Goal: Information Seeking & Learning: Find specific fact

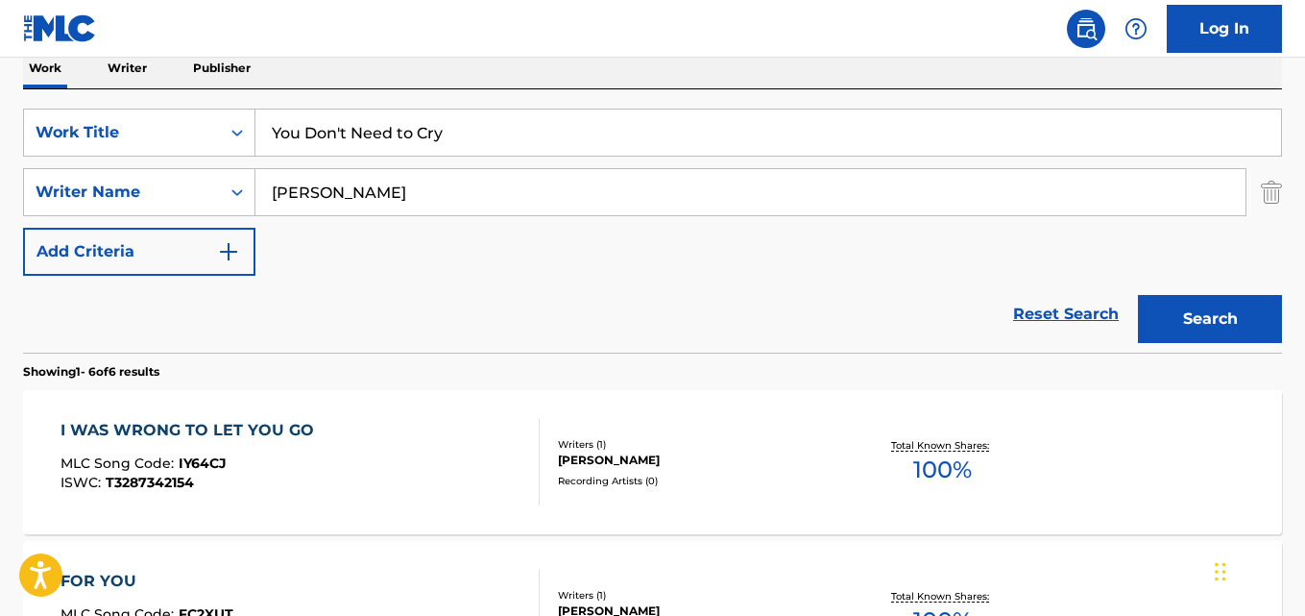
drag, startPoint x: 371, startPoint y: 132, endPoint x: 44, endPoint y: 99, distance: 328.2
click at [15, 95] on div "The MLC Public Work Search The accuracy and completeness of The MLC's data is d…" at bounding box center [652, 583] width 1305 height 1592
paste input "Dedication"
type input "Dedication"
drag, startPoint x: 465, startPoint y: 196, endPoint x: 180, endPoint y: 197, distance: 285.3
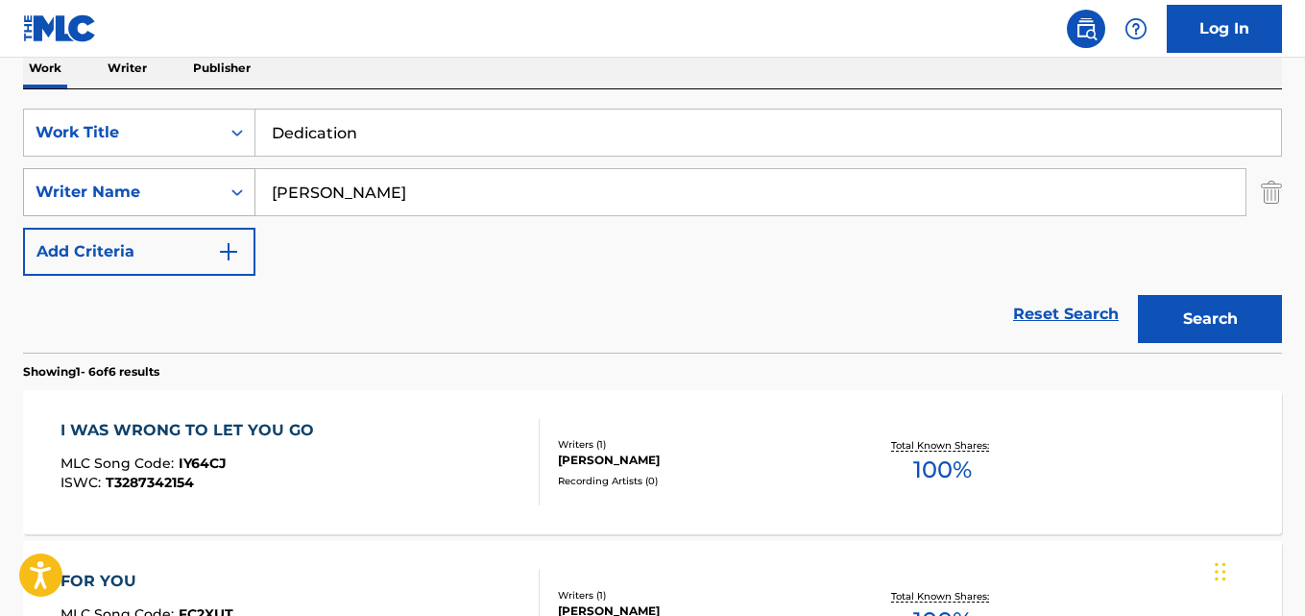
click at [182, 197] on div "SearchWithCriteria631c808f-4a22-4095-b367-28aa834f3d60 Writer Name [PERSON_NAME]" at bounding box center [652, 192] width 1259 height 48
paste input "[PERSON_NAME]"
click at [308, 189] on input "[PERSON_NAME]" at bounding box center [750, 192] width 990 height 46
type input "[PERSON_NAME]"
click at [1138, 295] on button "Search" at bounding box center [1210, 319] width 144 height 48
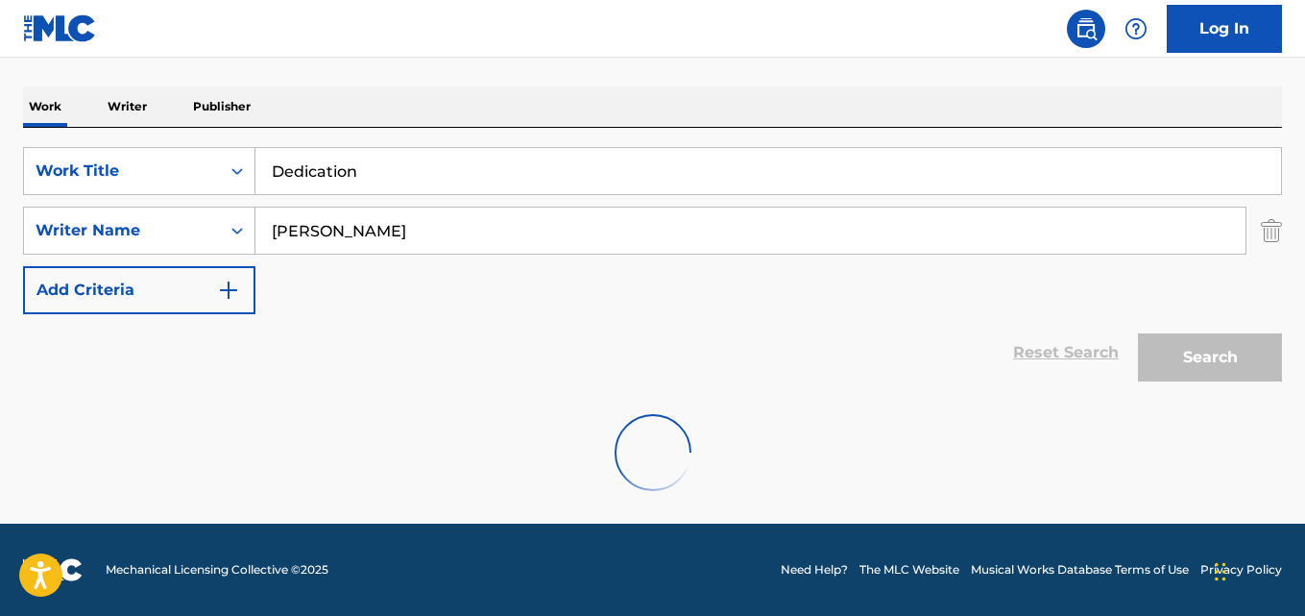
scroll to position [218, 0]
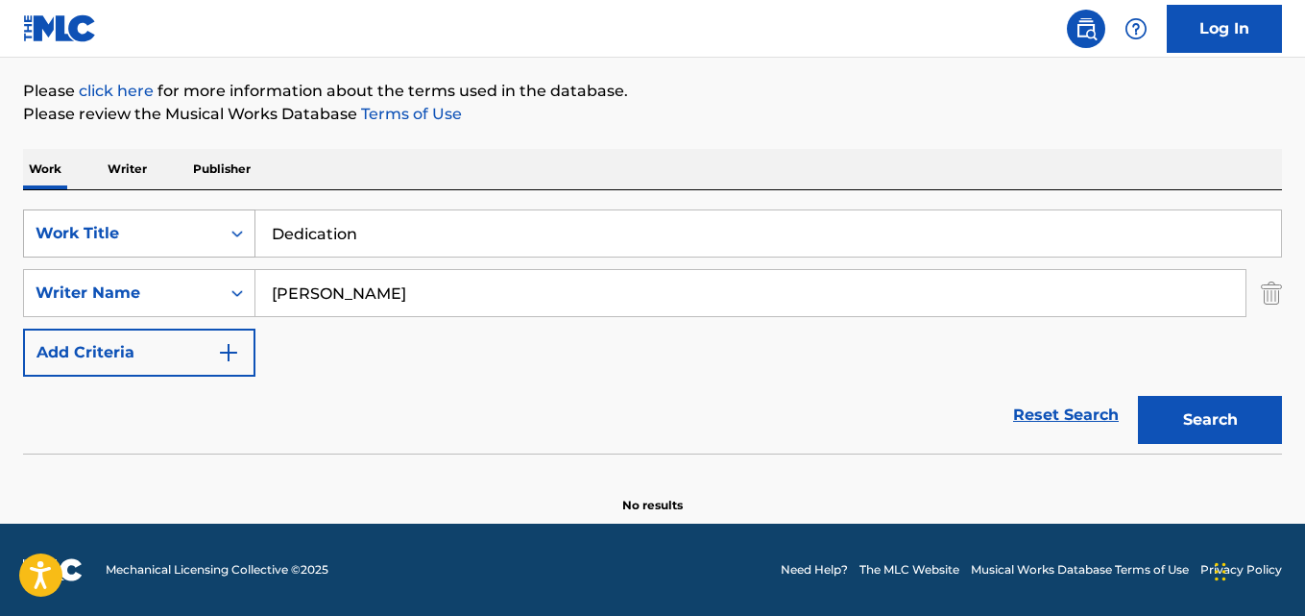
drag, startPoint x: 334, startPoint y: 229, endPoint x: 149, endPoint y: 214, distance: 185.9
click at [83, 222] on div "SearchWithCriteria28ae07e9-a377-4ffb-9205-c10d40972450 Work Title Dedication" at bounding box center [652, 233] width 1259 height 48
paste input "Adore Me"
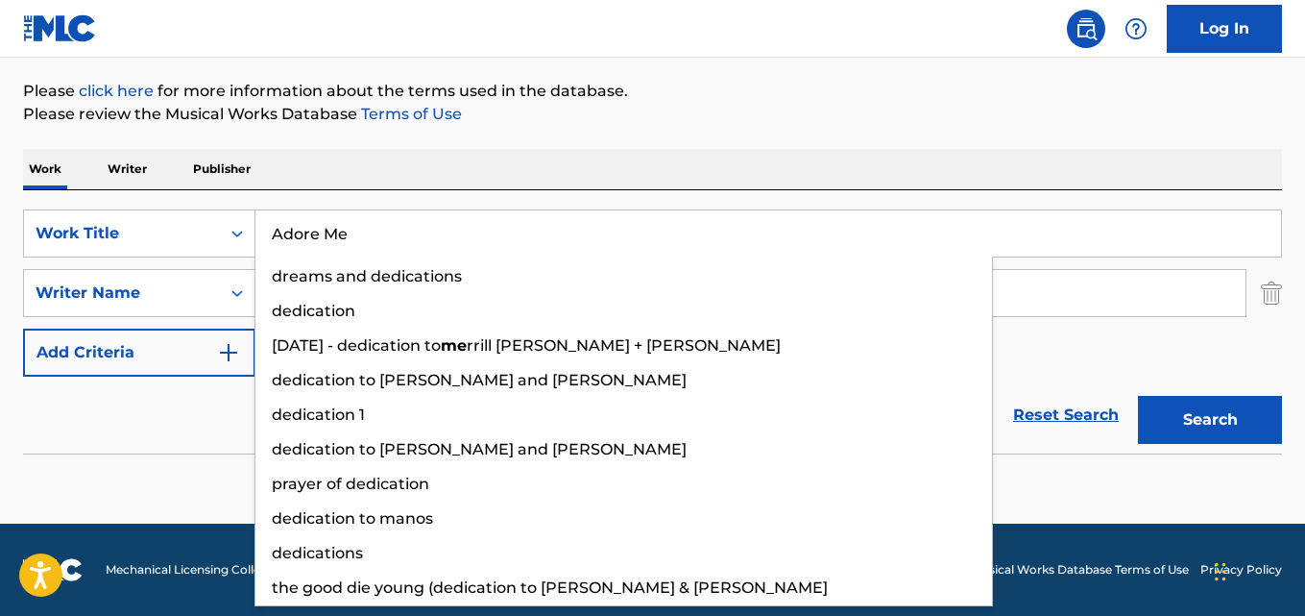
type input "Adore Me"
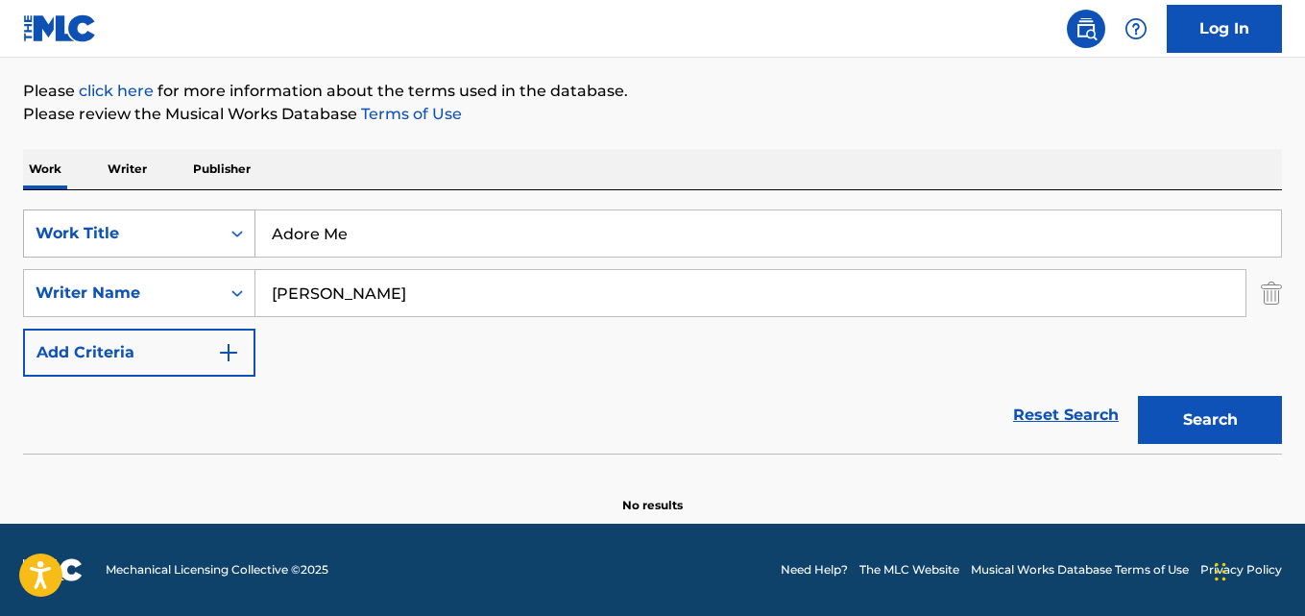
drag, startPoint x: 416, startPoint y: 287, endPoint x: 122, endPoint y: 251, distance: 296.2
click at [124, 251] on div "SearchWithCriteria28ae07e9-a377-4ffb-9205-c10d40972450 Work Title Adore Me Sear…" at bounding box center [652, 292] width 1259 height 167
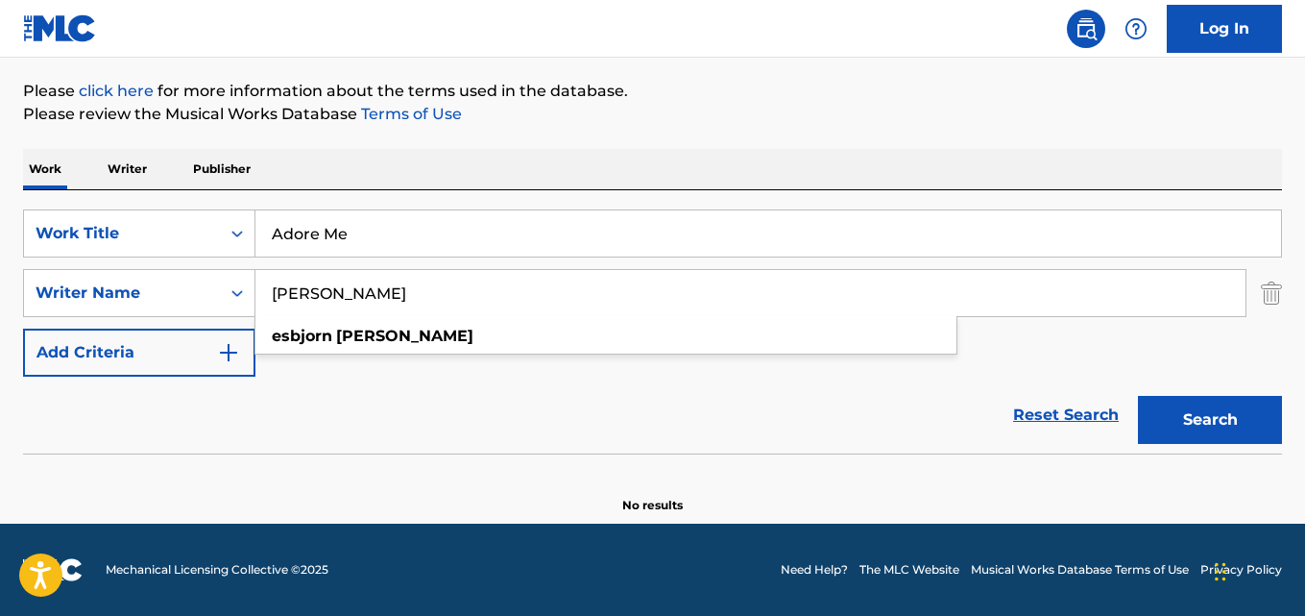
paste input "[PERSON_NAME], [PERSON_NAME]"
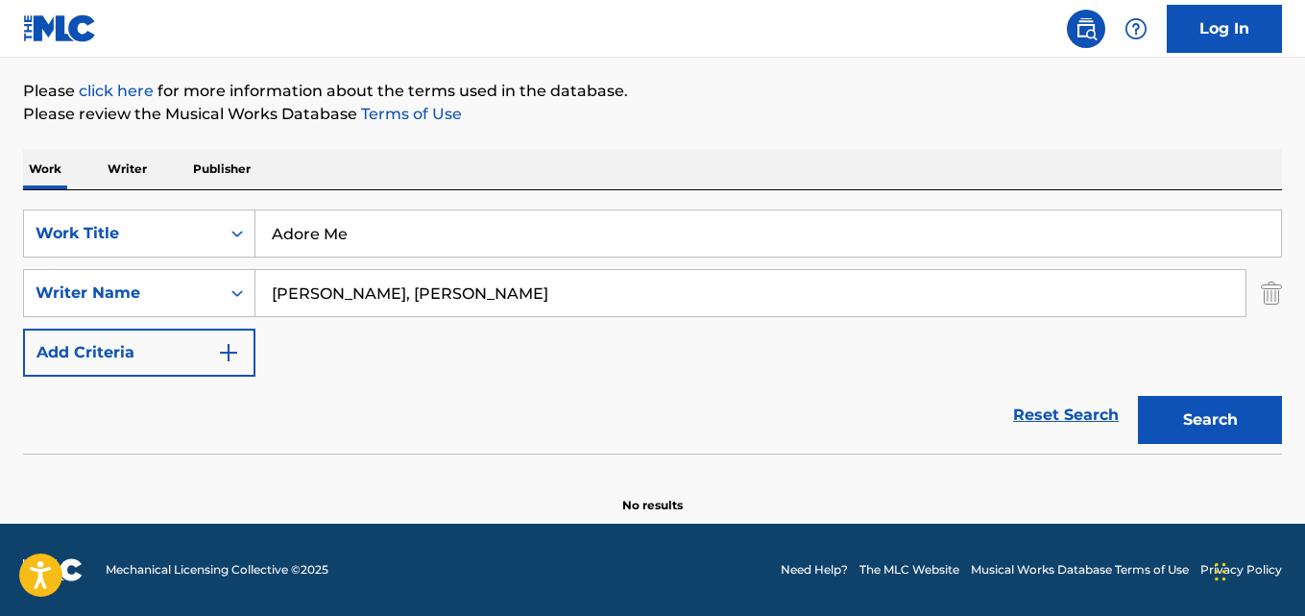
click at [1138, 396] on button "Search" at bounding box center [1210, 420] width 144 height 48
click at [353, 294] on input "[PERSON_NAME], [PERSON_NAME]" at bounding box center [750, 293] width 990 height 46
type input "[PERSON_NAME]"
click at [1138, 396] on button "Search" at bounding box center [1210, 420] width 144 height 48
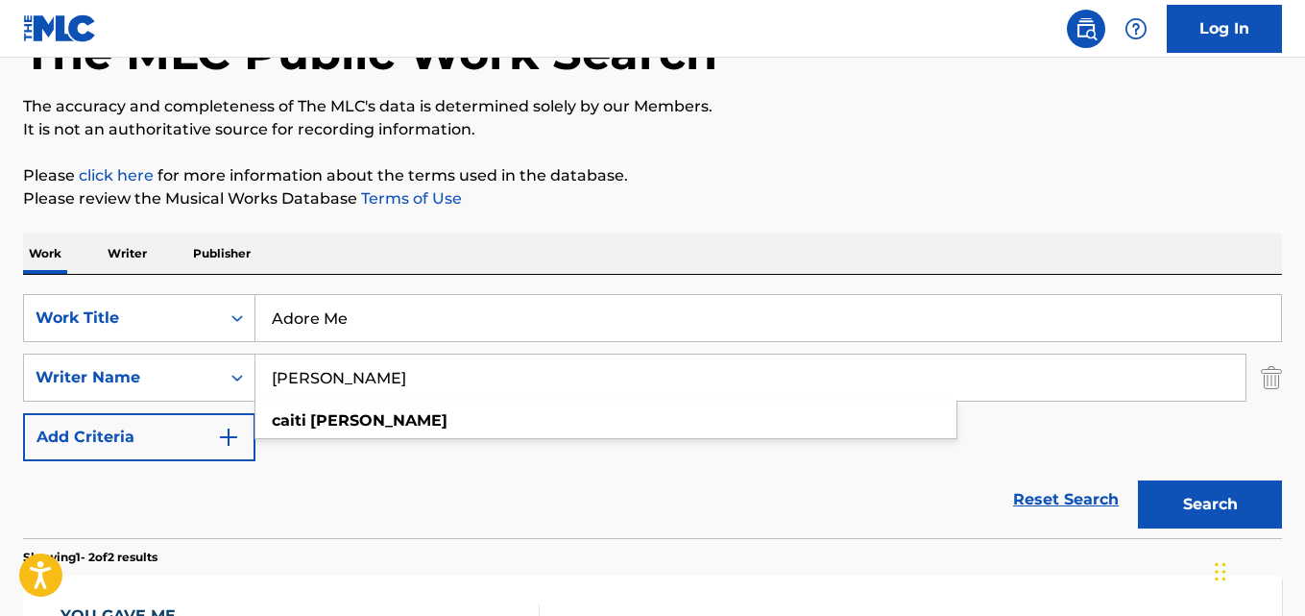
scroll to position [100, 0]
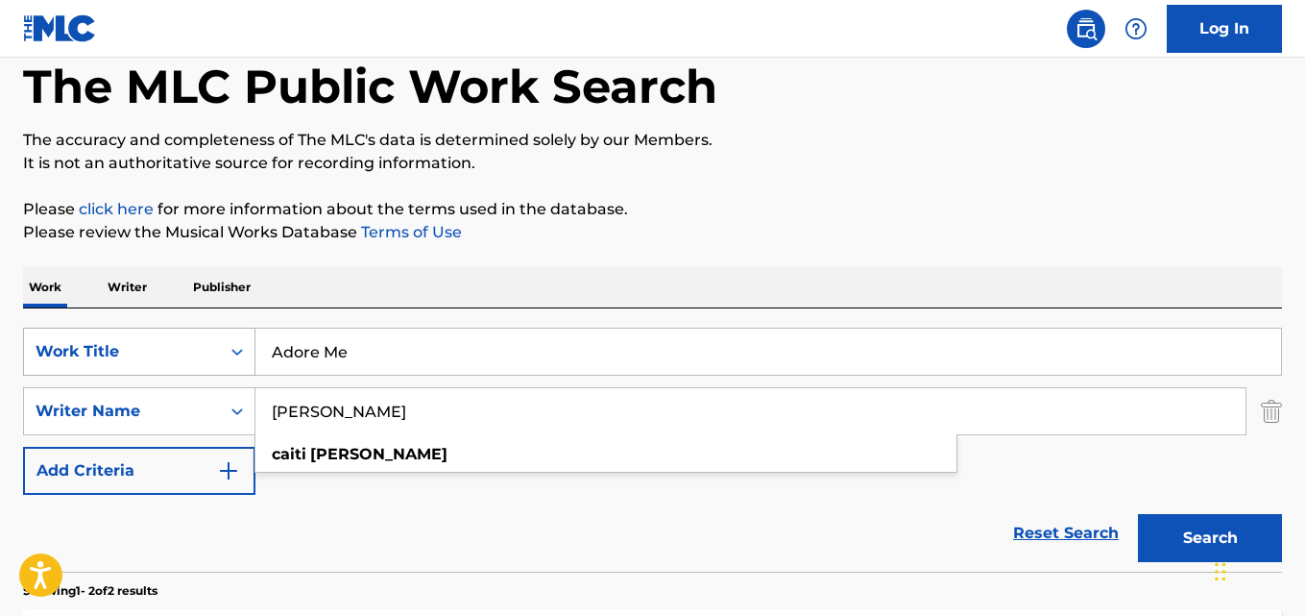
drag, startPoint x: 366, startPoint y: 352, endPoint x: 187, endPoint y: 342, distance: 178.9
click at [209, 342] on div "SearchWithCriteria28ae07e9-a377-4ffb-9205-c10d40972450 Work Title Adore Me" at bounding box center [652, 352] width 1259 height 48
paste input "História Mal Contada"
click at [309, 348] on input "História Mal Contada" at bounding box center [768, 351] width 1026 height 46
type input "Historia Mal Contada"
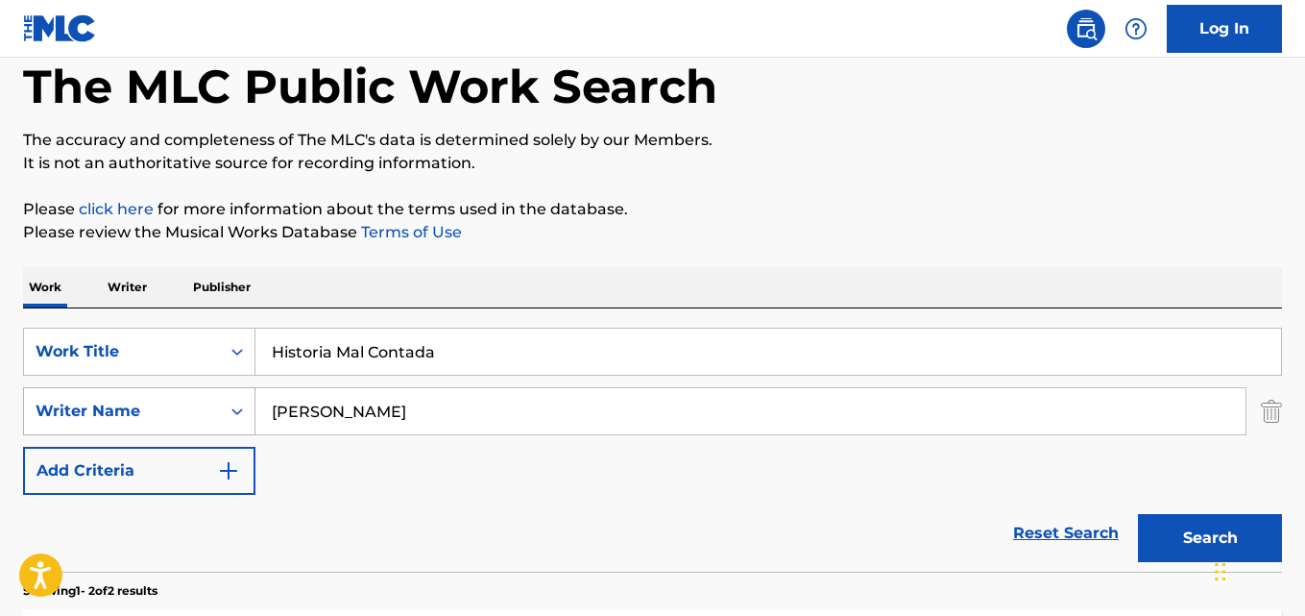
click at [136, 396] on div "SearchWithCriteria631c808f-4a22-4095-b367-28aa834f3d60 Writer Name [PERSON_NAME]" at bounding box center [652, 411] width 1259 height 48
paste input "[PERSON_NAME], [PERSON_NAME]"
click at [1138, 514] on button "Search" at bounding box center [1210, 538] width 144 height 48
click at [393, 409] on input "[PERSON_NAME], [PERSON_NAME]" at bounding box center [750, 411] width 990 height 46
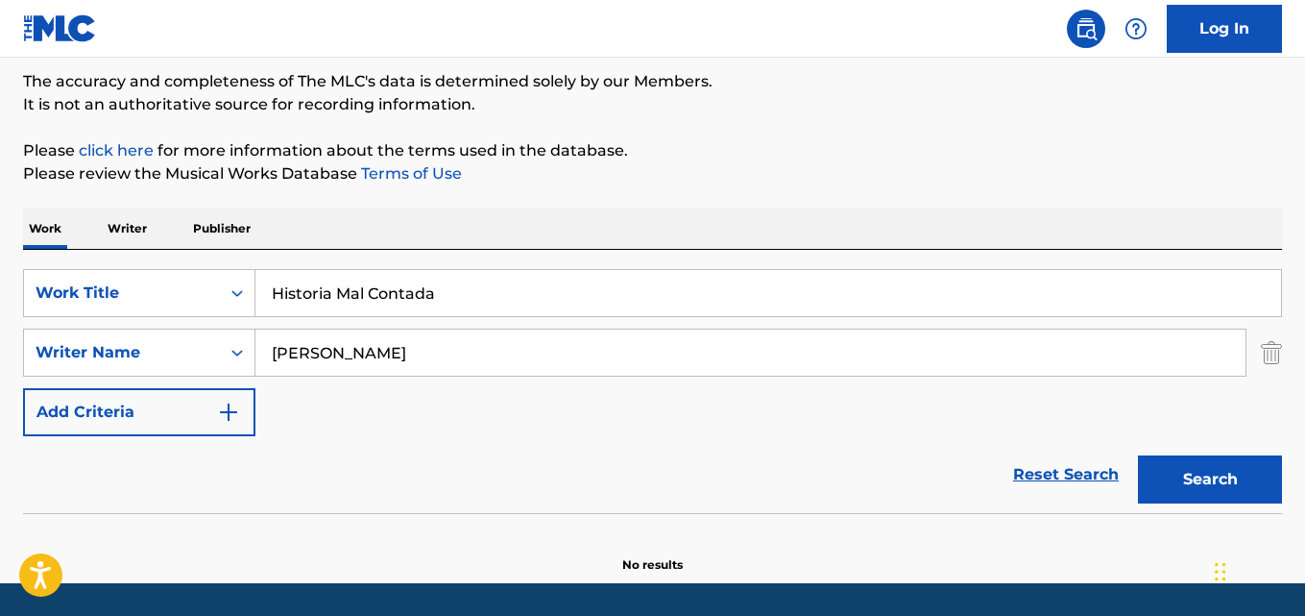
scroll to position [218, 0]
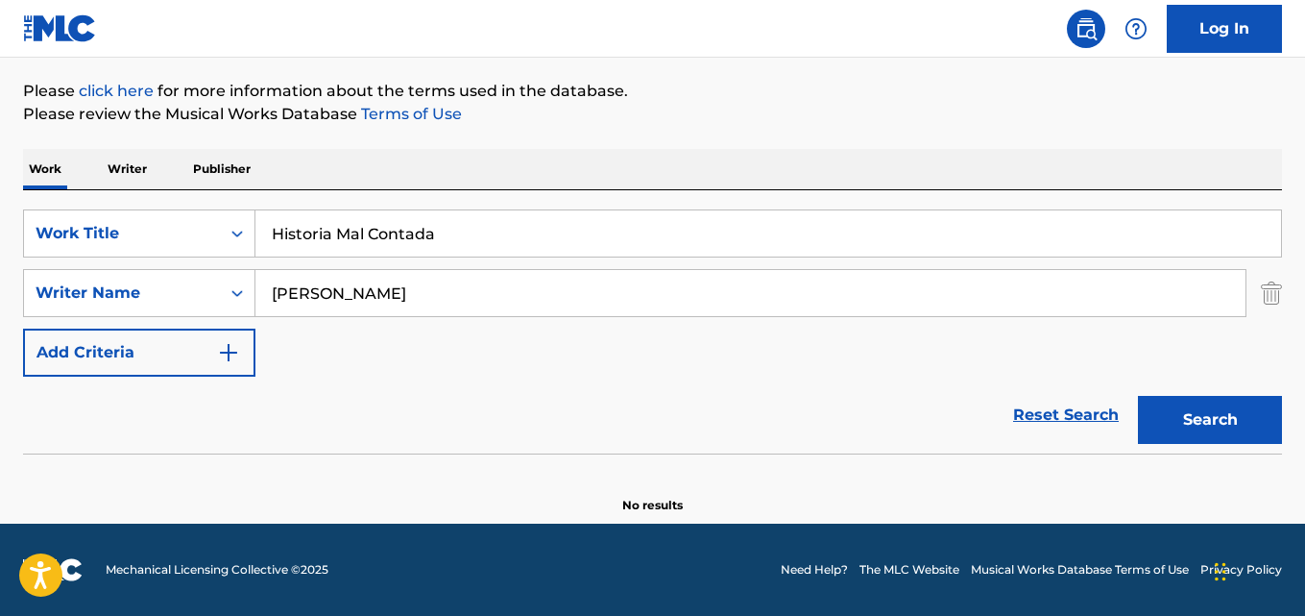
type input "[PERSON_NAME]"
drag, startPoint x: 1204, startPoint y: 419, endPoint x: 1175, endPoint y: 414, distance: 29.2
click at [1204, 418] on button "Search" at bounding box center [1210, 420] width 144 height 48
drag, startPoint x: 413, startPoint y: 244, endPoint x: 188, endPoint y: 244, distance: 224.8
click at [188, 244] on div "SearchWithCriteria28ae07e9-a377-4ffb-9205-c10d40972450 Work Title Historia Mal …" at bounding box center [652, 233] width 1259 height 48
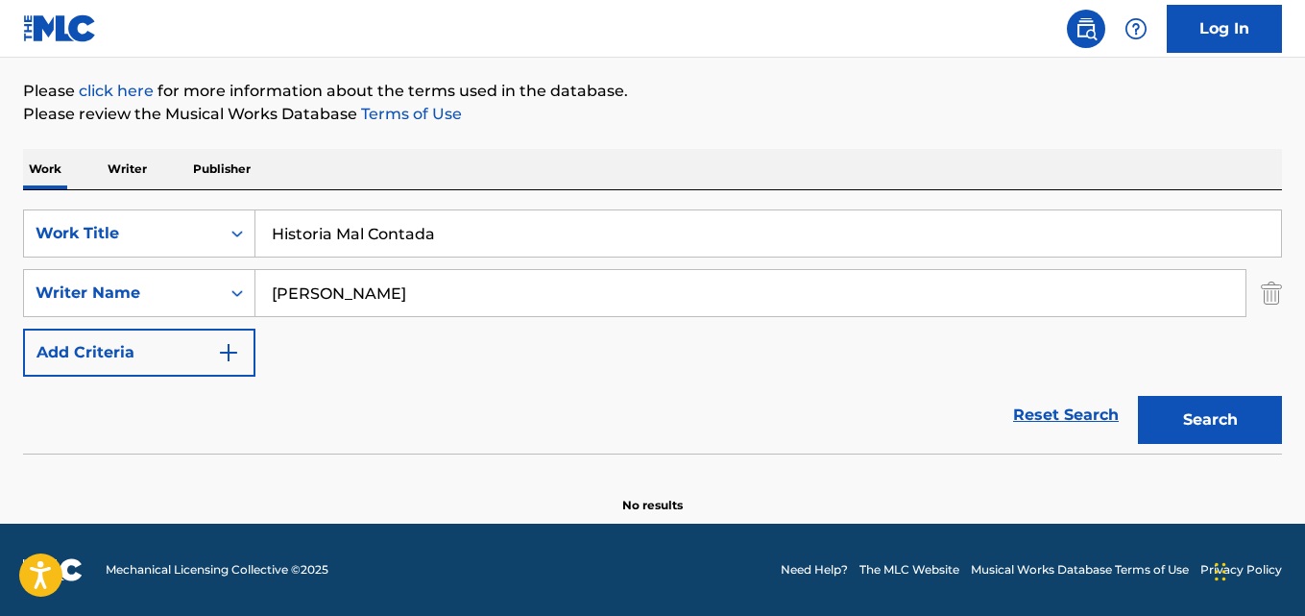
paste input "One More Try"
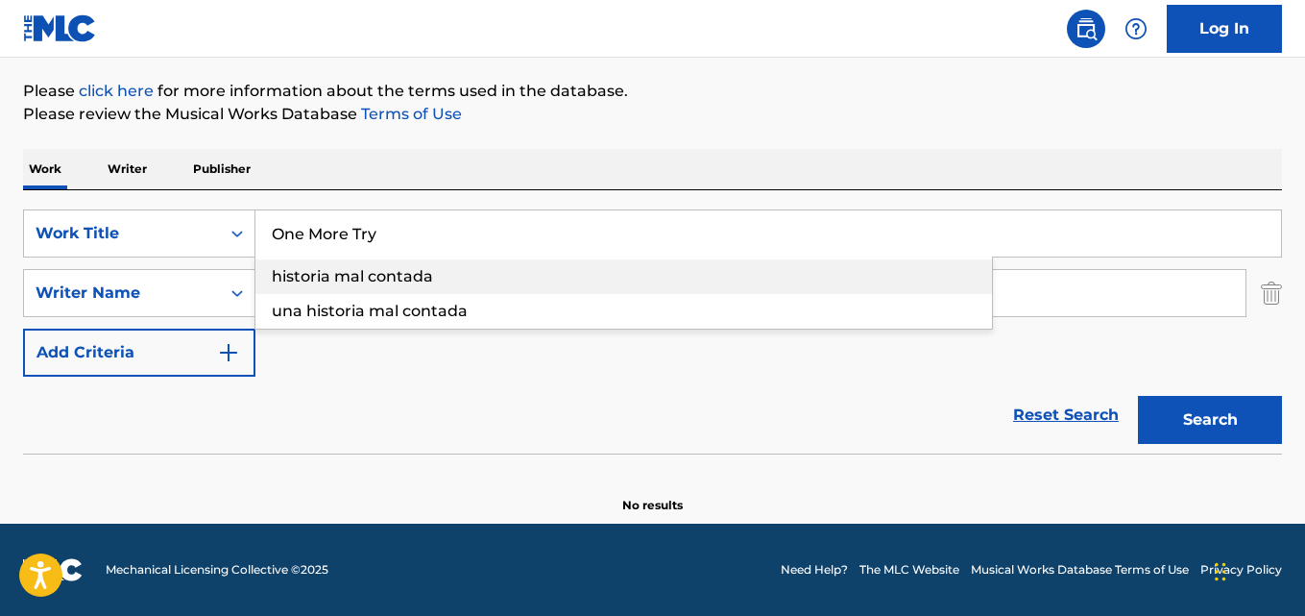
type input "One More Try"
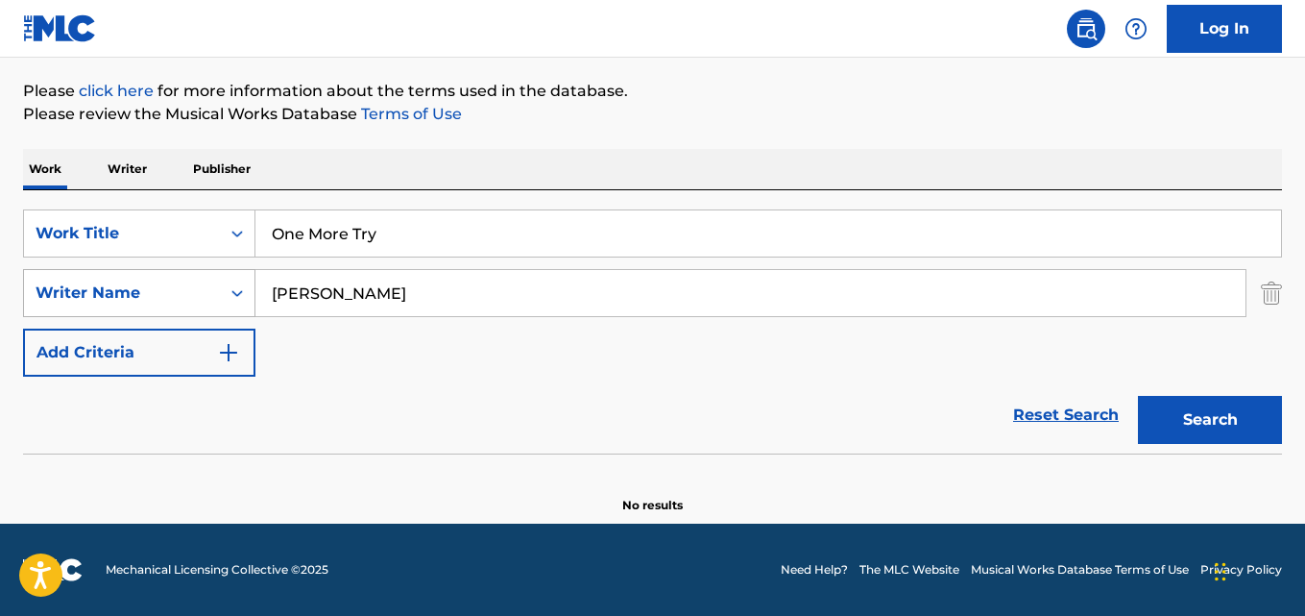
drag, startPoint x: 401, startPoint y: 304, endPoint x: 205, endPoint y: 302, distance: 196.0
click at [208, 302] on div "SearchWithCriteria631c808f-4a22-4095-b367-28aa834f3d60 Writer Name [PERSON_NAME]" at bounding box center [652, 293] width 1259 height 48
paste input "[PERSON_NAME]"
type input "[PERSON_NAME]"
click at [1138, 396] on button "Search" at bounding box center [1210, 420] width 144 height 48
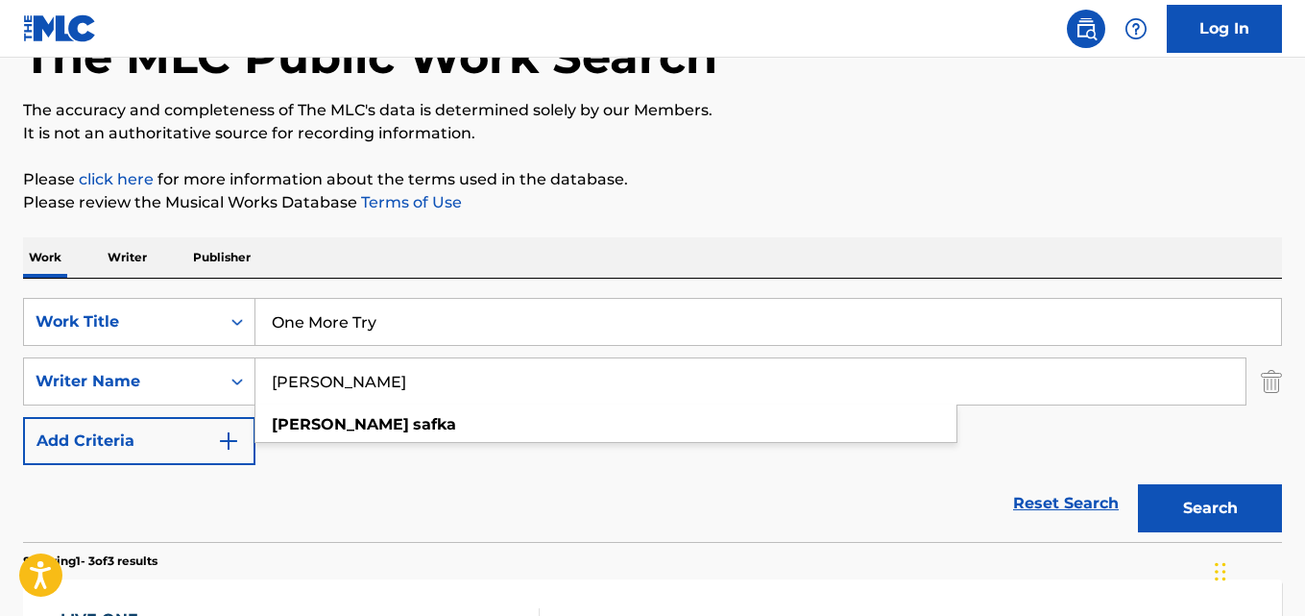
scroll to position [122, 0]
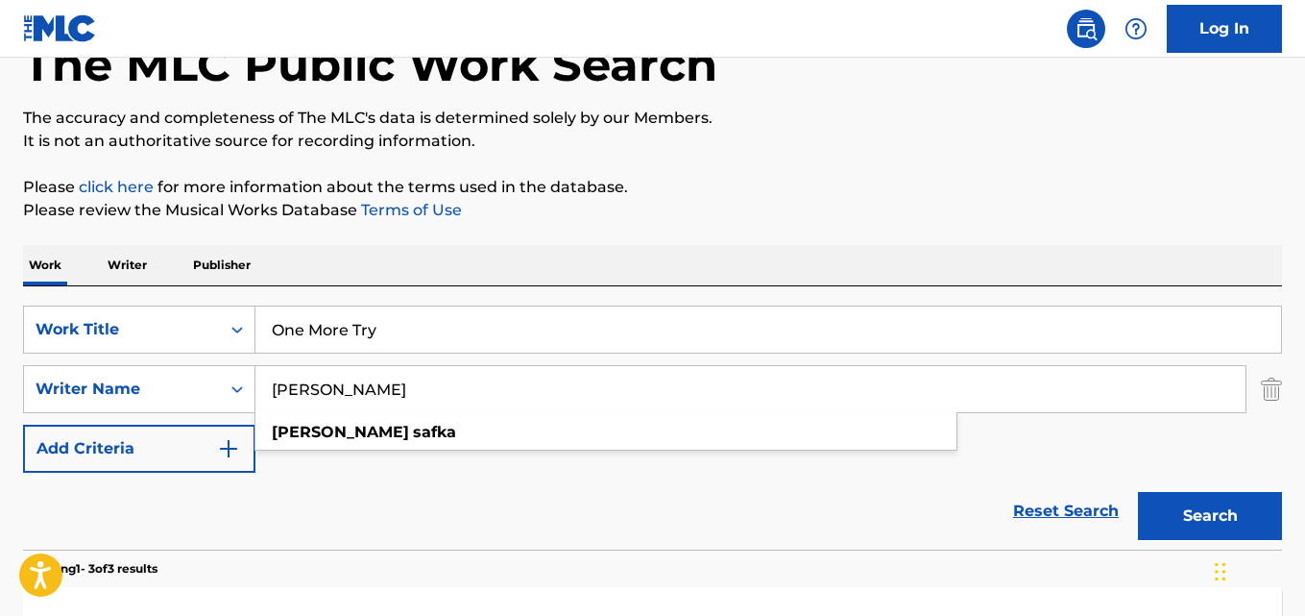
drag, startPoint x: 115, startPoint y: 325, endPoint x: 12, endPoint y: 321, distance: 102.8
click at [24, 322] on div "SearchWithCriteria28ae07e9-a377-4ffb-9205-c10d40972450 Work Title One More Try" at bounding box center [652, 329] width 1259 height 48
paste input "Detroit to [GEOGRAPHIC_DATA]"
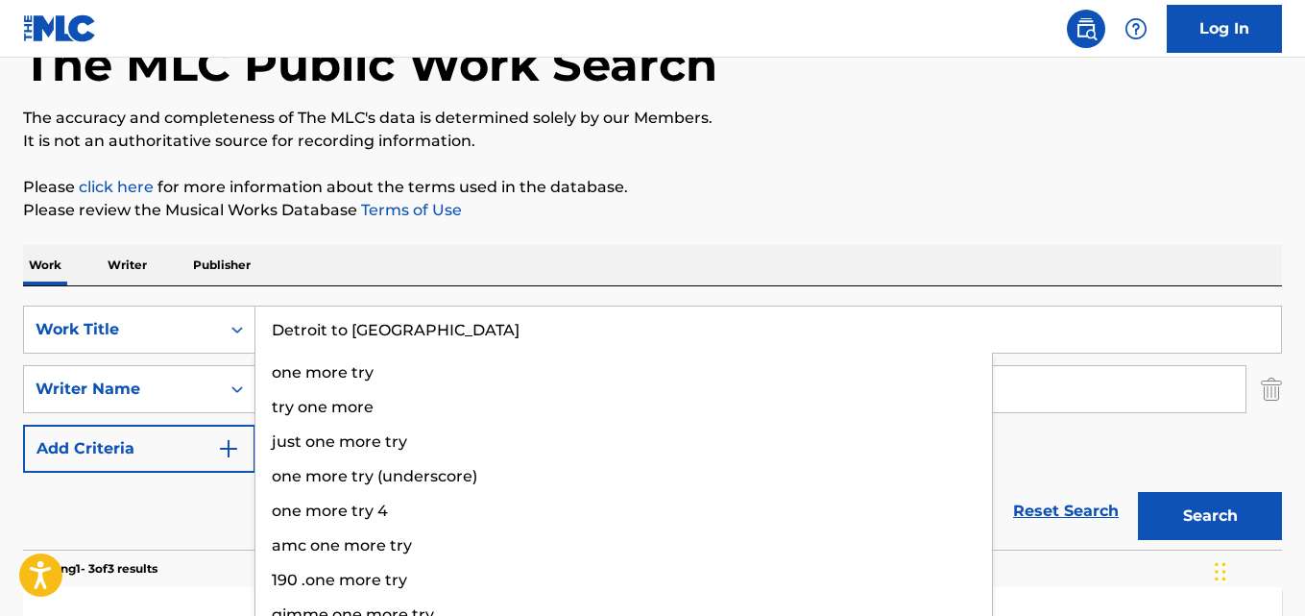
type input "Detroit to [GEOGRAPHIC_DATA]"
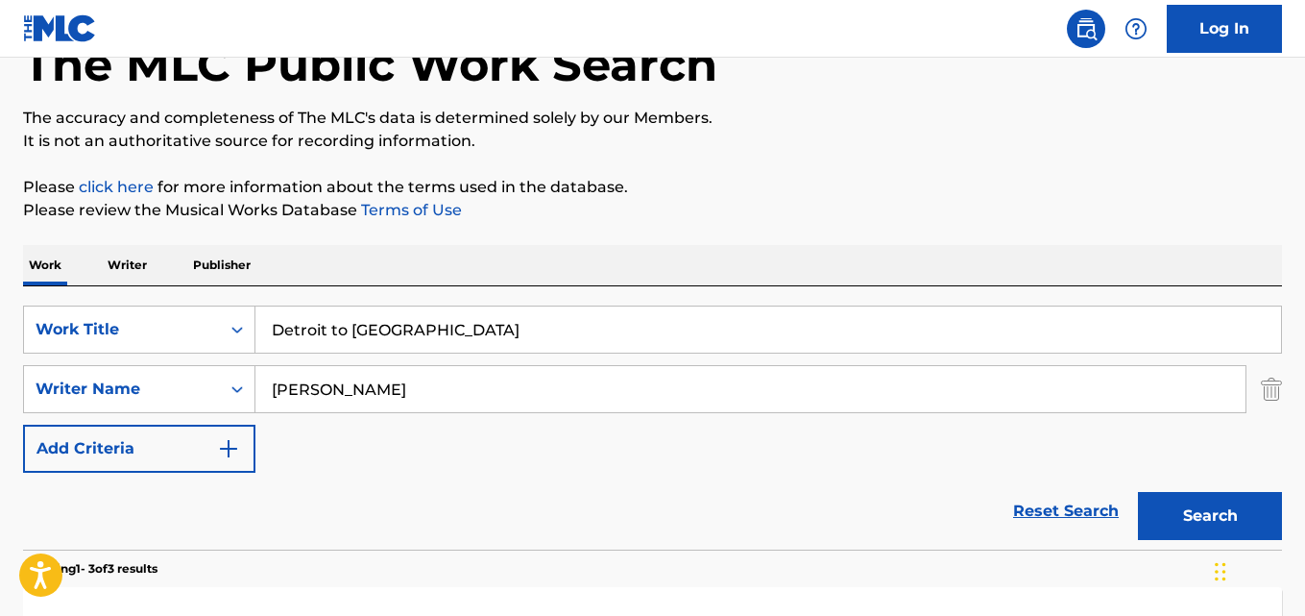
drag, startPoint x: 377, startPoint y: 390, endPoint x: 1, endPoint y: 376, distance: 376.8
click at [0, 376] on div "The MLC Public Work Search The accuracy and completeness of The MLC's data is d…" at bounding box center [652, 553] width 1305 height 1139
paste input "[PERSON_NAME]"
type input "[PERSON_NAME]"
click at [1138, 492] on button "Search" at bounding box center [1210, 516] width 144 height 48
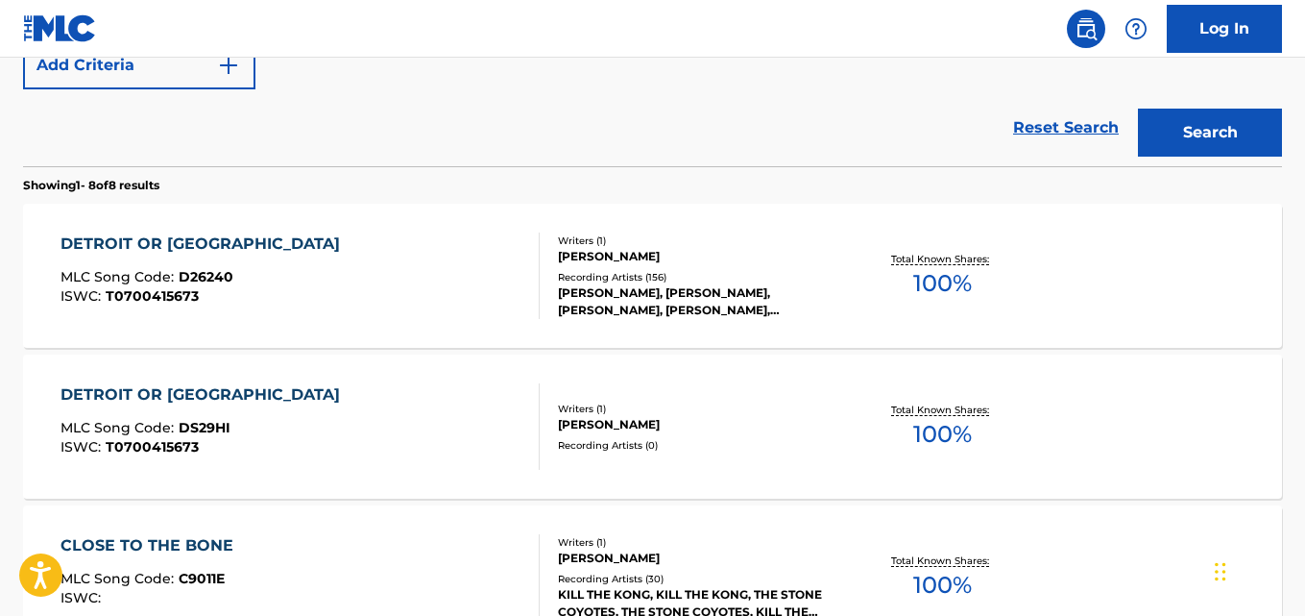
scroll to position [506, 0]
click at [337, 293] on div "DETROIT OR BUFFALO MLC Song Code : D26240 ISWC : T0700415673" at bounding box center [300, 274] width 478 height 86
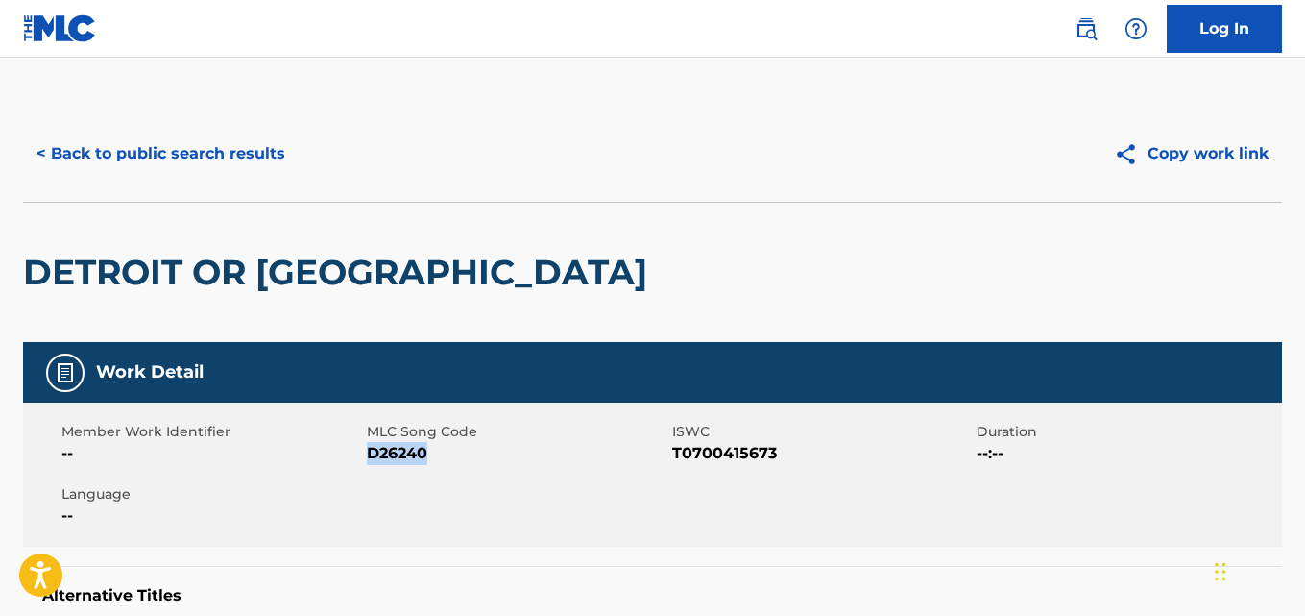
drag, startPoint x: 435, startPoint y: 454, endPoint x: 371, endPoint y: 460, distance: 64.6
click at [371, 460] on span "D26240" at bounding box center [517, 453] width 301 height 23
copy span "D26240"
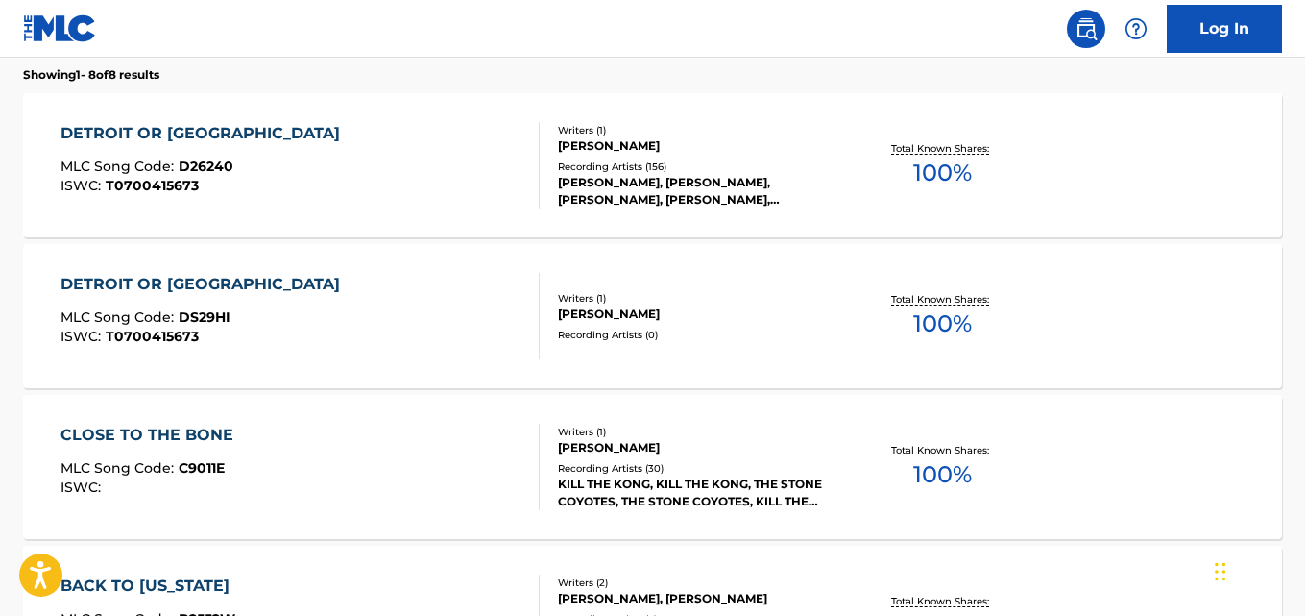
click at [194, 302] on div "DETROIT OR BUFFALO MLC Song Code : DS29HI ISWC : T0700415673" at bounding box center [205, 316] width 289 height 86
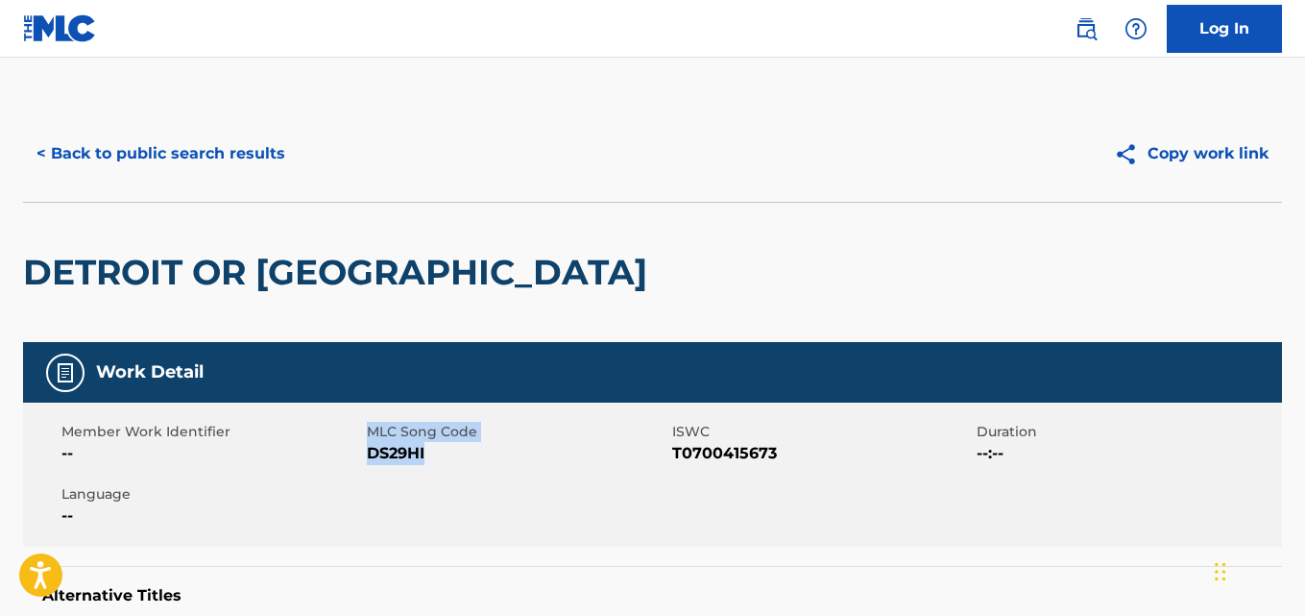
drag, startPoint x: 430, startPoint y: 453, endPoint x: 360, endPoint y: 467, distance: 71.4
click at [360, 467] on div "Member Work Identifier -- MLC Song Code DS29HI ISWC T0700415673 Duration --:-- …" at bounding box center [652, 474] width 1259 height 144
drag, startPoint x: 368, startPoint y: 459, endPoint x: 476, endPoint y: 480, distance: 110.6
click at [368, 457] on span "DS29HI" at bounding box center [517, 453] width 301 height 23
copy span "DS29HI"
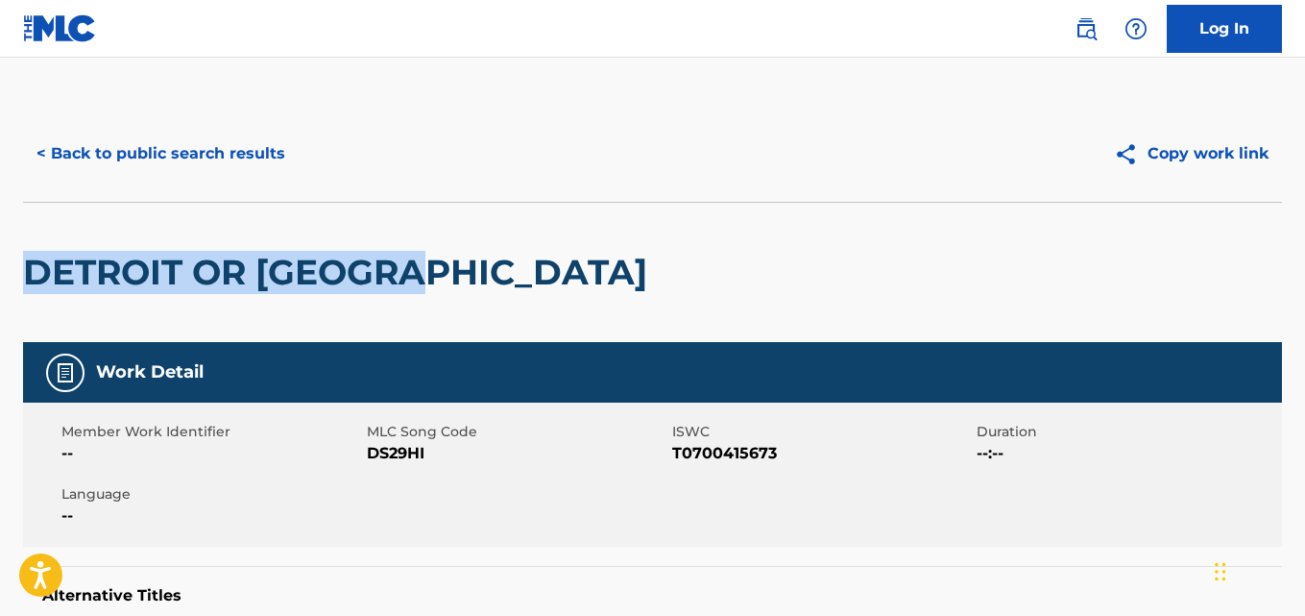
drag, startPoint x: 441, startPoint y: 280, endPoint x: 0, endPoint y: 278, distance: 440.9
copy h2 "DETROIT OR [GEOGRAPHIC_DATA]"
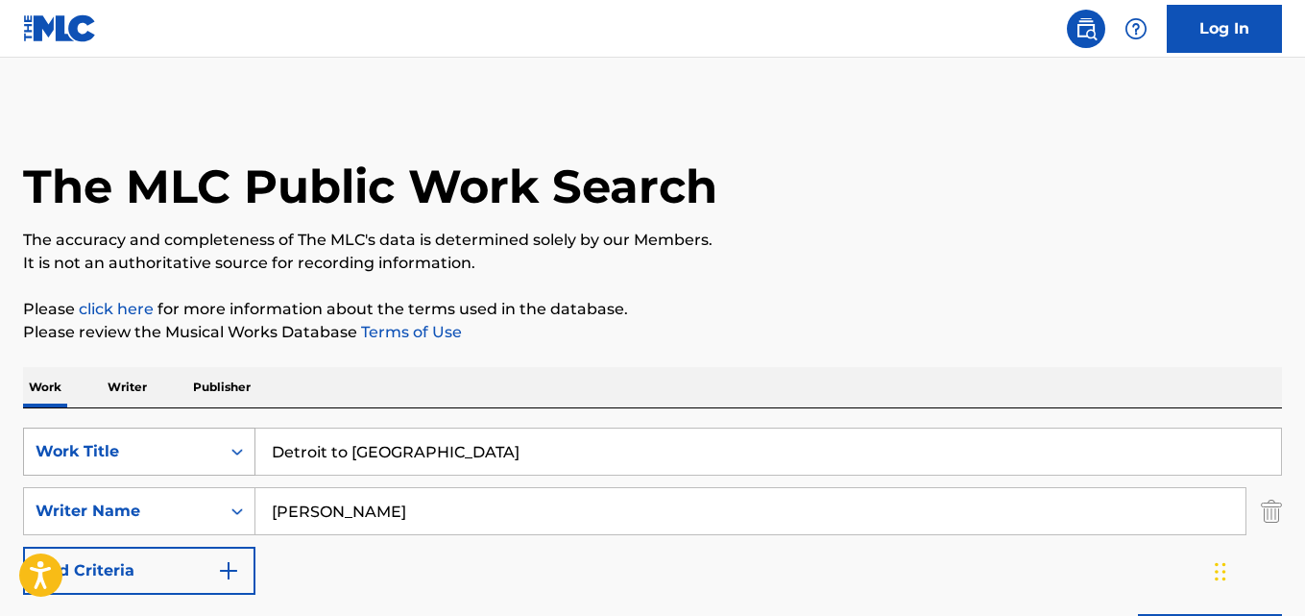
drag, startPoint x: 430, startPoint y: 444, endPoint x: 52, endPoint y: 442, distance: 378.4
click at [52, 442] on div "SearchWithCriteria28ae07e9-a377-4ffb-9205-c10d40972450 Work Title Detroit to [G…" at bounding box center [652, 451] width 1259 height 48
paste input "Nu drar vi ut i natten"
type input "Nu drar vi ut i natten"
drag, startPoint x: 392, startPoint y: 523, endPoint x: 117, endPoint y: 521, distance: 274.7
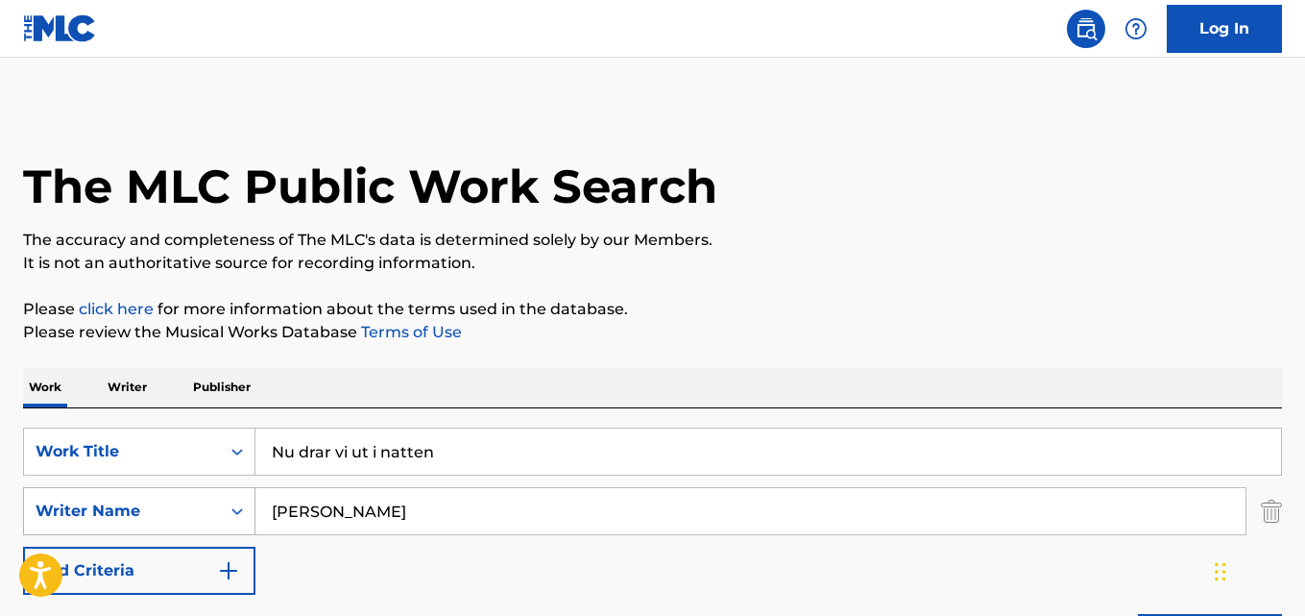
click at [117, 521] on div "SearchWithCriteria631c808f-4a22-4095-b367-28aa834f3d60 Writer Name [PERSON_NAME]" at bounding box center [652, 511] width 1259 height 48
paste input "[PERSON_NAME], [PERSON_NAME]"
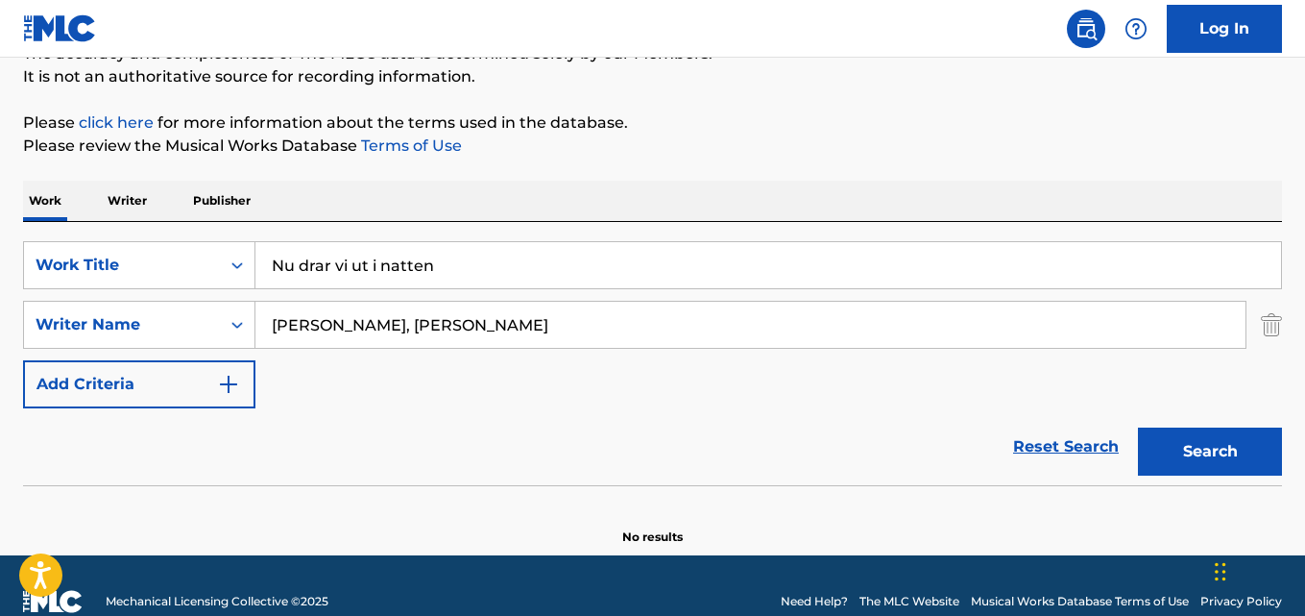
scroll to position [192, 0]
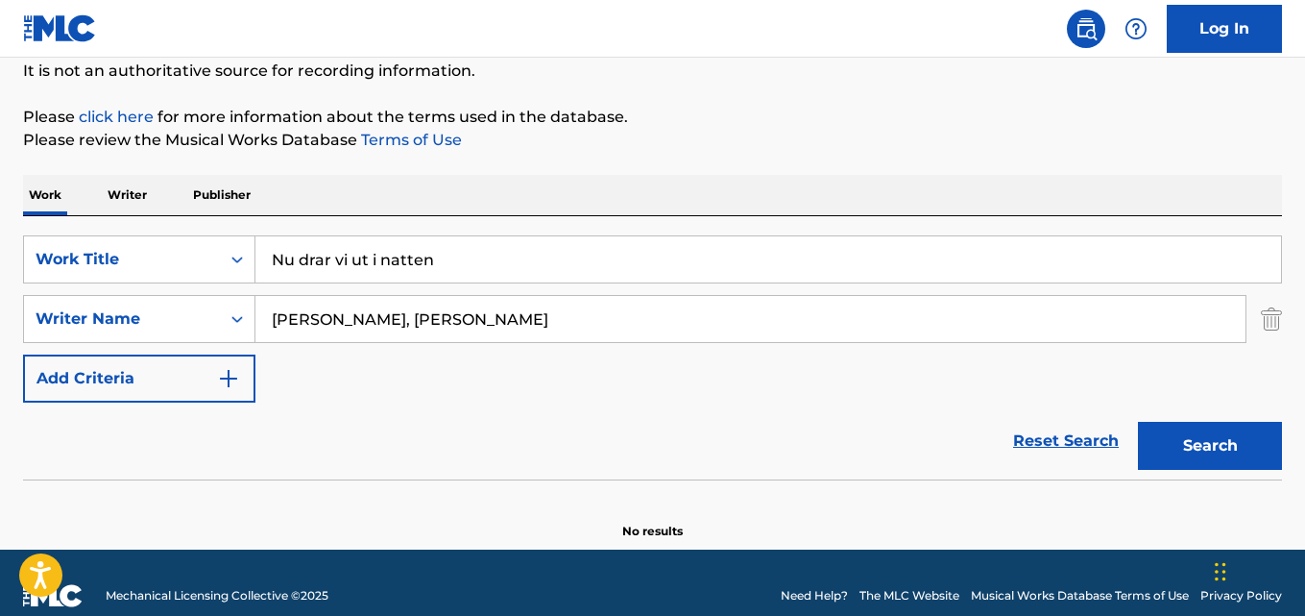
click at [383, 319] on input "[PERSON_NAME], [PERSON_NAME]" at bounding box center [750, 319] width 990 height 46
type input "[PERSON_NAME]"
click at [1138, 422] on button "Search" at bounding box center [1210, 446] width 144 height 48
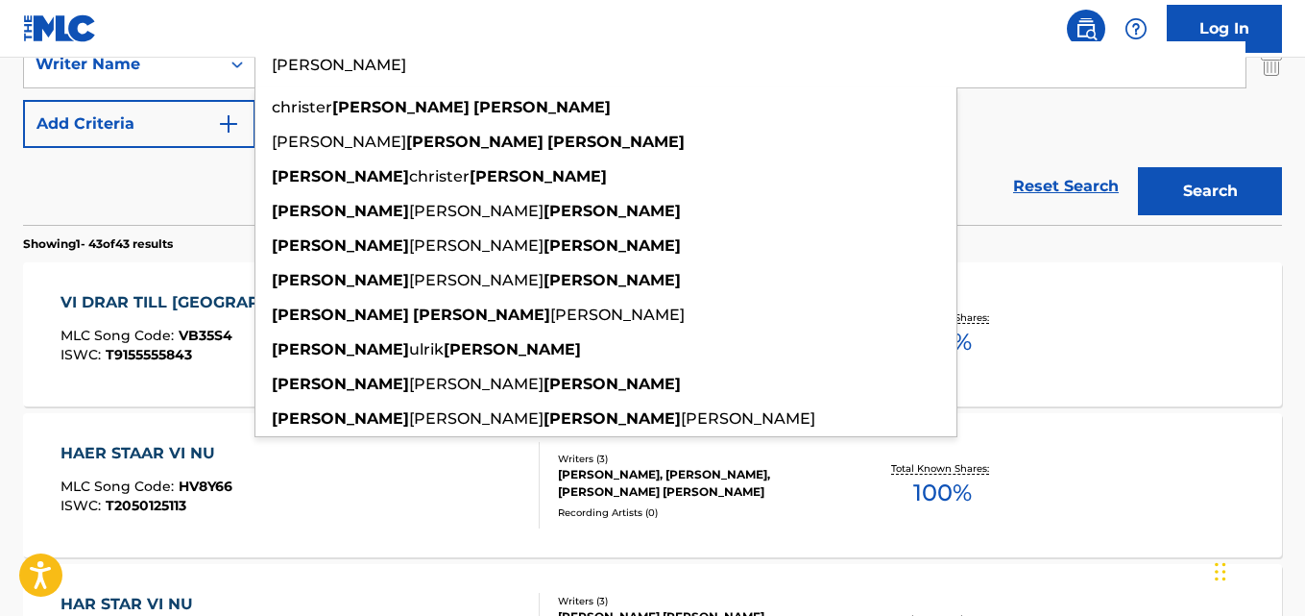
scroll to position [288, 0]
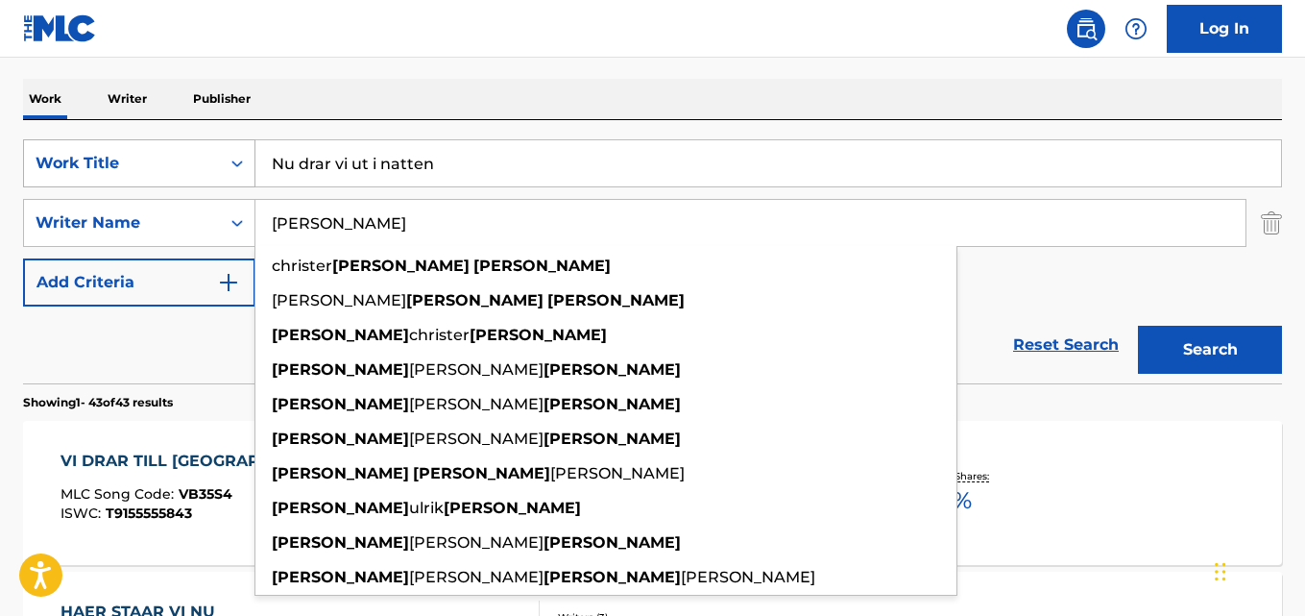
drag, startPoint x: 469, startPoint y: 165, endPoint x: 95, endPoint y: 154, distance: 373.8
click at [91, 155] on div "SearchWithCriteria28ae07e9-a377-4ffb-9205-c10d40972450 Work Title Nu drar vi ut…" at bounding box center [652, 163] width 1259 height 48
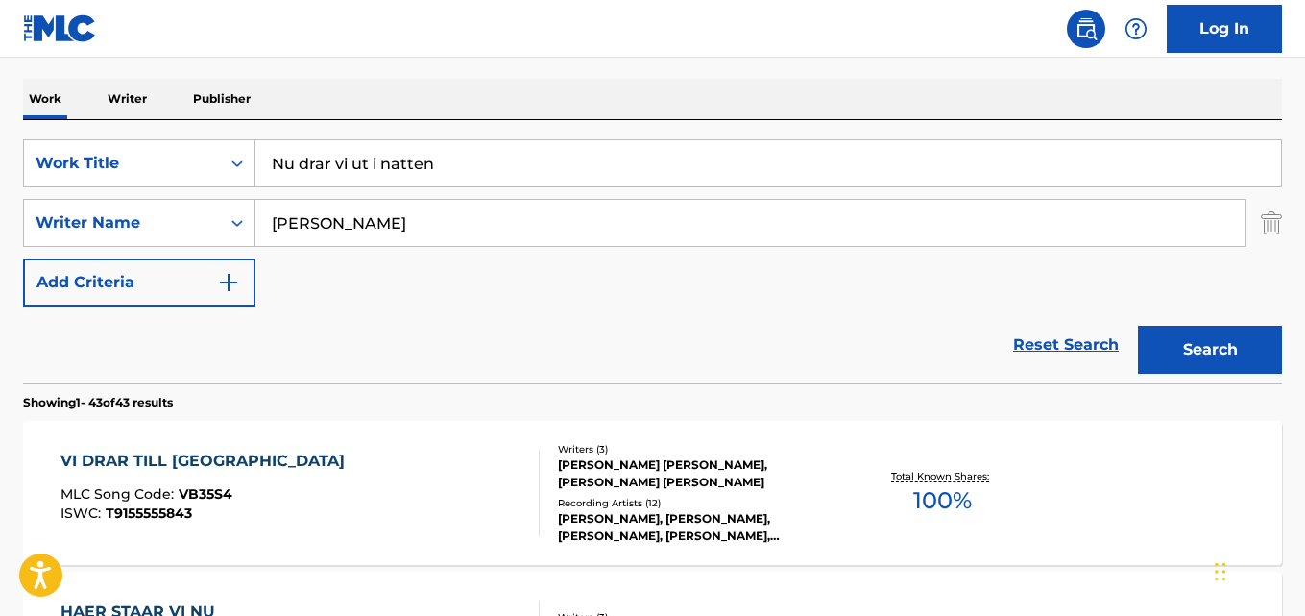
paste input "Hero"
type input "Hero"
click at [91, 235] on div "SearchWithCriteria631c808f-4a22-4095-b367-28aa834f3d60 Writer Name [PERSON_NAME]" at bounding box center [652, 223] width 1259 height 48
paste input "[PERSON_NAME], [PERSON_NAME], [PERSON_NAME], [PERSON_NAME] [PERSON_NAME]"
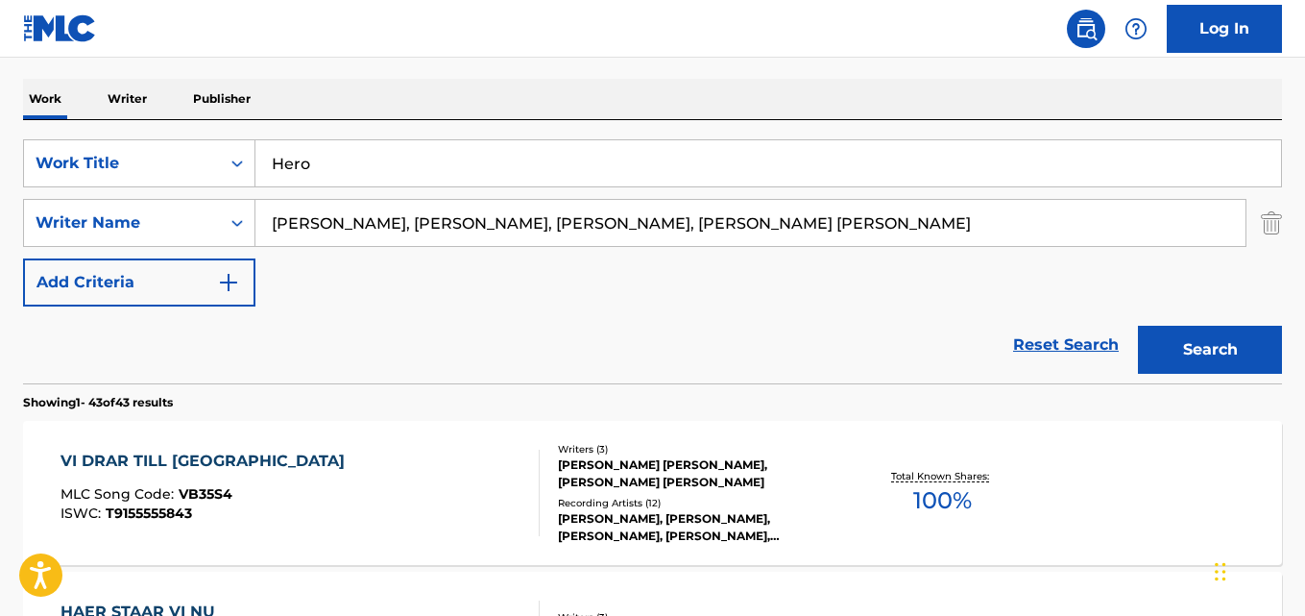
click at [1138, 326] on button "Search" at bounding box center [1210, 350] width 144 height 48
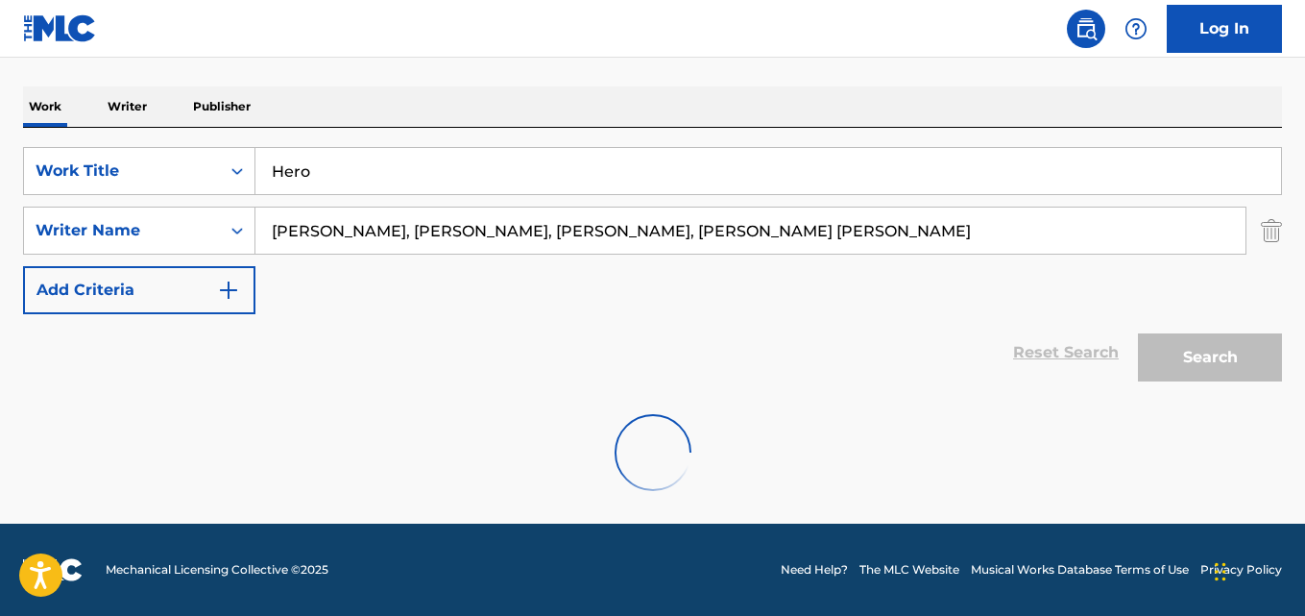
scroll to position [218, 0]
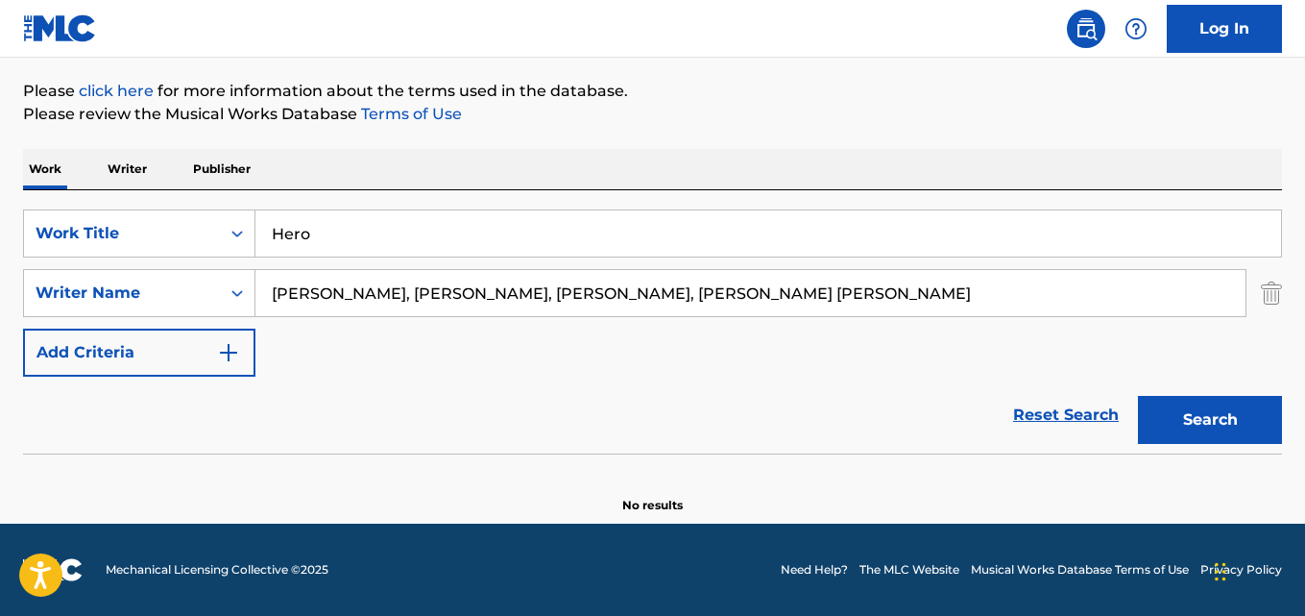
click at [421, 290] on input "[PERSON_NAME], [PERSON_NAME], [PERSON_NAME], [PERSON_NAME] [PERSON_NAME]" at bounding box center [750, 293] width 990 height 46
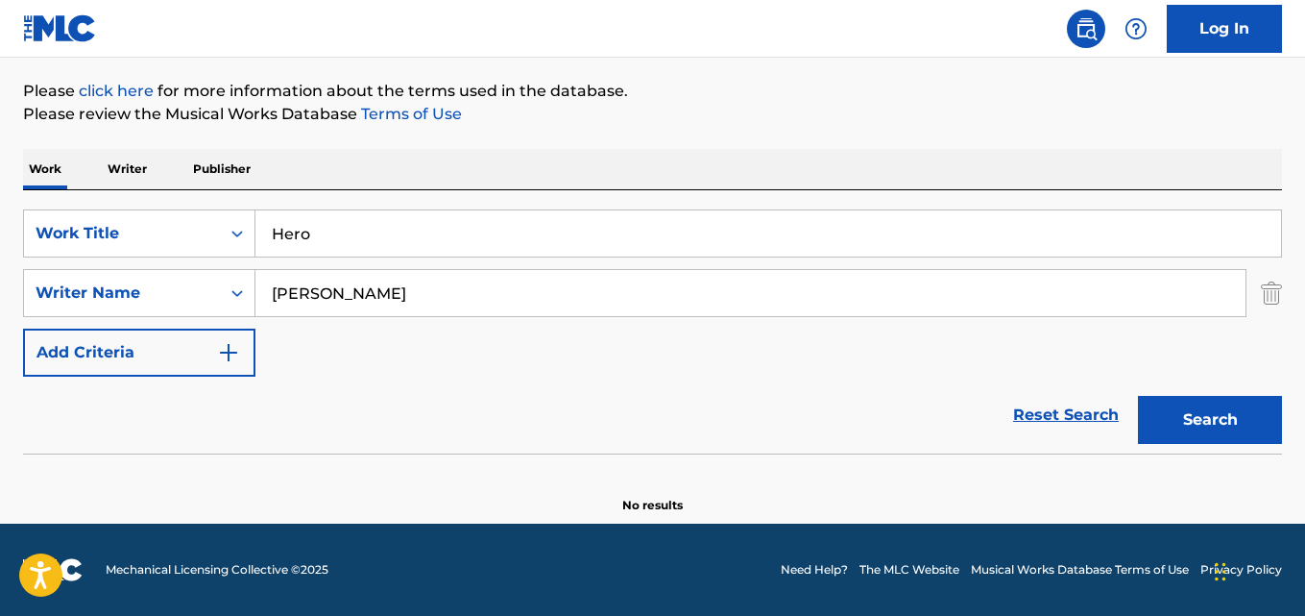
click at [1138, 396] on button "Search" at bounding box center [1210, 420] width 144 height 48
click at [388, 286] on input "[PERSON_NAME]" at bounding box center [750, 293] width 990 height 46
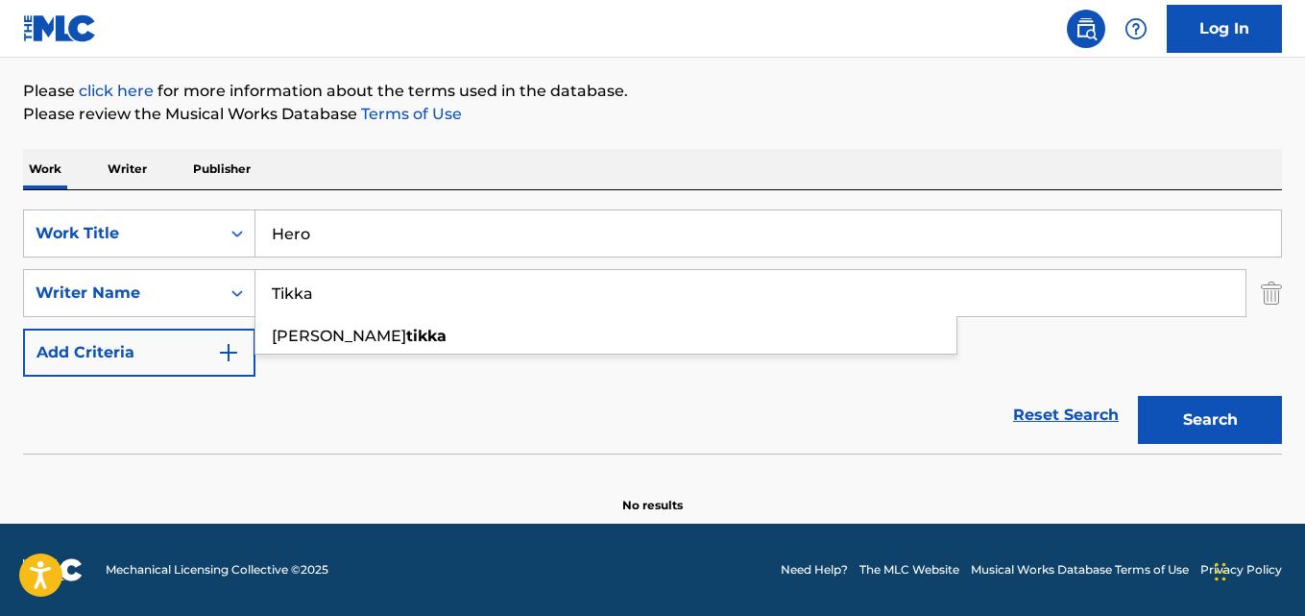
type input "Tikka"
click at [1138, 396] on button "Search" at bounding box center [1210, 420] width 144 height 48
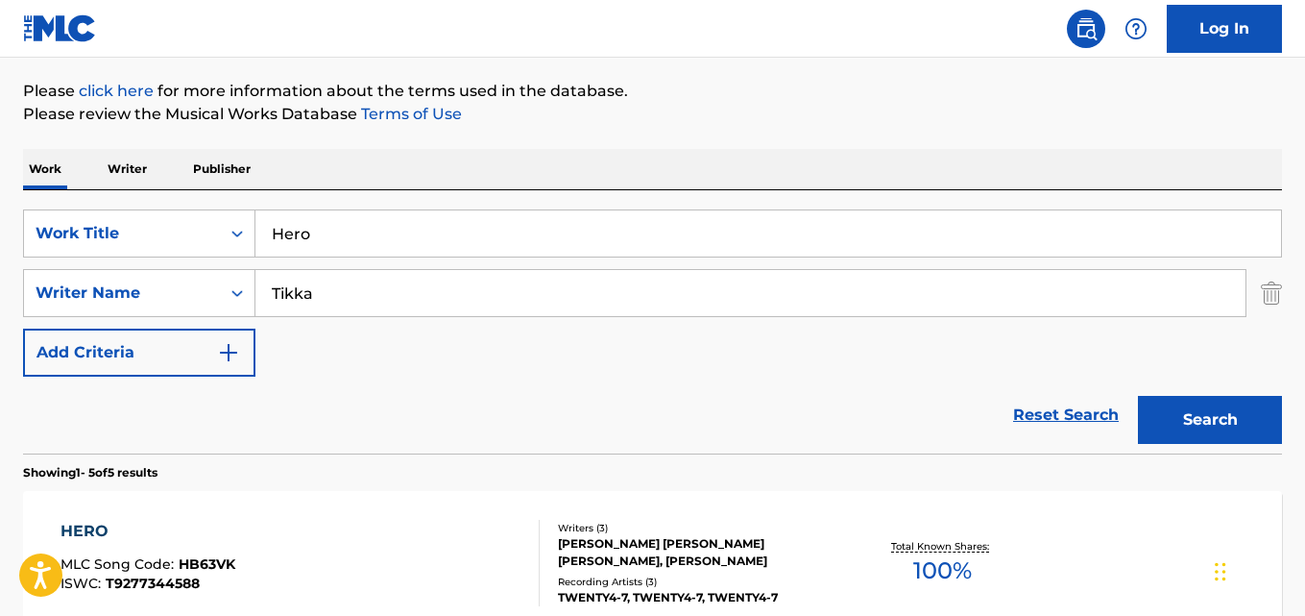
click at [183, 427] on div "Reset Search Search" at bounding box center [652, 415] width 1259 height 77
drag, startPoint x: 378, startPoint y: 231, endPoint x: 121, endPoint y: 254, distance: 258.4
click at [0, 254] on div "The MLC Public Work Search The accuracy and completeness of The MLC's data is d…" at bounding box center [652, 608] width 1305 height 1441
paste input "Back, Out There"
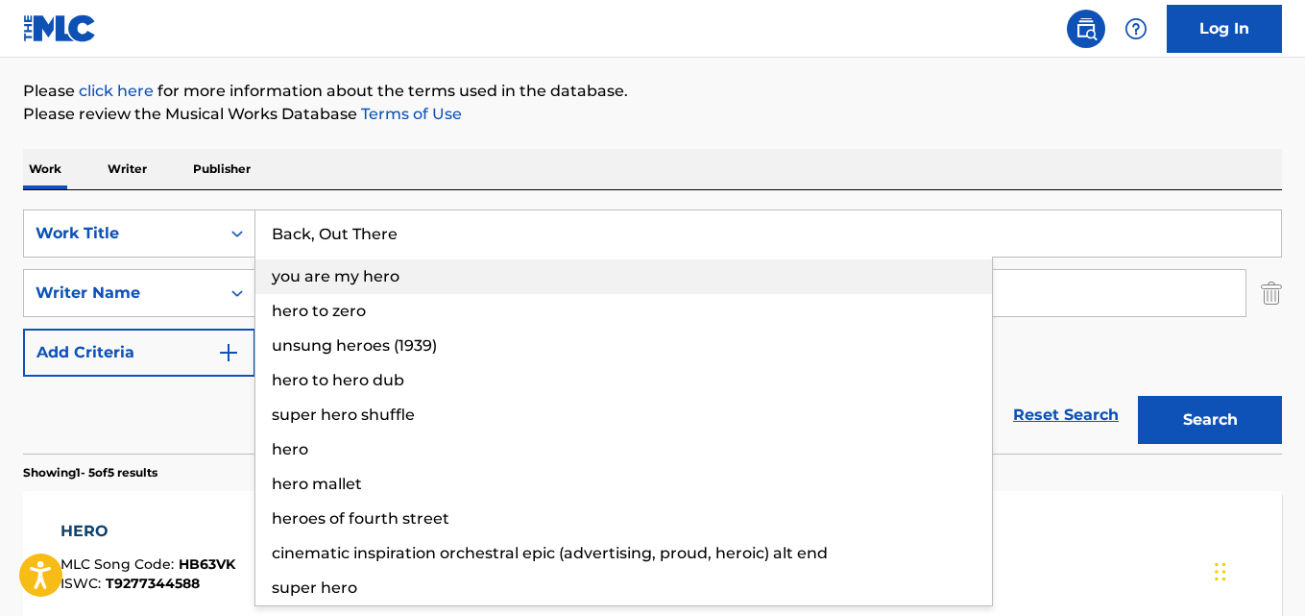
type input "Back, Out There"
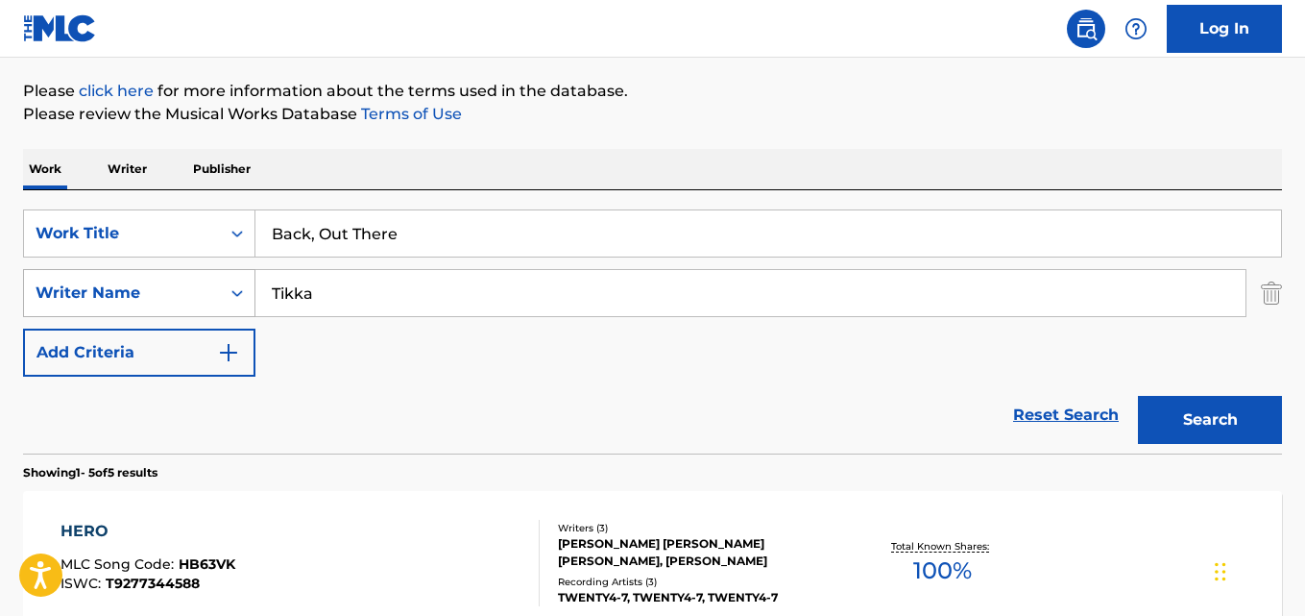
drag, startPoint x: 253, startPoint y: 287, endPoint x: 126, endPoint y: 291, distance: 126.8
click at [122, 289] on div "SearchWithCriteria631c808f-4a22-4095-b367-28aa834f3d60 Writer Name [PERSON_NAME]" at bounding box center [652, 293] width 1259 height 48
paste input "[PERSON_NAME]"
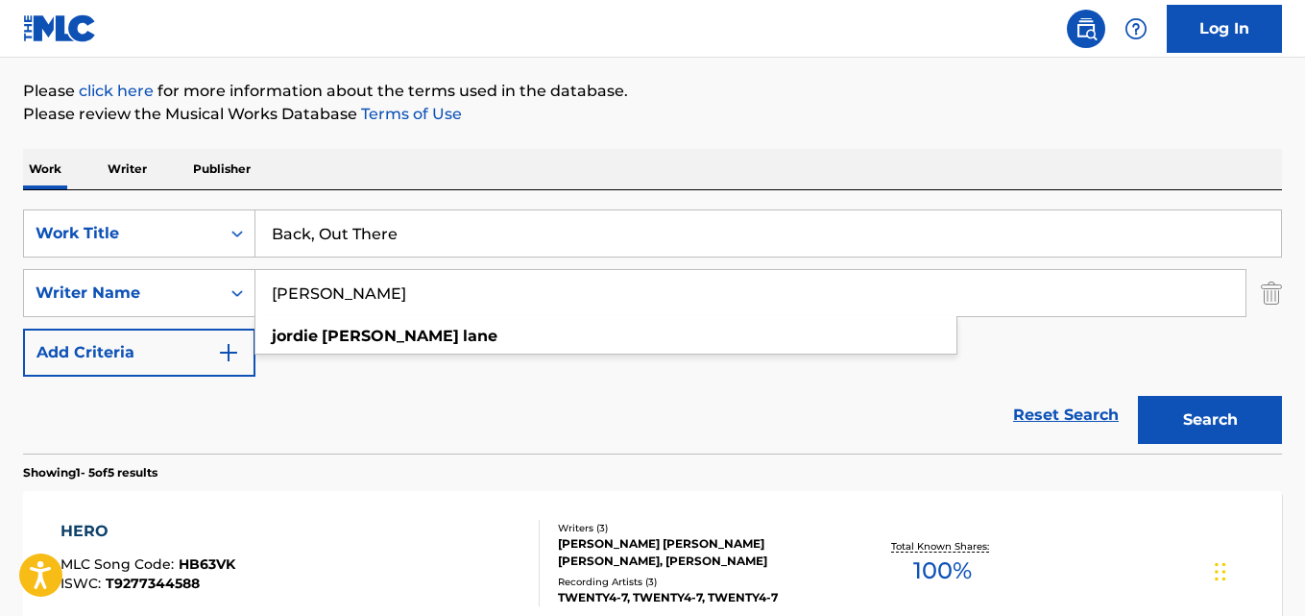
type input "[PERSON_NAME]"
click at [1138, 396] on button "Search" at bounding box center [1210, 420] width 144 height 48
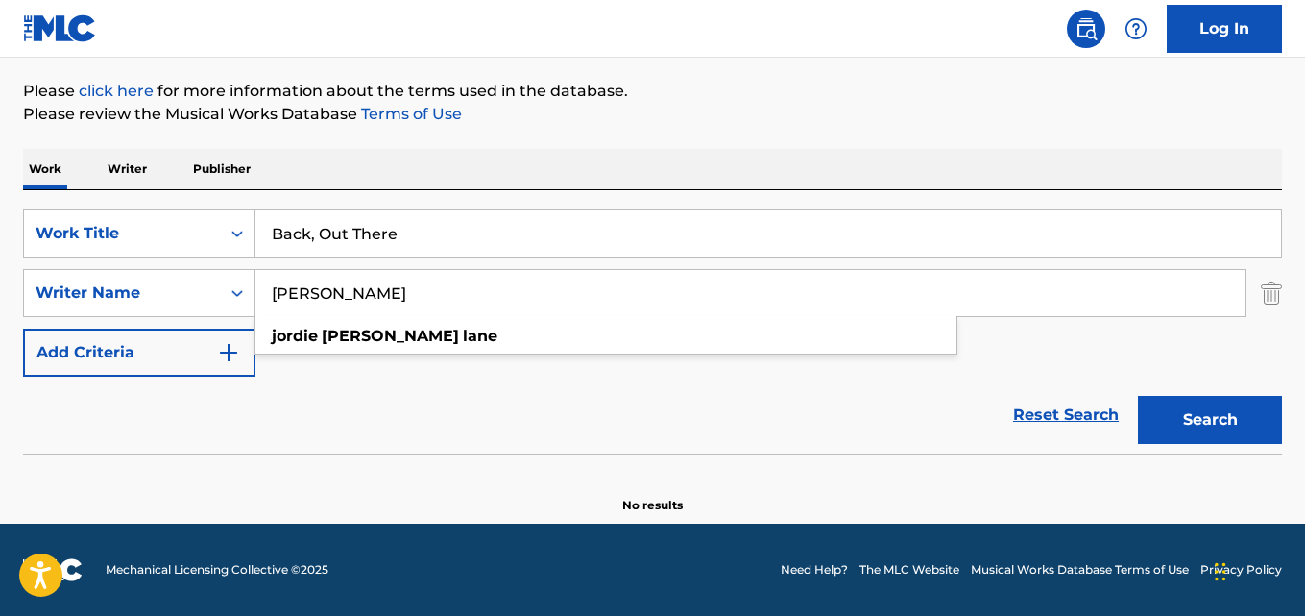
click at [444, 237] on input "Back, Out There" at bounding box center [768, 233] width 1026 height 46
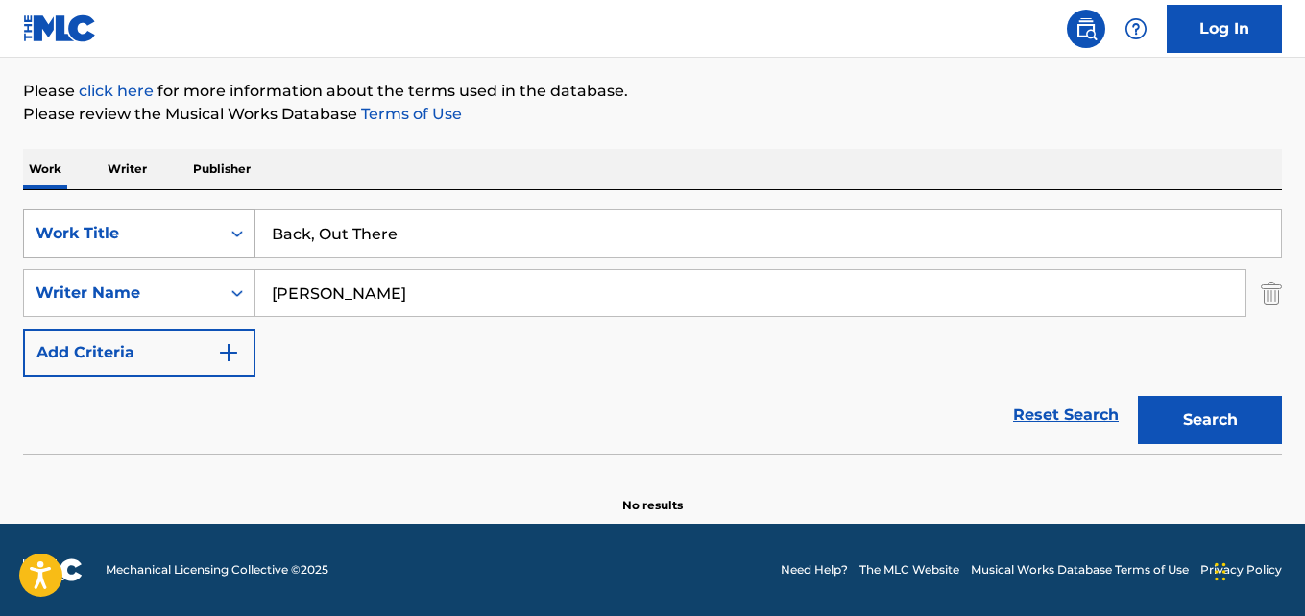
drag, startPoint x: 275, startPoint y: 210, endPoint x: 243, endPoint y: 222, distance: 33.7
click at [134, 209] on div "SearchWithCriteria28ae07e9-a377-4ffb-9205-c10d40972450 Work Title Back, Out The…" at bounding box center [652, 233] width 1259 height 48
paste input "Concertino 3X3: 2 + II"
type input "Concertino 3X3: 2 + II"
drag, startPoint x: 452, startPoint y: 299, endPoint x: 48, endPoint y: 281, distance: 404.7
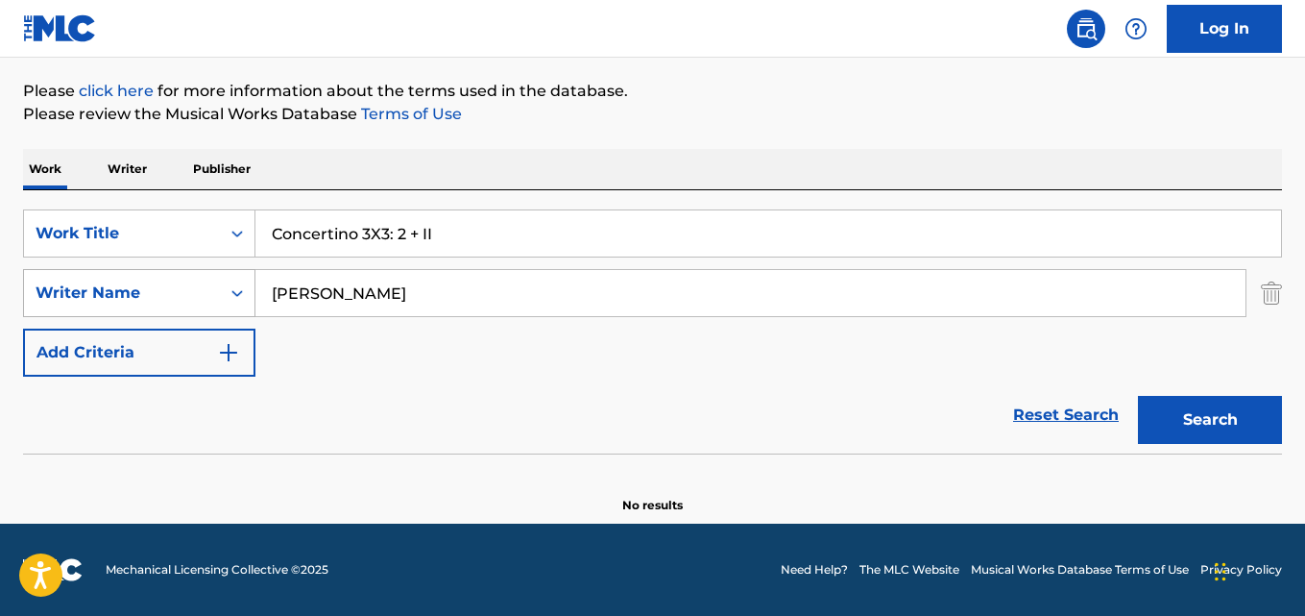
click at [40, 281] on div "SearchWithCriteria631c808f-4a22-4095-b367-28aa834f3d60 Writer Name [PERSON_NAME]" at bounding box center [652, 293] width 1259 height 48
paste input "[PERSON_NAME]"
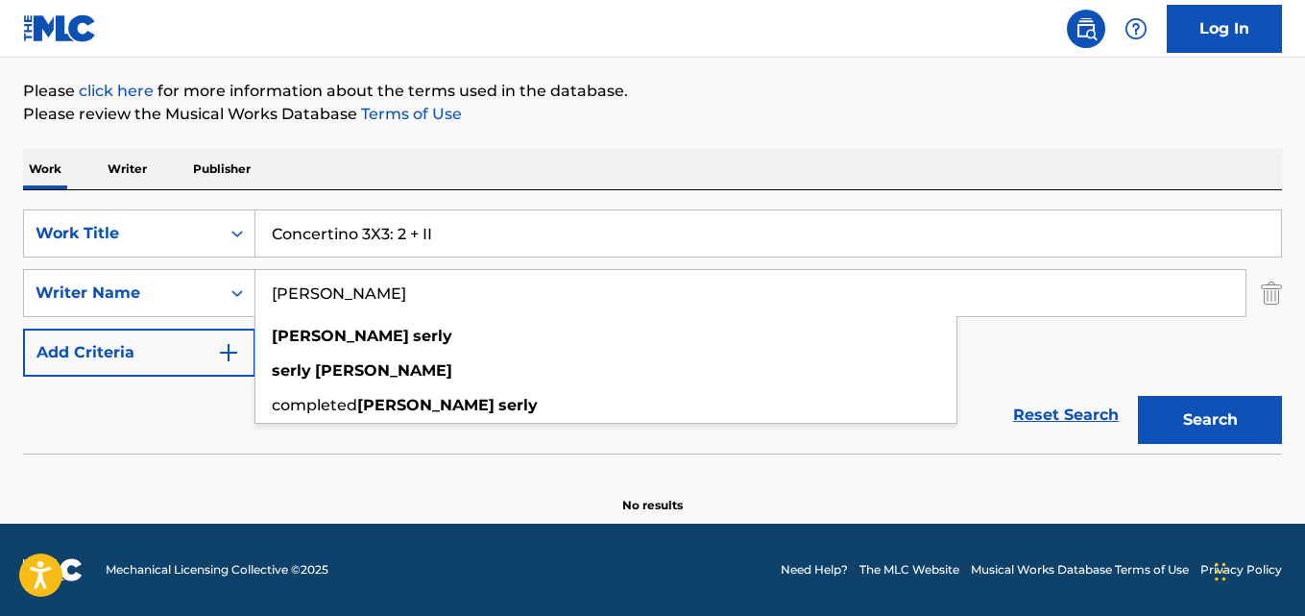
type input "[PERSON_NAME]"
click at [1138, 396] on button "Search" at bounding box center [1210, 420] width 144 height 48
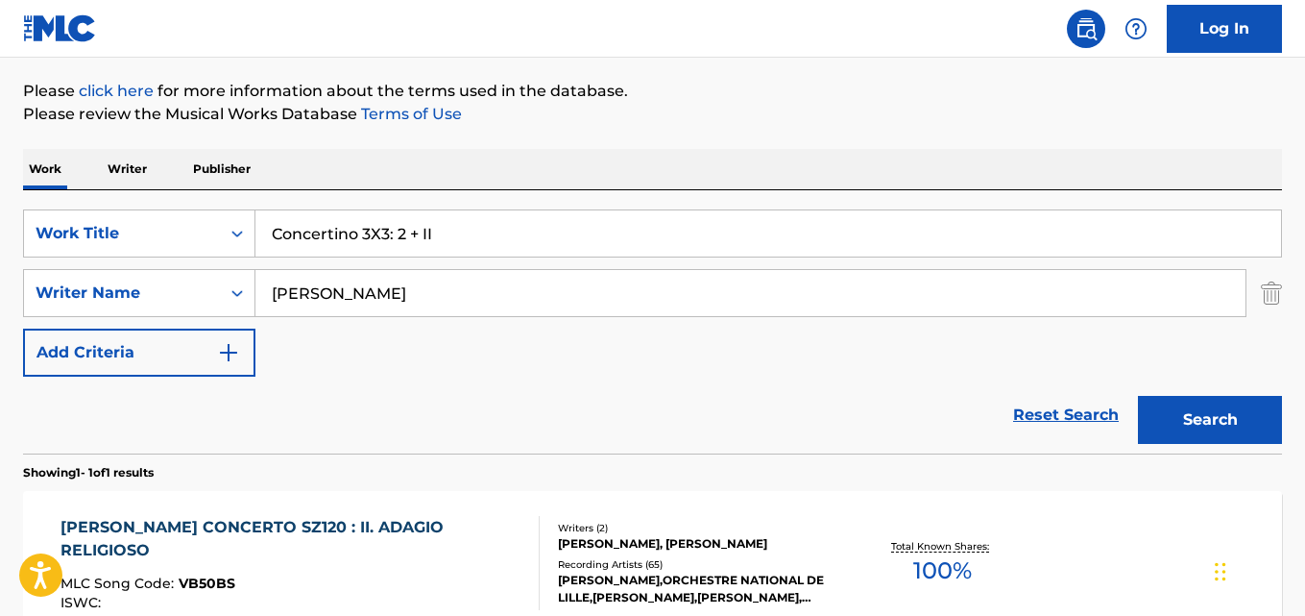
click at [441, 237] on input "Concertino 3X3: 2 + II" at bounding box center [768, 233] width 1026 height 46
drag, startPoint x: 454, startPoint y: 233, endPoint x: 127, endPoint y: 231, distance: 327.5
click at [127, 231] on div "SearchWithCriteria28ae07e9-a377-4ffb-9205-c10d40972450 Work Title Concertino 3X…" at bounding box center [652, 233] width 1259 height 48
paste input "I. Moderato risoluto"
type input "Concertino 3X3: I. Moderato risoluto"
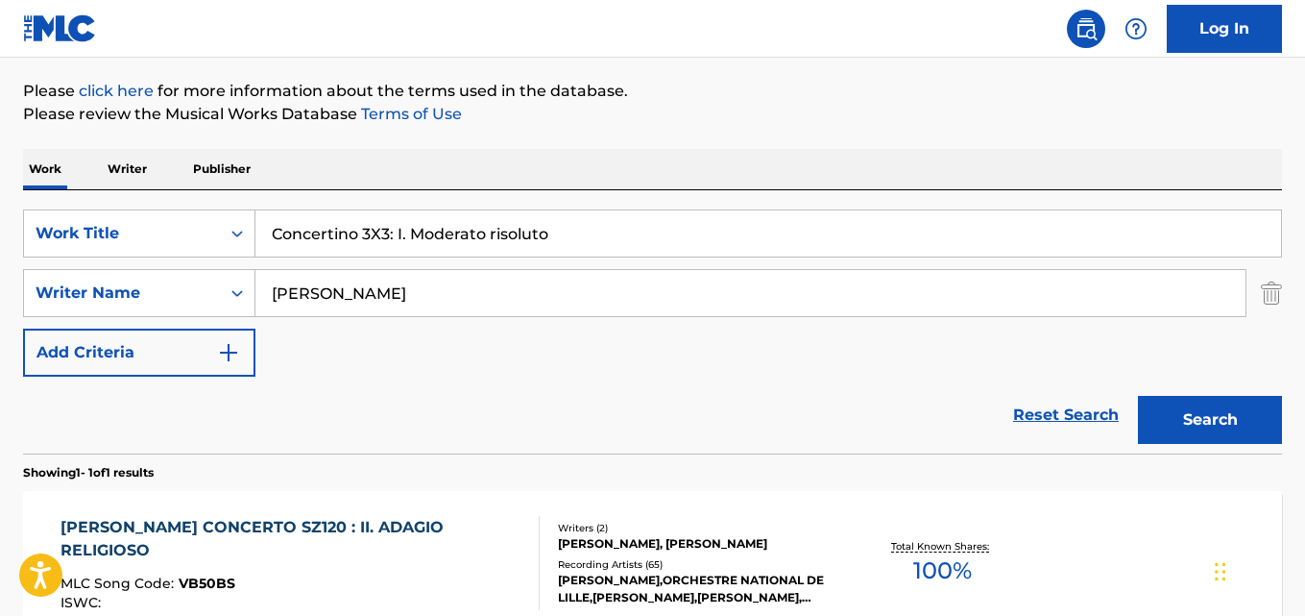
click at [1138, 396] on button "Search" at bounding box center [1210, 420] width 144 height 48
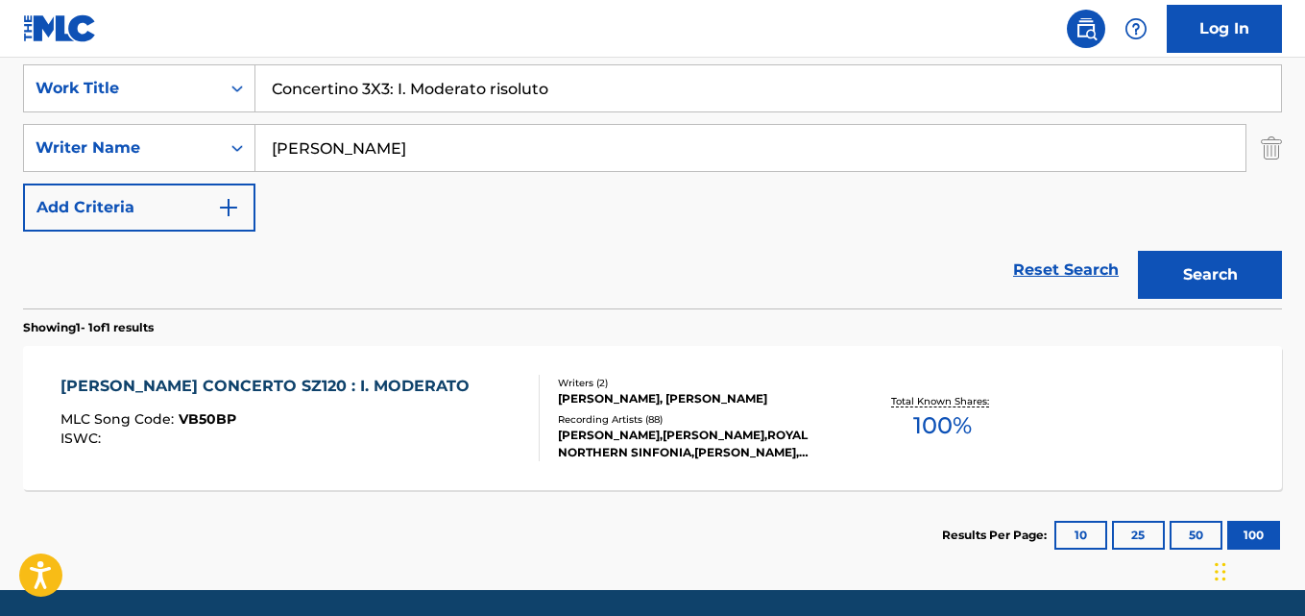
scroll to position [333, 0]
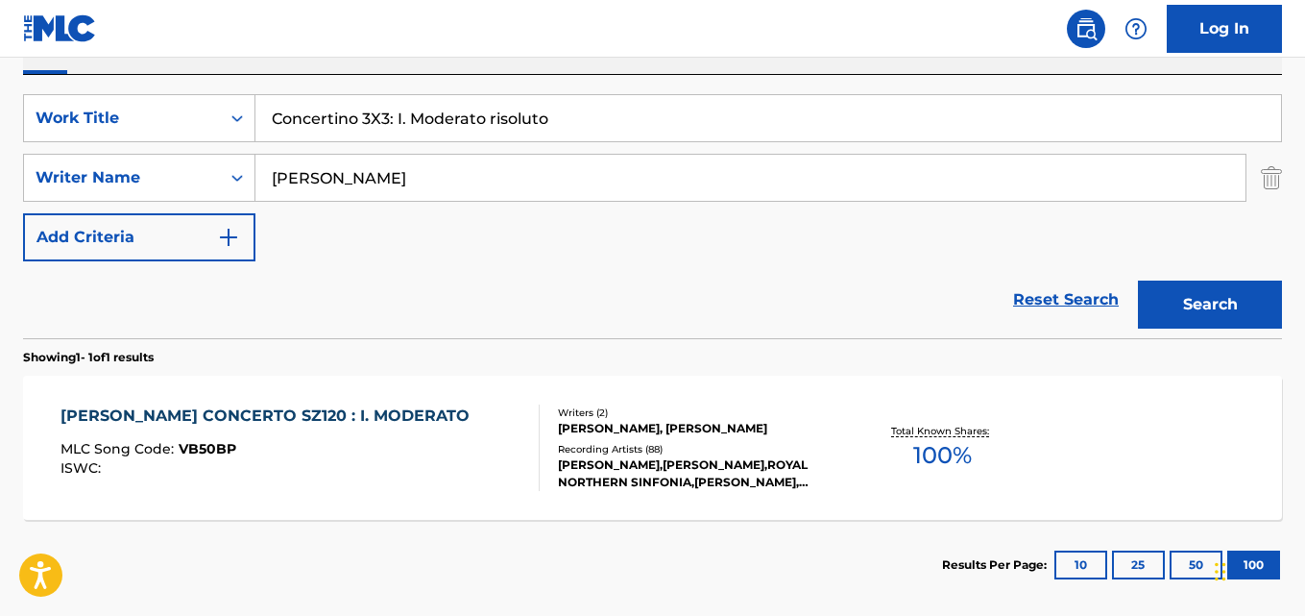
click at [321, 454] on div "MLC Song Code : VB50BP" at bounding box center [270, 451] width 419 height 19
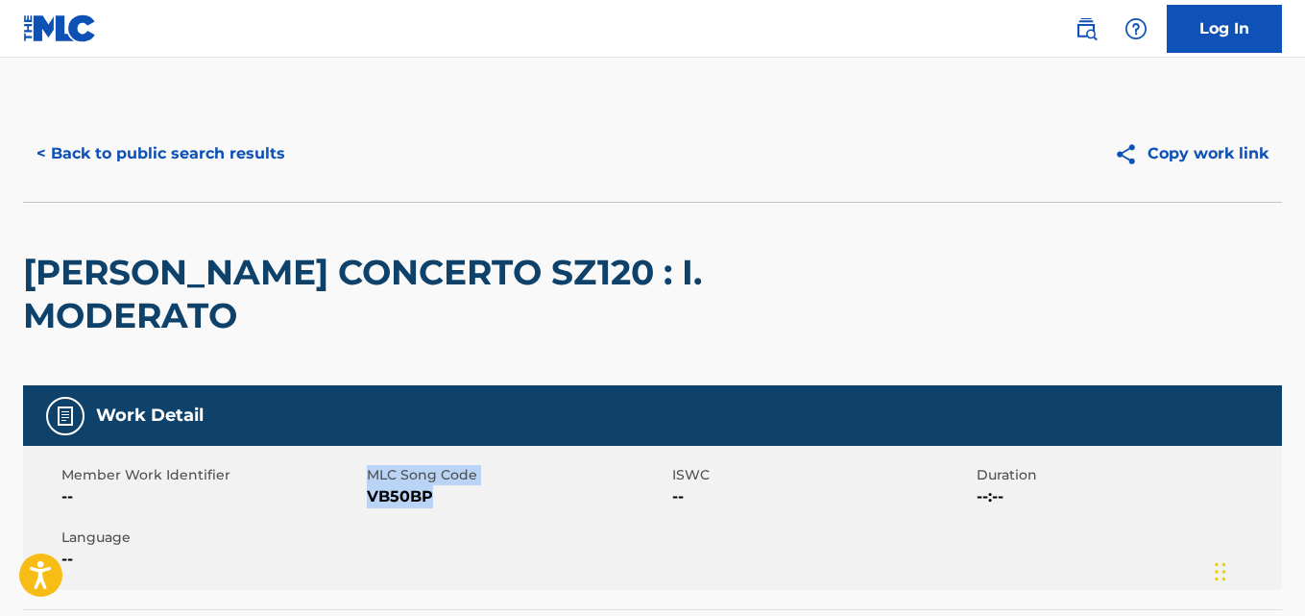
drag, startPoint x: 437, startPoint y: 453, endPoint x: 363, endPoint y: 461, distance: 74.4
click at [363, 461] on div "Member Work Identifier -- MLC Song Code VB50BP ISWC -- Duration --:-- Language …" at bounding box center [652, 518] width 1259 height 144
click at [368, 485] on span "VB50BP" at bounding box center [517, 496] width 301 height 23
copy span "VB50BP"
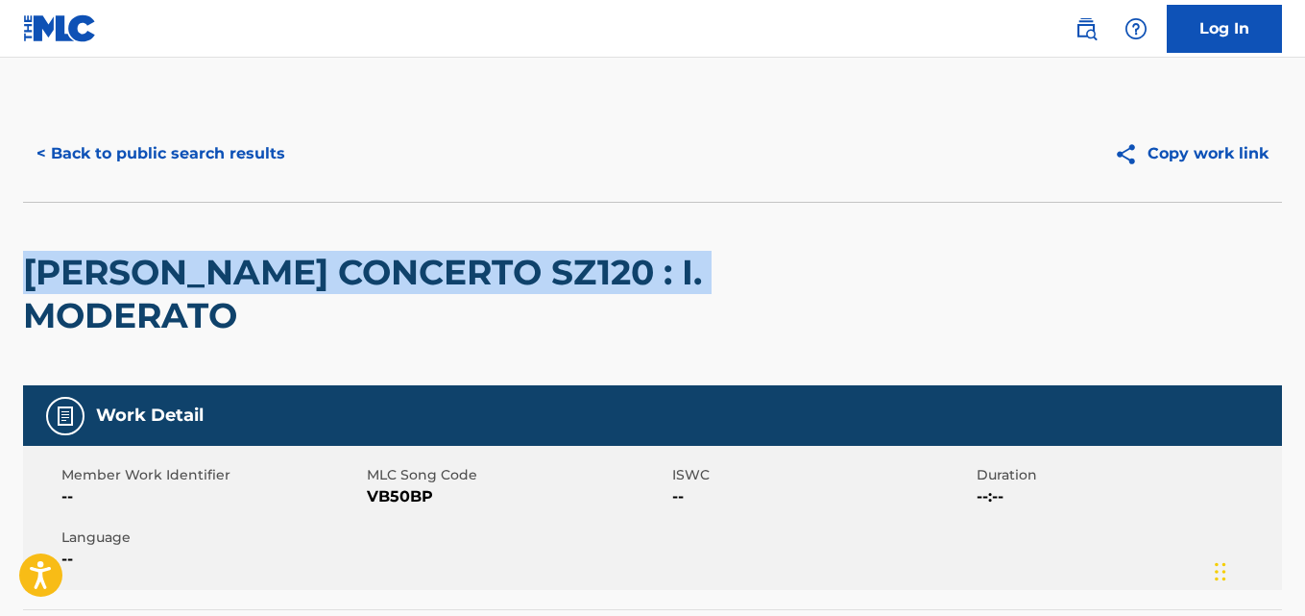
drag, startPoint x: 734, startPoint y: 280, endPoint x: 28, endPoint y: 284, distance: 706.0
click at [28, 284] on h2 "[PERSON_NAME] CONCERTO SZ120 : I. MODERATO" at bounding box center [401, 294] width 756 height 86
copy h2 "[PERSON_NAME] CONCERTO SZ120 : I. MODERATO"
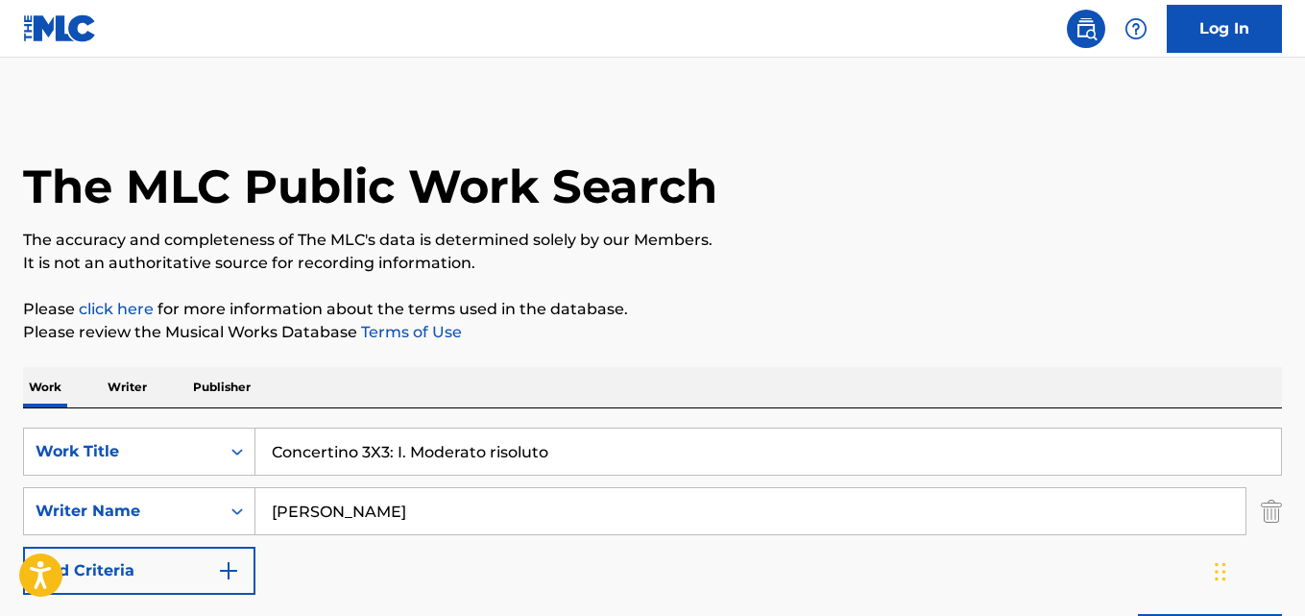
scroll to position [320, 0]
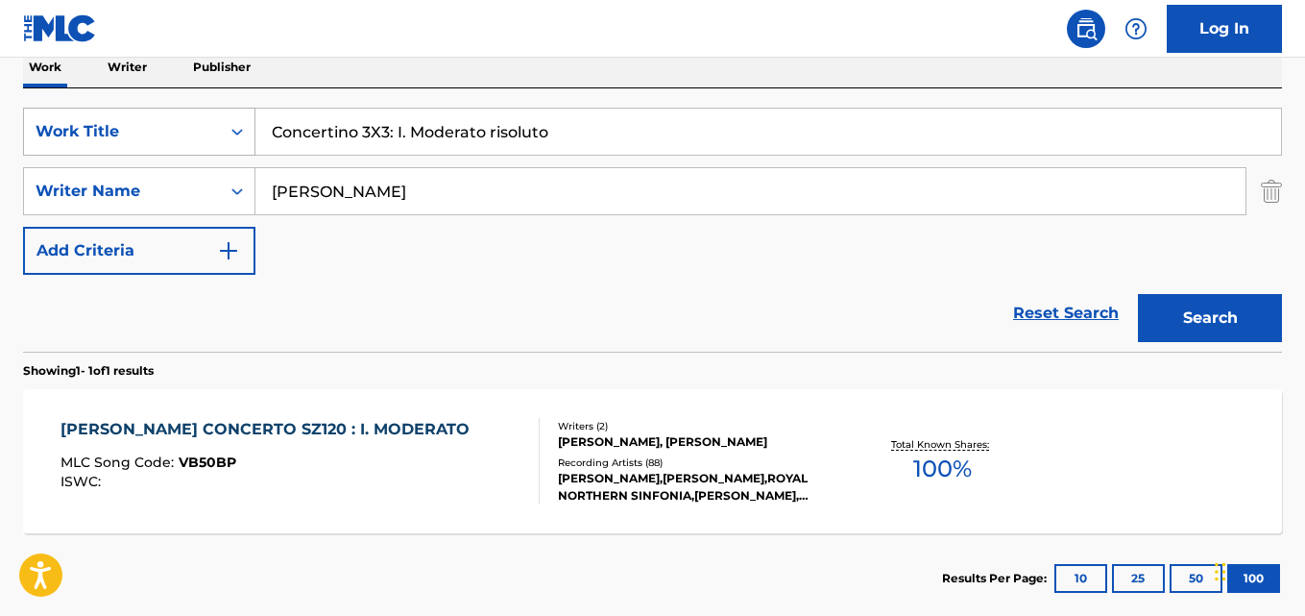
drag, startPoint x: 554, startPoint y: 137, endPoint x: 27, endPoint y: 116, distance: 527.7
click at [27, 116] on div "SearchWithCriteria28ae07e9-a377-4ffb-9205-c10d40972450 Work Title Concertino 3X…" at bounding box center [652, 132] width 1259 height 48
click at [1138, 294] on button "Search" at bounding box center [1210, 318] width 144 height 48
drag, startPoint x: 456, startPoint y: 127, endPoint x: 30, endPoint y: 133, distance: 426.5
click at [21, 132] on div "The MLC Public Work Search The accuracy and completeness of The MLC's data is d…" at bounding box center [652, 205] width 1305 height 838
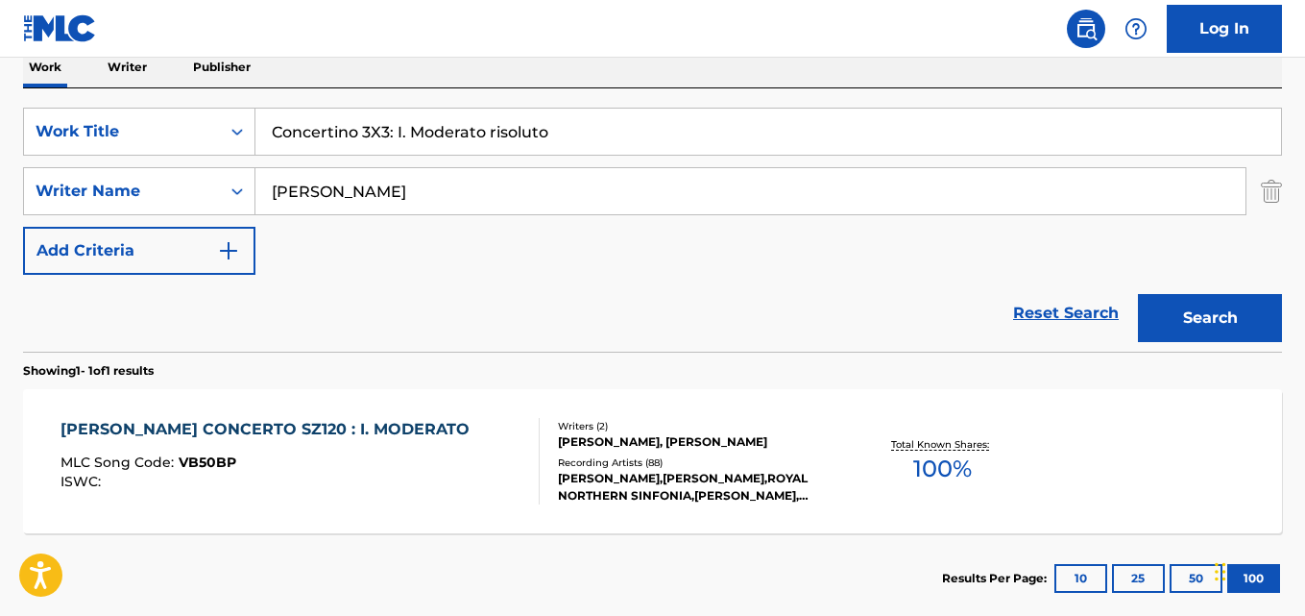
paste input "1 + I"
click at [1138, 294] on button "Search" at bounding box center [1210, 318] width 144 height 48
drag, startPoint x: 483, startPoint y: 130, endPoint x: 0, endPoint y: 112, distance: 483.4
click at [0, 112] on div "The MLC Public Work Search The accuracy and completeness of The MLC's data is d…" at bounding box center [652, 205] width 1305 height 838
paste input "III. Waltz"
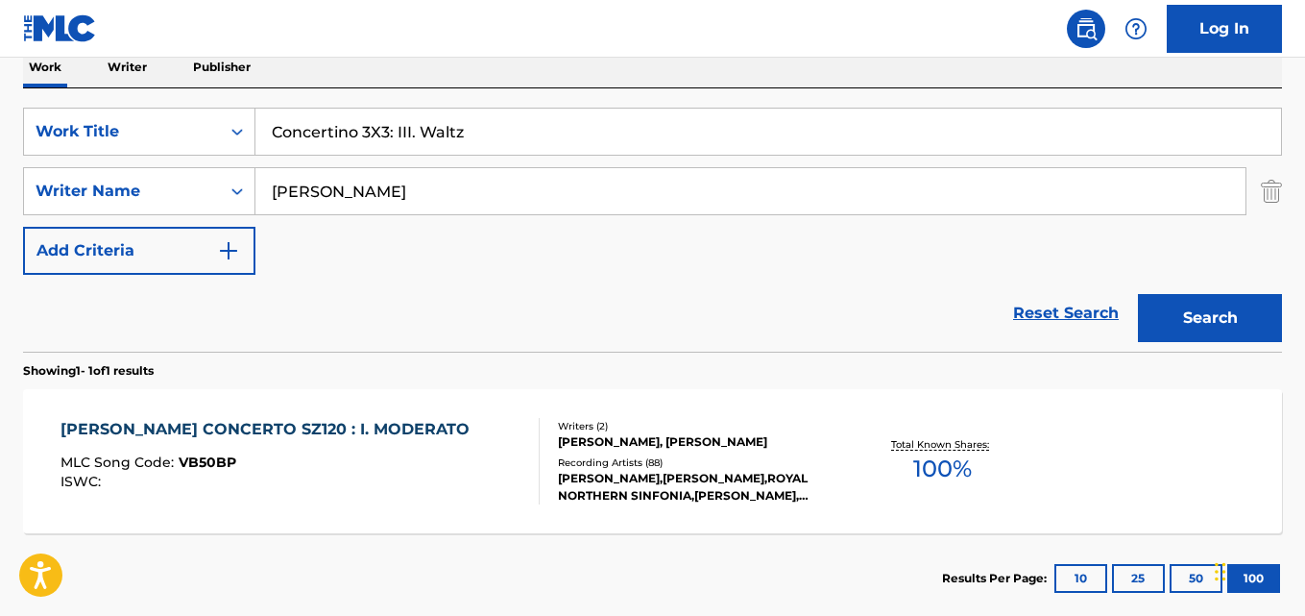
click at [1138, 294] on button "Search" at bounding box center [1210, 318] width 144 height 48
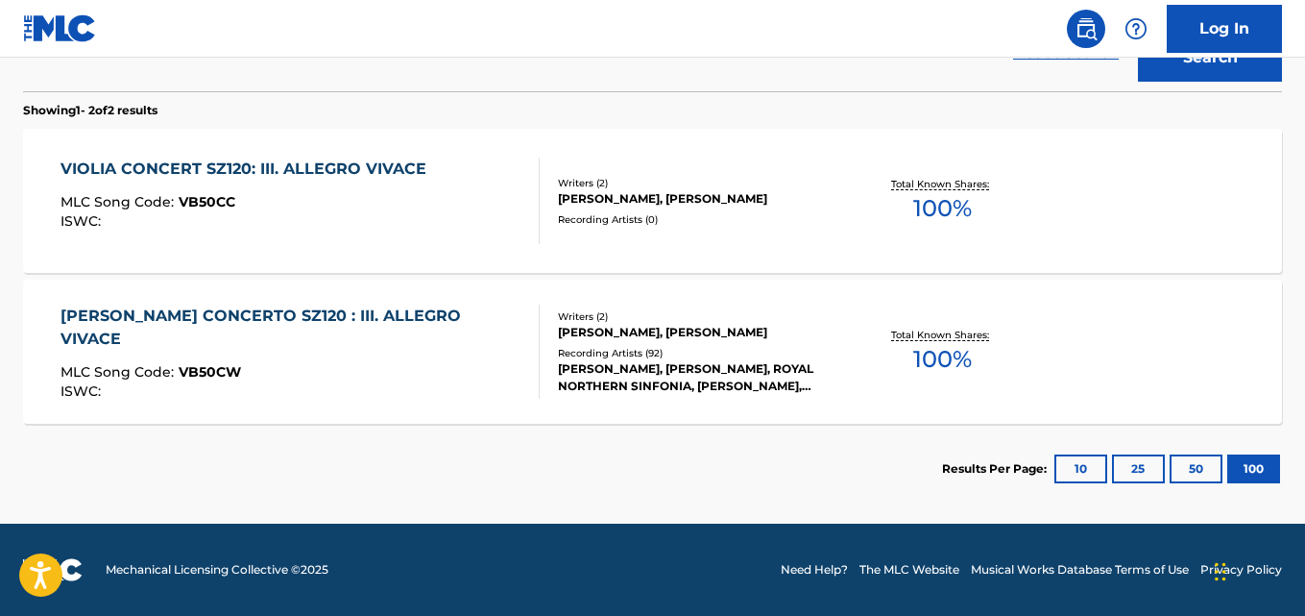
scroll to position [196, 0]
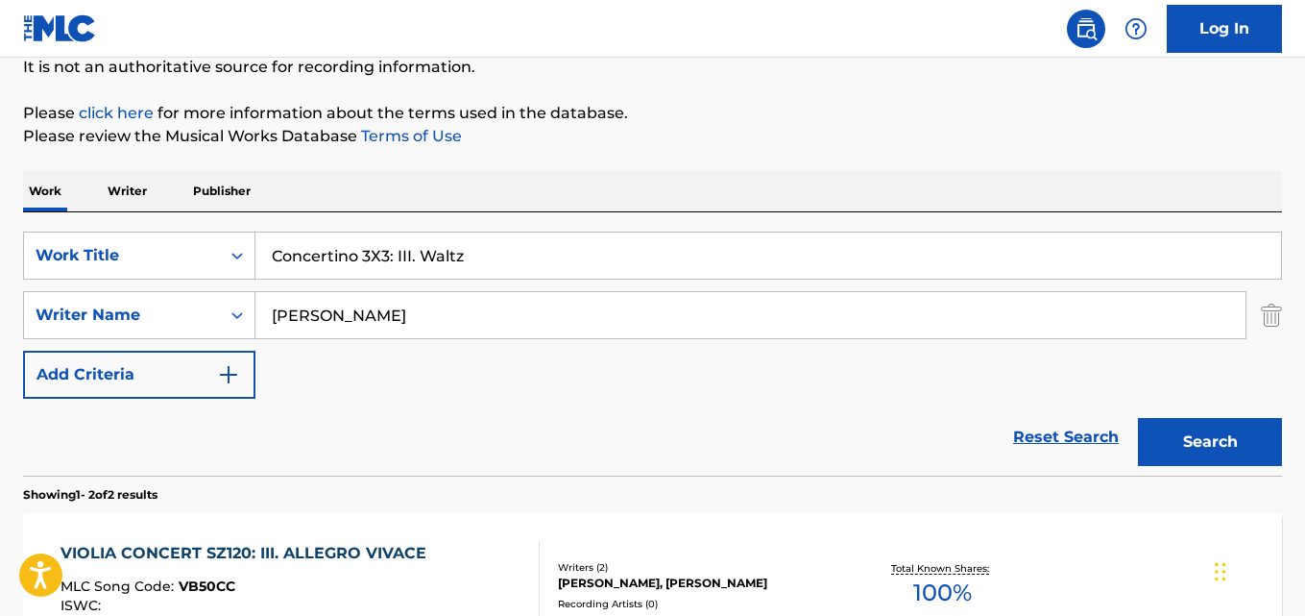
drag, startPoint x: 490, startPoint y: 241, endPoint x: 63, endPoint y: 229, distance: 426.6
click at [63, 229] on div "SearchWithCriteria28ae07e9-a377-4ffb-9205-c10d40972450 Work Title Concertino 3X…" at bounding box center [652, 343] width 1259 height 263
paste input ". Andante sostenuto (2/4)"
click at [1138, 418] on button "Search" at bounding box center [1210, 442] width 144 height 48
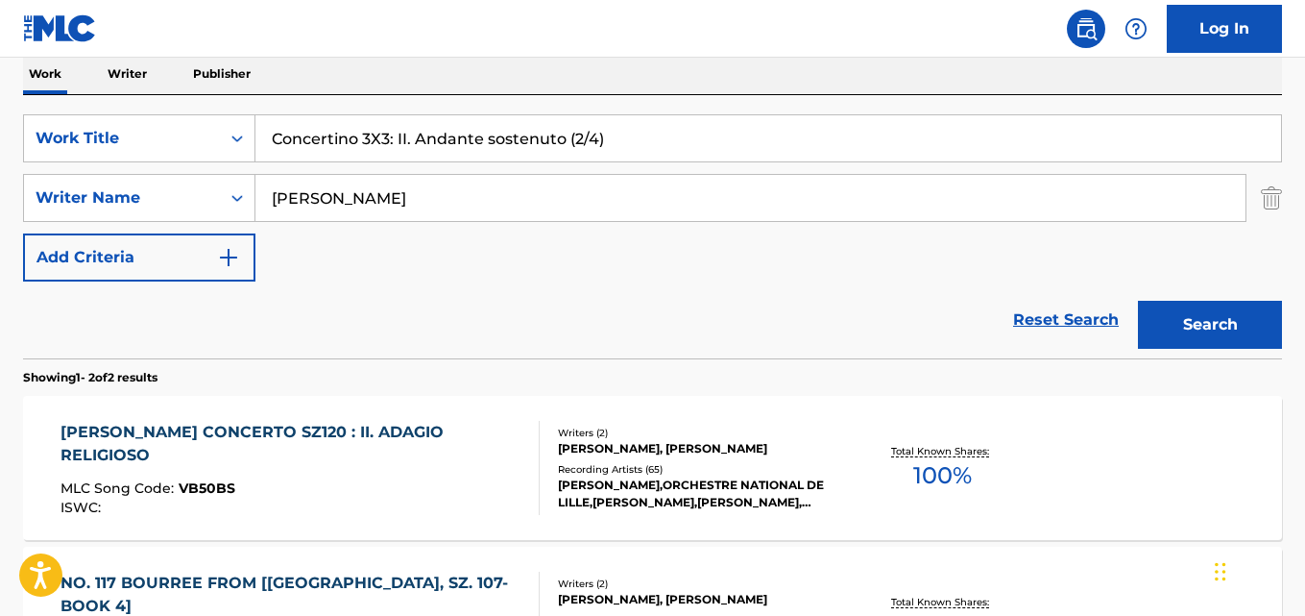
scroll to position [292, 0]
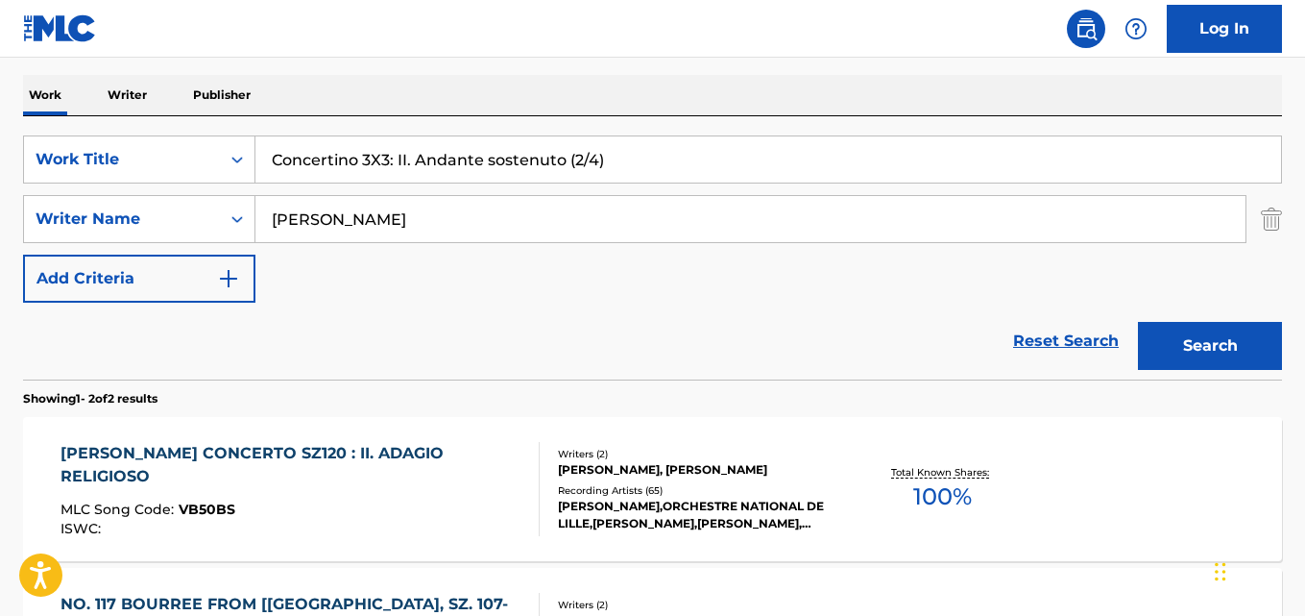
drag, startPoint x: 624, startPoint y: 154, endPoint x: 0, endPoint y: 142, distance: 624.4
click at [0, 143] on div "The MLC Public Work Search The accuracy and completeness of The MLC's data is d…" at bounding box center [652, 308] width 1305 height 988
paste input "Symphony No. 2 in Two Movements for Woodwinds, Brass and Percussion: I. Moderat…"
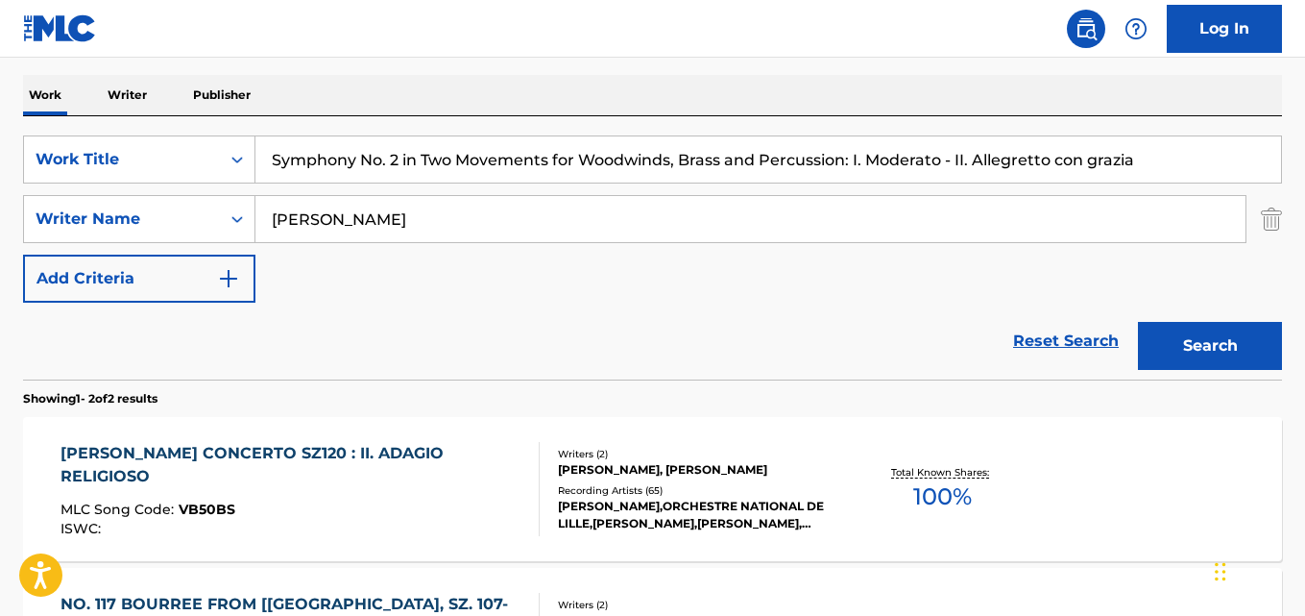
click at [1213, 340] on button "Search" at bounding box center [1210, 346] width 144 height 48
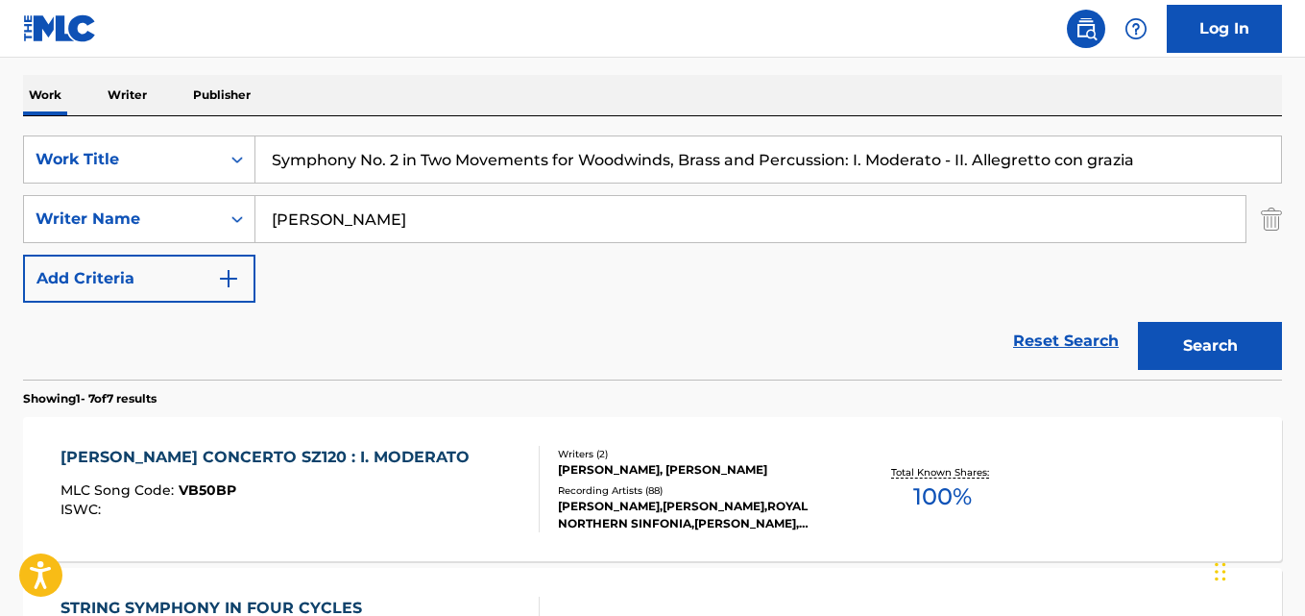
click at [442, 163] on input "Symphony No. 2 in Two Movements for Woodwinds, Brass and Percussion: I. Moderat…" at bounding box center [768, 159] width 1026 height 46
paste input "Concertino 3X3: No. 2, Sarabande (3/4)"
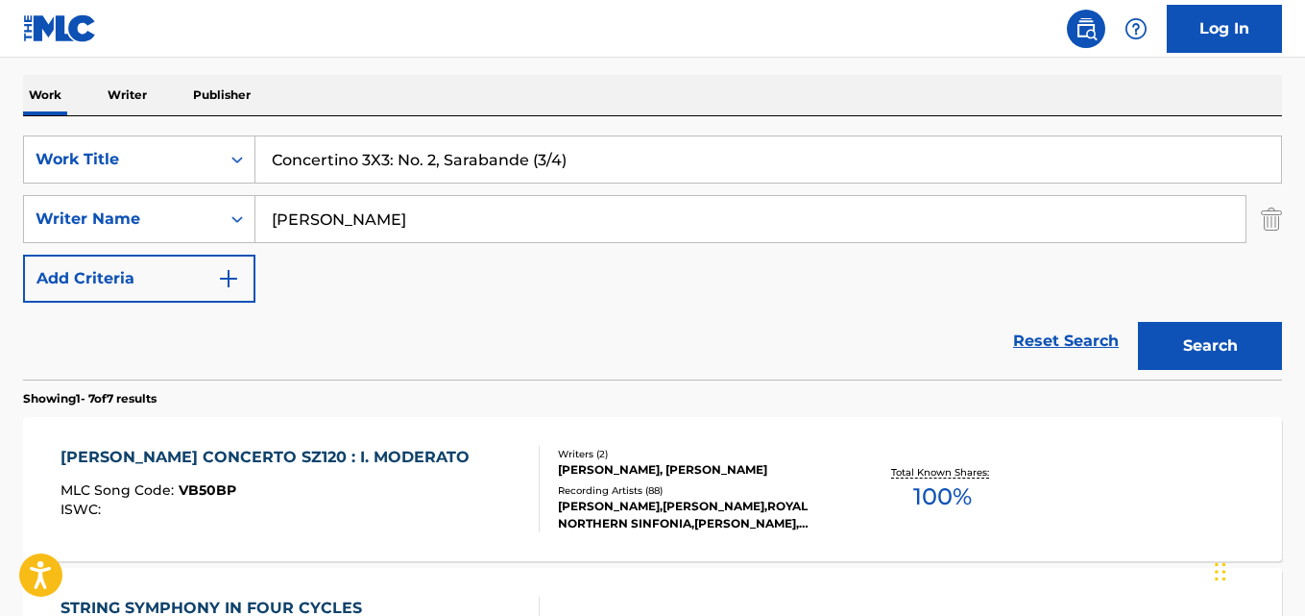
click at [1138, 322] on button "Search" at bounding box center [1210, 346] width 144 height 48
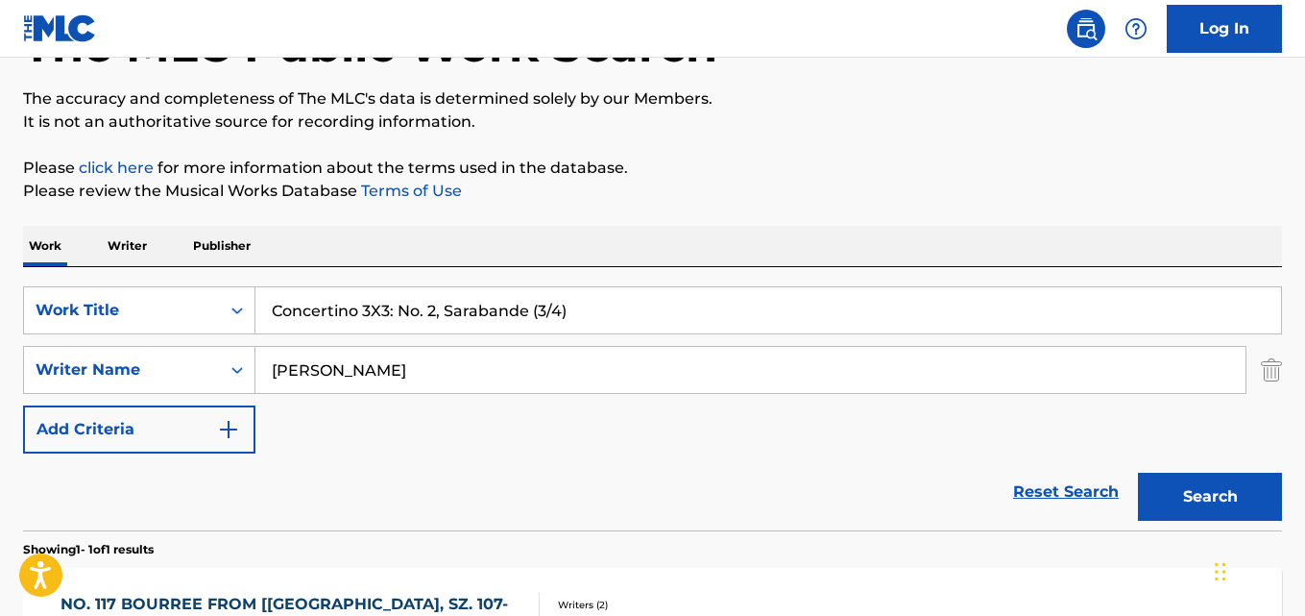
scroll to position [45, 0]
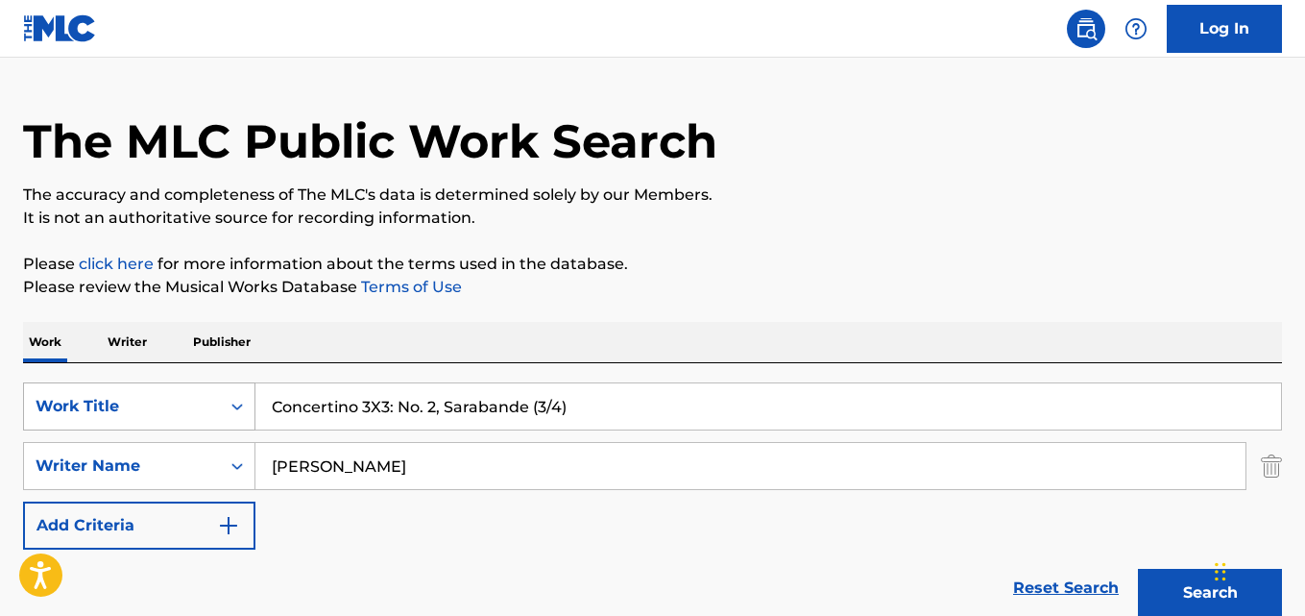
drag, startPoint x: 602, startPoint y: 413, endPoint x: 60, endPoint y: 402, distance: 542.8
click at [82, 402] on div "SearchWithCriteria28ae07e9-a377-4ffb-9205-c10d40972450 Work Title Concertino 3X…" at bounding box center [652, 406] width 1259 height 48
paste input "3 + III"
click at [1138, 569] on button "Search" at bounding box center [1210, 593] width 144 height 48
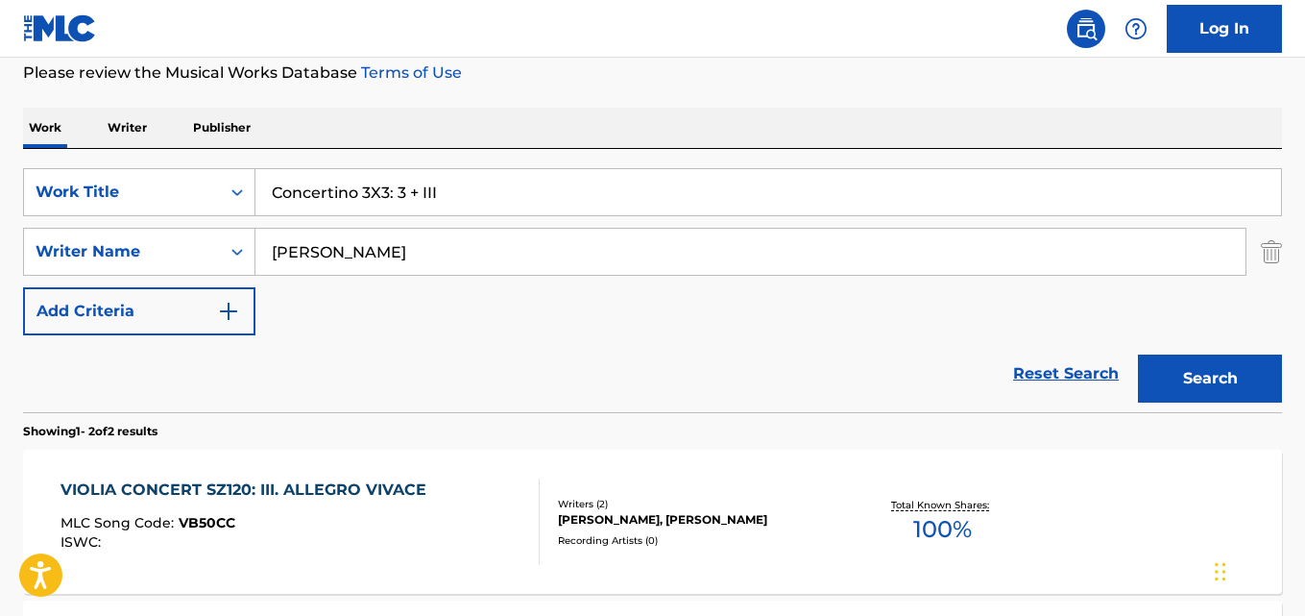
scroll to position [237, 0]
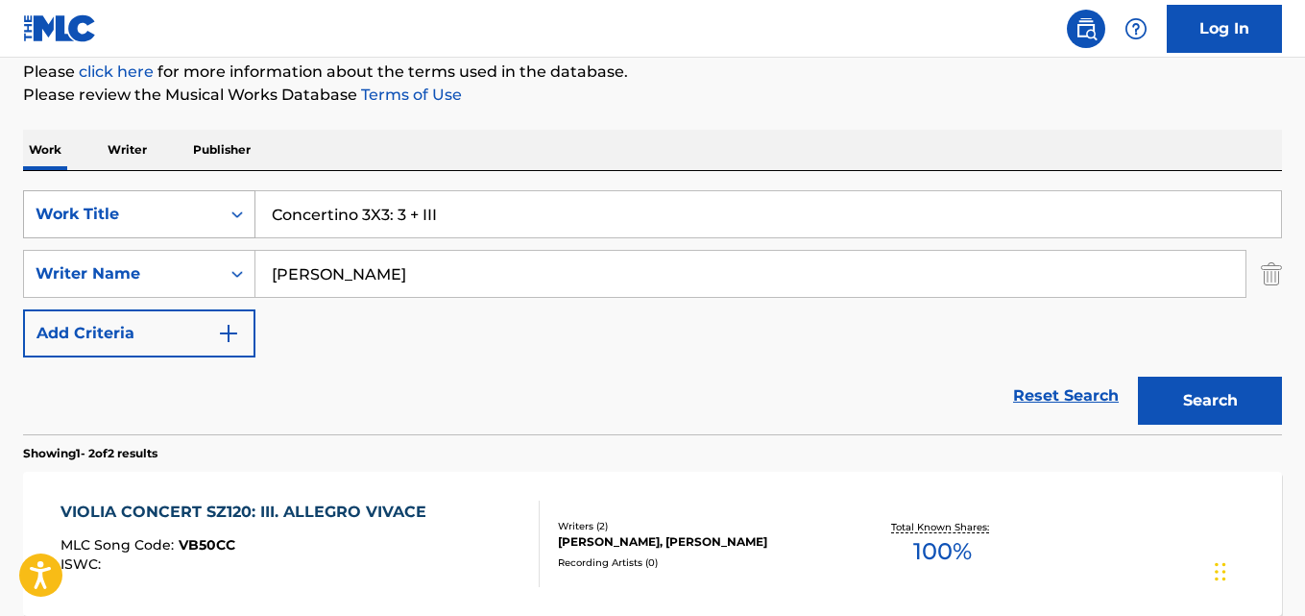
drag, startPoint x: 163, startPoint y: 204, endPoint x: 98, endPoint y: 204, distance: 65.3
click at [98, 204] on div "SearchWithCriteria28ae07e9-a377-4ffb-9205-c10d40972450 Work Title Concertino 3X…" at bounding box center [652, 214] width 1259 height 48
paste input "Beco das Garrafas"
type input "Beco das Garrafas"
drag, startPoint x: 383, startPoint y: 270, endPoint x: 234, endPoint y: 292, distance: 150.5
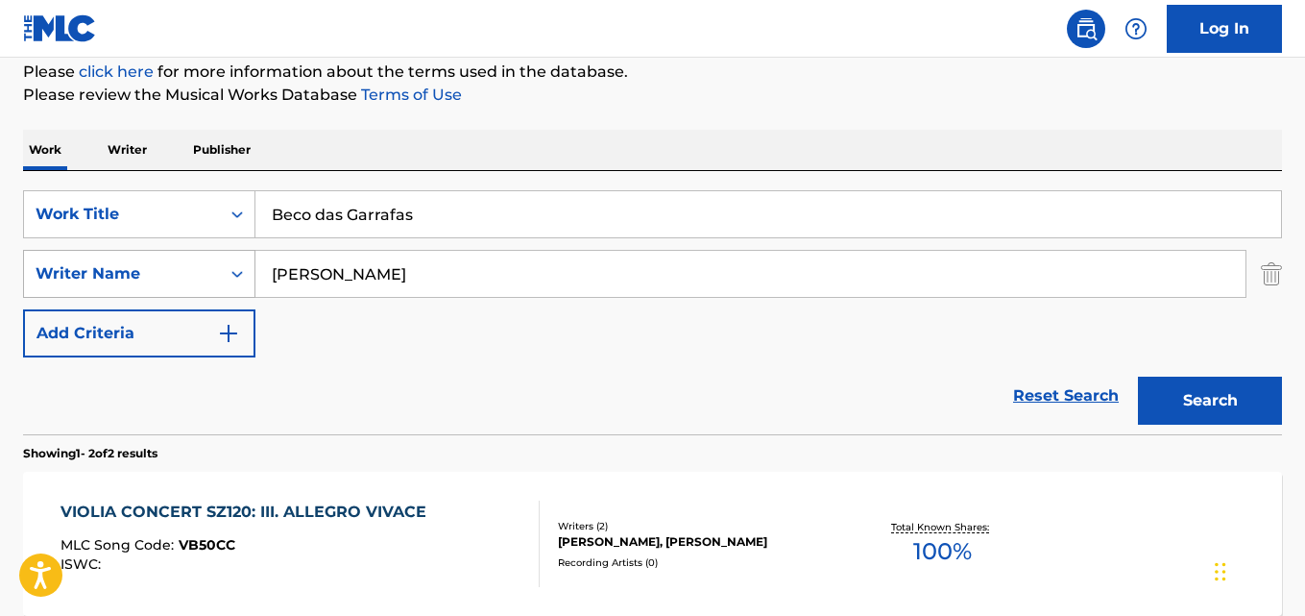
click at [234, 292] on div "SearchWithCriteria631c808f-4a22-4095-b367-28aa834f3d60 Writer Name [PERSON_NAME]" at bounding box center [652, 274] width 1259 height 48
paste input "[PERSON_NAME], [PERSON_NAME]"
click at [303, 272] on input "[PERSON_NAME], [PERSON_NAME]" at bounding box center [750, 274] width 990 height 46
type input "[PERSON_NAME], [PERSON_NAME]"
click at [1138, 377] on button "Search" at bounding box center [1210, 401] width 144 height 48
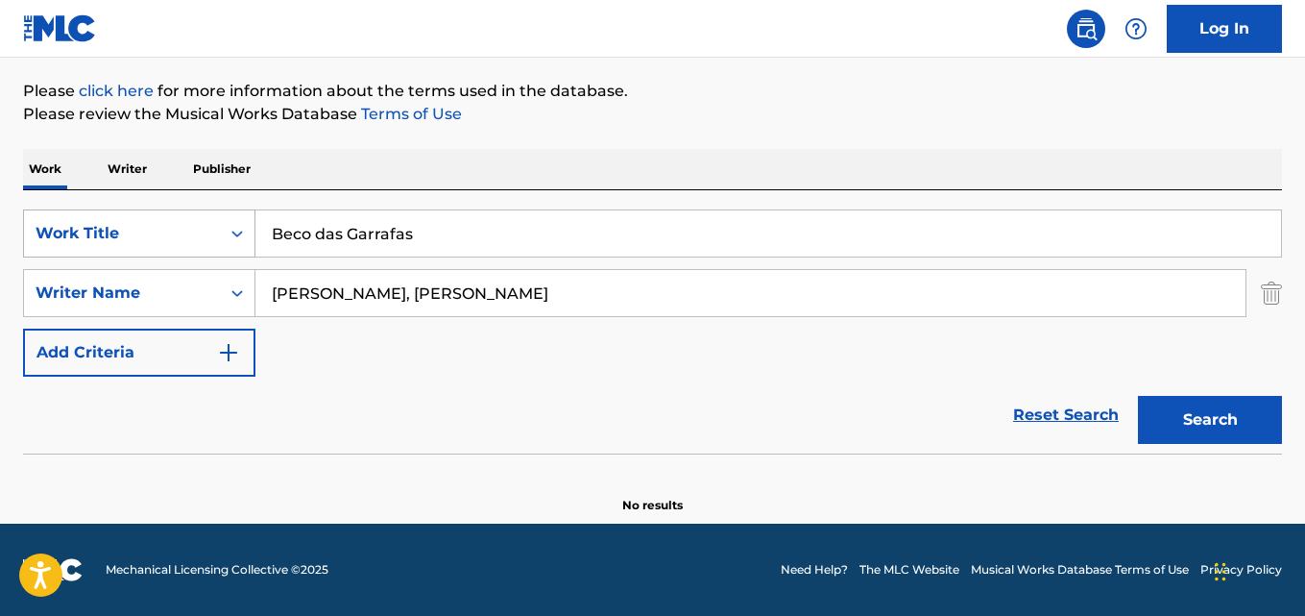
scroll to position [218, 0]
drag, startPoint x: 393, startPoint y: 232, endPoint x: 134, endPoint y: 230, distance: 258.4
click at [88, 216] on div "SearchWithCriteria28ae07e9-a377-4ffb-9205-c10d40972450 Work Title Beco das Garr…" at bounding box center [652, 233] width 1259 height 48
paste input "Feel So Alive"
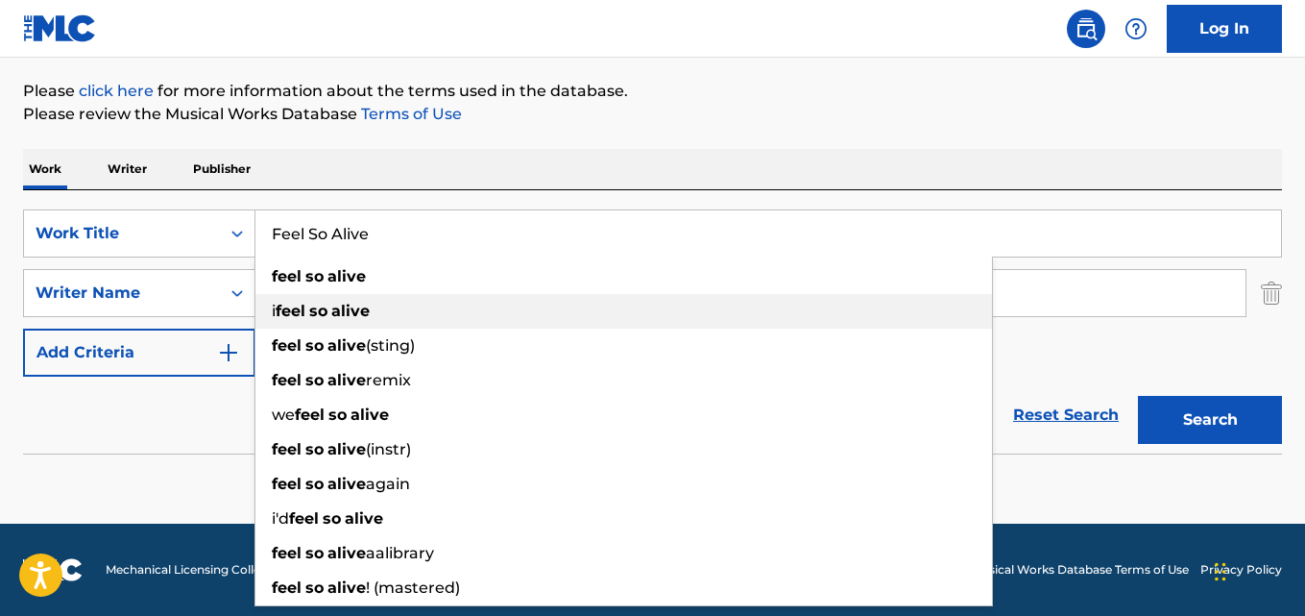
type input "Feel So Alive"
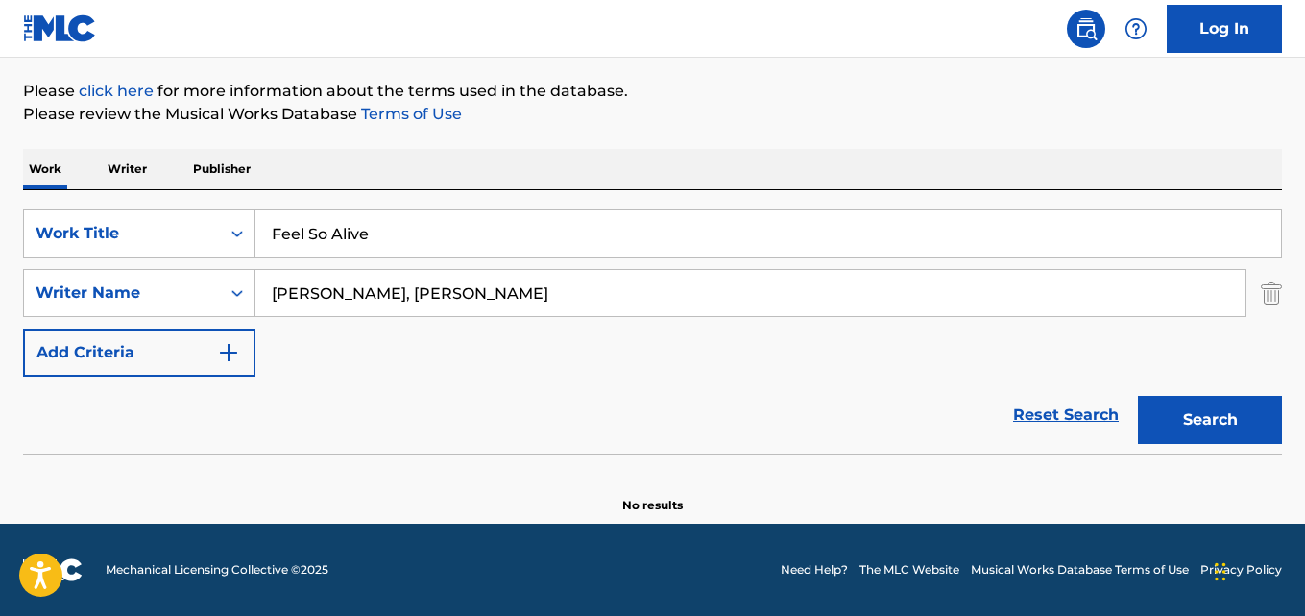
drag, startPoint x: 611, startPoint y: 304, endPoint x: 0, endPoint y: 280, distance: 611.4
click at [0, 280] on div "The MLC Public Work Search The accuracy and completeness of The MLC's data is d…" at bounding box center [652, 201] width 1305 height 626
paste input "[PERSON_NAME]"
drag, startPoint x: 426, startPoint y: 302, endPoint x: 43, endPoint y: 296, distance: 382.3
click at [43, 296] on div "SearchWithCriteria631c808f-4a22-4095-b367-28aa834f3d60 Writer Name [PERSON_NAME]" at bounding box center [652, 293] width 1259 height 48
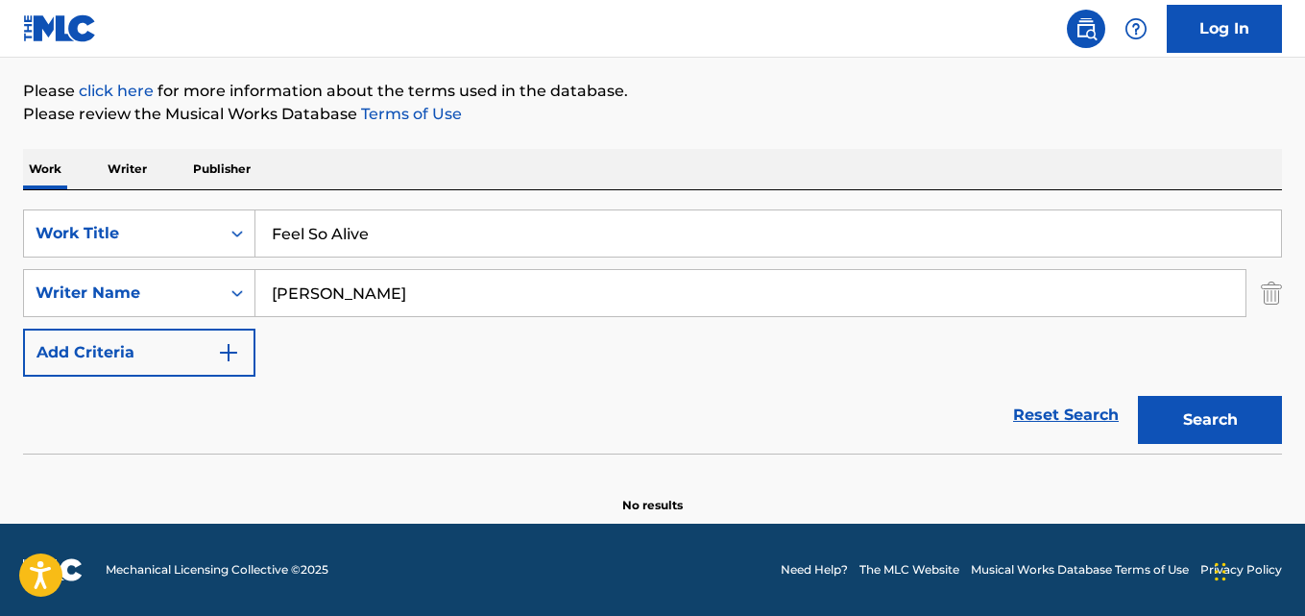
paste input "[PERSON_NAME]"
type input "[PERSON_NAME]"
click at [1138, 396] on button "Search" at bounding box center [1210, 420] width 144 height 48
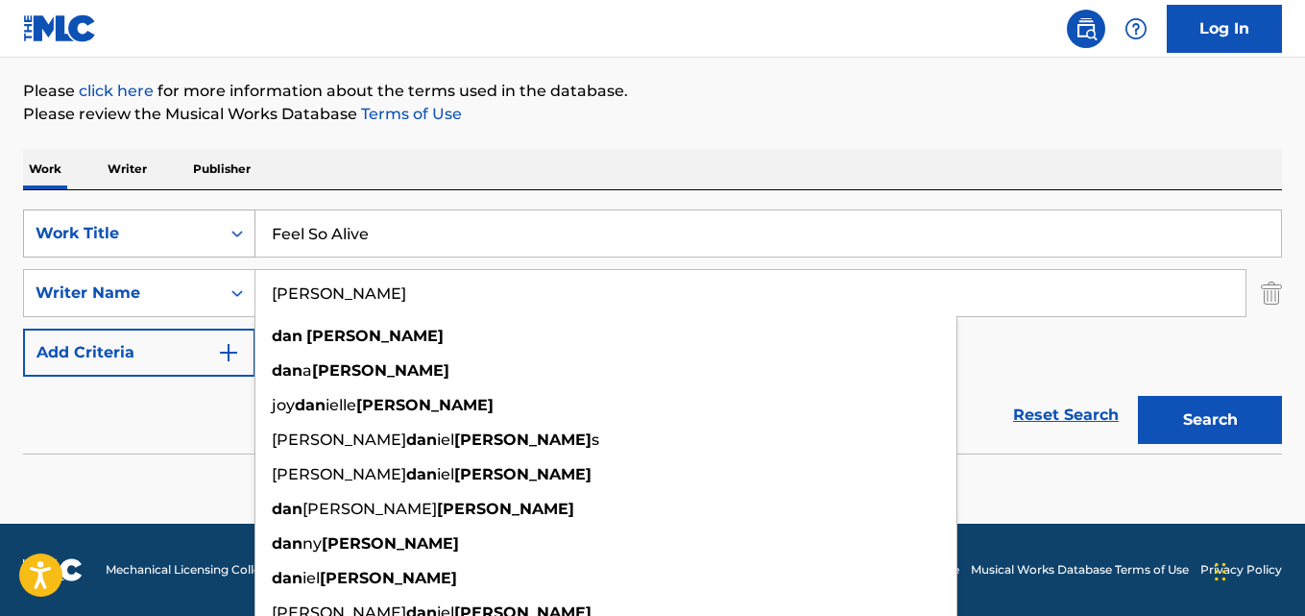
drag, startPoint x: 406, startPoint y: 222, endPoint x: 179, endPoint y: 218, distance: 227.7
click at [96, 217] on div "SearchWithCriteria28ae07e9-a377-4ffb-9205-c10d40972450 Work Title Feel So Alive" at bounding box center [652, 233] width 1259 height 48
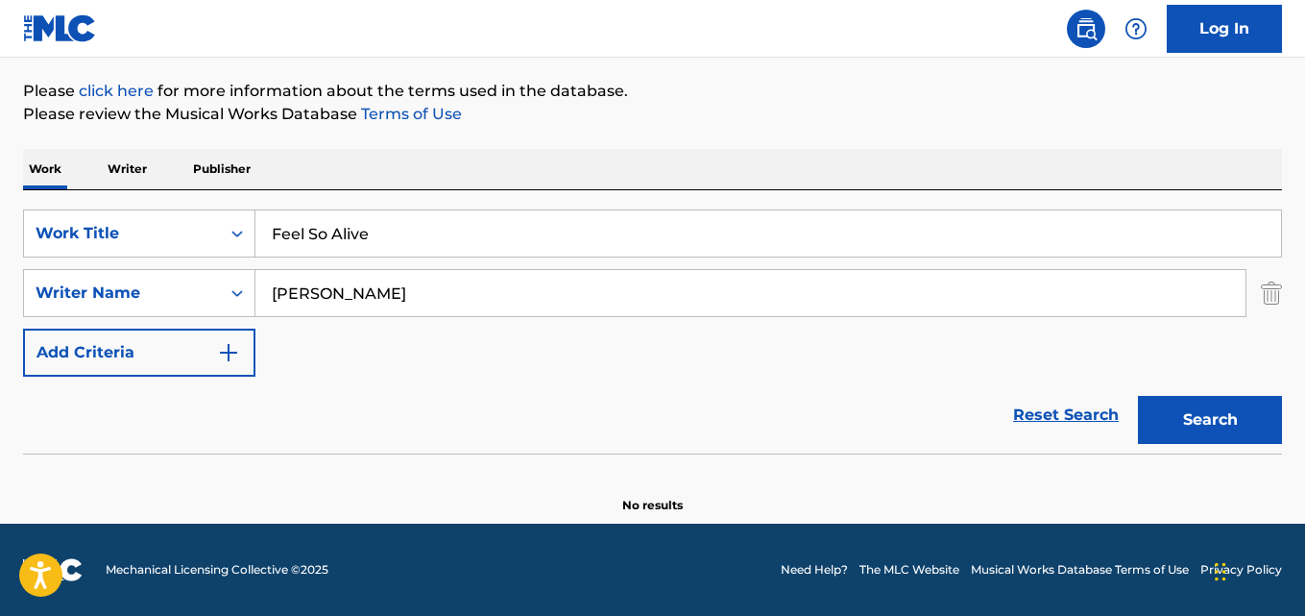
paste input "On Your Mind"
click at [1138, 396] on button "Search" at bounding box center [1210, 420] width 144 height 48
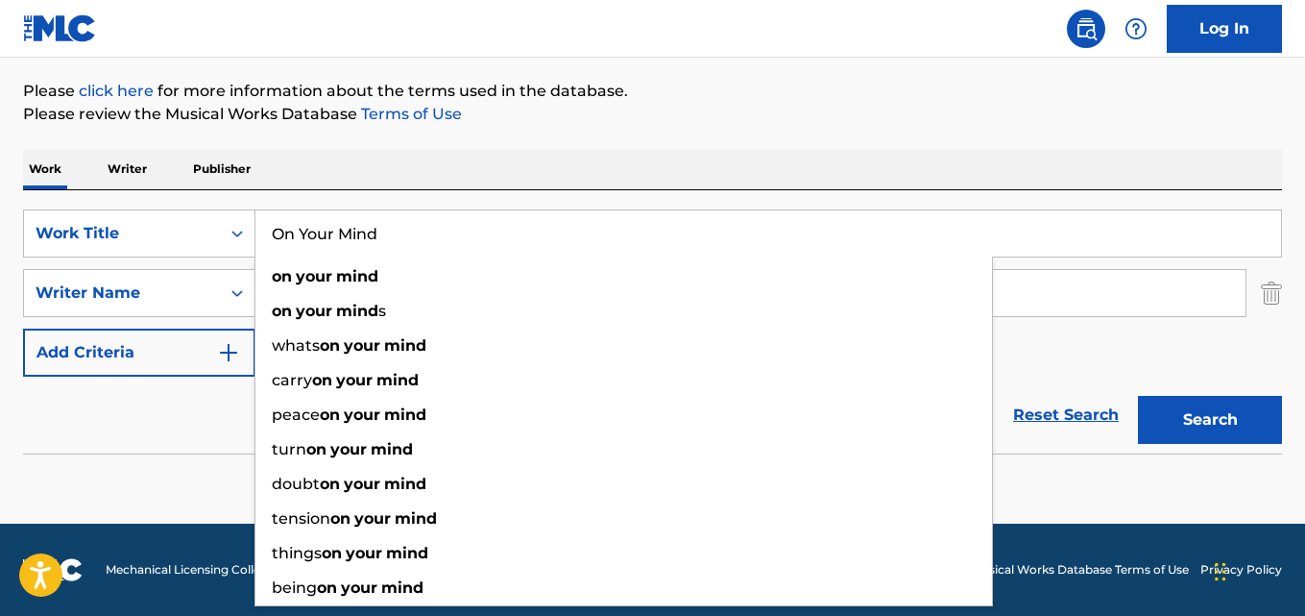
drag, startPoint x: 397, startPoint y: 252, endPoint x: 261, endPoint y: 244, distance: 135.6
click at [293, 244] on div "On Your Mind on your mind on your mind s whats on your mind carry on your mind …" at bounding box center [768, 233] width 1026 height 46
drag, startPoint x: 261, startPoint y: 244, endPoint x: 366, endPoint y: 234, distance: 105.1
click at [240, 244] on div "SearchWithCriteria28ae07e9-a377-4ffb-9205-c10d40972450 Work Title On Your Mind …" at bounding box center [652, 233] width 1259 height 48
drag, startPoint x: 425, startPoint y: 237, endPoint x: 6, endPoint y: 221, distance: 419.1
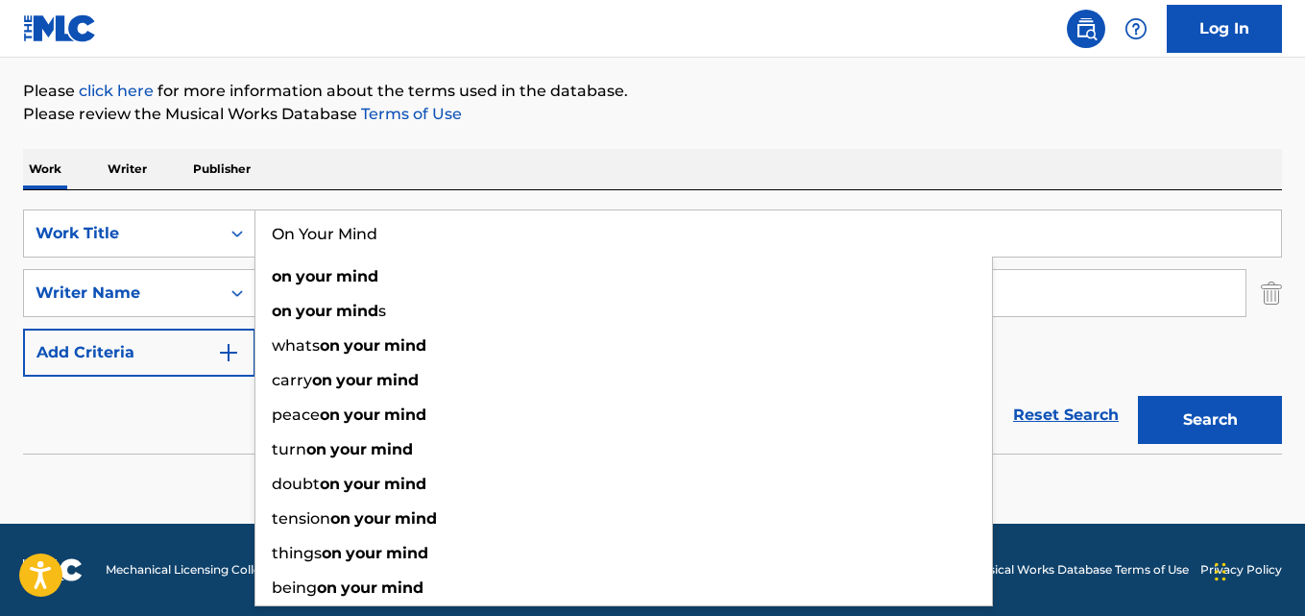
click at [0, 221] on div "The MLC Public Work Search The accuracy and completeness of The MLC's data is d…" at bounding box center [652, 201] width 1305 height 626
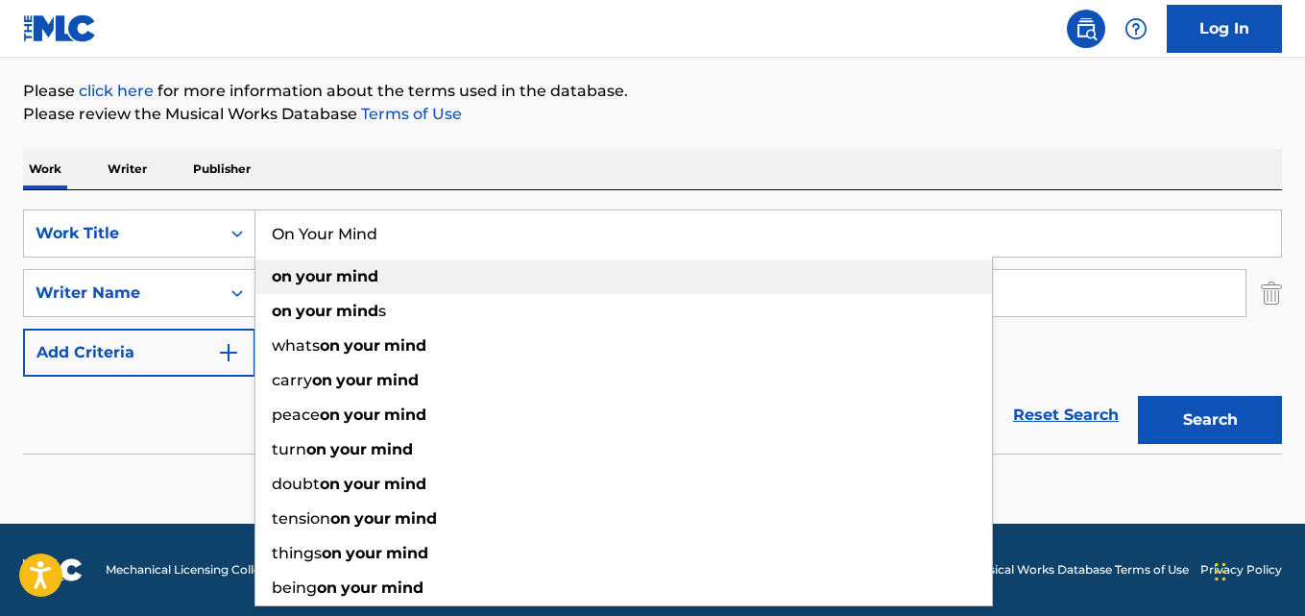
paste input "Helppo tuomio"
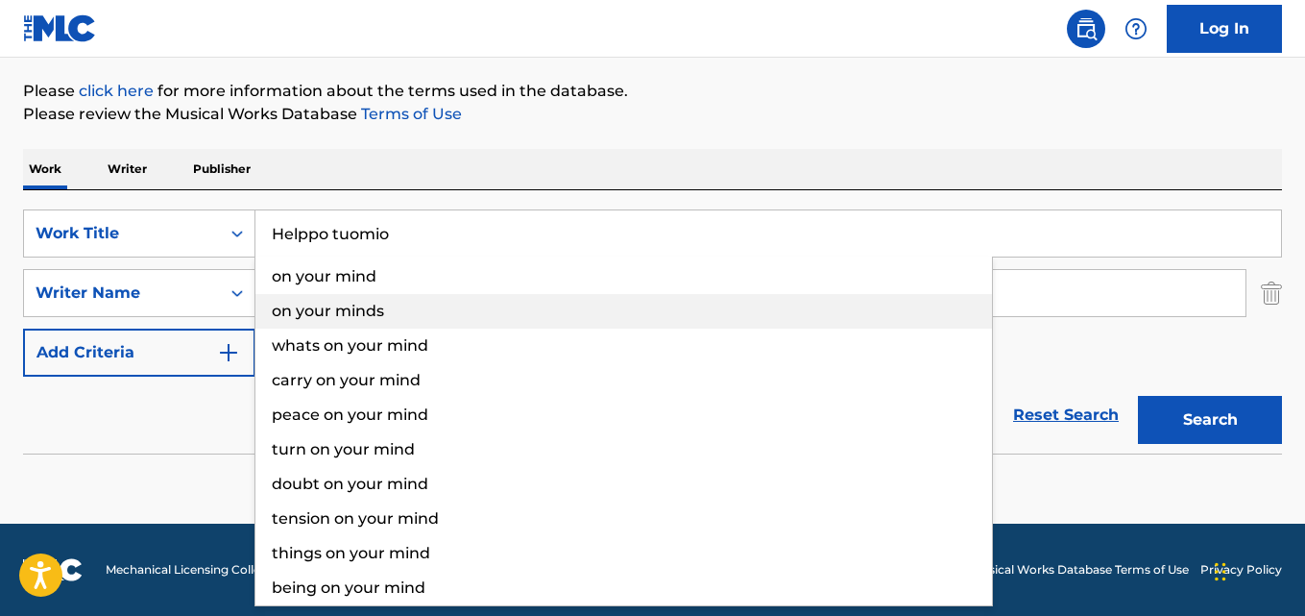
type input "Helppo tuomio"
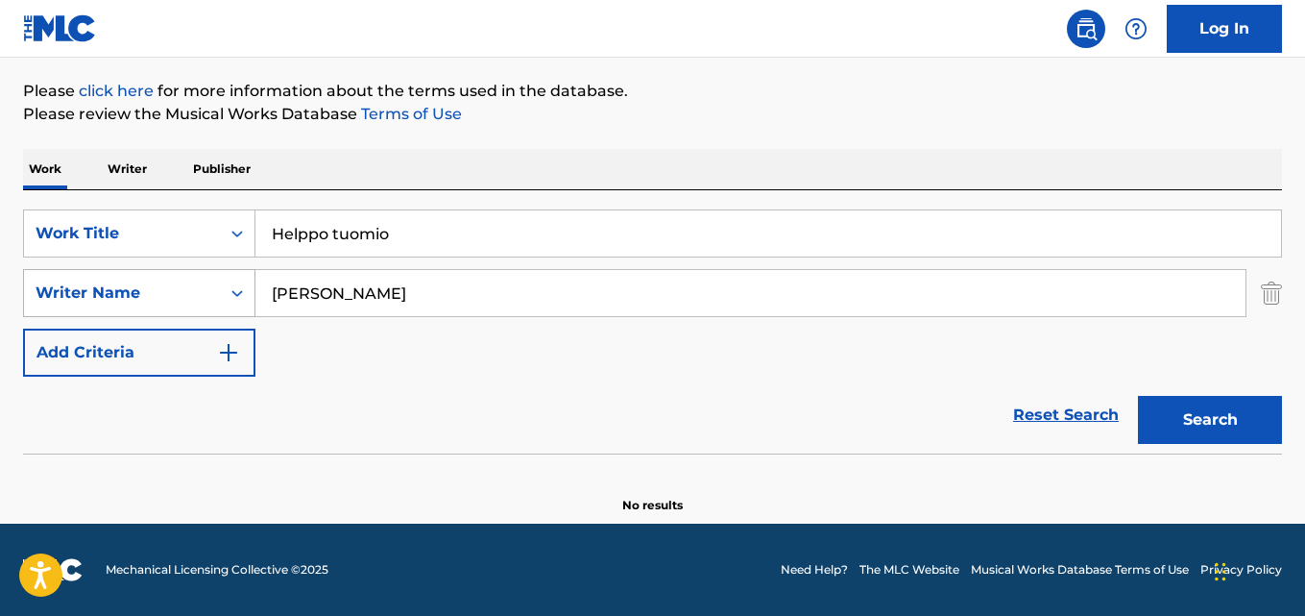
drag, startPoint x: 401, startPoint y: 298, endPoint x: 95, endPoint y: 290, distance: 306.5
click at [95, 290] on div "SearchWithCriteria631c808f-4a22-4095-b367-28aa834f3d60 Writer Name [PERSON_NAME]" at bounding box center [652, 293] width 1259 height 48
paste input "Meri-[PERSON_NAME]"
type input "Meri-[PERSON_NAME]"
click at [1138, 396] on button "Search" at bounding box center [1210, 420] width 144 height 48
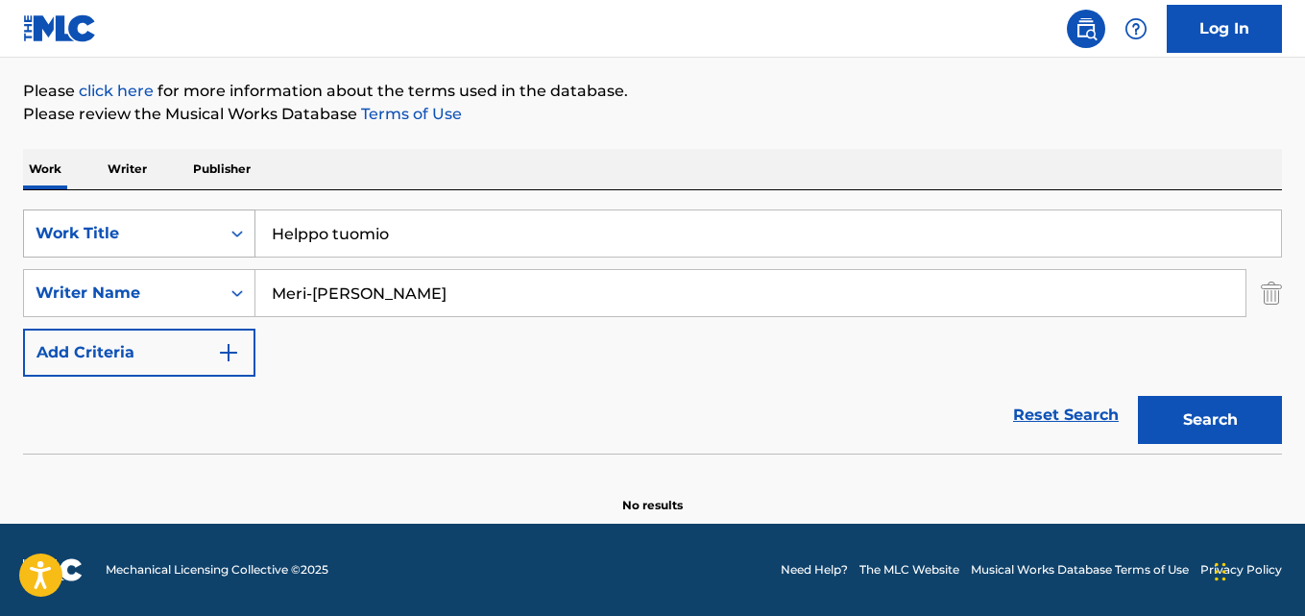
drag, startPoint x: 399, startPoint y: 229, endPoint x: 109, endPoint y: 221, distance: 289.2
click at [103, 219] on div "SearchWithCriteria28ae07e9-a377-4ffb-9205-c10d40972450 Work Title Helppo tuomio" at bounding box center [652, 233] width 1259 height 48
paste input "Echoes"
type input "Echoes"
drag, startPoint x: 435, startPoint y: 300, endPoint x: 164, endPoint y: 320, distance: 271.6
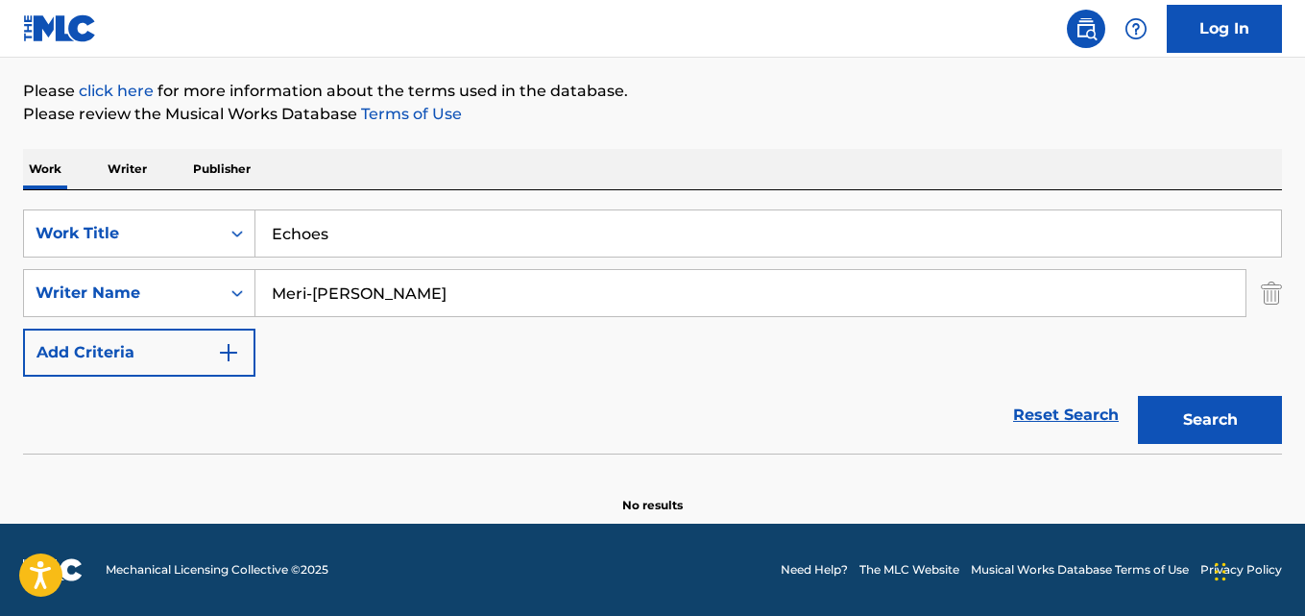
click at [23, 289] on div "SearchWithCriteria631c808f-4a22-4095-b367-28aa834f3d60 Writer Name Meri-[PERSON…" at bounding box center [652, 293] width 1259 height 48
paste input "[PERSON_NAME] [PERSON_NAME]"
type input "[PERSON_NAME] [PERSON_NAME]"
click at [1138, 396] on button "Search" at bounding box center [1210, 420] width 144 height 48
drag, startPoint x: 389, startPoint y: 235, endPoint x: 71, endPoint y: 229, distance: 318.0
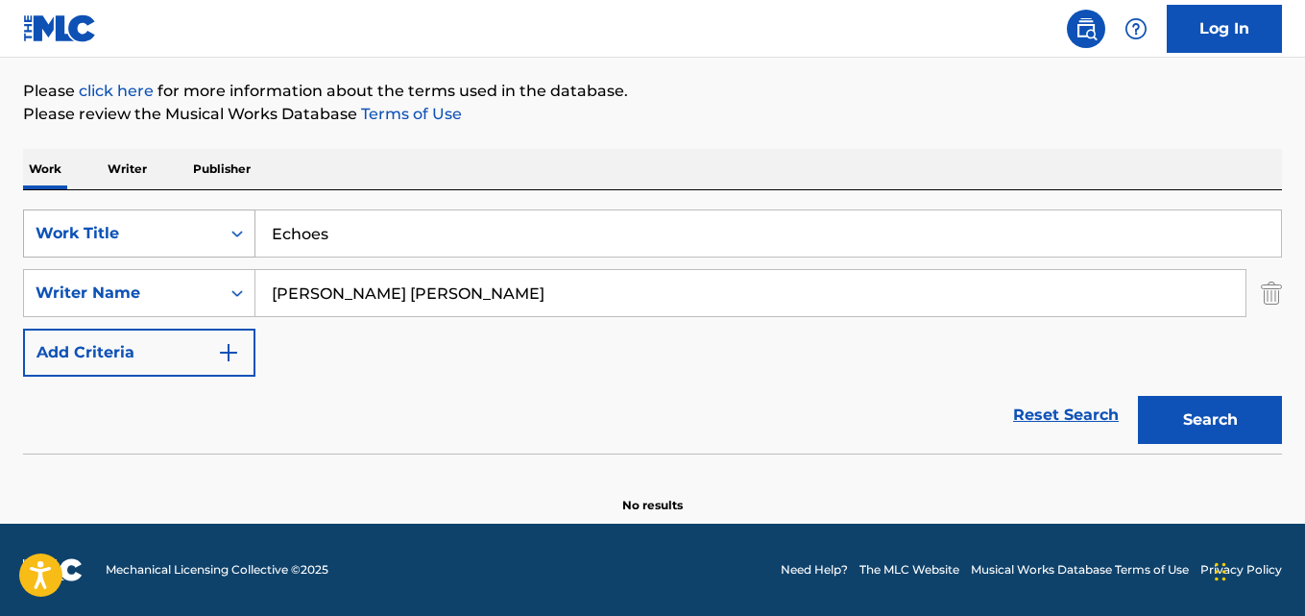
click at [62, 222] on div "SearchWithCriteria28ae07e9-a377-4ffb-9205-c10d40972450 Work Title Echoes" at bounding box center [652, 233] width 1259 height 48
paste input "Discolo"
click at [1138, 396] on button "Search" at bounding box center [1210, 420] width 144 height 48
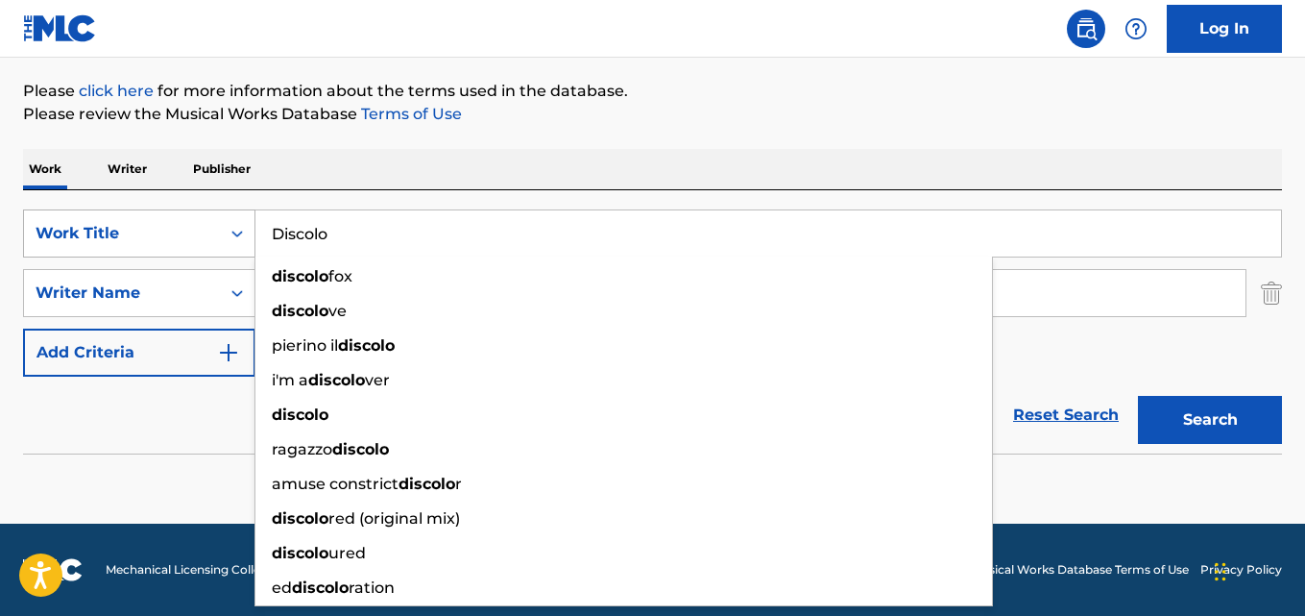
drag, startPoint x: 388, startPoint y: 238, endPoint x: 73, endPoint y: 231, distance: 315.1
click at [112, 231] on div "SearchWithCriteria28ae07e9-a377-4ffb-9205-c10d40972450 Work Title Discolo disco…" at bounding box center [652, 233] width 1259 height 48
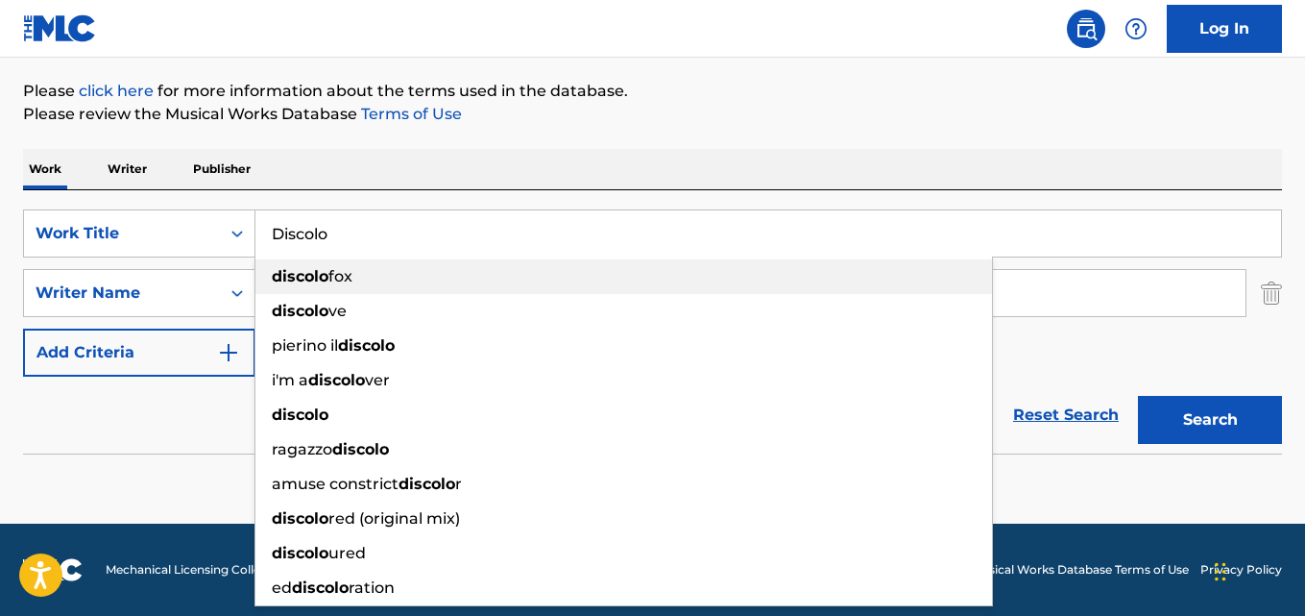
paste input "Feel The Sunrise"
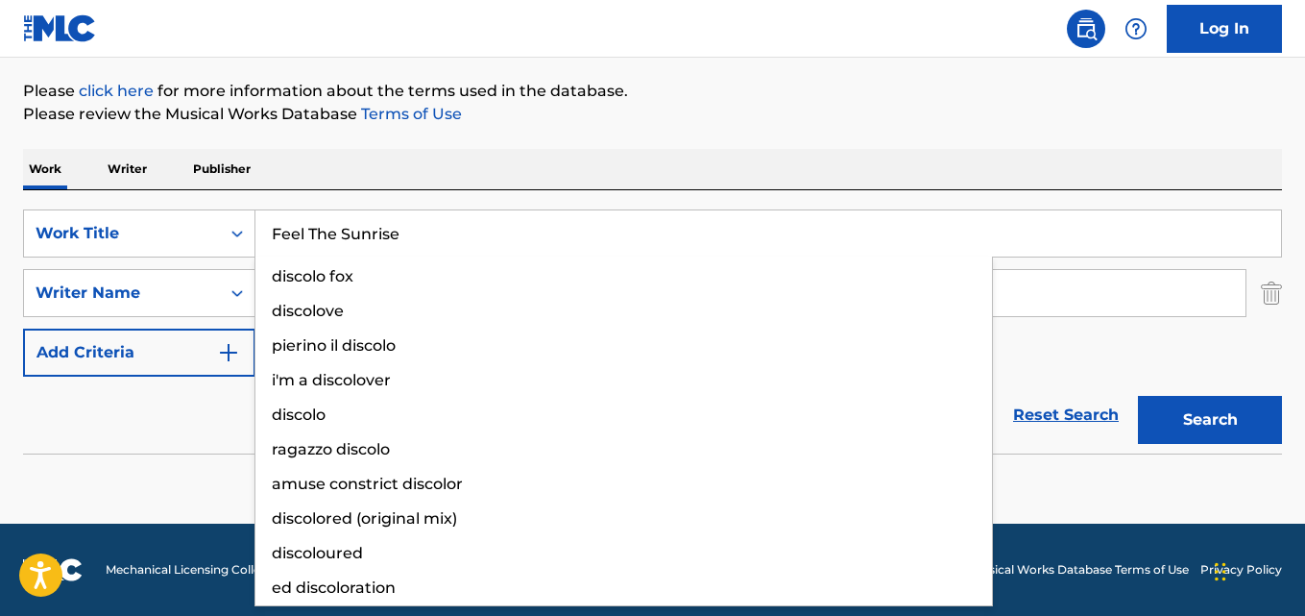
type input "Feel The Sunrise"
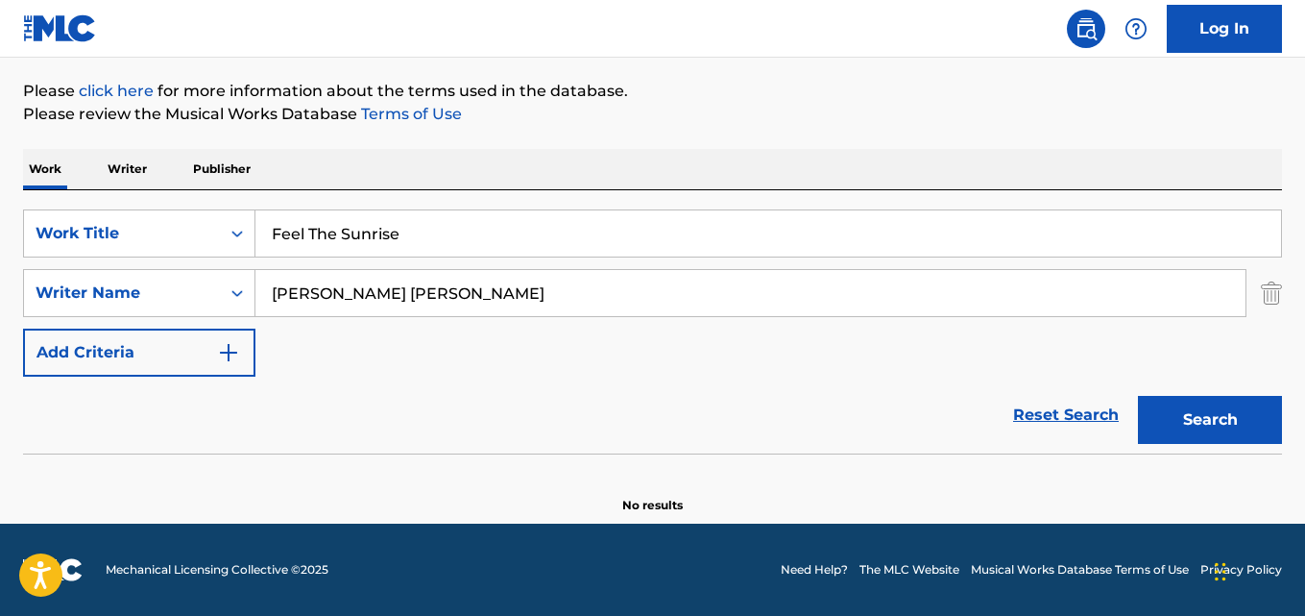
click at [0, 286] on div "The MLC Public Work Search The accuracy and completeness of The MLC's data is d…" at bounding box center [652, 201] width 1305 height 626
paste input "[PERSON_NAME]"
type input "[PERSON_NAME]"
click at [1138, 396] on button "Search" at bounding box center [1210, 420] width 144 height 48
click at [191, 231] on div "SearchWithCriteria28ae07e9-a377-4ffb-9205-c10d40972450 Work Title Feel The Sunr…" at bounding box center [652, 233] width 1259 height 48
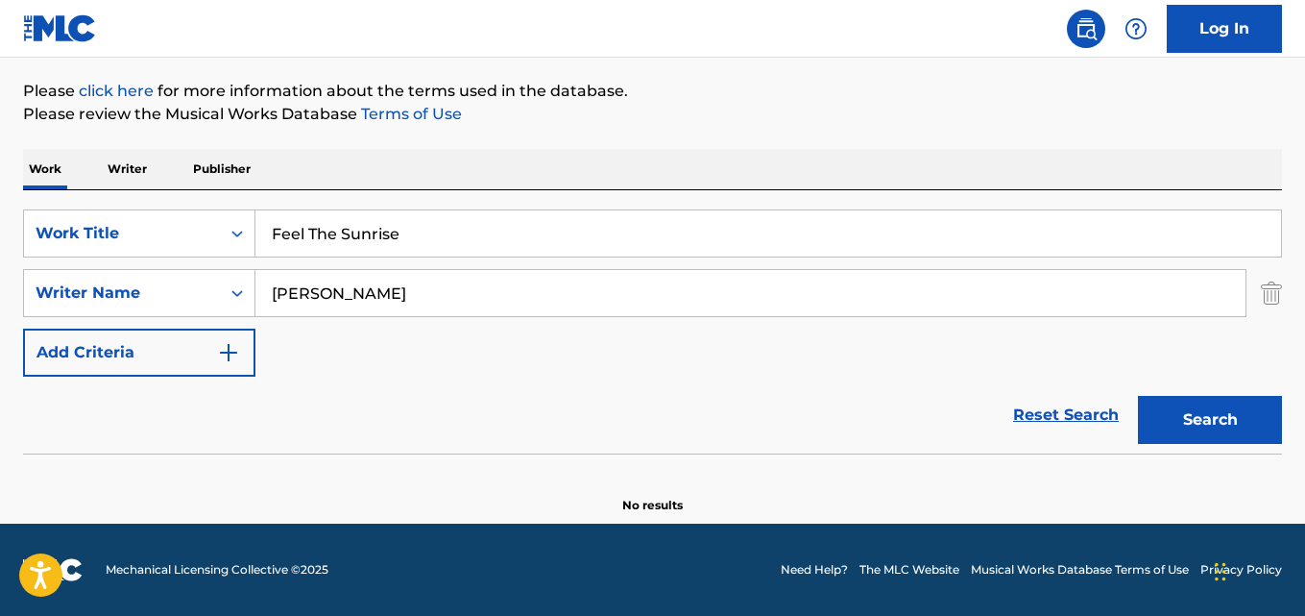
paste input "Condição Sine Qua Non"
click at [325, 231] on input "Condição Sine Qua Non" at bounding box center [768, 233] width 1026 height 46
type input "Condica Sine Qua Non"
drag, startPoint x: 426, startPoint y: 299, endPoint x: 8, endPoint y: 272, distance: 419.6
click at [27, 277] on div "SearchWithCriteria631c808f-4a22-4095-b367-28aa834f3d60 Writer Name [PERSON_NAME]" at bounding box center [652, 293] width 1259 height 48
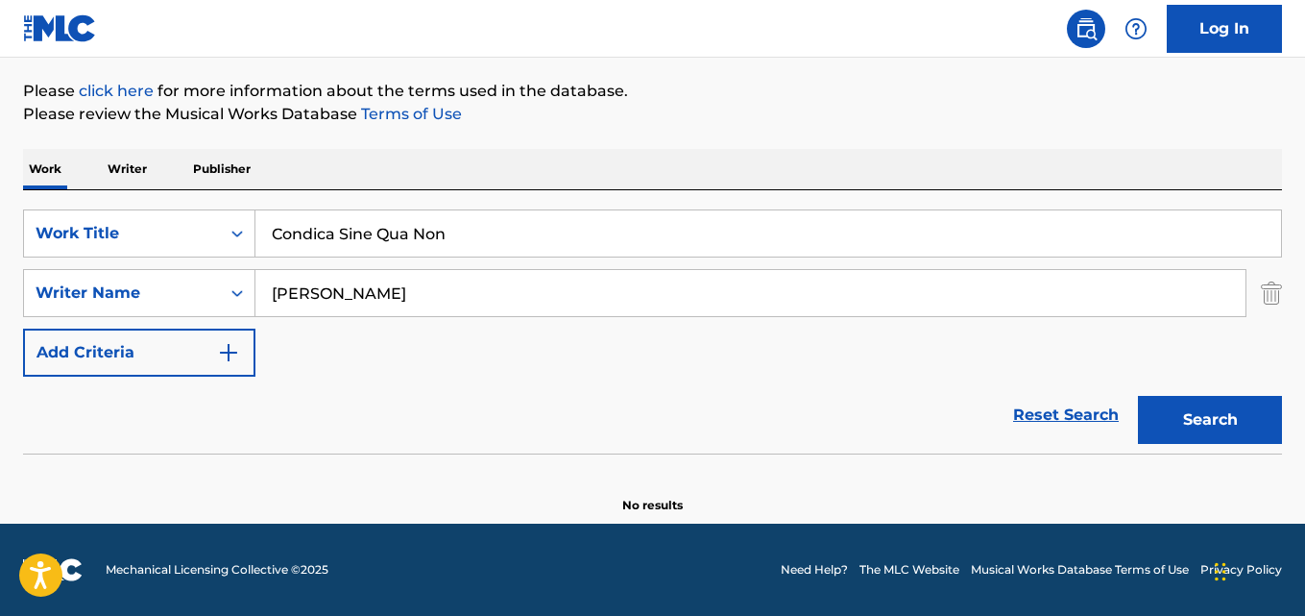
paste input "[PERSON_NAME], [PERSON_NAME]"
click at [1138, 396] on button "Search" at bounding box center [1210, 420] width 144 height 48
click at [388, 291] on input "[PERSON_NAME], [PERSON_NAME]" at bounding box center [750, 293] width 990 height 46
type input "[PERSON_NAME]"
click at [1138, 396] on button "Search" at bounding box center [1210, 420] width 144 height 48
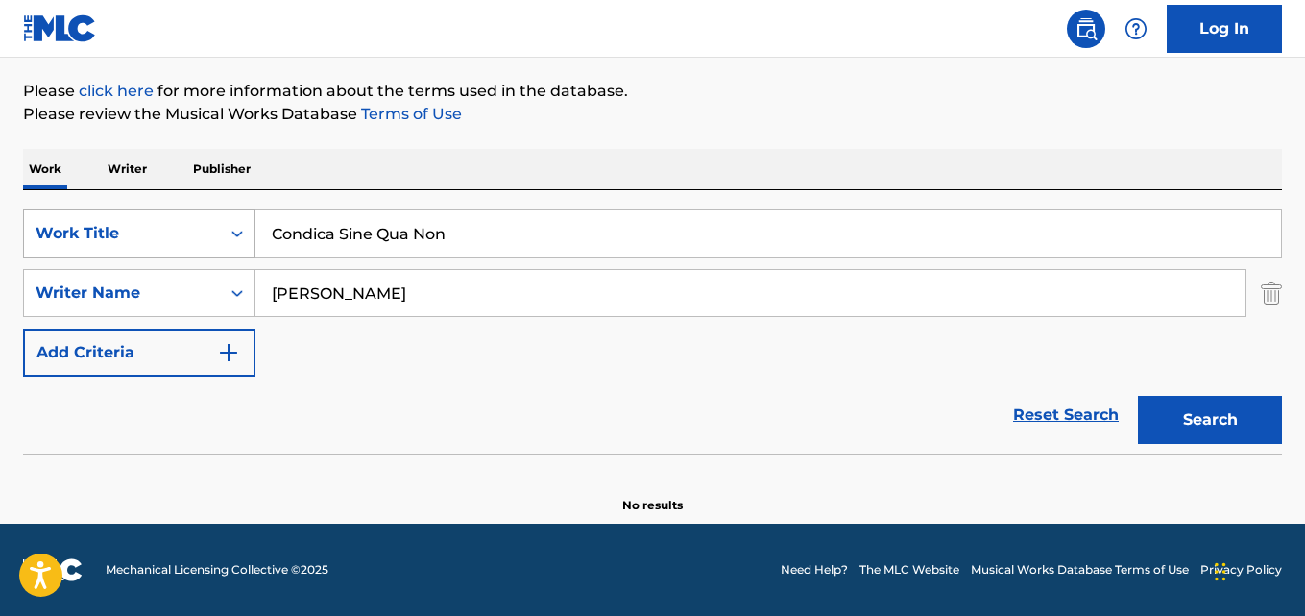
drag, startPoint x: 485, startPoint y: 237, endPoint x: 58, endPoint y: 220, distance: 427.8
click at [75, 222] on div "SearchWithCriteria28ae07e9-a377-4ffb-9205-c10d40972450 Work Title Condica Sine …" at bounding box center [652, 233] width 1259 height 48
paste input "Quando [PERSON_NAME] a [PERSON_NAME]"
type input "Quando [PERSON_NAME] a [PERSON_NAME]"
drag, startPoint x: 400, startPoint y: 292, endPoint x: 143, endPoint y: 280, distance: 256.8
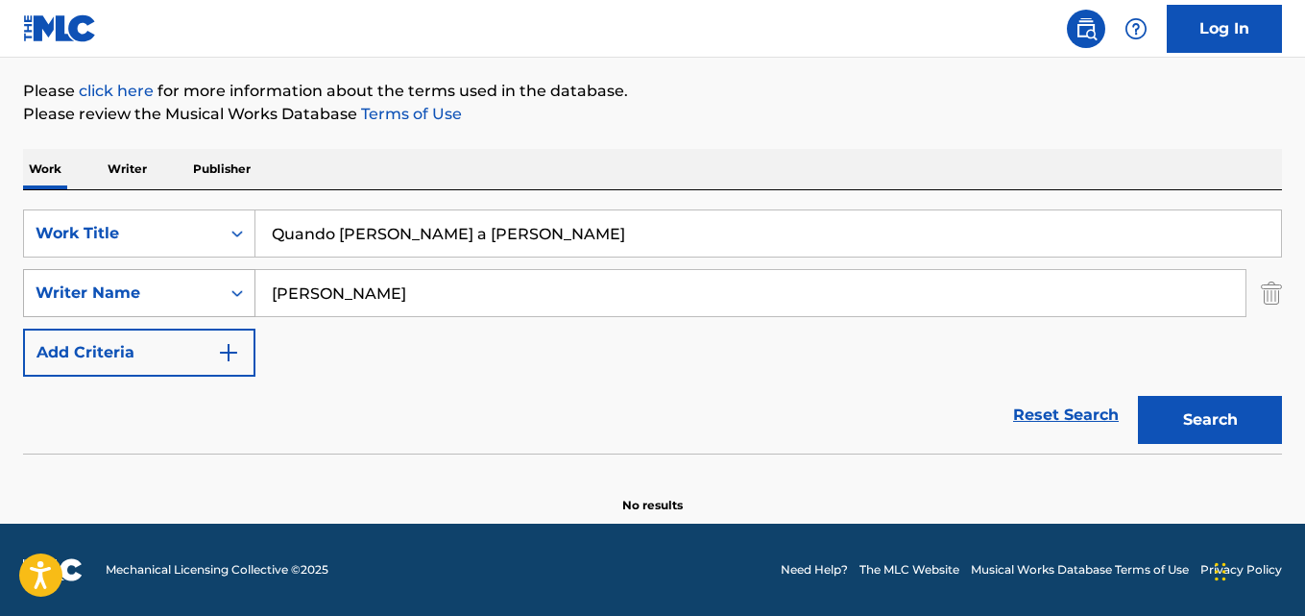
click at [210, 286] on div "SearchWithCriteria631c808f-4a22-4095-b367-28aa834f3d60 Writer Name [PERSON_NAME]" at bounding box center [652, 293] width 1259 height 48
paste input "[PERSON_NAME]"
type input "[PERSON_NAME]"
click at [1138, 396] on button "Search" at bounding box center [1210, 420] width 144 height 48
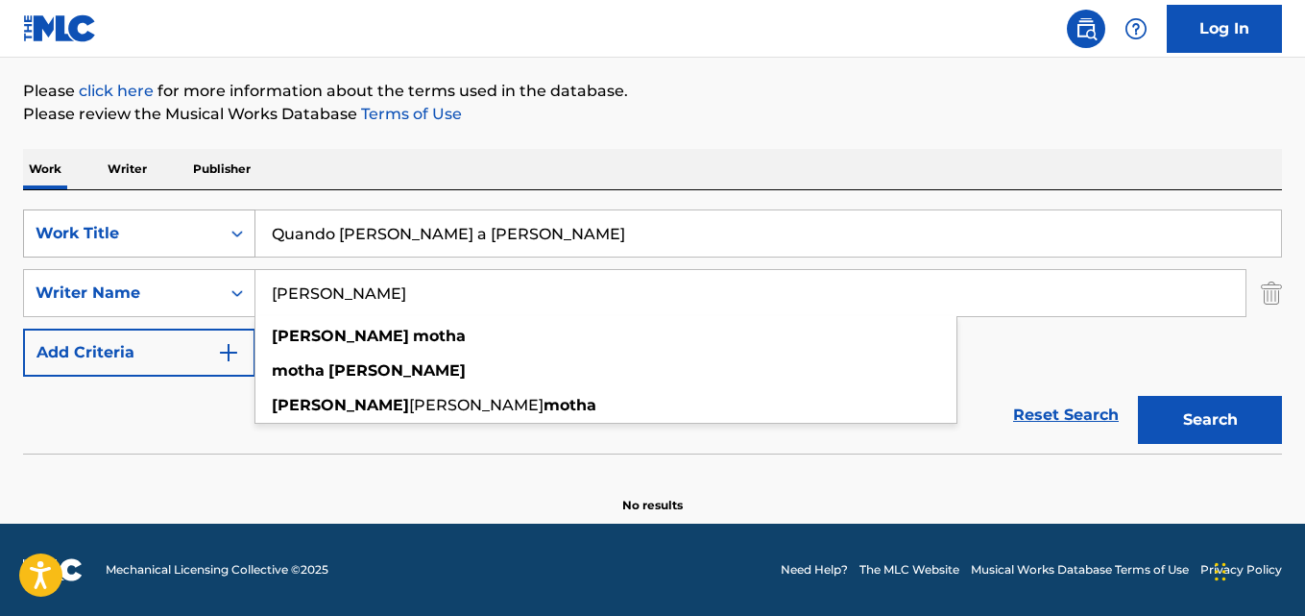
drag, startPoint x: 422, startPoint y: 241, endPoint x: 65, endPoint y: 224, distance: 356.8
click at [62, 224] on div "SearchWithCriteria28ae07e9-a377-4ffb-9205-c10d40972450 Work Title Quando Abri a…" at bounding box center [652, 233] width 1259 height 48
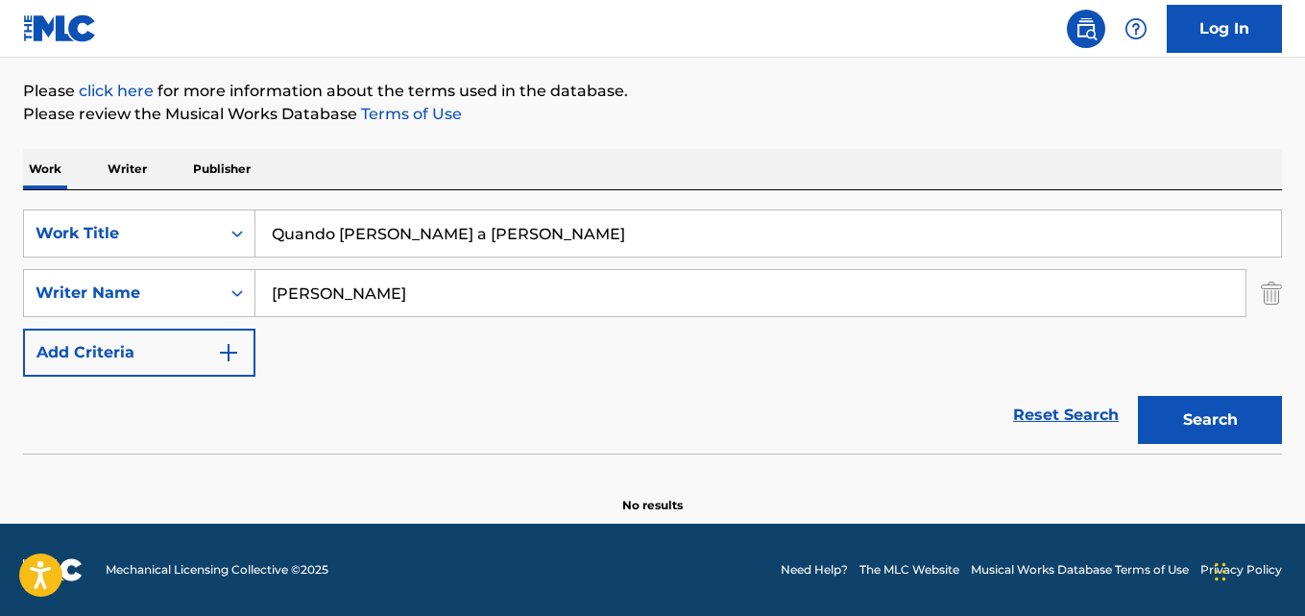
paste input "Be Easy"
type input "Be Easy"
drag, startPoint x: 397, startPoint y: 299, endPoint x: 48, endPoint y: 304, distance: 348.7
click at [109, 299] on div "SearchWithCriteria631c808f-4a22-4095-b367-28aa834f3d60 Writer Name [PERSON_NAME]" at bounding box center [652, 293] width 1259 height 48
click at [45, 303] on div "Writer Name" at bounding box center [122, 292] width 173 height 23
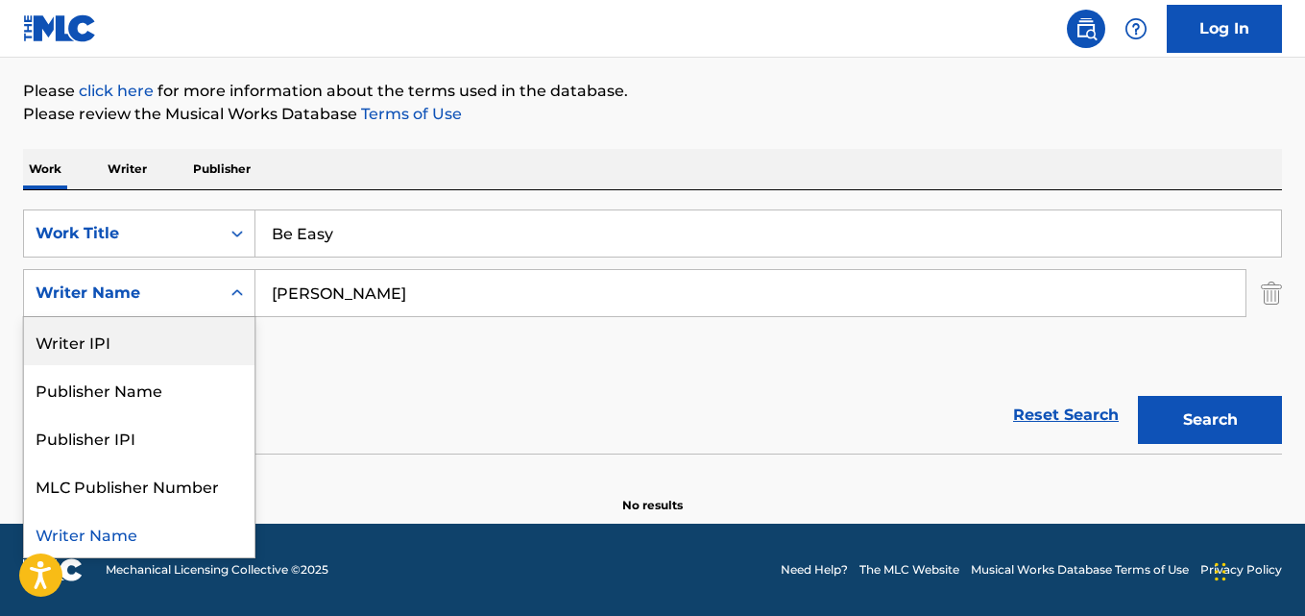
paste input "Search Form"
click at [402, 303] on input "[PERSON_NAME]" at bounding box center [750, 293] width 990 height 46
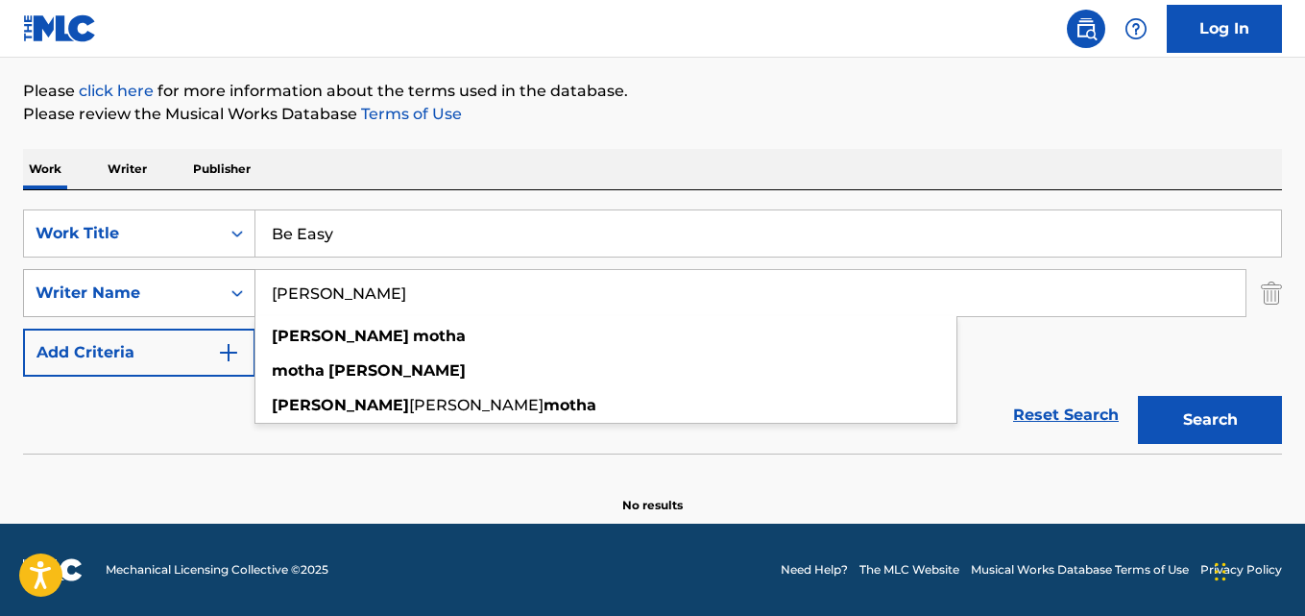
click at [154, 296] on div "SearchWithCriteria631c808f-4a22-4095-b367-28aa834f3d60 Writer Name [PERSON_NAME…" at bounding box center [652, 293] width 1259 height 48
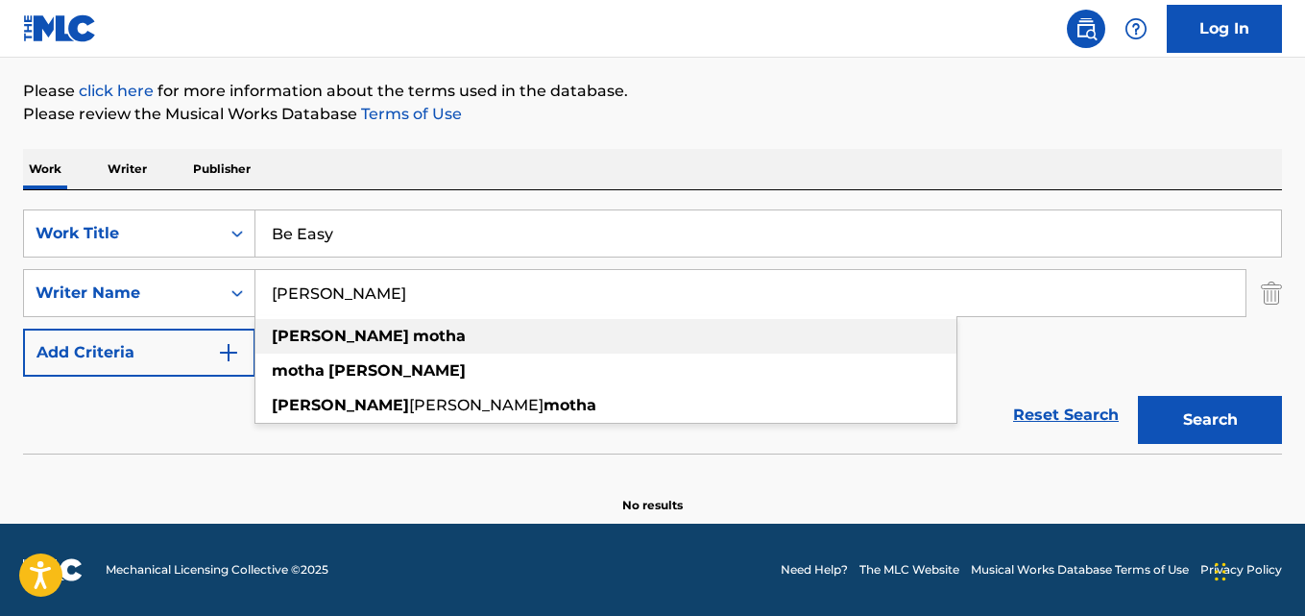
paste input "[PERSON_NAME]"
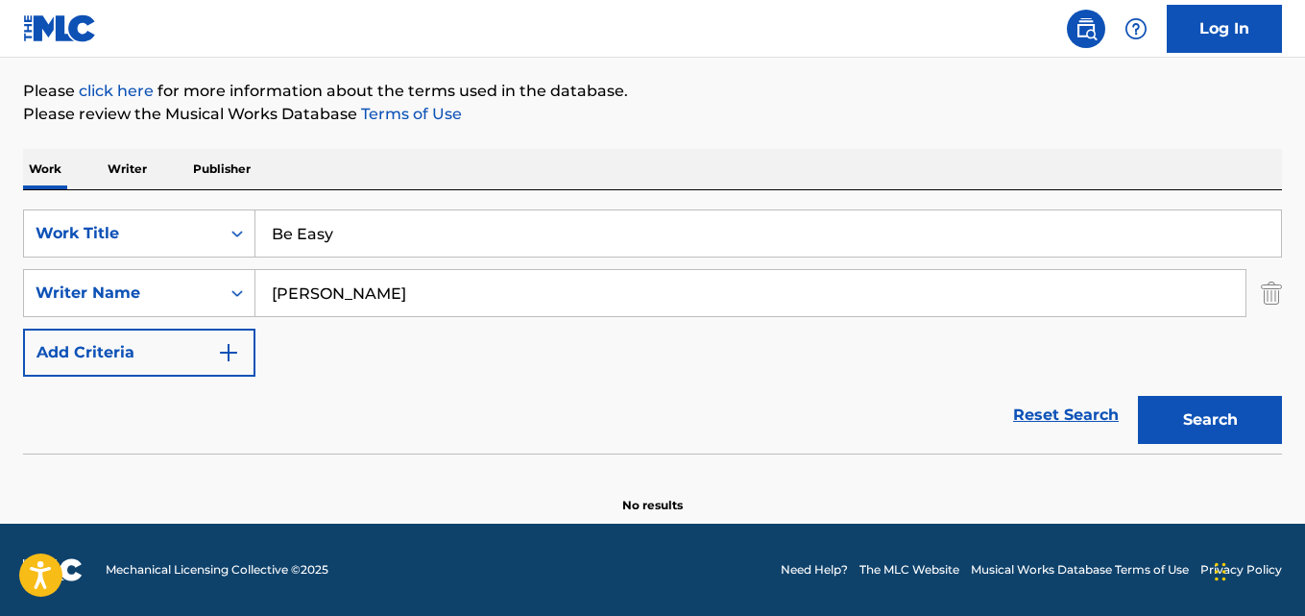
type input "[PERSON_NAME]"
click at [1138, 396] on button "Search" at bounding box center [1210, 420] width 144 height 48
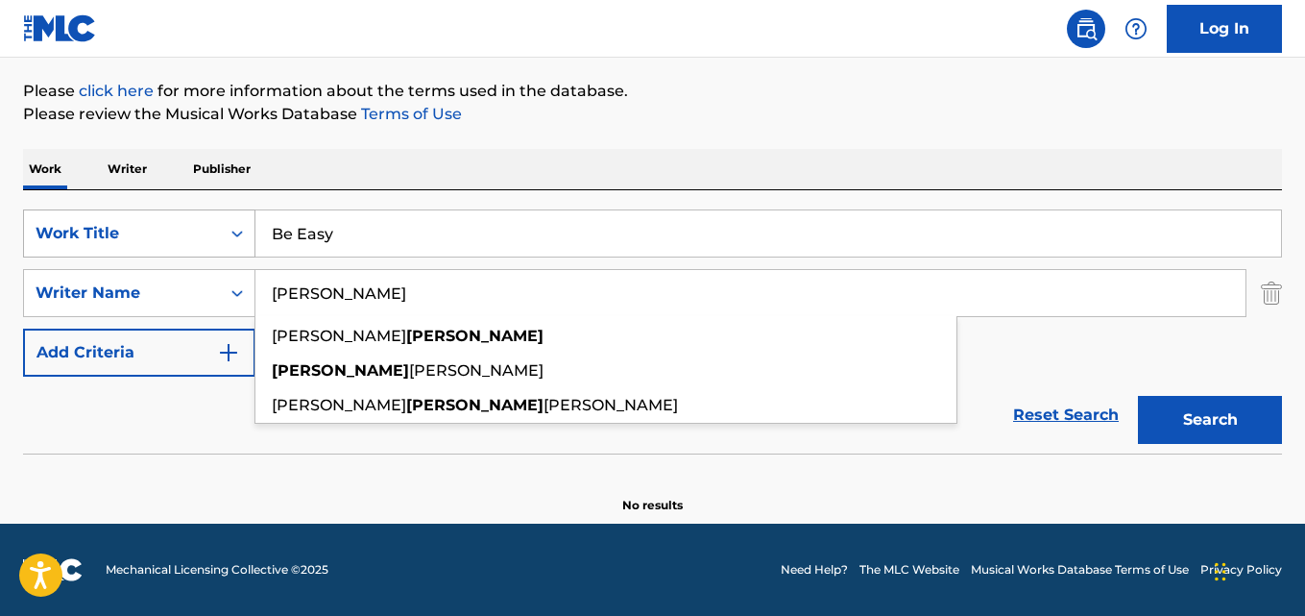
drag, startPoint x: 362, startPoint y: 232, endPoint x: 210, endPoint y: 222, distance: 152.1
click at [227, 222] on div "SearchWithCriteria28ae07e9-a377-4ffb-9205-c10d40972450 Work Title Be Easy" at bounding box center [652, 233] width 1259 height 48
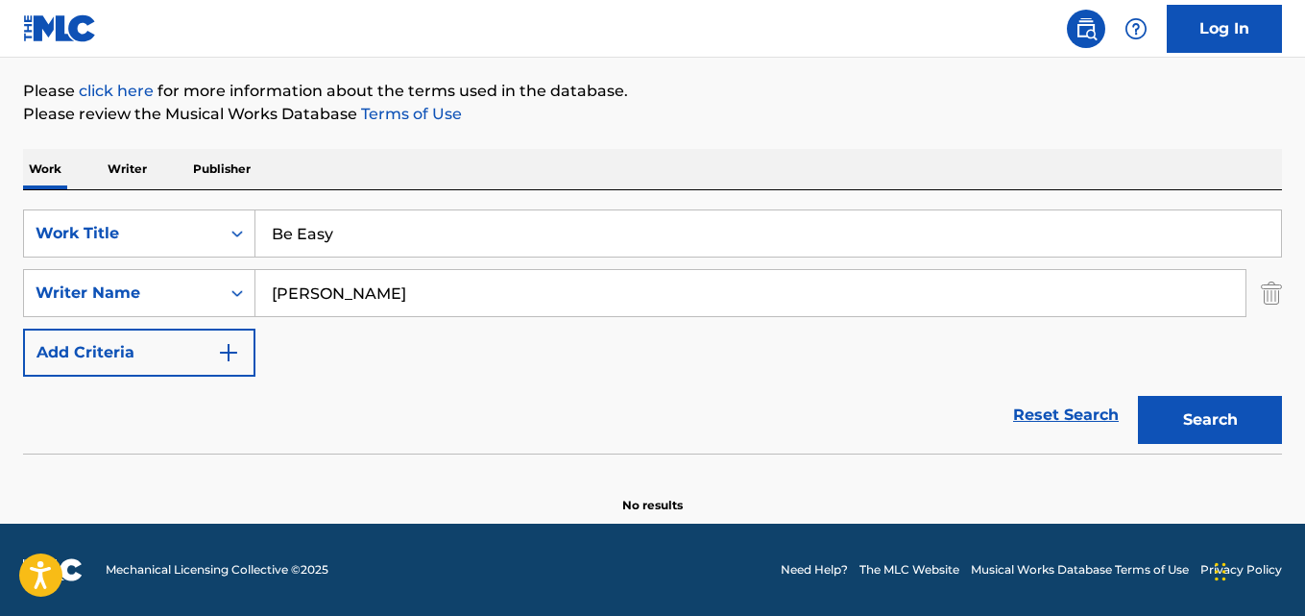
paste input "[GEOGRAPHIC_DATA]"
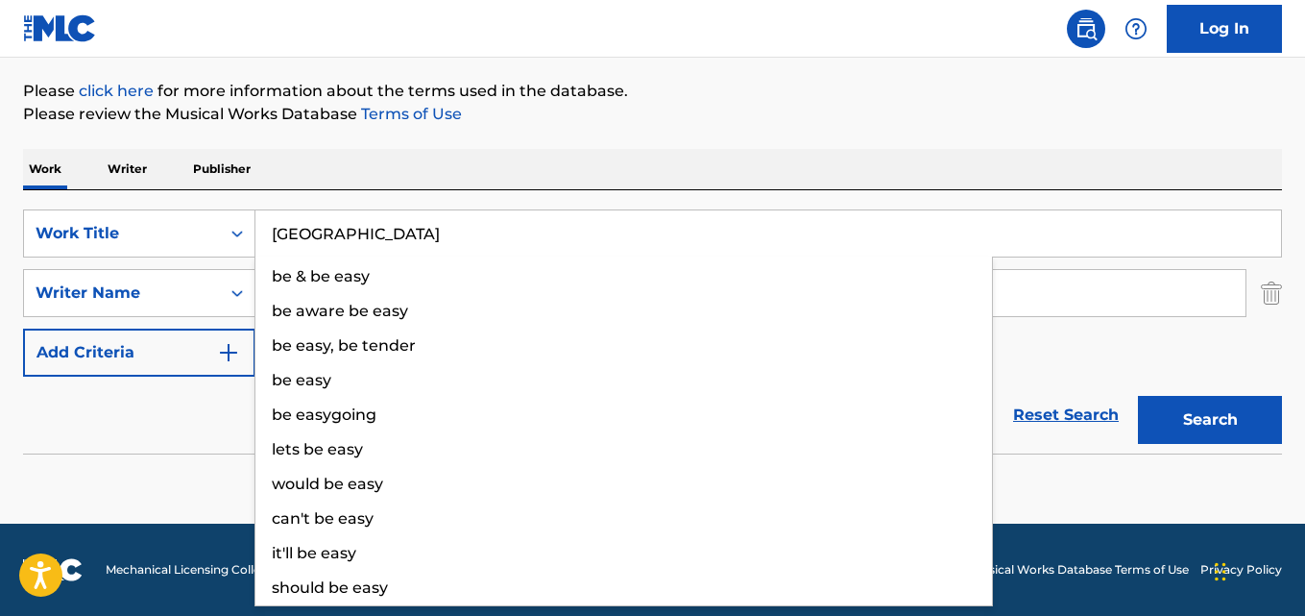
type input "[GEOGRAPHIC_DATA]"
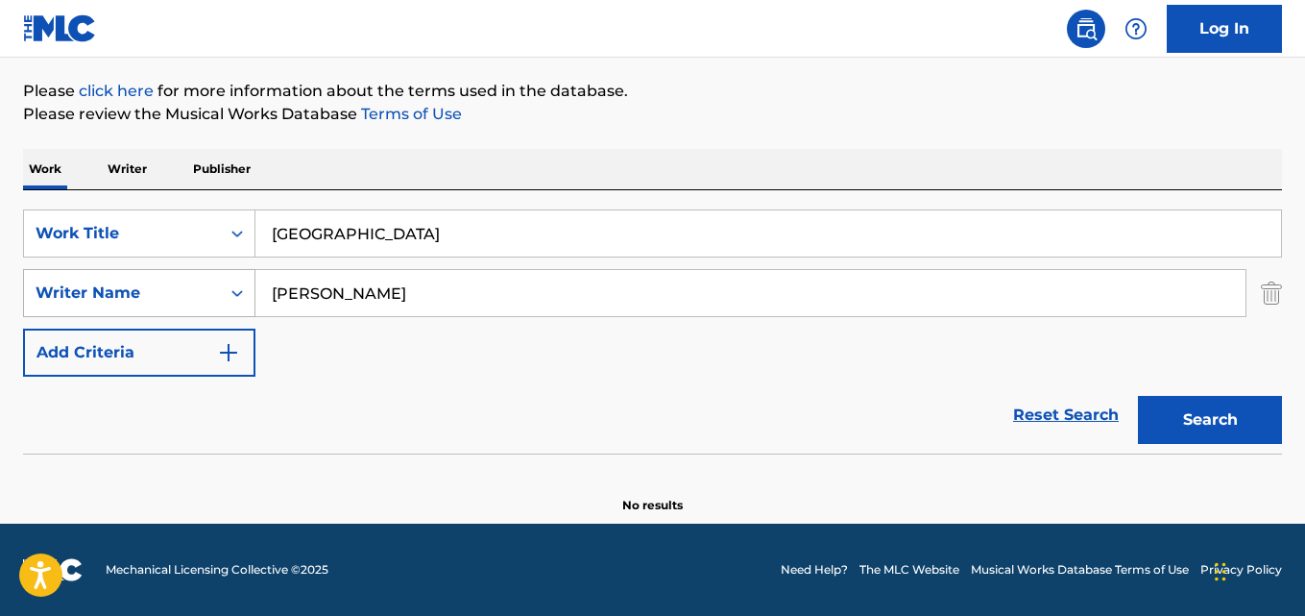
click at [39, 300] on div "SearchWithCriteria631c808f-4a22-4095-b367-28aa834f3d60 Writer Name [PERSON_NAME]" at bounding box center [652, 293] width 1259 height 48
paste input "[PERSON_NAME], [PERSON_NAME]"
click at [1138, 396] on button "Search" at bounding box center [1210, 420] width 144 height 48
click at [392, 294] on input "[PERSON_NAME], [PERSON_NAME]" at bounding box center [750, 293] width 990 height 46
type input "[PERSON_NAME]"
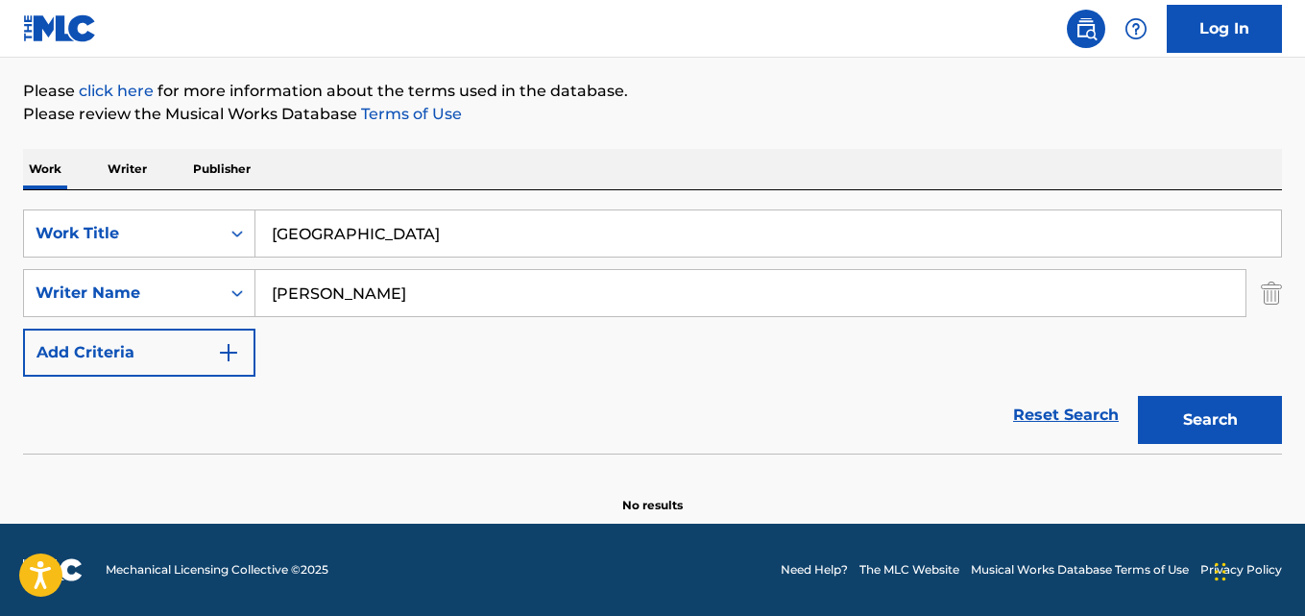
click at [1138, 396] on button "Search" at bounding box center [1210, 420] width 144 height 48
drag, startPoint x: 383, startPoint y: 233, endPoint x: 70, endPoint y: 214, distance: 313.7
click at [101, 214] on div "SearchWithCriteria28ae07e9-a377-4ffb-9205-c10d40972450 Work Title Lagoa" at bounding box center [652, 233] width 1259 height 48
paste input "Whispers in the Air"
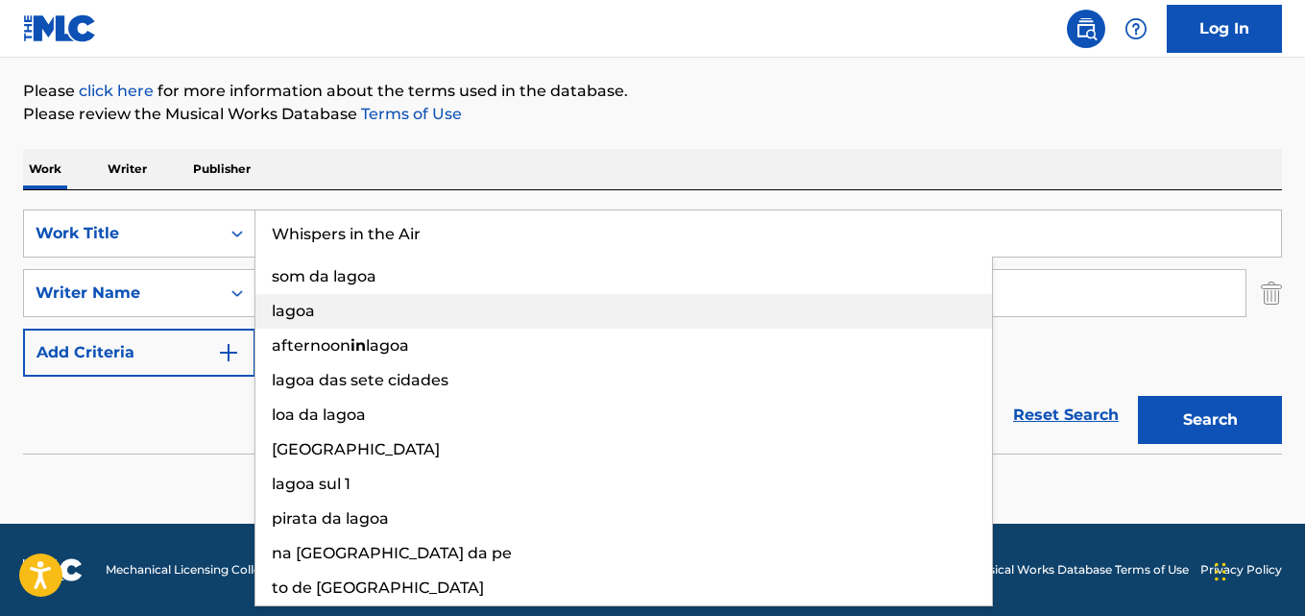
type input "Whispers in the Air"
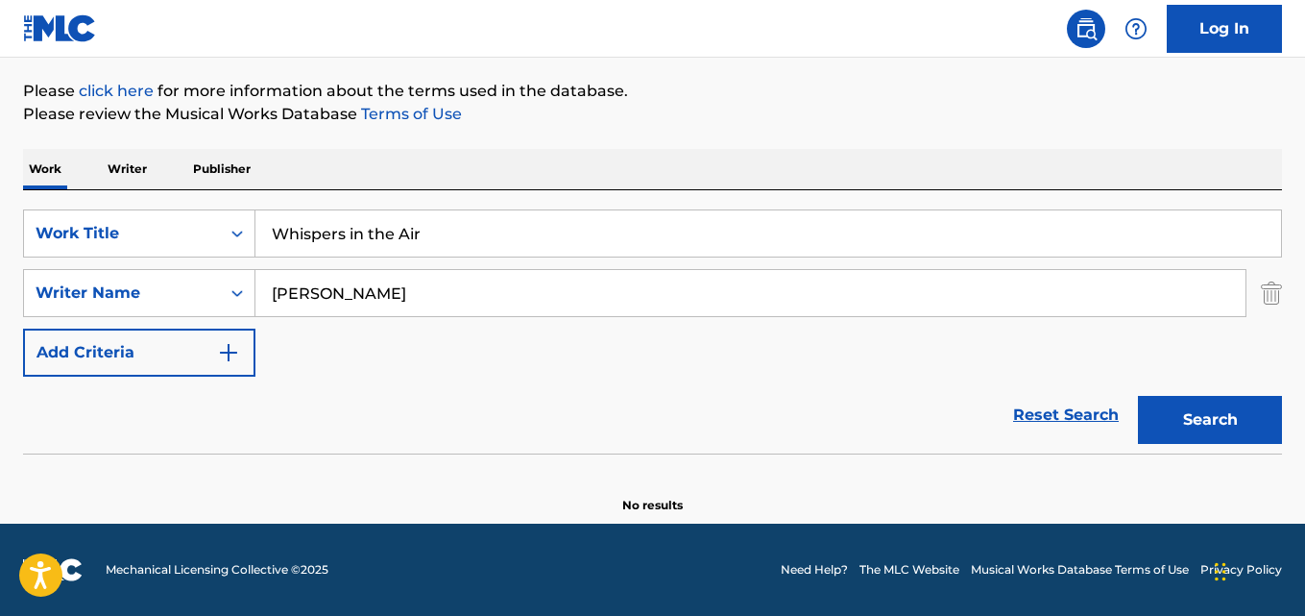
drag, startPoint x: 201, startPoint y: 270, endPoint x: 3, endPoint y: 264, distance: 197.9
click at [0, 262] on div "The MLC Public Work Search The accuracy and completeness of The MLC's data is d…" at bounding box center [652, 201] width 1305 height 626
paste input "[PERSON_NAME]"
type input "[PERSON_NAME]"
click at [1138, 396] on button "Search" at bounding box center [1210, 420] width 144 height 48
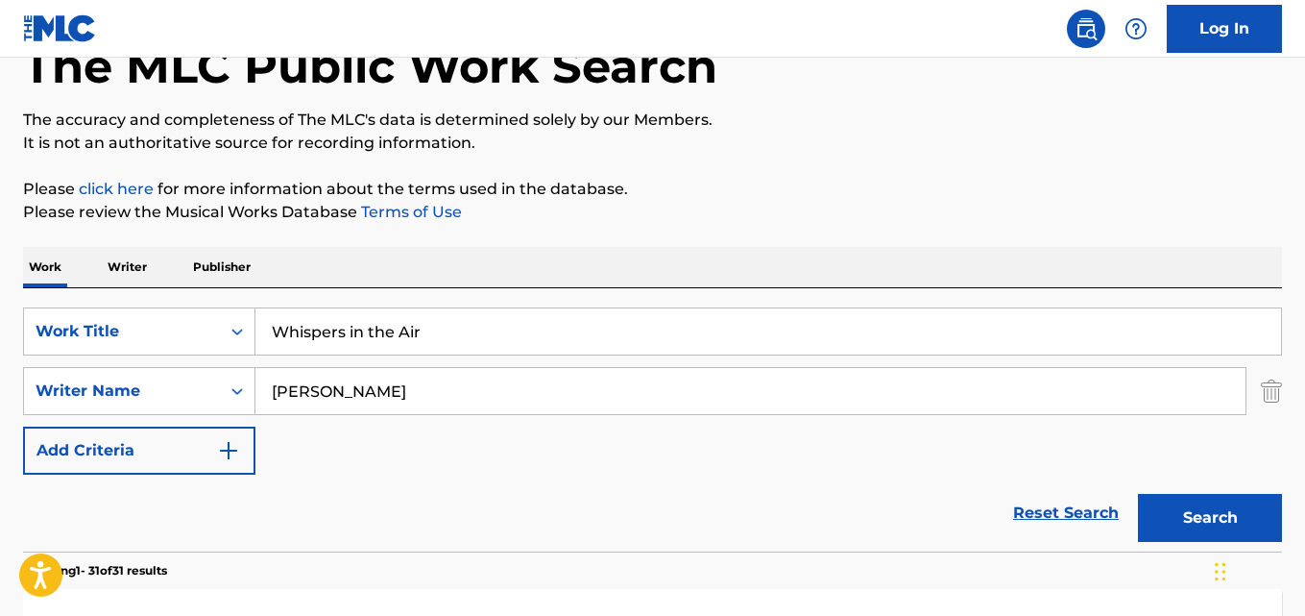
scroll to position [0, 0]
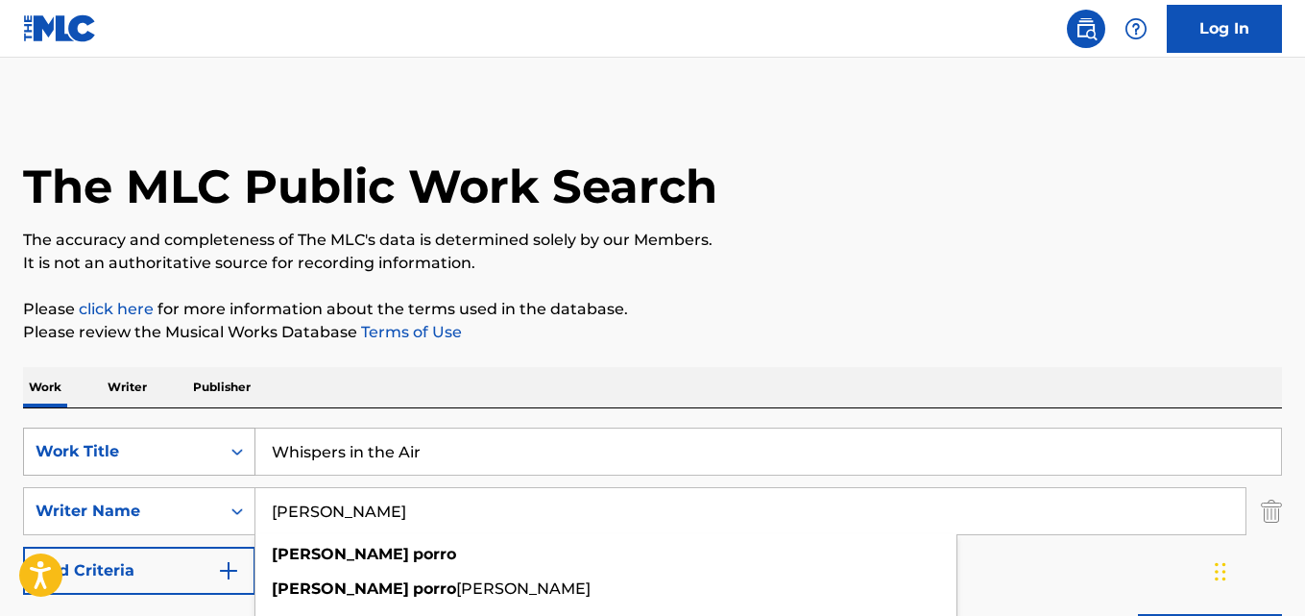
drag, startPoint x: 438, startPoint y: 449, endPoint x: 182, endPoint y: 444, distance: 256.5
click at [188, 444] on div "SearchWithCriteria28ae07e9-a377-4ffb-9205-c10d40972450 Work Title Whispers in t…" at bounding box center [652, 451] width 1259 height 48
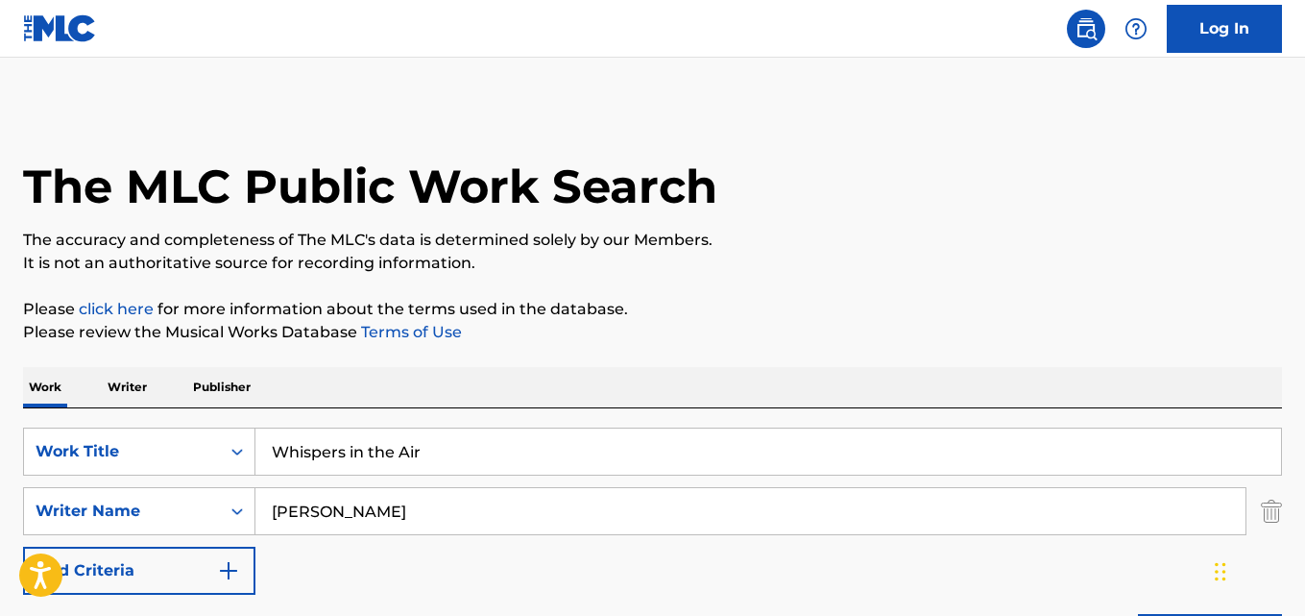
paste input "Miss The City"
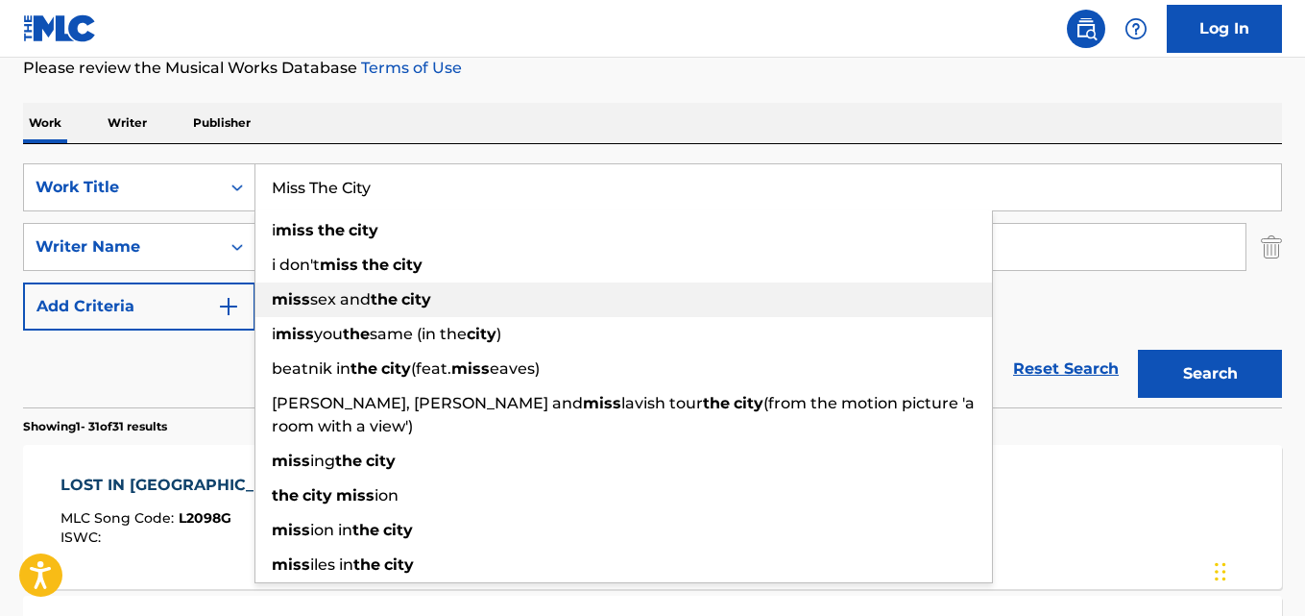
scroll to position [288, 0]
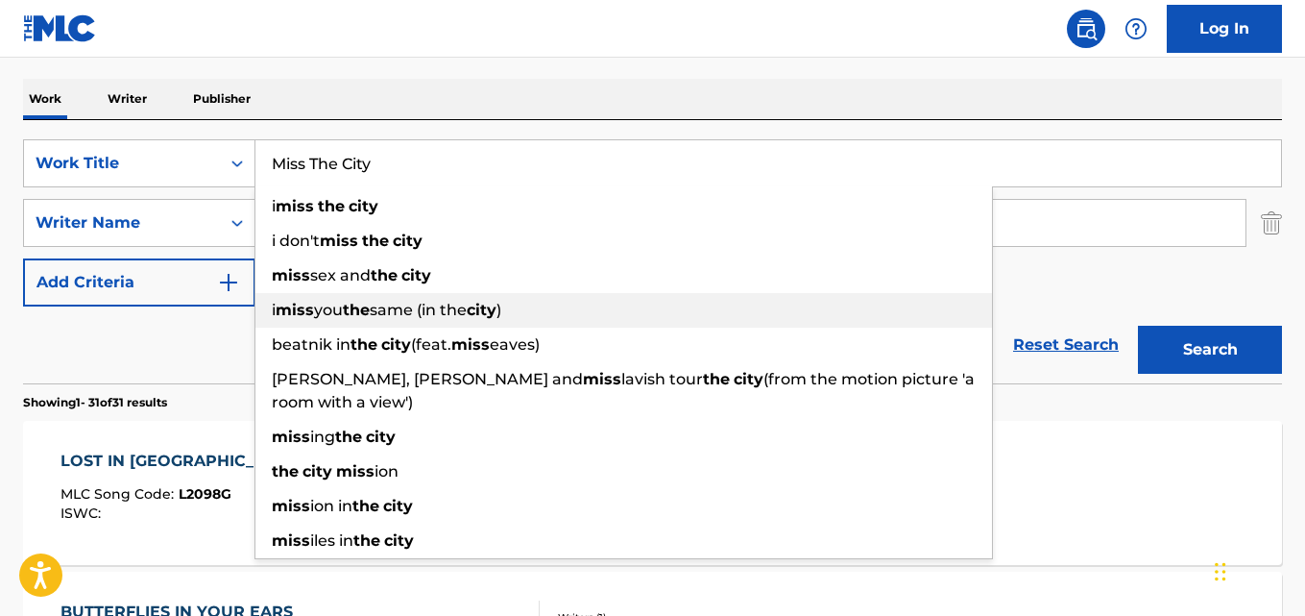
type input "Miss The City"
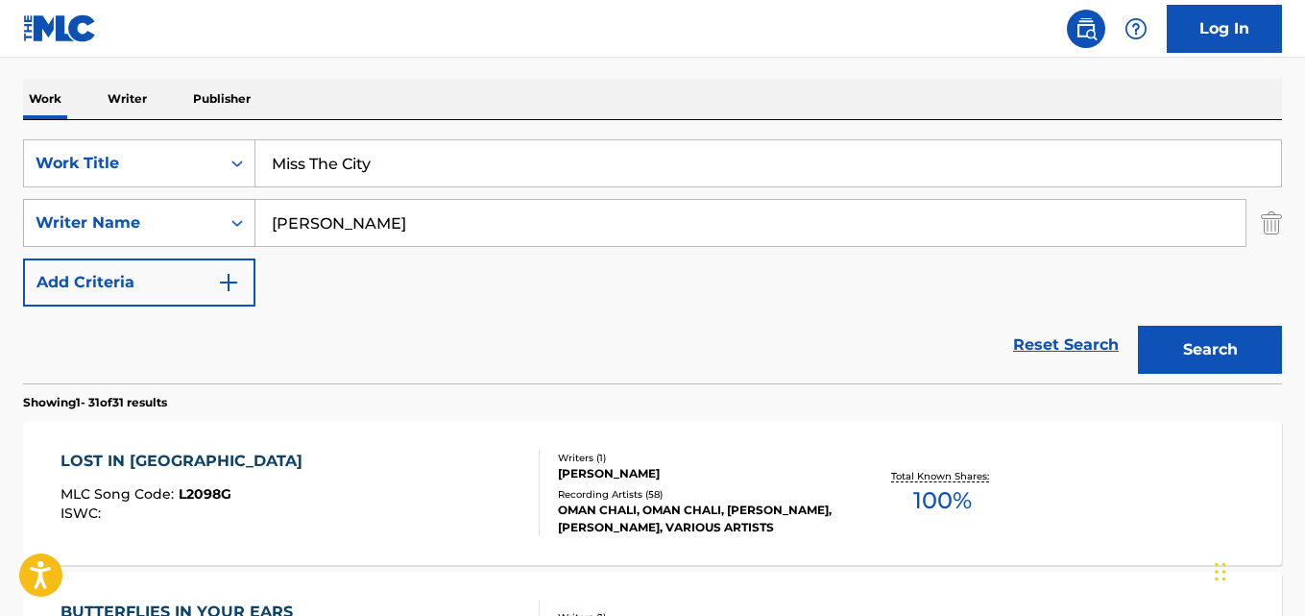
drag, startPoint x: 419, startPoint y: 229, endPoint x: 91, endPoint y: 228, distance: 327.5
click at [99, 229] on div "SearchWithCriteria631c808f-4a22-4095-b367-28aa834f3d60 Writer Name [PERSON_NAME]" at bounding box center [652, 223] width 1259 height 48
paste input "[PERSON_NAME] [PERSON_NAME]"
type input "[PERSON_NAME] [PERSON_NAME]"
click at [1138, 326] on button "Search" at bounding box center [1210, 350] width 144 height 48
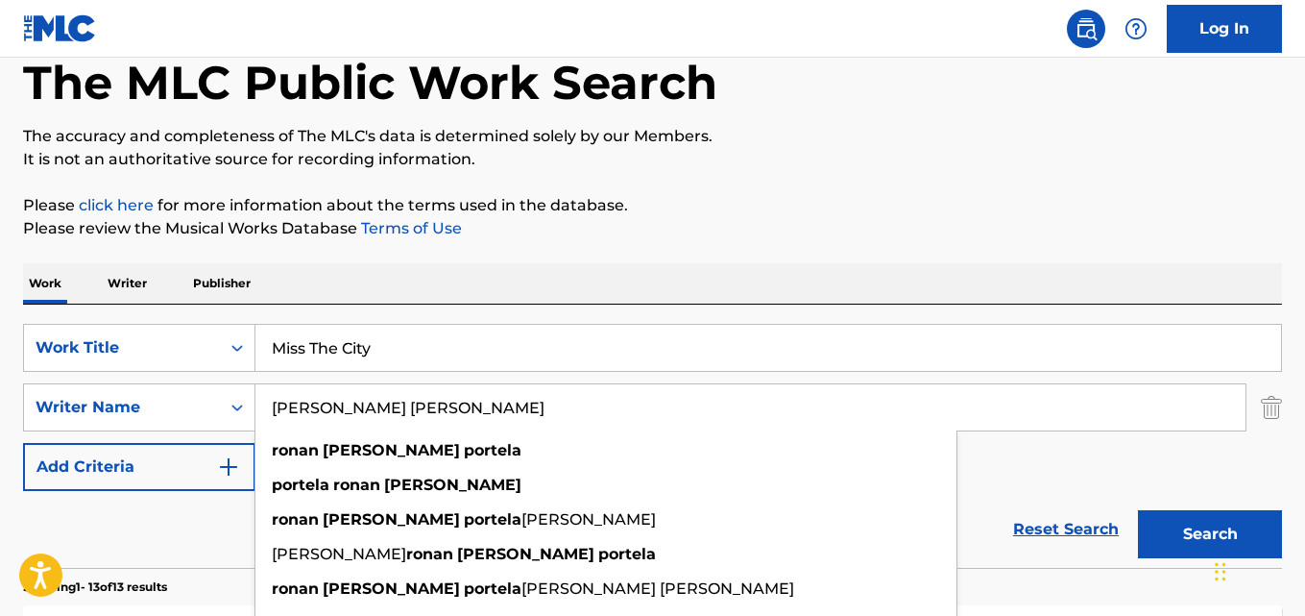
scroll to position [192, 0]
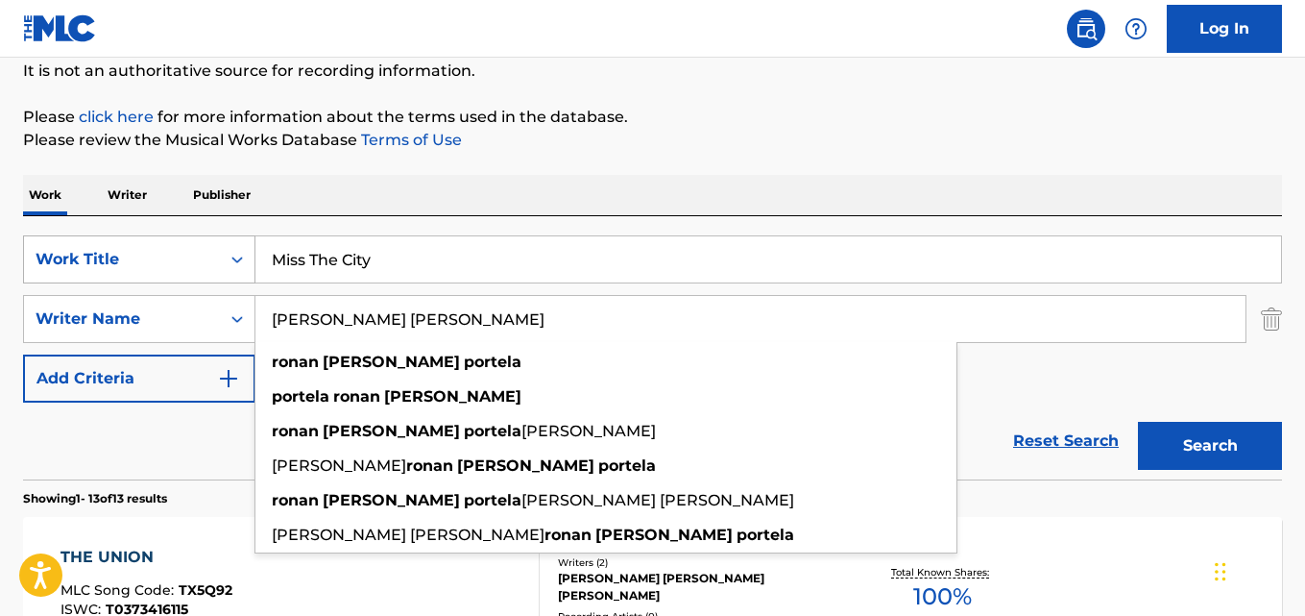
drag, startPoint x: 401, startPoint y: 261, endPoint x: 85, endPoint y: 255, distance: 315.1
click at [94, 255] on div "SearchWithCriteria28ae07e9-a377-4ffb-9205-c10d40972450 Work Title Miss The City" at bounding box center [652, 259] width 1259 height 48
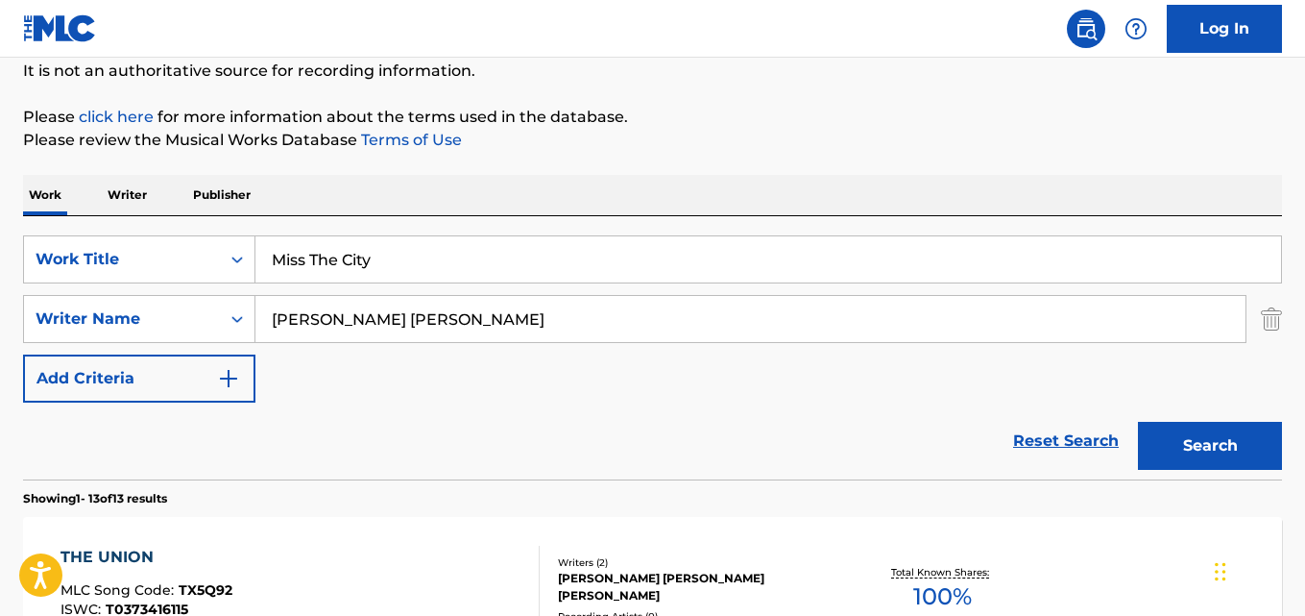
paste input "[PERSON_NAME] sulle kuin sisko"
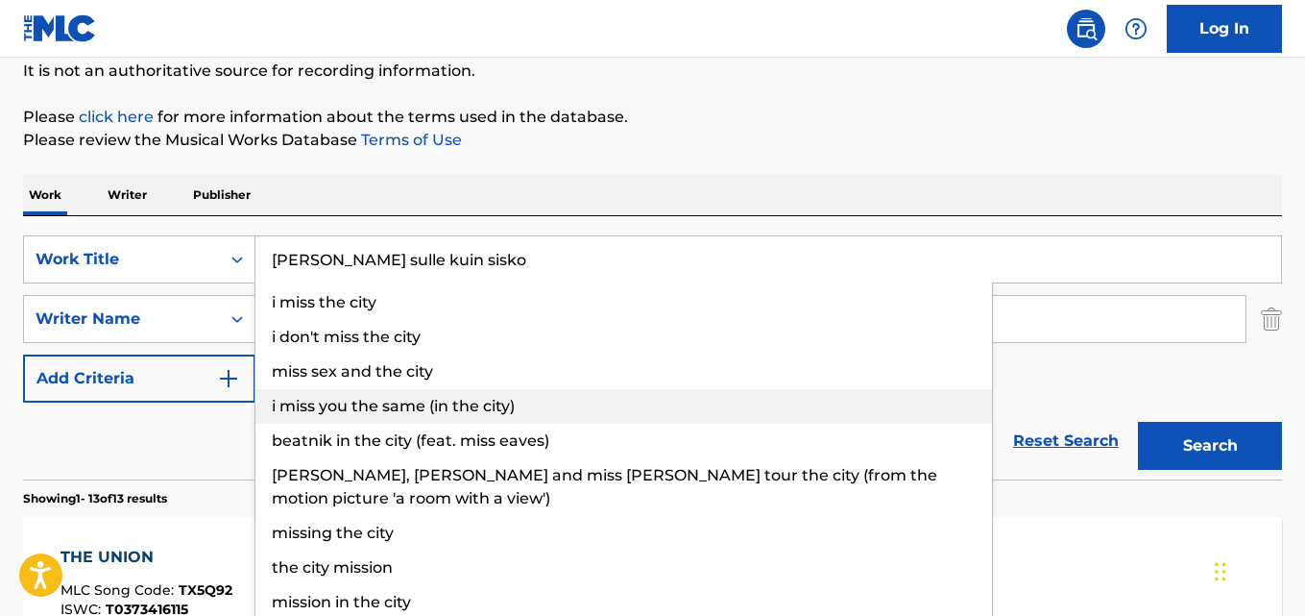
type input "[PERSON_NAME] sulle kuin sisko"
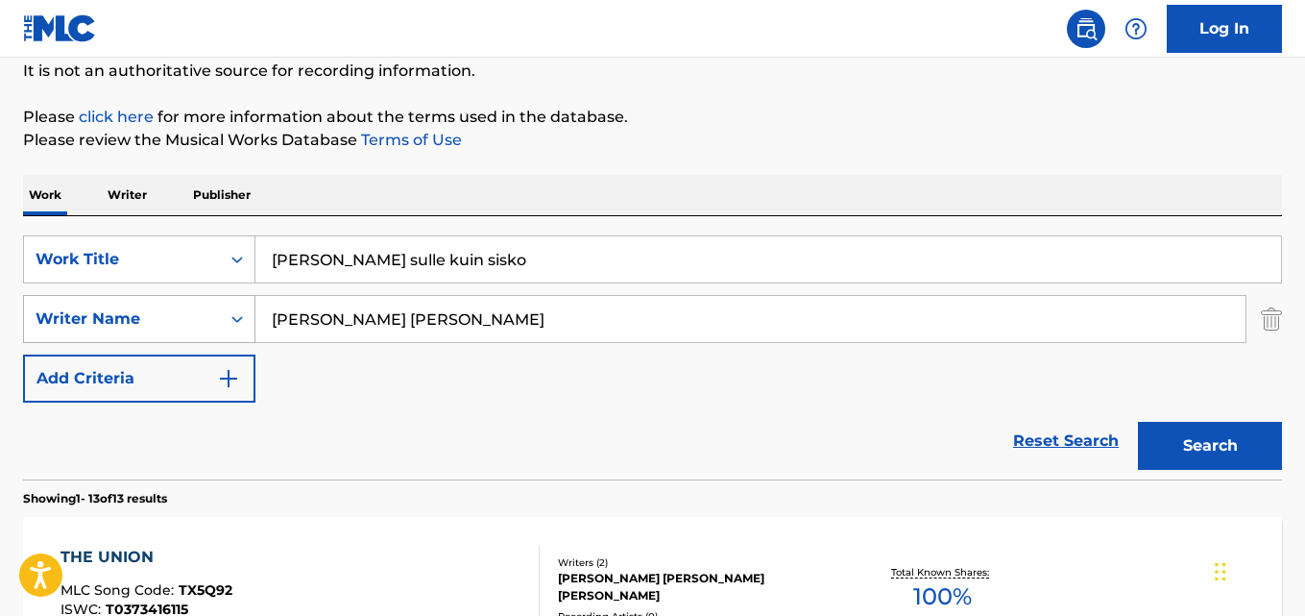
drag, startPoint x: 466, startPoint y: 323, endPoint x: 32, endPoint y: 312, distance: 434.3
click at [23, 309] on div "SearchWithCriteria631c808f-4a22-4095-b367-28aa834f3d60 Writer Name [PERSON_NAME…" at bounding box center [652, 319] width 1259 height 48
paste input "Meri-[PERSON_NAME]"
type input "Meri-[PERSON_NAME]"
click at [1138, 422] on button "Search" at bounding box center [1210, 446] width 144 height 48
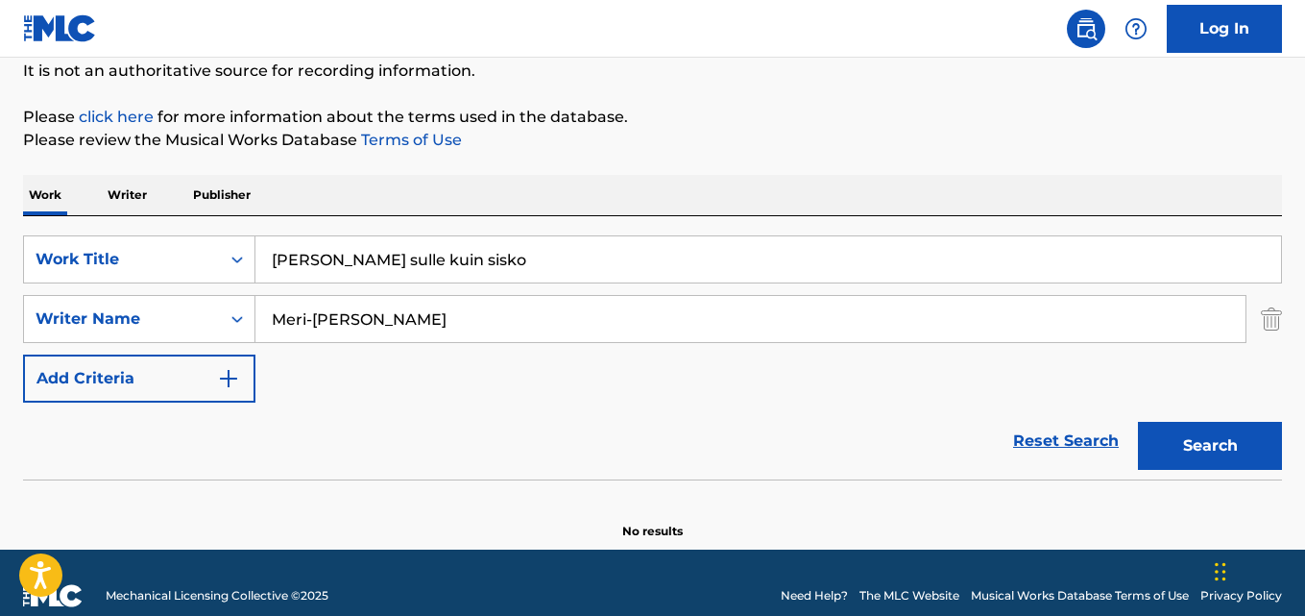
drag, startPoint x: 442, startPoint y: 258, endPoint x: 84, endPoint y: 230, distance: 359.4
click at [106, 232] on div "SearchWithCriteria28ae07e9-a377-4ffb-9205-c10d40972450 Work Title [PERSON_NAME]…" at bounding box center [652, 347] width 1259 height 263
paste input "Unbeliavable"
type input "Unbeliavable"
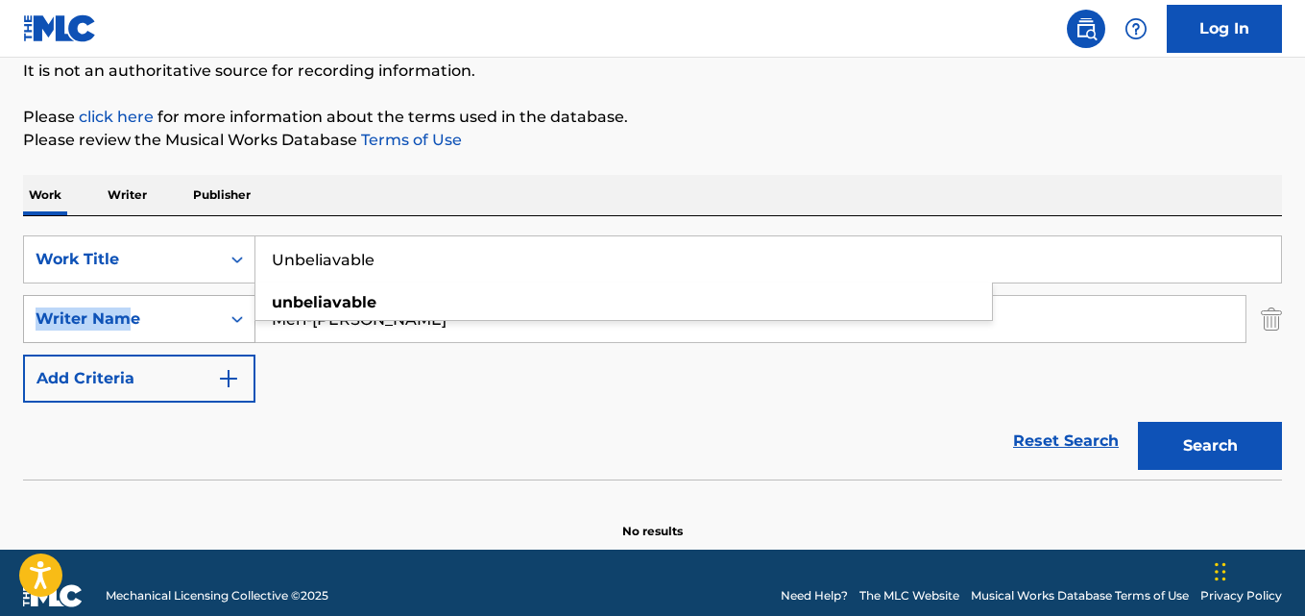
drag, startPoint x: 436, startPoint y: 310, endPoint x: 131, endPoint y: 319, distance: 305.6
click at [117, 311] on div "SearchWithCriteria28ae07e9-a377-4ffb-9205-c10d40972450 Work Title Unbeliavable …" at bounding box center [652, 318] width 1259 height 167
click at [474, 262] on input "Unbeliavable" at bounding box center [768, 259] width 1026 height 46
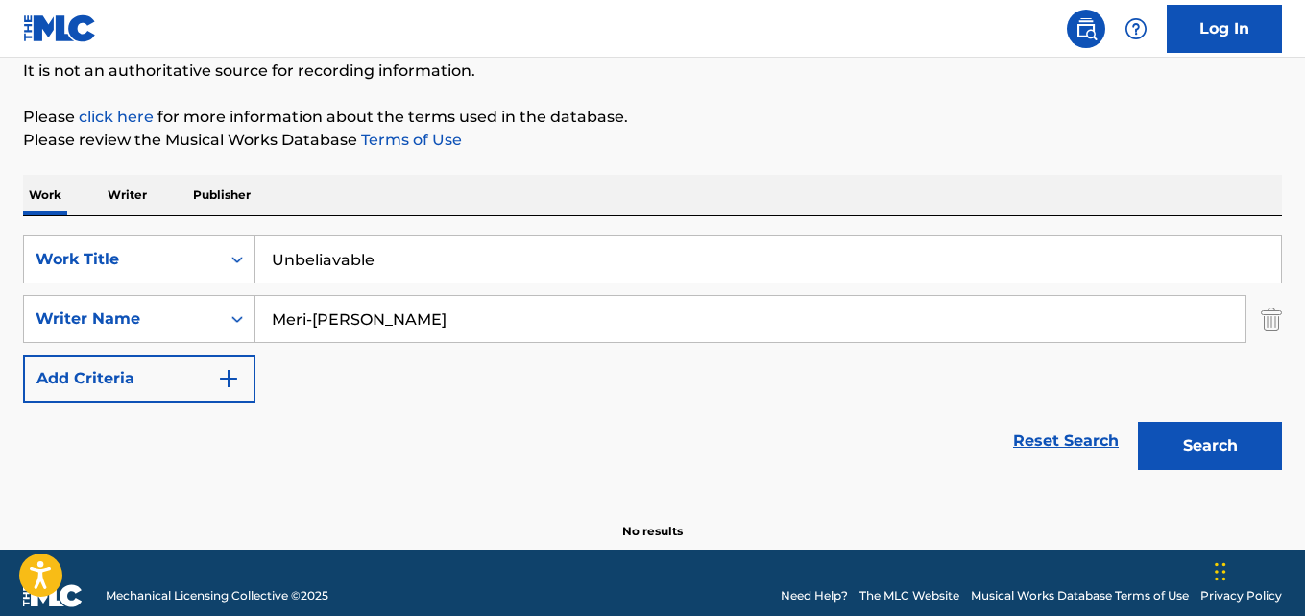
drag, startPoint x: 466, startPoint y: 314, endPoint x: 5, endPoint y: 323, distance: 461.1
click at [12, 323] on div "The MLC Public Work Search The accuracy and completeness of The MLC's data is d…" at bounding box center [652, 227] width 1305 height 626
paste input "[PERSON_NAME]"
type input "[PERSON_NAME]"
click at [1138, 422] on button "Search" at bounding box center [1210, 446] width 144 height 48
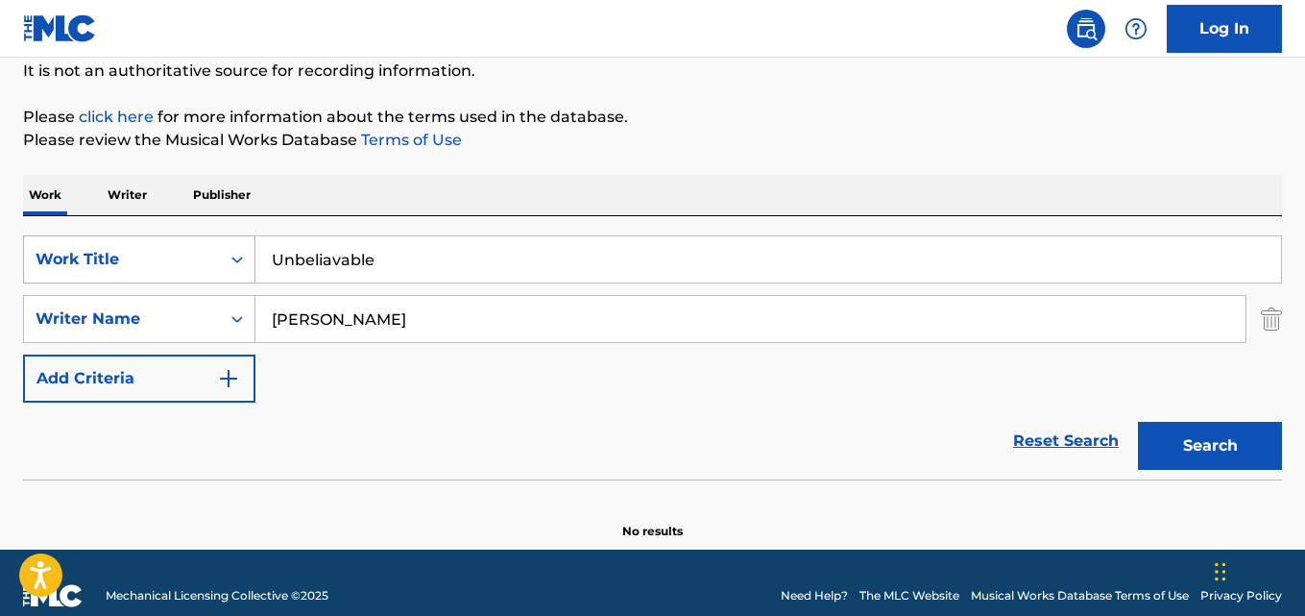
drag, startPoint x: 448, startPoint y: 264, endPoint x: 138, endPoint y: 262, distance: 309.3
click at [140, 262] on div "SearchWithCriteria28ae07e9-a377-4ffb-9205-c10d40972450 Work Title Unbeliavable" at bounding box center [652, 259] width 1259 height 48
paste input "Wild Run"
drag, startPoint x: 473, startPoint y: 326, endPoint x: 83, endPoint y: 323, distance: 390.0
click at [35, 321] on div "SearchWithCriteria631c808f-4a22-4095-b367-28aa834f3d60 Writer Name [PERSON_NAME…" at bounding box center [652, 319] width 1259 height 48
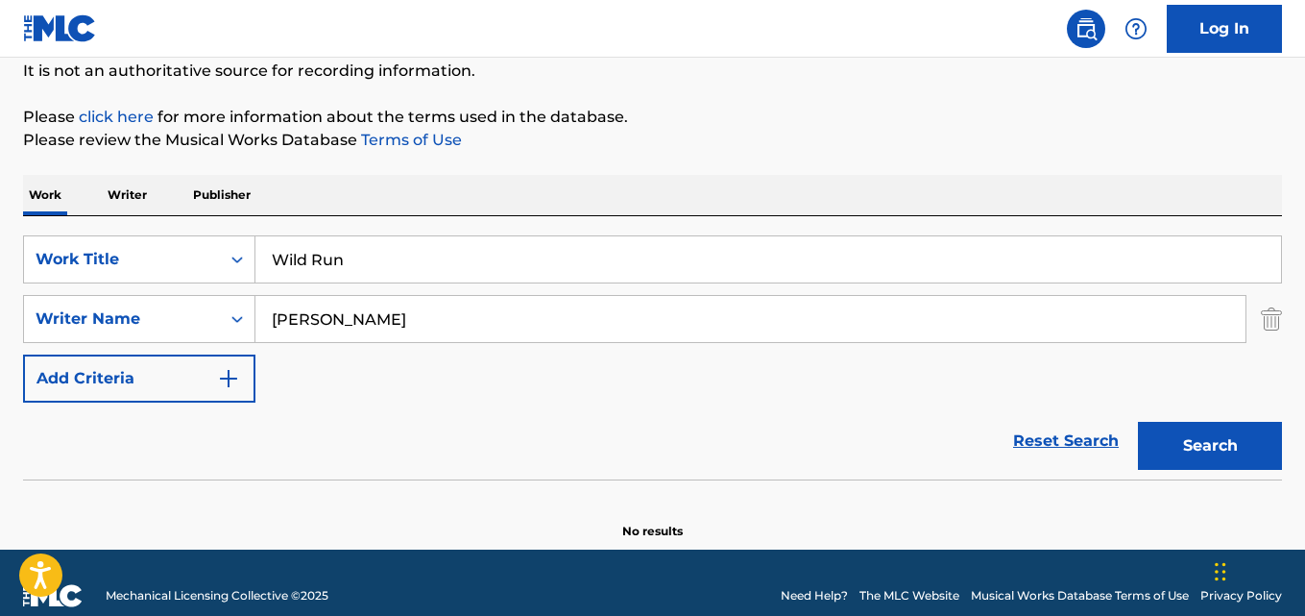
click at [1138, 422] on button "Search" at bounding box center [1210, 446] width 144 height 48
drag, startPoint x: 409, startPoint y: 262, endPoint x: 191, endPoint y: 267, distance: 218.1
click at [193, 266] on div "SearchWithCriteria28ae07e9-a377-4ffb-9205-c10d40972450 Work Title Wild Run" at bounding box center [652, 259] width 1259 height 48
paste input "Moonrising"
type input "Moonrising"
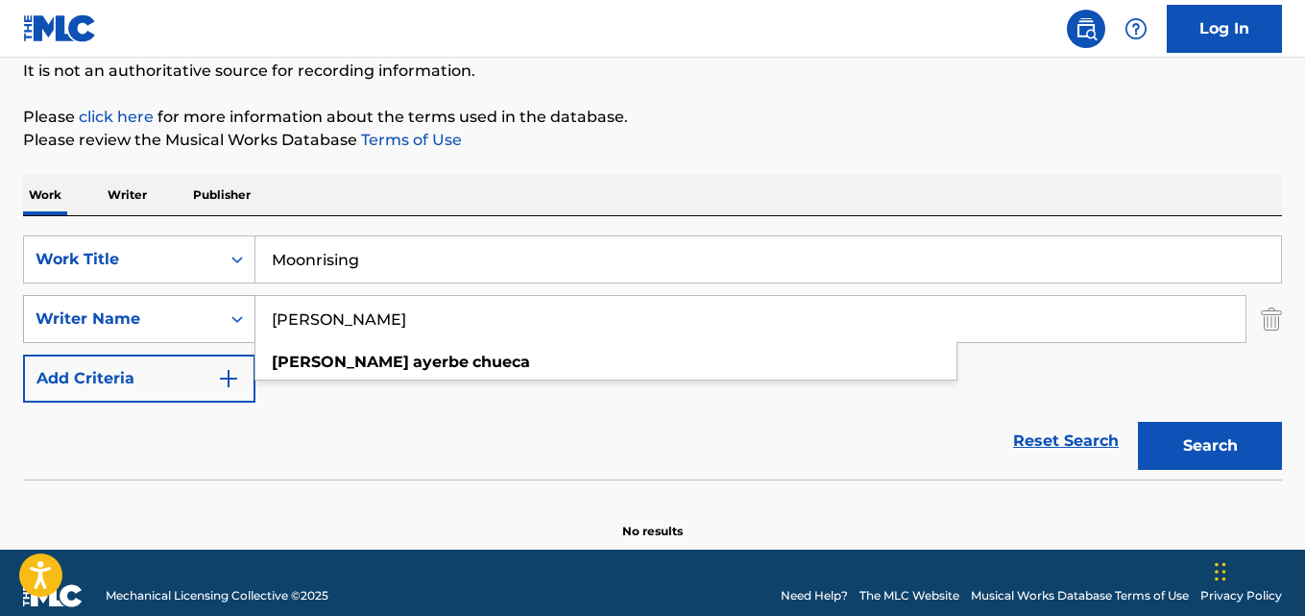
drag, startPoint x: 472, startPoint y: 325, endPoint x: 61, endPoint y: 333, distance: 410.2
click at [63, 330] on div "SearchWithCriteria631c808f-4a22-4095-b367-28aa834f3d60 Writer Name [PERSON_NAME…" at bounding box center [652, 319] width 1259 height 48
paste input "[PERSON_NAME]"
type input "[PERSON_NAME]"
click at [1138, 422] on button "Search" at bounding box center [1210, 446] width 144 height 48
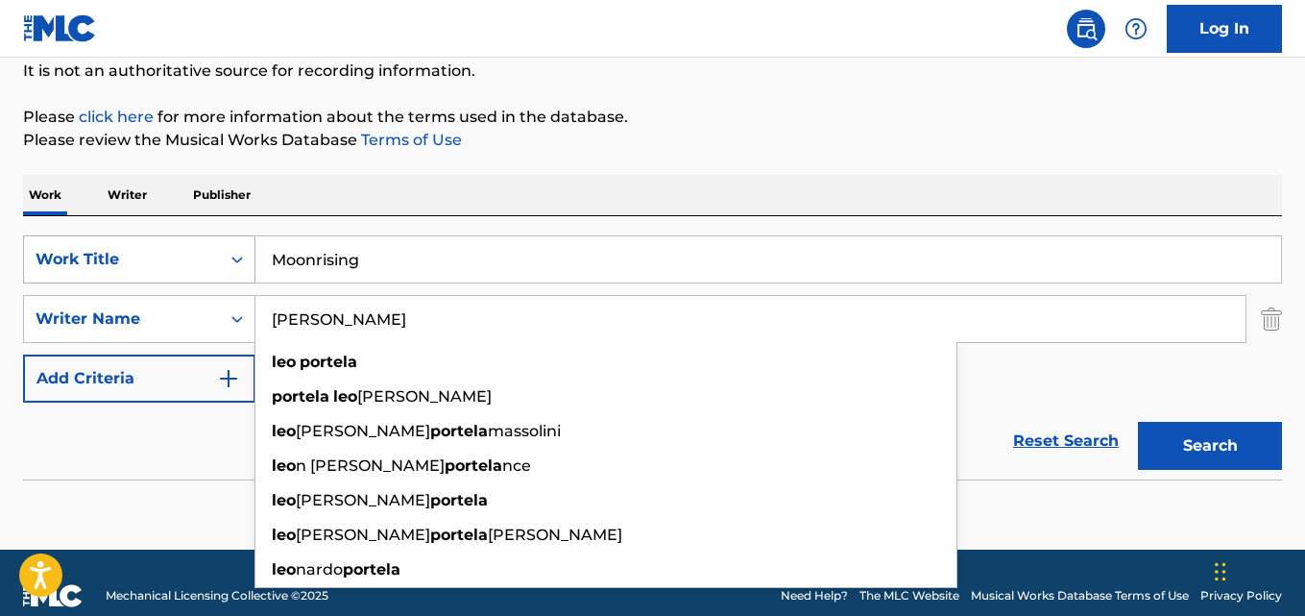
drag, startPoint x: 389, startPoint y: 253, endPoint x: 162, endPoint y: 252, distance: 226.7
click at [167, 252] on div "SearchWithCriteria28ae07e9-a377-4ffb-9205-c10d40972450 Work Title Moonrising" at bounding box center [652, 259] width 1259 height 48
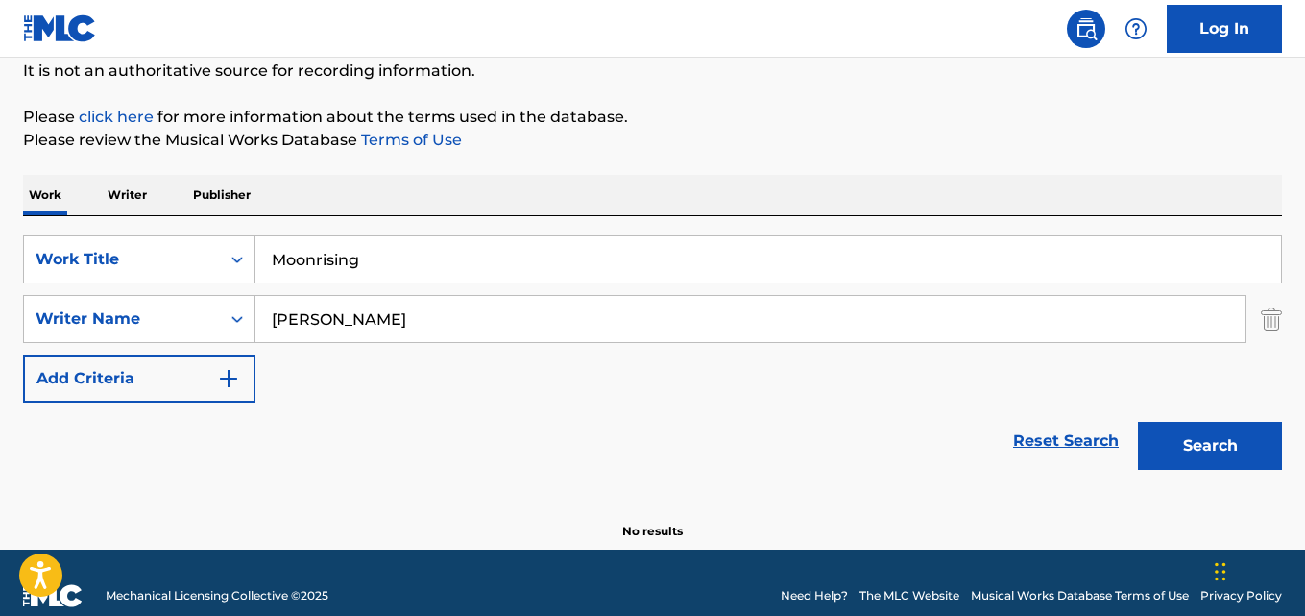
paste input "Tropical Wind"
type input "Tropical Wind"
click at [49, 320] on div "SearchWithCriteria631c808f-4a22-4095-b367-28aa834f3d60 Writer Name [PERSON_NAME]" at bounding box center [652, 319] width 1259 height 48
paste input "[PERSON_NAME]"
type input "[PERSON_NAME]"
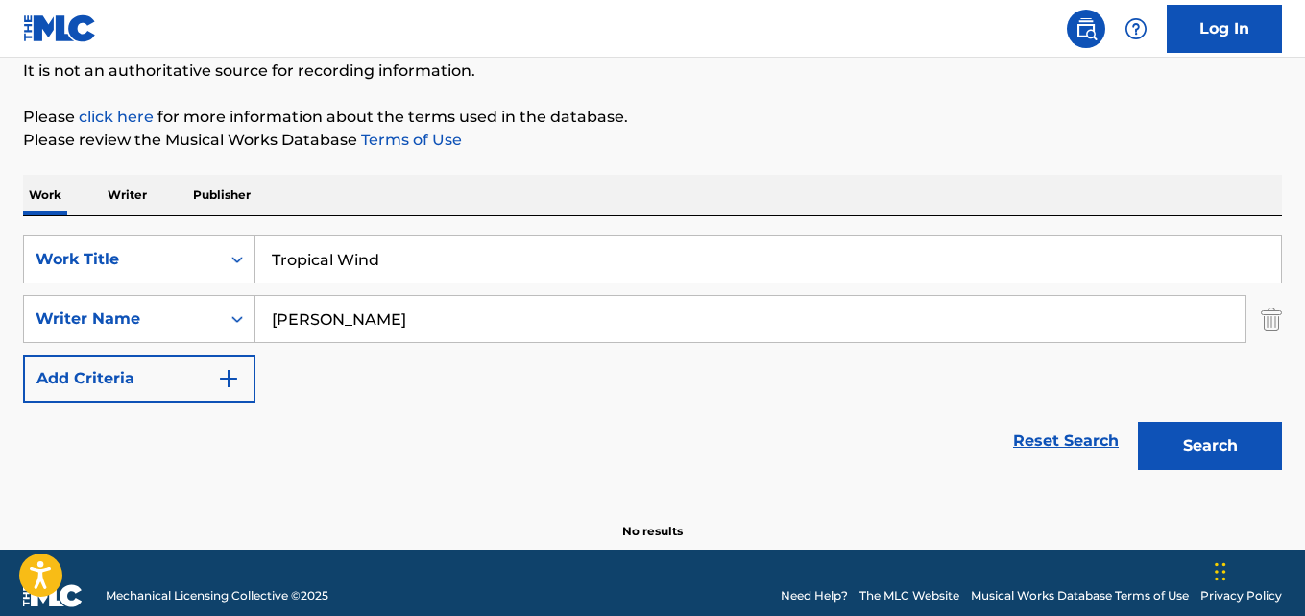
click at [1138, 422] on button "Search" at bounding box center [1210, 446] width 144 height 48
drag, startPoint x: 423, startPoint y: 252, endPoint x: 156, endPoint y: 241, distance: 267.2
click at [214, 249] on div "SearchWithCriteria28ae07e9-a377-4ffb-9205-c10d40972450 Work Title Tropical Wind" at bounding box center [652, 259] width 1259 height 48
paste input "In Like [PERSON_NAME]"
type input "In Like [PERSON_NAME]"
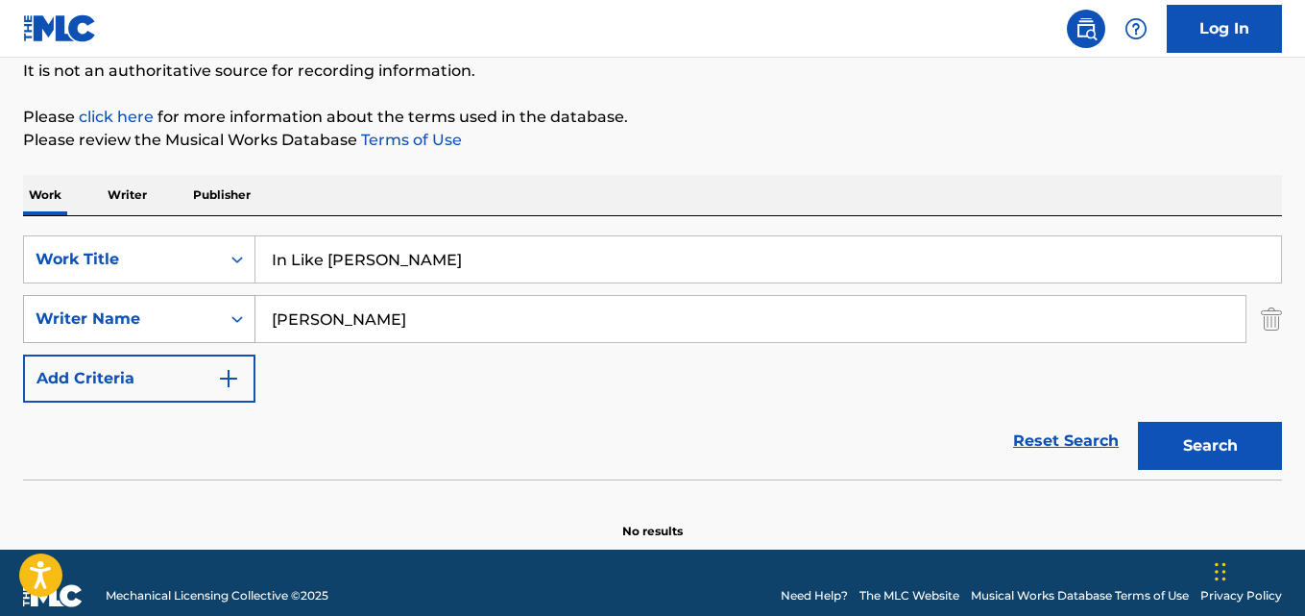
drag, startPoint x: 373, startPoint y: 317, endPoint x: 80, endPoint y: 321, distance: 293.0
click at [45, 312] on div "SearchWithCriteria631c808f-4a22-4095-b367-28aa834f3d60 Writer Name [PERSON_NAME]" at bounding box center [652, 319] width 1259 height 48
paste input "[PERSON_NAME], [PERSON_NAME], [PERSON_NAME], [PERSON_NAME]"
click at [1138, 422] on button "Search" at bounding box center [1210, 446] width 144 height 48
click at [366, 318] on input "[PERSON_NAME], [PERSON_NAME], [PERSON_NAME], [PERSON_NAME]" at bounding box center [750, 319] width 990 height 46
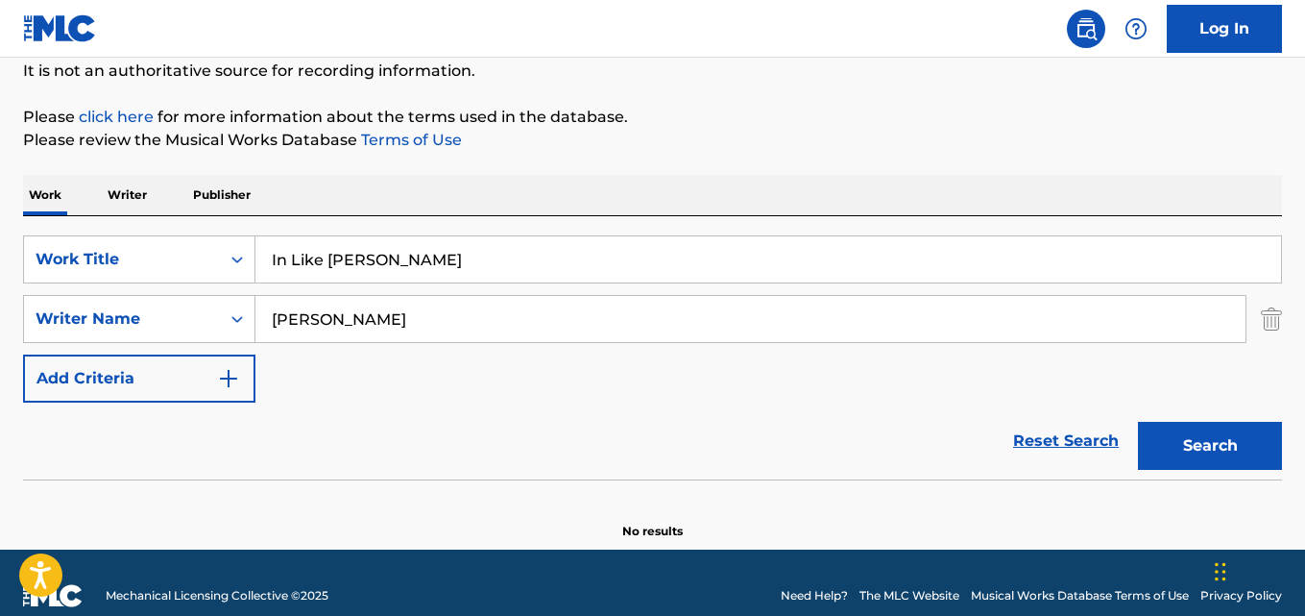
type input "[PERSON_NAME]"
click at [1138, 422] on button "Search" at bounding box center [1210, 446] width 144 height 48
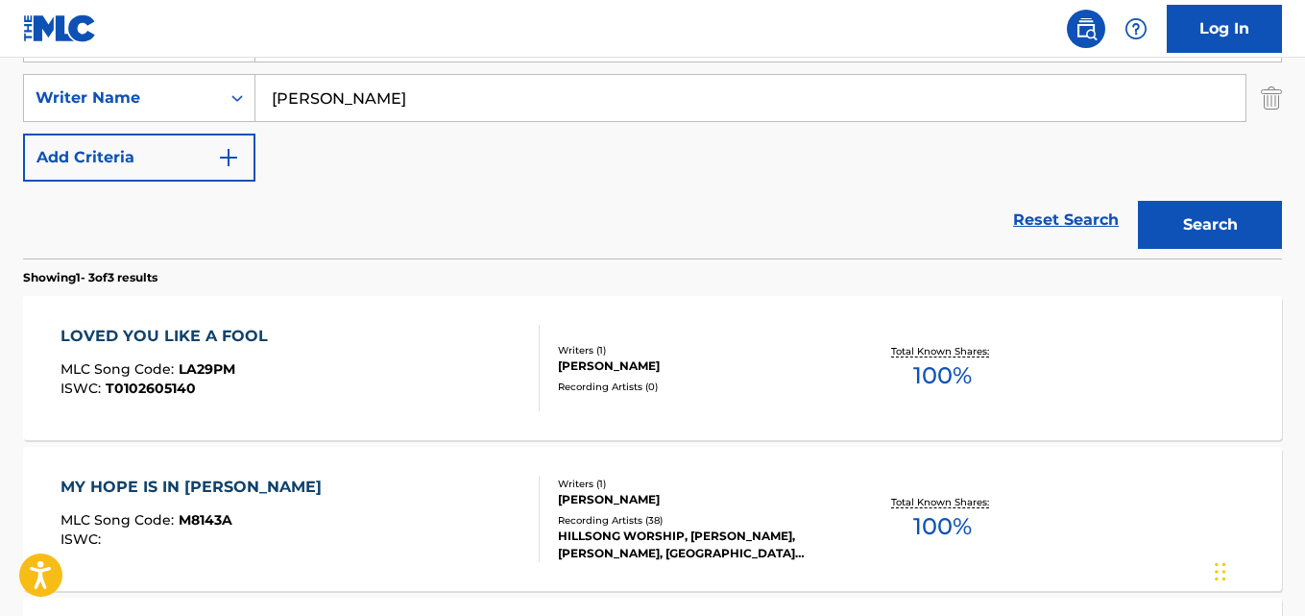
scroll to position [288, 0]
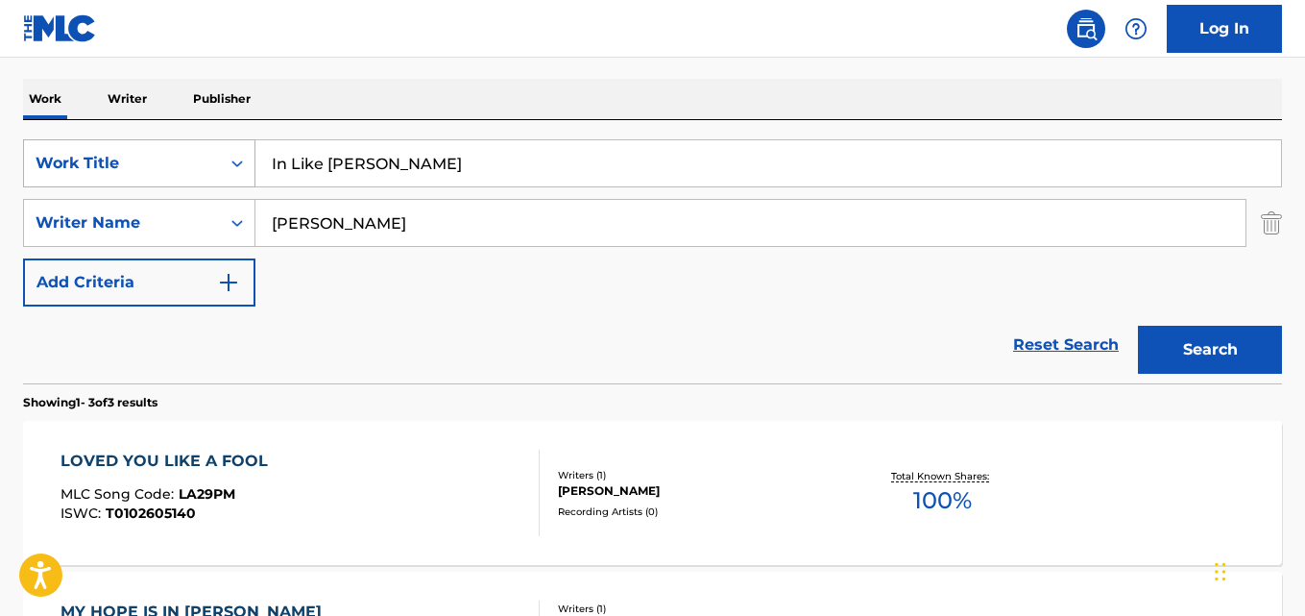
drag, startPoint x: 398, startPoint y: 170, endPoint x: 150, endPoint y: 151, distance: 248.6
click at [141, 148] on div "SearchWithCriteria28ae07e9-a377-4ffb-9205-c10d40972450 Work Title In Like [PERS…" at bounding box center [652, 163] width 1259 height 48
paste input "You Keep Me Hangin' O"
type input "You Keep Me Hangin' On"
drag, startPoint x: 401, startPoint y: 233, endPoint x: 26, endPoint y: 223, distance: 374.7
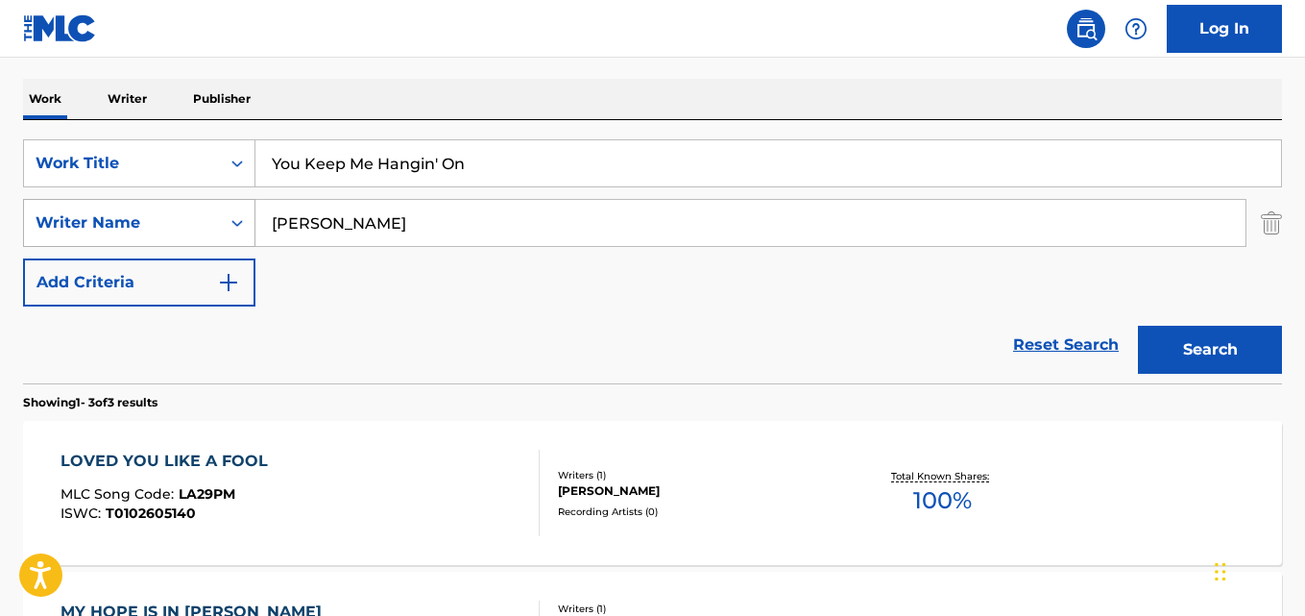
click at [26, 223] on div "SearchWithCriteria631c808f-4a22-4095-b367-28aa834f3d60 Writer Name [PERSON_NAME]" at bounding box center [652, 223] width 1259 height 48
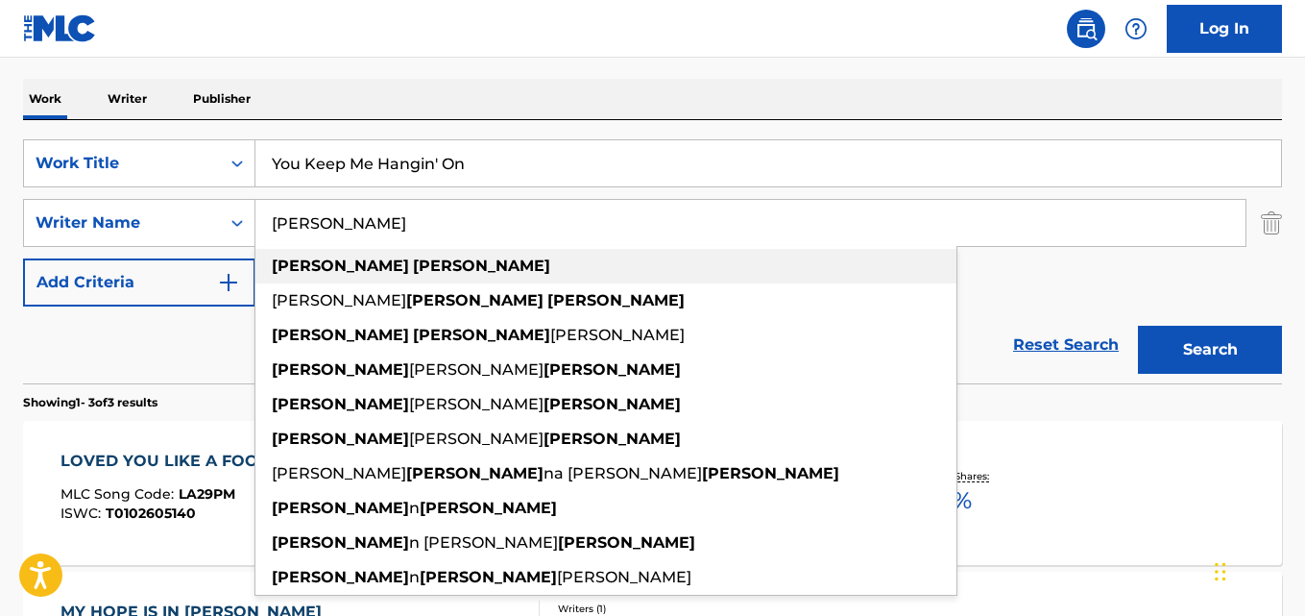
paste input "[PERSON_NAME], [PERSON_NAME]"
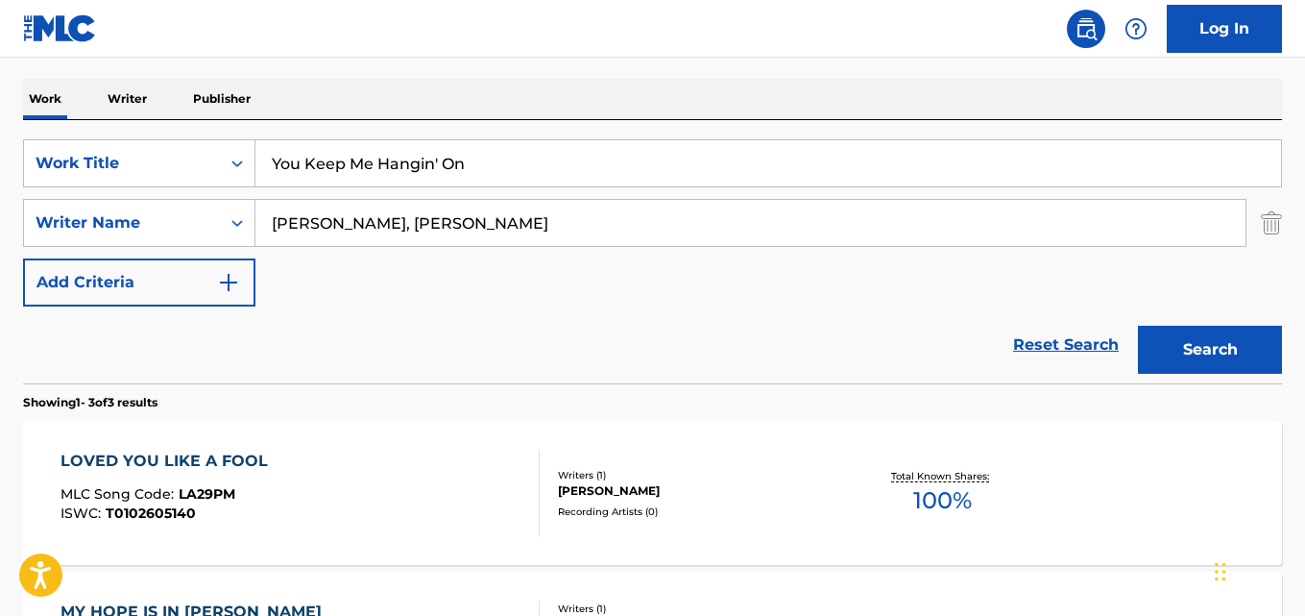
click at [360, 229] on input "[PERSON_NAME], [PERSON_NAME]" at bounding box center [750, 223] width 990 height 46
type input "[PERSON_NAME]"
click at [1138, 326] on button "Search" at bounding box center [1210, 350] width 144 height 48
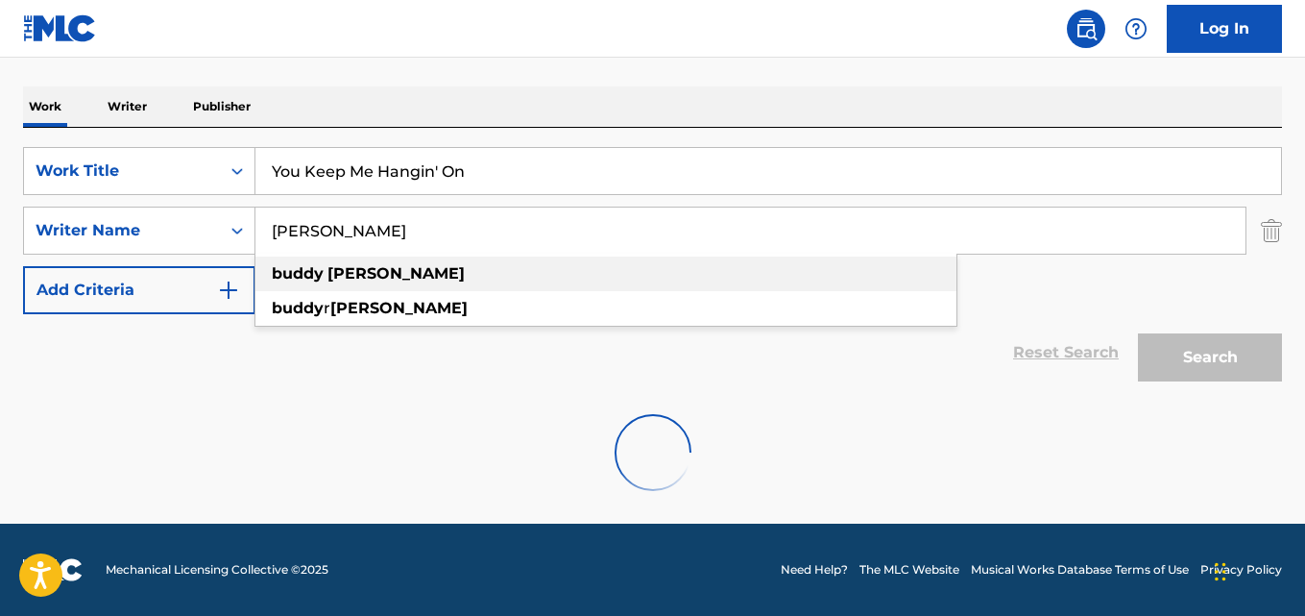
scroll to position [280, 0]
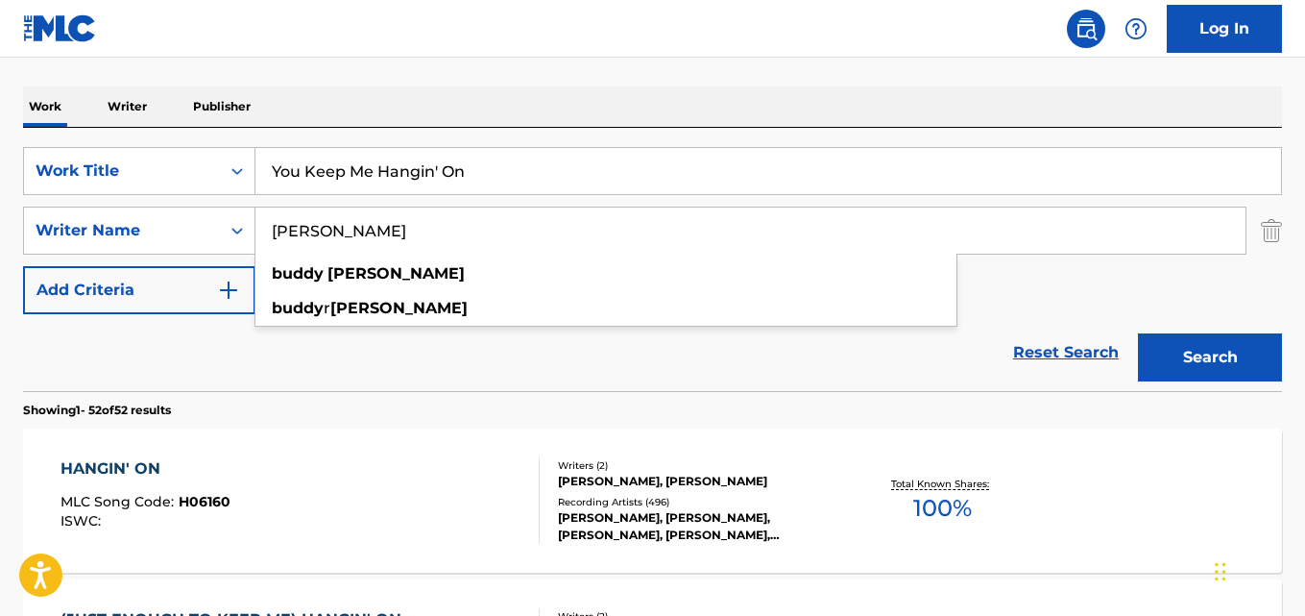
click at [214, 351] on div "Reset Search Search" at bounding box center [652, 352] width 1259 height 77
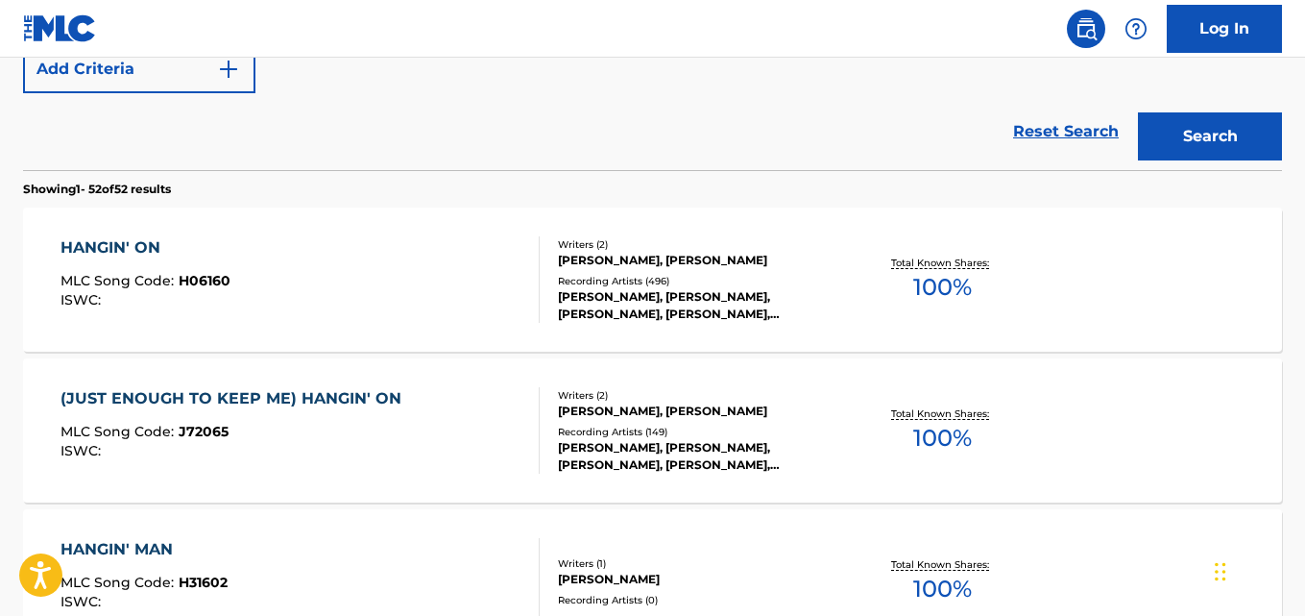
scroll to position [473, 0]
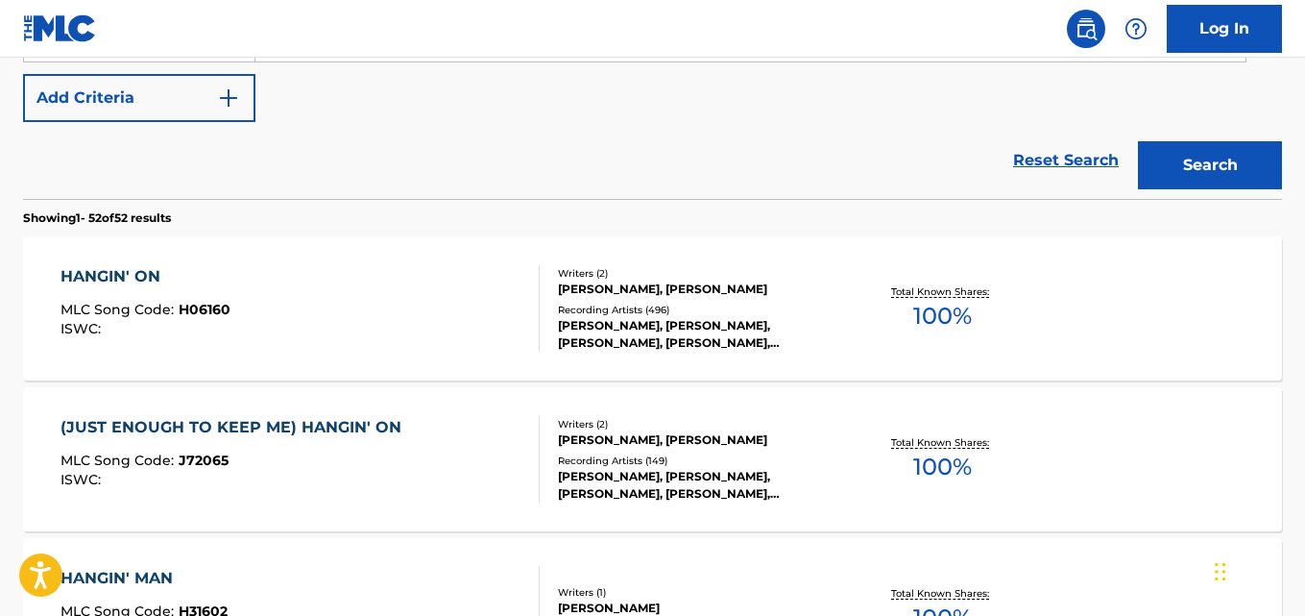
click at [325, 304] on div "HANGIN' ON MLC Song Code : H06160 ISWC :" at bounding box center [300, 308] width 478 height 86
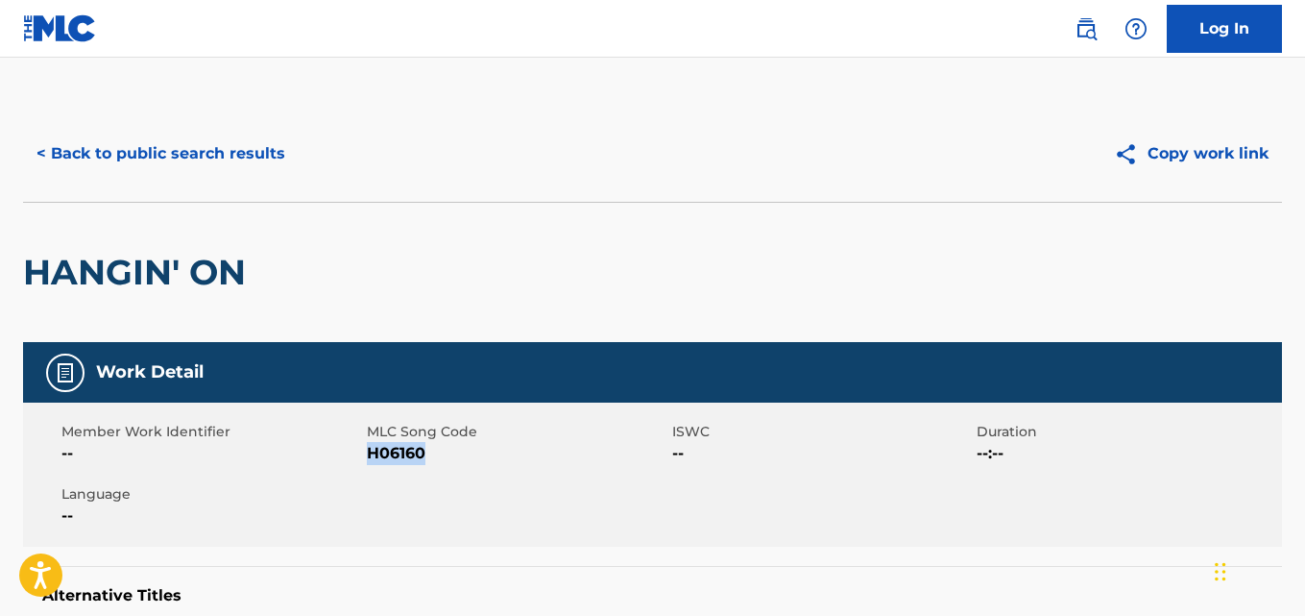
drag, startPoint x: 426, startPoint y: 452, endPoint x: 374, endPoint y: 452, distance: 52.8
click at [368, 450] on span "H06160" at bounding box center [517, 453] width 301 height 23
copy span "H06160"
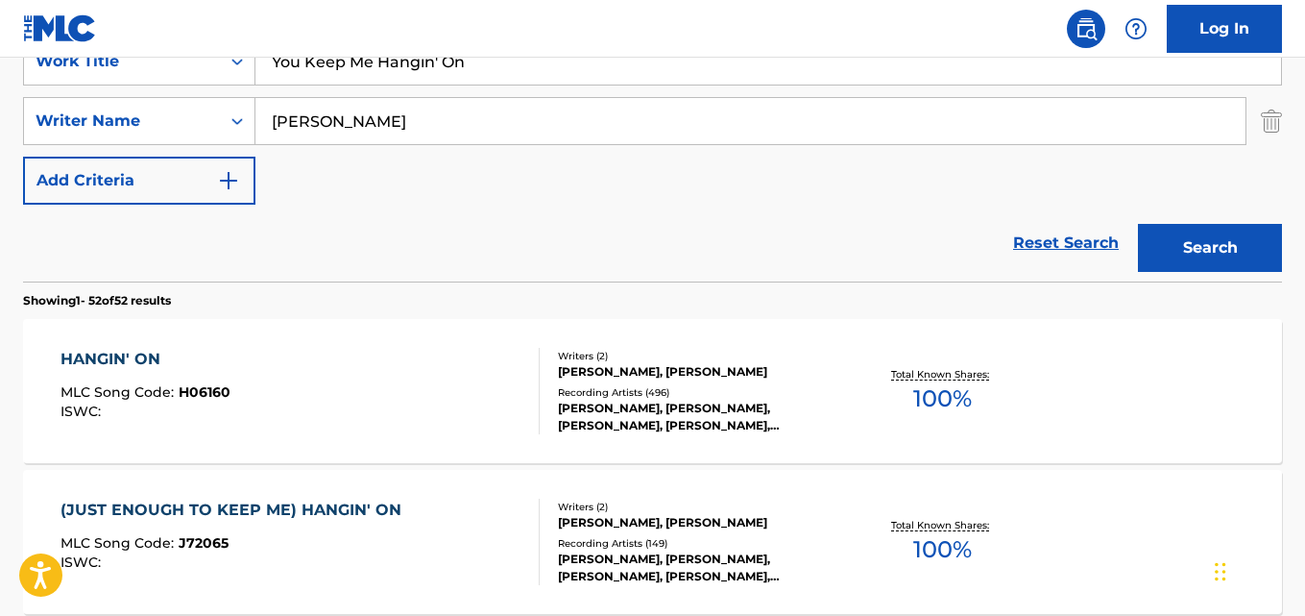
scroll to position [198, 0]
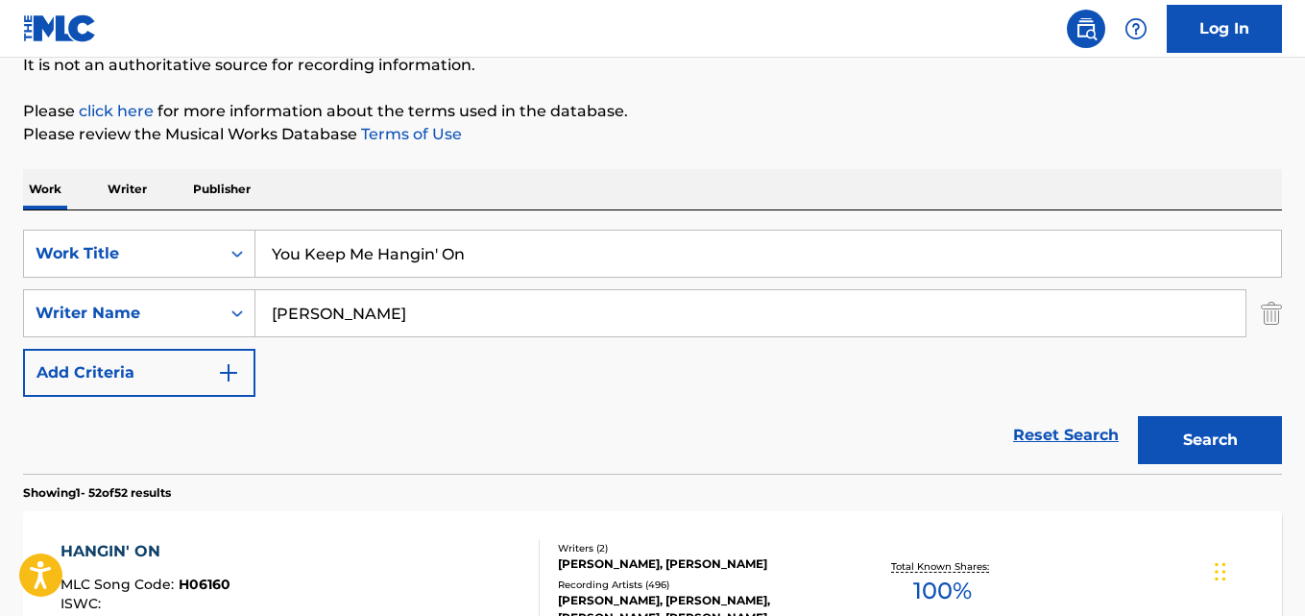
drag, startPoint x: 504, startPoint y: 253, endPoint x: 107, endPoint y: 223, distance: 398.8
paste input "Cat's Got Your Tongue"
type input "Cat's Got Your Tongue"
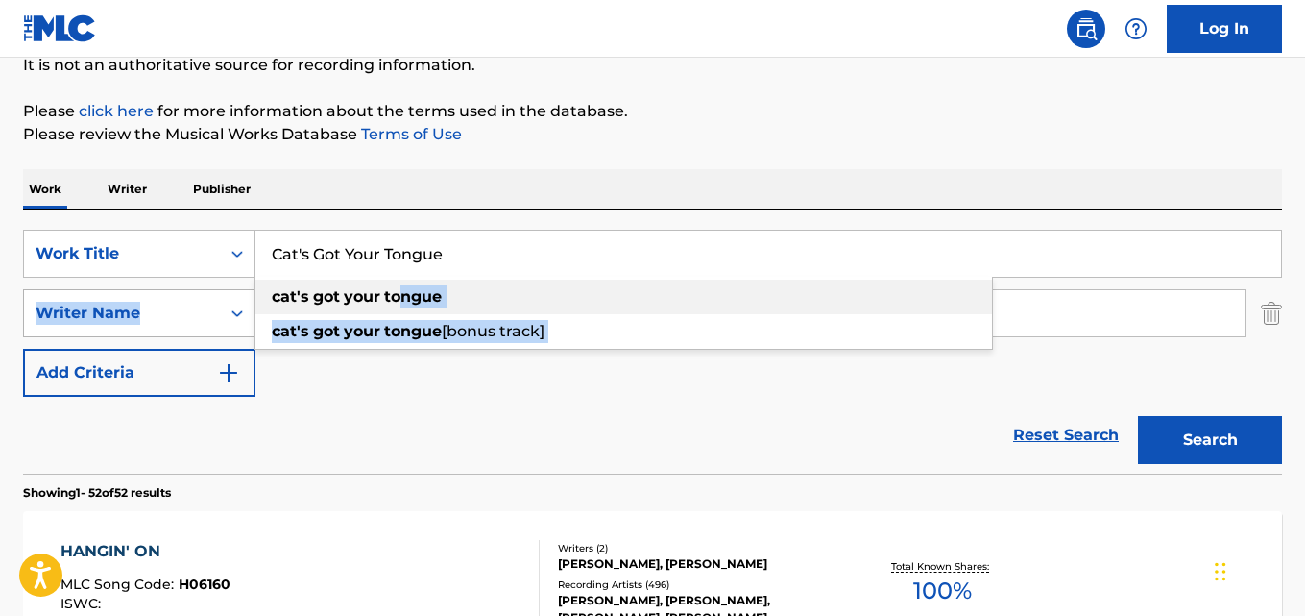
click at [44, 289] on div "SearchWithCriteria28ae07e9-a377-4ffb-9205-c10d40972450 Work Title Cat's Got You…" at bounding box center [652, 313] width 1259 height 167
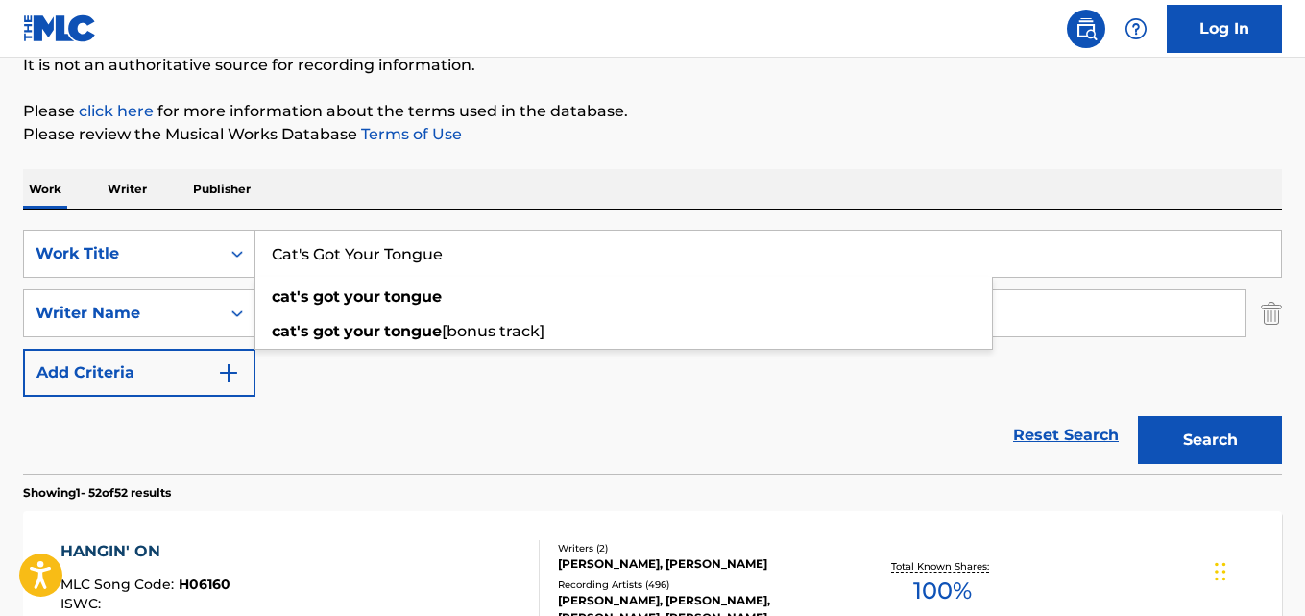
click at [530, 401] on div "Reset Search Search" at bounding box center [652, 435] width 1259 height 77
click at [517, 252] on input "Cat's Got Your Tongue" at bounding box center [768, 254] width 1026 height 46
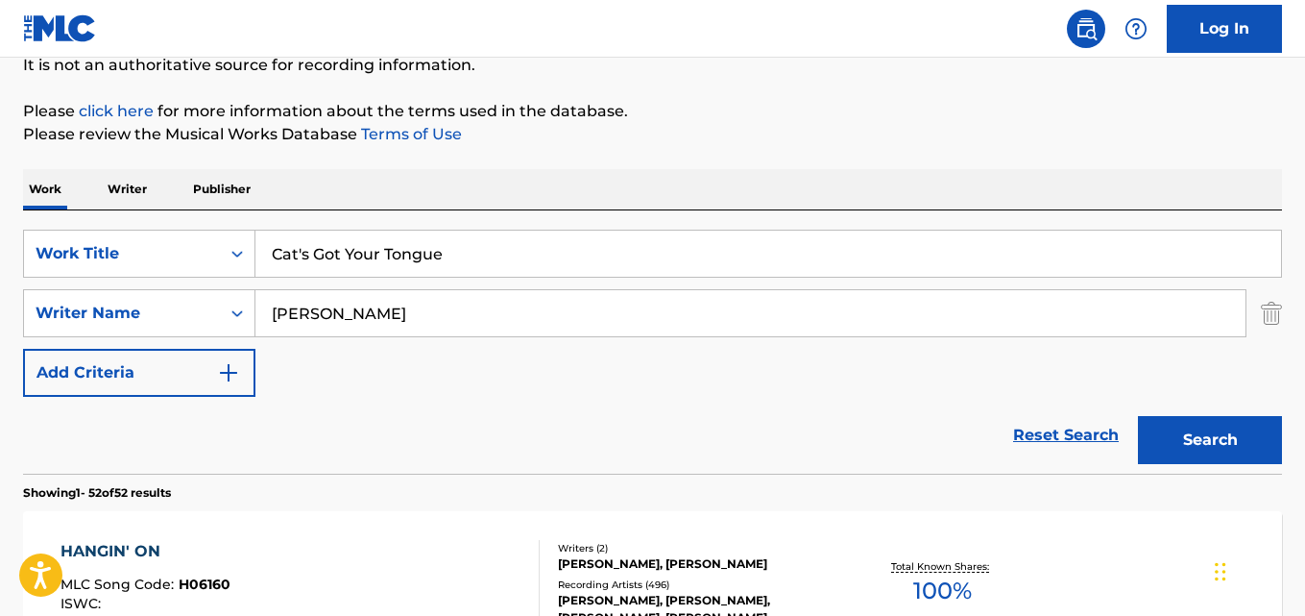
drag, startPoint x: 309, startPoint y: 306, endPoint x: 134, endPoint y: 288, distance: 175.8
click at [129, 287] on div "SearchWithCriteria28ae07e9-a377-4ffb-9205-c10d40972450 Work Title Cat's Got You…" at bounding box center [652, 313] width 1259 height 167
paste input "[PERSON_NAME], [PERSON_NAME], [PERSON_NAME], [PERSON_NAME]"
click at [1138, 416] on button "Search" at bounding box center [1210, 440] width 144 height 48
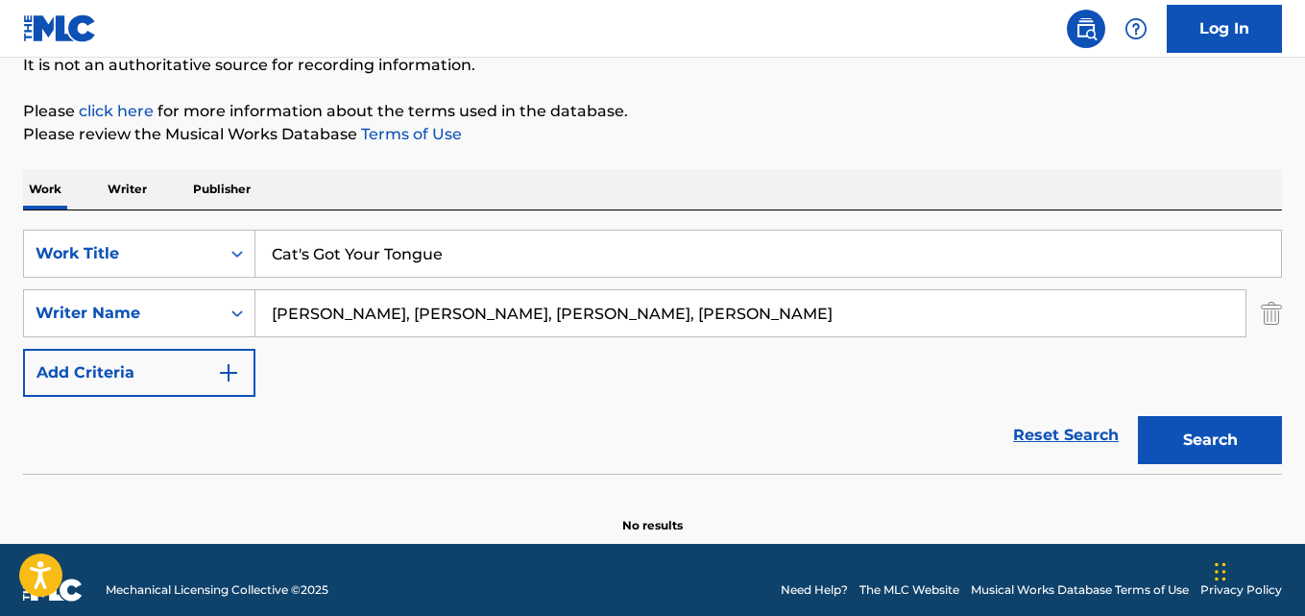
click at [400, 309] on input "[PERSON_NAME], [PERSON_NAME], [PERSON_NAME], [PERSON_NAME]" at bounding box center [750, 313] width 990 height 46
type input "[PERSON_NAME]"
click at [1138, 416] on button "Search" at bounding box center [1210, 440] width 144 height 48
drag, startPoint x: 475, startPoint y: 250, endPoint x: 10, endPoint y: 227, distance: 466.4
click at [0, 225] on div "The MLC Public Work Search The accuracy and completeness of The MLC's data is d…" at bounding box center [652, 221] width 1305 height 626
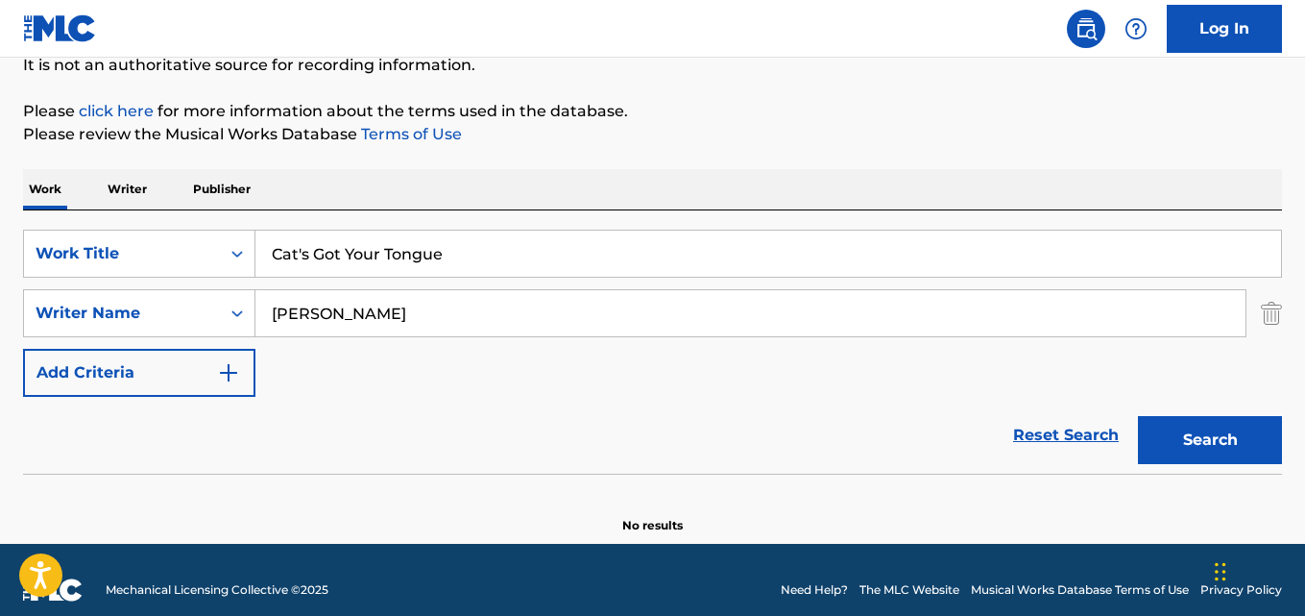
paste input "1000 Ghosts"
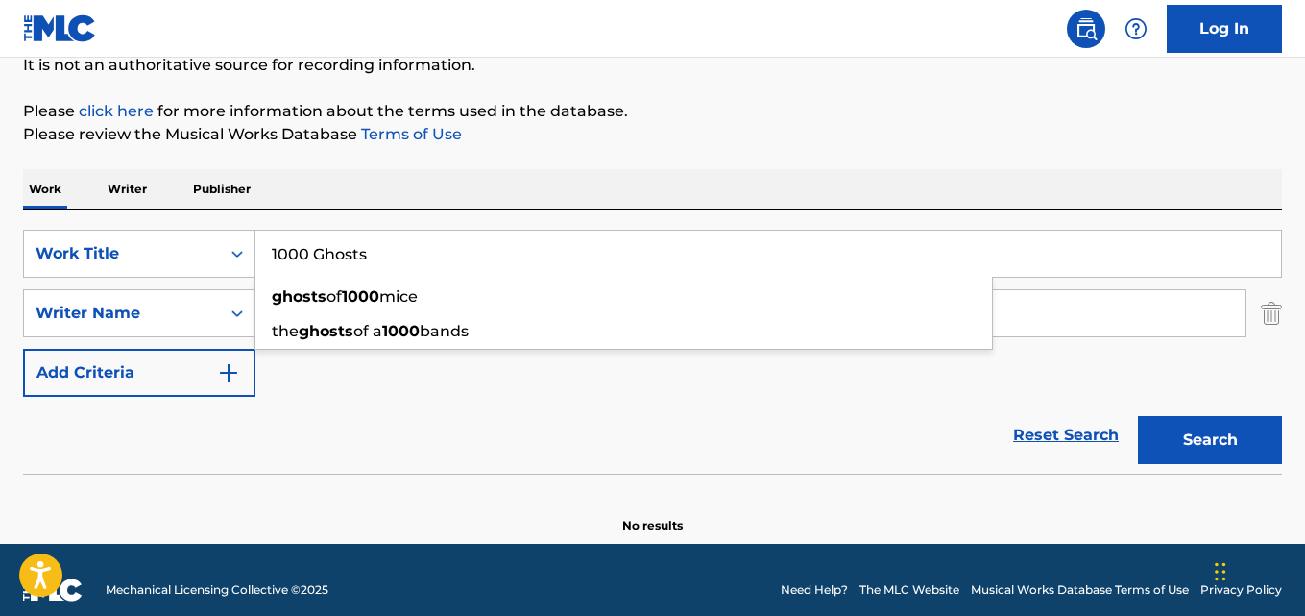
click at [1138, 416] on button "Search" at bounding box center [1210, 440] width 144 height 48
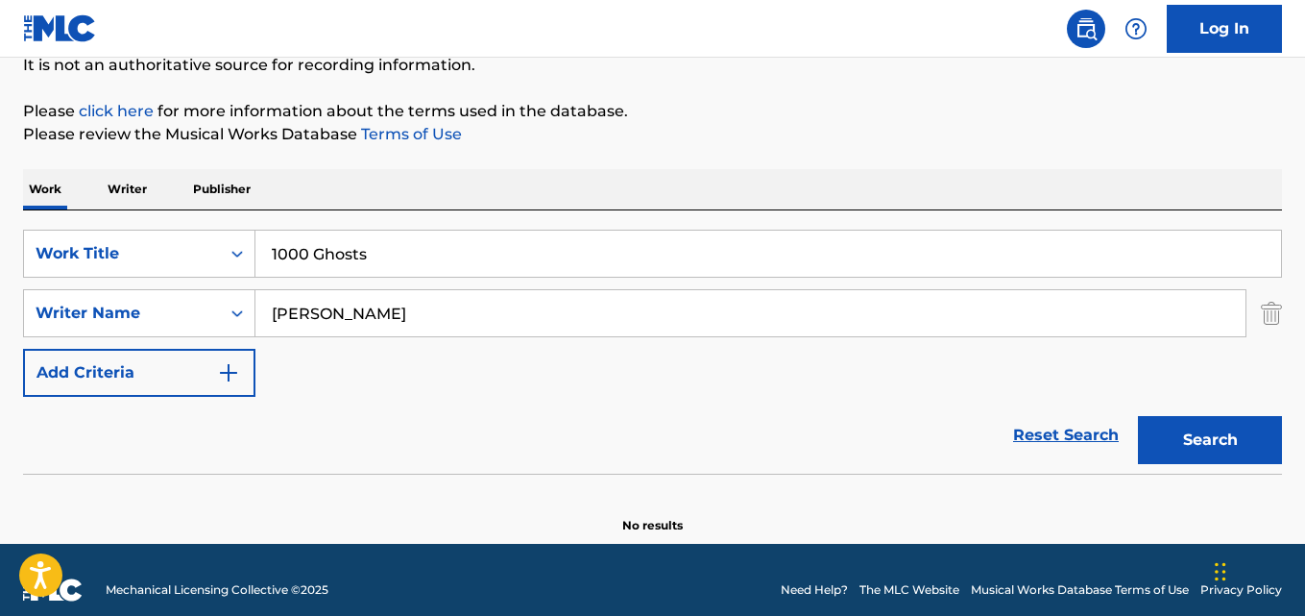
drag, startPoint x: 198, startPoint y: 218, endPoint x: 115, endPoint y: 216, distance: 82.6
click at [120, 216] on div "SearchWithCriteria28ae07e9-a377-4ffb-9205-c10d40972450 Work Title 1000 Ghosts S…" at bounding box center [652, 341] width 1259 height 263
paste input "Black Hearts & Bloody Bruise"
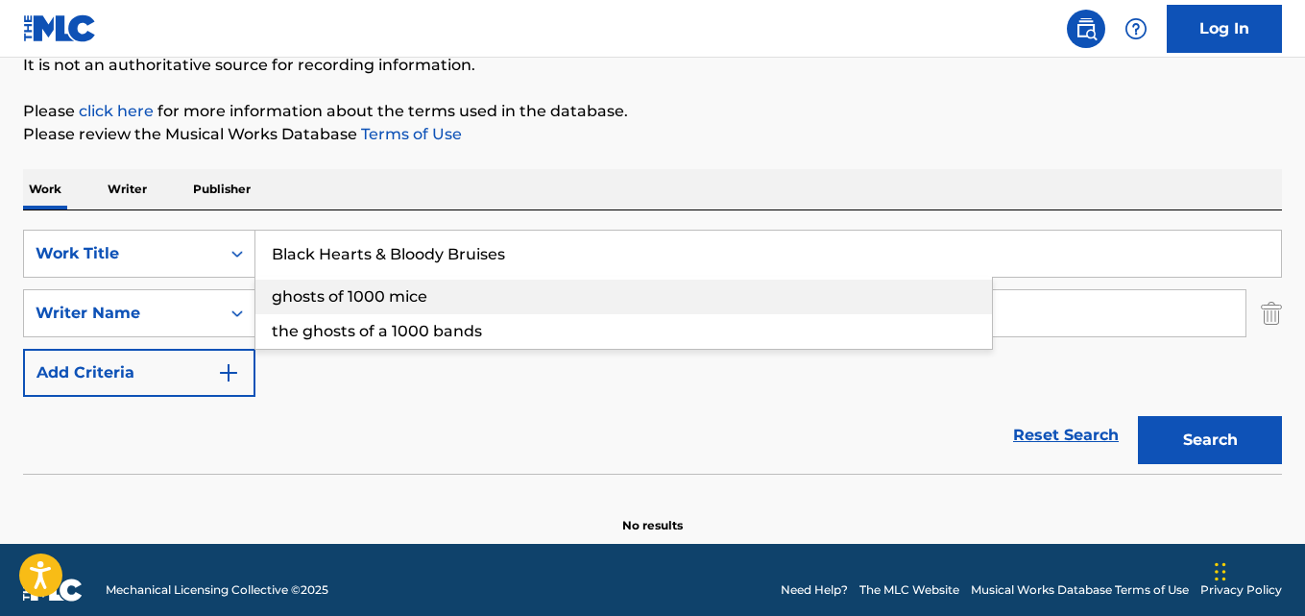
type input "Black Hearts & Bloody Bruises"
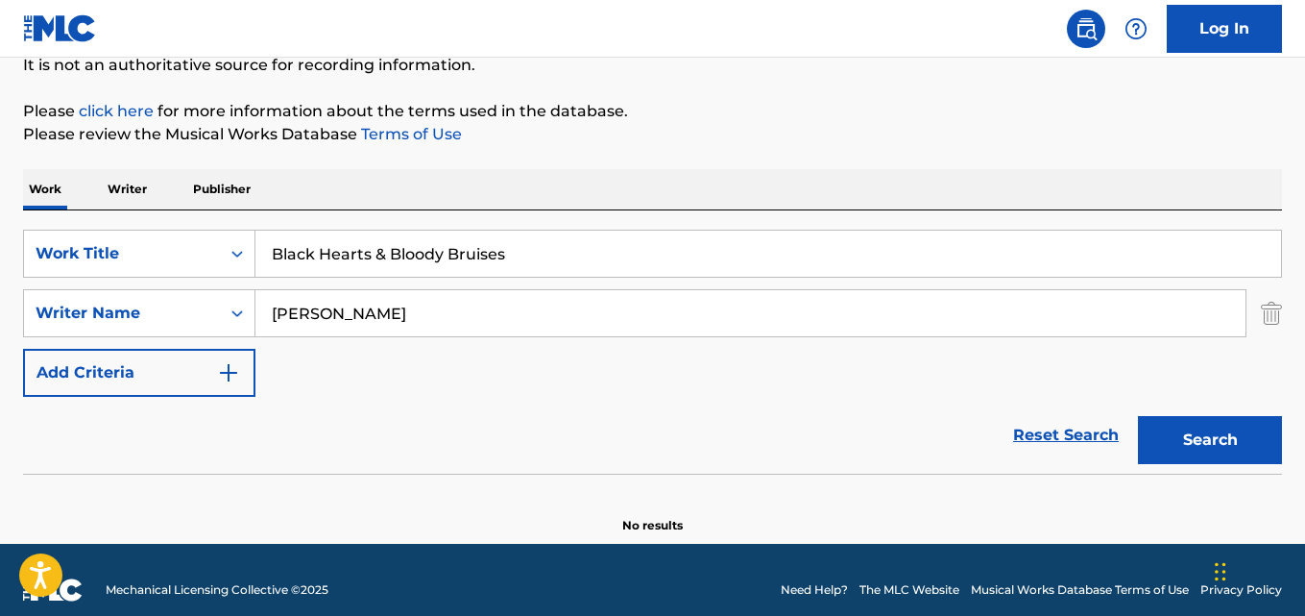
drag, startPoint x: 362, startPoint y: 310, endPoint x: 65, endPoint y: 279, distance: 298.5
click at [75, 282] on div "SearchWithCriteria28ae07e9-a377-4ffb-9205-c10d40972450 Work Title Black Hearts …" at bounding box center [652, 313] width 1259 height 167
paste input "[PERSON_NAME], [PERSON_NAME], [PERSON_NAME], [PERSON_NAME]"
click at [1138, 416] on button "Search" at bounding box center [1210, 440] width 144 height 48
click at [380, 311] on input "[PERSON_NAME], [PERSON_NAME], [PERSON_NAME], [PERSON_NAME]" at bounding box center [750, 313] width 990 height 46
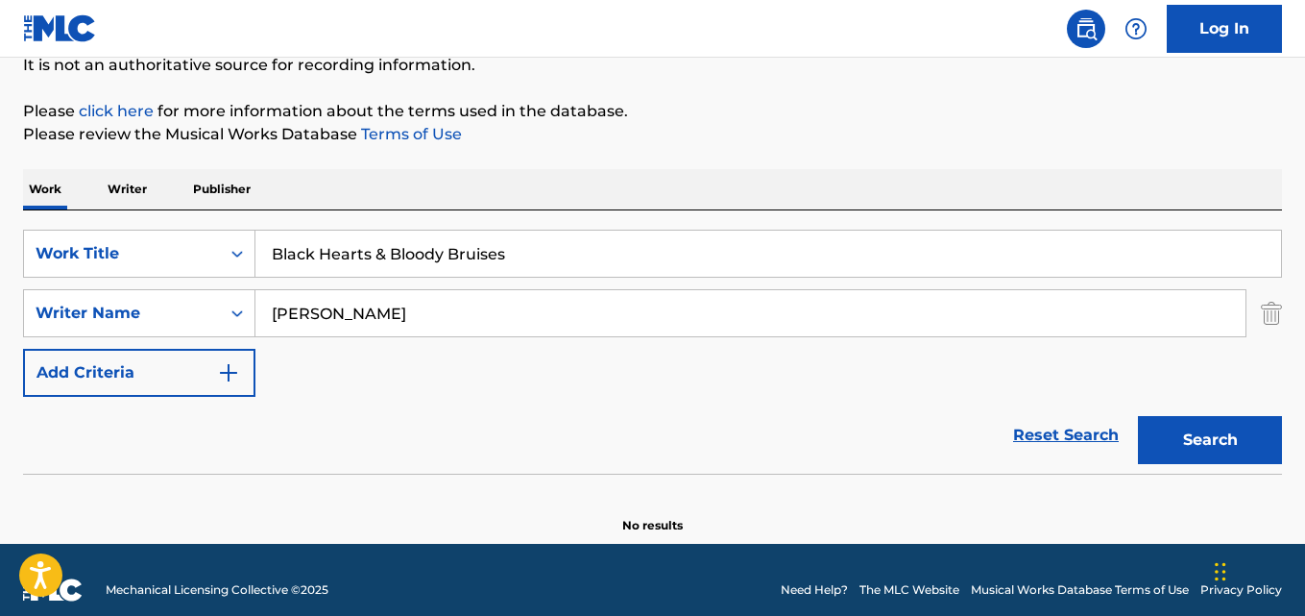
type input "[PERSON_NAME]"
click at [1138, 416] on button "Search" at bounding box center [1210, 440] width 144 height 48
drag, startPoint x: 573, startPoint y: 252, endPoint x: 73, endPoint y: 221, distance: 501.4
click at [75, 221] on div "SearchWithCriteria28ae07e9-a377-4ffb-9205-c10d40972450 Work Title Black Hearts …" at bounding box center [652, 341] width 1259 height 263
paste input "ICE 800"
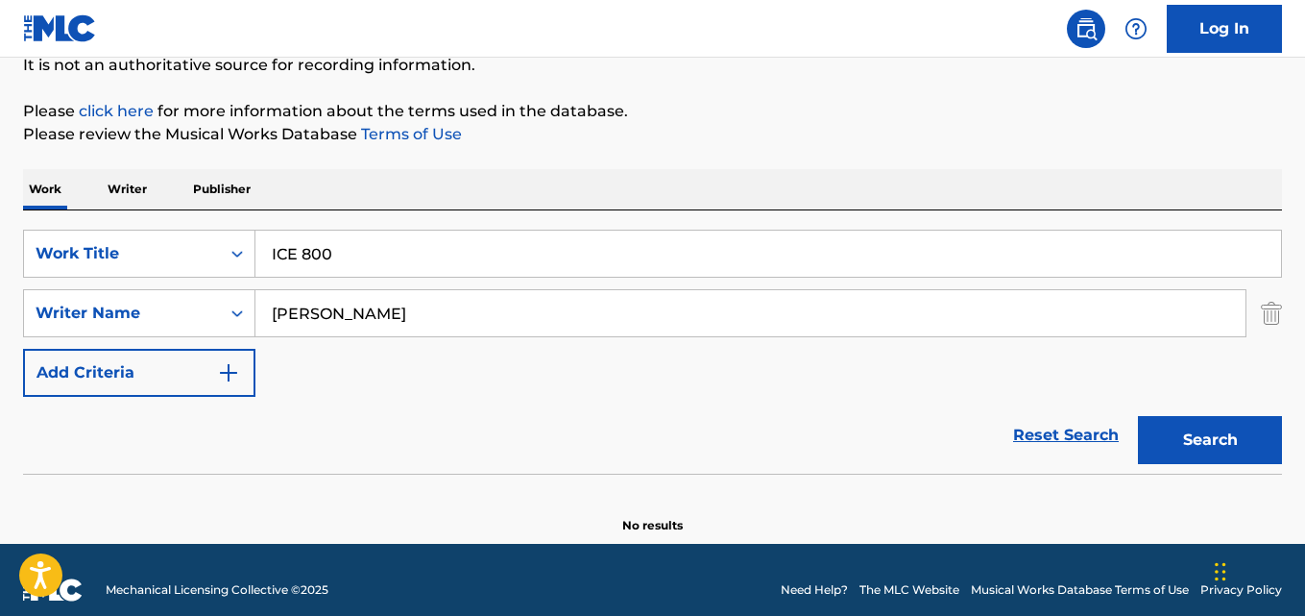
type input "ICE 800"
drag, startPoint x: 421, startPoint y: 323, endPoint x: 96, endPoint y: 305, distance: 325.1
click at [98, 305] on div "SearchWithCriteria631c808f-4a22-4095-b367-28aa834f3d60 Writer Name [PERSON_NAME]" at bounding box center [652, 313] width 1259 height 48
paste input "[PERSON_NAME], [PERSON_NAME], [PERSON_NAME], [PERSON_NAME]"
click at [1138, 416] on button "Search" at bounding box center [1210, 440] width 144 height 48
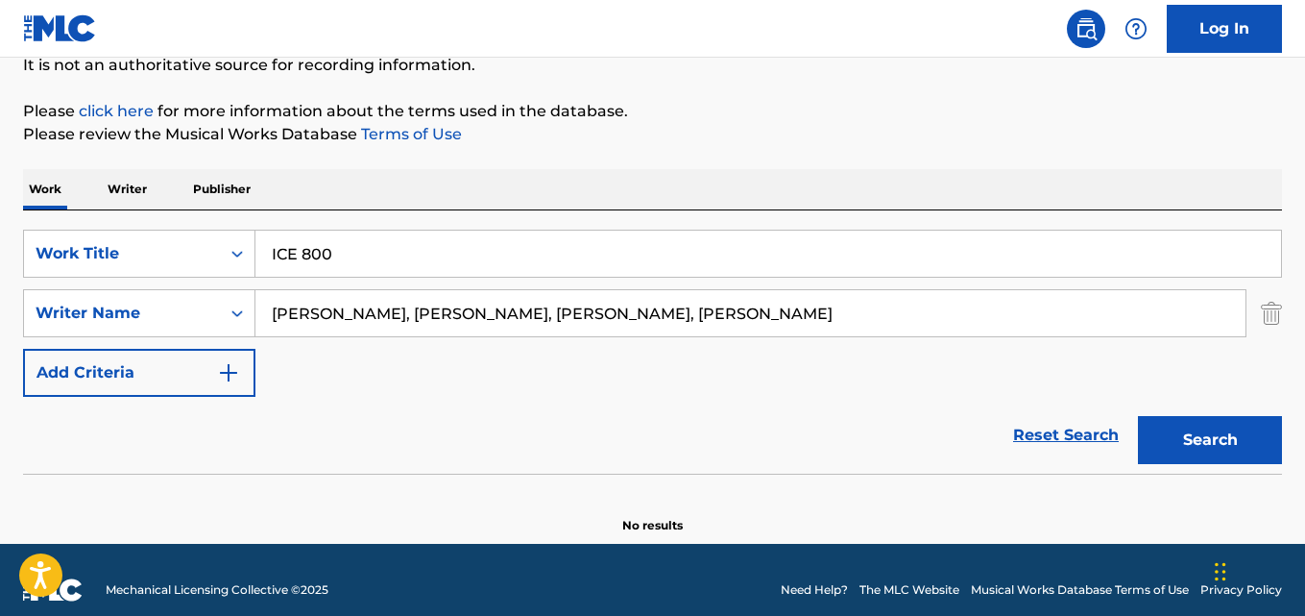
drag, startPoint x: 368, startPoint y: 316, endPoint x: 479, endPoint y: 384, distance: 130.6
click at [367, 318] on input "[PERSON_NAME], [PERSON_NAME], [PERSON_NAME], [PERSON_NAME]" at bounding box center [750, 313] width 990 height 46
type input "[PERSON_NAME]"
click at [1138, 416] on button "Search" at bounding box center [1210, 440] width 144 height 48
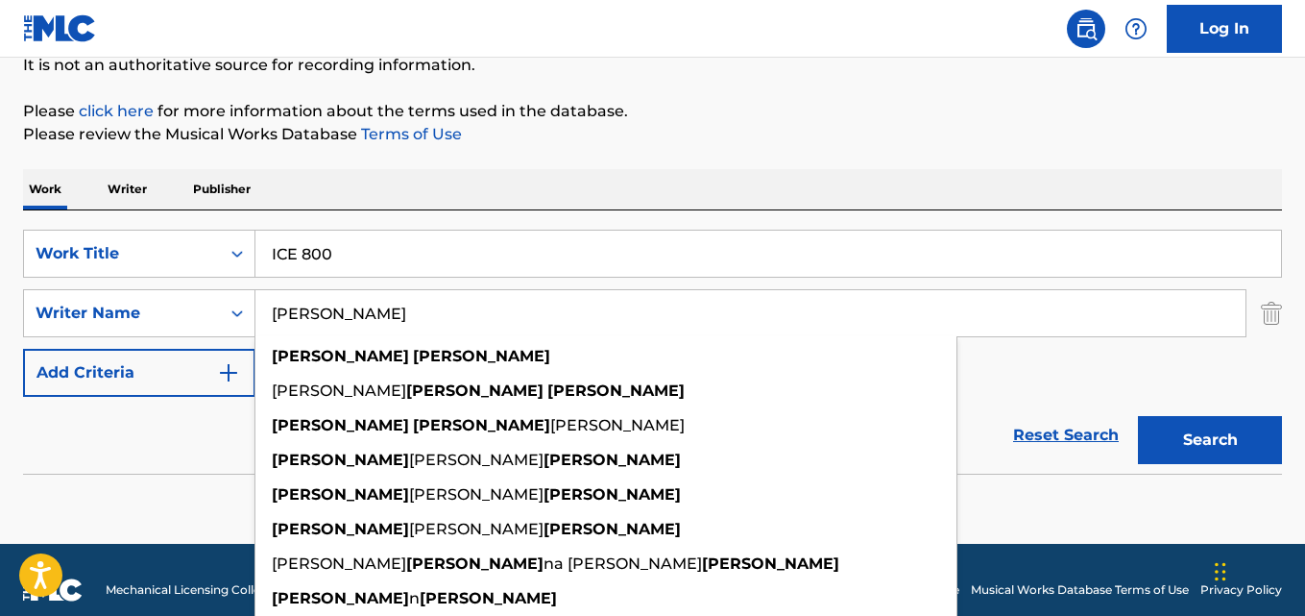
click at [425, 315] on input "[PERSON_NAME]" at bounding box center [750, 313] width 990 height 46
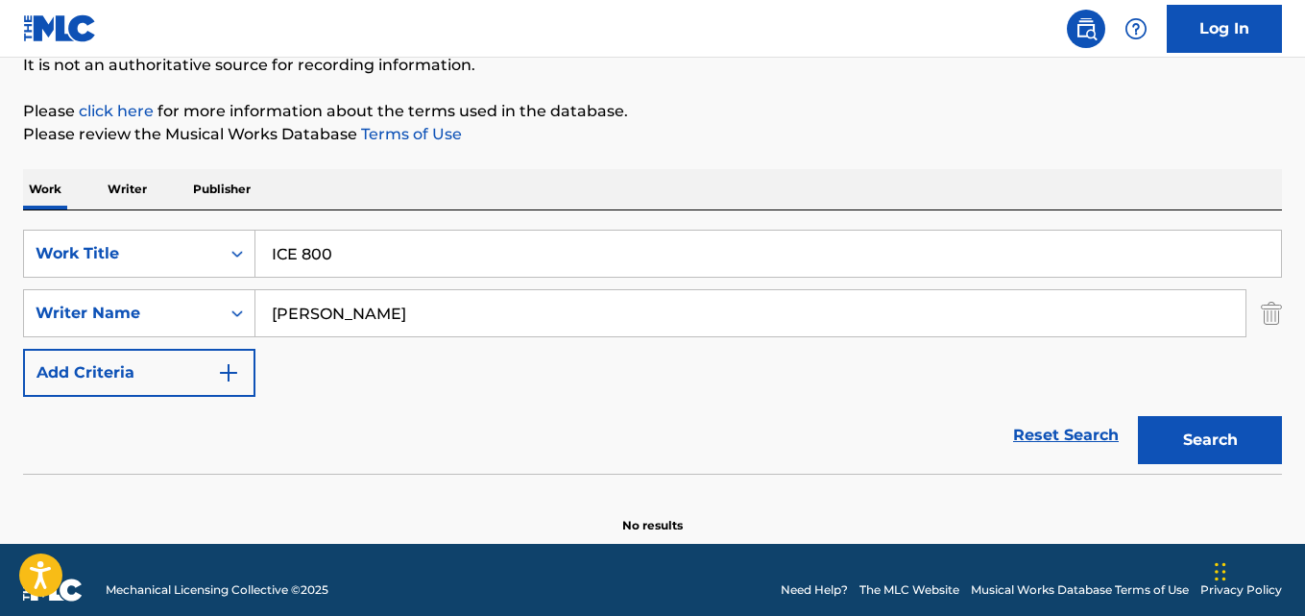
click at [1138, 416] on button "Search" at bounding box center [1210, 440] width 144 height 48
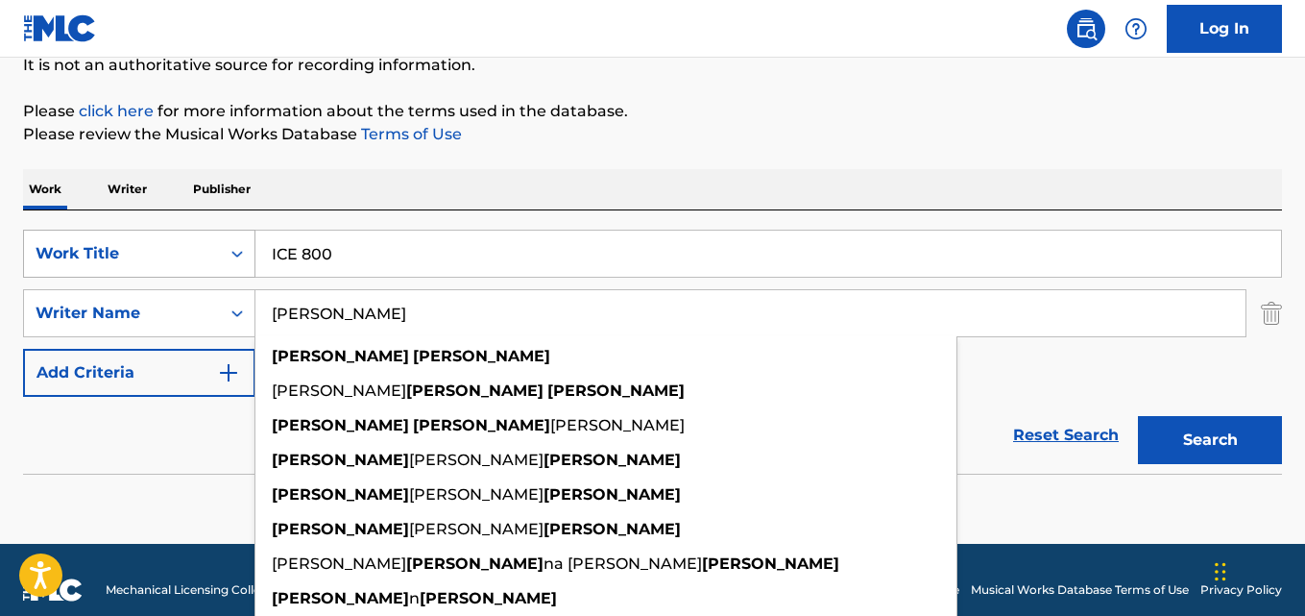
drag, startPoint x: 355, startPoint y: 245, endPoint x: 178, endPoint y: 243, distance: 177.7
click at [180, 243] on div "SearchWithCriteria28ae07e9-a377-4ffb-9205-c10d40972450 Work Title ICE 800" at bounding box center [652, 254] width 1259 height 48
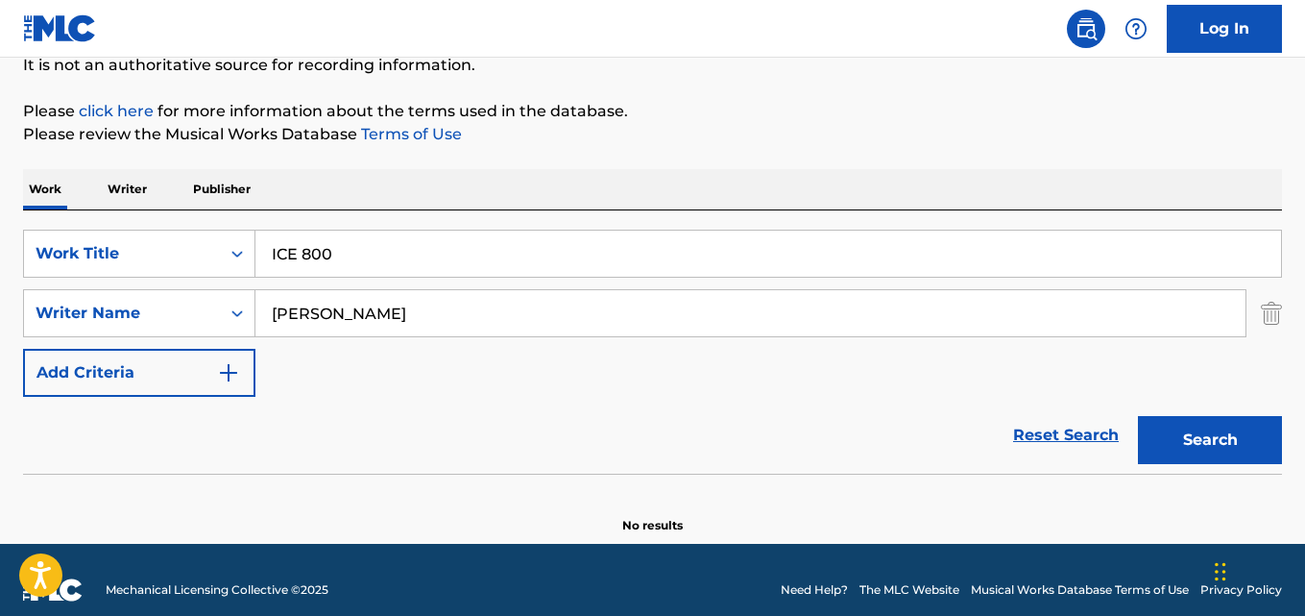
paste input "Tokyo Radio"
type input "Tokyo Radio"
drag, startPoint x: 400, startPoint y: 315, endPoint x: 214, endPoint y: 304, distance: 185.7
click at [214, 304] on div "SearchWithCriteria631c808f-4a22-4095-b367-28aa834f3d60 Writer Name [PERSON_NAME]" at bounding box center [652, 313] width 1259 height 48
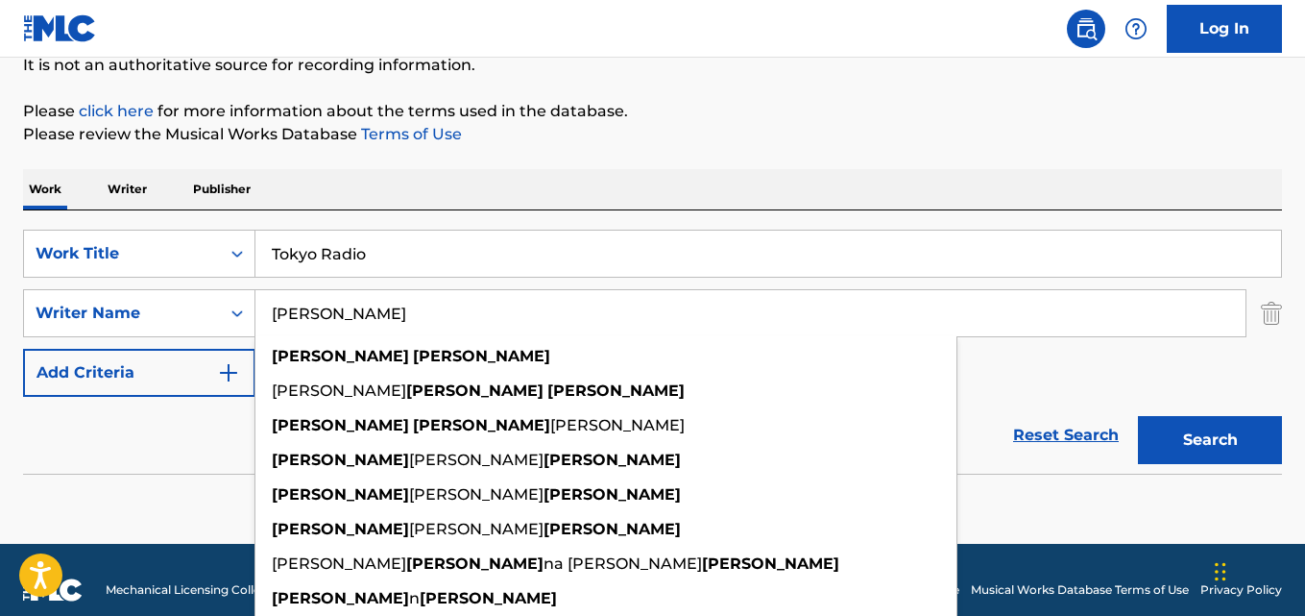
paste input "[PERSON_NAME], [PERSON_NAME], [PERSON_NAME], [PERSON_NAME], [PERSON_NAME]"
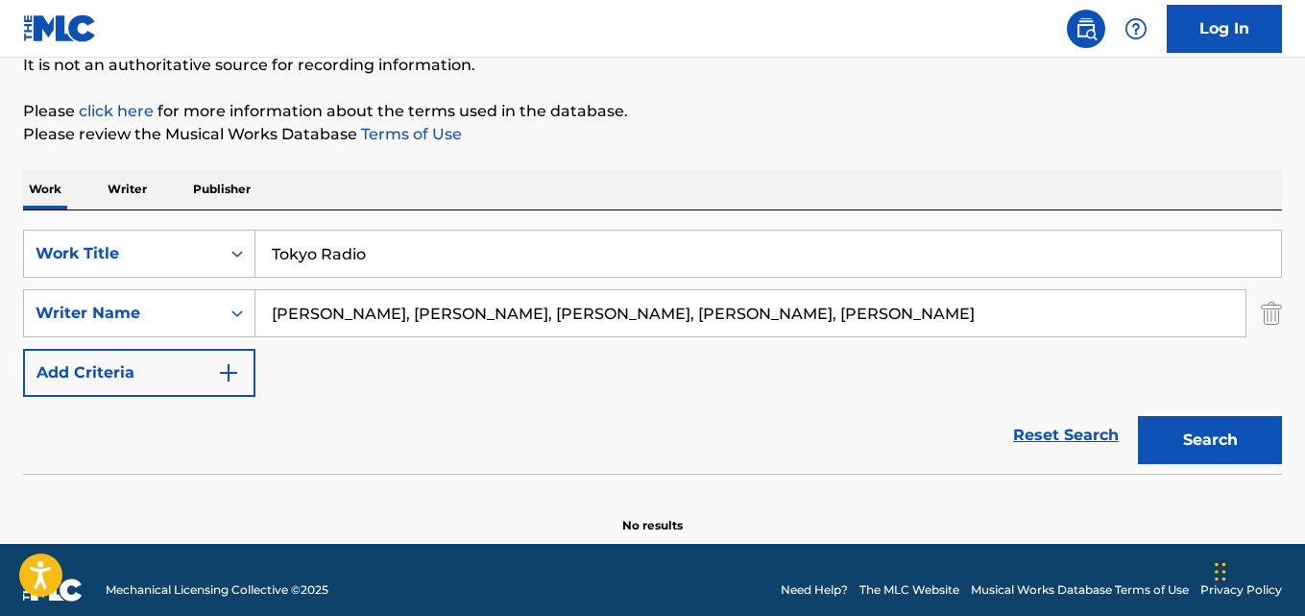
click at [1138, 416] on button "Search" at bounding box center [1210, 440] width 144 height 48
click at [370, 311] on input "[PERSON_NAME], [PERSON_NAME], [PERSON_NAME], [PERSON_NAME], [PERSON_NAME]" at bounding box center [750, 313] width 990 height 46
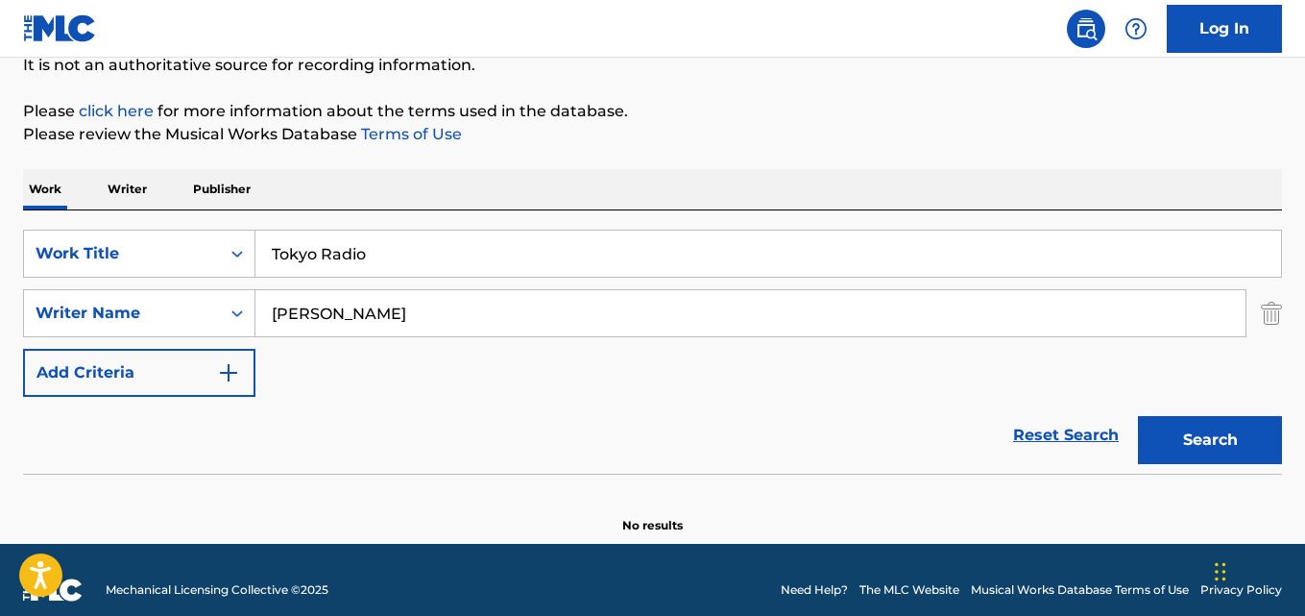
type input "[PERSON_NAME]"
click at [1138, 416] on button "Search" at bounding box center [1210, 440] width 144 height 48
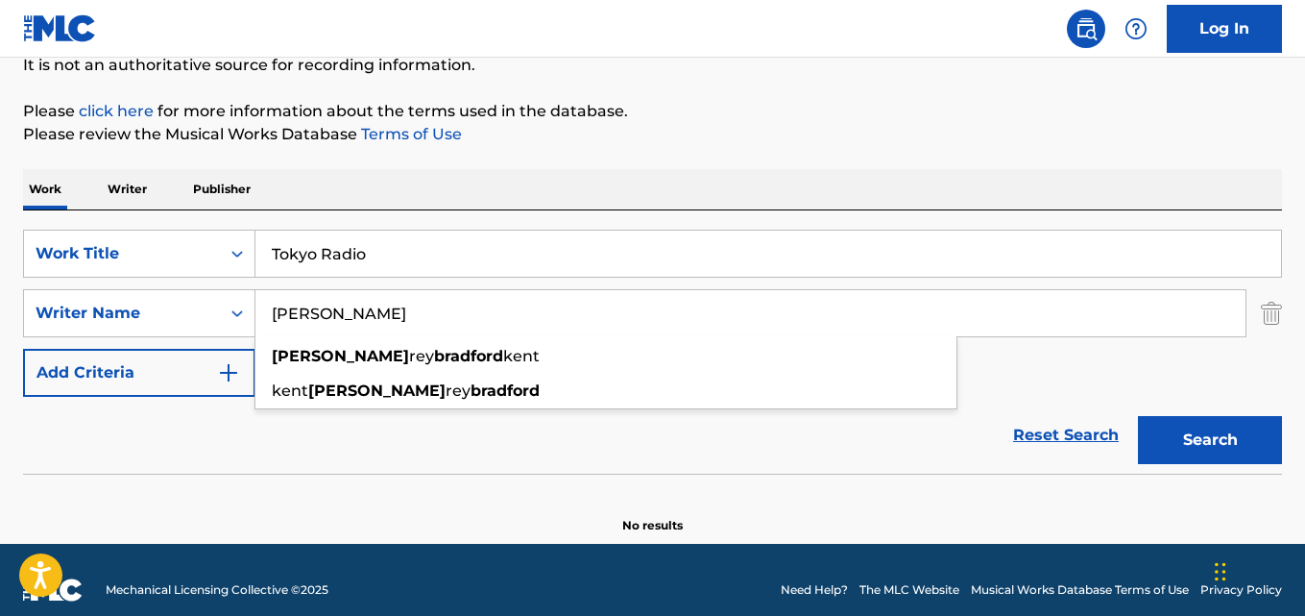
click at [473, 269] on input "Tokyo Radio" at bounding box center [768, 254] width 1026 height 46
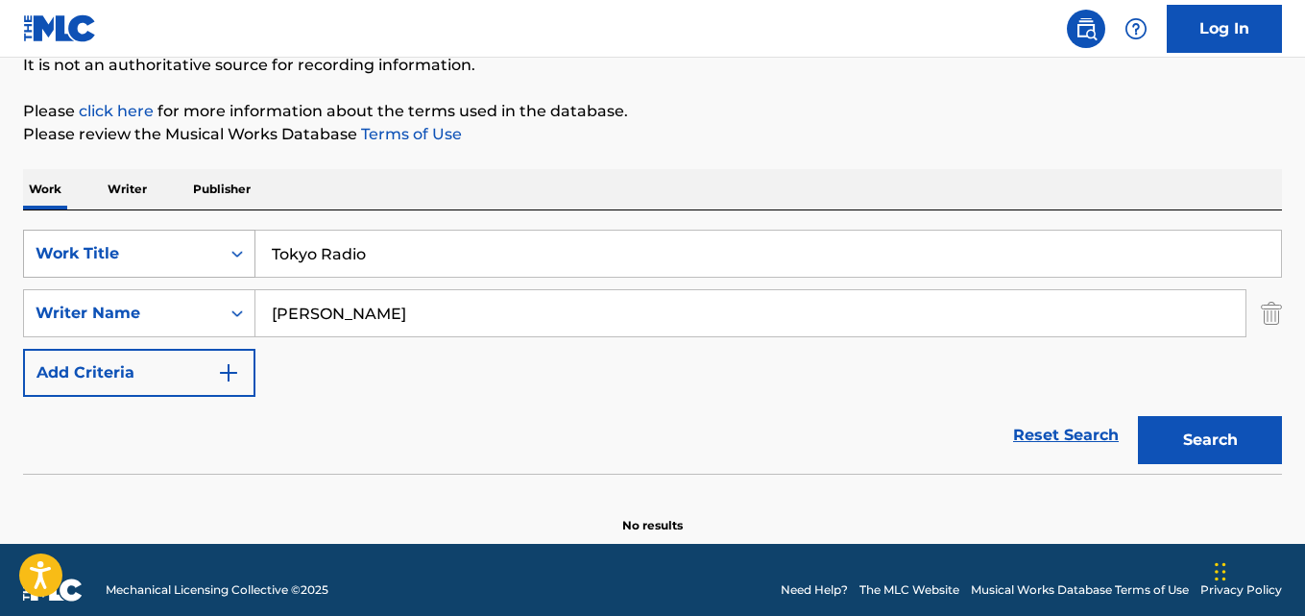
drag, startPoint x: 372, startPoint y: 262, endPoint x: 199, endPoint y: 259, distance: 172.9
click at [244, 259] on div "SearchWithCriteria28ae07e9-a377-4ffb-9205-c10d40972450 Work Title Tokyo Radio" at bounding box center [652, 254] width 1259 height 48
paste input "Go It Alone"
type input "Go It Alone"
drag, startPoint x: 400, startPoint y: 309, endPoint x: 193, endPoint y: 304, distance: 206.6
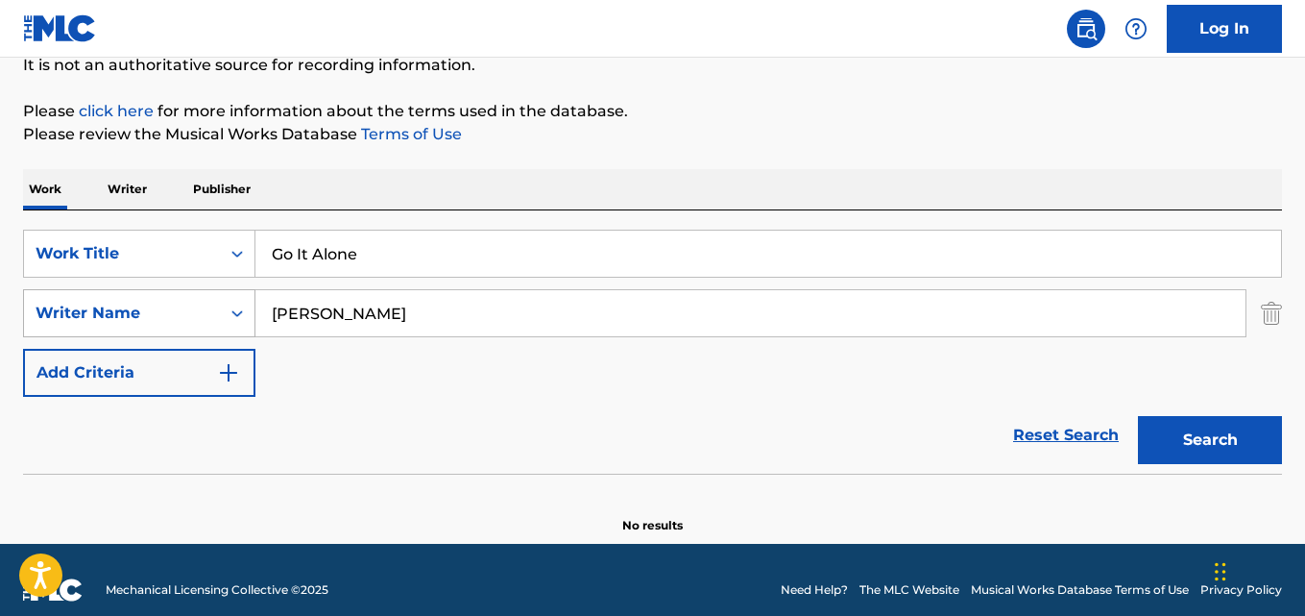
click at [204, 304] on div "SearchWithCriteria631c808f-4a22-4095-b367-28aa834f3d60 Writer Name [PERSON_NAME]" at bounding box center [652, 313] width 1259 height 48
paste input "[PERSON_NAME]"
type input "[PERSON_NAME]"
click at [1138, 416] on button "Search" at bounding box center [1210, 440] width 144 height 48
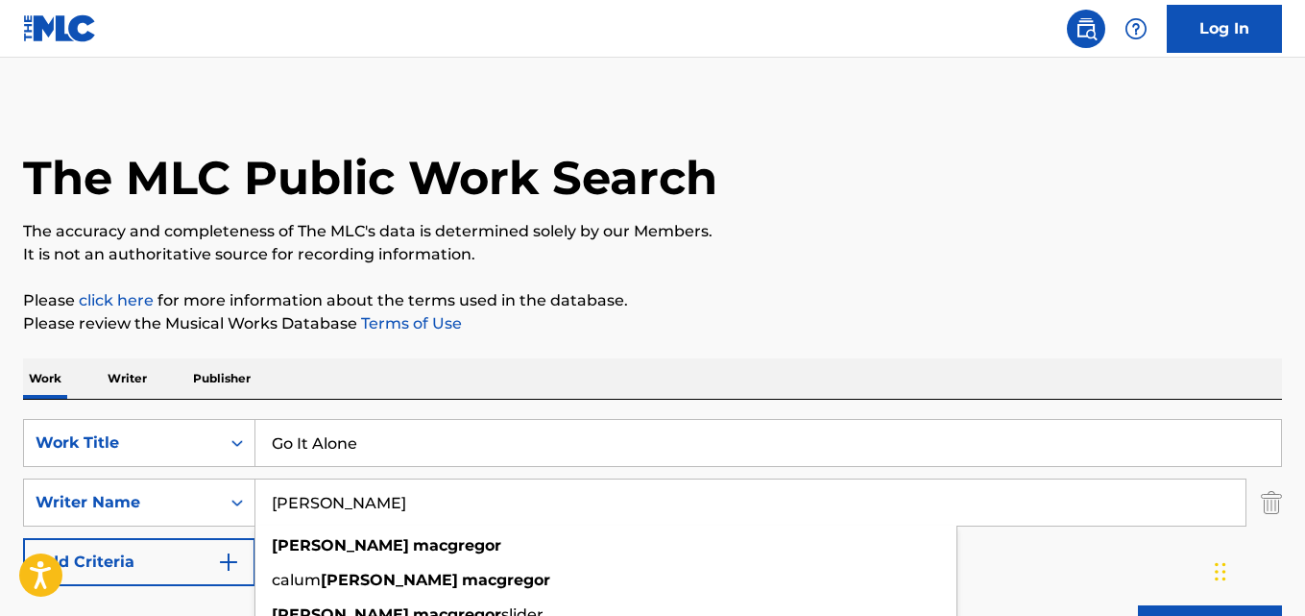
scroll to position [0, 0]
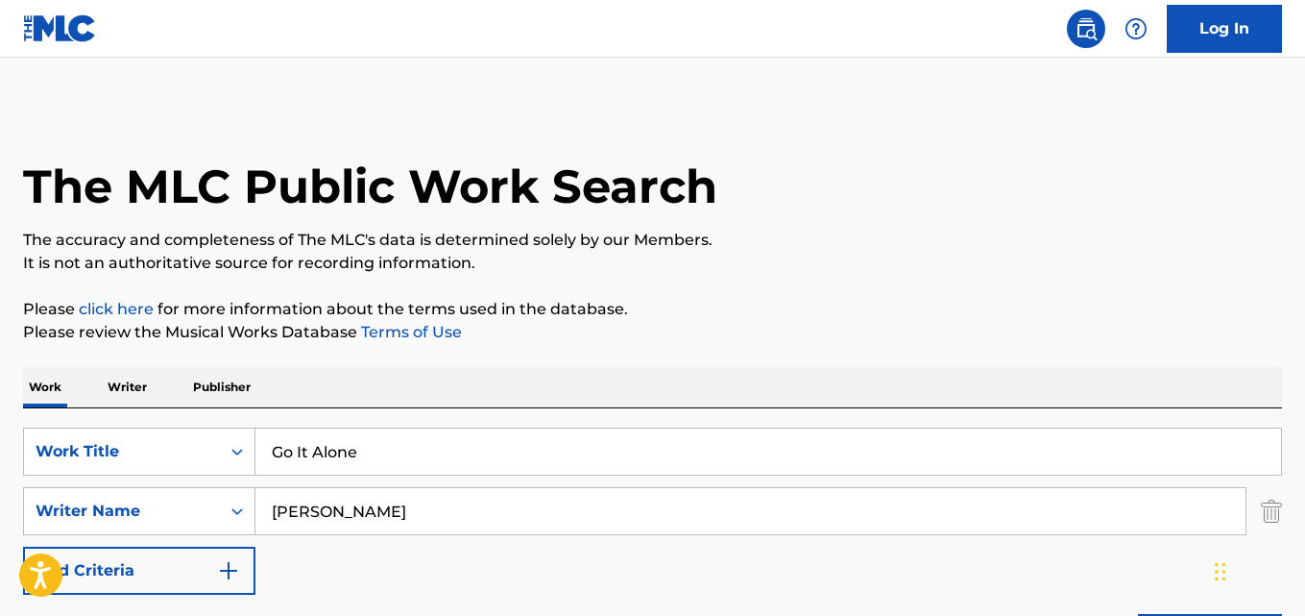
click at [361, 455] on input "Go It Alone" at bounding box center [768, 451] width 1026 height 46
drag, startPoint x: 396, startPoint y: 441, endPoint x: 159, endPoint y: 429, distance: 236.6
click at [155, 429] on div "SearchWithCriteria28ae07e9-a377-4ffb-9205-c10d40972450 Work Title Go It Alone" at bounding box center [652, 451] width 1259 height 48
paste input "Limit Aşımı"
type input "Limit Asimi"
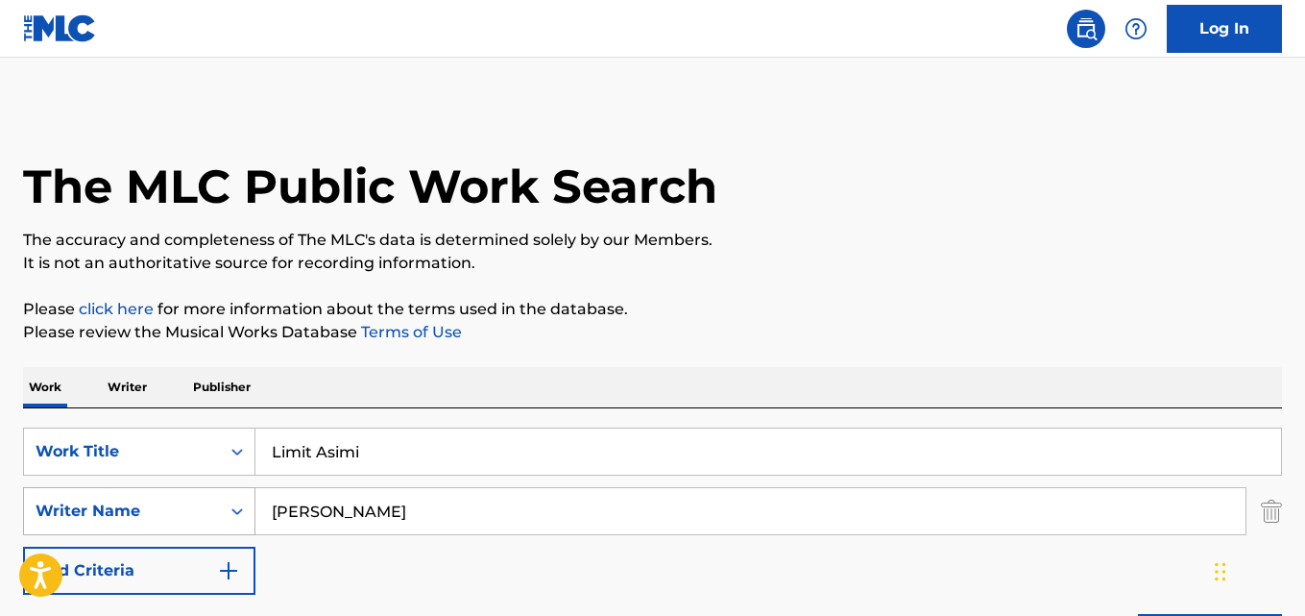
drag, startPoint x: 416, startPoint y: 517, endPoint x: 72, endPoint y: 499, distance: 344.3
click at [73, 499] on div "SearchWithCriteria631c808f-4a22-4095-b367-28aa834f3d60 Writer Name [PERSON_NAME]" at bounding box center [652, 511] width 1259 height 48
paste input "Turgut Yenağralı"
click at [379, 504] on input "Turgut Yenağralı" at bounding box center [750, 511] width 990 height 46
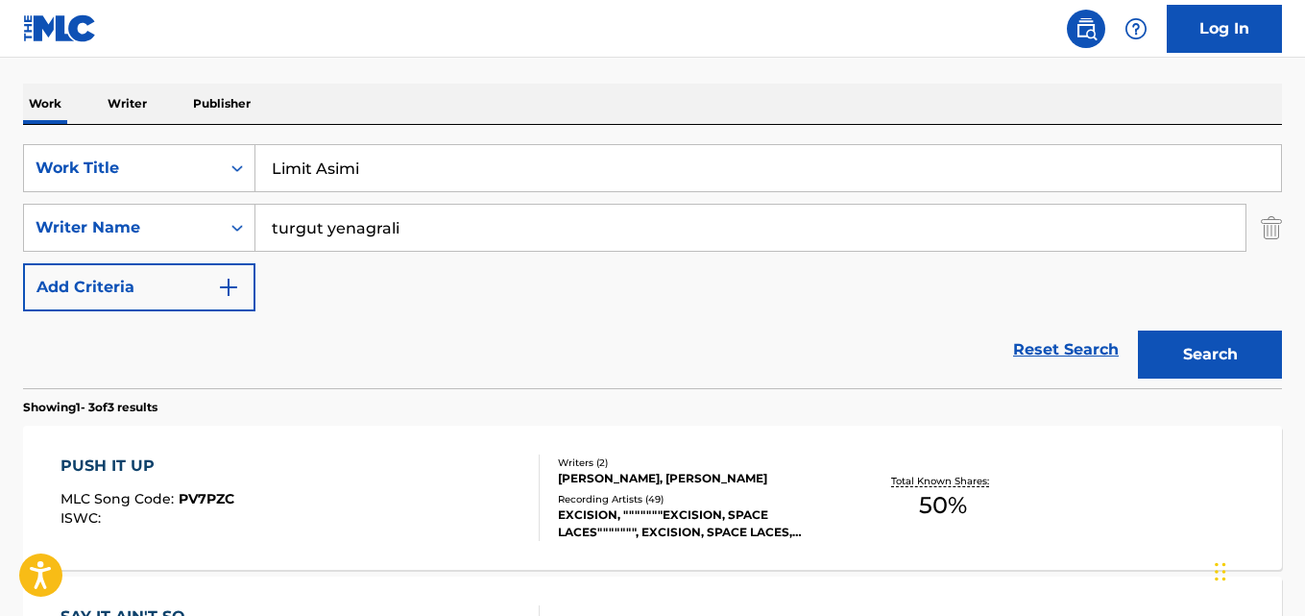
scroll to position [288, 0]
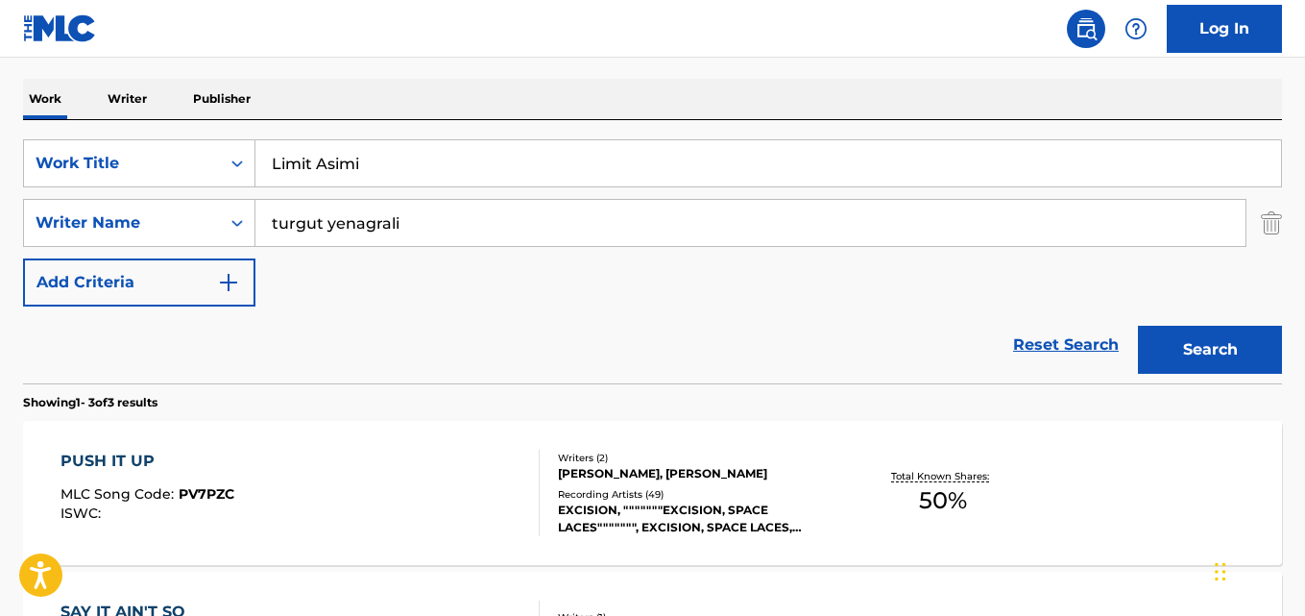
type input "turgut yenagrali"
click at [1225, 350] on button "Search" at bounding box center [1210, 350] width 144 height 48
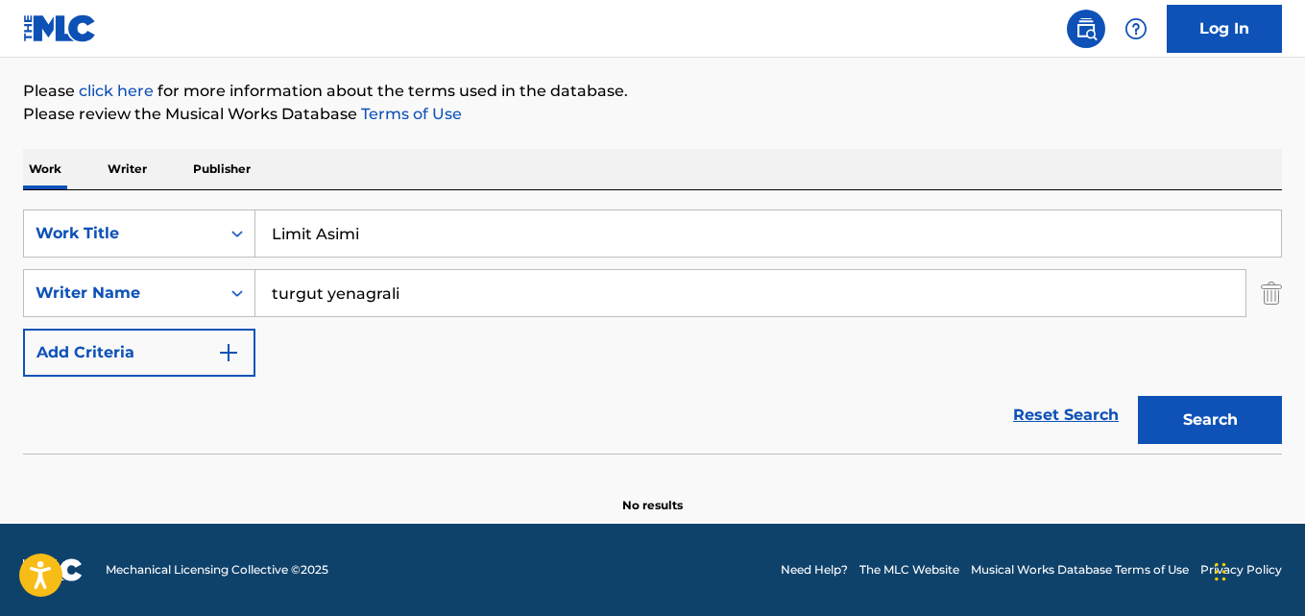
scroll to position [218, 0]
drag, startPoint x: 394, startPoint y: 239, endPoint x: 78, endPoint y: 219, distance: 316.6
click at [81, 219] on div "SearchWithCriteria28ae07e9-a377-4ffb-9205-c10d40972450 Work Title Limit Asimi" at bounding box center [652, 233] width 1259 height 48
paste input "Soul Invention"
type input "Soul Invention"
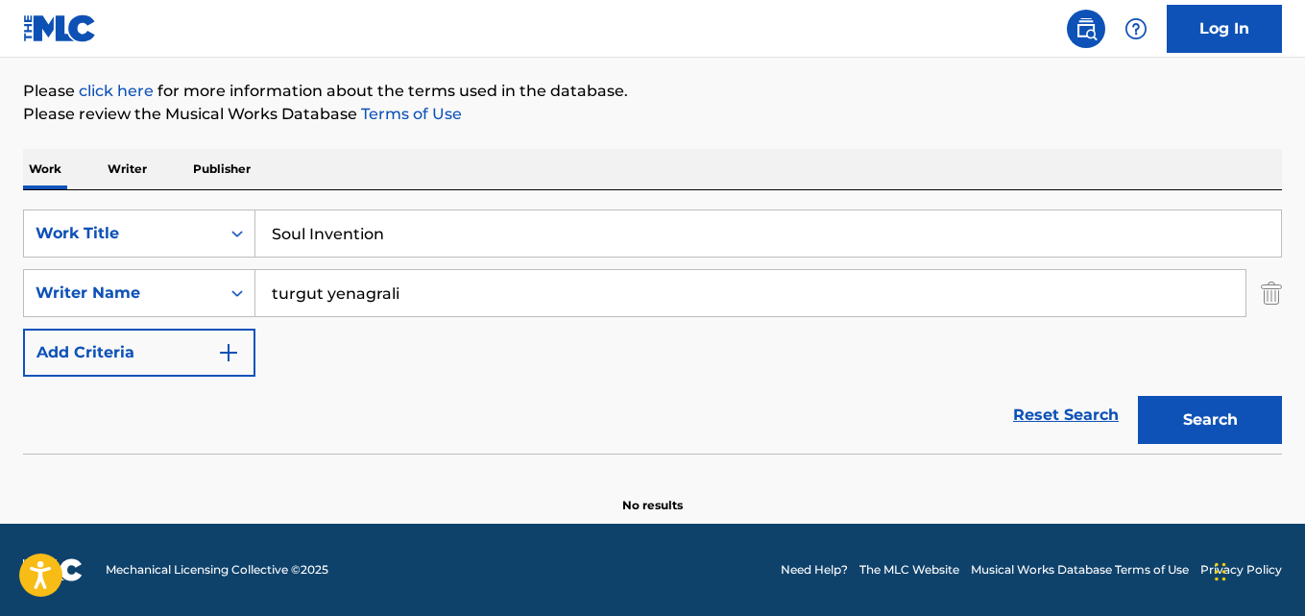
drag, startPoint x: 414, startPoint y: 299, endPoint x: 0, endPoint y: 286, distance: 414.2
click at [0, 286] on div "The MLC Public Work Search The accuracy and completeness of The MLC's data is d…" at bounding box center [652, 201] width 1305 height 626
paste input "[PERSON_NAME]"
type input "[PERSON_NAME]"
click at [1138, 396] on button "Search" at bounding box center [1210, 420] width 144 height 48
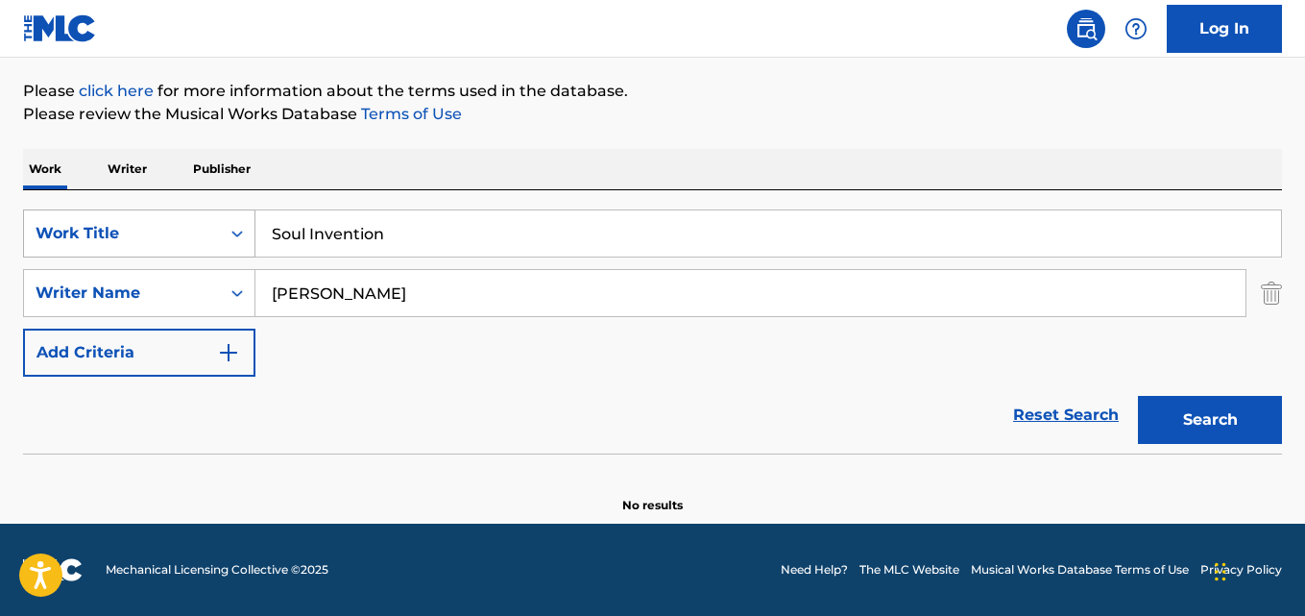
drag, startPoint x: 395, startPoint y: 216, endPoint x: 169, endPoint y: 219, distance: 225.7
click at [177, 217] on div "SearchWithCriteria28ae07e9-a377-4ffb-9205-c10d40972450 Work Title Soul Invention" at bounding box center [652, 233] width 1259 height 48
paste input "The White Wolf"
type input "The White Wolf"
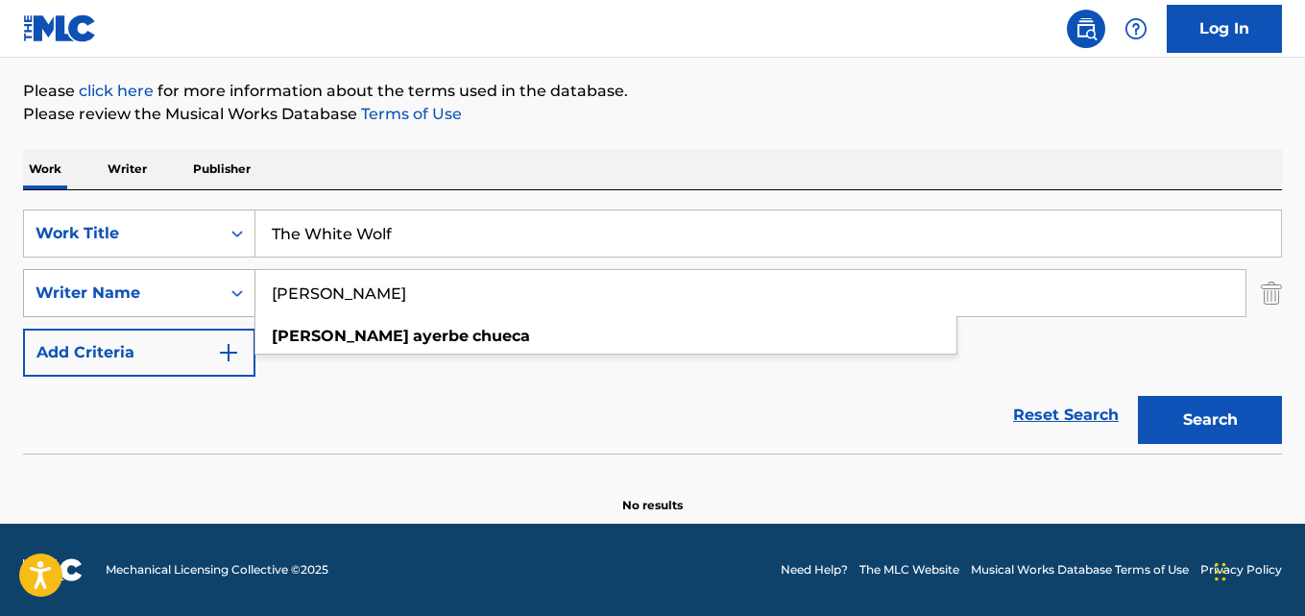
drag, startPoint x: 443, startPoint y: 295, endPoint x: 194, endPoint y: 283, distance: 249.0
click at [194, 282] on div "SearchWithCriteria631c808f-4a22-4095-b367-28aa834f3d60 Writer Name [PERSON_NAME…" at bounding box center [652, 293] width 1259 height 48
paste input "[PERSON_NAME], [PERSON_NAME], [PERSON_NAME], [PERSON_NAME]"
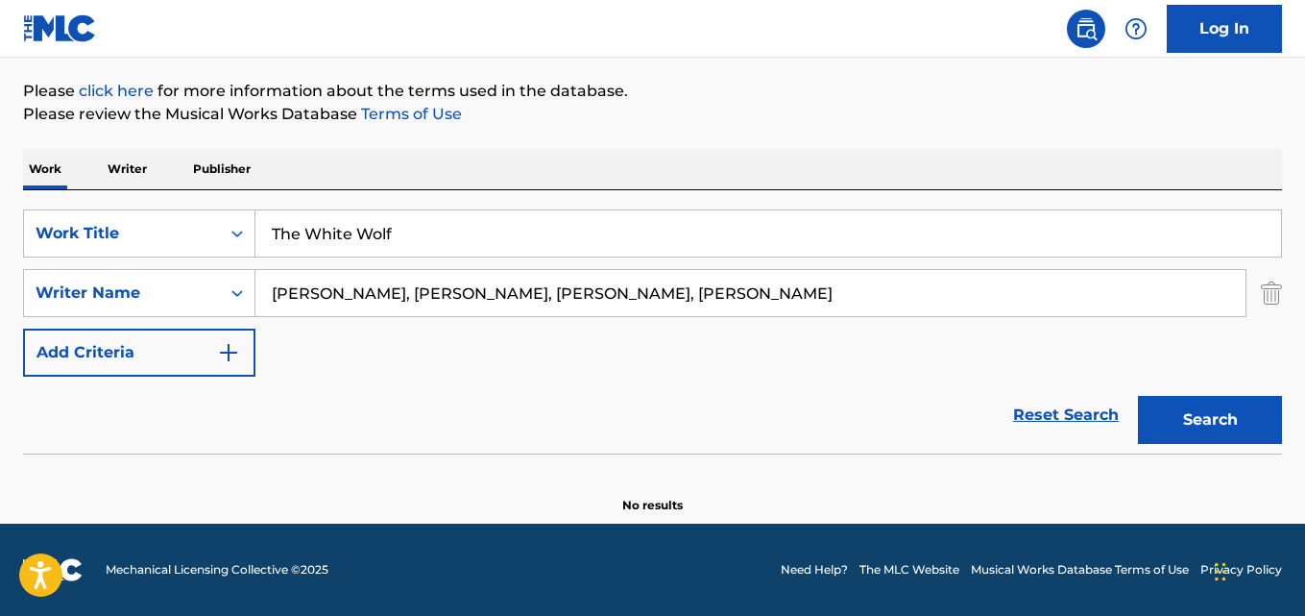
click at [1138, 396] on button "Search" at bounding box center [1210, 420] width 144 height 48
click at [363, 295] on input "[PERSON_NAME], [PERSON_NAME], [PERSON_NAME], [PERSON_NAME]" at bounding box center [750, 293] width 990 height 46
type input "[PERSON_NAME]"
click at [1138, 396] on button "Search" at bounding box center [1210, 420] width 144 height 48
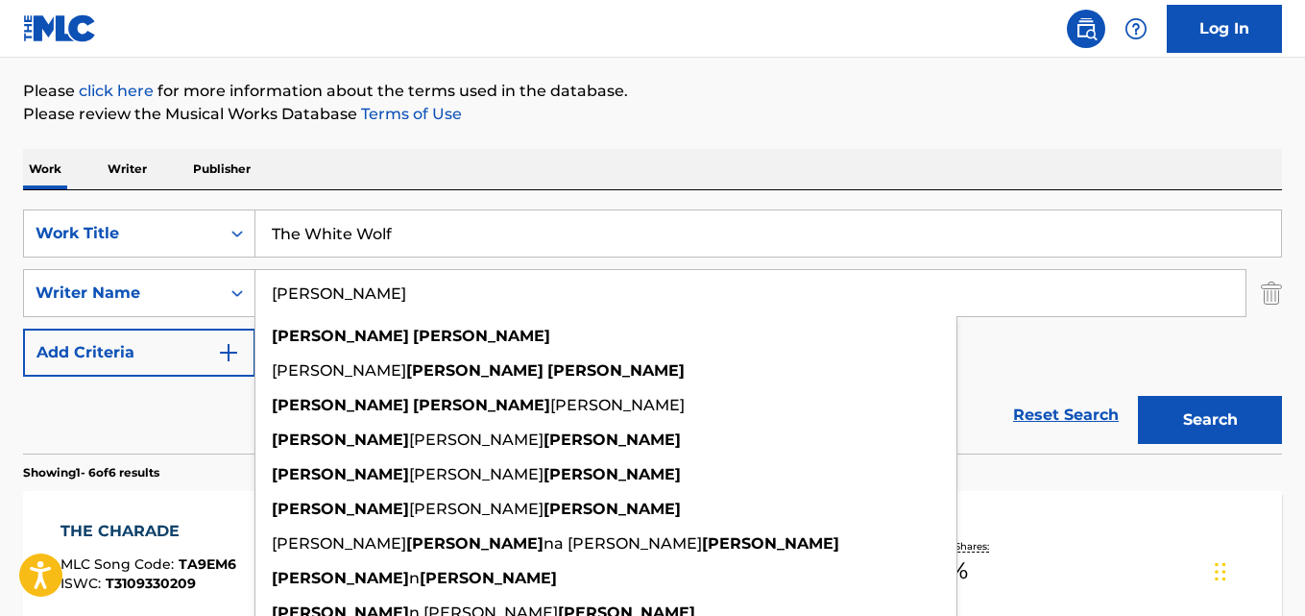
click at [149, 377] on div "Reset Search Search" at bounding box center [652, 415] width 1259 height 77
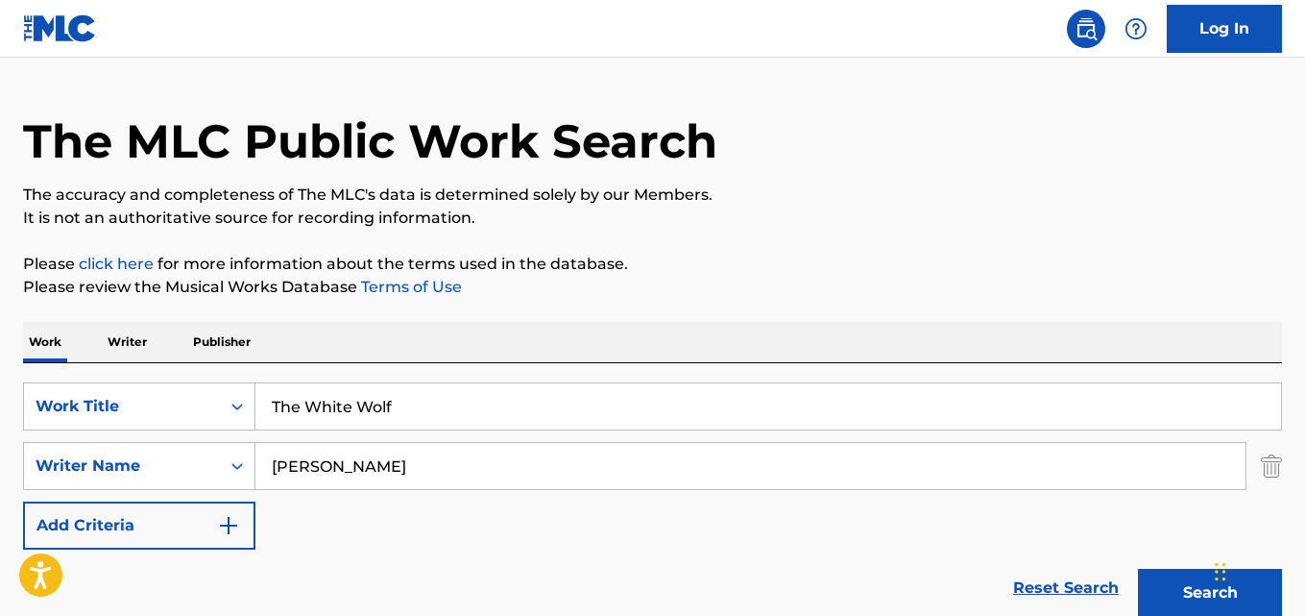
scroll to position [0, 0]
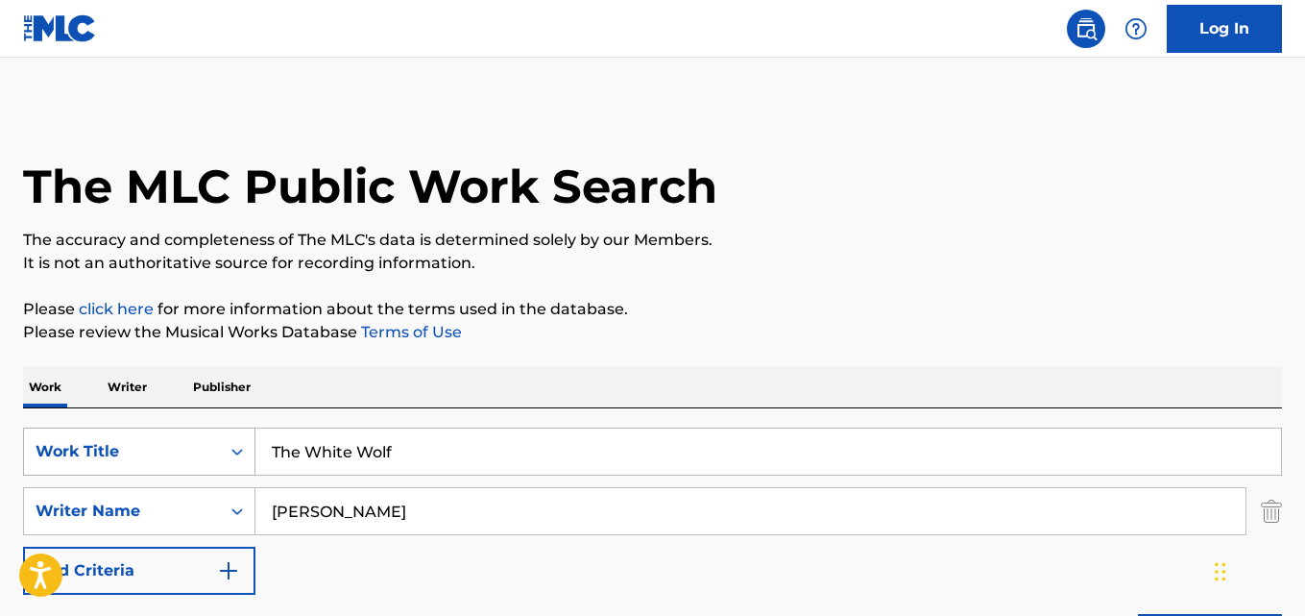
drag, startPoint x: 406, startPoint y: 454, endPoint x: 154, endPoint y: 440, distance: 253.0
click at [155, 440] on div "SearchWithCriteria28ae07e9-a377-4ffb-9205-c10d40972450 Work Title The White Wolf" at bounding box center [652, 451] width 1259 height 48
paste input "Walking Contradiction"
type input "Walking Contradiction"
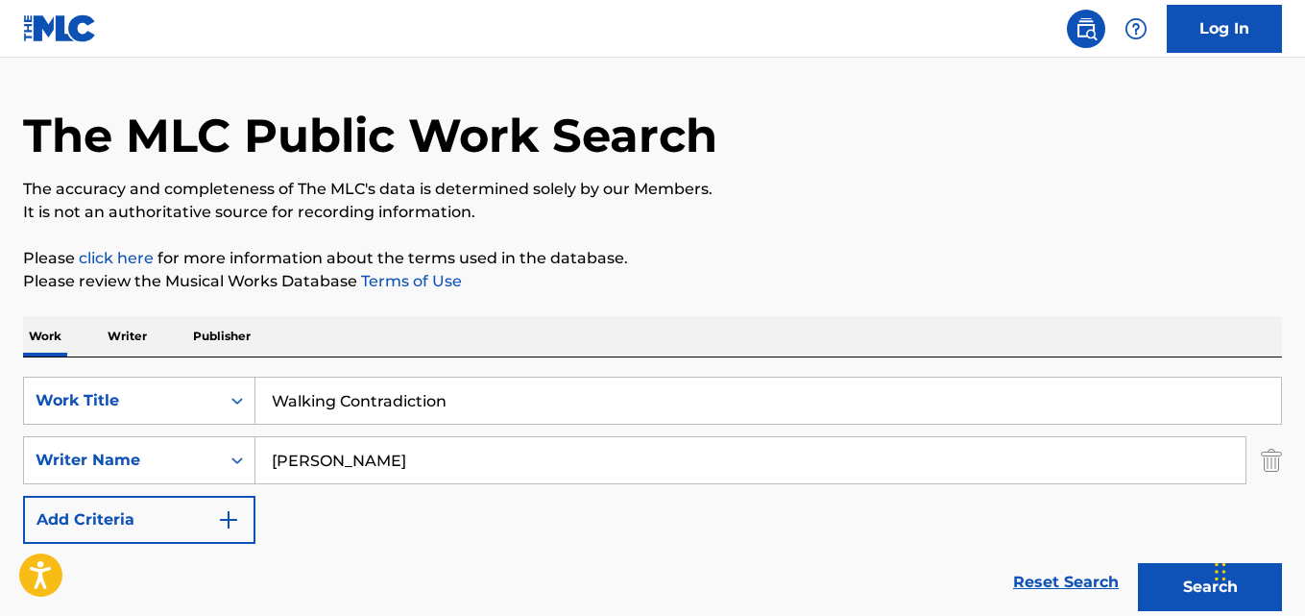
scroll to position [96, 0]
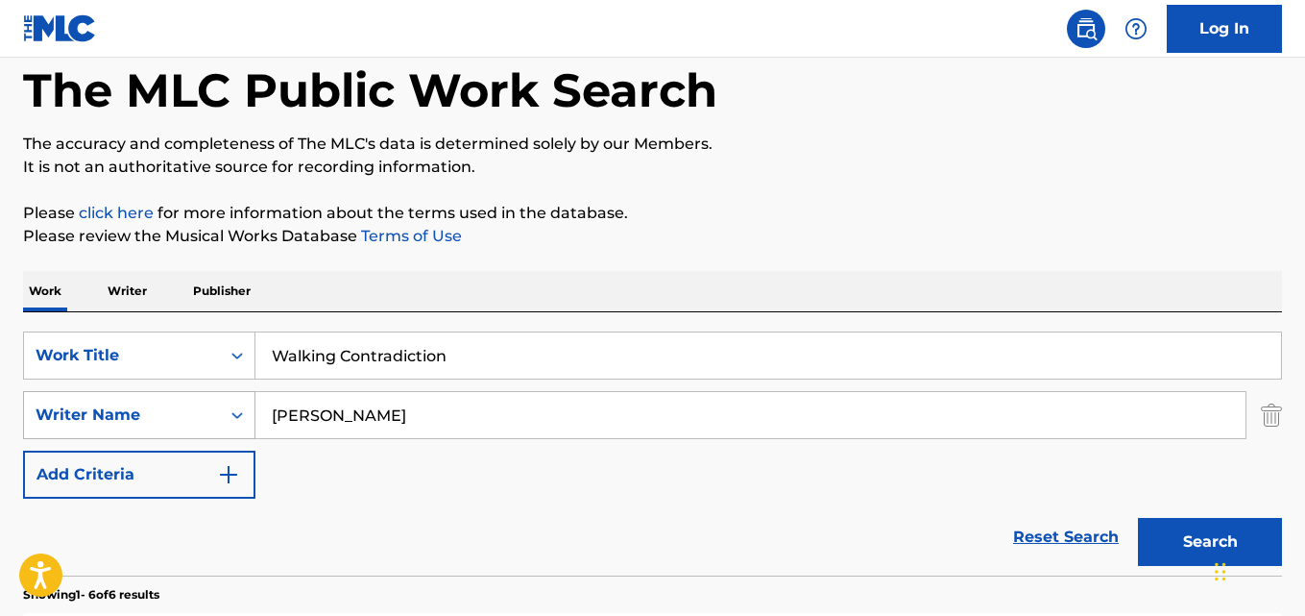
drag, startPoint x: 396, startPoint y: 412, endPoint x: 119, endPoint y: 410, distance: 276.6
click at [393, 412] on input "[PERSON_NAME]" at bounding box center [750, 415] width 990 height 46
click at [120, 410] on div "SearchWithCriteria631c808f-4a22-4095-b367-28aa834f3d60 Writer Name [PERSON_NAME]" at bounding box center [652, 415] width 1259 height 48
paste input "[PERSON_NAME], [PERSON_NAME], [PERSON_NAME], [PERSON_NAME]"
click at [1138, 518] on button "Search" at bounding box center [1210, 542] width 144 height 48
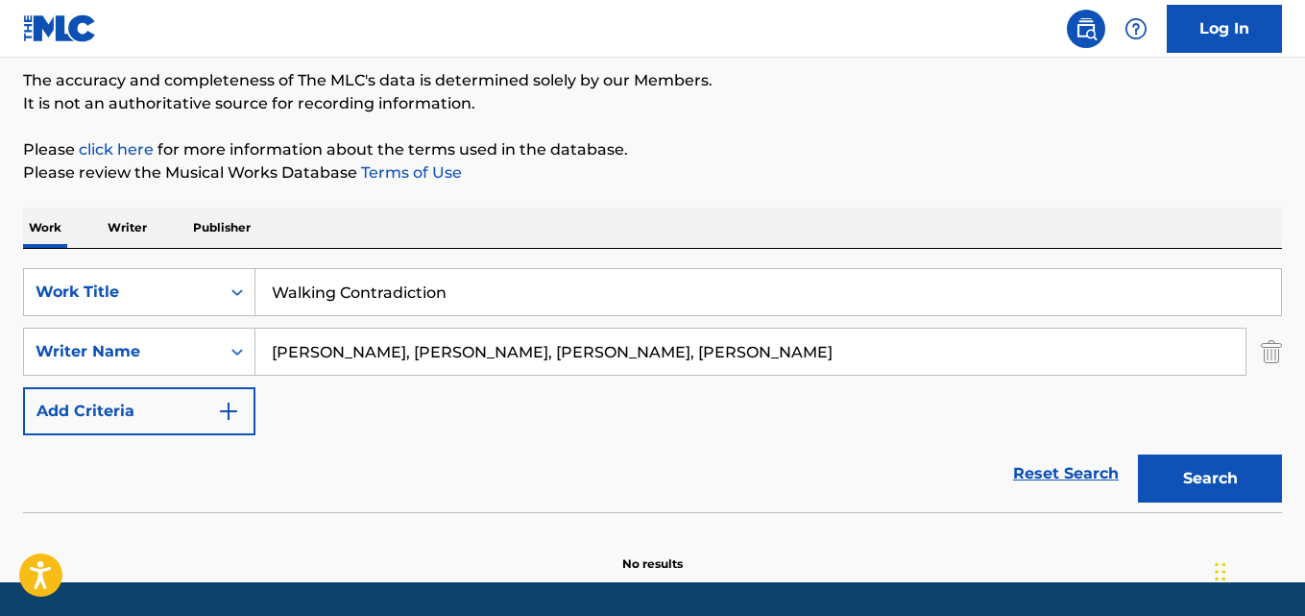
scroll to position [192, 0]
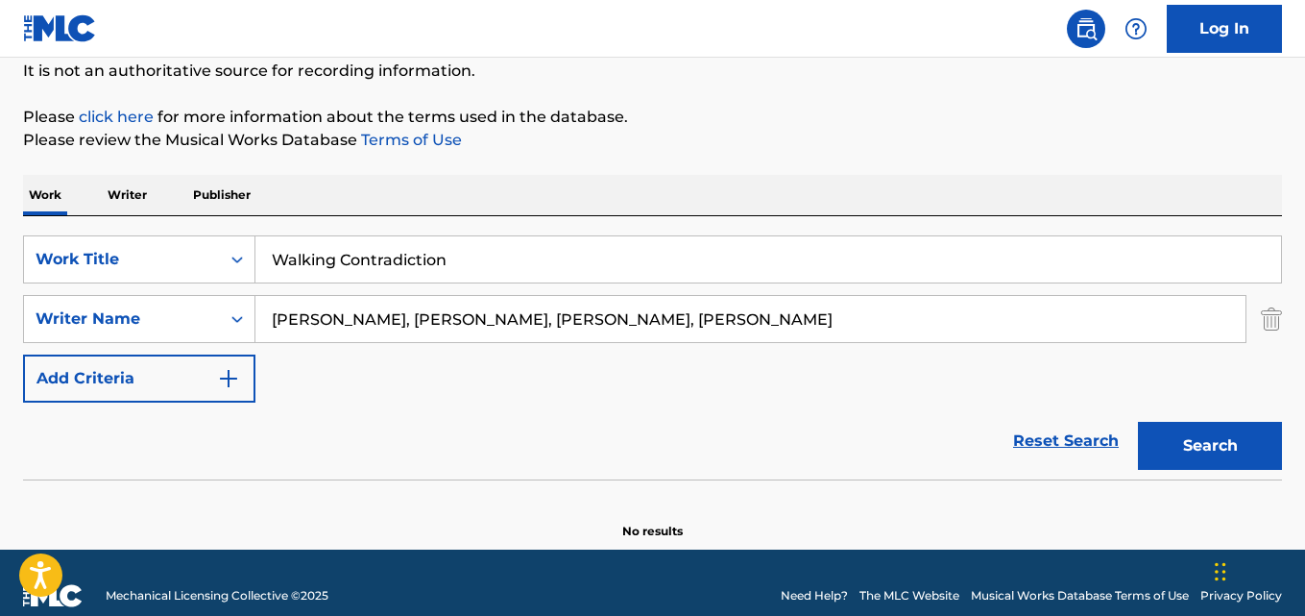
click at [397, 313] on input "[PERSON_NAME], [PERSON_NAME], [PERSON_NAME], [PERSON_NAME]" at bounding box center [750, 319] width 990 height 46
type input "[PERSON_NAME]"
click at [1138, 422] on button "Search" at bounding box center [1210, 446] width 144 height 48
drag, startPoint x: 475, startPoint y: 261, endPoint x: 64, endPoint y: 246, distance: 411.4
click at [63, 246] on div "SearchWithCriteria28ae07e9-a377-4ffb-9205-c10d40972450 Work Title Walking Contr…" at bounding box center [652, 259] width 1259 height 48
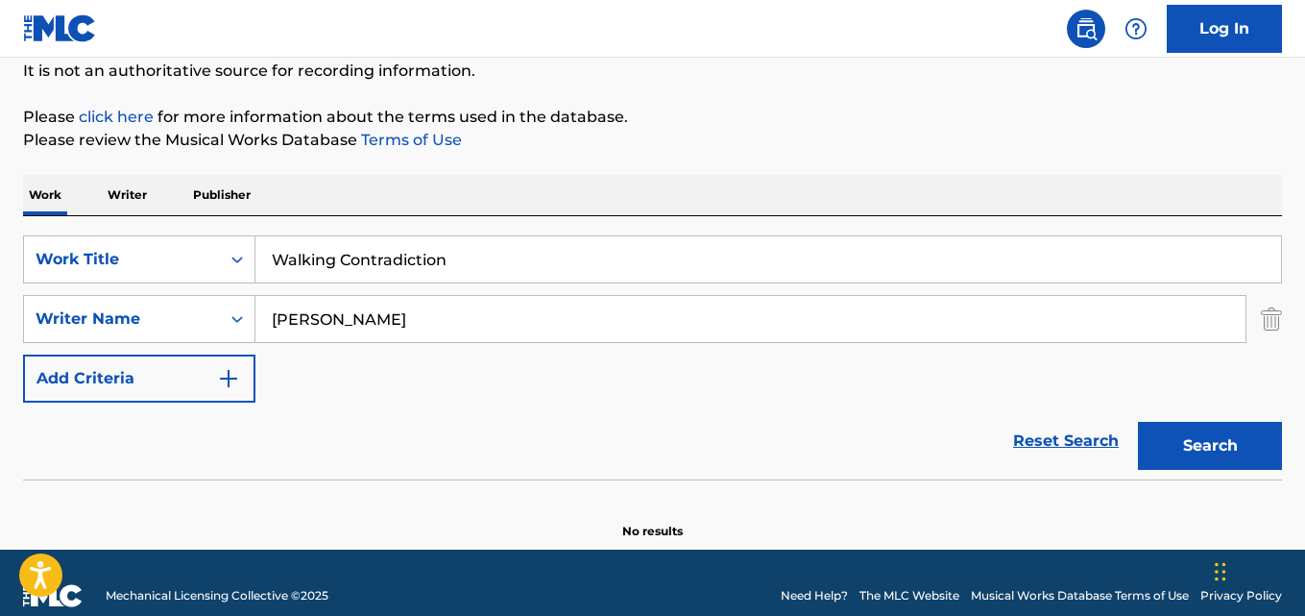
paste input "[GEOGRAPHIC_DATA]"
drag, startPoint x: 308, startPoint y: 262, endPoint x: 324, endPoint y: 283, distance: 26.1
click at [309, 262] on input "[GEOGRAPHIC_DATA]" at bounding box center [768, 259] width 1026 height 46
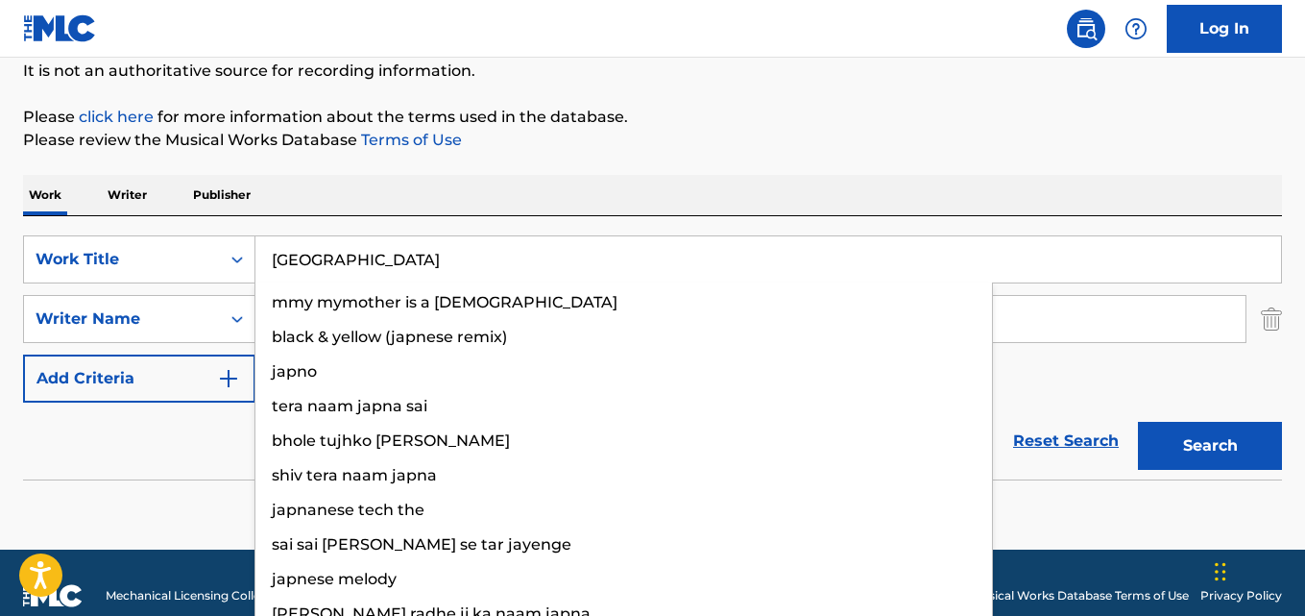
type input "[GEOGRAPHIC_DATA]"
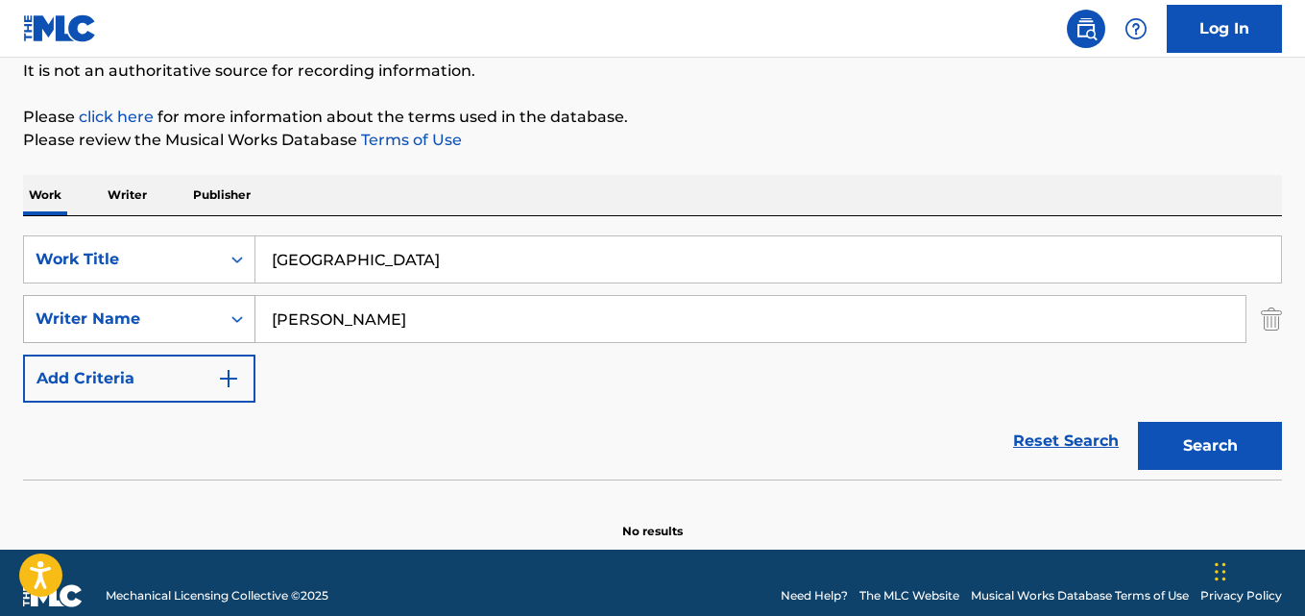
drag, startPoint x: 403, startPoint y: 328, endPoint x: 53, endPoint y: 304, distance: 351.3
click at [54, 304] on div "SearchWithCriteria631c808f-4a22-4095-b367-28aa834f3d60 Writer Name [PERSON_NAME]" at bounding box center [652, 319] width 1259 height 48
paste input "[PERSON_NAME] y Lipperheide"
type input "[PERSON_NAME] y Lipperheide"
click at [1138, 422] on button "Search" at bounding box center [1210, 446] width 144 height 48
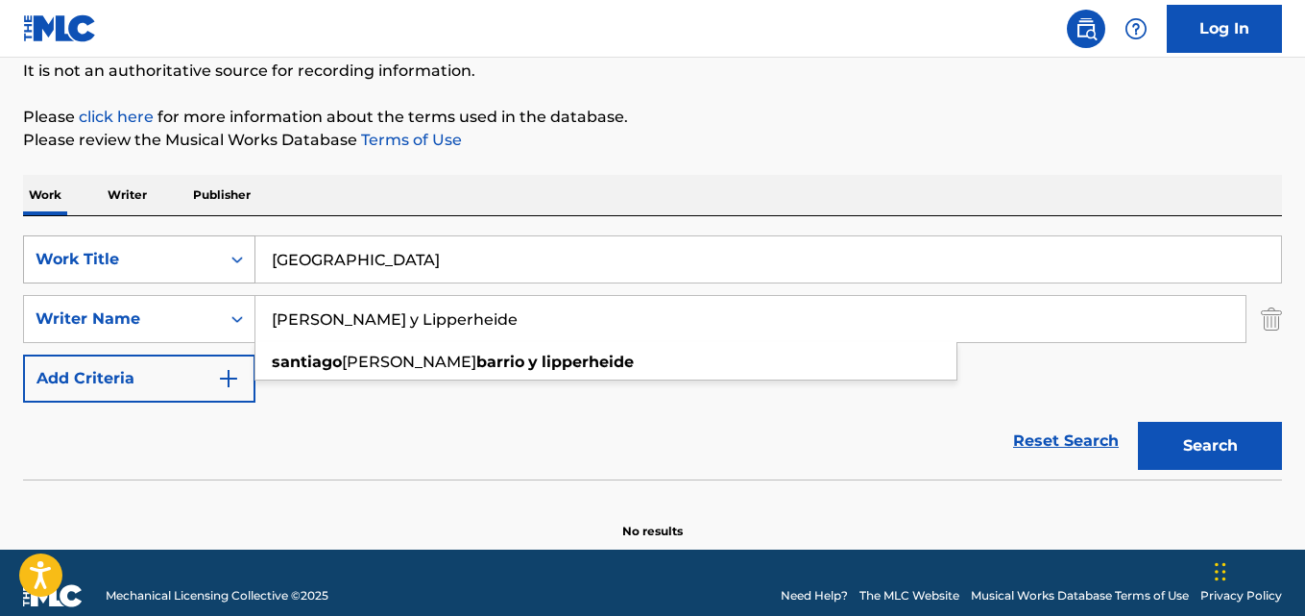
drag, startPoint x: 331, startPoint y: 256, endPoint x: 130, endPoint y: 255, distance: 201.7
click at [169, 254] on div "SearchWithCriteria28ae07e9-a377-4ffb-9205-c10d40972450 Work Title Japon" at bounding box center [652, 259] width 1259 height 48
paste input "Final Girls"
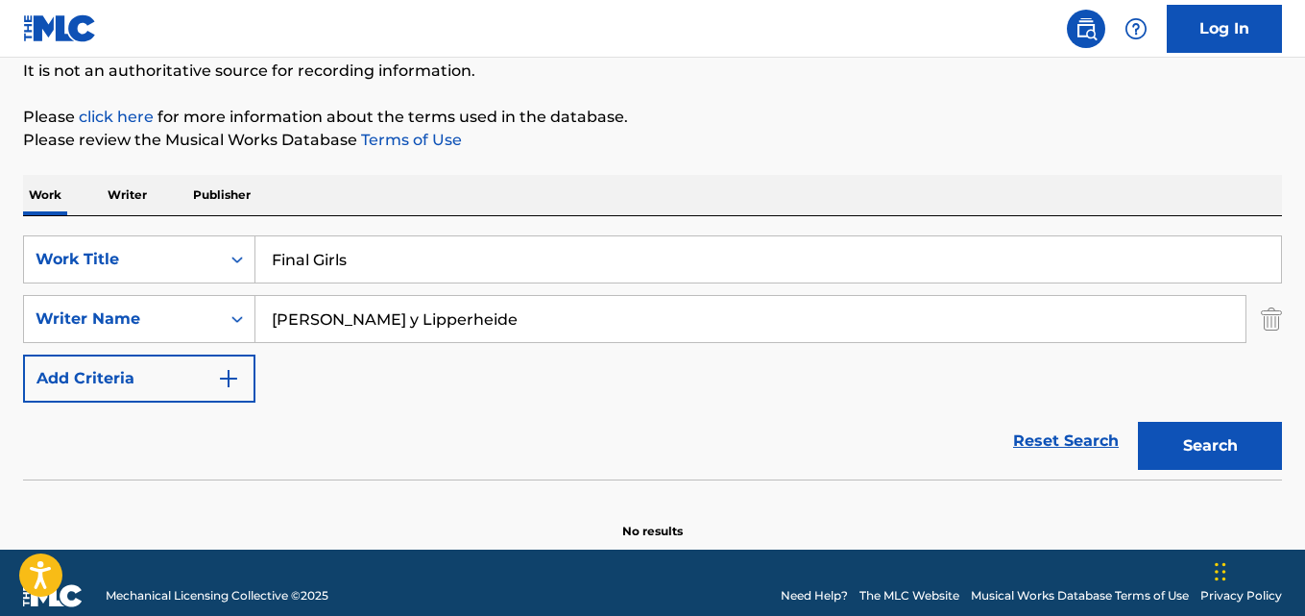
type input "Final Girls"
drag, startPoint x: 528, startPoint y: 321, endPoint x: 0, endPoint y: 321, distance: 528.3
click at [0, 321] on div "The MLC Public Work Search The accuracy and completeness of The MLC's data is d…" at bounding box center [652, 227] width 1305 height 626
paste input "[PERSON_NAME], [PERSON_NAME], [PERSON_NAME], [PERSON_NAME]"
click at [1138, 422] on button "Search" at bounding box center [1210, 446] width 144 height 48
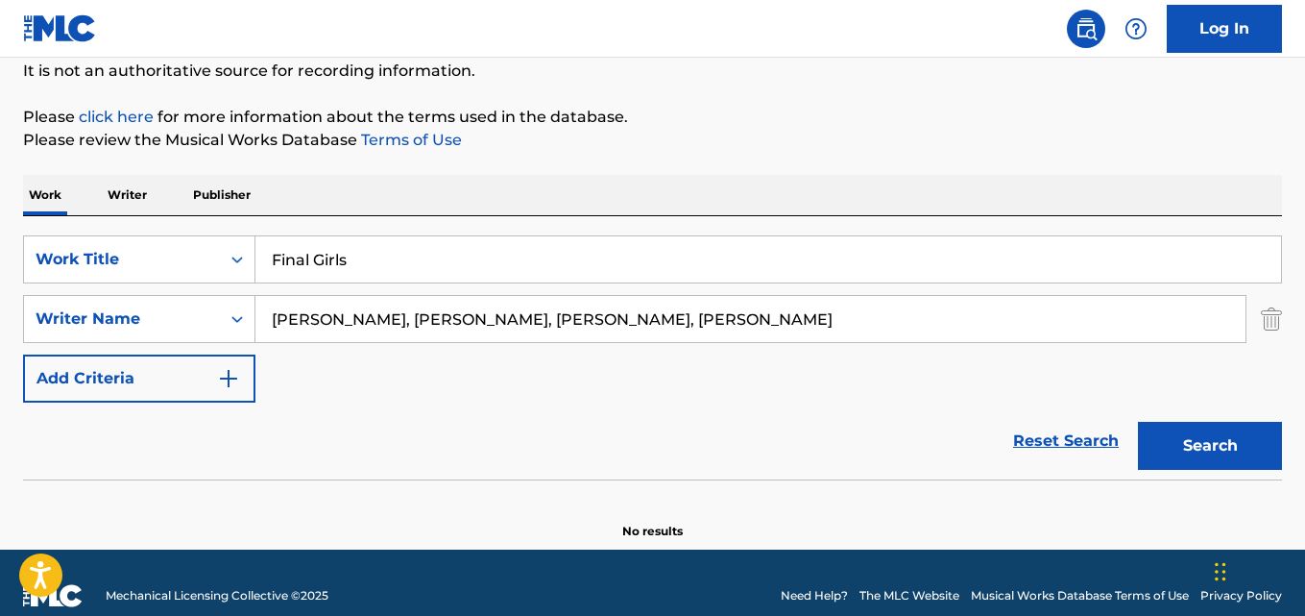
click at [407, 320] on input "[PERSON_NAME], [PERSON_NAME], [PERSON_NAME], [PERSON_NAME]" at bounding box center [750, 319] width 990 height 46
type input "[PERSON_NAME]"
click at [1138, 422] on button "Search" at bounding box center [1210, 446] width 144 height 48
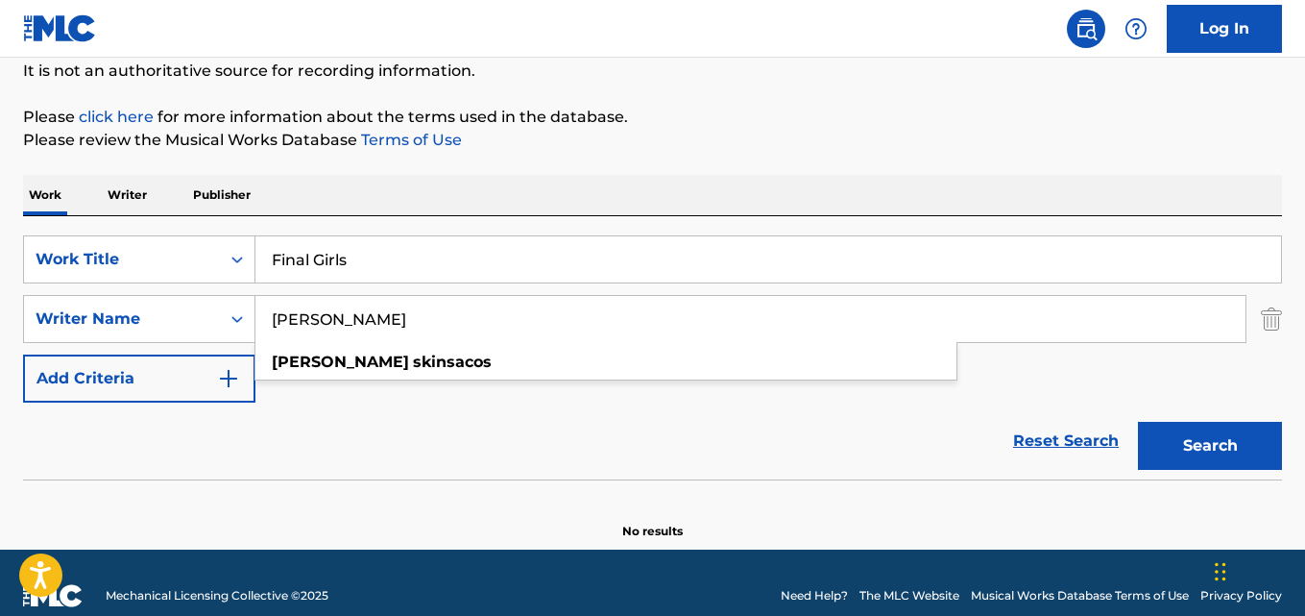
drag, startPoint x: 157, startPoint y: 222, endPoint x: 145, endPoint y: 225, distance: 11.9
click at [139, 222] on div "SearchWithCriteria28ae07e9-a377-4ffb-9205-c10d40972450 Work Title Final Girls S…" at bounding box center [652, 347] width 1259 height 263
paste input "Sonho"
type input "Sonho"
click at [32, 299] on div "SearchWithCriteria631c808f-4a22-4095-b367-28aa834f3d60 Writer Name [PERSON_NAME]" at bounding box center [652, 319] width 1259 height 48
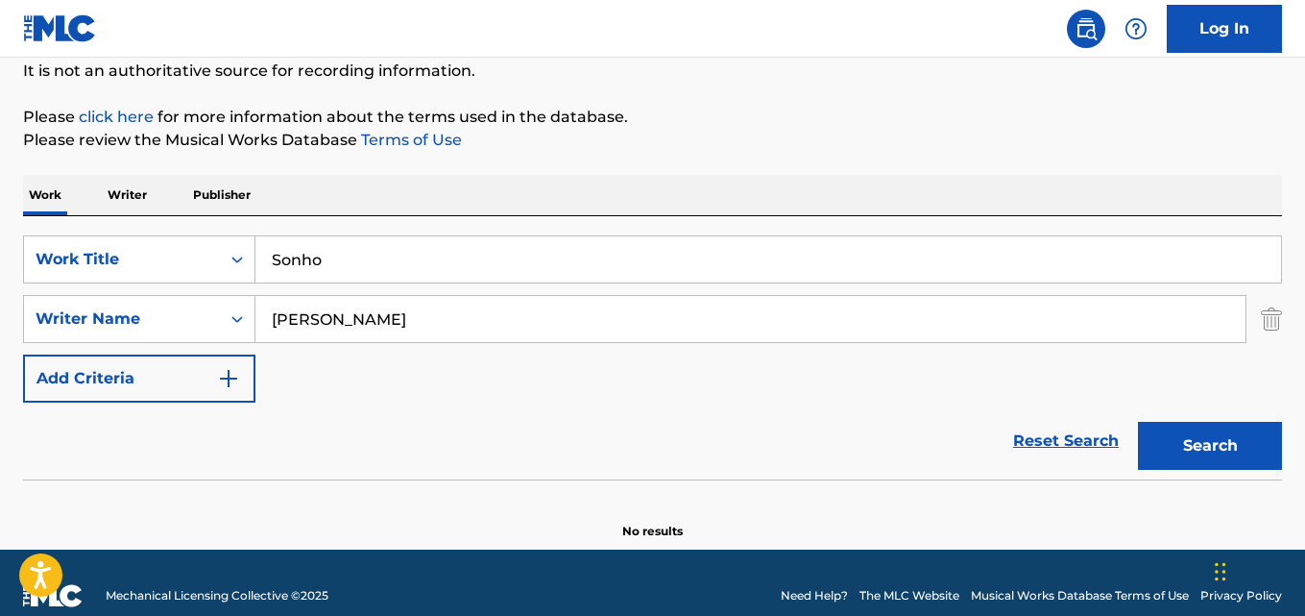
paste input "[PERSON_NAME]"
type input "[PERSON_NAME]"
click at [1138, 422] on button "Search" at bounding box center [1210, 446] width 144 height 48
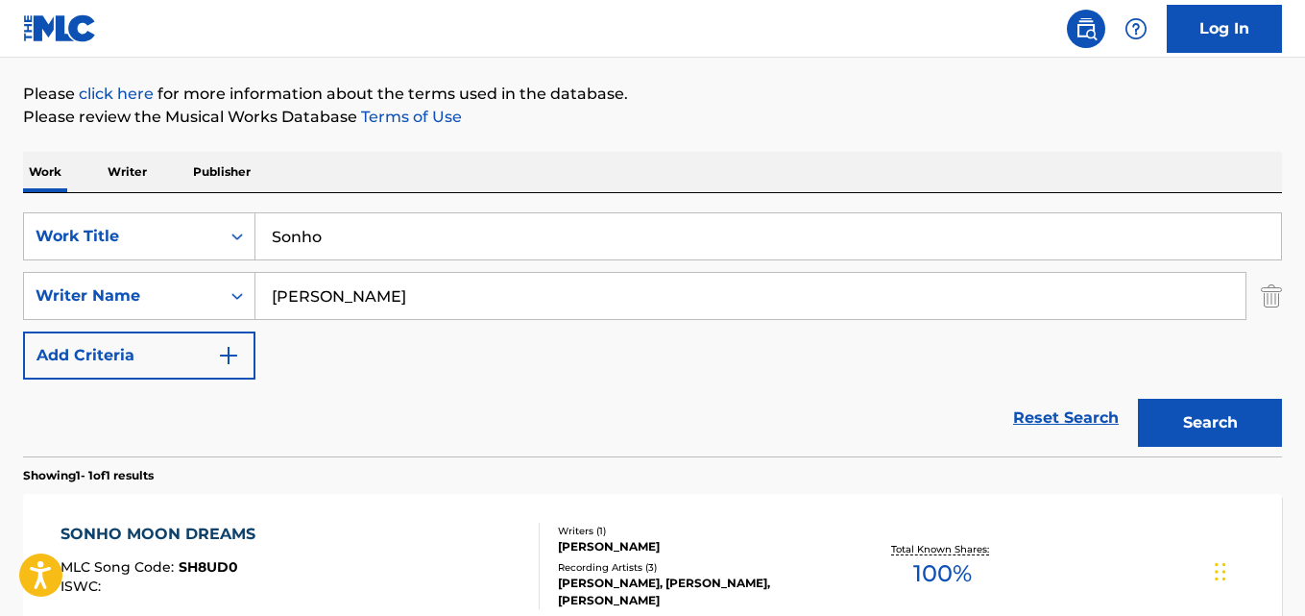
scroll to position [288, 0]
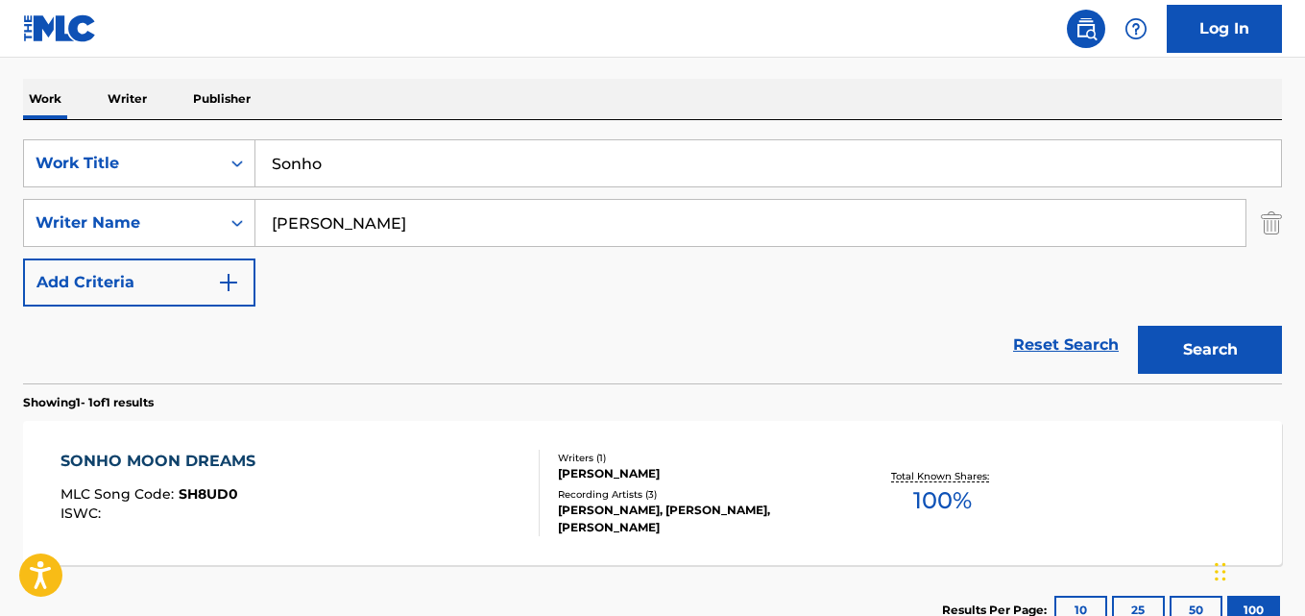
click at [302, 483] on div "SONHO MOON DREAMS MLC Song Code : SH8UD0 ISWC :" at bounding box center [300, 493] width 478 height 86
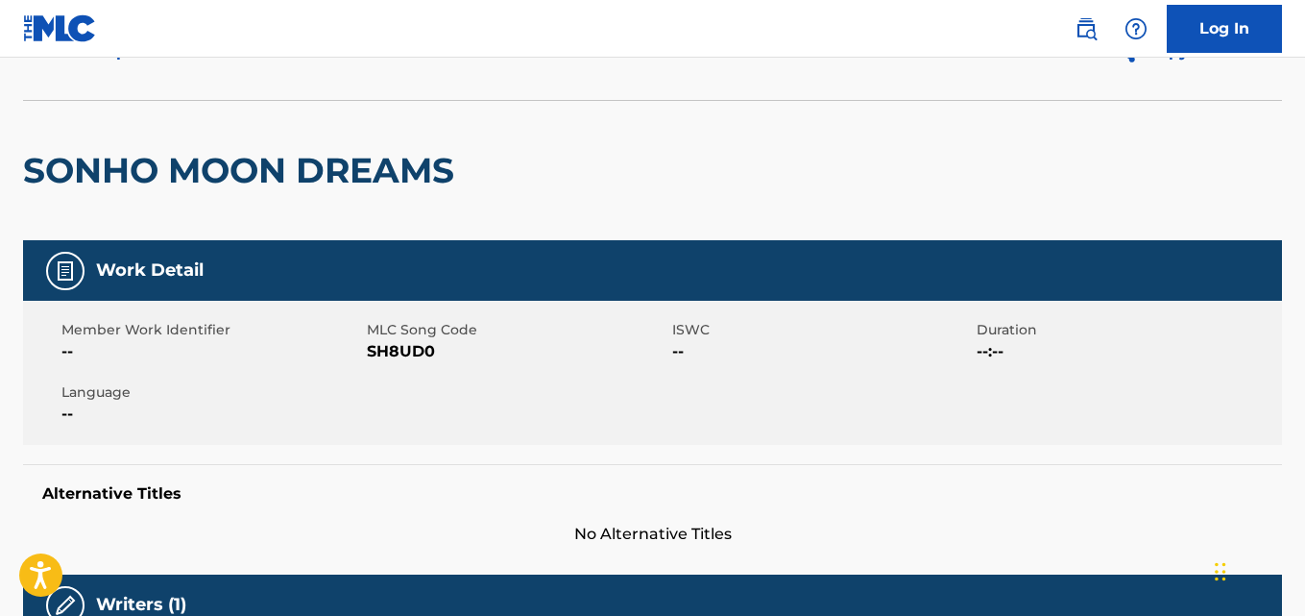
scroll to position [192, 0]
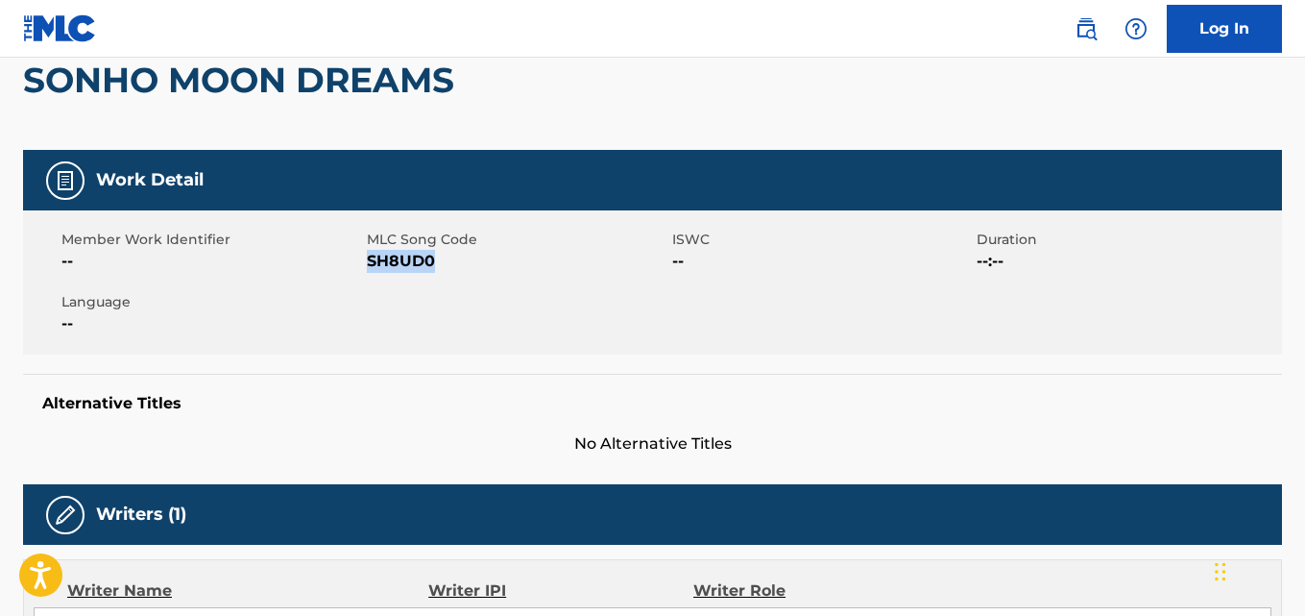
drag, startPoint x: 444, startPoint y: 260, endPoint x: 369, endPoint y: 271, distance: 75.7
click at [369, 271] on span "SH8UD0" at bounding box center [517, 261] width 301 height 23
copy span "SH8UD0"
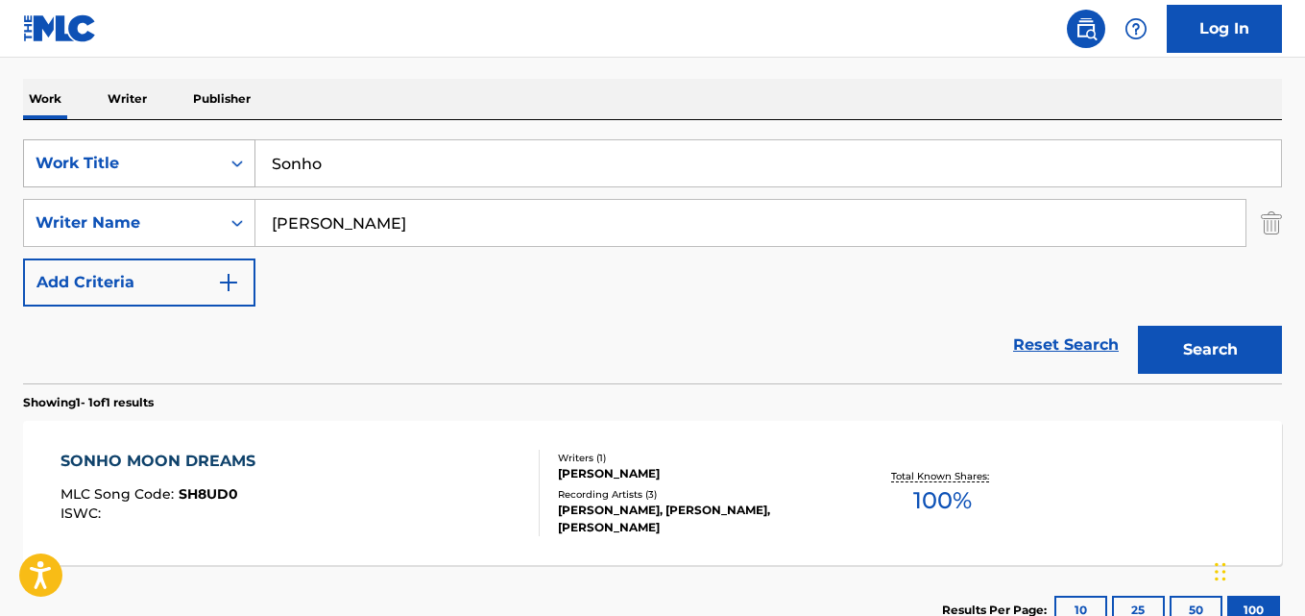
drag, startPoint x: 269, startPoint y: 164, endPoint x: 111, endPoint y: 175, distance: 157.9
click at [66, 165] on div "SearchWithCriteria28ae07e9-a377-4ffb-9205-c10d40972450 Work Title Sonho" at bounding box center [652, 163] width 1259 height 48
paste input "Nem Aí"
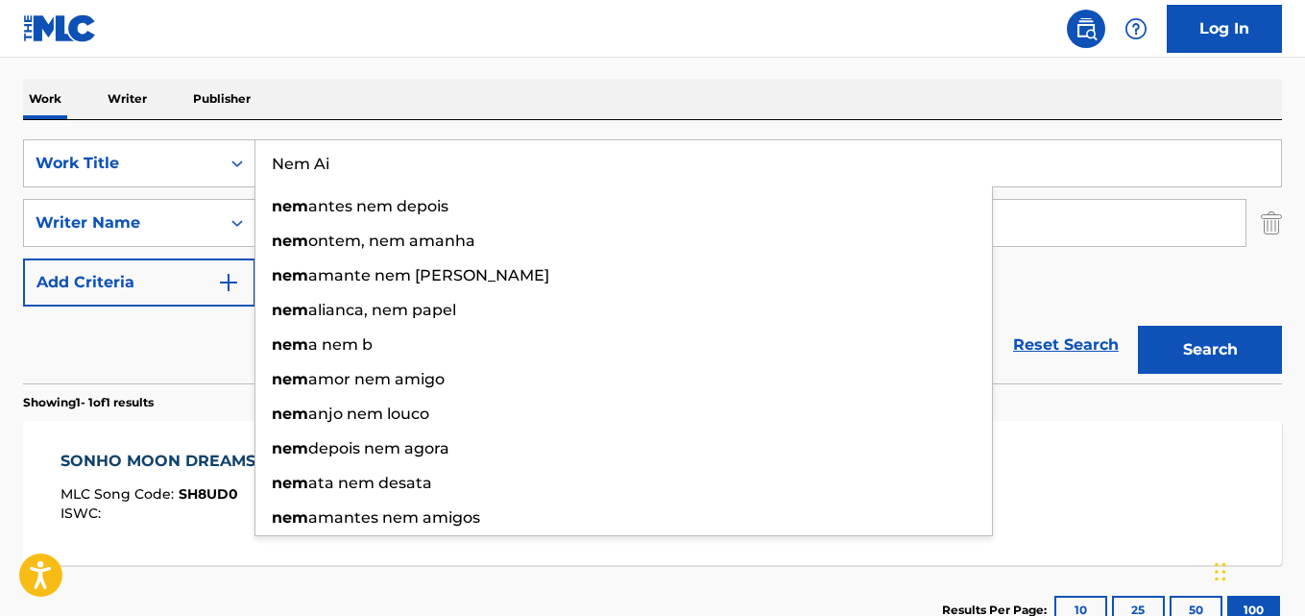
type input "Nem Ai"
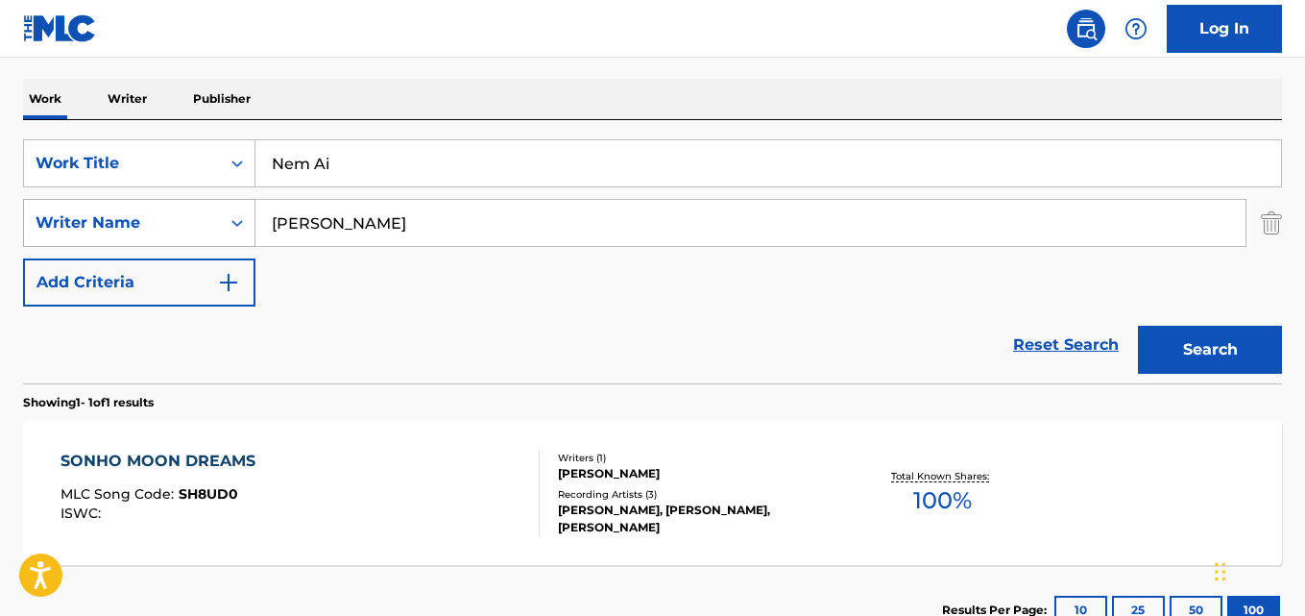
drag, startPoint x: 483, startPoint y: 231, endPoint x: 46, endPoint y: 199, distance: 438.2
click at [53, 202] on div "SearchWithCriteria631c808f-4a22-4095-b367-28aa834f3d60 Writer Name [PERSON_NAME]" at bounding box center [652, 223] width 1259 height 48
paste input "[PERSON_NAME], [PERSON_NAME]"
click at [1138, 326] on button "Search" at bounding box center [1210, 350] width 144 height 48
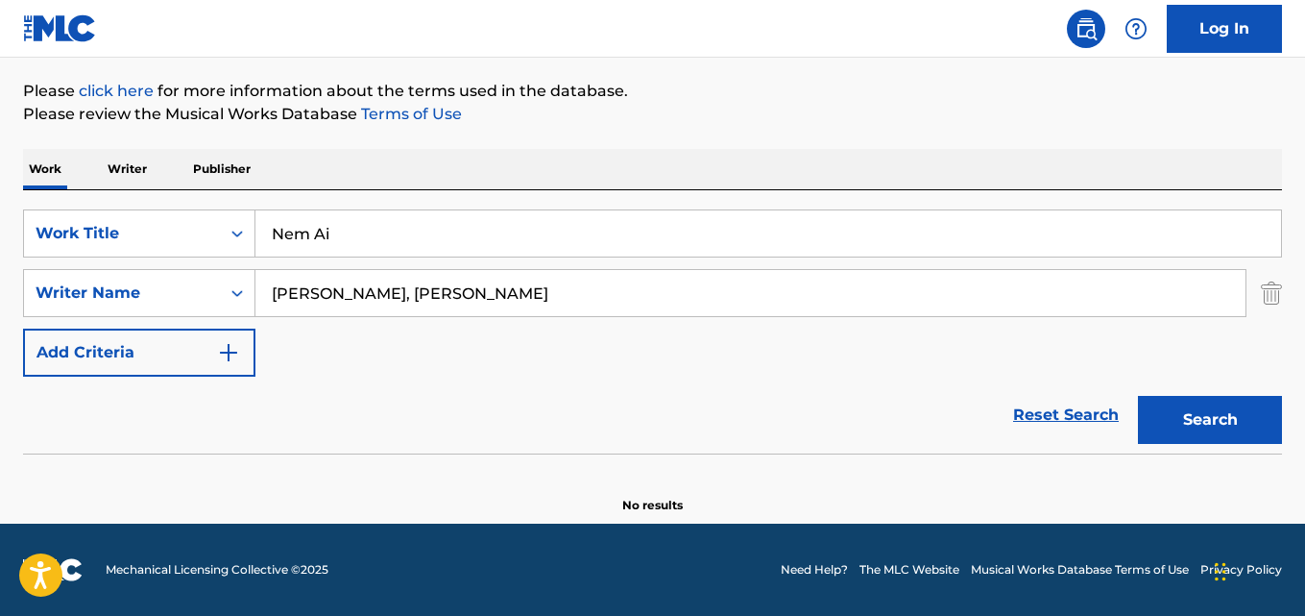
scroll to position [218, 0]
click at [388, 288] on input "[PERSON_NAME], [PERSON_NAME]" at bounding box center [750, 293] width 990 height 46
type input "[PERSON_NAME]"
click at [1138, 396] on button "Search" at bounding box center [1210, 420] width 144 height 48
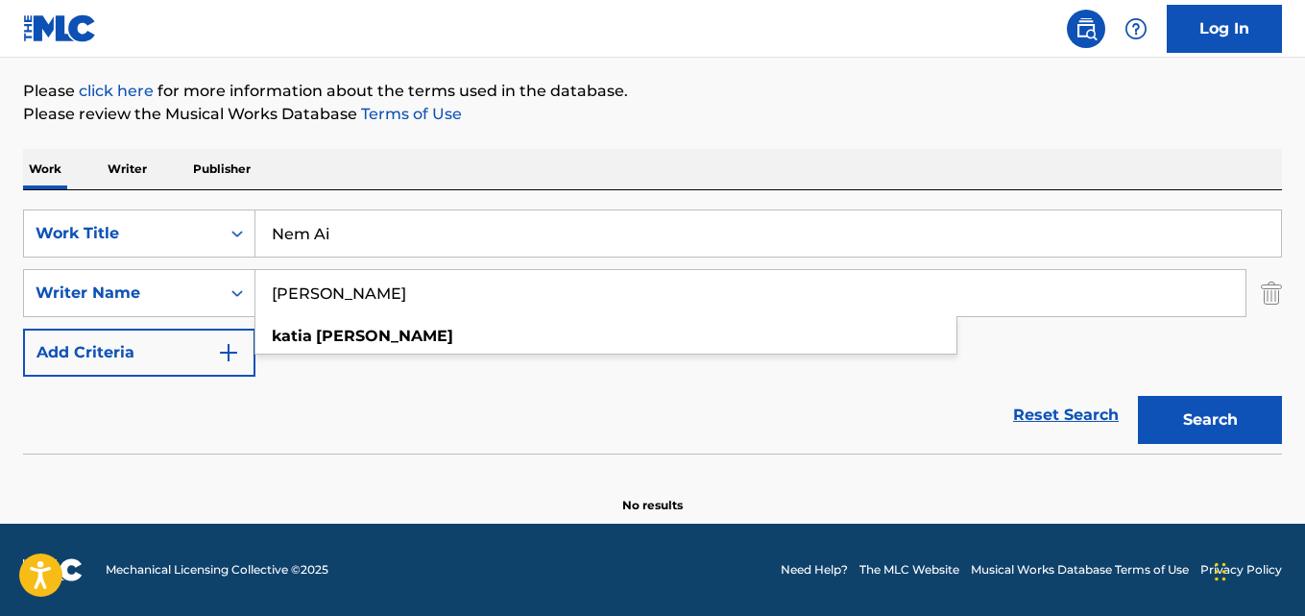
click at [506, 416] on div "Reset Search Search" at bounding box center [652, 415] width 1259 height 77
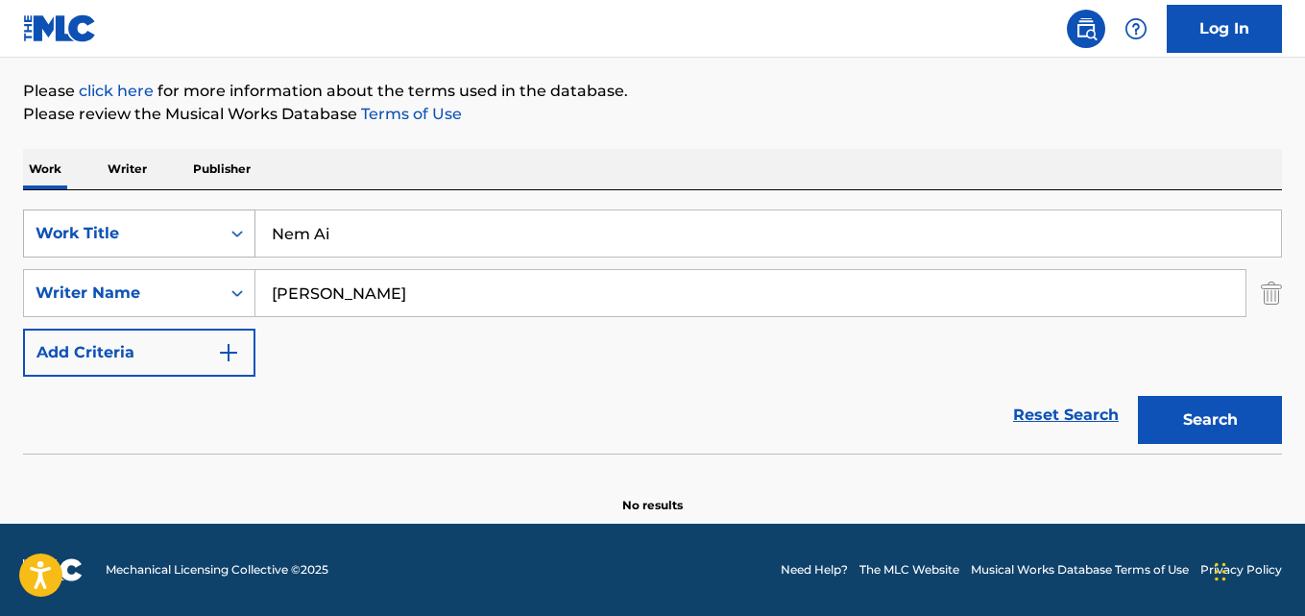
drag, startPoint x: 384, startPoint y: 231, endPoint x: 93, endPoint y: 214, distance: 291.5
click at [102, 215] on div "SearchWithCriteria28ae07e9-a377-4ffb-9205-c10d40972450 Work Title Nem Ai" at bounding box center [652, 233] width 1259 height 48
paste input "Pastillas de Colores"
type input "Pastillas de Colores"
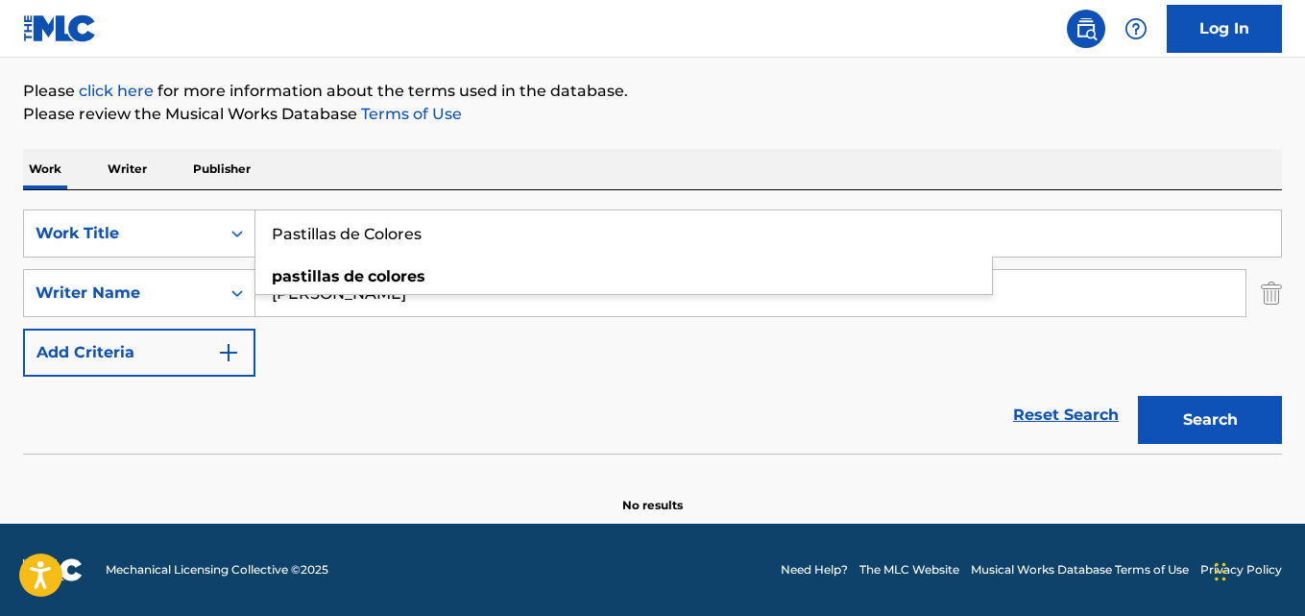
drag, startPoint x: 411, startPoint y: 296, endPoint x: 324, endPoint y: 288, distance: 87.7
click at [324, 288] on input "[PERSON_NAME]" at bounding box center [750, 293] width 990 height 46
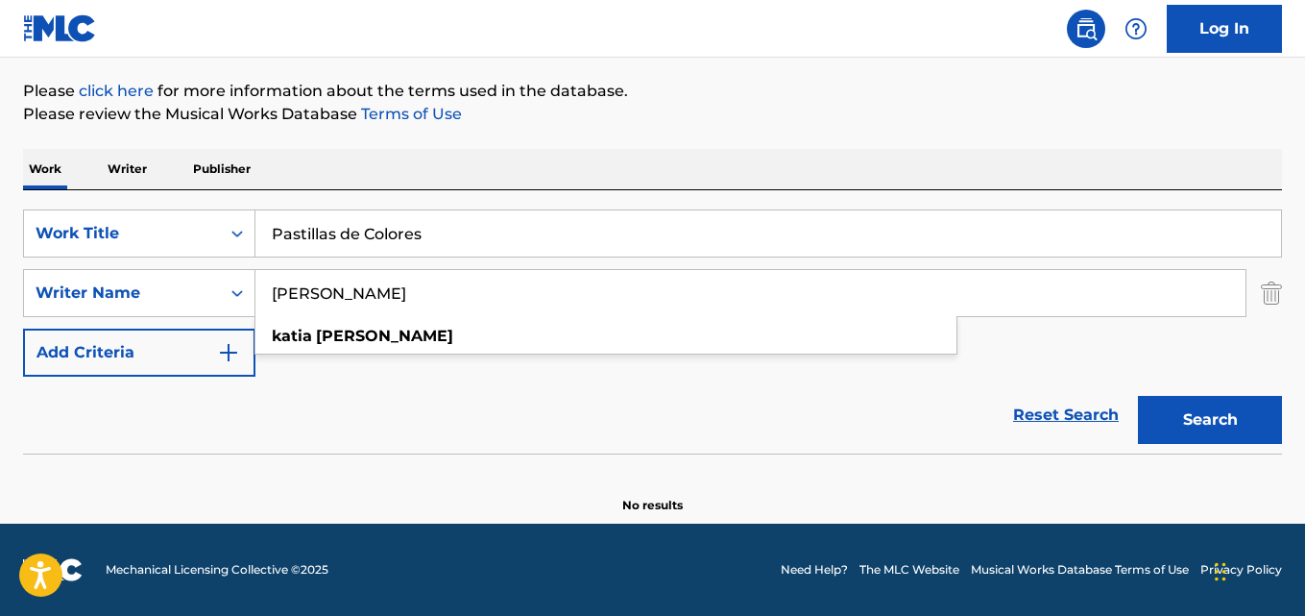
paste input "[PERSON_NAME] [PERSON_NAME] [PERSON_NAME]"
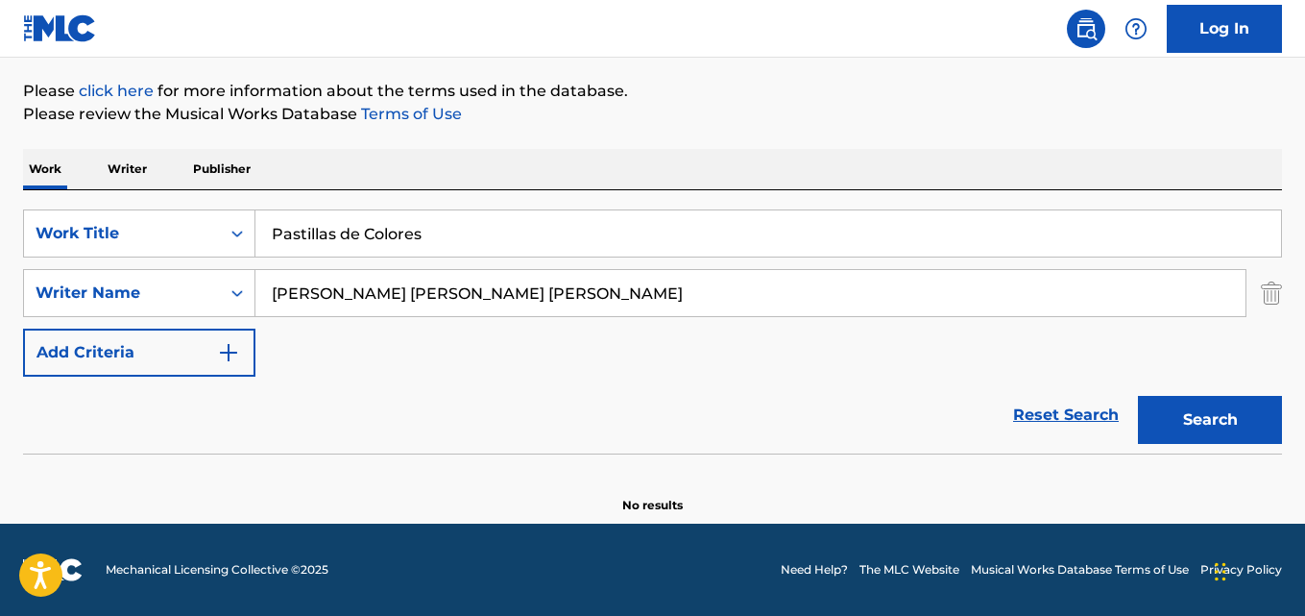
click at [1138, 396] on button "Search" at bounding box center [1210, 420] width 144 height 48
click at [382, 291] on input "[PERSON_NAME] [PERSON_NAME] [PERSON_NAME]" at bounding box center [750, 293] width 990 height 46
type input "[PERSON_NAME] [PERSON_NAME]"
drag, startPoint x: 463, startPoint y: 240, endPoint x: 0, endPoint y: 222, distance: 463.3
click at [5, 222] on div "The MLC Public Work Search The accuracy and completeness of The MLC's data is d…" at bounding box center [652, 201] width 1305 height 626
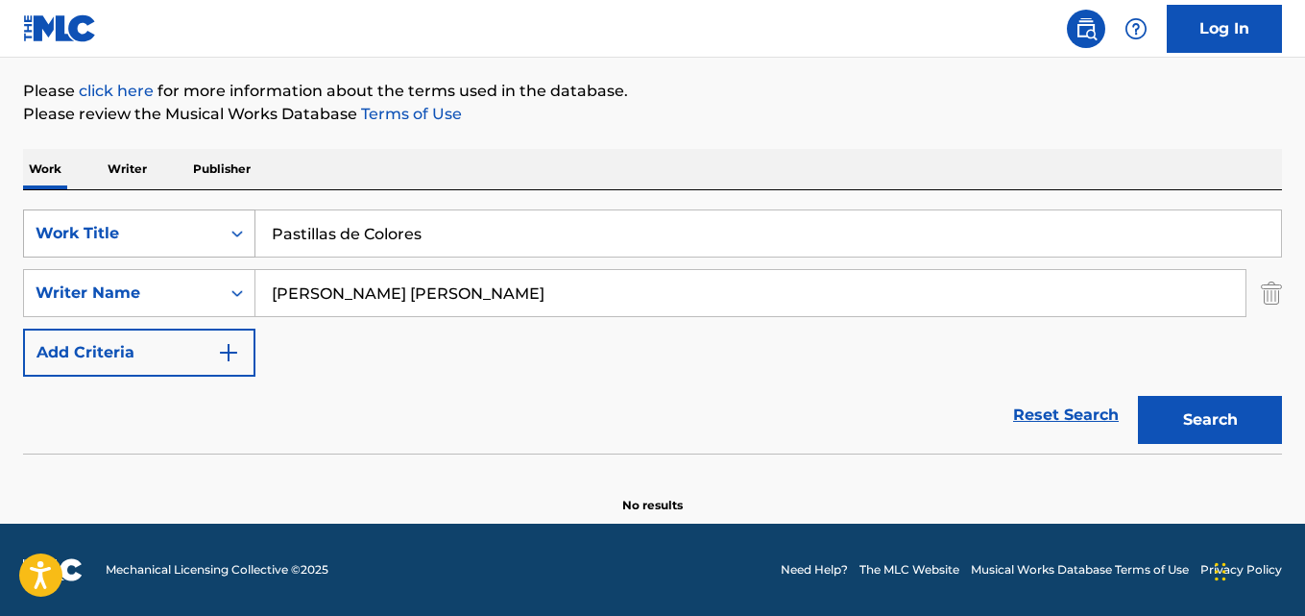
paste input "Galeria"
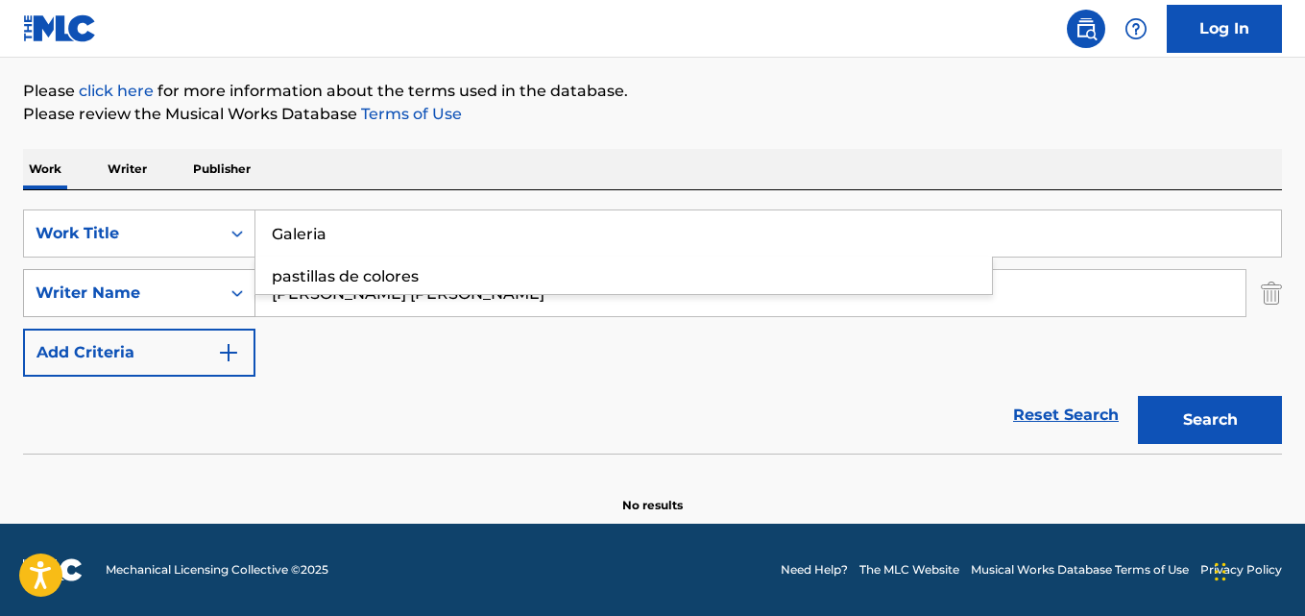
type input "Galeria"
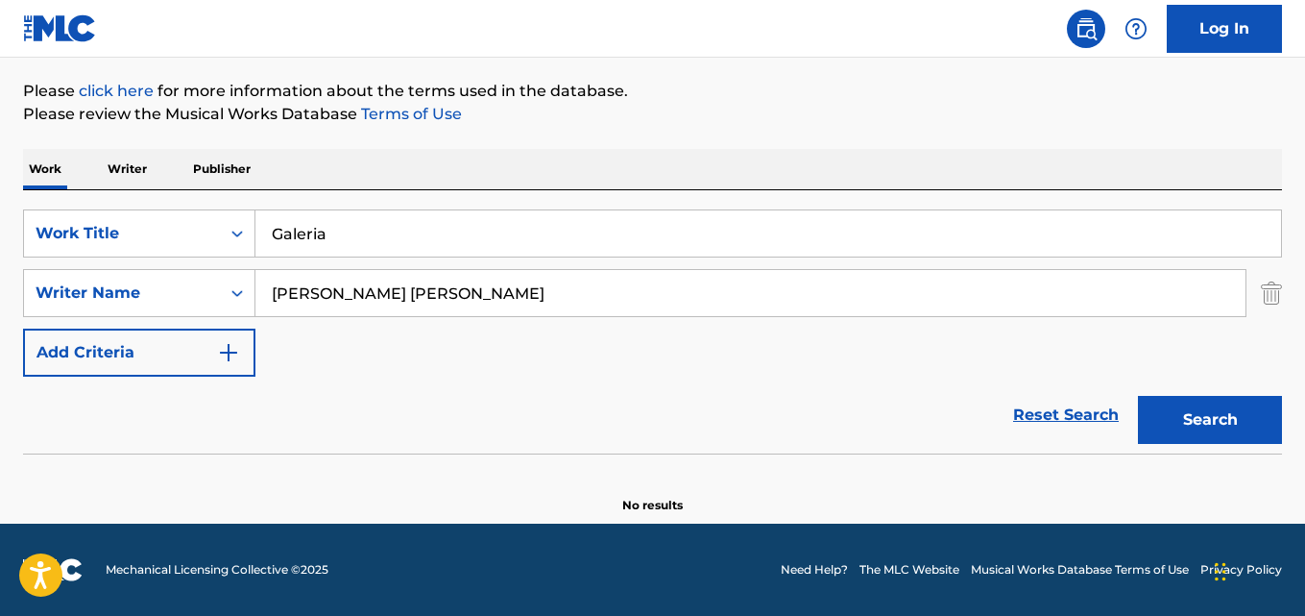
click at [3, 295] on div "The MLC Public Work Search The accuracy and completeness of The MLC's data is d…" at bounding box center [652, 201] width 1305 height 626
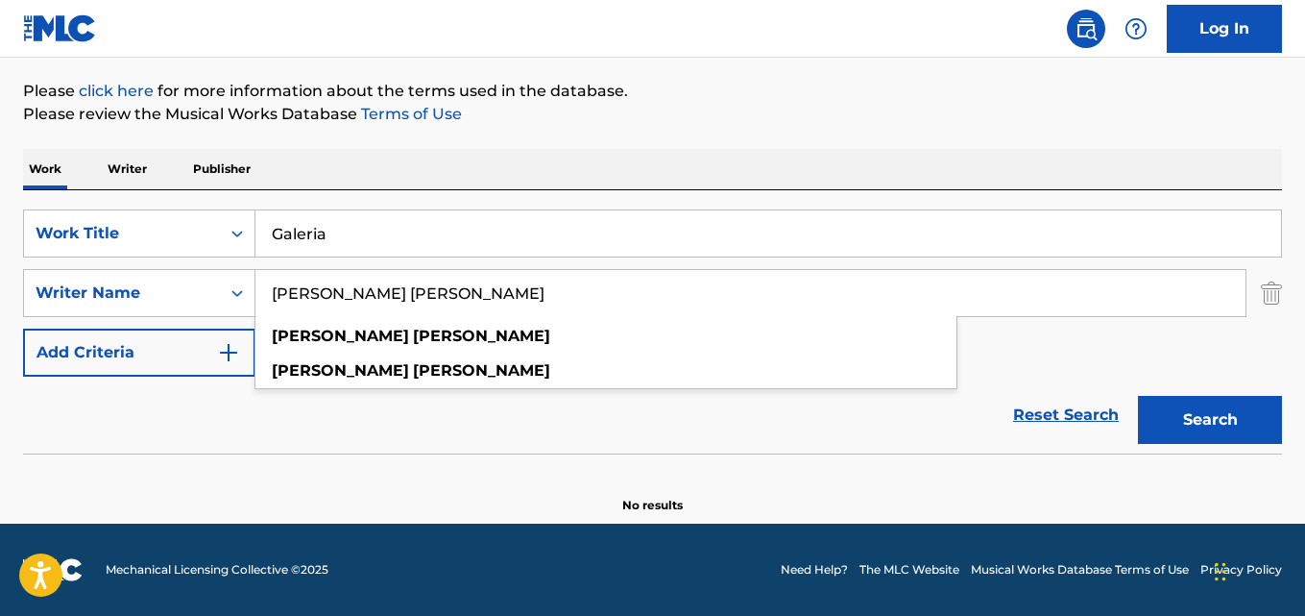
paste input "[PERSON_NAME], [PERSON_NAME]"
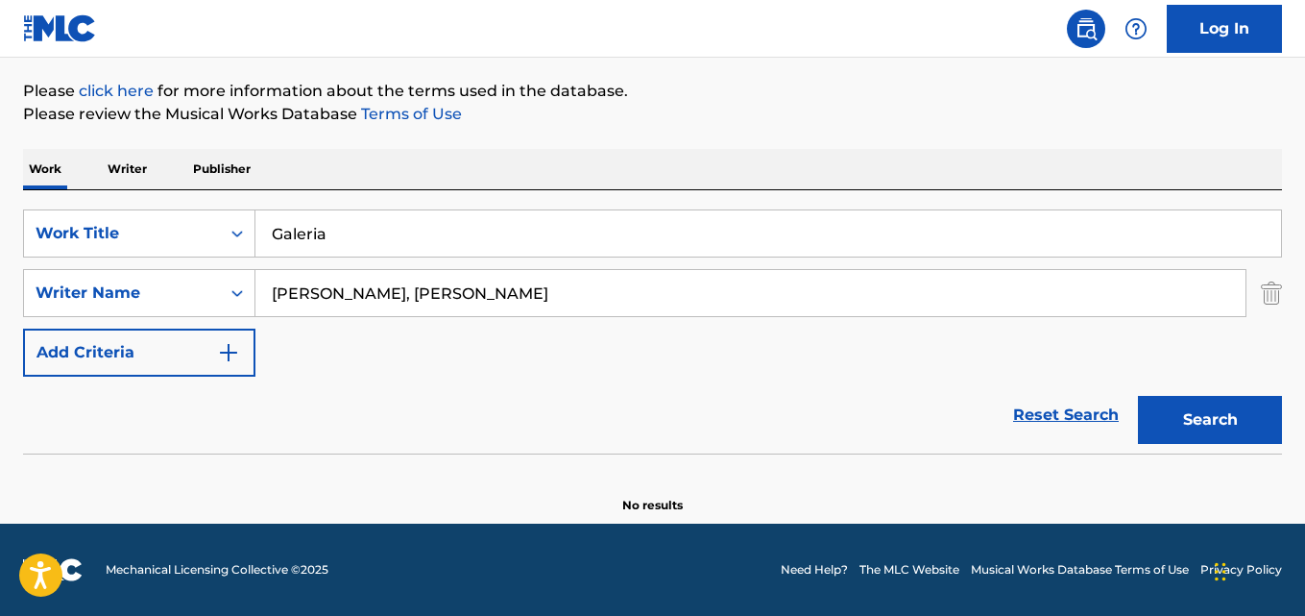
click at [1138, 396] on button "Search" at bounding box center [1210, 420] width 144 height 48
click at [391, 293] on input "[PERSON_NAME], [PERSON_NAME]" at bounding box center [750, 293] width 990 height 46
type input "[PERSON_NAME]"
click at [1138, 396] on button "Search" at bounding box center [1210, 420] width 144 height 48
click at [137, 220] on div "SearchWithCriteria28ae07e9-a377-4ffb-9205-c10d40972450 Work Title Galeria" at bounding box center [652, 233] width 1259 height 48
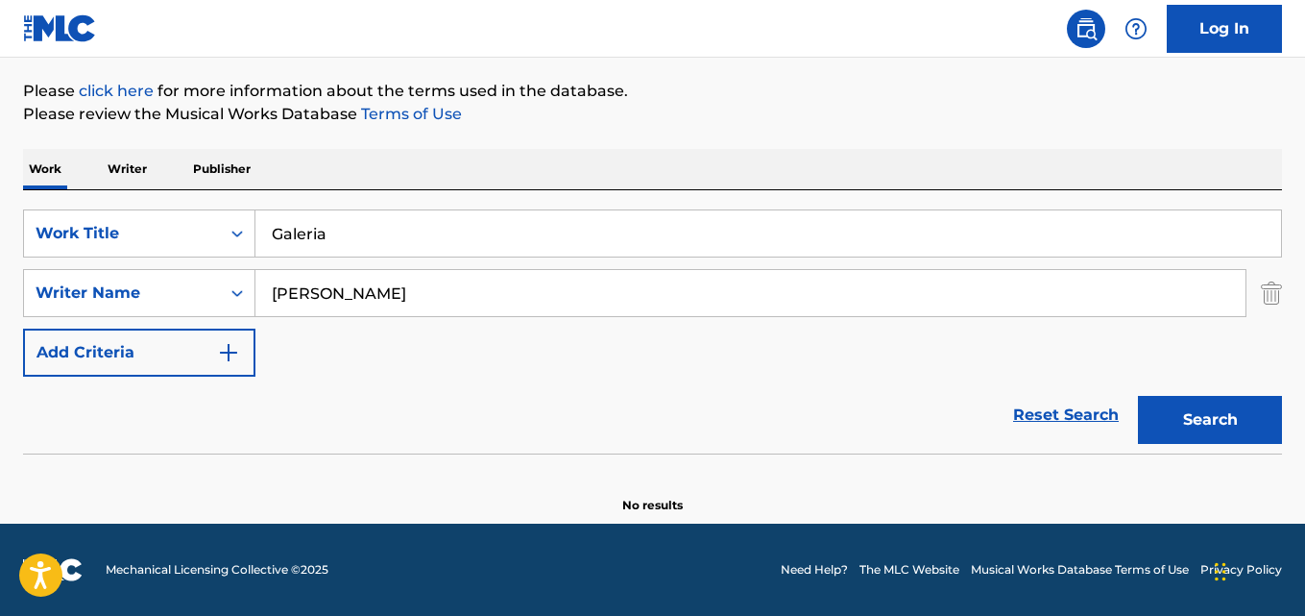
paste input "[PERSON_NAME]"
click at [336, 228] on input "[PERSON_NAME]" at bounding box center [768, 233] width 1026 height 46
type input "[PERSON_NAME]"
drag, startPoint x: 417, startPoint y: 294, endPoint x: 0, endPoint y: 290, distance: 416.9
click at [0, 289] on div "The MLC Public Work Search The accuracy and completeness of The MLC's data is d…" at bounding box center [652, 201] width 1305 height 626
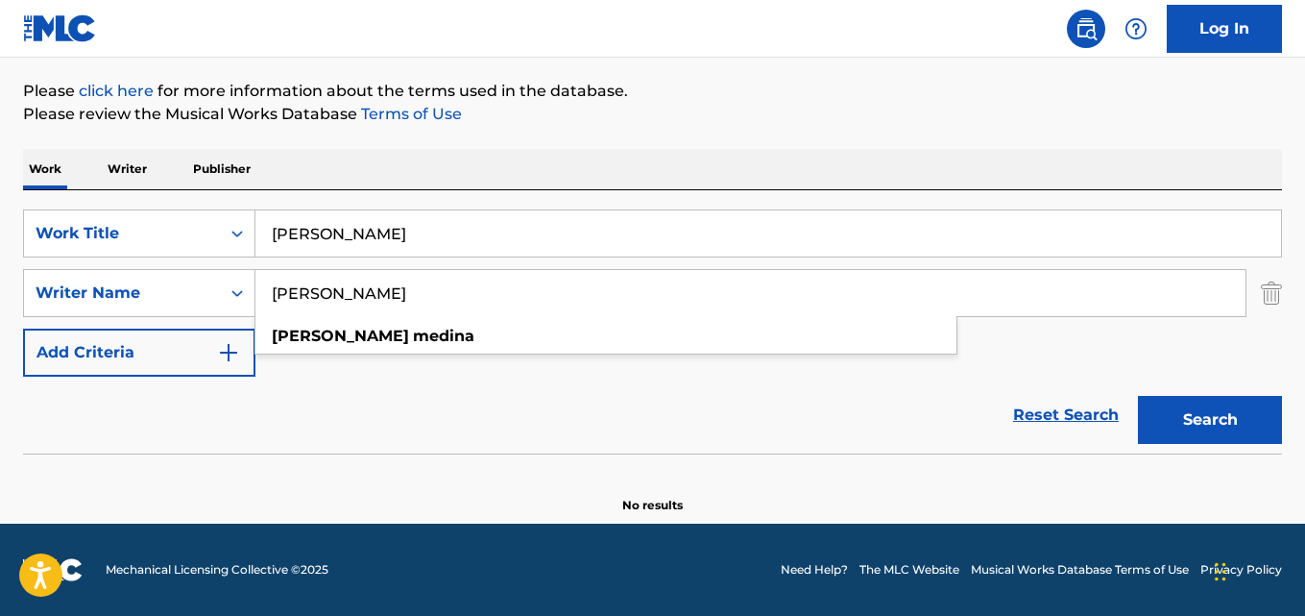
paste input "[PERSON_NAME], [PERSON_NAME], [PERSON_NAME]"
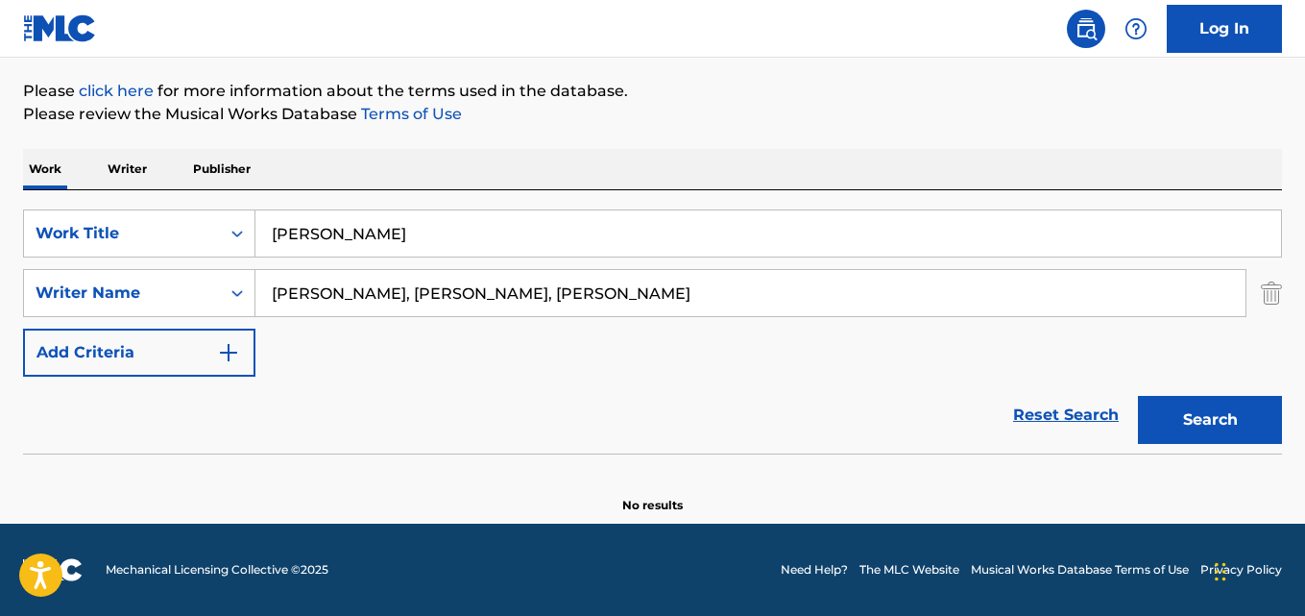
click at [1138, 396] on button "Search" at bounding box center [1210, 420] width 144 height 48
click at [378, 292] on input "[PERSON_NAME], [PERSON_NAME], [PERSON_NAME]" at bounding box center [750, 293] width 990 height 46
click at [395, 286] on input "[PERSON_NAME], [PERSON_NAME], [PERSON_NAME]" at bounding box center [750, 293] width 990 height 46
click at [391, 289] on input "[PERSON_NAME], [PERSON_NAME], [PERSON_NAME]" at bounding box center [750, 293] width 990 height 46
type input "[PERSON_NAME]"
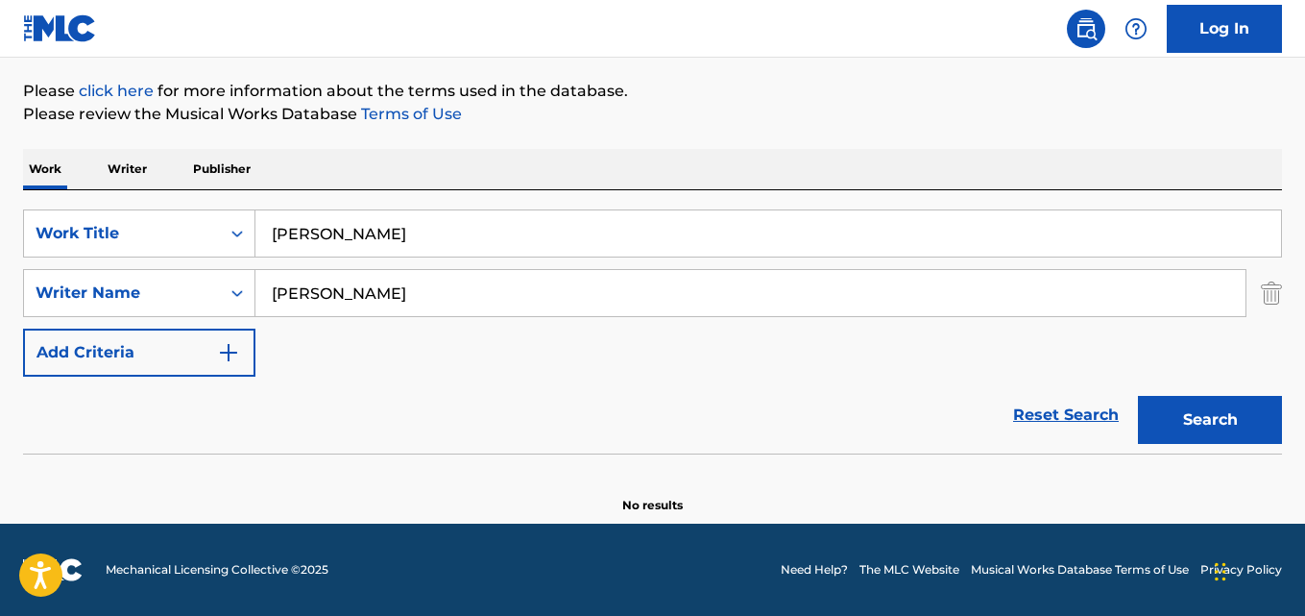
click at [1138, 396] on button "Search" at bounding box center [1210, 420] width 144 height 48
drag, startPoint x: 420, startPoint y: 233, endPoint x: 90, endPoint y: 226, distance: 329.5
click at [47, 211] on div "SearchWithCriteria28ae07e9-a377-4ffb-9205-c10d40972450 Work Title [PERSON_NAME]" at bounding box center [652, 233] width 1259 height 48
paste input "Syncronized Hearts"
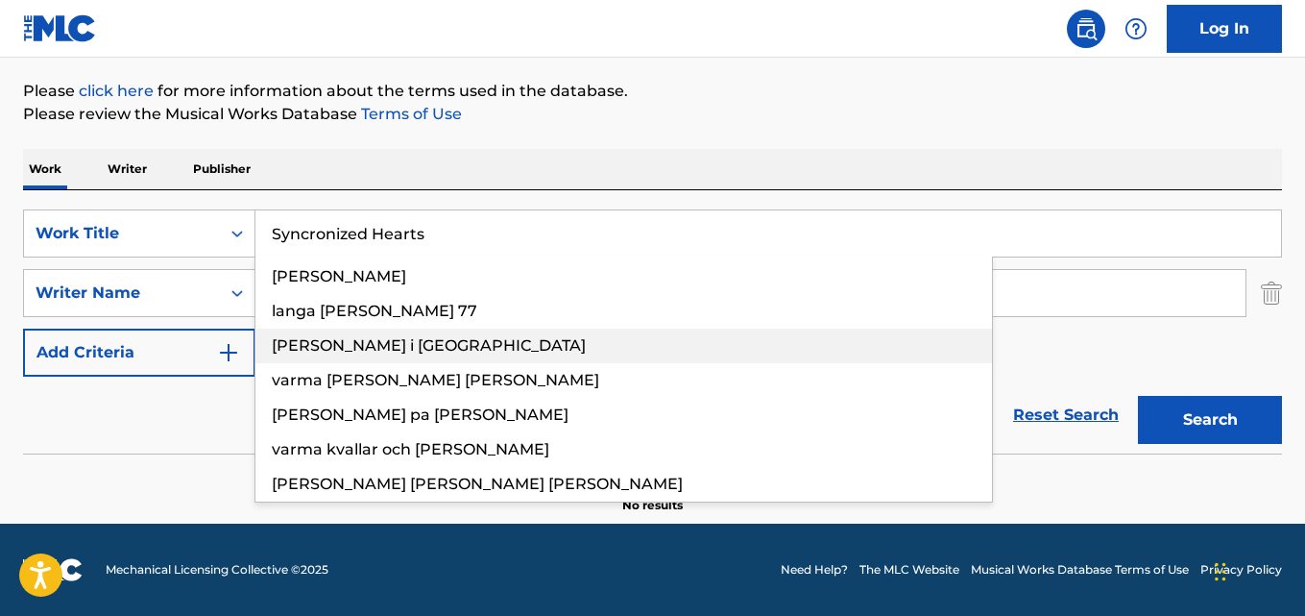
type input "Syncronized Hearts"
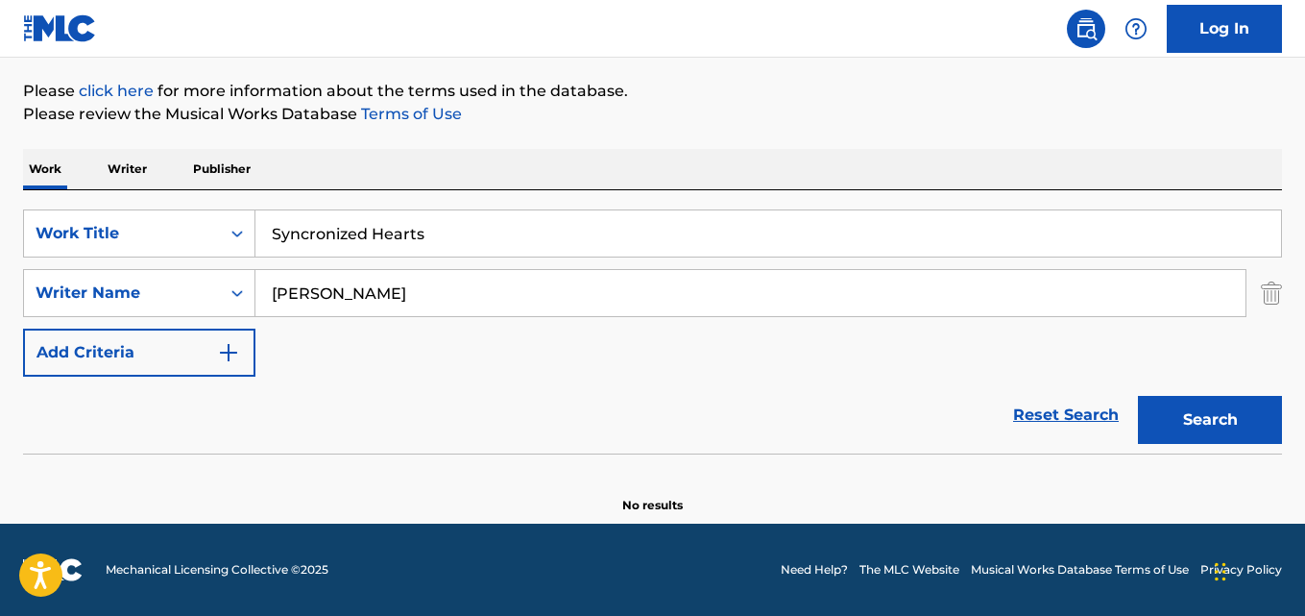
drag, startPoint x: 279, startPoint y: 285, endPoint x: 7, endPoint y: 283, distance: 271.8
click at [0, 285] on div "The MLC Public Work Search The accuracy and completeness of The MLC's data is d…" at bounding box center [652, 201] width 1305 height 626
paste input "[PERSON_NAME], [PERSON_NAME], [PERSON_NAME]"
type input "[PERSON_NAME], [PERSON_NAME], [PERSON_NAME]"
click at [1138, 396] on button "Search" at bounding box center [1210, 420] width 144 height 48
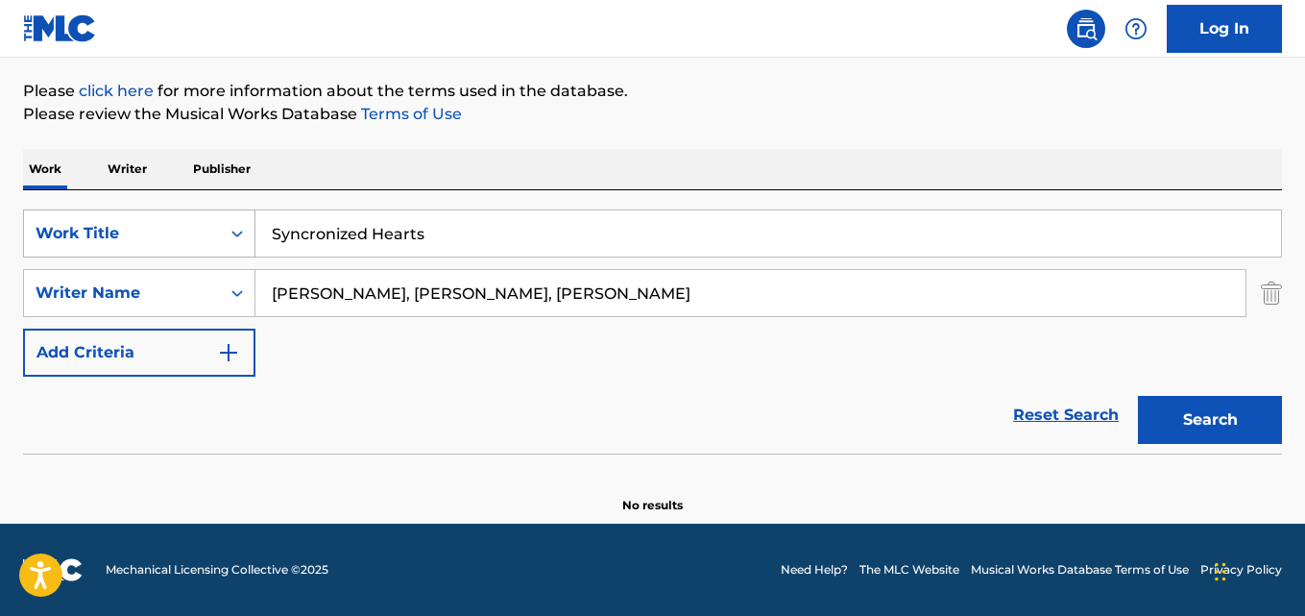
drag, startPoint x: 179, startPoint y: 219, endPoint x: 75, endPoint y: 220, distance: 103.7
click at [83, 220] on div "SearchWithCriteria28ae07e9-a377-4ffb-9205-c10d40972450 Work Title Syncronized H…" at bounding box center [652, 233] width 1259 height 48
paste input "Tocata Y Fuga, Ciclo Pianístico I, Op. 50: I. Tocata"
type input "Tocata Y Fuga, Ciclo Pianístico I, Op. 50: I. Tocata"
click at [110, 276] on div "SearchWithCriteria631c808f-4a22-4095-b367-28aa834f3d60 Writer Name [PERSON_NAME…" at bounding box center [652, 293] width 1259 height 48
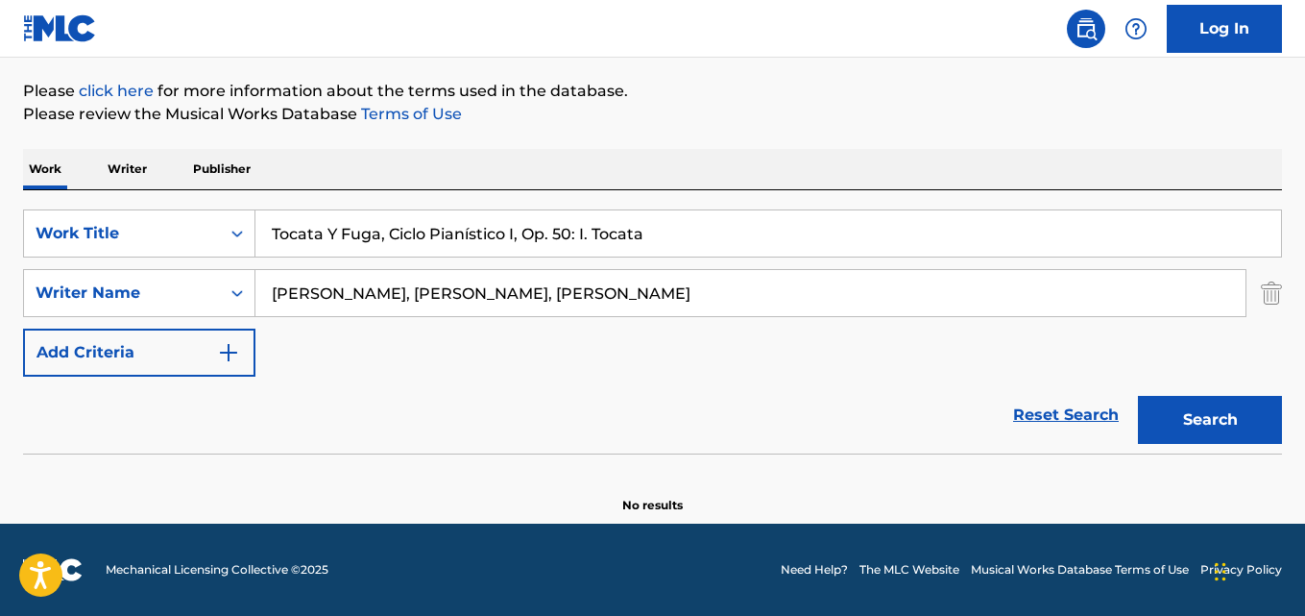
paste
type input "[PERSON_NAME]"
click at [1138, 396] on button "Search" at bounding box center [1210, 420] width 144 height 48
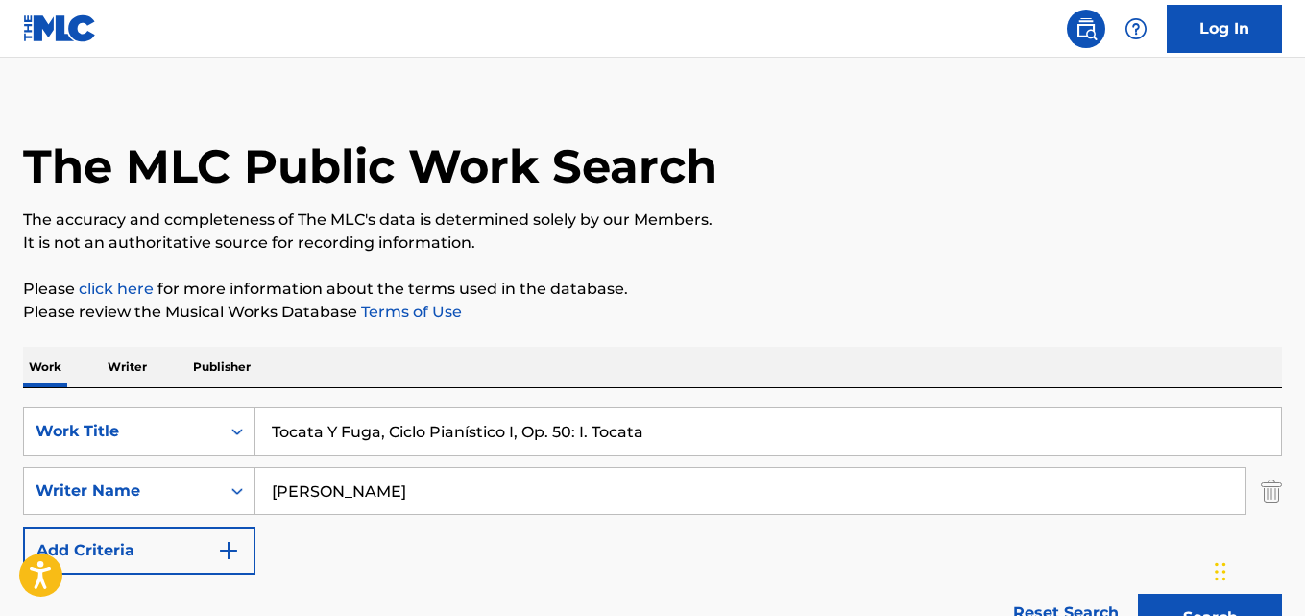
scroll to position [0, 0]
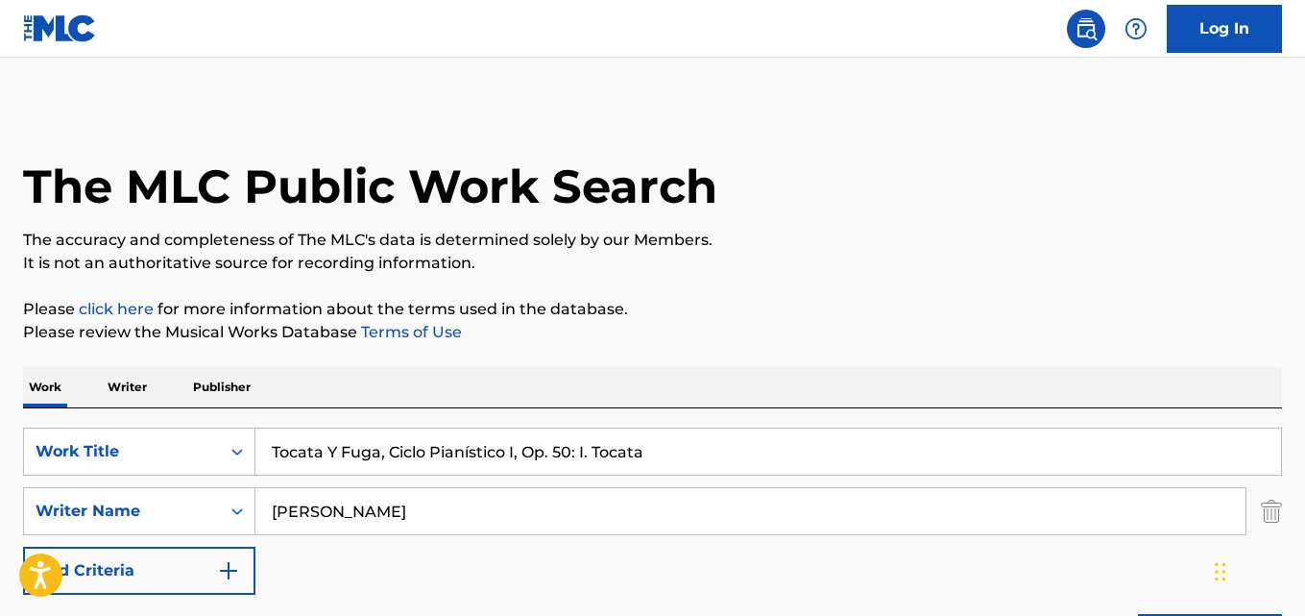
drag, startPoint x: 566, startPoint y: 442, endPoint x: 67, endPoint y: 396, distance: 500.6
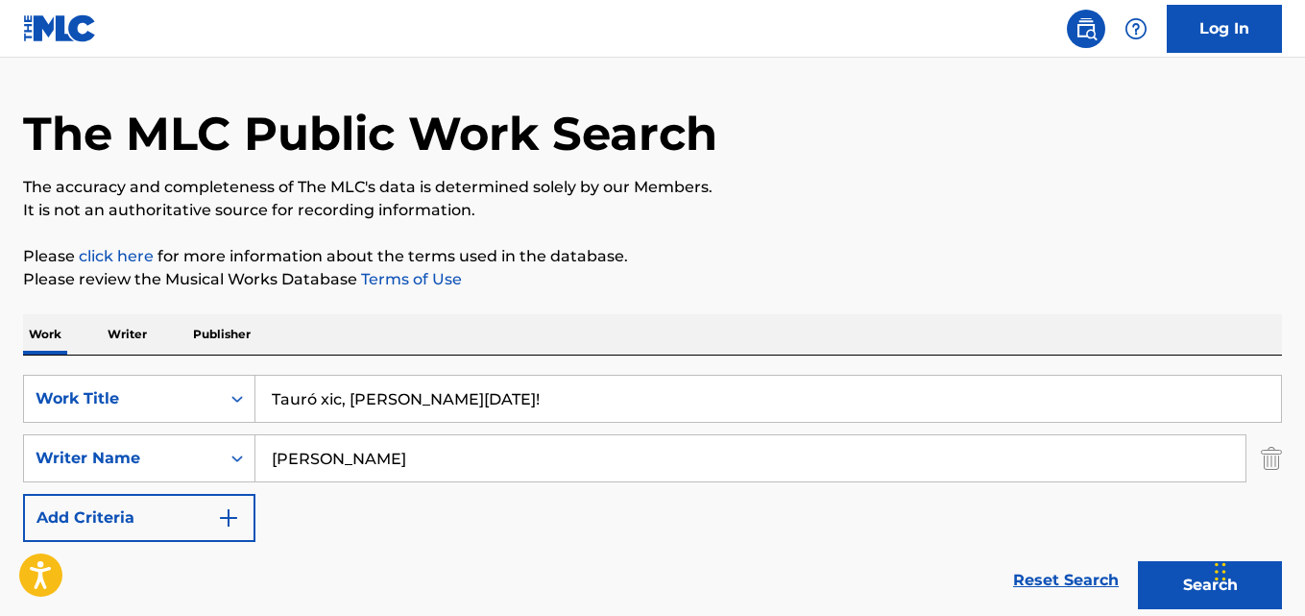
scroll to position [96, 0]
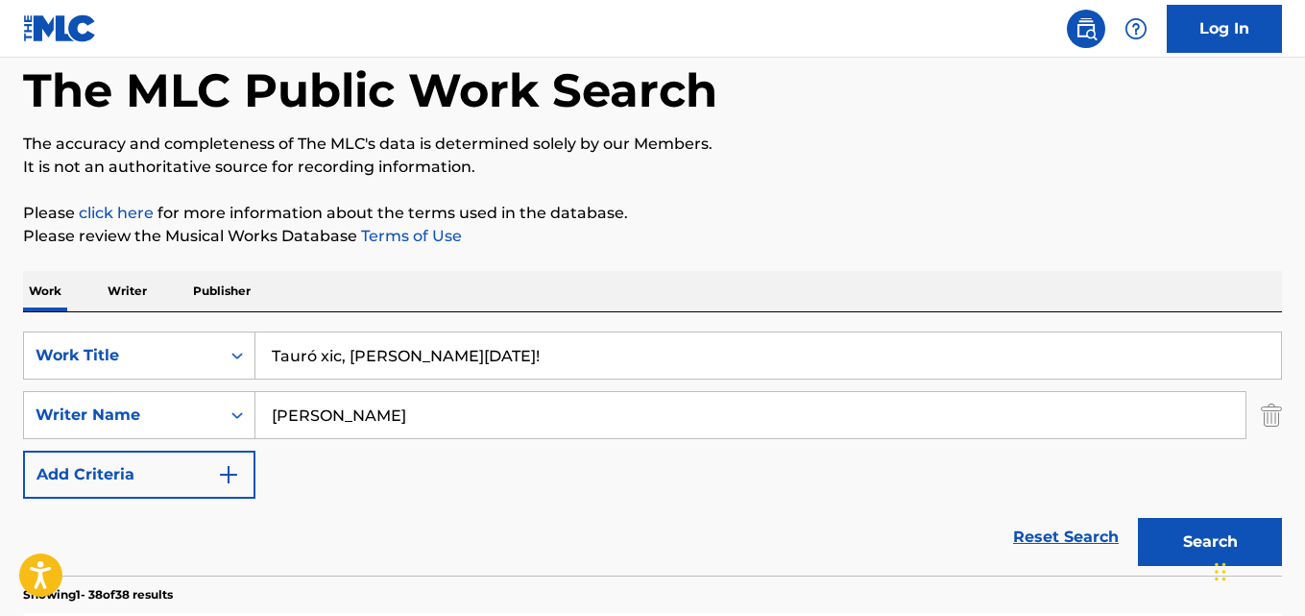
click at [313, 355] on input "Tauró xic, [PERSON_NAME][DATE]!" at bounding box center [768, 355] width 1026 height 46
type input "Tauro xic, es [DATE]!"
drag, startPoint x: 403, startPoint y: 417, endPoint x: 191, endPoint y: 423, distance: 212.3
click at [182, 421] on div "SearchWithCriteria631c808f-4a22-4095-b367-28aa834f3d60 Writer Name [PERSON_NAME]" at bounding box center [652, 415] width 1259 height 48
type input "[PERSON_NAME], [PERSON_NAME]"
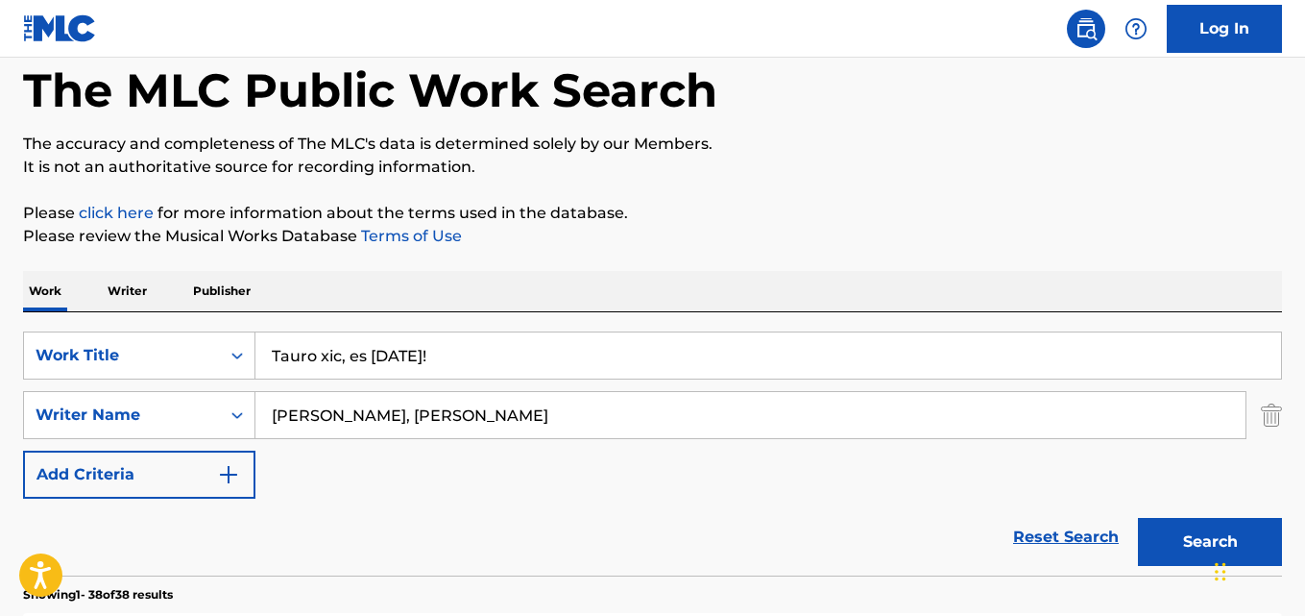
click at [1138, 518] on button "Search" at bounding box center [1210, 542] width 144 height 48
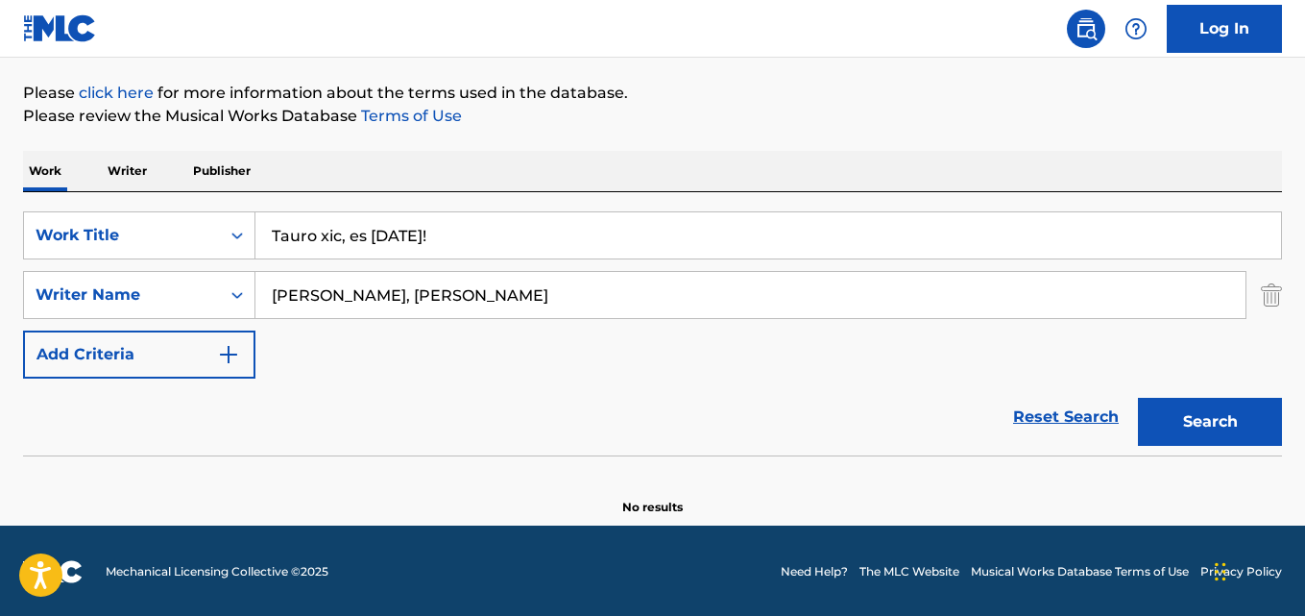
scroll to position [218, 0]
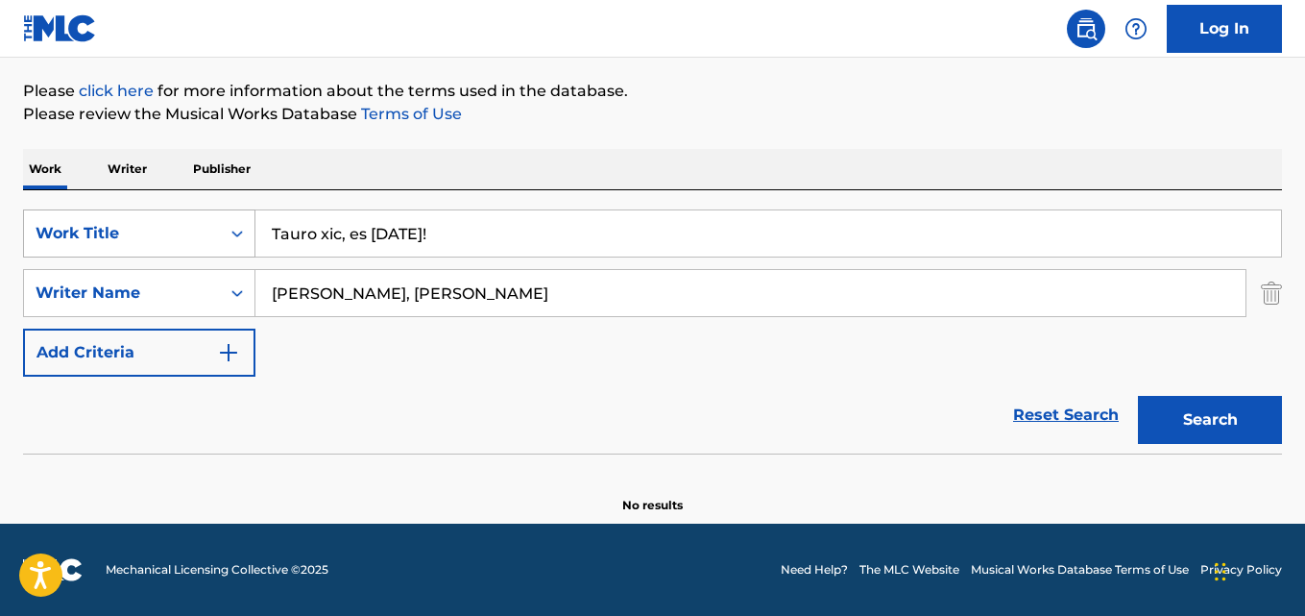
drag, startPoint x: 446, startPoint y: 238, endPoint x: 74, endPoint y: 224, distance: 372.0
click at [74, 224] on div "SearchWithCriteria28ae07e9-a377-4ffb-9205-c10d40972450 Work Title Tauro xic, es…" at bounding box center [652, 233] width 1259 height 48
click at [315, 235] on input "Quizá Sea una Fan" at bounding box center [768, 233] width 1026 height 46
type input "Quiza Sea una Fan"
drag, startPoint x: 540, startPoint y: 299, endPoint x: 28, endPoint y: 304, distance: 512.0
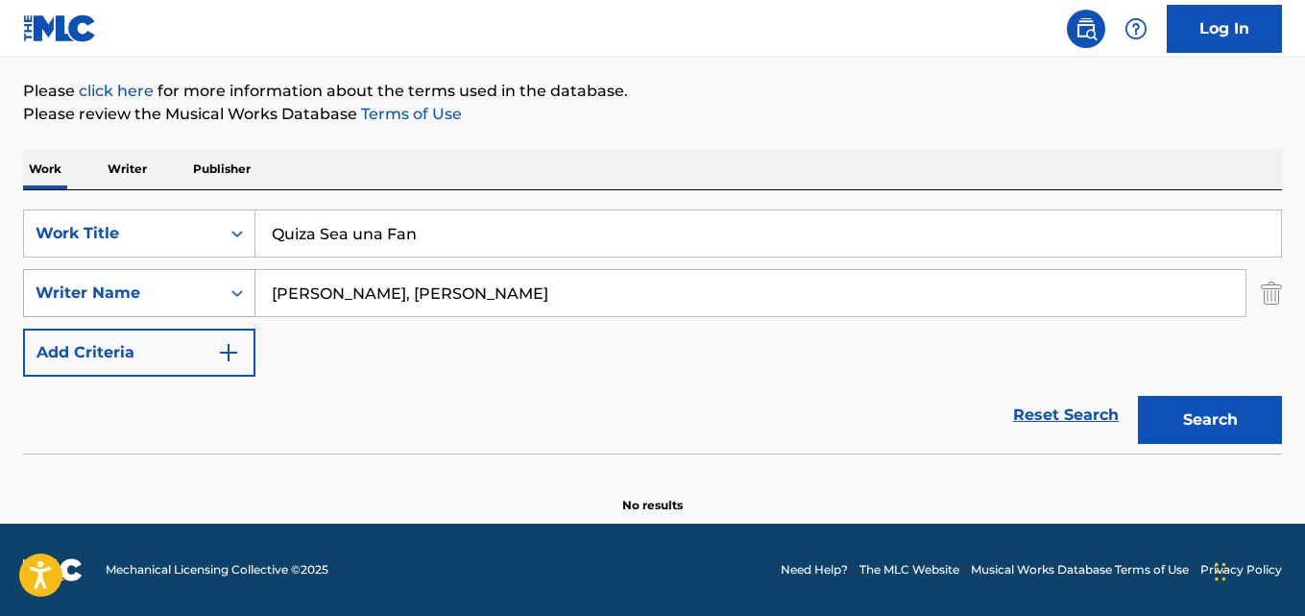
click at [36, 301] on div "SearchWithCriteria631c808f-4a22-4095-b367-28aa834f3d60 Writer Name [PERSON_NAME…" at bounding box center [652, 293] width 1259 height 48
click at [448, 292] on input "[PERSON_NAME] [PERSON_NAME]" at bounding box center [750, 293] width 990 height 46
type input "[PERSON_NAME] [PERSON_NAME]"
click at [1138, 396] on button "Search" at bounding box center [1210, 420] width 144 height 48
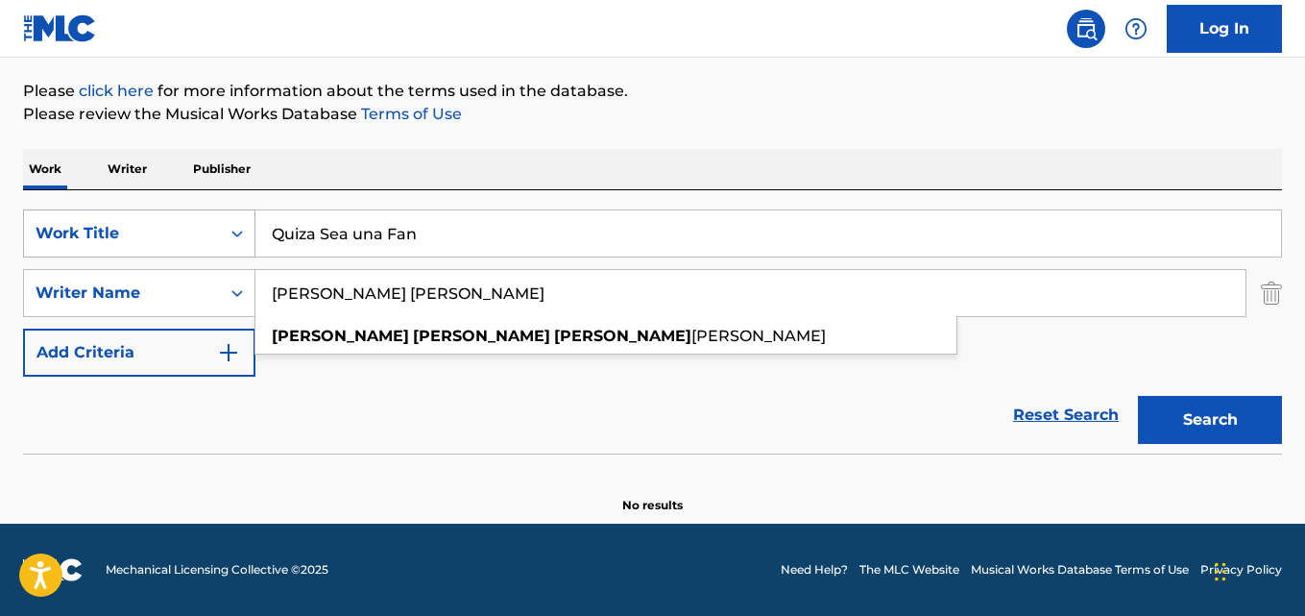
click at [124, 228] on div "SearchWithCriteria28ae07e9-a377-4ffb-9205-c10d40972450 Work Title Quiza Sea una…" at bounding box center [652, 233] width 1259 height 48
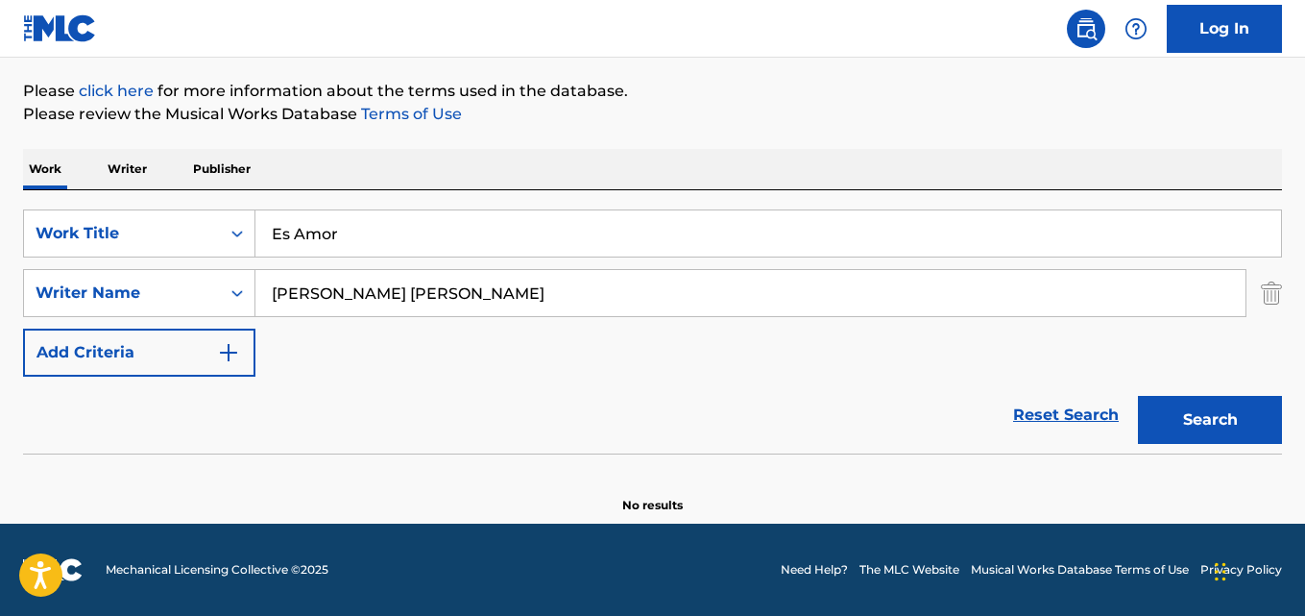
type input "Es Amor"
drag, startPoint x: 440, startPoint y: 293, endPoint x: 172, endPoint y: 289, distance: 268.0
click at [188, 291] on div "SearchWithCriteria631c808f-4a22-4095-b367-28aa834f3d60 Writer Name [PERSON_NAME…" at bounding box center [652, 293] width 1259 height 48
click at [360, 293] on input "[PERSON_NAME], [PERSON_NAME]" at bounding box center [750, 293] width 990 height 46
type input "[PERSON_NAME]"
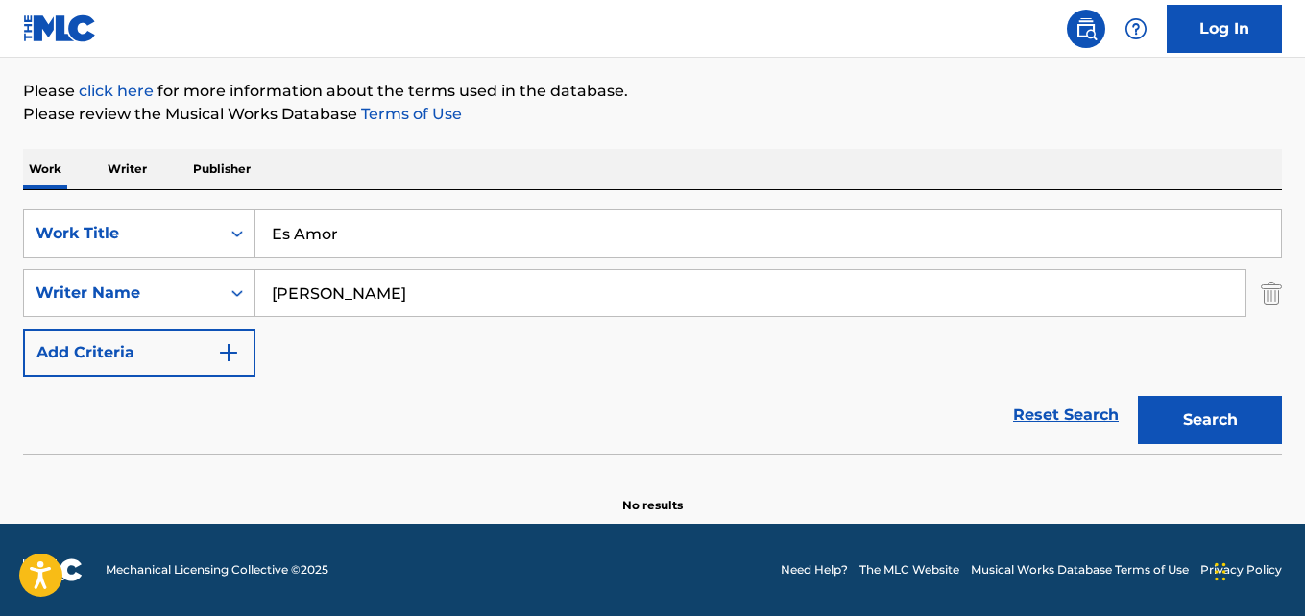
click at [1138, 396] on button "Search" at bounding box center [1210, 420] width 144 height 48
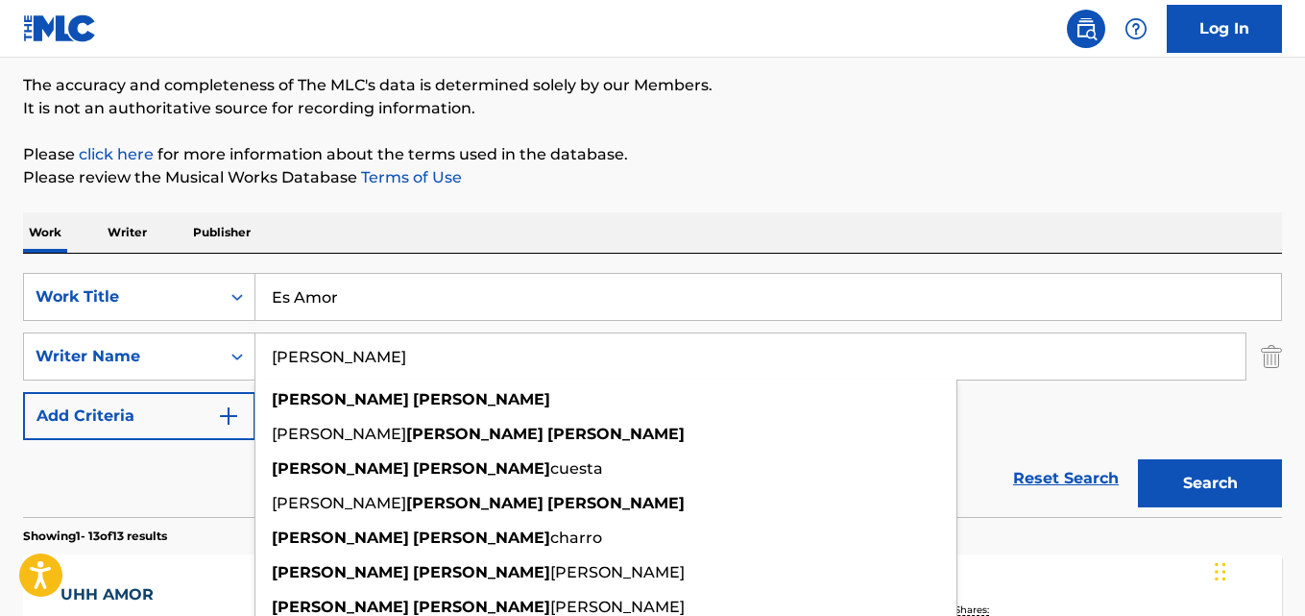
scroll to position [122, 0]
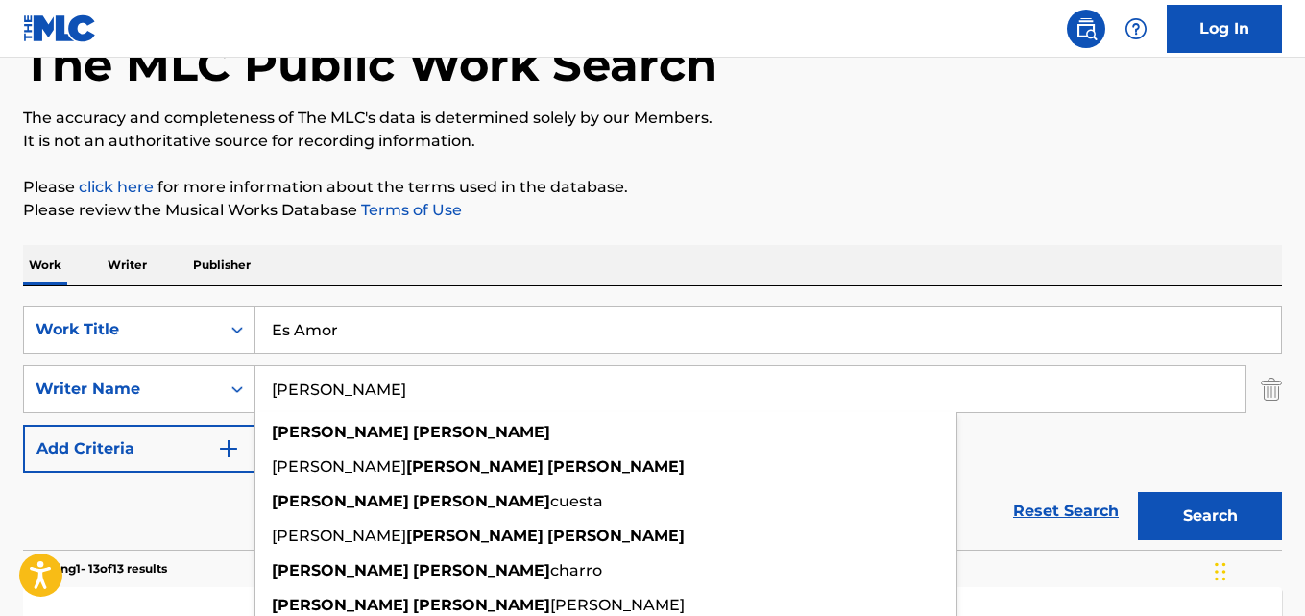
click at [358, 319] on input "Es Amor" at bounding box center [768, 329] width 1026 height 46
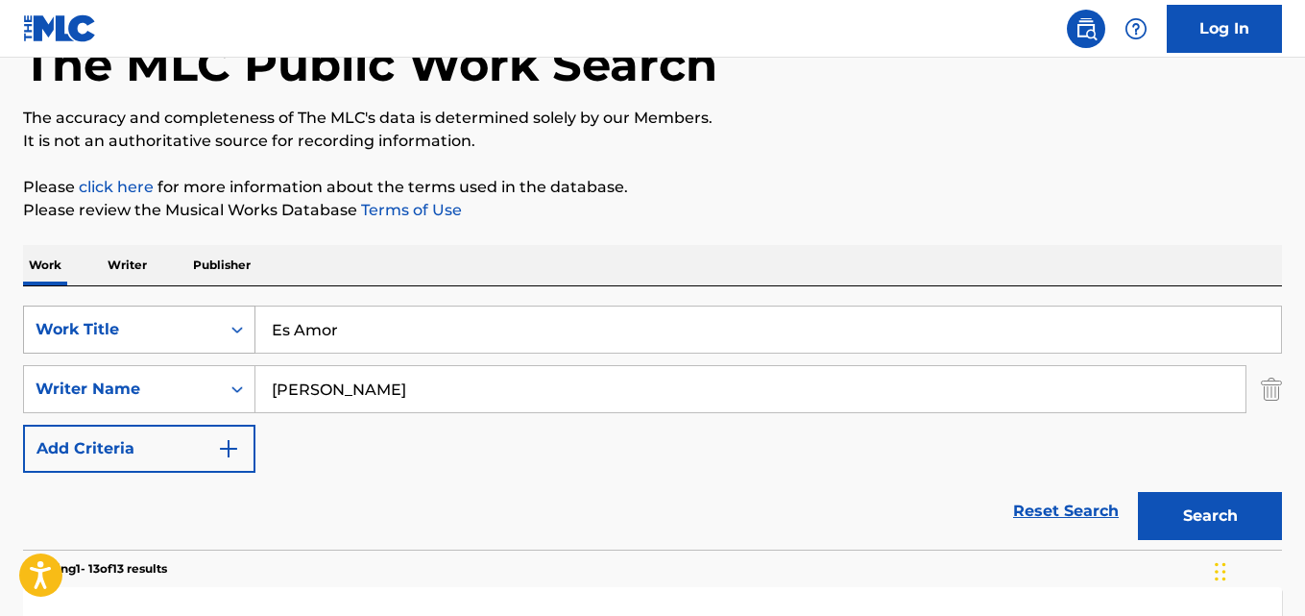
drag, startPoint x: 371, startPoint y: 328, endPoint x: 190, endPoint y: 315, distance: 181.0
click at [190, 315] on div "SearchWithCriteria28ae07e9-a377-4ffb-9205-c10d40972450 Work Title Es Amor" at bounding box center [652, 329] width 1259 height 48
click at [304, 326] on input "Qué Locura Fue Enamorarme de Ti" at bounding box center [768, 329] width 1026 height 46
type input "Que Locura Fue Enamorarme de Ti"
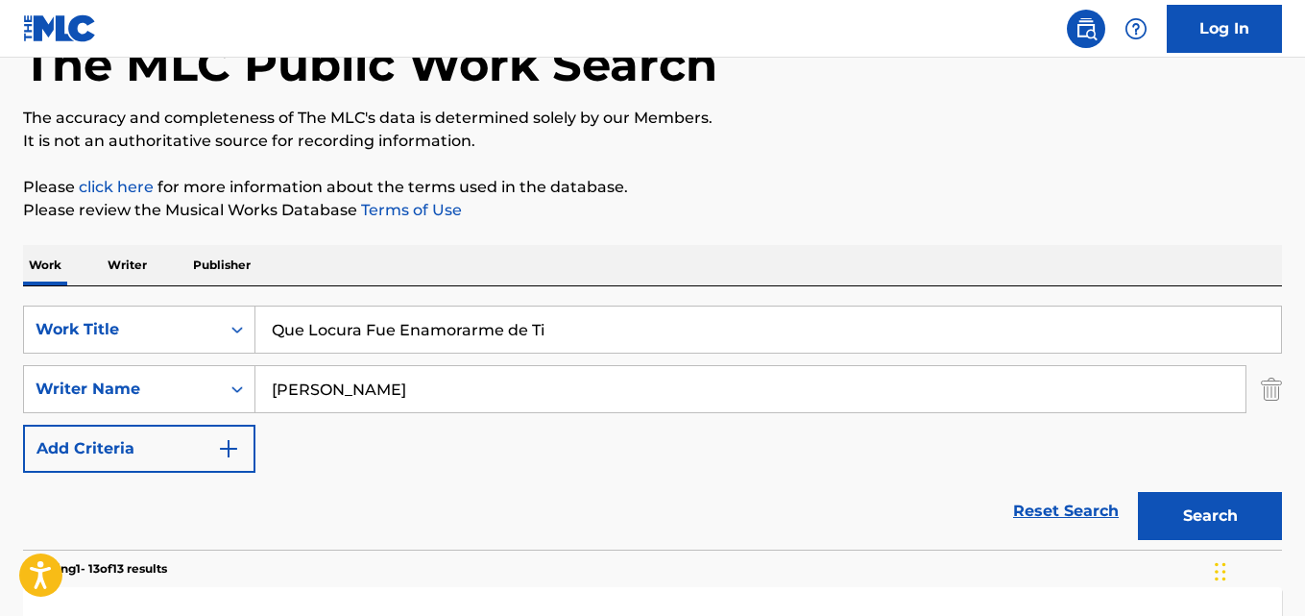
type input "[PERSON_NAME]"
click at [1138, 492] on button "Search" at bounding box center [1210, 516] width 144 height 48
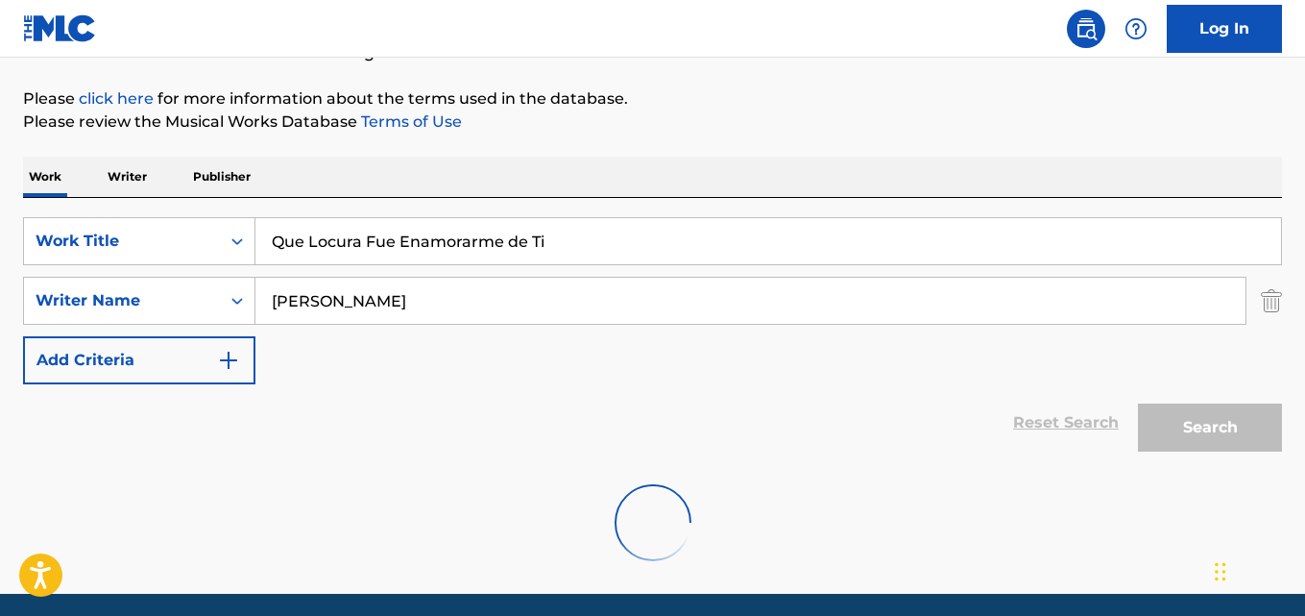
scroll to position [280, 0]
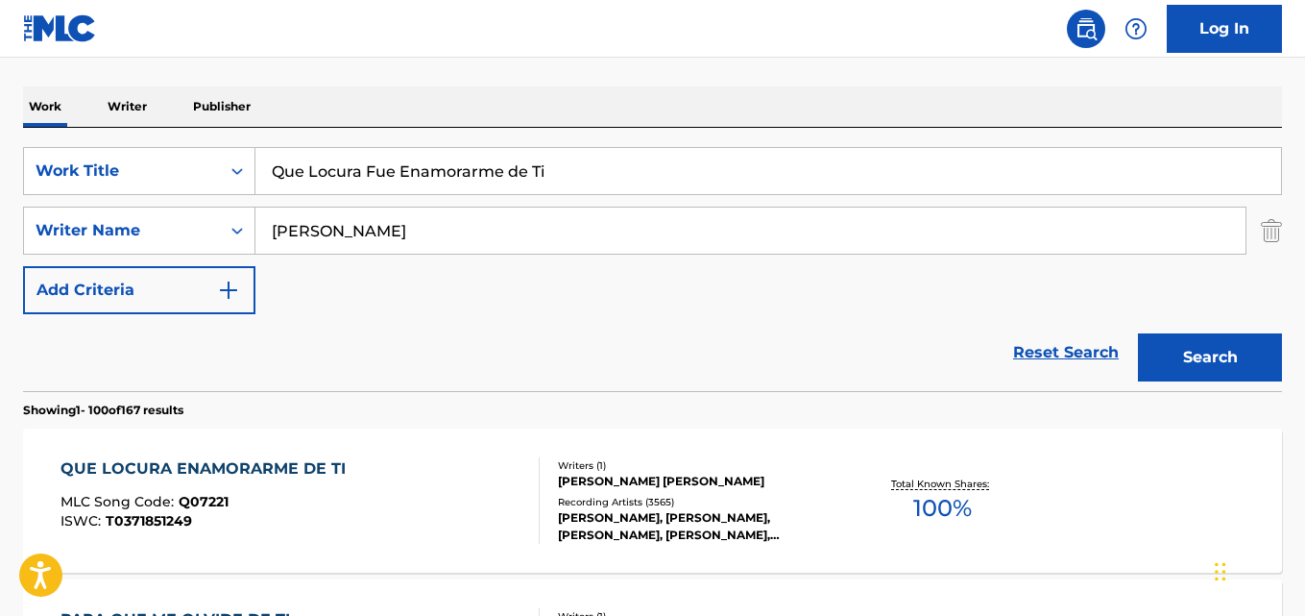
click at [340, 492] on div "QUE LOCURA ENAMORARME DE TI MLC Song Code : Q07221 ISWC : T0371851249" at bounding box center [208, 500] width 295 height 86
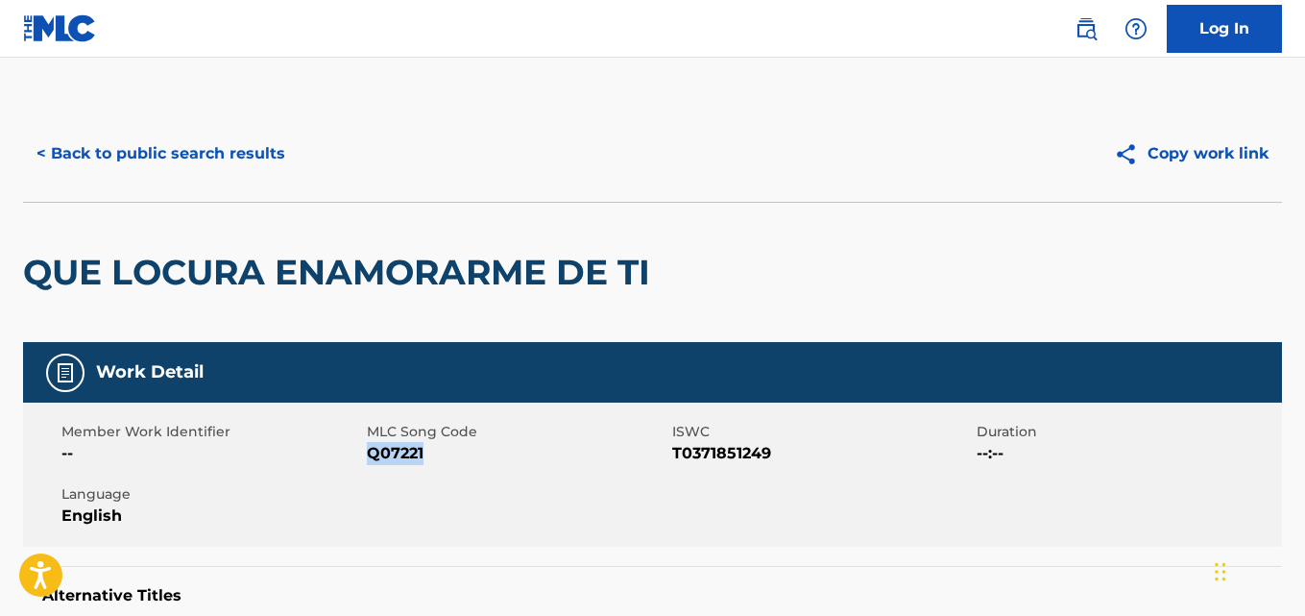
drag, startPoint x: 405, startPoint y: 455, endPoint x: 366, endPoint y: 455, distance: 39.4
click at [367, 455] on span "Q07221" at bounding box center [517, 453] width 301 height 23
copy span "Q07221"
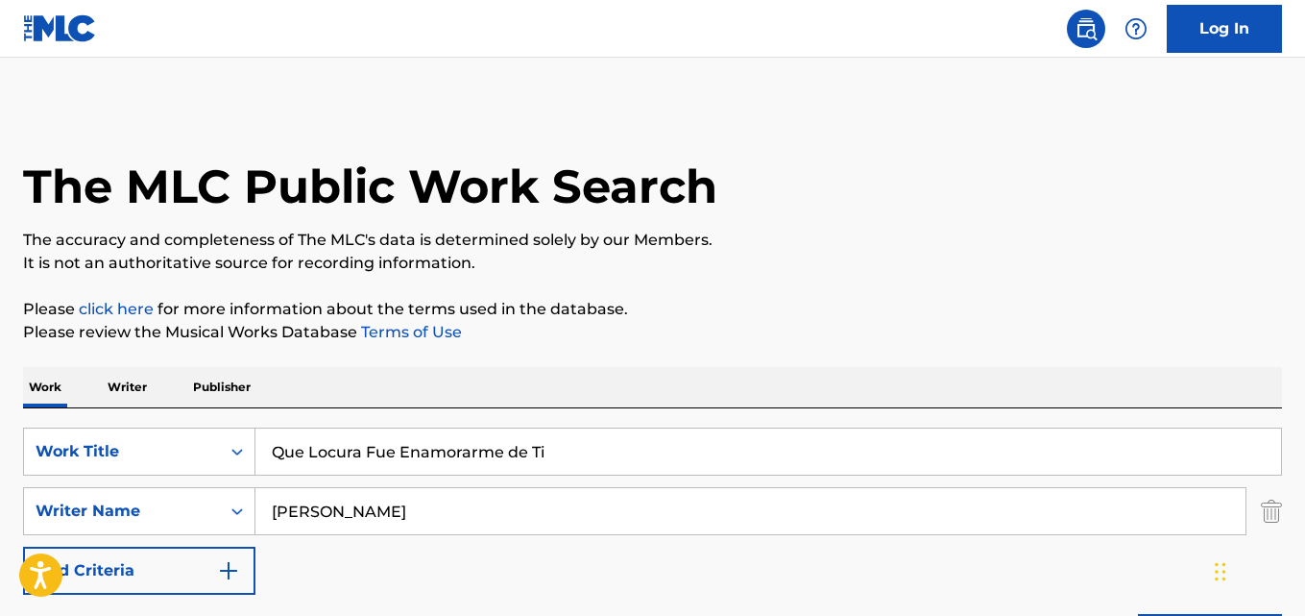
scroll to position [280, 0]
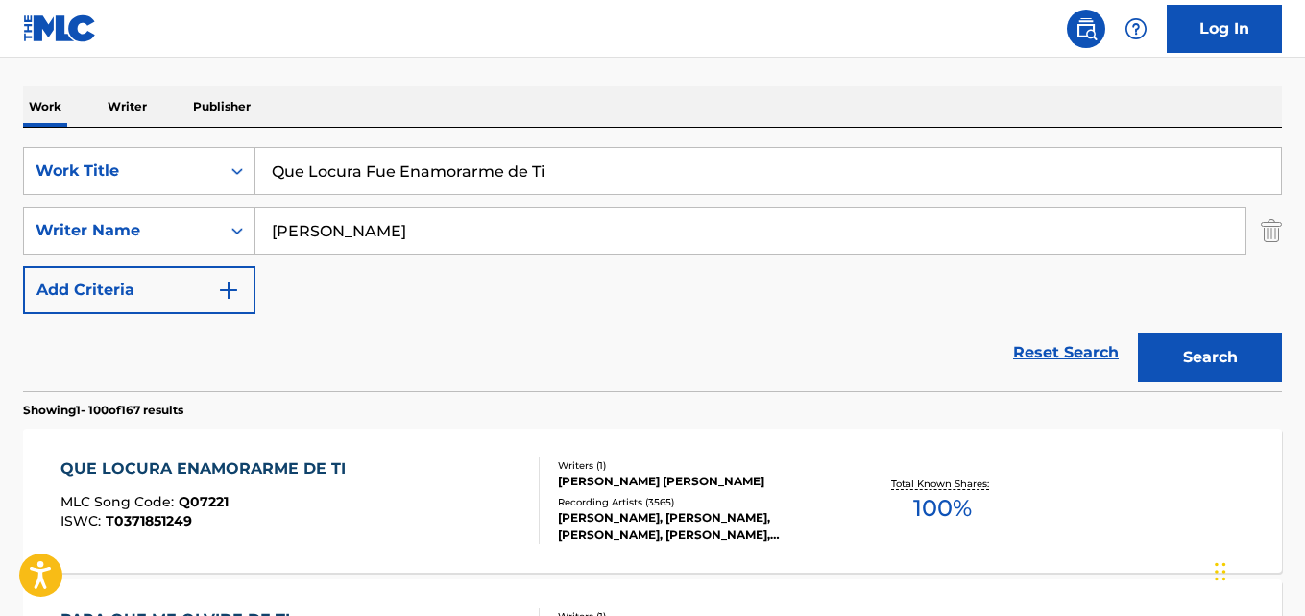
drag, startPoint x: 563, startPoint y: 169, endPoint x: 0, endPoint y: 109, distance: 566.0
type input "Dicen Que Dicen"
drag, startPoint x: 423, startPoint y: 230, endPoint x: 149, endPoint y: 222, distance: 273.9
click at [149, 222] on div "SearchWithCriteria631c808f-4a22-4095-b367-28aa834f3d60 Writer Name [PERSON_NAME]" at bounding box center [652, 231] width 1259 height 48
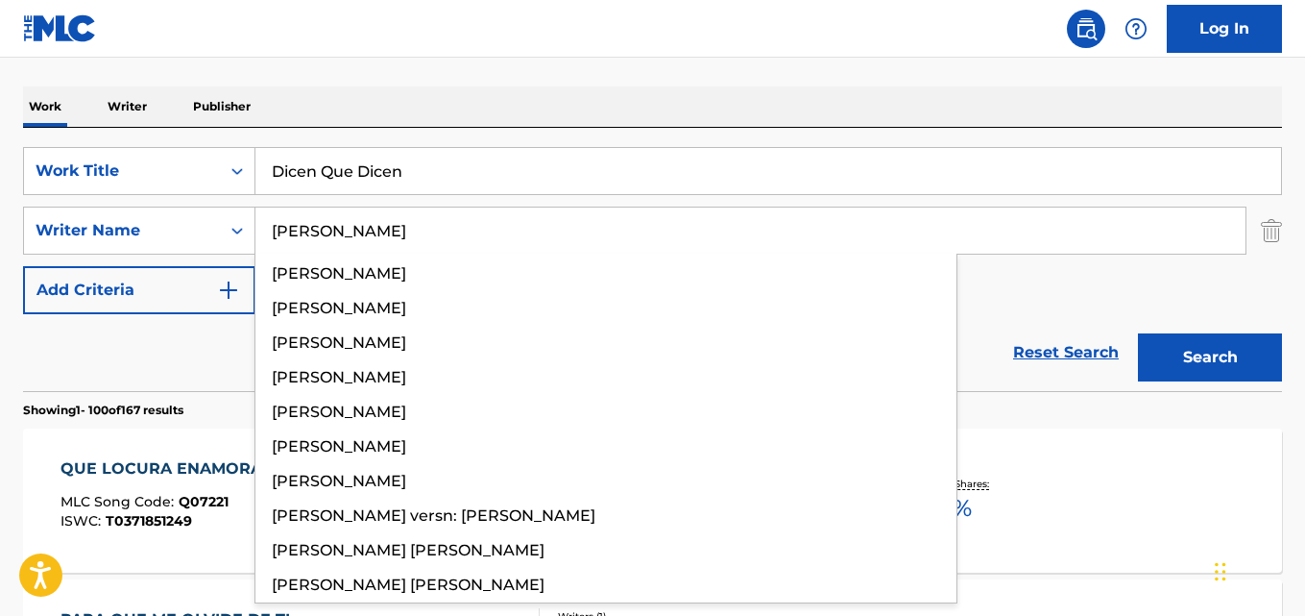
click at [297, 229] on input "[PERSON_NAME]" at bounding box center [750, 230] width 990 height 46
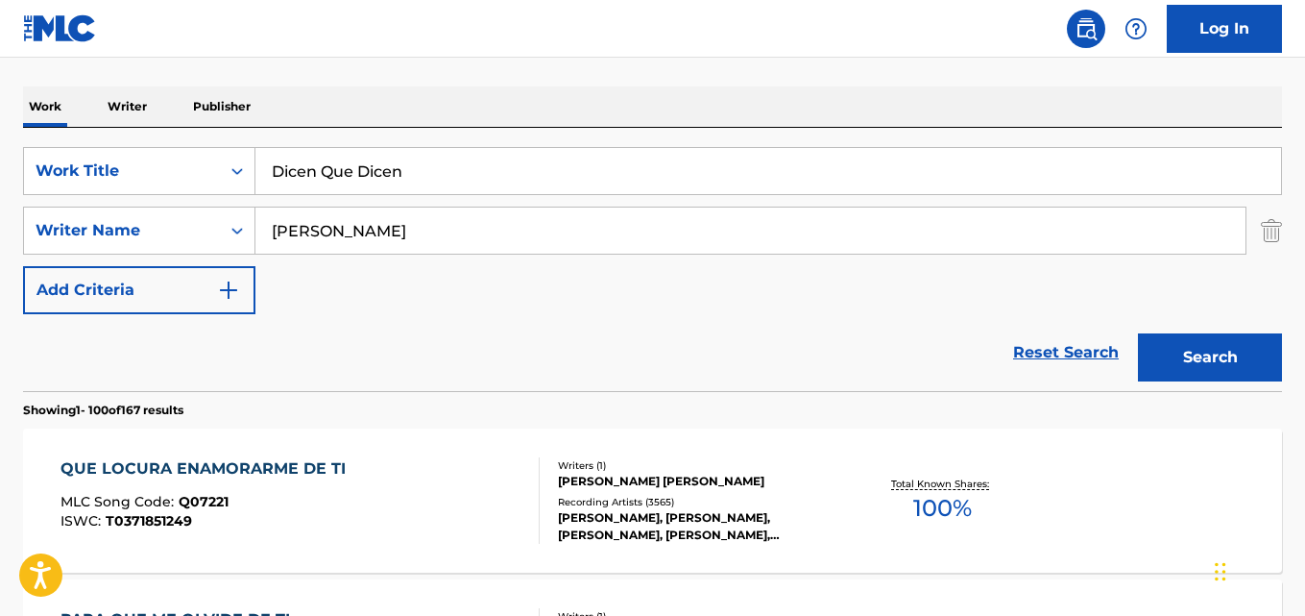
type input "[PERSON_NAME]"
click at [1138, 333] on button "Search" at bounding box center [1210, 357] width 144 height 48
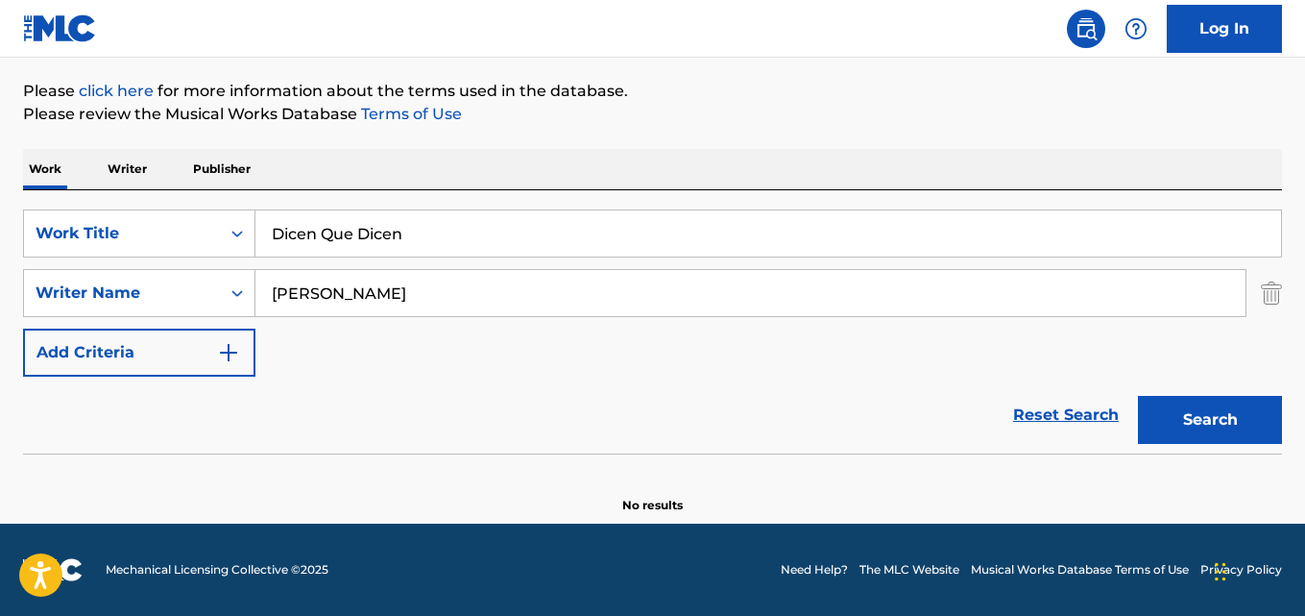
scroll to position [218, 0]
drag, startPoint x: 439, startPoint y: 223, endPoint x: 151, endPoint y: 220, distance: 288.2
click at [153, 220] on div "SearchWithCriteria28ae07e9-a377-4ffb-9205-c10d40972450 Work Title Dicen Que Dic…" at bounding box center [652, 233] width 1259 height 48
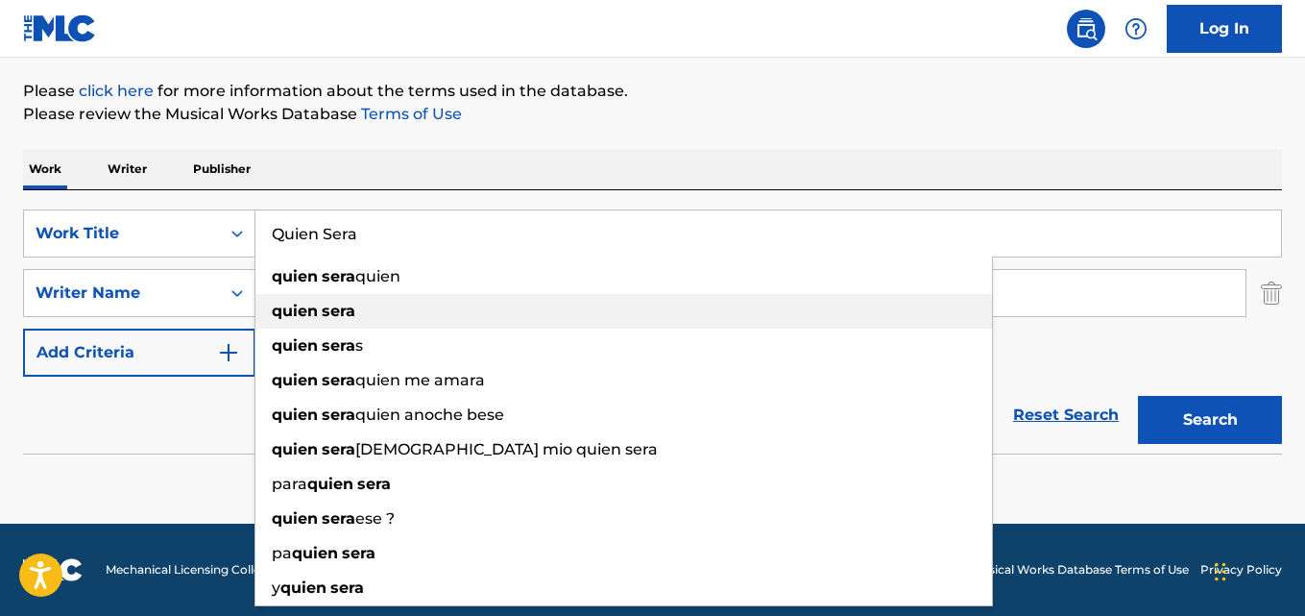
drag, startPoint x: 402, startPoint y: 298, endPoint x: 383, endPoint y: 294, distance: 19.6
click at [383, 294] on div "quien sera" at bounding box center [623, 311] width 737 height 35
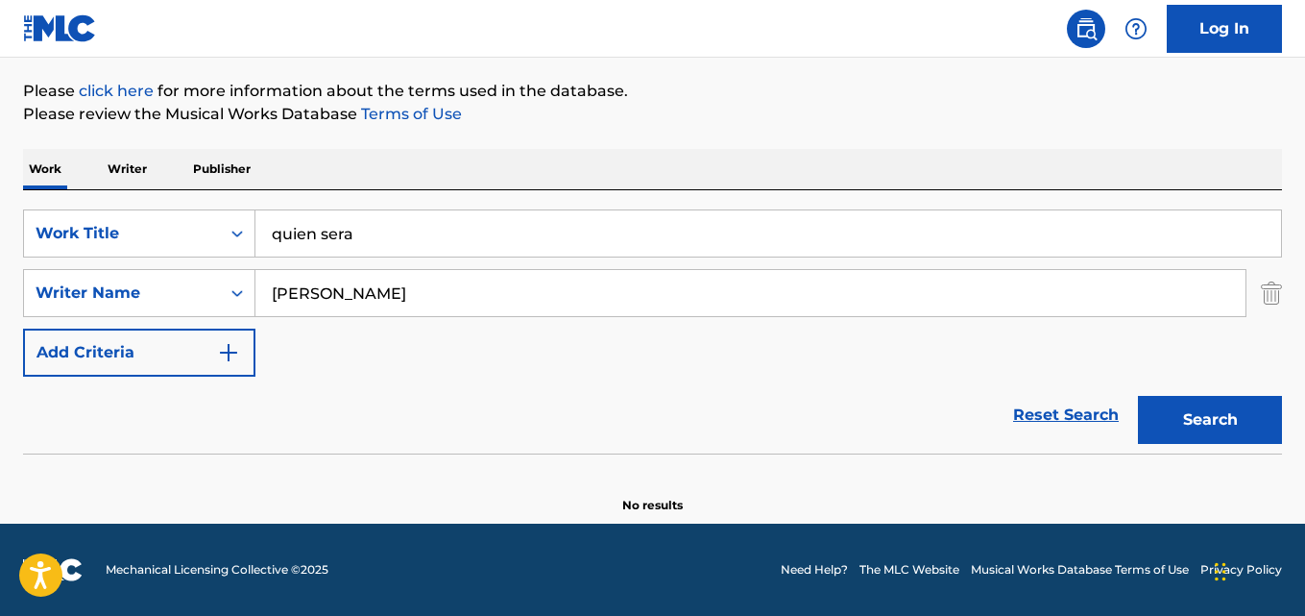
click at [421, 231] on input "quien sera" at bounding box center [768, 233] width 1026 height 46
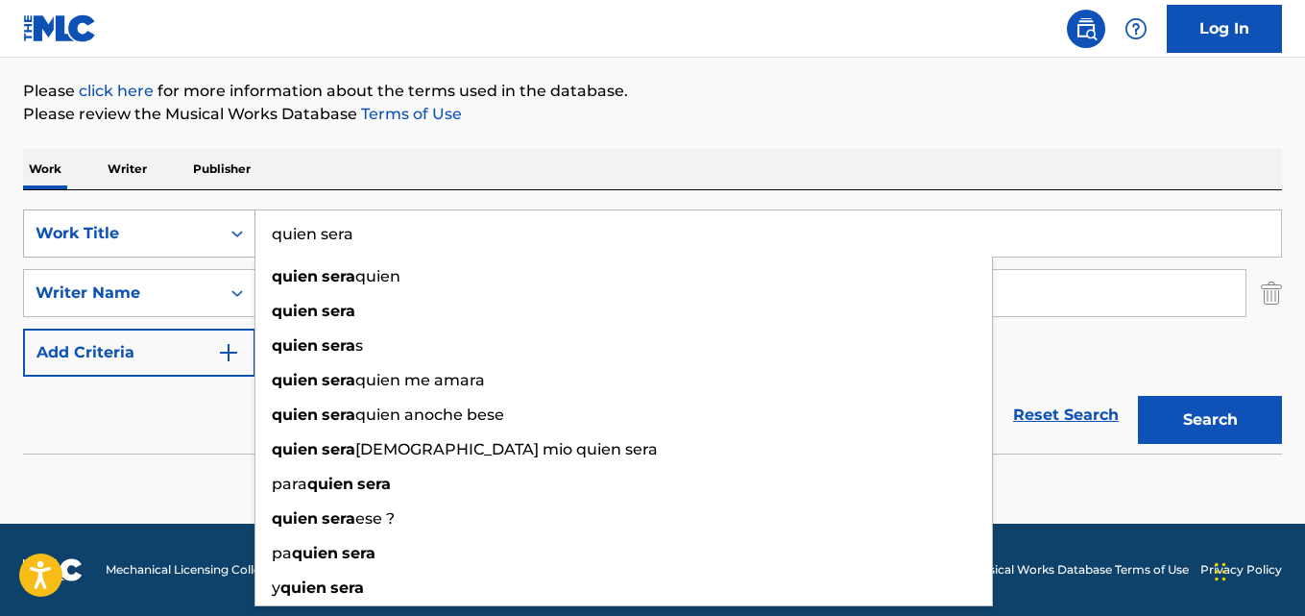
drag, startPoint x: 396, startPoint y: 228, endPoint x: 115, endPoint y: 227, distance: 280.5
click at [116, 227] on div "SearchWithCriteria28ae07e9-a377-4ffb-9205-c10d40972450 Work Title quien sera qu…" at bounding box center [652, 233] width 1259 height 48
click at [298, 238] on input "Quién Será" at bounding box center [768, 233] width 1026 height 46
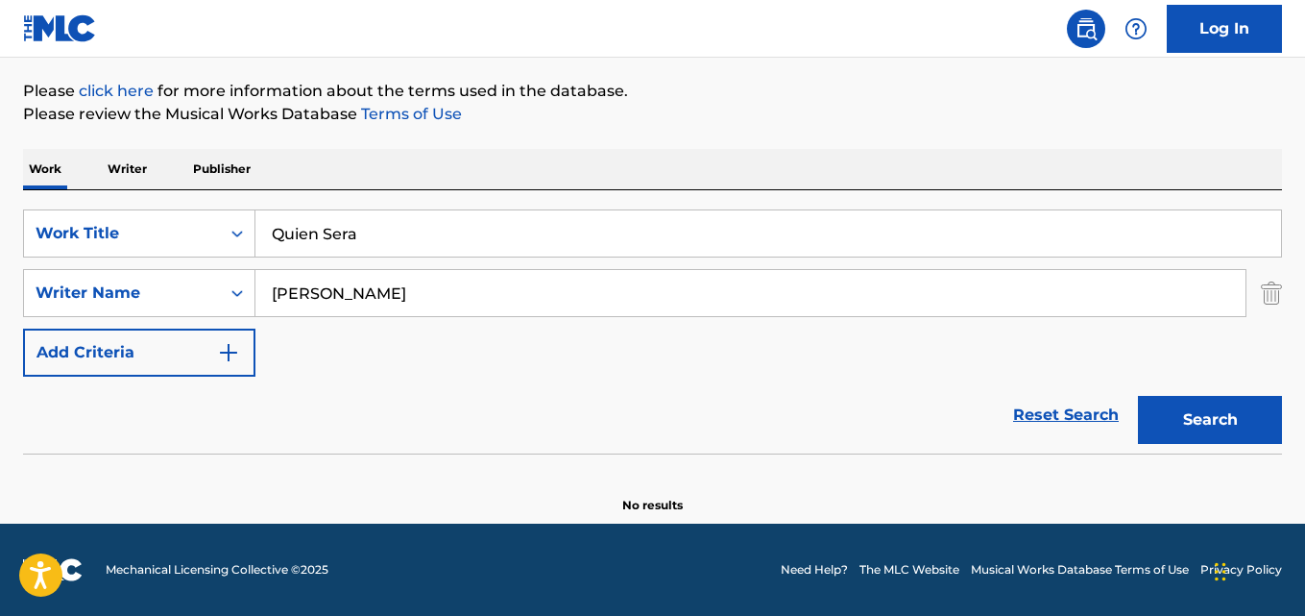
type input "Quien Sera"
drag, startPoint x: 409, startPoint y: 297, endPoint x: 0, endPoint y: 282, distance: 409.4
click at [0, 282] on div "The MLC Public Work Search The accuracy and completeness of The MLC's data is d…" at bounding box center [652, 201] width 1305 height 626
type input "[PERSON_NAME]"
click at [1138, 396] on button "Search" at bounding box center [1210, 420] width 144 height 48
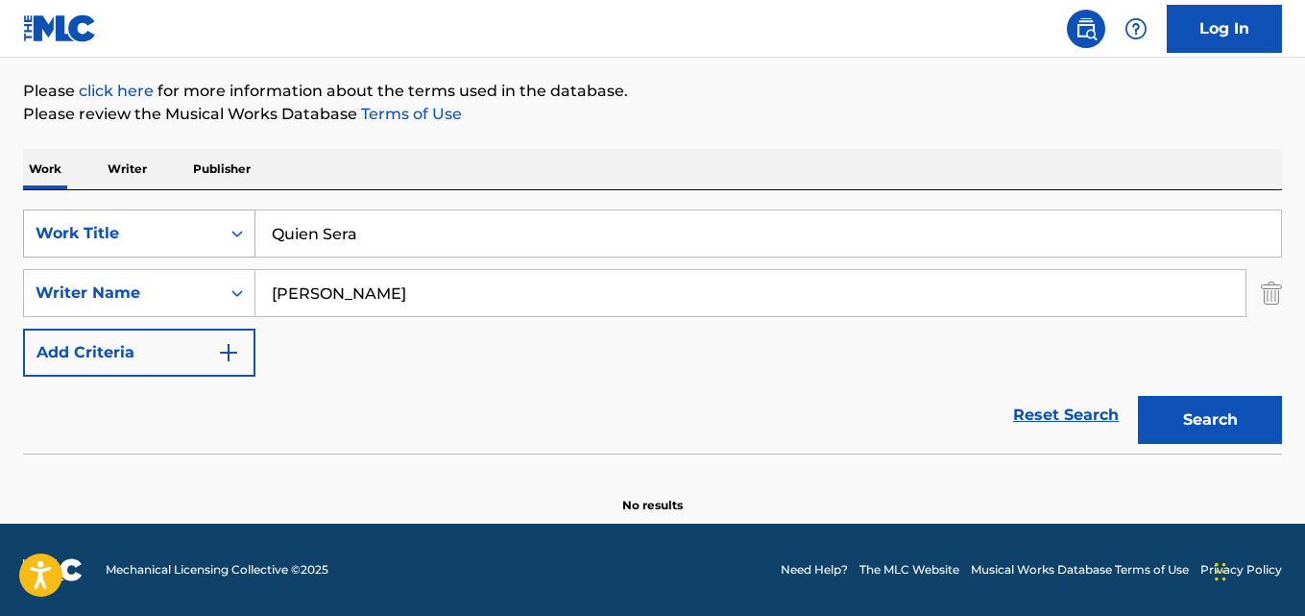
drag, startPoint x: 450, startPoint y: 231, endPoint x: 38, endPoint y: 225, distance: 411.1
click at [51, 227] on div "SearchWithCriteria28ae07e9-a377-4ffb-9205-c10d40972450 Work Title Quien Sera" at bounding box center [652, 233] width 1259 height 48
click at [1138, 396] on button "Search" at bounding box center [1210, 420] width 144 height 48
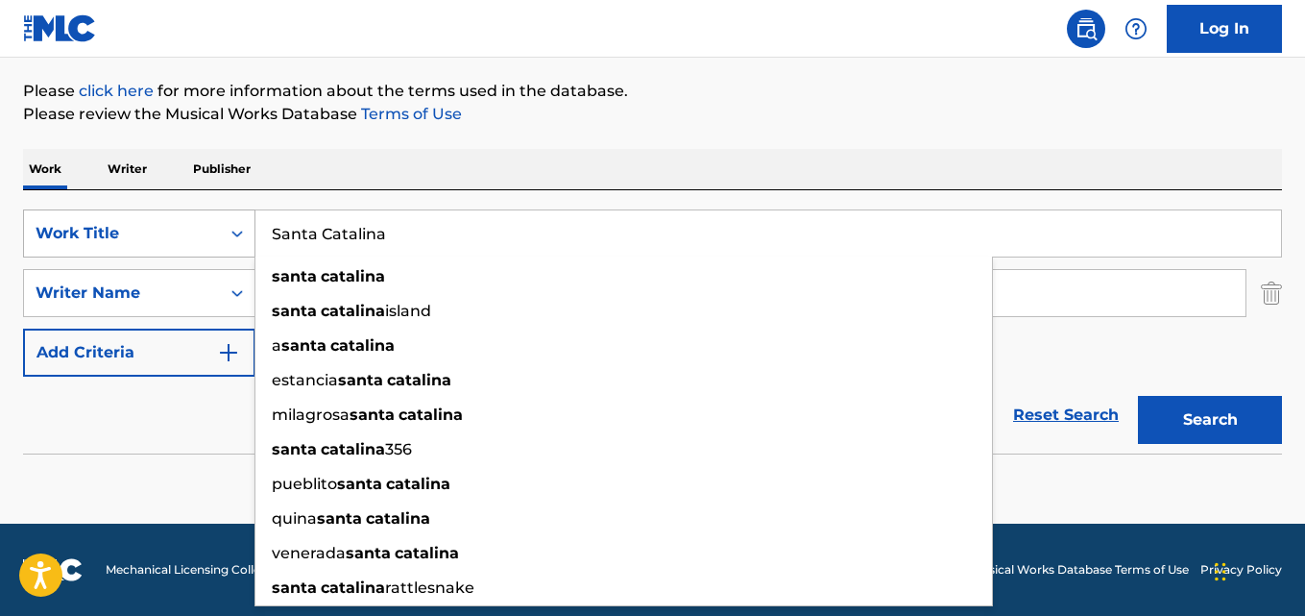
drag, startPoint x: 409, startPoint y: 241, endPoint x: 100, endPoint y: 216, distance: 310.3
click at [113, 216] on div "SearchWithCriteria28ae07e9-a377-4ffb-9205-c10d40972450 Work Title [GEOGRAPHIC_D…" at bounding box center [652, 233] width 1259 height 48
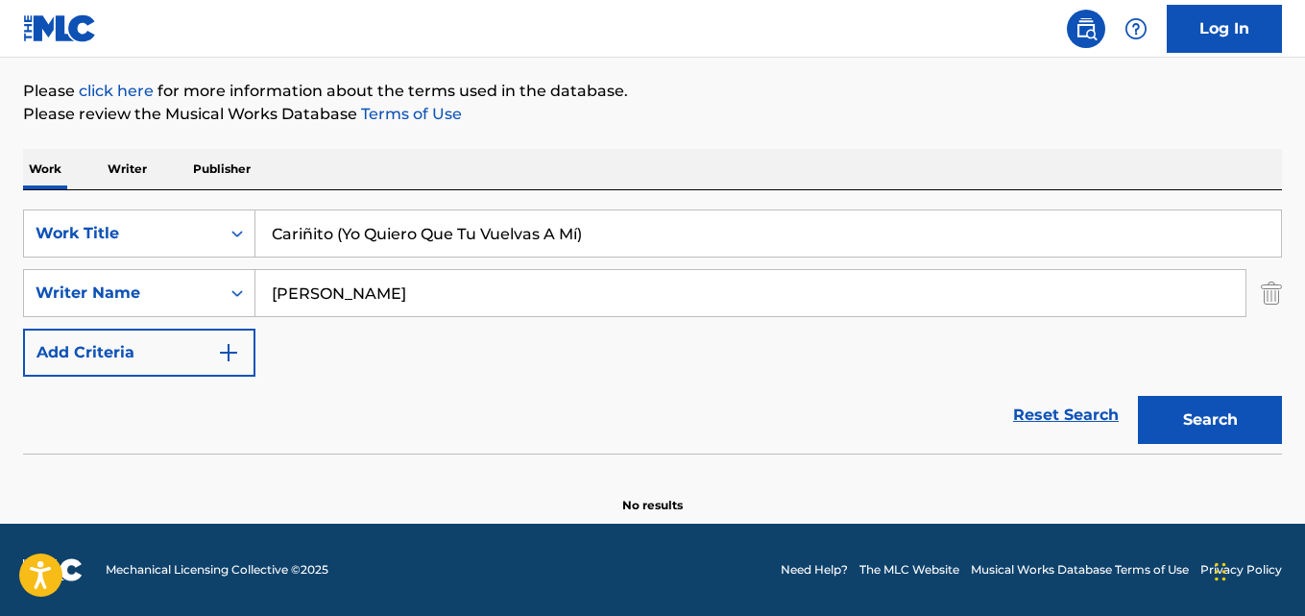
click at [311, 231] on input "Cariñito (Yo Quiero Que Tu Vuelvas A Mí)" at bounding box center [768, 233] width 1026 height 46
type input "Carinito (Yo Quiero Que Tu Vuelvas A Mí)"
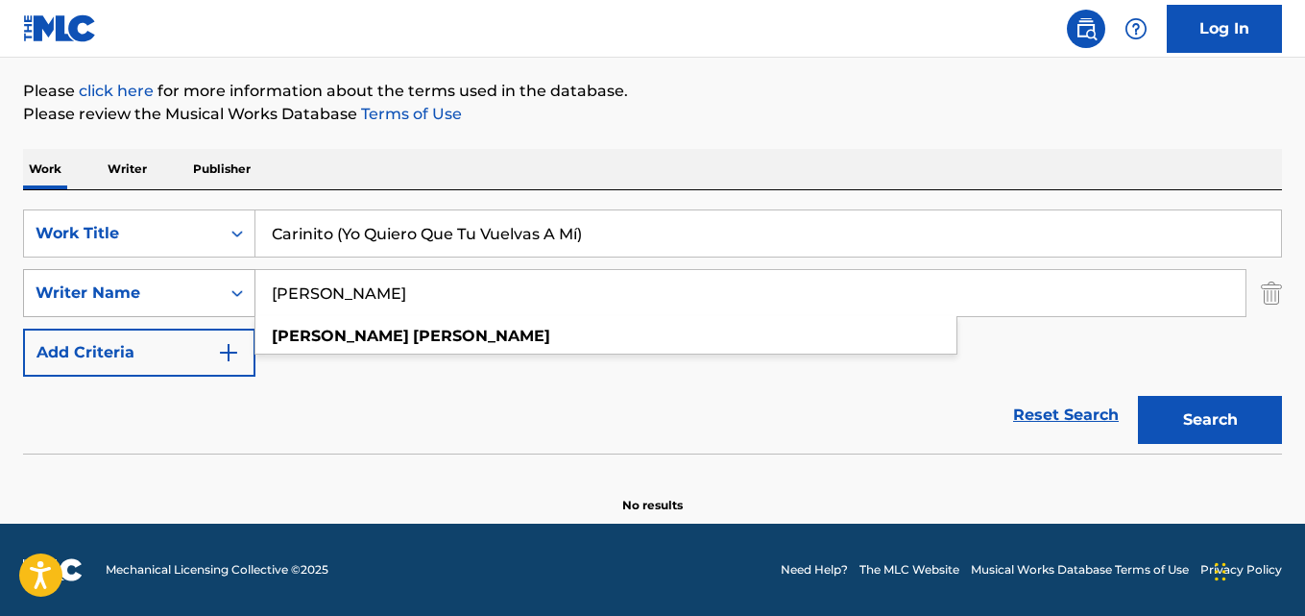
drag, startPoint x: 388, startPoint y: 300, endPoint x: 125, endPoint y: 292, distance: 263.3
click at [128, 292] on div "SearchWithCriteria631c808f-4a22-4095-b367-28aa834f3d60 Writer Name [PERSON_NAME…" at bounding box center [652, 293] width 1259 height 48
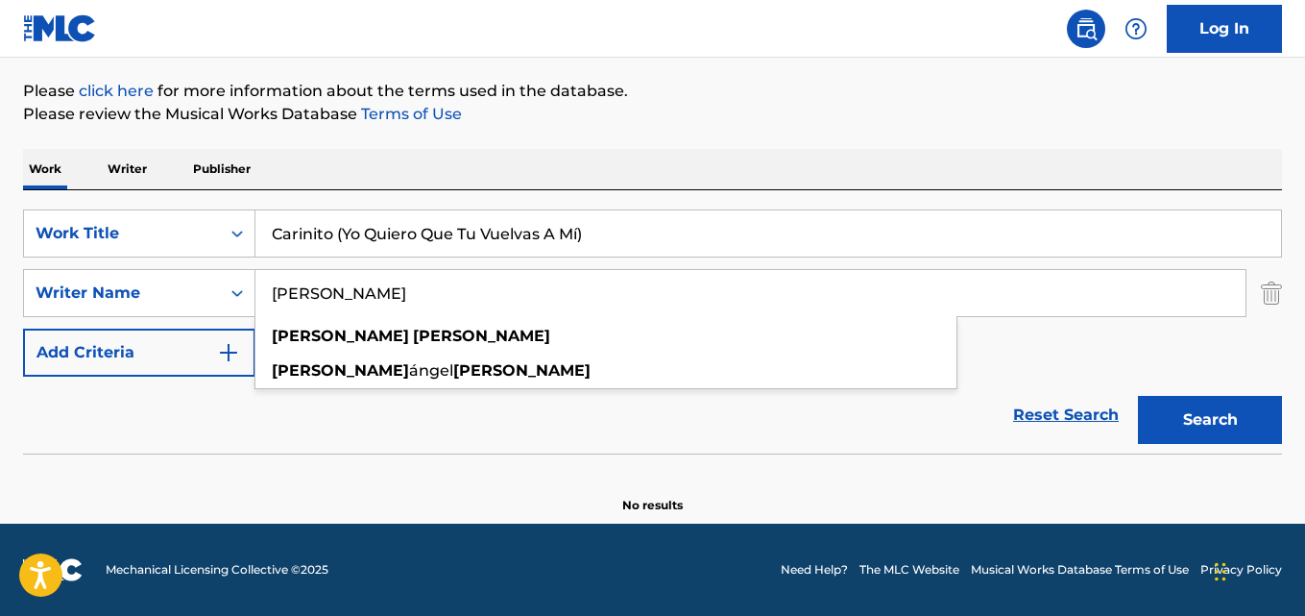
click at [350, 290] on input "[PERSON_NAME]" at bounding box center [750, 293] width 990 height 46
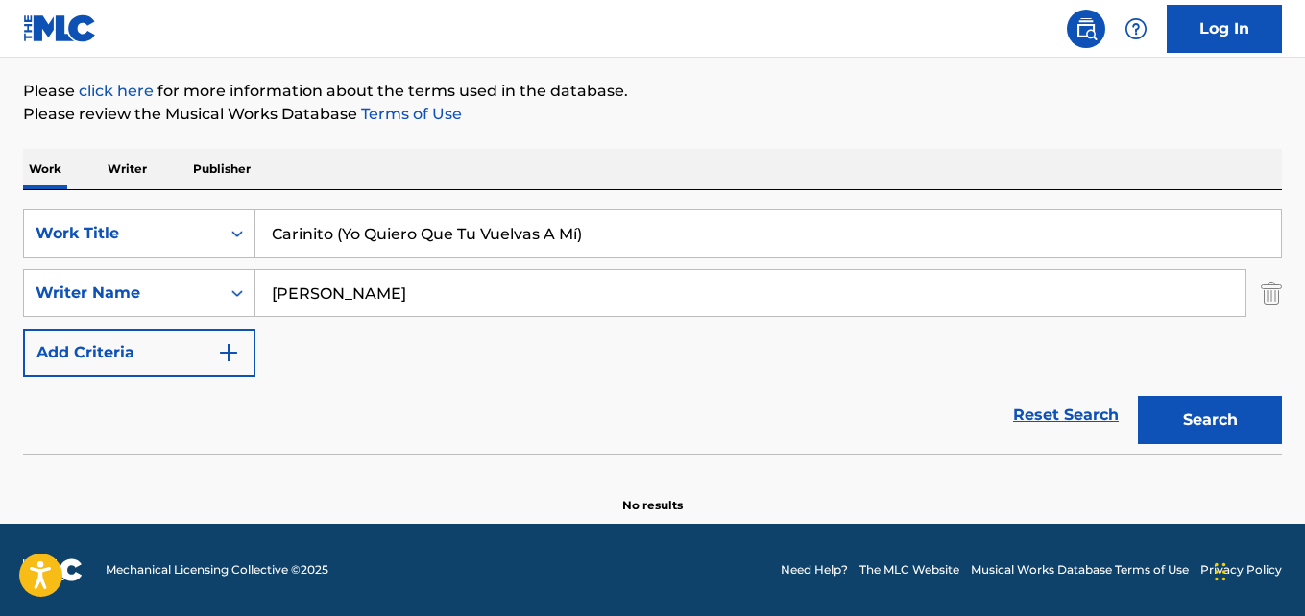
type input "[PERSON_NAME]"
click at [1138, 396] on button "Search" at bounding box center [1210, 420] width 144 height 48
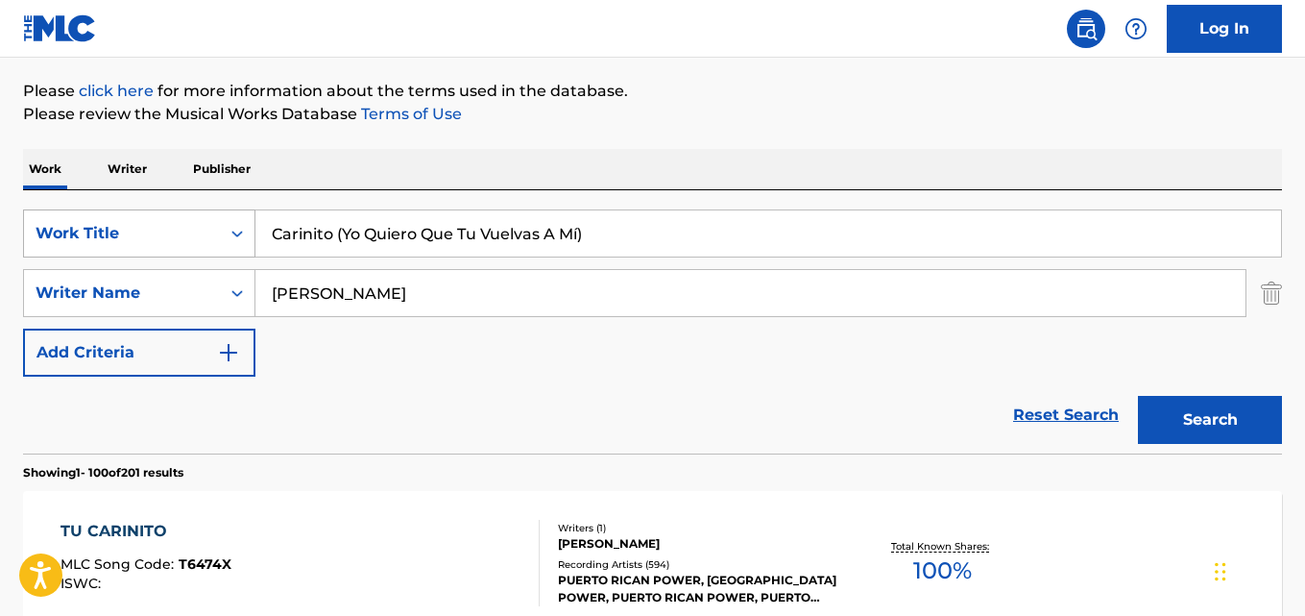
drag, startPoint x: 629, startPoint y: 240, endPoint x: 175, endPoint y: 224, distance: 454.6
click at [175, 224] on div "SearchWithCriteria28ae07e9-a377-4ffb-9205-c10d40972450 Work Title Carinito (Yo …" at bounding box center [652, 233] width 1259 height 48
type input "Solitario"
drag, startPoint x: 399, startPoint y: 286, endPoint x: 0, endPoint y: 292, distance: 398.6
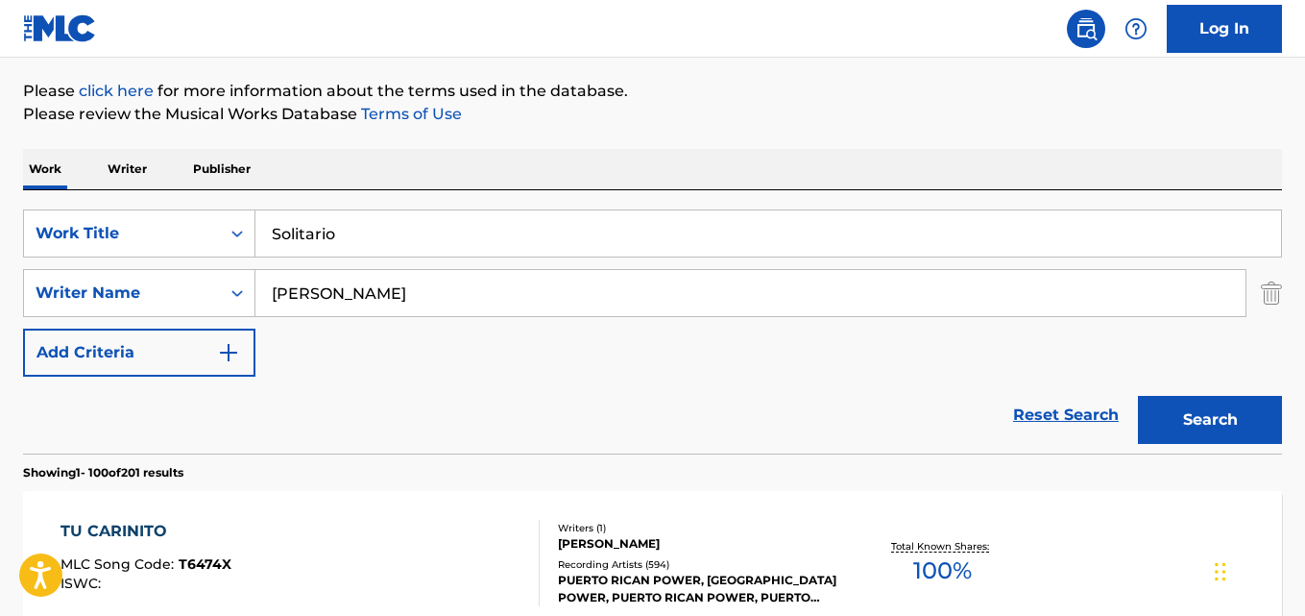
type input "[PERSON_NAME]"
click at [1138, 396] on button "Search" at bounding box center [1210, 420] width 144 height 48
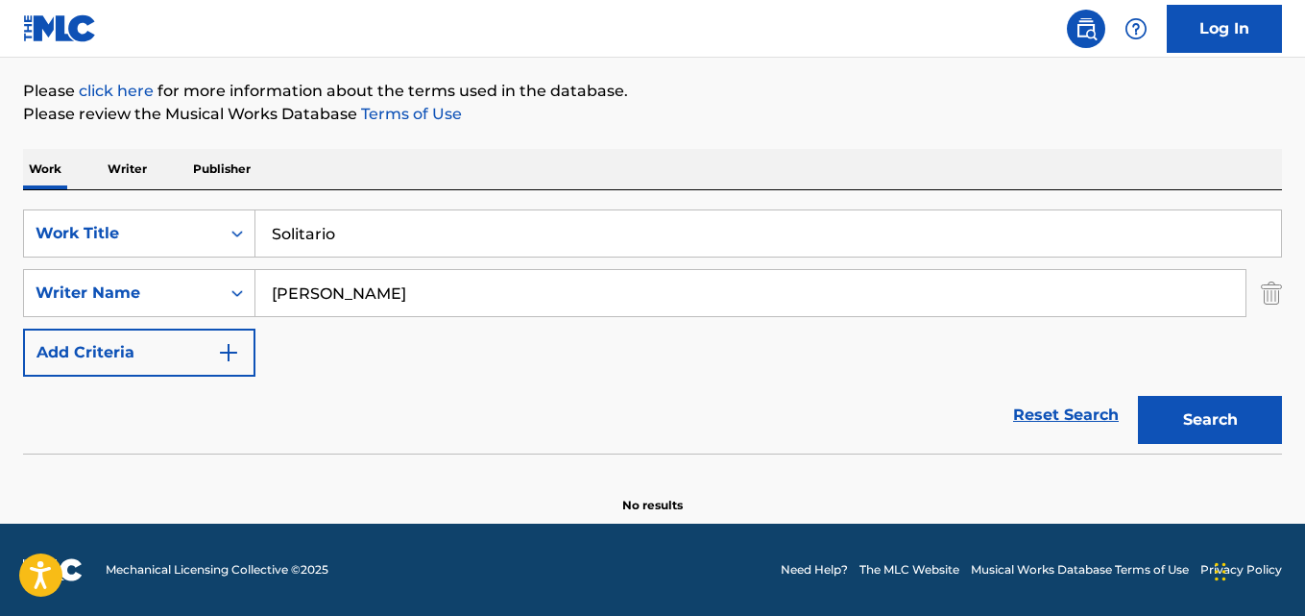
drag, startPoint x: 367, startPoint y: 223, endPoint x: 10, endPoint y: 217, distance: 357.4
click at [10, 217] on div "The MLC Public Work Search The accuracy and completeness of The MLC's data is d…" at bounding box center [652, 201] width 1305 height 626
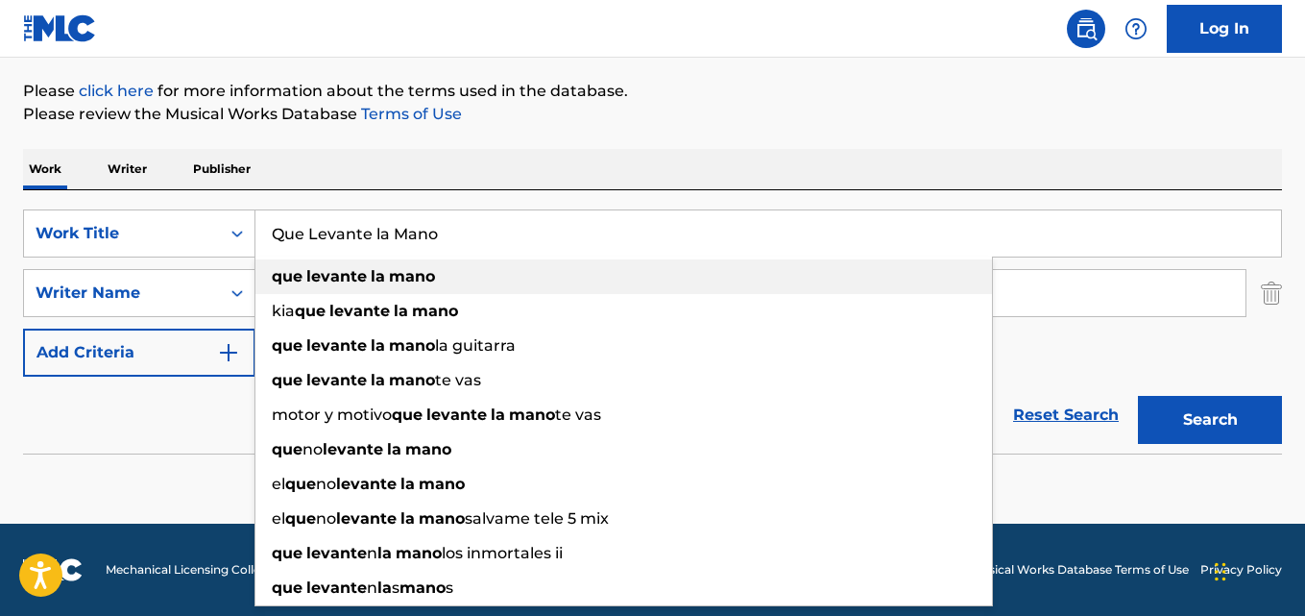
type input "Que Levante la Mano"
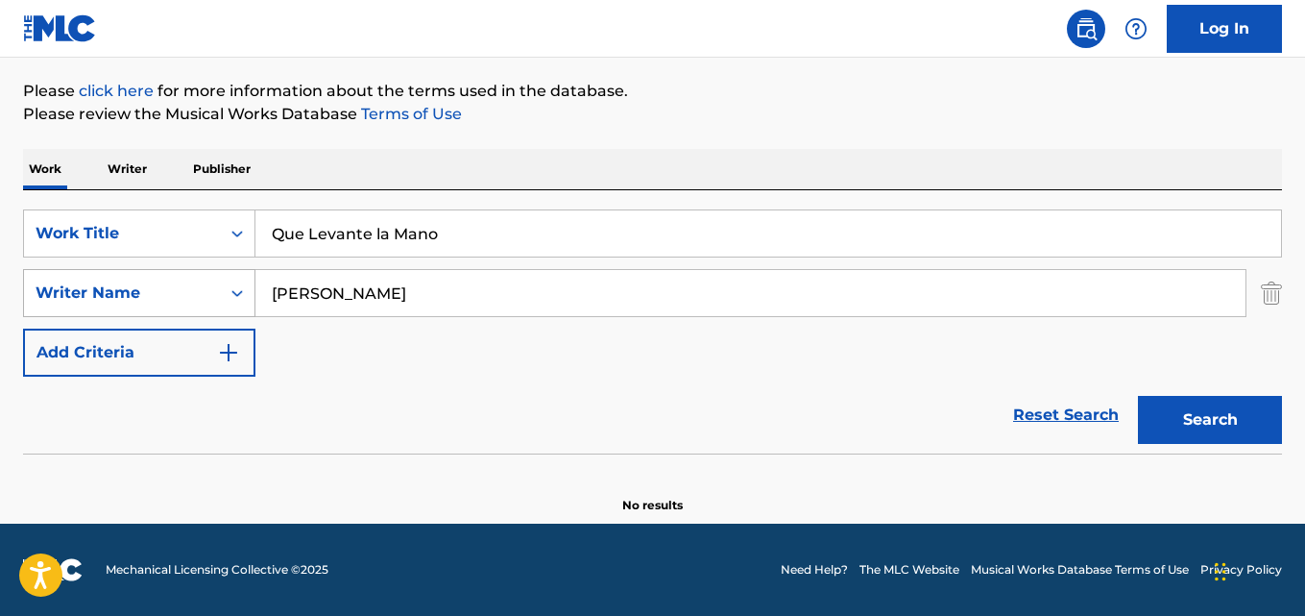
drag, startPoint x: 306, startPoint y: 282, endPoint x: 104, endPoint y: 286, distance: 202.7
click at [104, 286] on div "SearchWithCriteria631c808f-4a22-4095-b367-28aa834f3d60 Writer Name [PERSON_NAME]" at bounding box center [652, 293] width 1259 height 48
click at [374, 292] on input "[PERSON_NAME], [PERSON_NAME]" at bounding box center [750, 293] width 990 height 46
type input "[PERSON_NAME]"
click at [1138, 396] on button "Search" at bounding box center [1210, 420] width 144 height 48
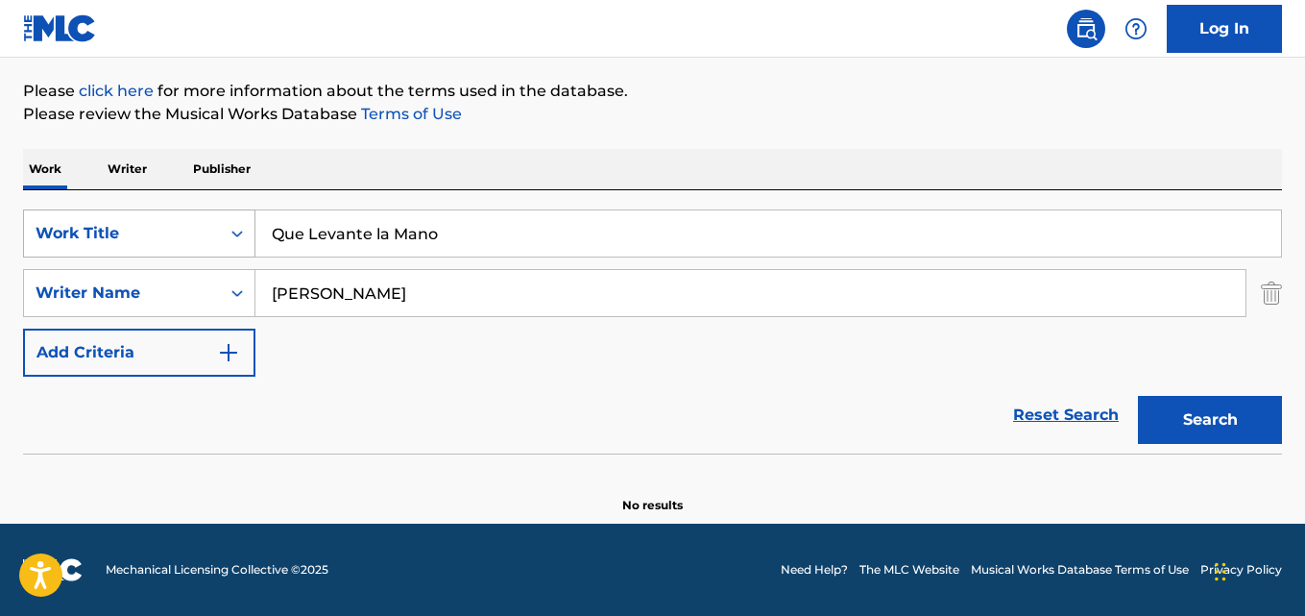
drag, startPoint x: 450, startPoint y: 237, endPoint x: 72, endPoint y: 235, distance: 377.5
click at [261, 235] on input "Que Levante la Mano" at bounding box center [768, 233] width 1026 height 46
click at [181, 235] on div "Work Title" at bounding box center [139, 233] width 232 height 48
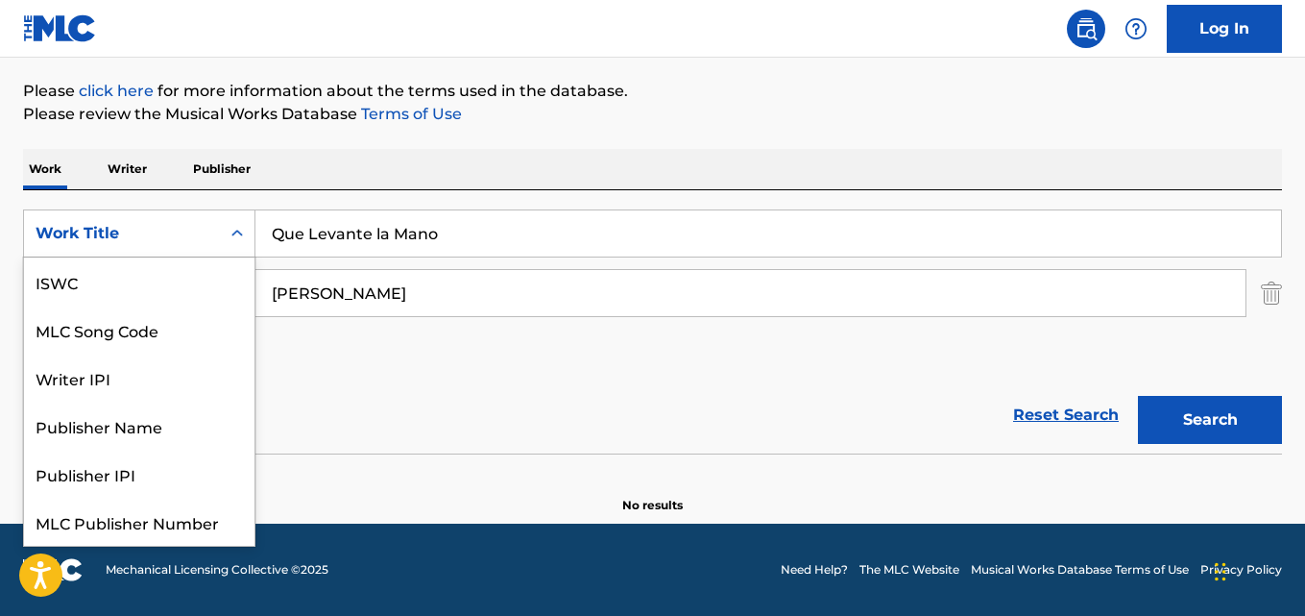
scroll to position [48, 0]
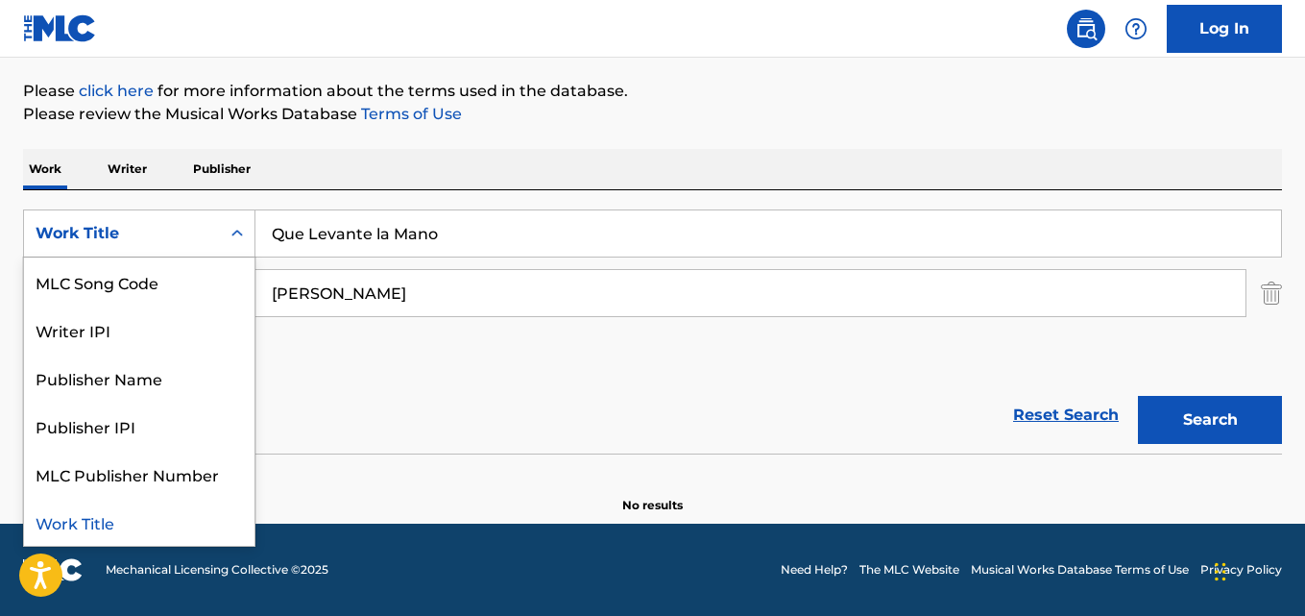
click at [455, 233] on input "Que Levante la Mano" at bounding box center [768, 233] width 1026 height 46
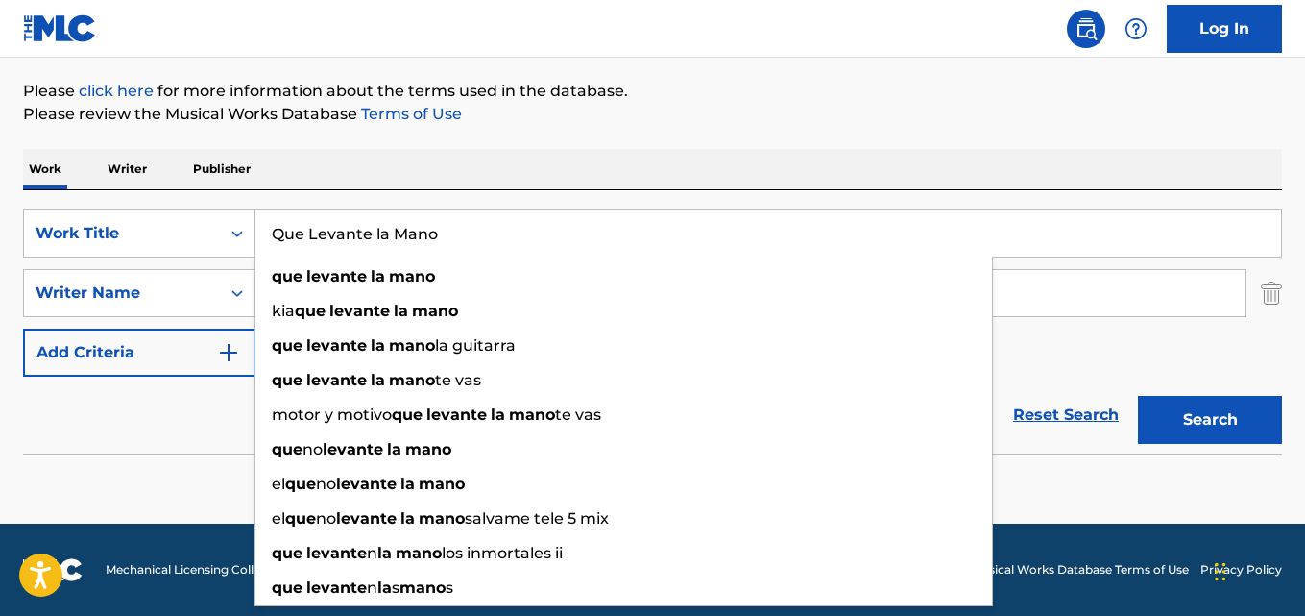
drag, startPoint x: 451, startPoint y: 233, endPoint x: 438, endPoint y: 249, distance: 20.4
click at [431, 236] on input "Que Levante la Mano" at bounding box center [768, 233] width 1026 height 46
click at [302, 227] on input "Que Levante la Mano" at bounding box center [768, 233] width 1026 height 46
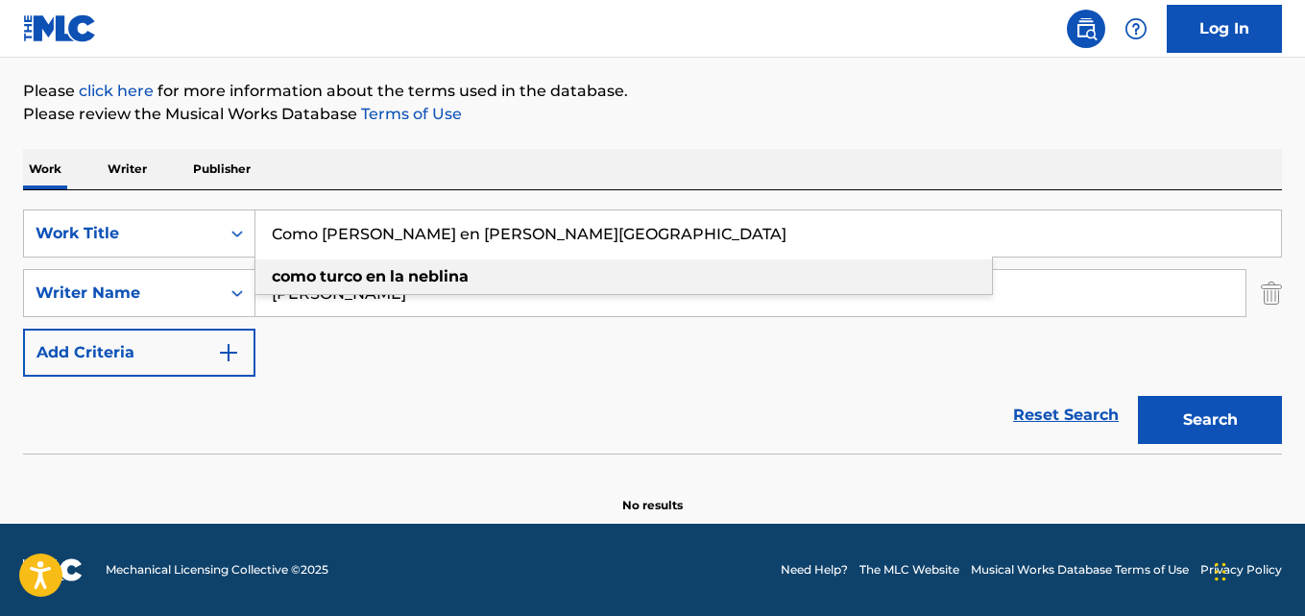
type input "Como [PERSON_NAME] en [PERSON_NAME][GEOGRAPHIC_DATA]"
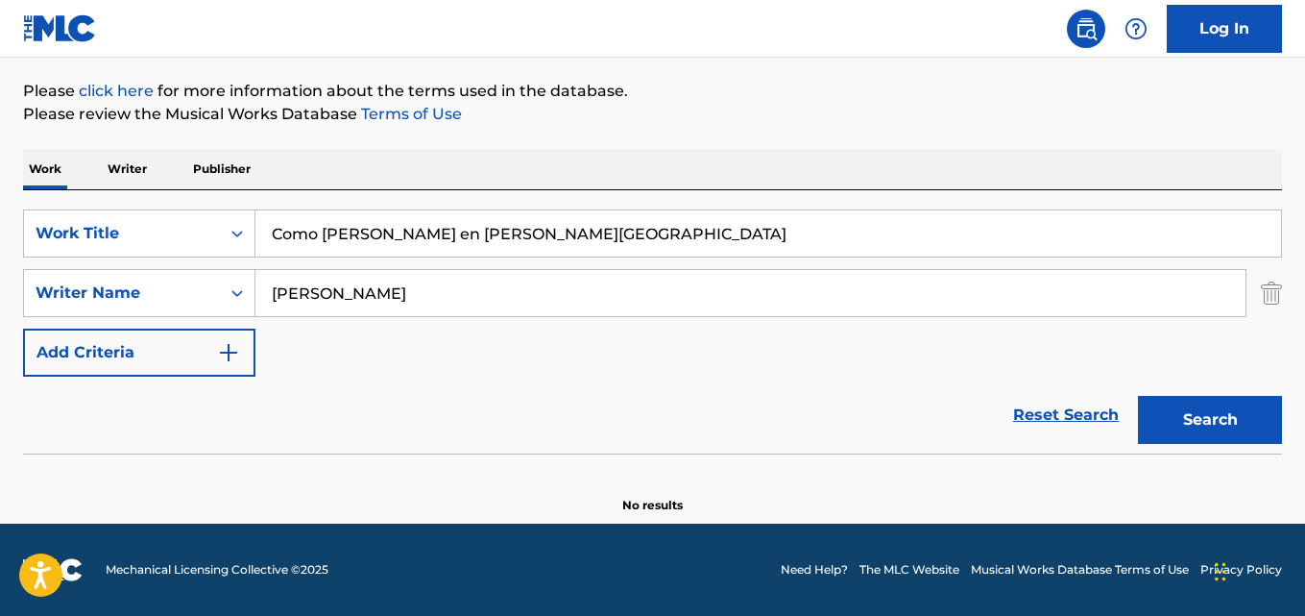
drag, startPoint x: 402, startPoint y: 295, endPoint x: 0, endPoint y: 310, distance: 402.7
click at [0, 310] on div "The MLC Public Work Search The accuracy and completeness of The MLC's data is d…" at bounding box center [652, 201] width 1305 height 626
click at [344, 297] on input "[PERSON_NAME]" at bounding box center [750, 293] width 990 height 46
type input "[PERSON_NAME]"
click at [1138, 396] on button "Search" at bounding box center [1210, 420] width 144 height 48
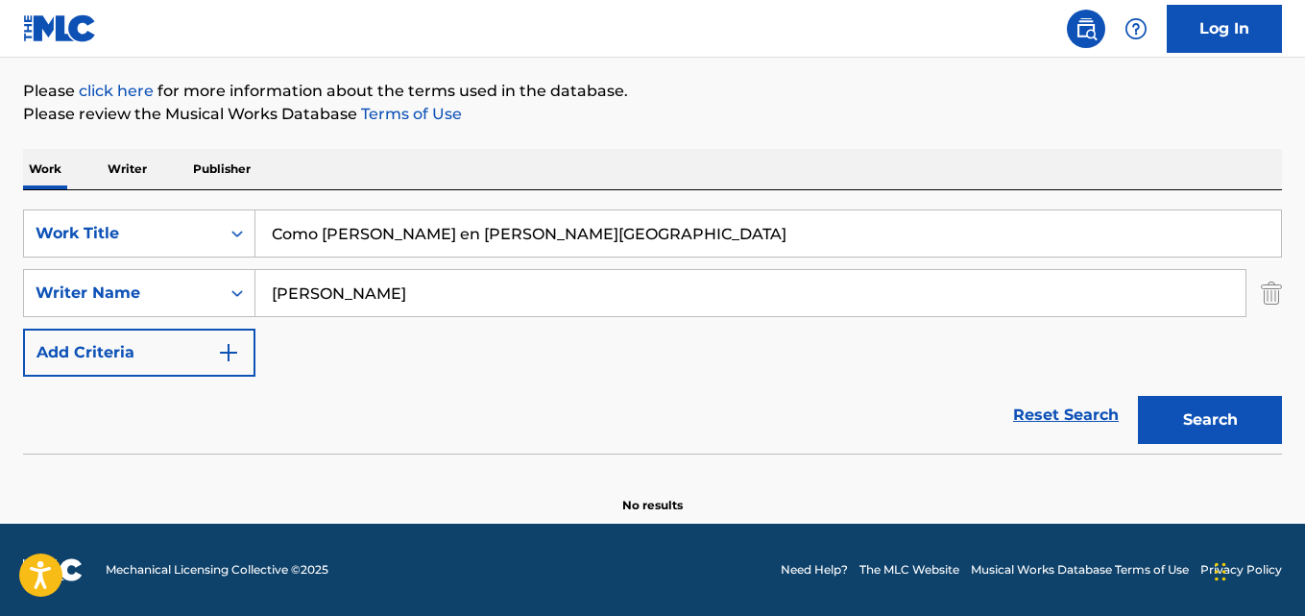
drag, startPoint x: 517, startPoint y: 230, endPoint x: 32, endPoint y: 196, distance: 486.2
click at [32, 196] on div "SearchWithCriteria28ae07e9-a377-4ffb-9205-c10d40972450 Work Title Como [PERSON_…" at bounding box center [652, 321] width 1259 height 263
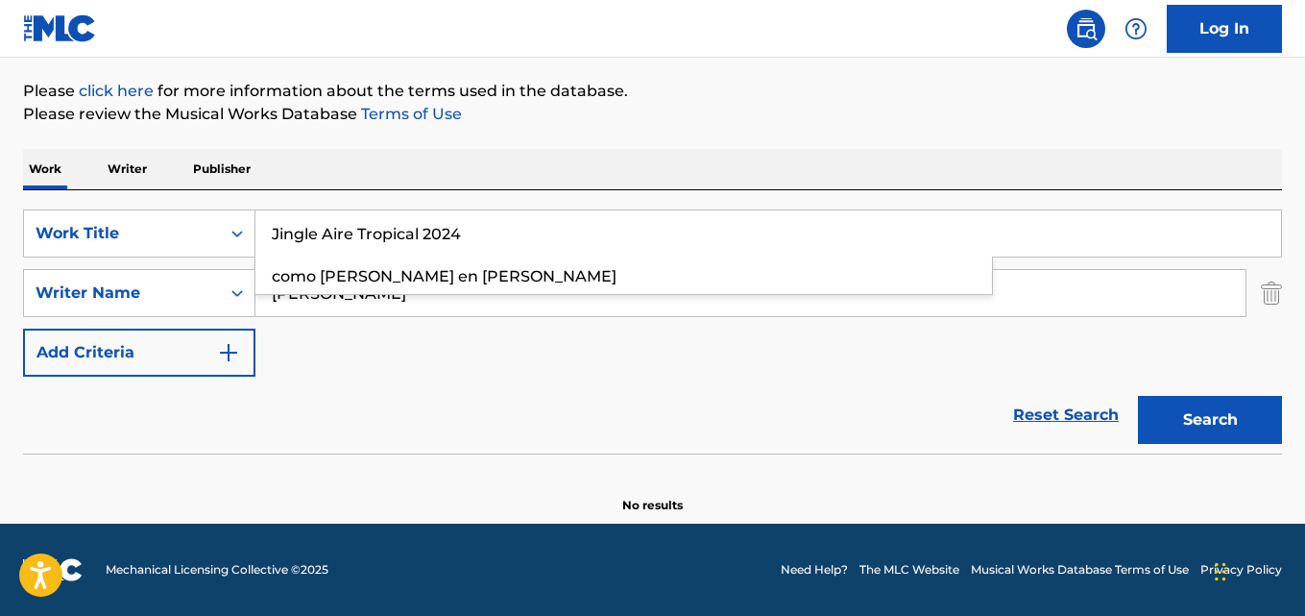
type input "Jingle Aire Tropical 2024"
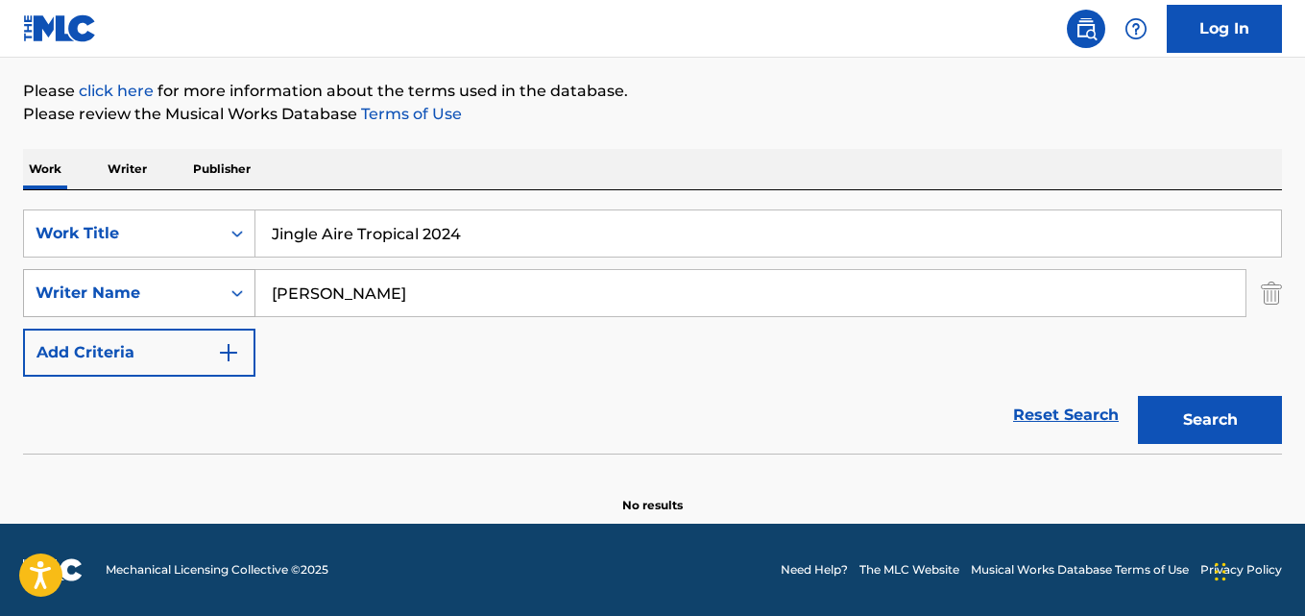
drag, startPoint x: 365, startPoint y: 291, endPoint x: 148, endPoint y: 289, distance: 217.1
click at [153, 289] on div "SearchWithCriteria631c808f-4a22-4095-b367-28aa834f3d60 Writer Name [PERSON_NAME]" at bounding box center [652, 293] width 1259 height 48
click at [151, 289] on div "Writer Name" at bounding box center [122, 292] width 173 height 23
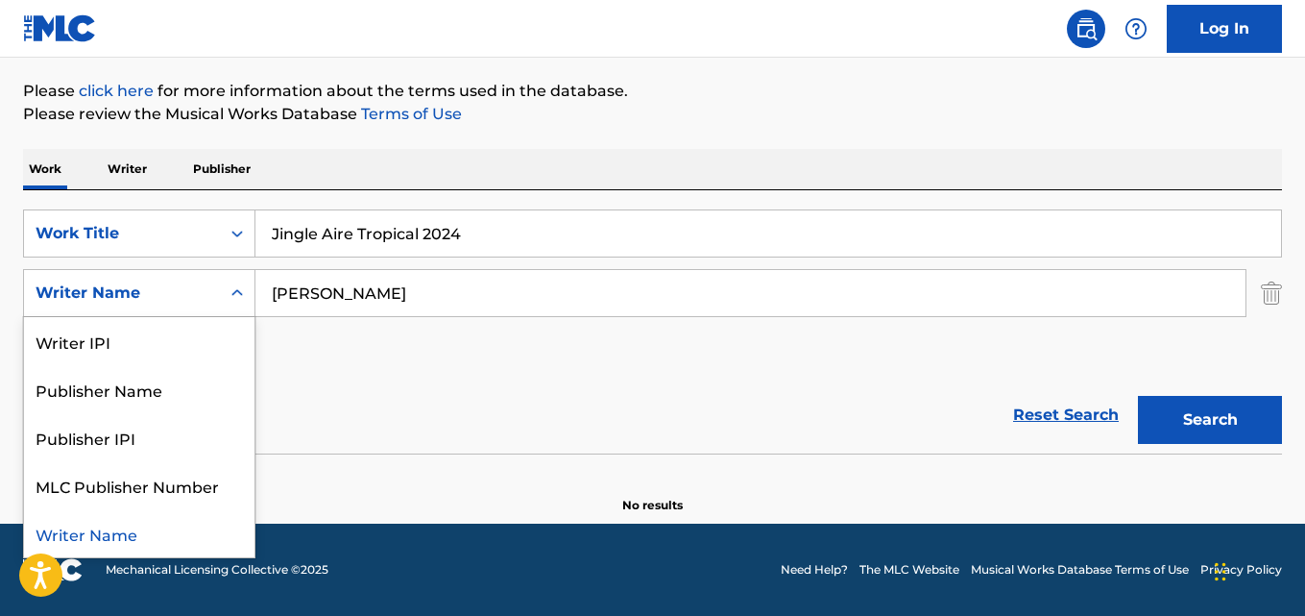
click at [417, 291] on input "[PERSON_NAME]" at bounding box center [750, 293] width 990 height 46
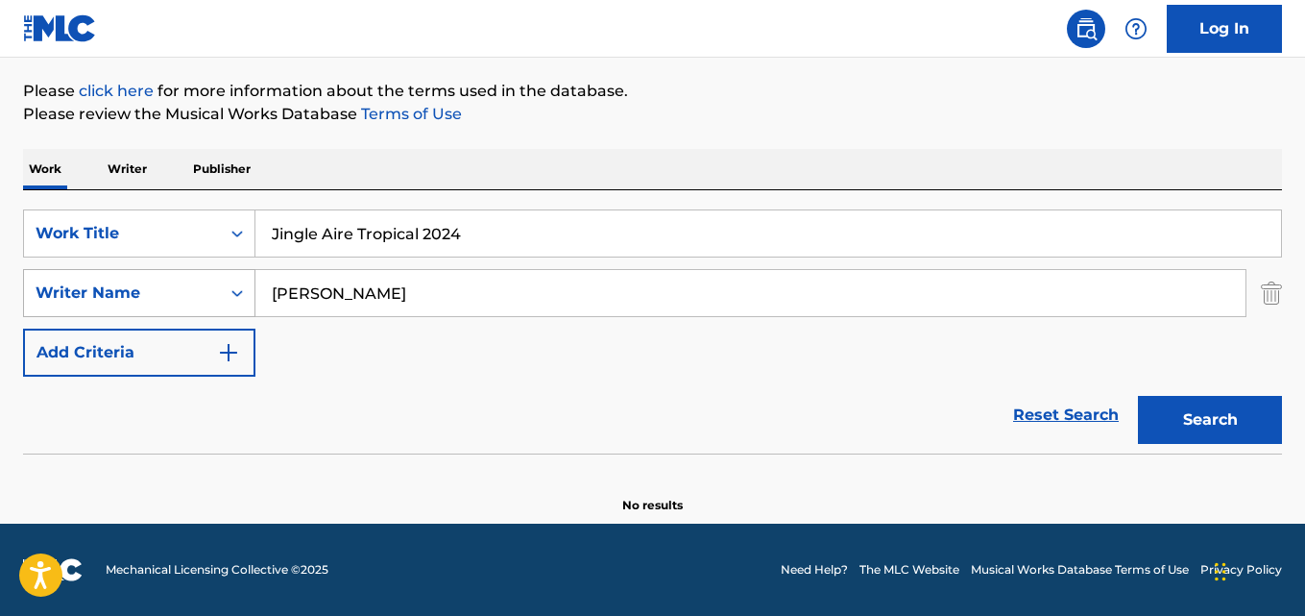
drag, startPoint x: 424, startPoint y: 288, endPoint x: 58, endPoint y: 290, distance: 366.0
click at [58, 290] on div "SearchWithCriteria631c808f-4a22-4095-b367-28aa834f3d60 Writer Name [PERSON_NAME]" at bounding box center [652, 293] width 1259 height 48
type input "[PERSON_NAME]"
click at [1138, 396] on button "Search" at bounding box center [1210, 420] width 144 height 48
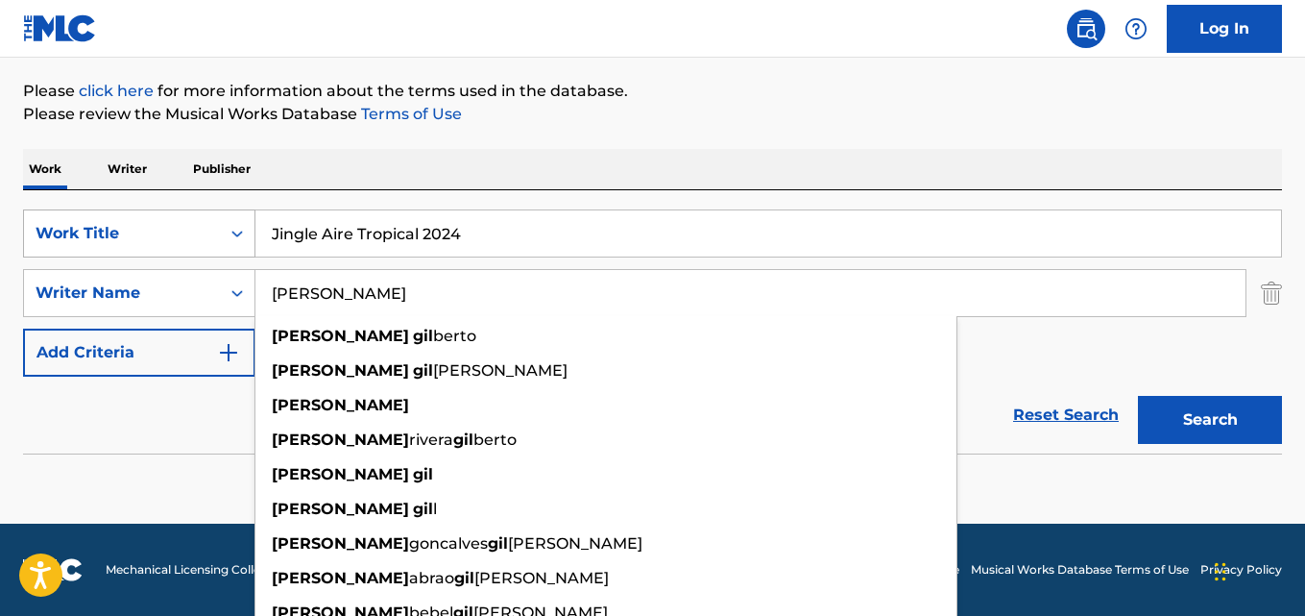
drag, startPoint x: 475, startPoint y: 233, endPoint x: 157, endPoint y: 231, distance: 318.9
click at [165, 230] on div "SearchWithCriteria28ae07e9-a377-4ffb-9205-c10d40972450 Work Title Jingle Aire T…" at bounding box center [652, 233] width 1259 height 48
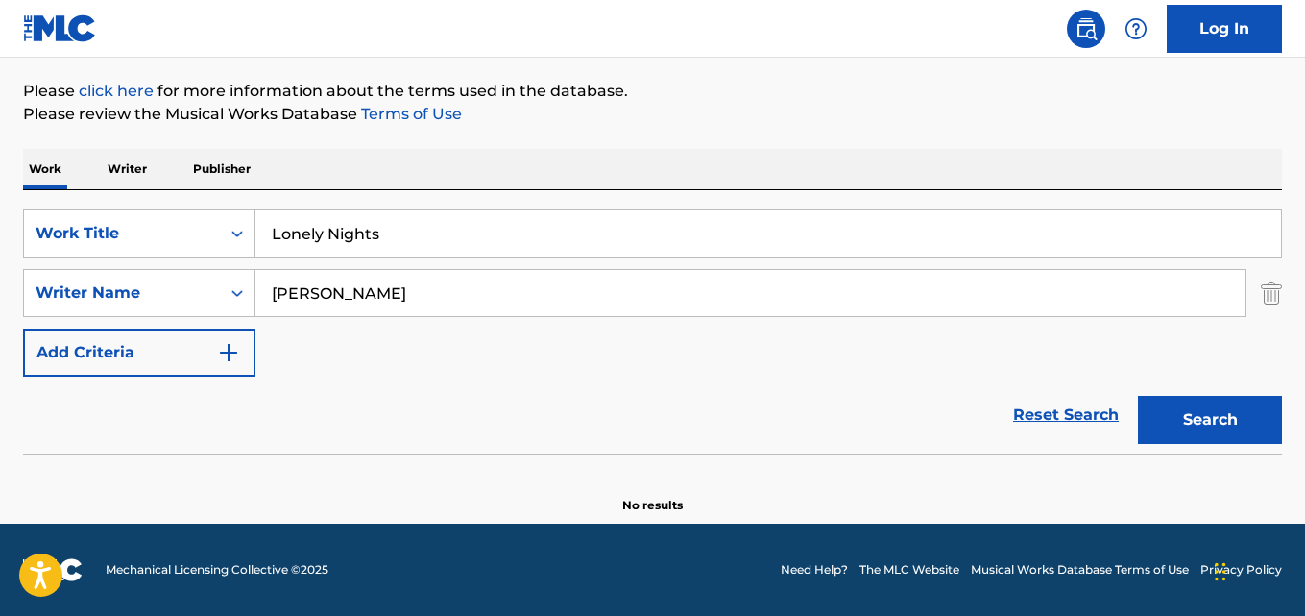
type input "Lonely Nights"
drag, startPoint x: 185, startPoint y: 299, endPoint x: 76, endPoint y: 299, distance: 109.5
click at [77, 299] on div "SearchWithCriteria631c808f-4a22-4095-b367-28aa834f3d60 Writer Name [PERSON_NAME]" at bounding box center [652, 293] width 1259 height 48
type input "NELISIWE NGCOBO"
click at [1138, 396] on button "Search" at bounding box center [1210, 420] width 144 height 48
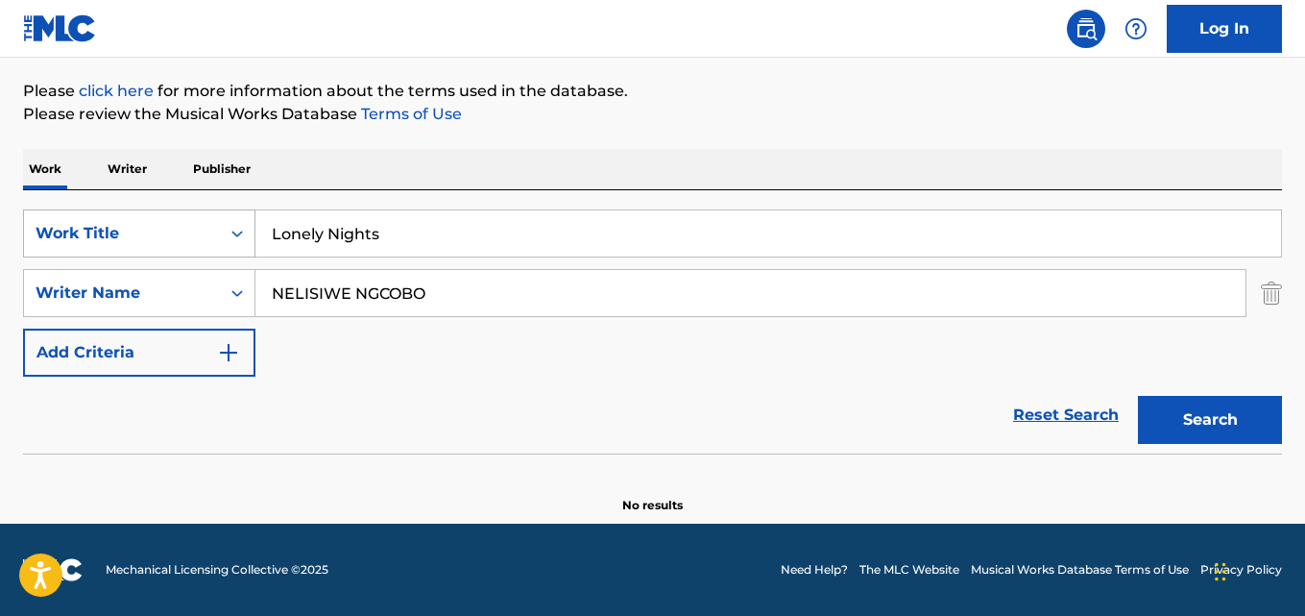
click at [118, 229] on div "SearchWithCriteria28ae07e9-a377-4ffb-9205-c10d40972450 Work Title Lonely Nights" at bounding box center [652, 233] width 1259 height 48
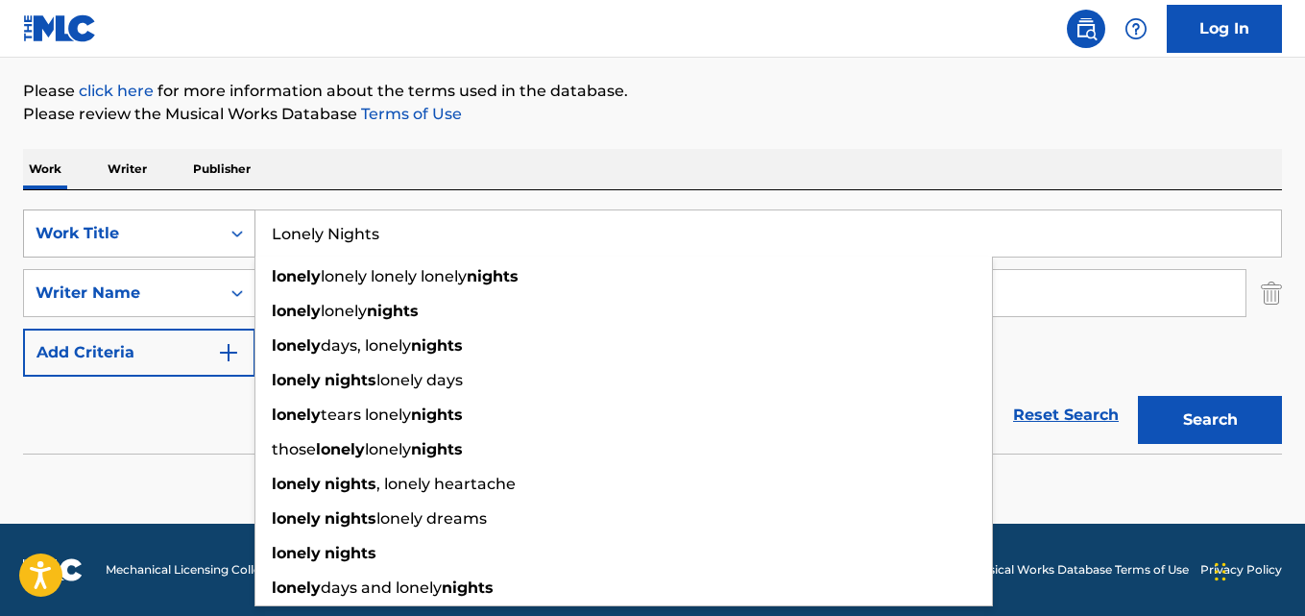
drag, startPoint x: 436, startPoint y: 237, endPoint x: 44, endPoint y: 210, distance: 392.8
click at [44, 210] on div "SearchWithCriteria28ae07e9-a377-4ffb-9205-c10d40972450 Work Title Lonely Nights…" at bounding box center [652, 233] width 1259 height 48
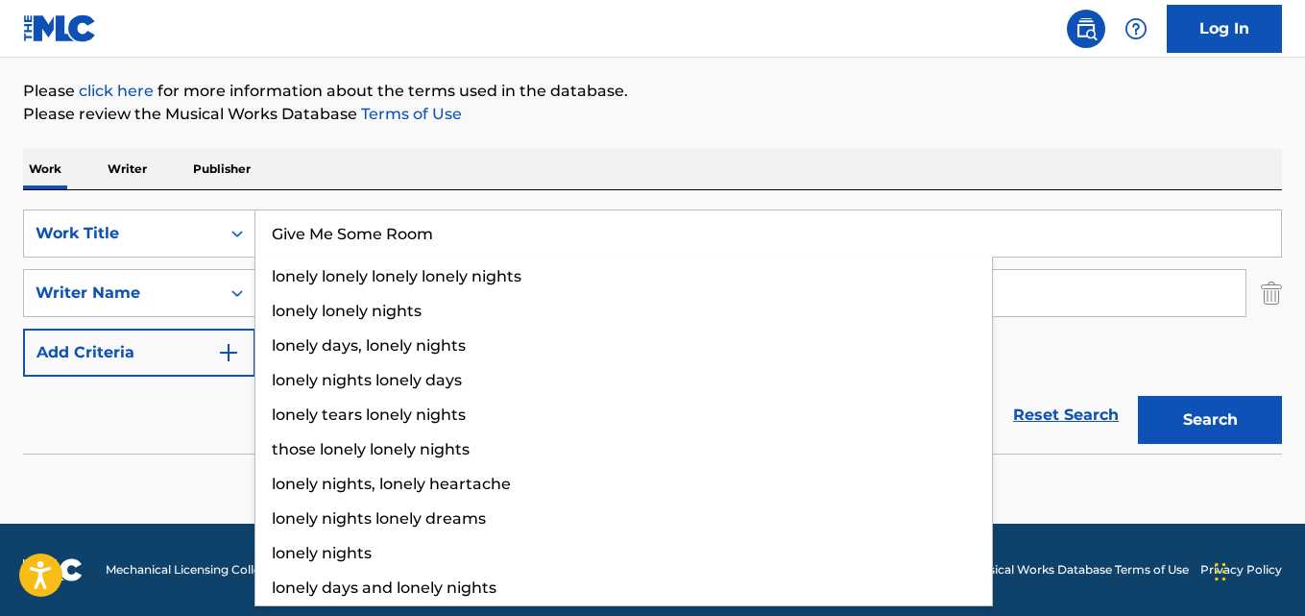
type input "Give Me Some Room"
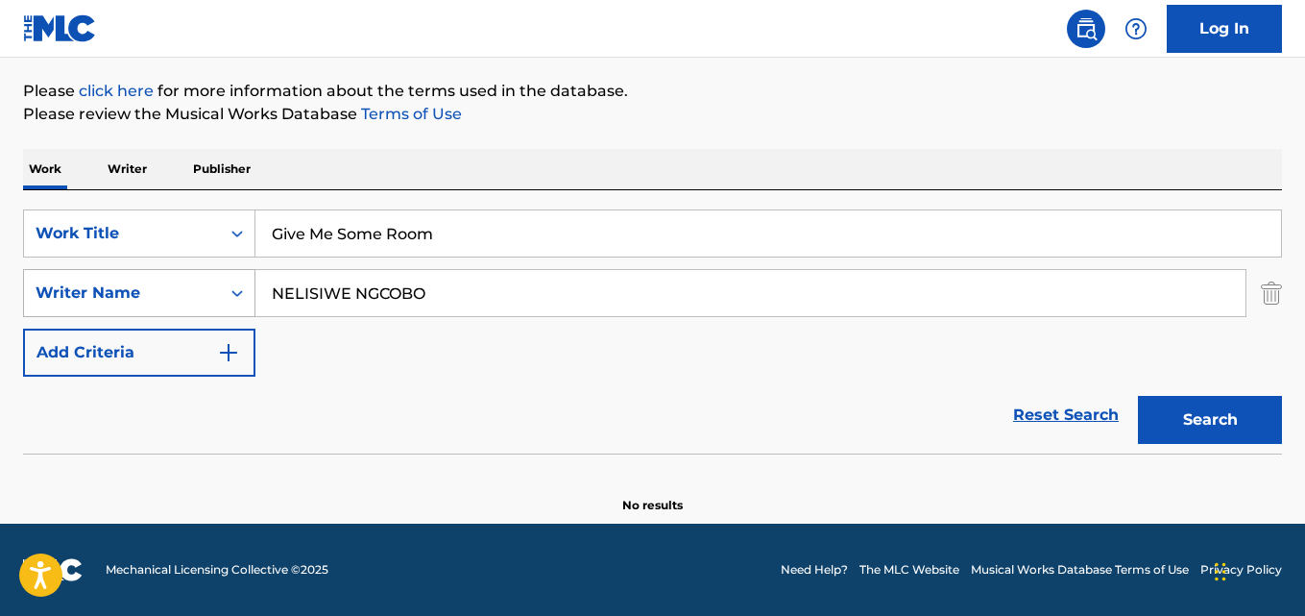
drag, startPoint x: 449, startPoint y: 296, endPoint x: 156, endPoint y: 292, distance: 293.0
click at [156, 292] on div "SearchWithCriteria631c808f-4a22-4095-b367-28aa834f3d60 Writer Name [PERSON_NAME]" at bounding box center [652, 293] width 1259 height 48
type input "[PERSON_NAME]"
click at [1138, 396] on button "Search" at bounding box center [1210, 420] width 144 height 48
drag, startPoint x: 434, startPoint y: 234, endPoint x: 110, endPoint y: 218, distance: 324.1
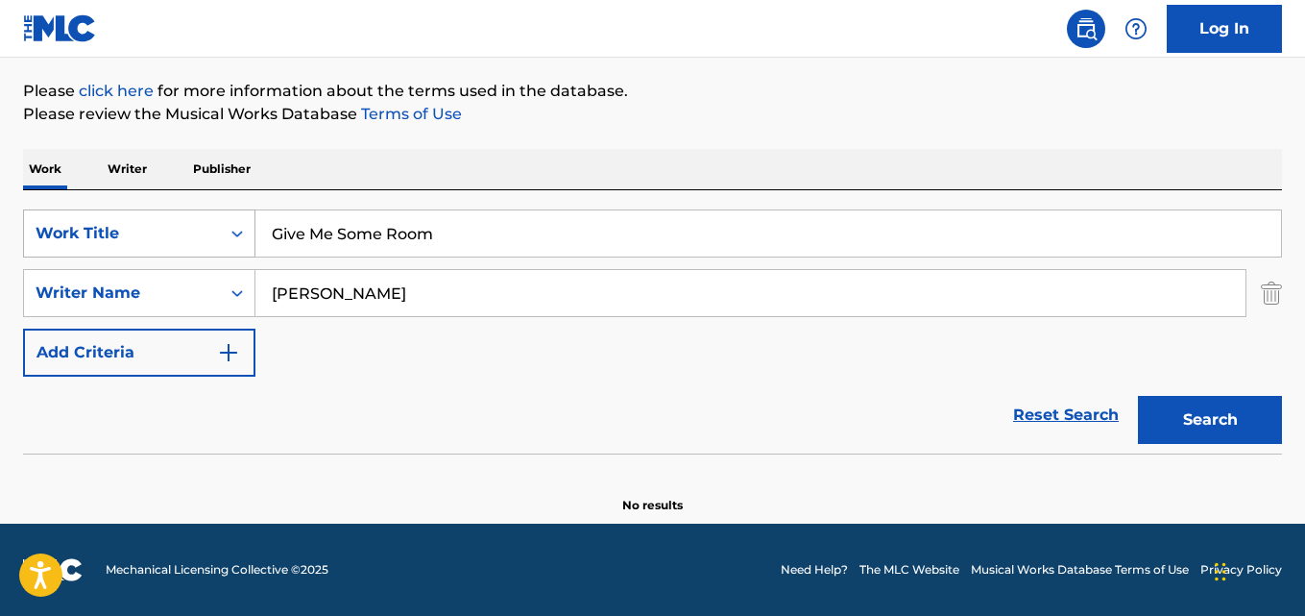
click at [98, 215] on div "SearchWithCriteria28ae07e9-a377-4ffb-9205-c10d40972450 Work Title Give Me Some …" at bounding box center [652, 233] width 1259 height 48
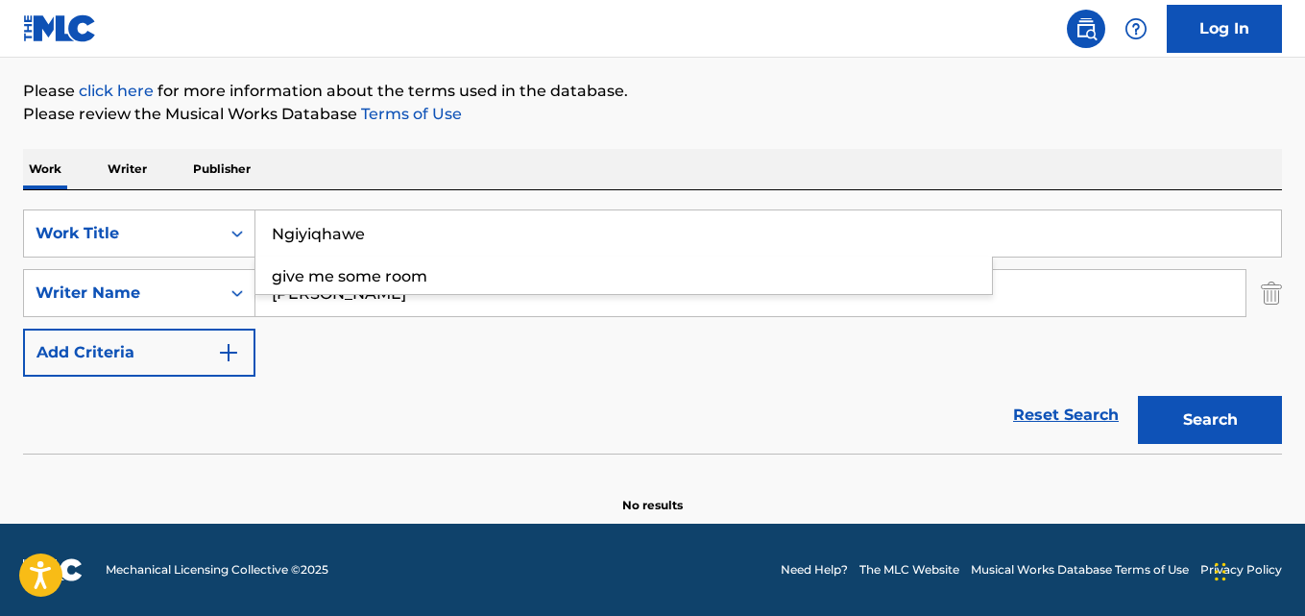
type input "Ngiyiqhawe"
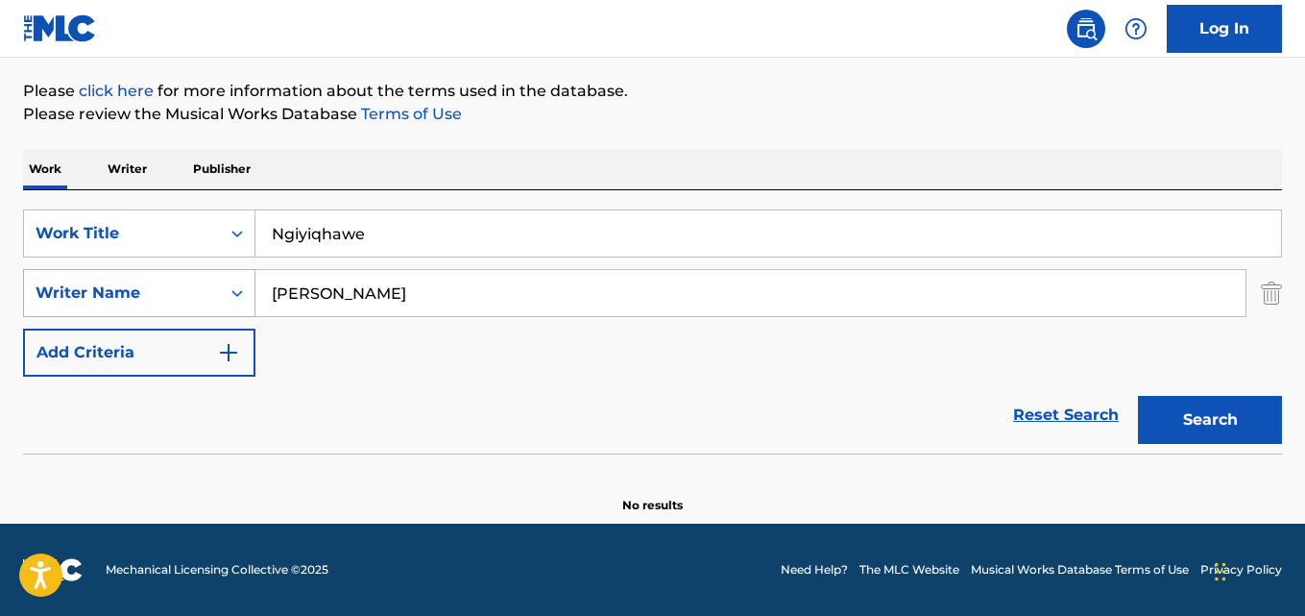
drag, startPoint x: 420, startPoint y: 286, endPoint x: 120, endPoint y: 290, distance: 299.7
click at [112, 289] on div "SearchWithCriteria631c808f-4a22-4095-b367-28aa834f3d60 Writer Name [PERSON_NAME]" at bounding box center [652, 293] width 1259 height 48
type input "NELISIWE NGCOBO"
click at [1138, 396] on button "Search" at bounding box center [1210, 420] width 144 height 48
drag, startPoint x: 411, startPoint y: 243, endPoint x: 85, endPoint y: 232, distance: 326.7
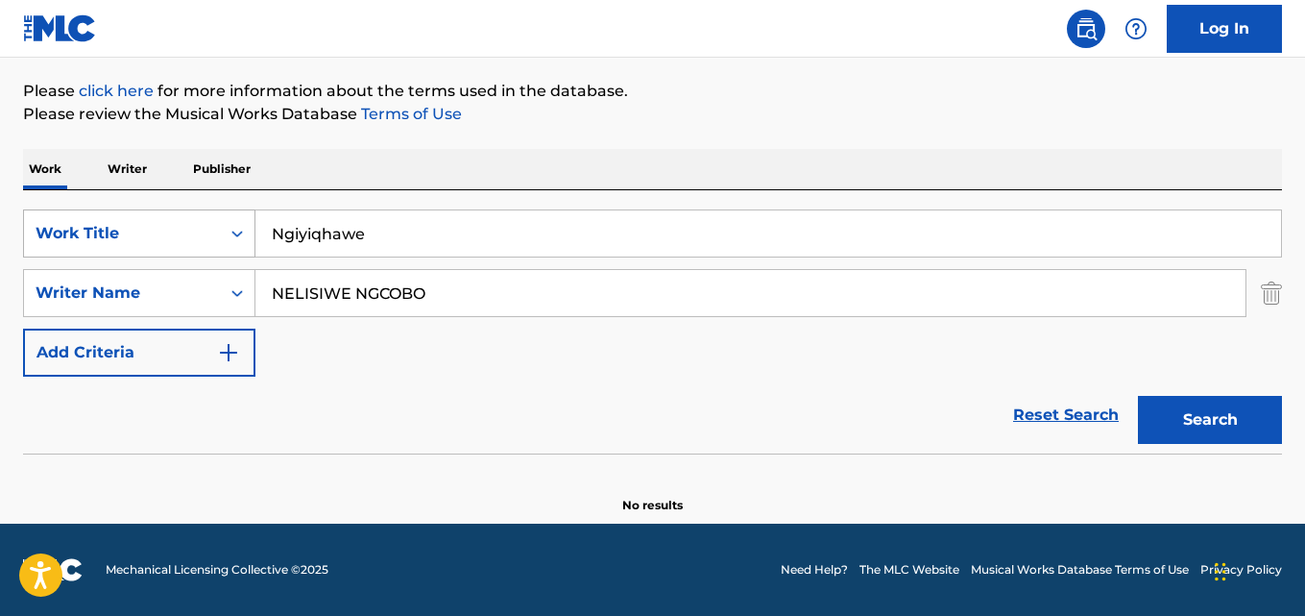
click at [85, 232] on div "SearchWithCriteria28ae07e9-a377-4ffb-9205-c10d40972450 Work Title Ngiyiqhawe" at bounding box center [652, 233] width 1259 height 48
click at [1138, 396] on button "Search" at bounding box center [1210, 420] width 144 height 48
drag, startPoint x: 450, startPoint y: 239, endPoint x: 32, endPoint y: 231, distance: 417.9
click at [57, 233] on div "SearchWithCriteria28ae07e9-a377-4ffb-9205-c10d40972450 Work Title Impumelelo Ye…" at bounding box center [652, 233] width 1259 height 48
type input "Out for the Count"
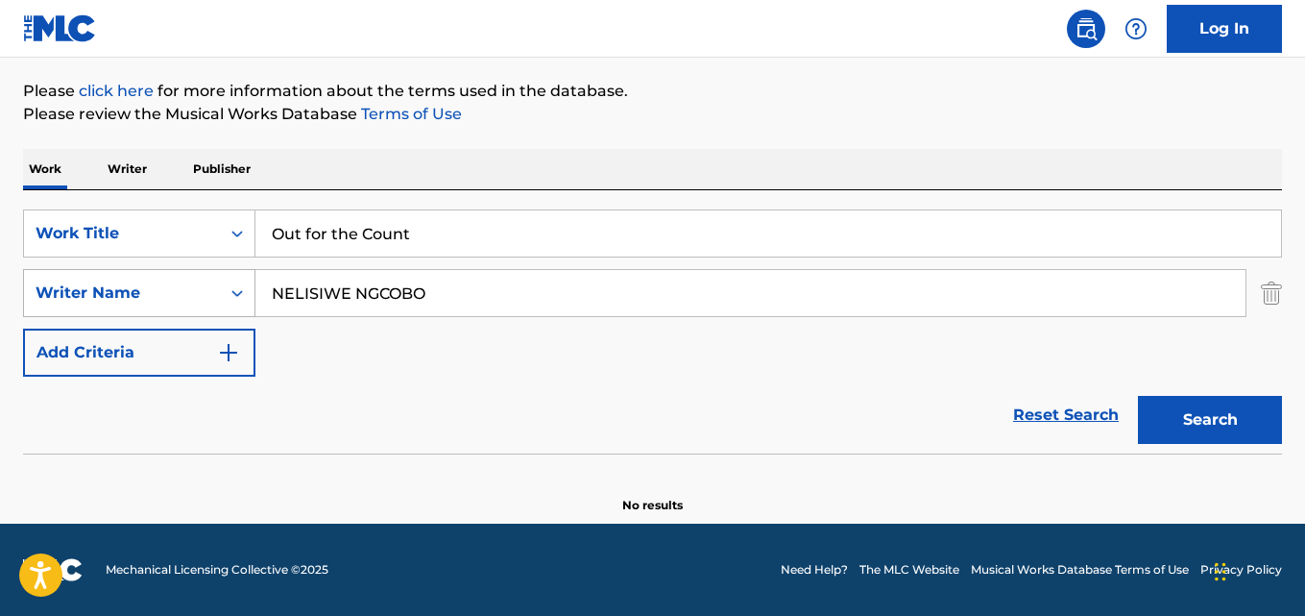
drag, startPoint x: 266, startPoint y: 296, endPoint x: 87, endPoint y: 296, distance: 178.7
click at [87, 296] on div "SearchWithCriteria631c808f-4a22-4095-b367-28aa834f3d60 Writer Name [PERSON_NAME]" at bounding box center [652, 293] width 1259 height 48
type input "[PERSON_NAME]"
click at [1138, 396] on button "Search" at bounding box center [1210, 420] width 144 height 48
drag, startPoint x: 453, startPoint y: 232, endPoint x: 0, endPoint y: 209, distance: 453.9
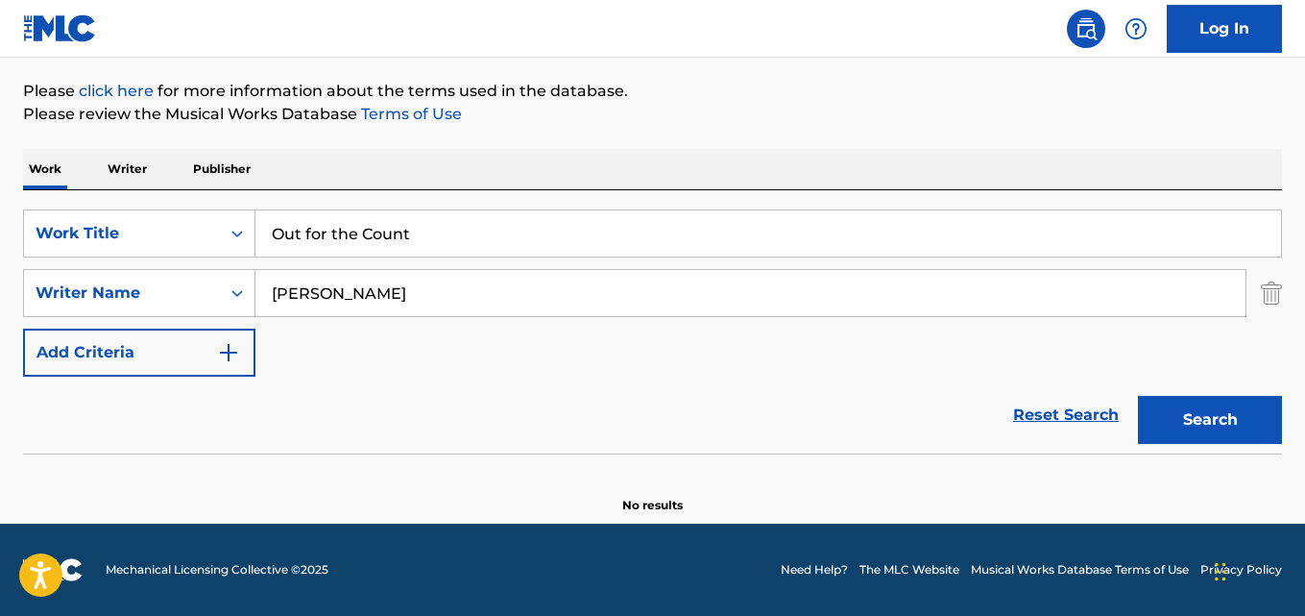
click at [0, 209] on div "The MLC Public Work Search The accuracy and completeness of The MLC's data is d…" at bounding box center [652, 201] width 1305 height 626
click at [1138, 396] on button "Search" at bounding box center [1210, 420] width 144 height 48
drag, startPoint x: 445, startPoint y: 230, endPoint x: 138, endPoint y: 229, distance: 306.4
click at [144, 229] on div "SearchWithCriteria28ae07e9-a377-4ffb-9205-c10d40972450 Work Title I Dont Care a…" at bounding box center [652, 233] width 1259 height 48
click at [1138, 396] on button "Search" at bounding box center [1210, 420] width 144 height 48
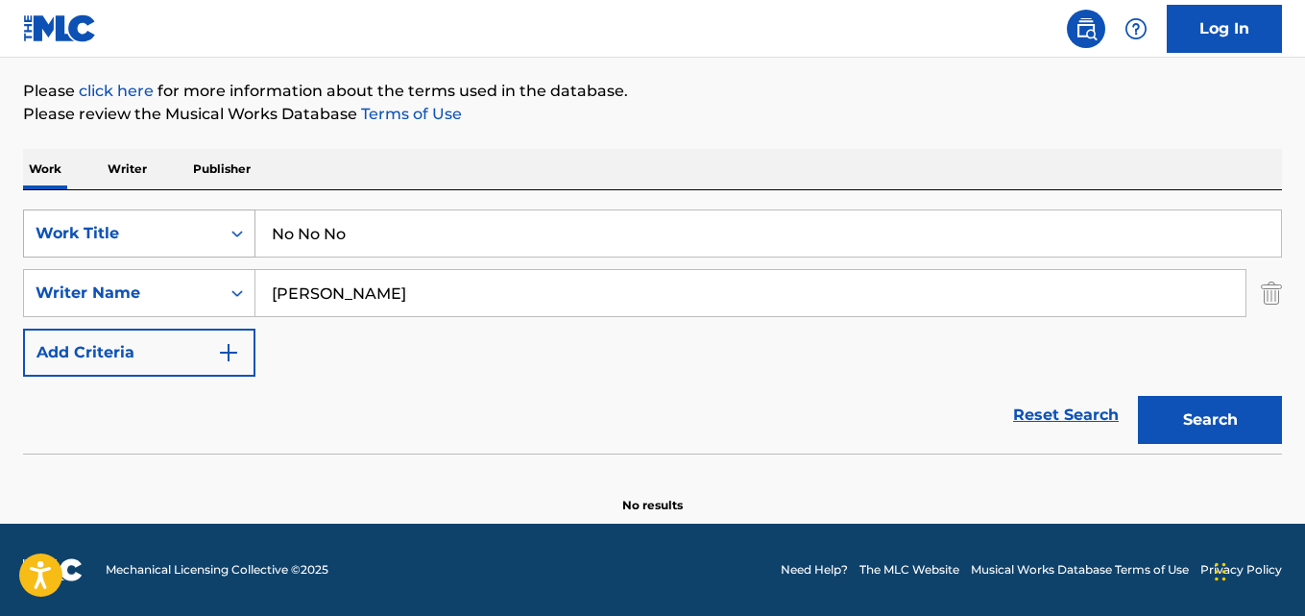
drag, startPoint x: 404, startPoint y: 240, endPoint x: 26, endPoint y: 218, distance: 379.1
click at [27, 218] on div "SearchWithCriteria28ae07e9-a377-4ffb-9205-c10d40972450 Work Title No No No" at bounding box center [652, 233] width 1259 height 48
type input "Respeck on My Name"
drag, startPoint x: 492, startPoint y: 289, endPoint x: 40, endPoint y: 275, distance: 451.7
click at [40, 275] on div "SearchWithCriteria631c808f-4a22-4095-b367-28aa834f3d60 Writer Name [PERSON_NAME]" at bounding box center [652, 293] width 1259 height 48
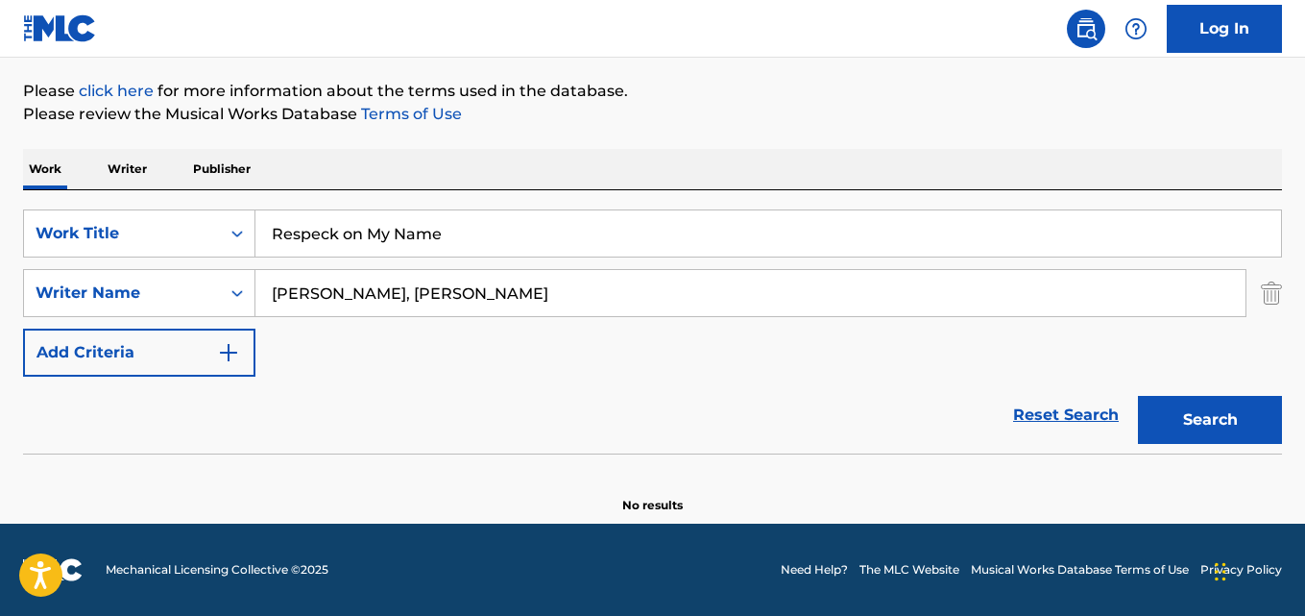
click at [1138, 396] on button "Search" at bounding box center [1210, 420] width 144 height 48
click at [414, 291] on input "[PERSON_NAME], [PERSON_NAME]" at bounding box center [750, 293] width 990 height 46
type input "[PERSON_NAME]"
click at [1138, 396] on button "Search" at bounding box center [1210, 420] width 144 height 48
drag, startPoint x: 454, startPoint y: 232, endPoint x: 53, endPoint y: 192, distance: 403.5
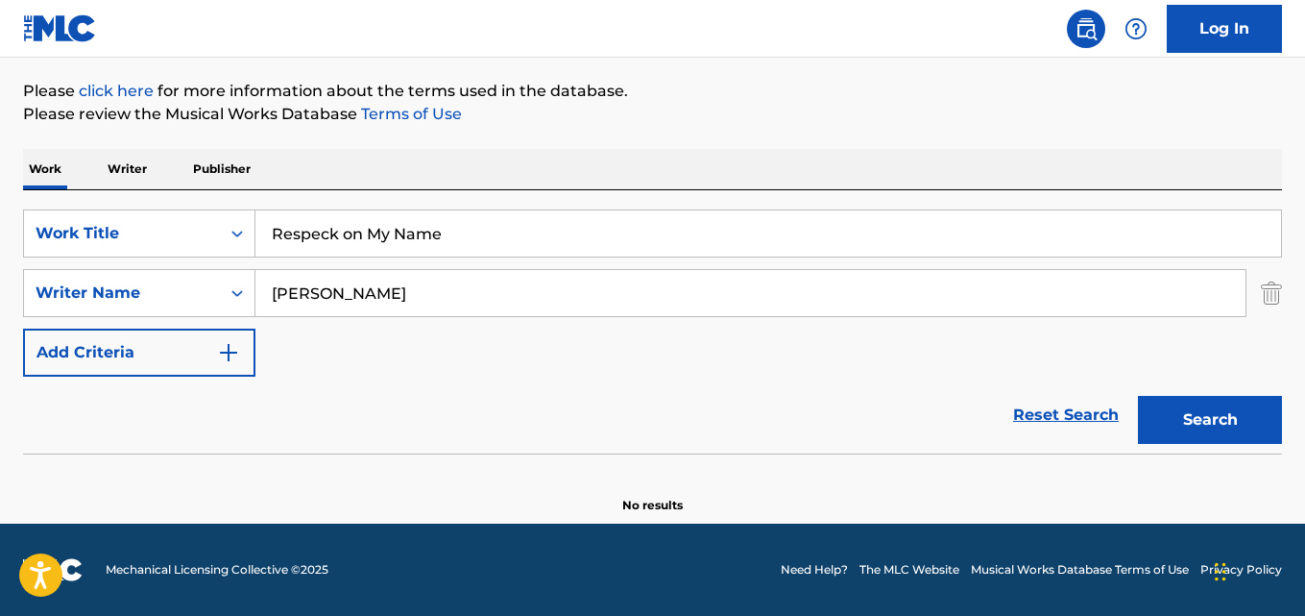
click at [56, 193] on div "SearchWithCriteria28ae07e9-a377-4ffb-9205-c10d40972450 Work Title Respeck on My…" at bounding box center [652, 321] width 1259 height 263
type input "Sunshine Moon"
click at [200, 290] on div "SearchWithCriteria631c808f-4a22-4095-b367-28aa834f3d60 Writer Name [PERSON_NAME]" at bounding box center [652, 293] width 1259 height 48
type input "TSHEPISO MULEYA"
click at [1138, 396] on button "Search" at bounding box center [1210, 420] width 144 height 48
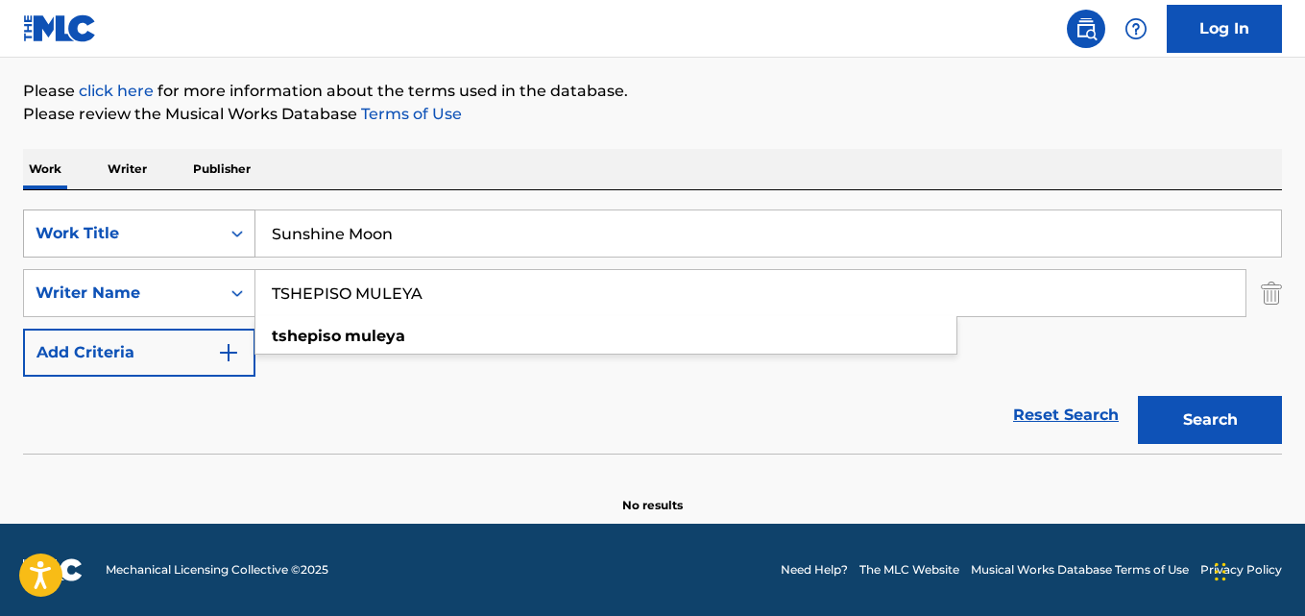
drag, startPoint x: 418, startPoint y: 238, endPoint x: 246, endPoint y: 227, distance: 172.3
click at [244, 229] on div "SearchWithCriteria28ae07e9-a377-4ffb-9205-c10d40972450 Work Title Sunshine Moon" at bounding box center [652, 233] width 1259 height 48
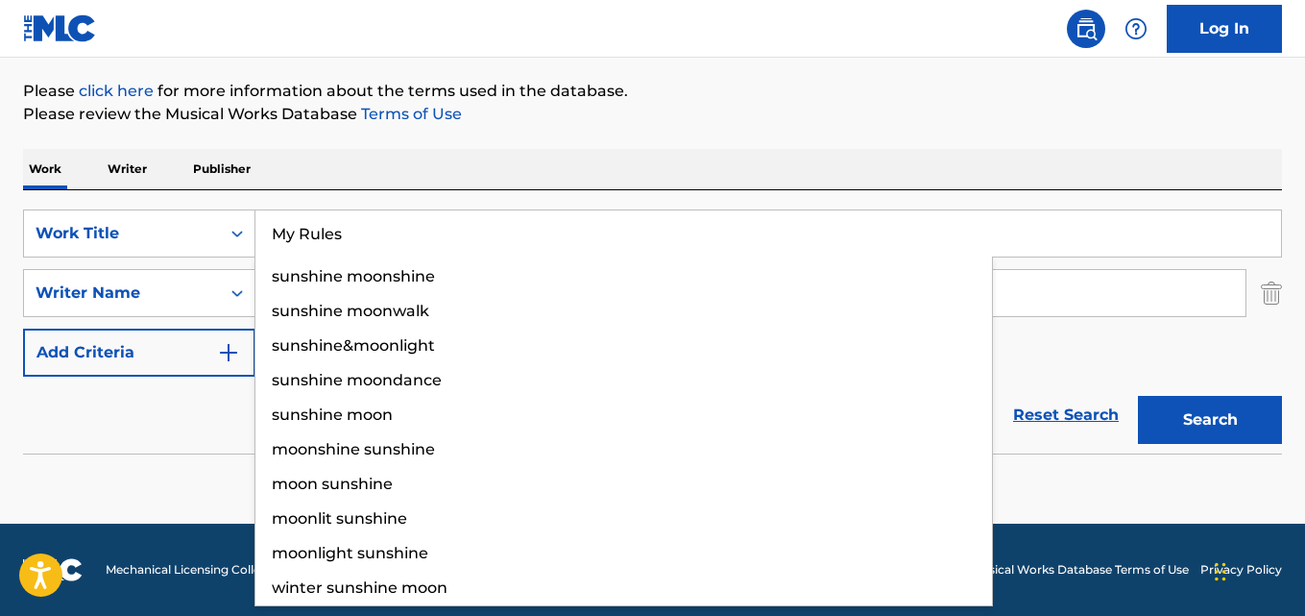
type input "My Rules"
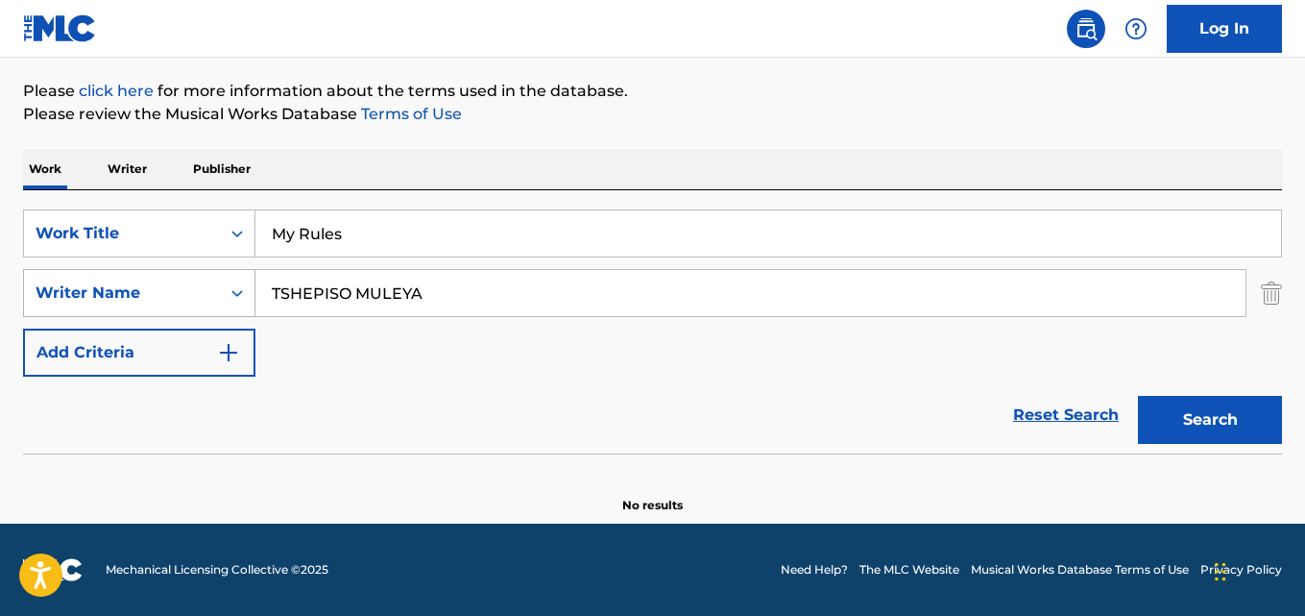
click at [167, 283] on div "SearchWithCriteria631c808f-4a22-4095-b367-28aa834f3d60 Writer Name [PERSON_NAME]" at bounding box center [652, 293] width 1259 height 48
type input "[MEDICAL_DATA][PERSON_NAME]"
click at [1138, 396] on button "Search" at bounding box center [1210, 420] width 144 height 48
drag, startPoint x: 406, startPoint y: 228, endPoint x: 126, endPoint y: 220, distance: 280.6
click at [128, 220] on div "SearchWithCriteria28ae07e9-a377-4ffb-9205-c10d40972450 Work Title My Rules" at bounding box center [652, 233] width 1259 height 48
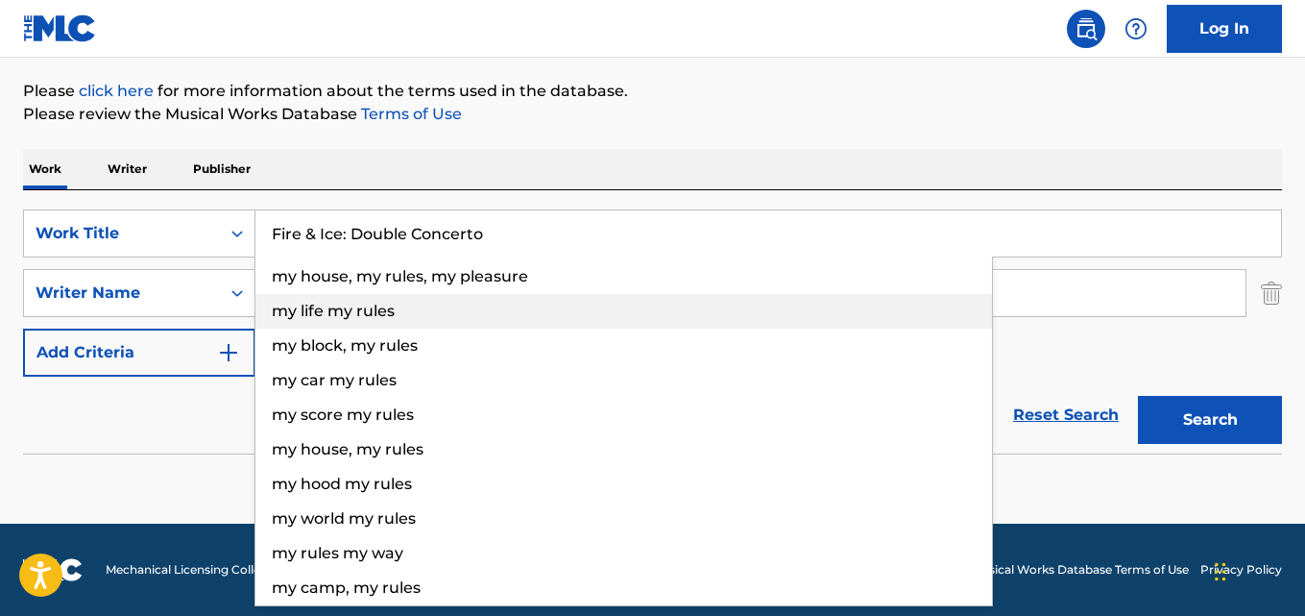
type input "Fire & Ice: Double Concerto"
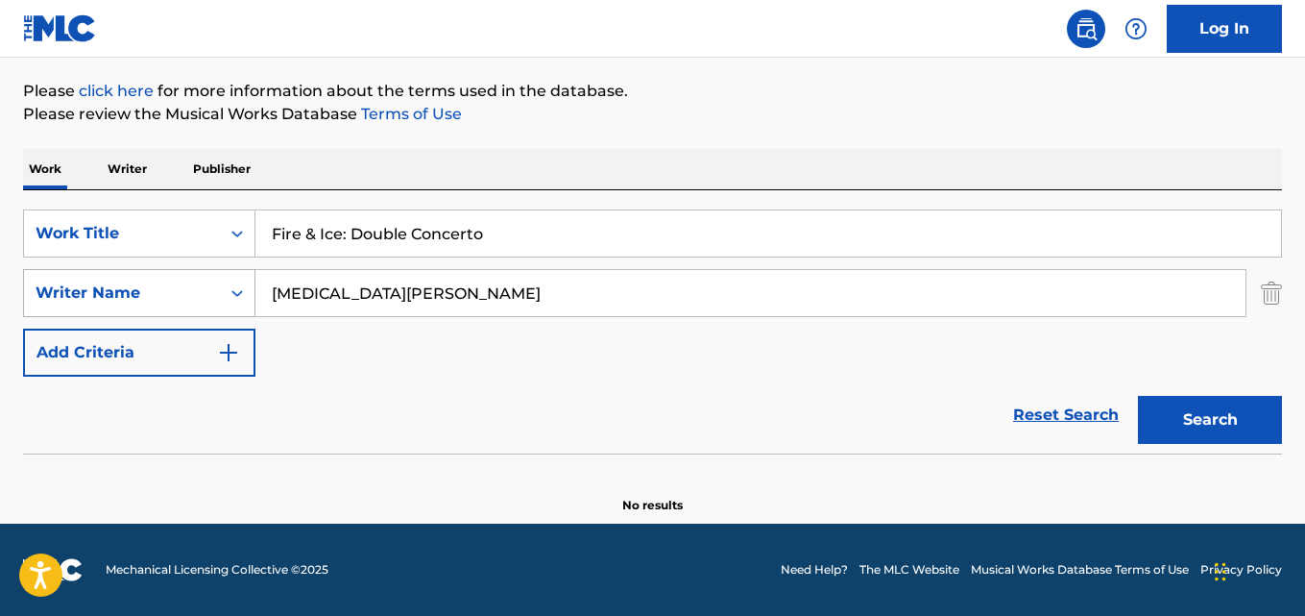
drag, startPoint x: 448, startPoint y: 292, endPoint x: 69, endPoint y: 285, distance: 378.5
click at [284, 290] on input "[MEDICAL_DATA][PERSON_NAME]" at bounding box center [750, 293] width 990 height 46
click at [96, 286] on div "Writer Name" at bounding box center [139, 293] width 232 height 48
click at [438, 296] on input "[MEDICAL_DATA][PERSON_NAME]" at bounding box center [750, 293] width 990 height 46
drag, startPoint x: 433, startPoint y: 291, endPoint x: 13, endPoint y: 272, distance: 420.2
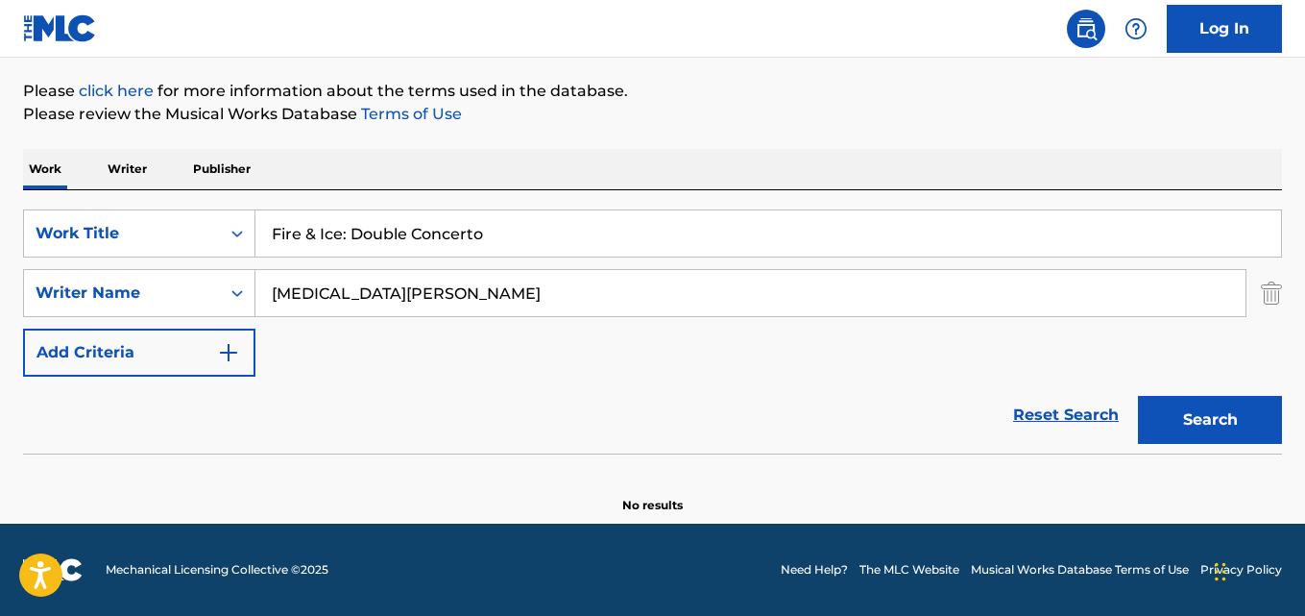
click at [13, 272] on div "The MLC Public Work Search The accuracy and completeness of The MLC's data is d…" at bounding box center [652, 201] width 1305 height 626
type input "[PERSON_NAME]"
click at [1138, 396] on button "Search" at bounding box center [1210, 420] width 144 height 48
drag, startPoint x: 524, startPoint y: 226, endPoint x: 0, endPoint y: 216, distance: 524.5
click at [1, 216] on div "The MLC Public Work Search The accuracy and completeness of The MLC's data is d…" at bounding box center [652, 201] width 1305 height 626
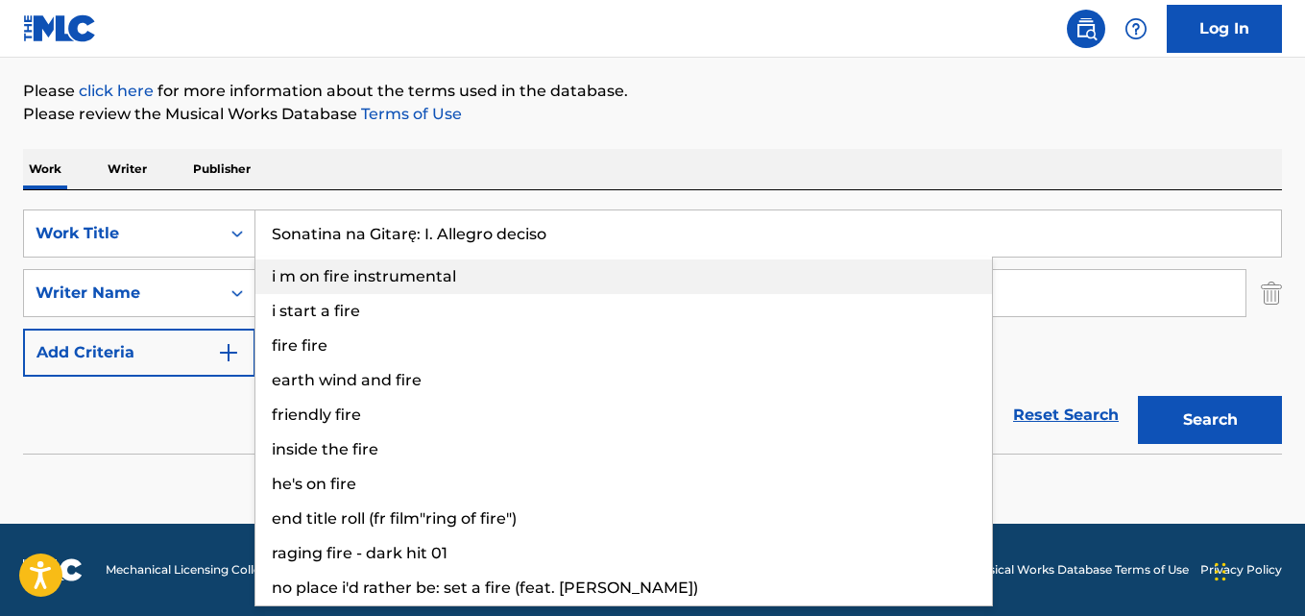
type input "Sonatina na Gitarę: I. Allegro deciso"
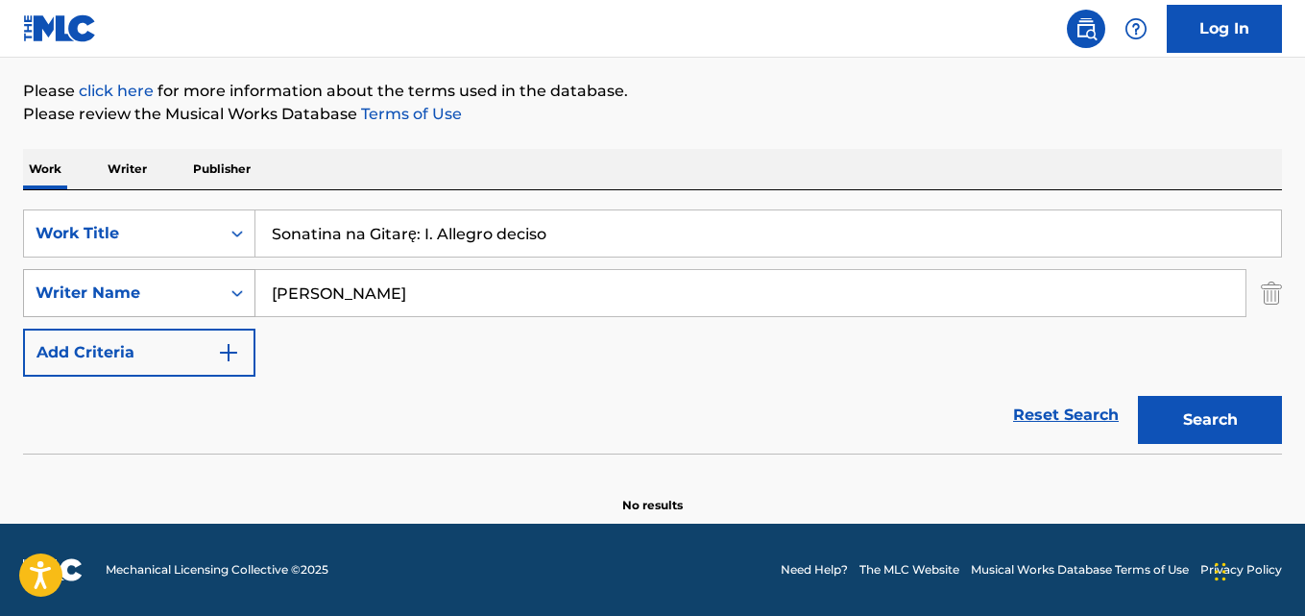
drag, startPoint x: 404, startPoint y: 290, endPoint x: 161, endPoint y: 281, distance: 243.2
click at [162, 281] on div "SearchWithCriteria631c808f-4a22-4095-b367-28aa834f3d60 Writer Name [PERSON_NAME]" at bounding box center [652, 293] width 1259 height 48
type input "[PERSON_NAME]"
click at [1138, 396] on button "Search" at bounding box center [1210, 420] width 144 height 48
drag, startPoint x: 575, startPoint y: 225, endPoint x: 113, endPoint y: 204, distance: 462.5
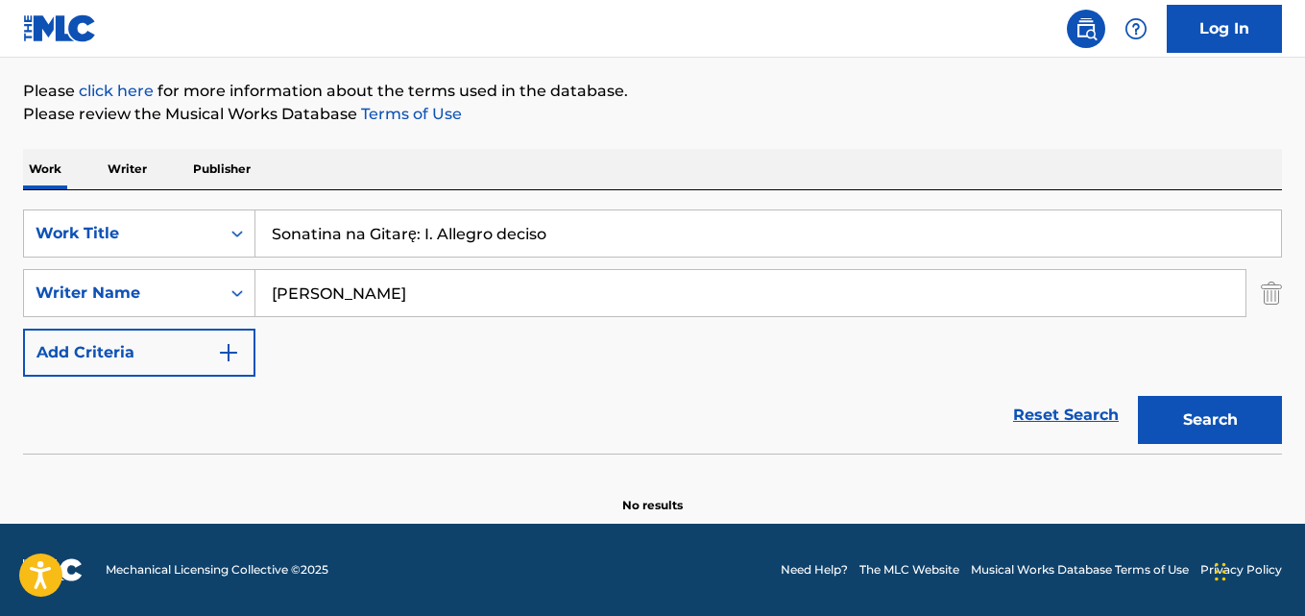
click at [133, 206] on div "SearchWithCriteria28ae07e9-a377-4ffb-9205-c10d40972450 Work Title Sonatina na G…" at bounding box center [652, 321] width 1259 height 263
type input "Candide Suite: III. [MEDICAL_DATA] (Adapted by [PERSON_NAME]) [Live]"
drag, startPoint x: 456, startPoint y: 289, endPoint x: 0, endPoint y: 280, distance: 456.3
click at [0, 280] on div "The MLC Public Work Search The accuracy and completeness of The MLC's data is d…" at bounding box center [652, 201] width 1305 height 626
type input "[PERSON_NAME]"
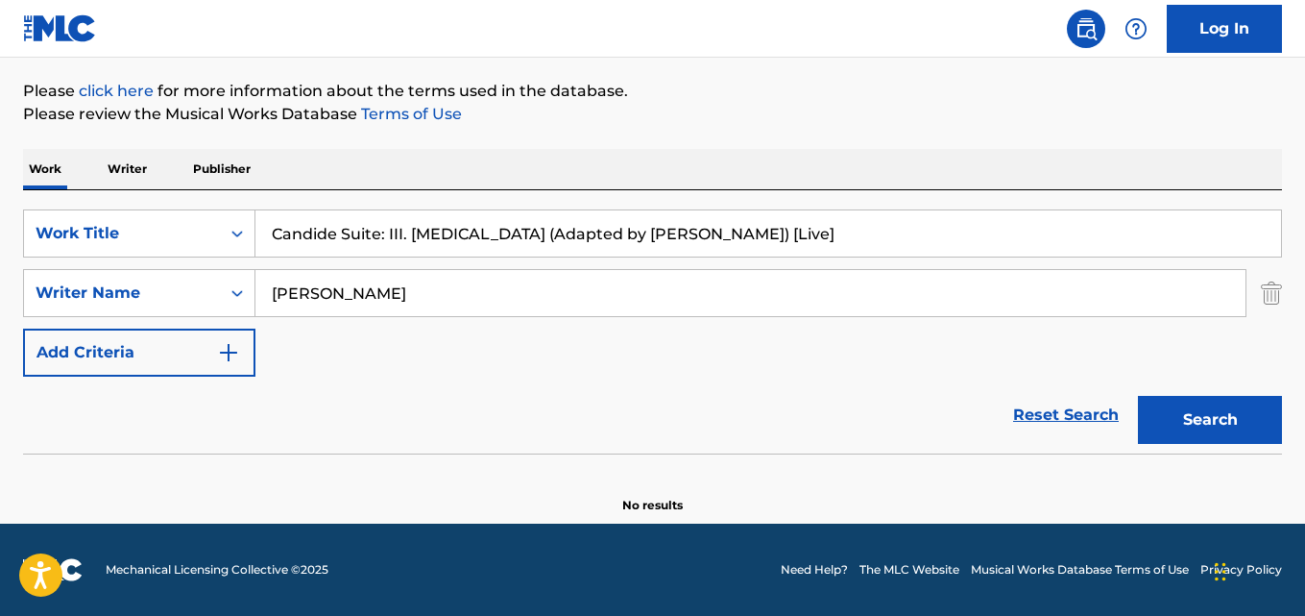
click at [1138, 396] on button "Search" at bounding box center [1210, 420] width 144 height 48
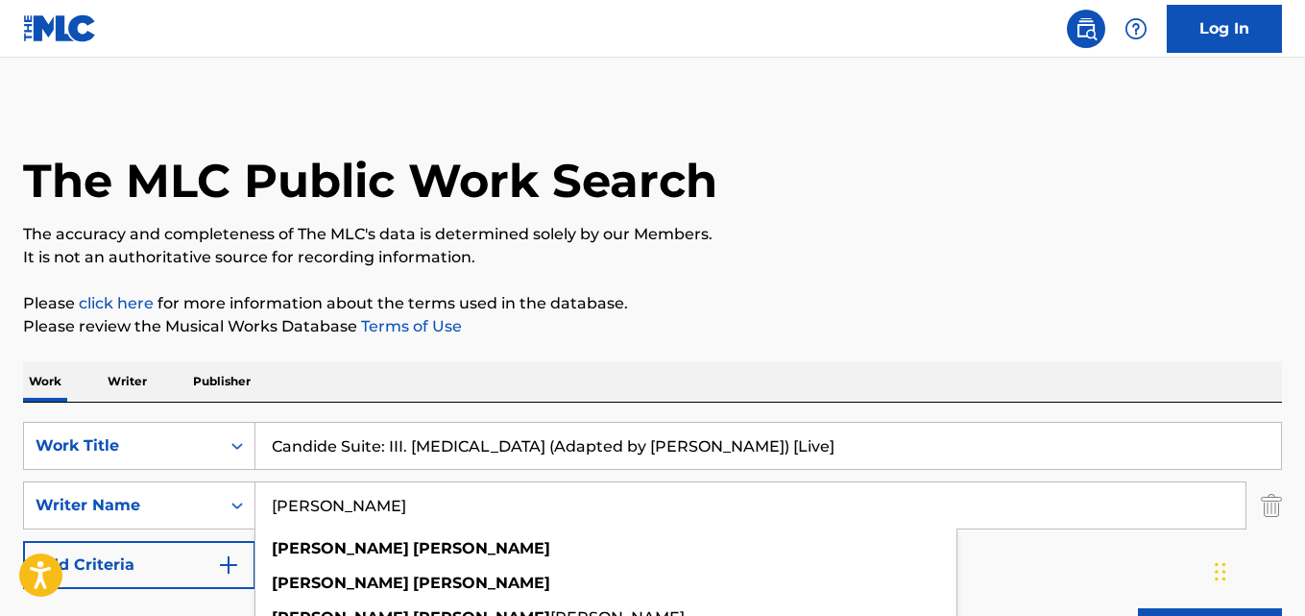
scroll to position [192, 0]
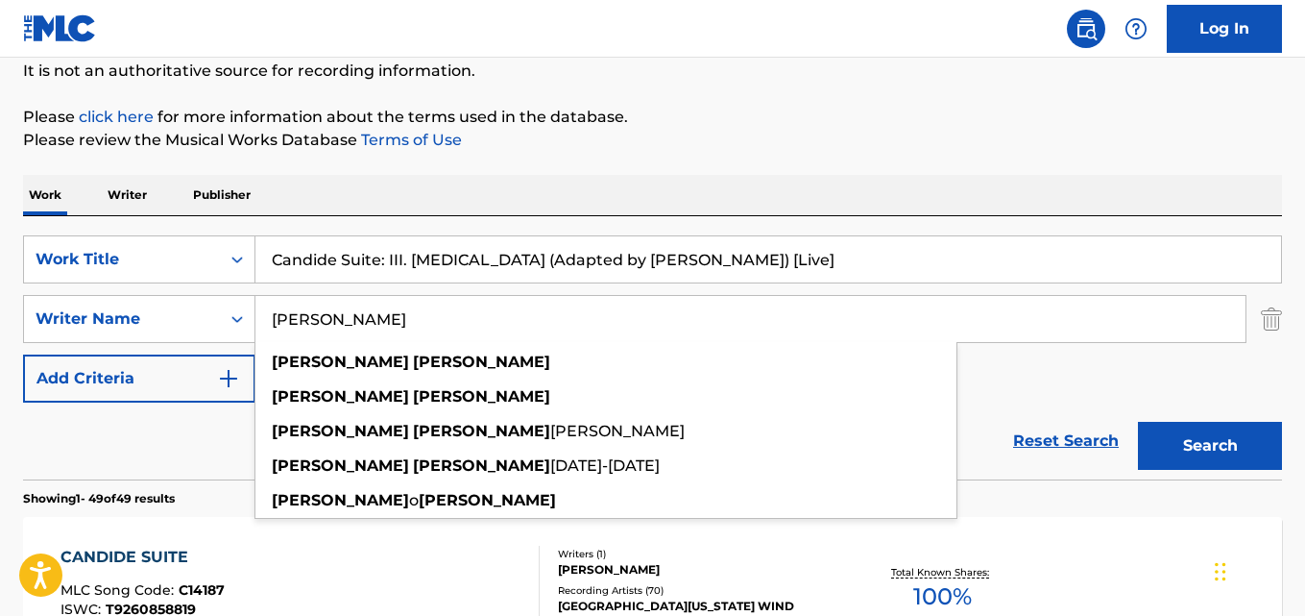
click at [804, 258] on input "Candide Suite: III. [MEDICAL_DATA] (Adapted by [PERSON_NAME]) [Live]" at bounding box center [768, 259] width 1026 height 46
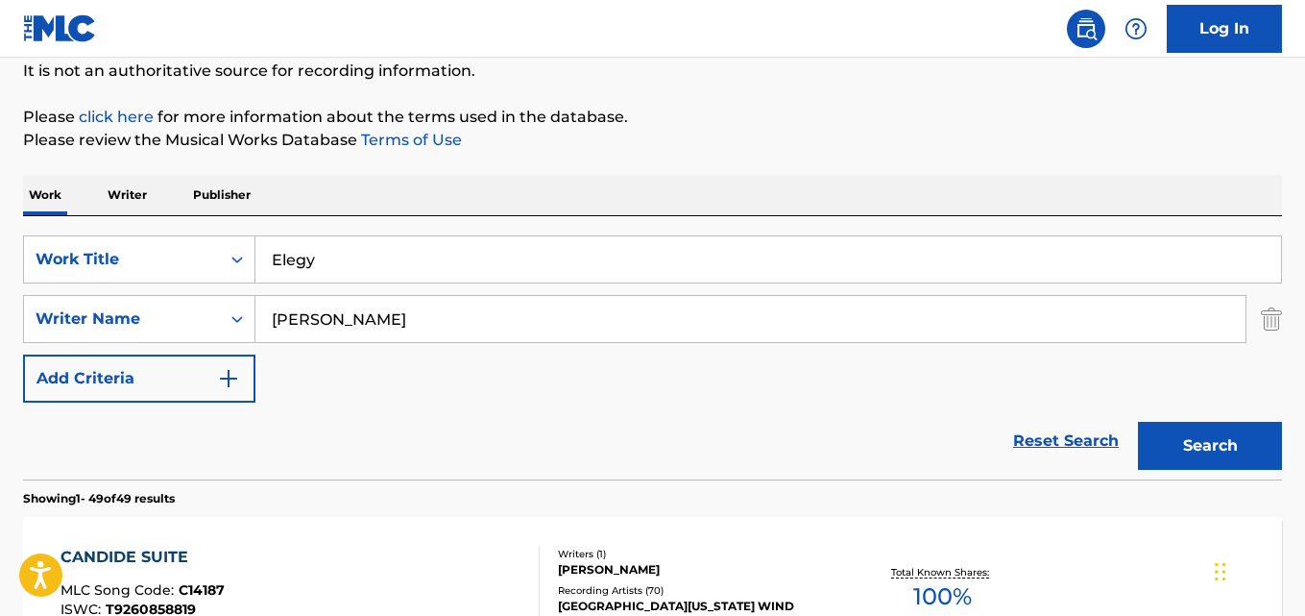
type input "Elegy"
drag, startPoint x: 431, startPoint y: 322, endPoint x: 115, endPoint y: 314, distance: 316.1
click at [127, 314] on div "SearchWithCriteria631c808f-4a22-4095-b367-28aa834f3d60 Writer Name [PERSON_NAME]" at bounding box center [652, 319] width 1259 height 48
type input "[PERSON_NAME]"
click at [1138, 422] on button "Search" at bounding box center [1210, 446] width 144 height 48
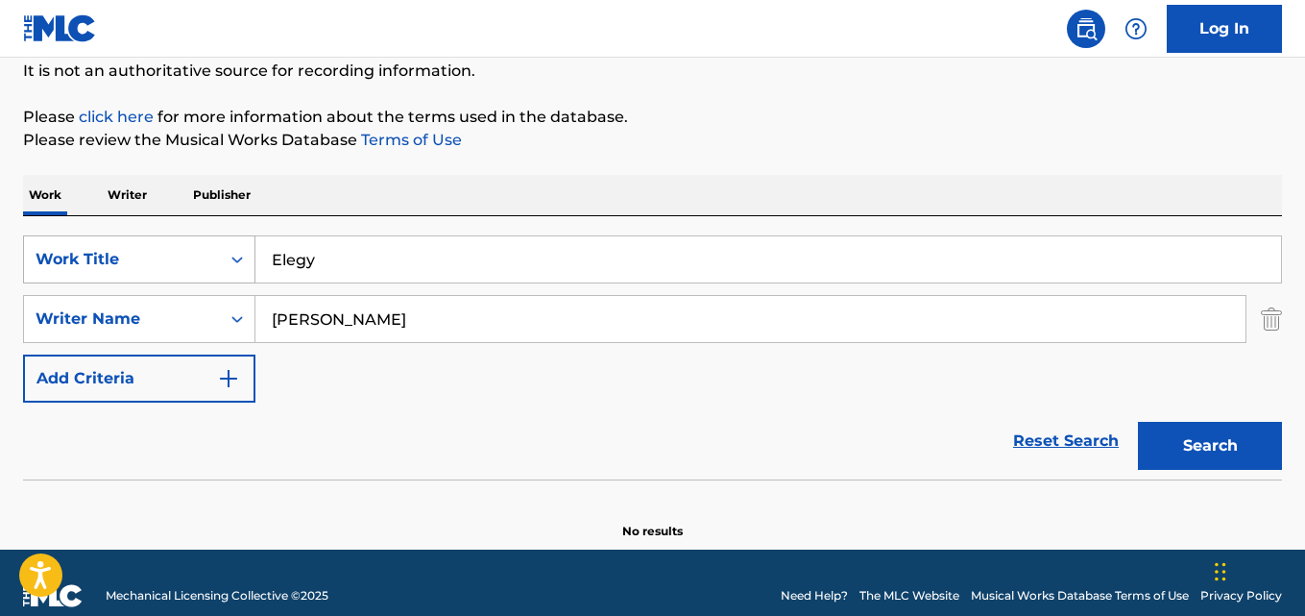
drag, startPoint x: 338, startPoint y: 249, endPoint x: 161, endPoint y: 246, distance: 176.8
click at [175, 248] on div "SearchWithCriteria28ae07e9-a377-4ffb-9205-c10d40972450 Work Title Elegy" at bounding box center [652, 259] width 1259 height 48
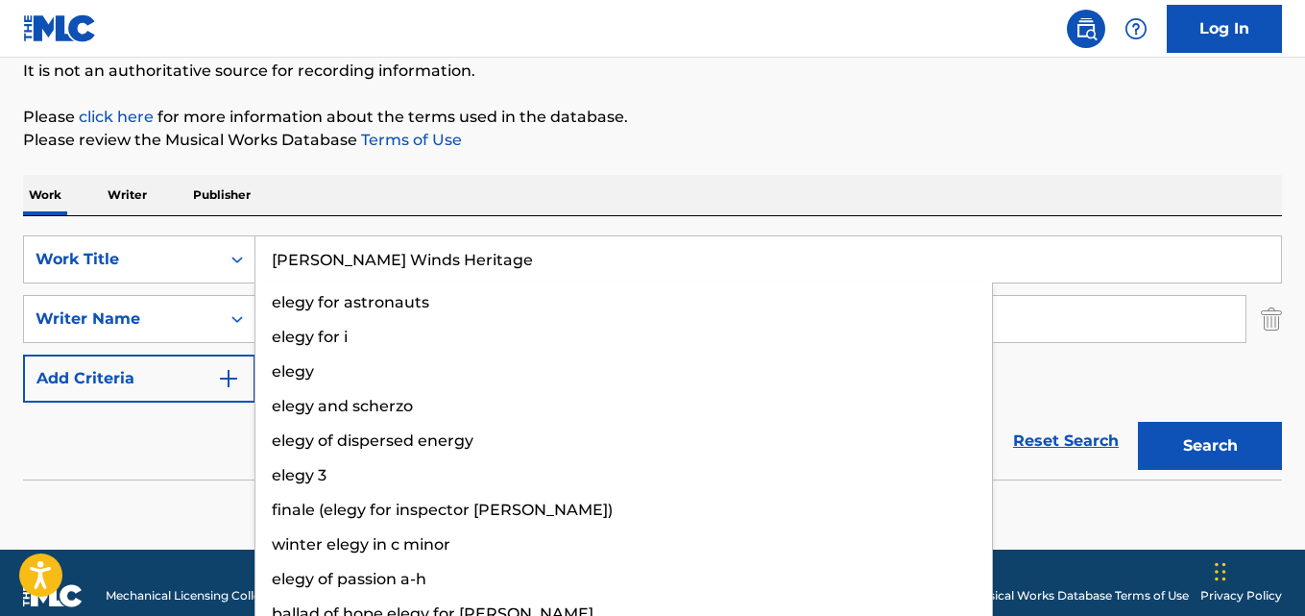
type input "[PERSON_NAME] Winds Heritage"
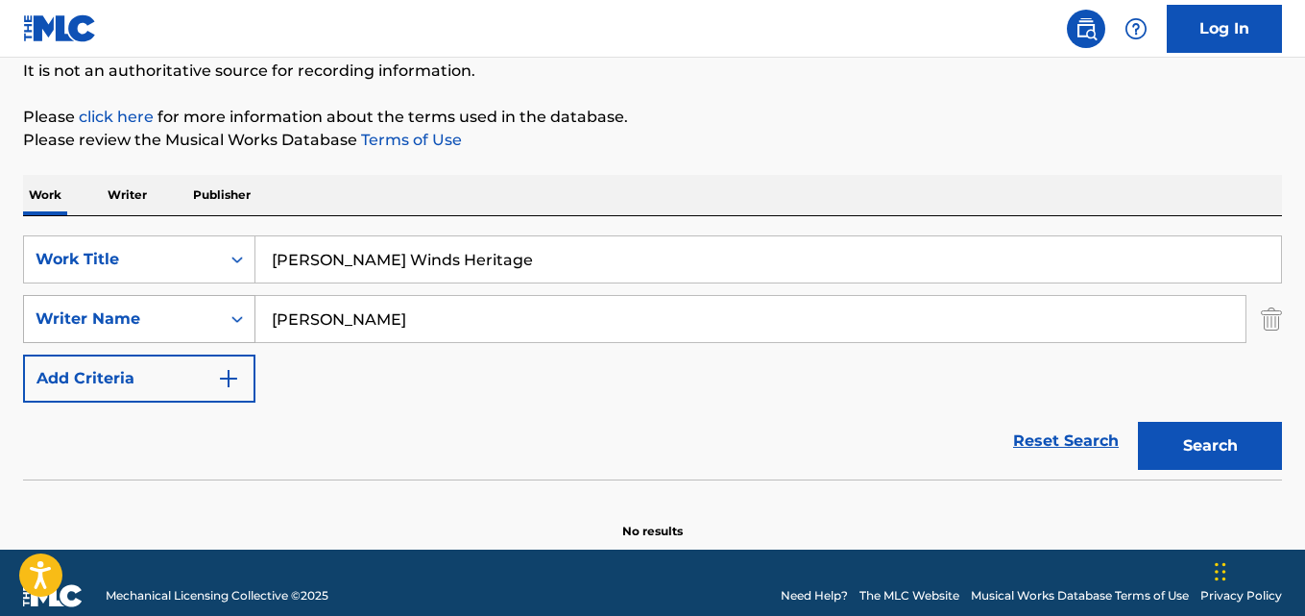
drag, startPoint x: 425, startPoint y: 322, endPoint x: 102, endPoint y: 312, distance: 322.9
click at [110, 314] on div "SearchWithCriteria631c808f-4a22-4095-b367-28aa834f3d60 Writer Name [PERSON_NAME]" at bounding box center [652, 319] width 1259 height 48
type input "[PERSON_NAME]"
click at [1138, 422] on button "Search" at bounding box center [1210, 446] width 144 height 48
click at [191, 251] on div "SearchWithCriteria28ae07e9-a377-4ffb-9205-c10d40972450 Work Title [PERSON_NAME]…" at bounding box center [652, 259] width 1259 height 48
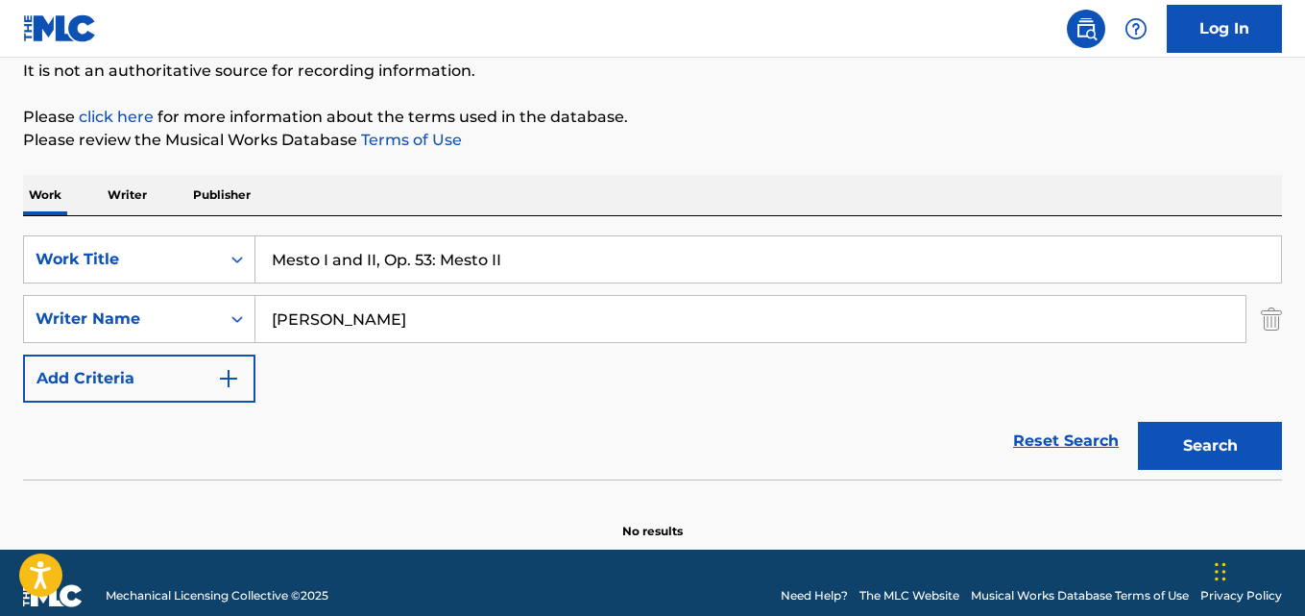
type input "Mesto I and II, Op. 53: Mesto II"
drag, startPoint x: 431, startPoint y: 317, endPoint x: 21, endPoint y: 292, distance: 410.9
click at [44, 289] on div "SearchWithCriteria28ae07e9-a377-4ffb-9205-c10d40972450 Work Title Mesto I and I…" at bounding box center [652, 318] width 1259 height 167
click at [27, 290] on div "SearchWithCriteria28ae07e9-a377-4ffb-9205-c10d40972450 Work Title Mesto I and I…" at bounding box center [652, 318] width 1259 height 167
drag, startPoint x: 372, startPoint y: 324, endPoint x: 93, endPoint y: 315, distance: 278.7
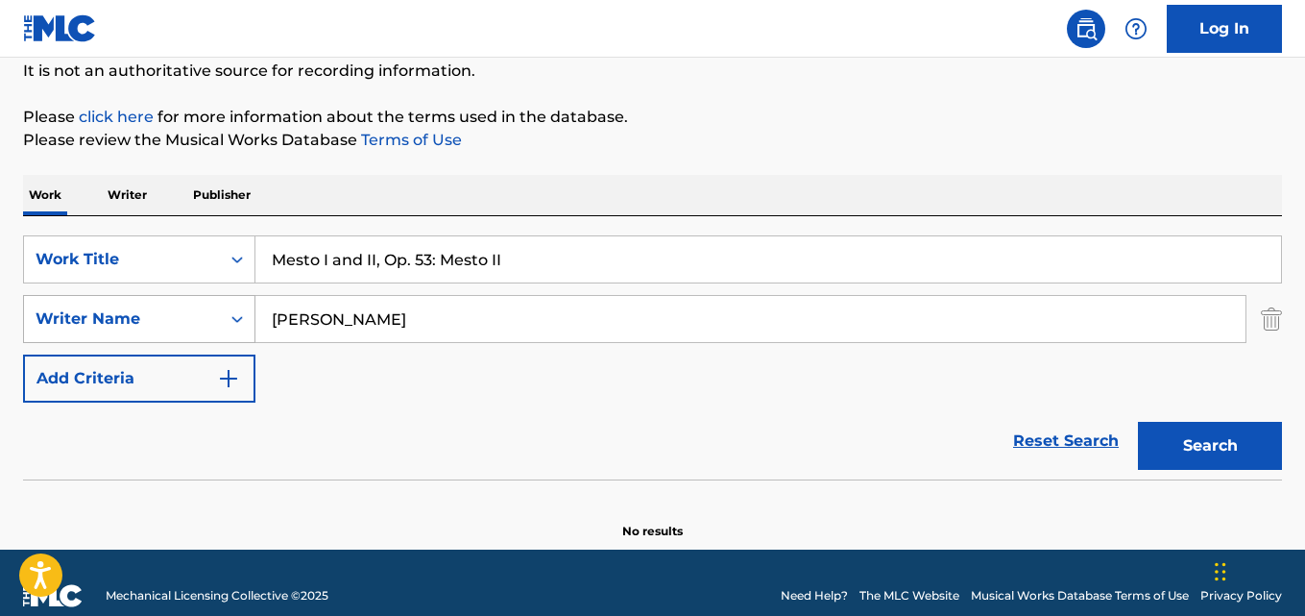
click at [94, 315] on div "SearchWithCriteria631c808f-4a22-4095-b367-28aa834f3d60 Writer Name [PERSON_NAME]" at bounding box center [652, 319] width 1259 height 48
click at [394, 316] on input "[PERSON_NAME]" at bounding box center [750, 319] width 990 height 46
type input "[PERSON_NAME]"
click at [1138, 422] on button "Search" at bounding box center [1210, 446] width 144 height 48
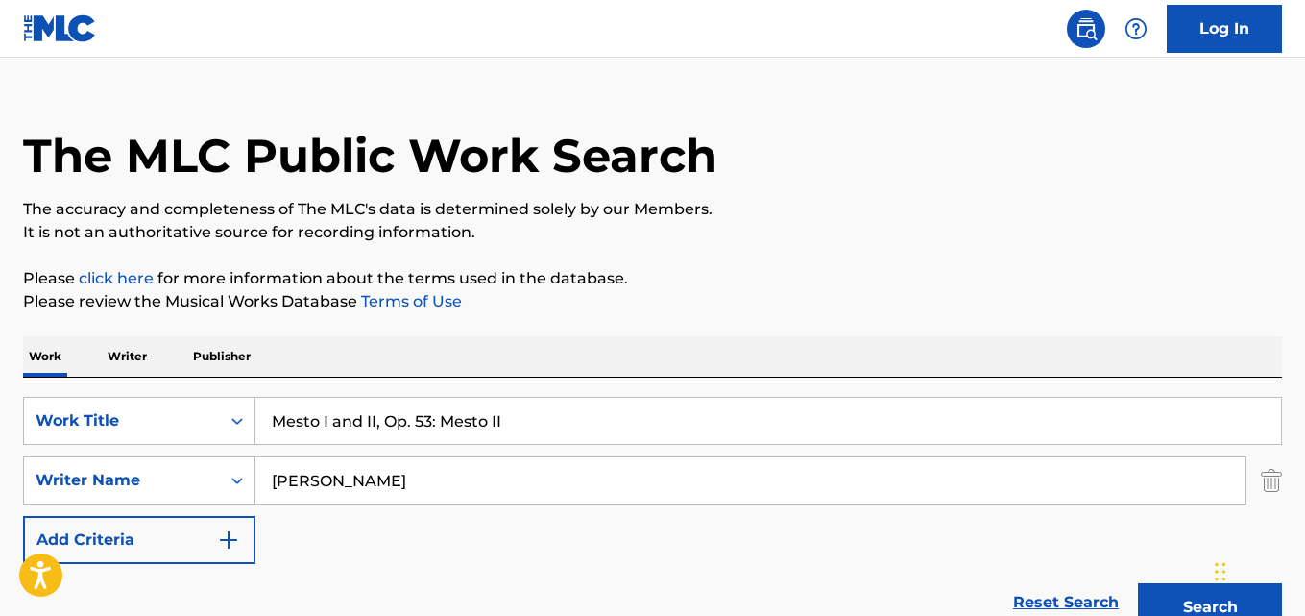
scroll to position [0, 0]
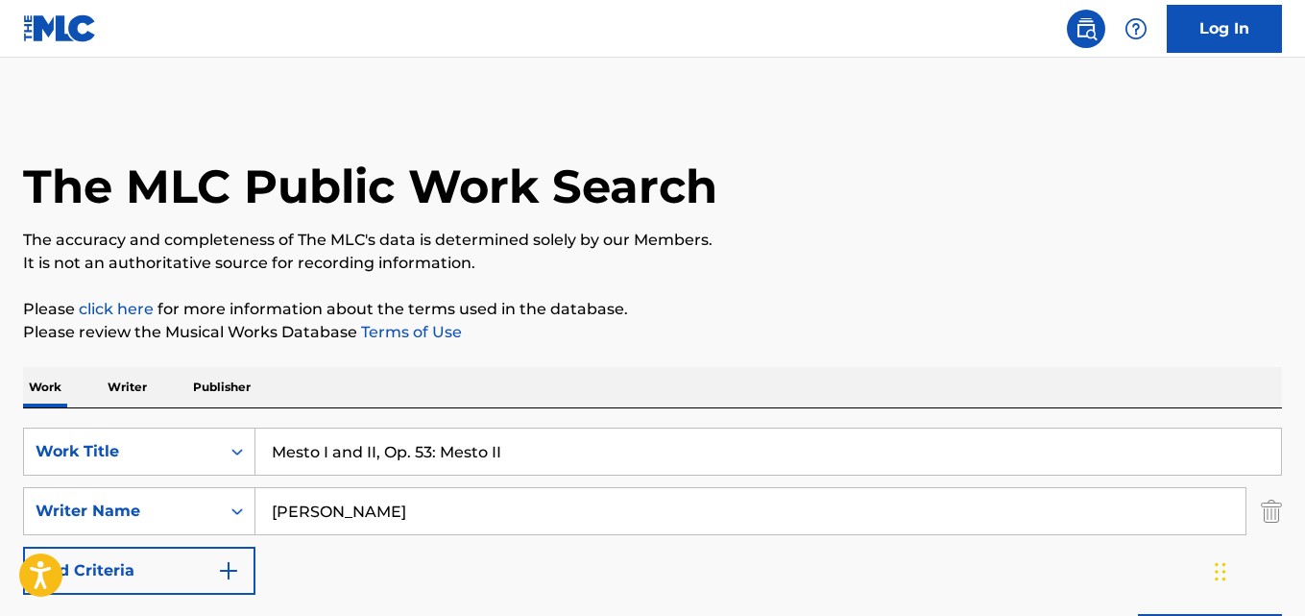
drag, startPoint x: 505, startPoint y: 443, endPoint x: 57, endPoint y: 389, distance: 451.8
type input "Symphony on Themes of [PERSON_NAME]: II. After the Thunderer"
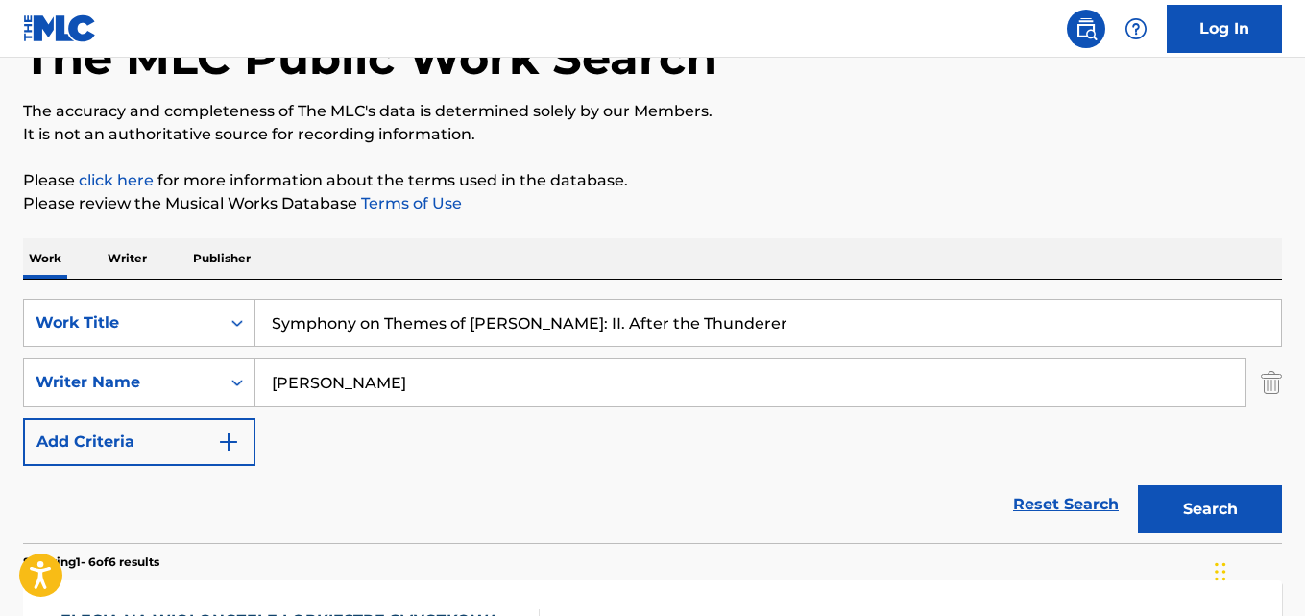
scroll to position [192, 0]
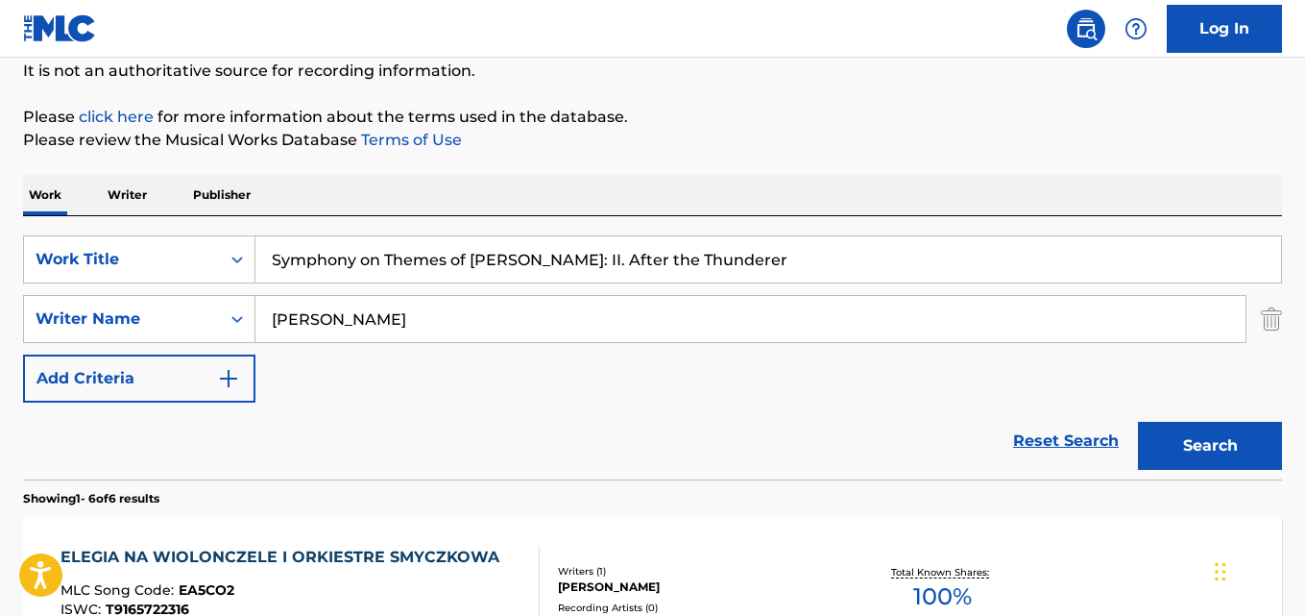
click at [449, 334] on input "[PERSON_NAME]" at bounding box center [750, 319] width 990 height 46
drag, startPoint x: 276, startPoint y: 322, endPoint x: 180, endPoint y: 322, distance: 96.1
click at [141, 322] on div "SearchWithCriteria631c808f-4a22-4095-b367-28aa834f3d60 Writer Name [PERSON_NAME]" at bounding box center [652, 319] width 1259 height 48
type input "[PERSON_NAME]"
click at [1138, 422] on button "Search" at bounding box center [1210, 446] width 144 height 48
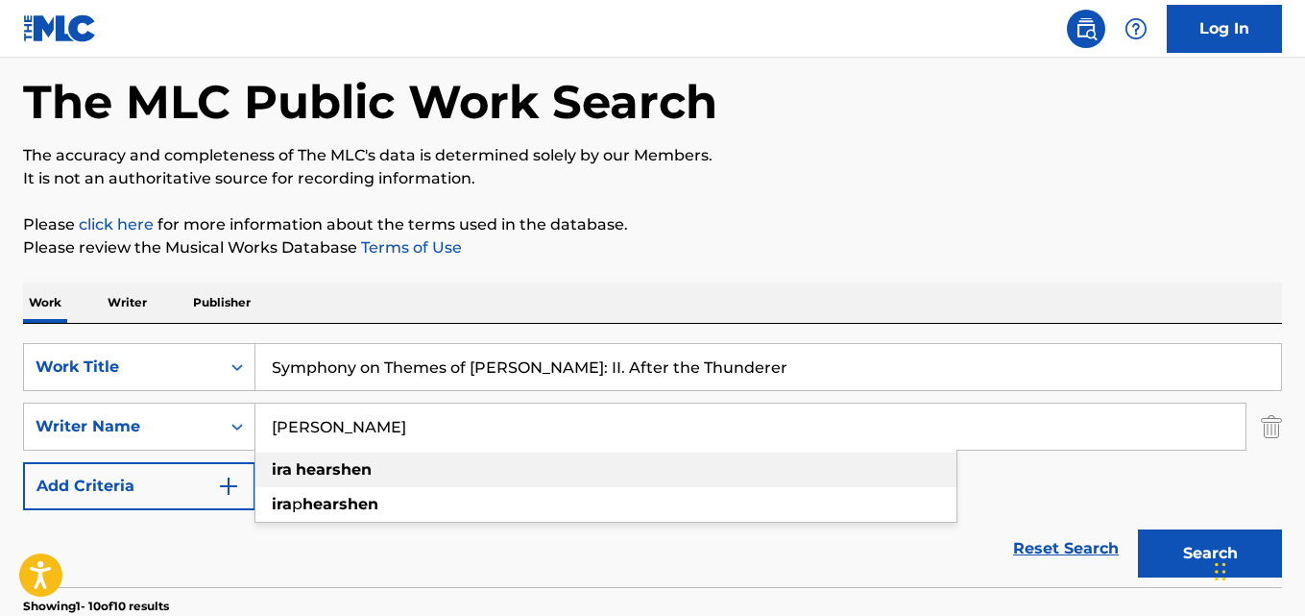
scroll to position [0, 0]
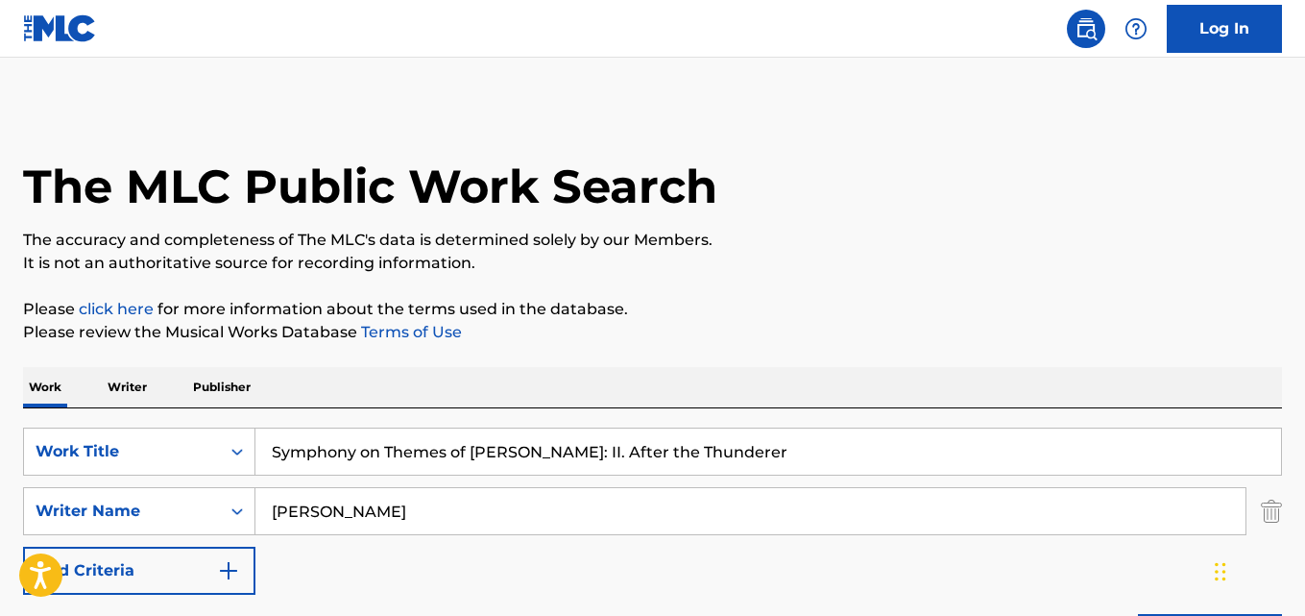
drag, startPoint x: 804, startPoint y: 441, endPoint x: 281, endPoint y: 437, distance: 522.5
click at [283, 437] on input "Symphony on Themes of [PERSON_NAME]: II. After the Thunderer" at bounding box center [768, 451] width 1026 height 46
type input "Mesto I and II, Op. 53: Mesti I"
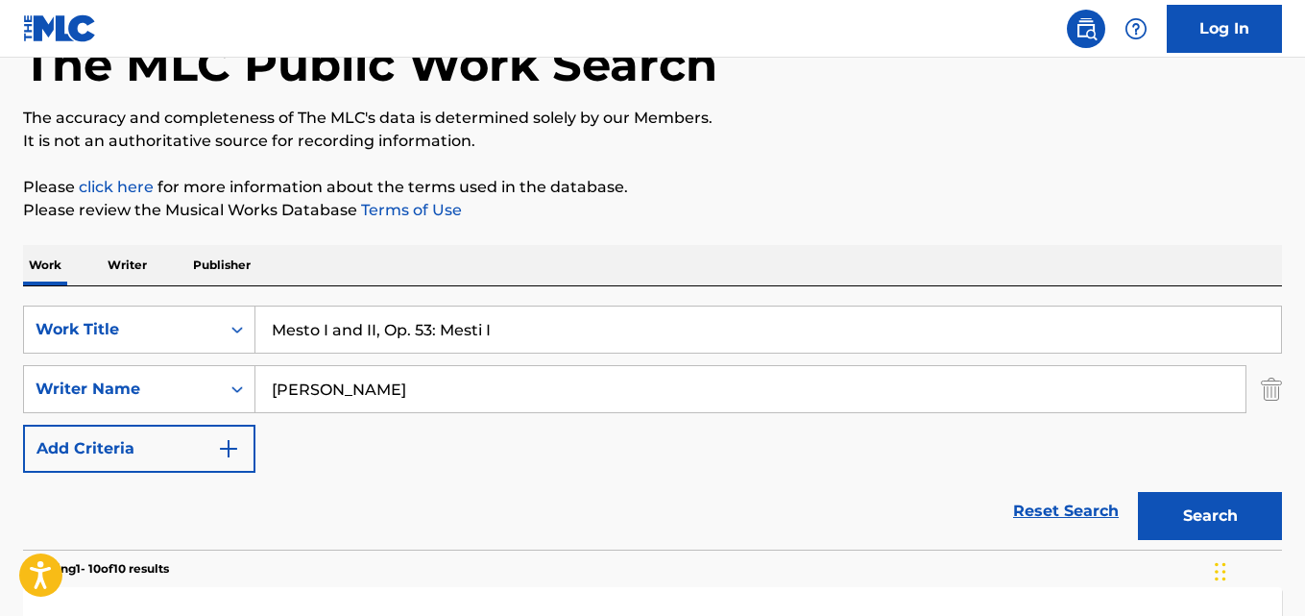
scroll to position [192, 0]
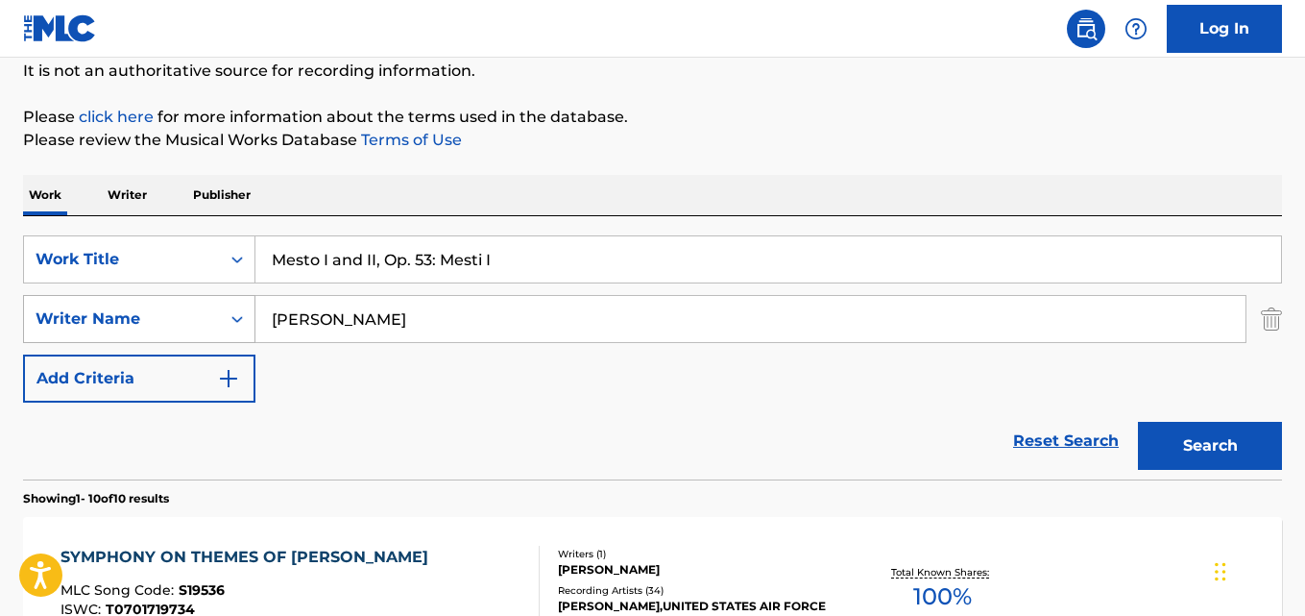
drag, startPoint x: 388, startPoint y: 325, endPoint x: 173, endPoint y: 316, distance: 215.3
click at [178, 316] on div "SearchWithCriteria631c808f-4a22-4095-b367-28aa834f3d60 Writer Name [PERSON_NAME]" at bounding box center [652, 319] width 1259 height 48
type input "[PERSON_NAME]?aj [PERSON_NAME]?recki"
click at [1138, 422] on button "Search" at bounding box center [1210, 446] width 144 height 48
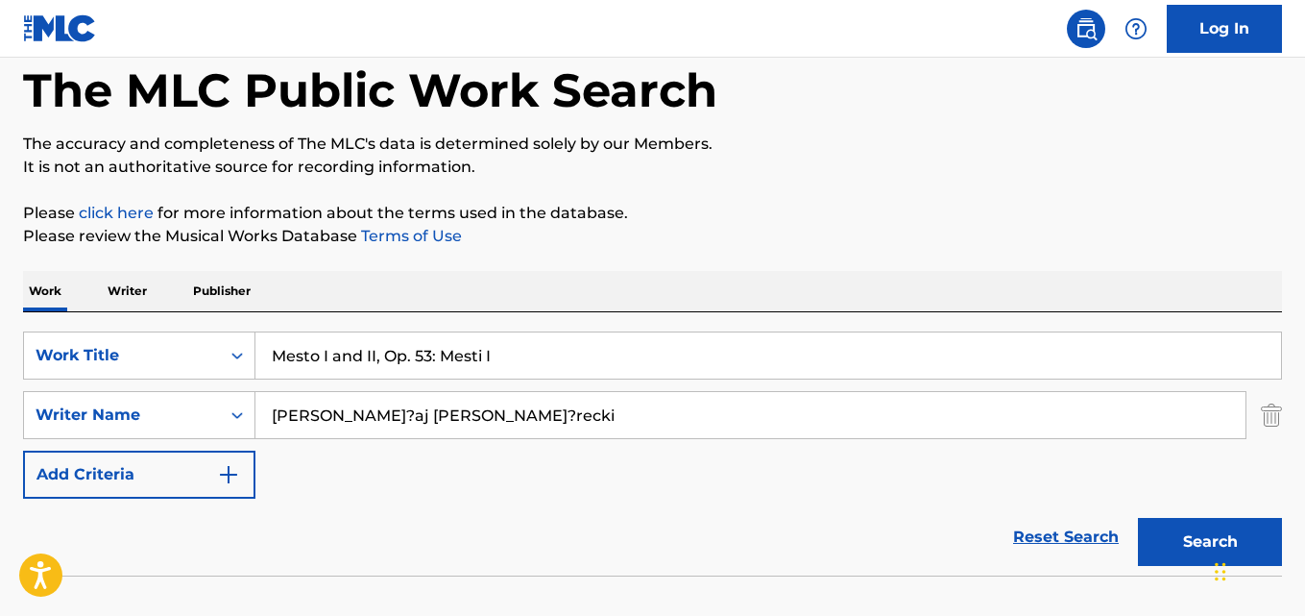
drag, startPoint x: 525, startPoint y: 355, endPoint x: 0, endPoint y: 332, distance: 525.9
click at [207, 350] on div "SearchWithCriteria28ae07e9-a377-4ffb-9205-c10d40972450 Work Title Mesto I and I…" at bounding box center [652, 355] width 1259 height 48
click at [0, 333] on div "The MLC Public Work Search The accuracy and completeness of The MLC's data is d…" at bounding box center [652, 323] width 1305 height 626
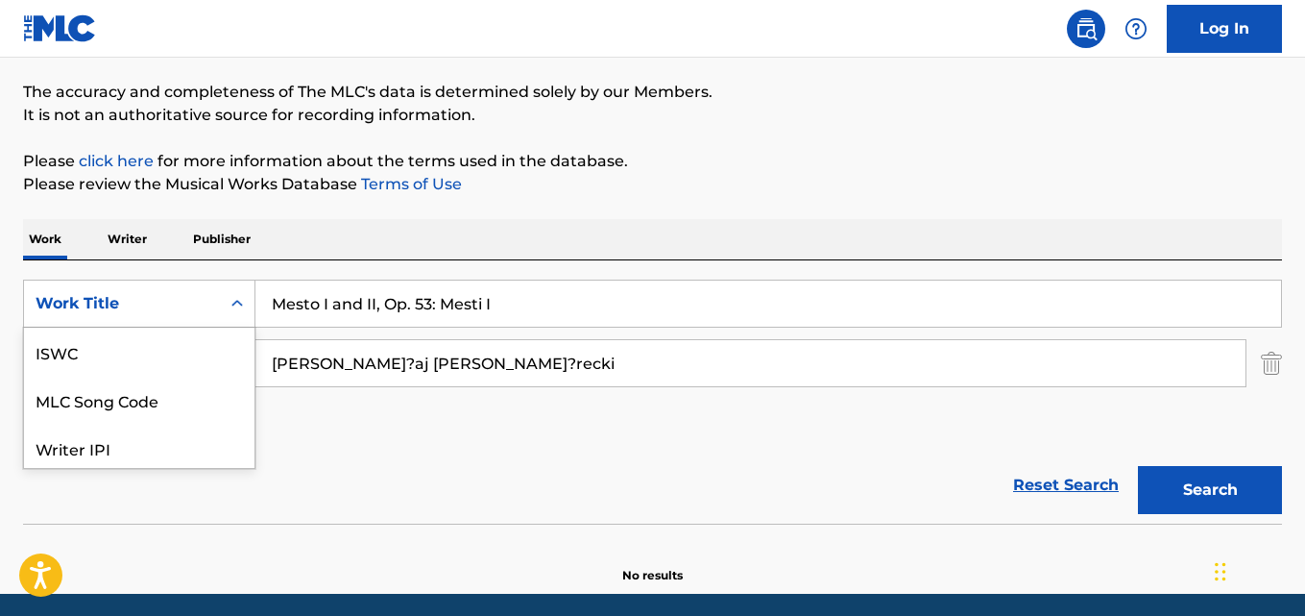
scroll to position [48, 0]
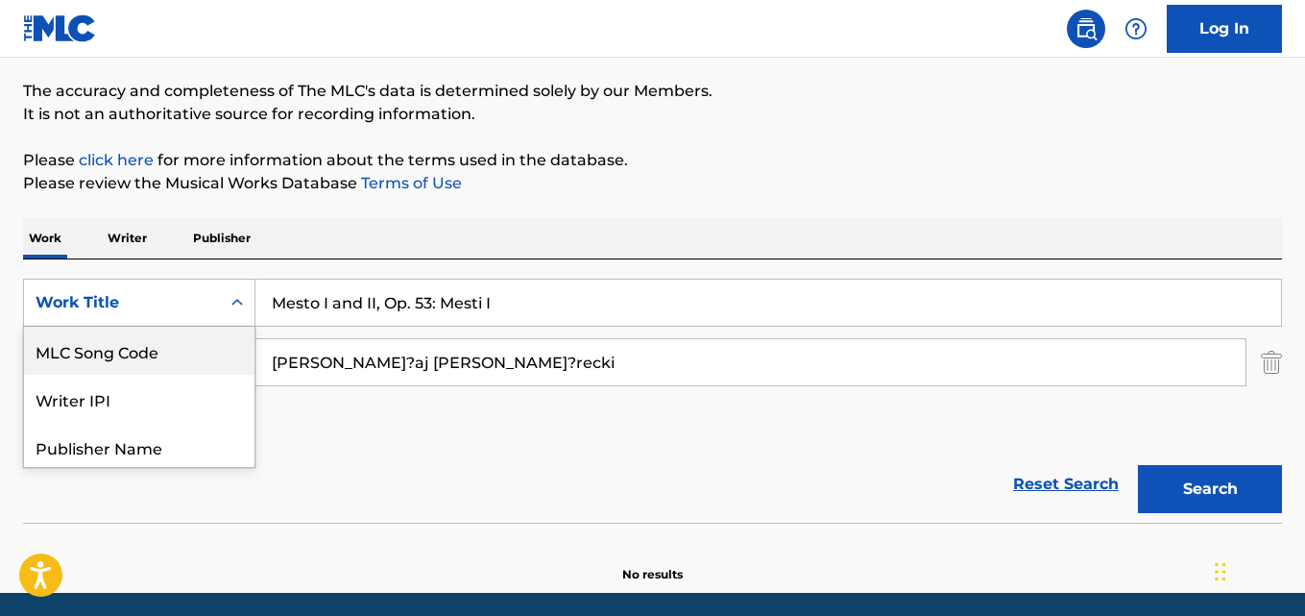
click at [499, 311] on input "Mesto I and II, Op. 53: Mesti I" at bounding box center [768, 303] width 1026 height 46
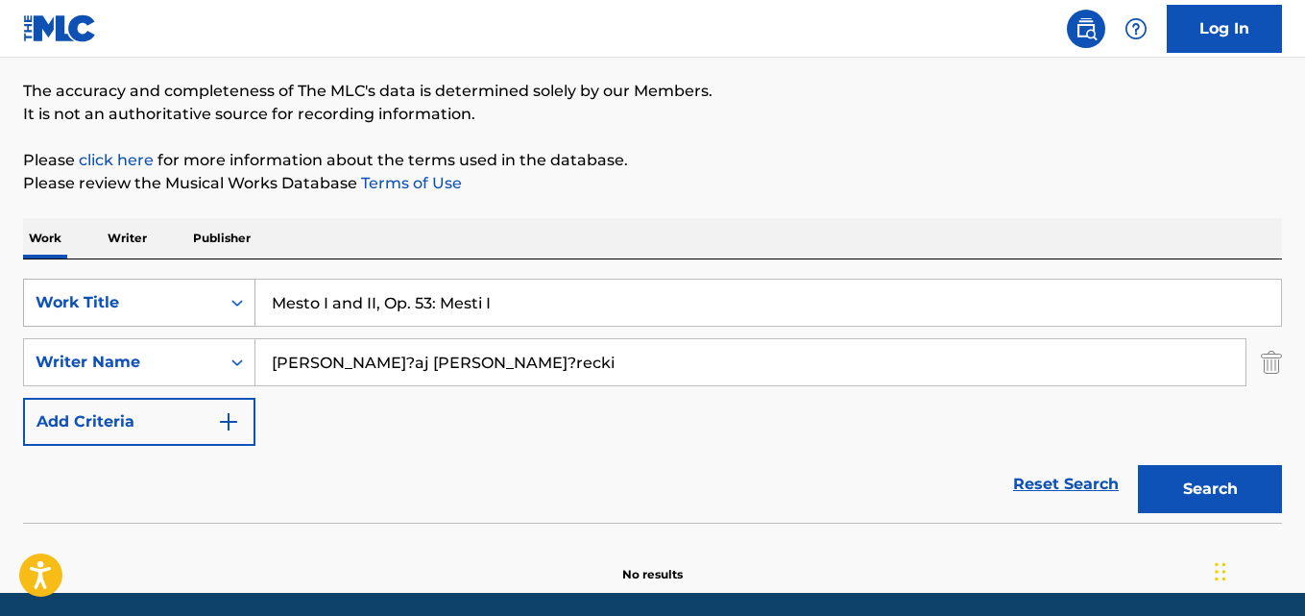
drag, startPoint x: 538, startPoint y: 302, endPoint x: 110, endPoint y: 281, distance: 427.9
click at [110, 281] on div "SearchWithCriteria28ae07e9-a377-4ffb-9205-c10d40972450 Work Title Mesto I and I…" at bounding box center [652, 303] width 1259 height 48
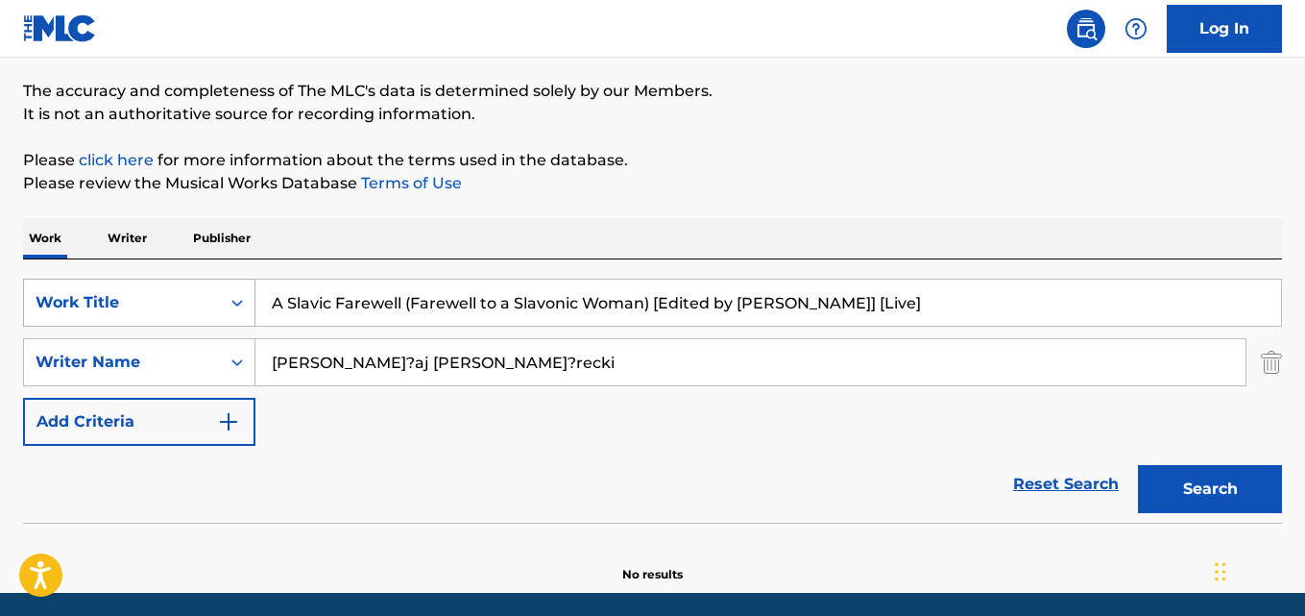
type input "A Slavic Farewell (Farewell to a Slavonic Woman) [Edited by [PERSON_NAME]] [Liv…"
drag, startPoint x: 473, startPoint y: 357, endPoint x: 12, endPoint y: 349, distance: 461.1
click at [13, 349] on div "The MLC Public Work Search The accuracy and completeness of The MLC's data is d…" at bounding box center [652, 270] width 1305 height 626
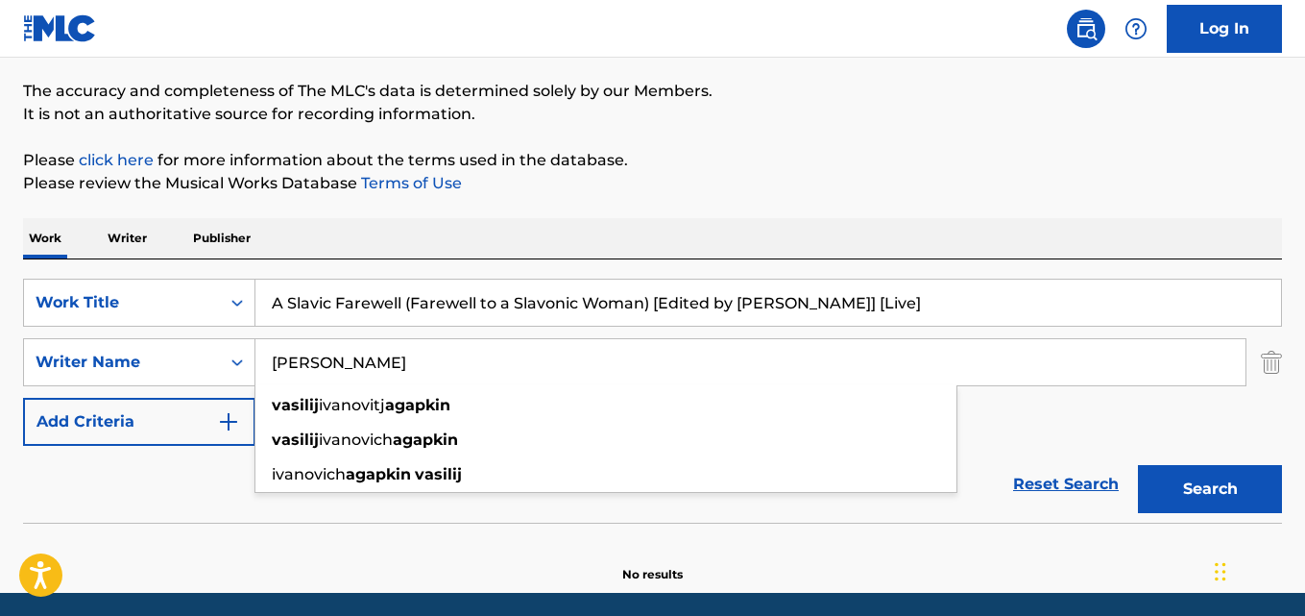
type input "[PERSON_NAME]"
click at [1138, 465] on button "Search" at bounding box center [1210, 489] width 144 height 48
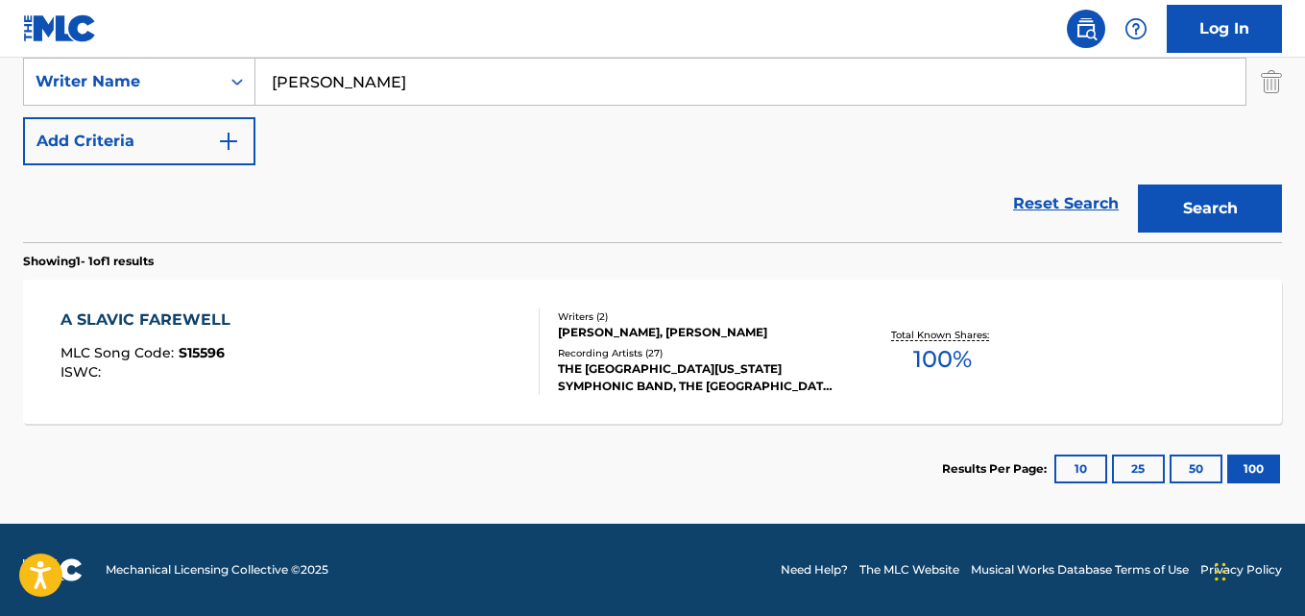
scroll to position [333, 0]
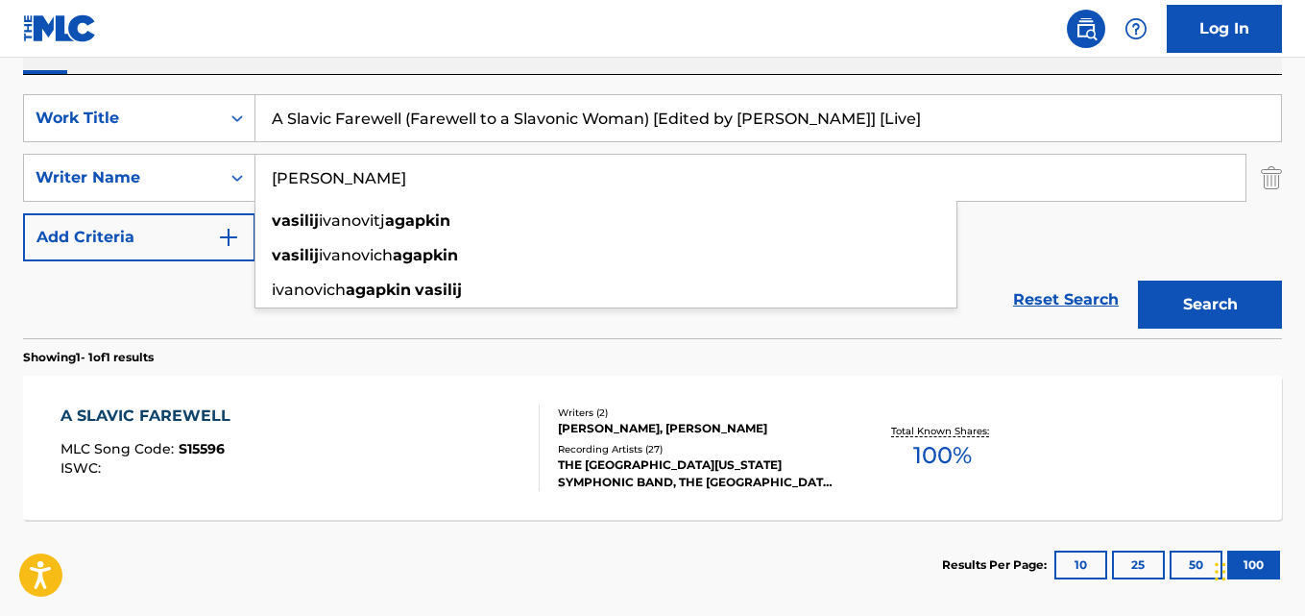
click at [425, 424] on div "A SLAVIC FAREWELL MLC Song Code : S15596 ISWC :" at bounding box center [300, 447] width 478 height 86
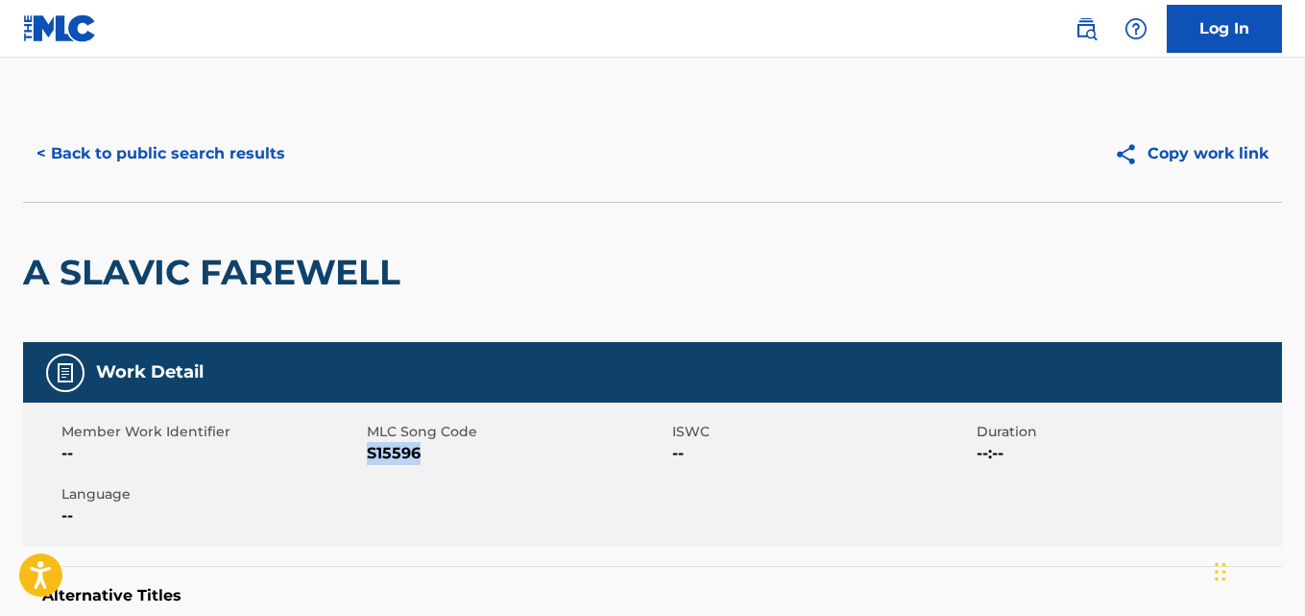
drag, startPoint x: 429, startPoint y: 455, endPoint x: 371, endPoint y: 459, distance: 58.7
click at [371, 459] on span "S15596" at bounding box center [517, 453] width 301 height 23
copy span "S15596"
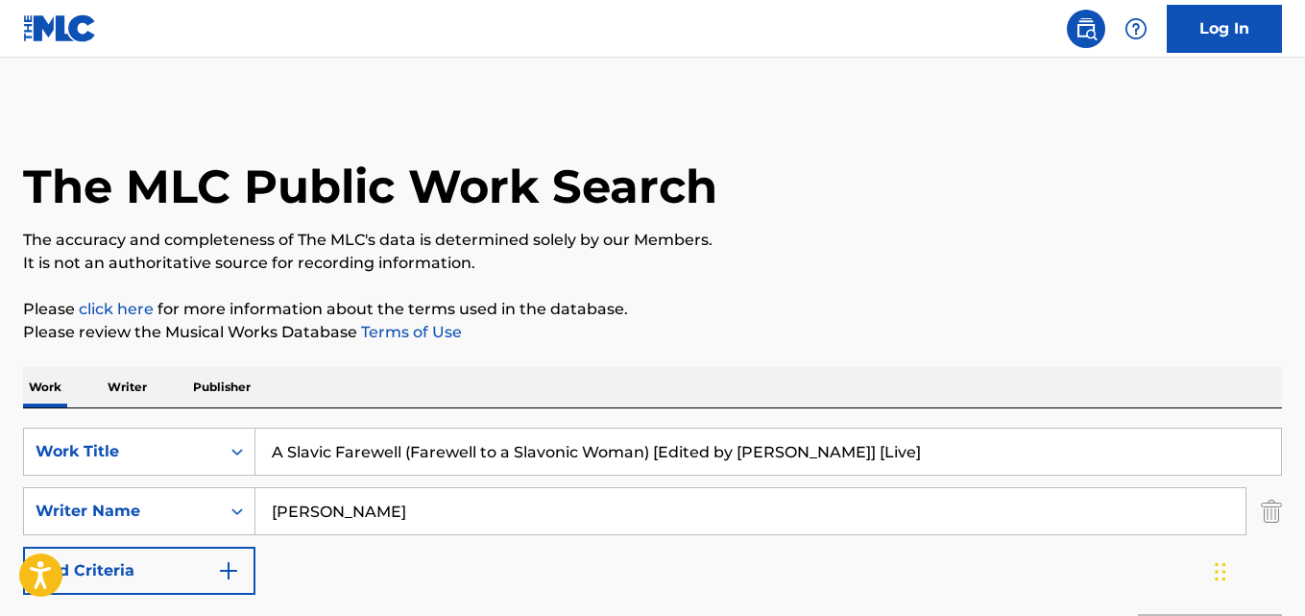
scroll to position [320, 0]
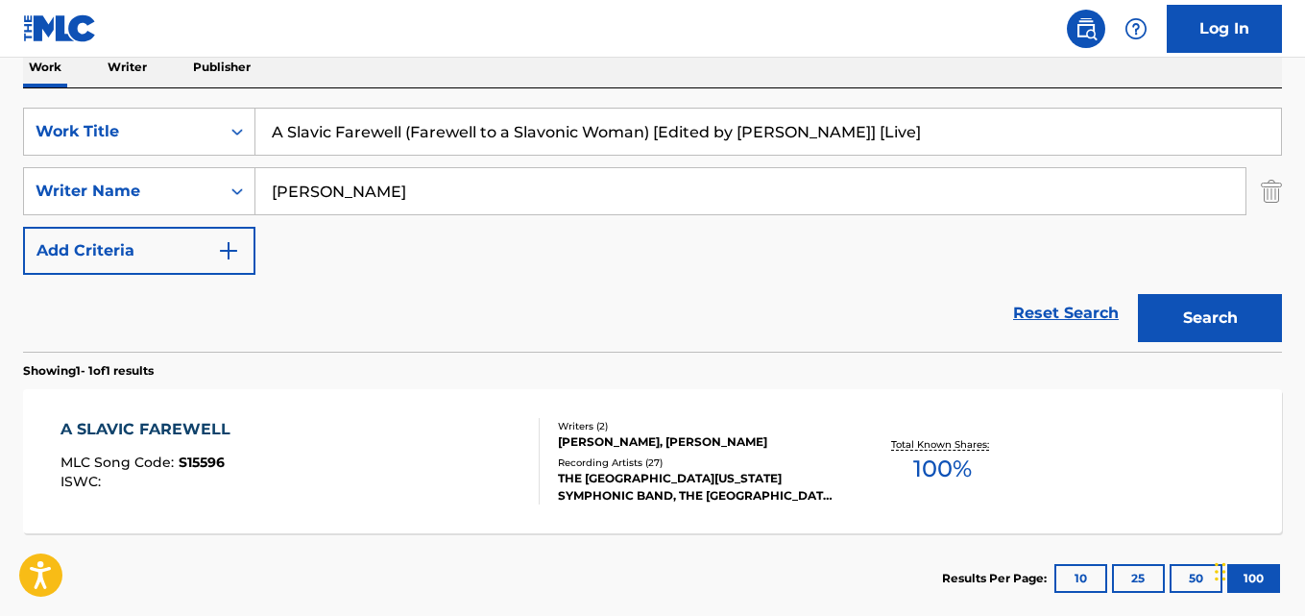
click at [450, 134] on input "A Slavic Farewell (Farewell to a Slavonic Woman) [Edited by [PERSON_NAME]] [Liv…" at bounding box center [768, 132] width 1026 height 46
type input "La belle [PERSON_NAME] (Arr. by [PERSON_NAME]) [Live]"
drag, startPoint x: 397, startPoint y: 187, endPoint x: 7, endPoint y: 151, distance: 391.7
click at [211, 184] on div "SearchWithCriteria631c808f-4a22-4095-b367-28aa834f3d60 Writer Name [PERSON_NAME]" at bounding box center [652, 191] width 1259 height 48
click at [0, 152] on div "The MLC Public Work Search The accuracy and completeness of The MLC's data is d…" at bounding box center [652, 205] width 1305 height 838
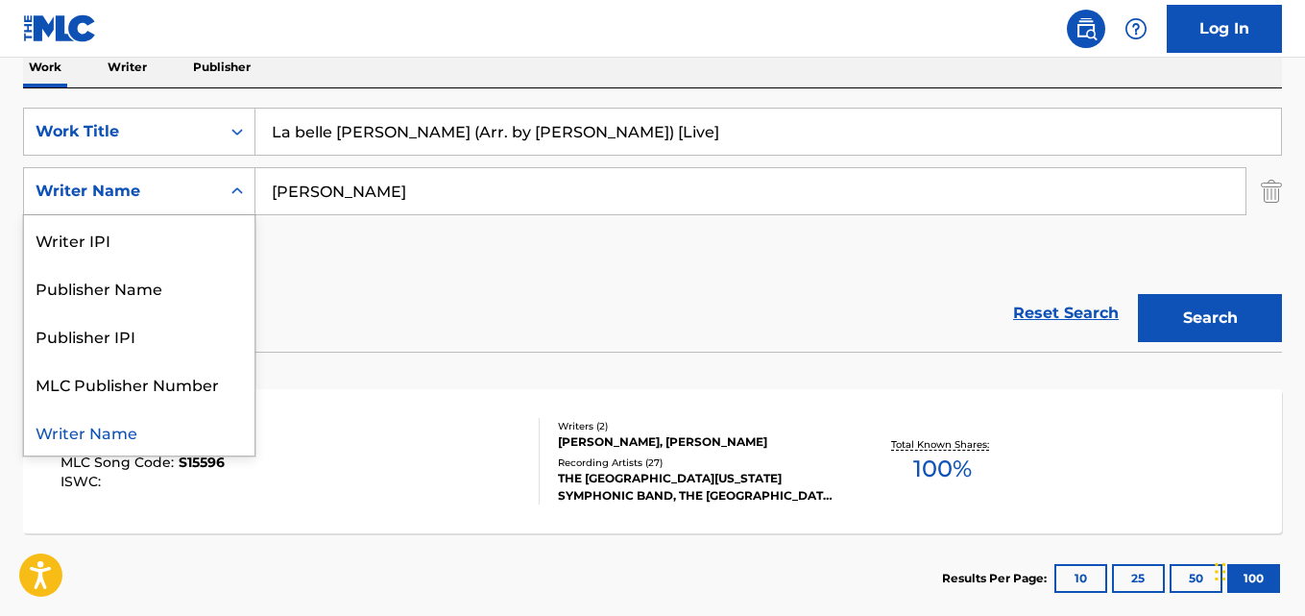
click at [426, 192] on input "[PERSON_NAME]" at bounding box center [750, 191] width 990 height 46
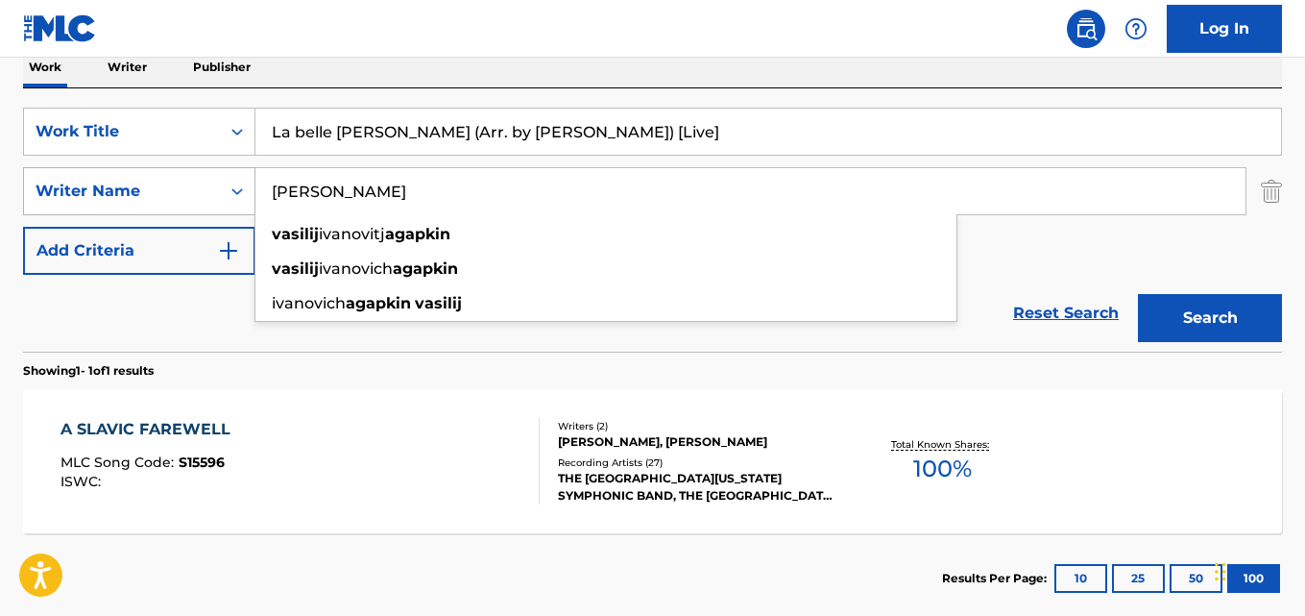
drag, startPoint x: 424, startPoint y: 191, endPoint x: 181, endPoint y: 177, distance: 243.4
click at [177, 177] on div "SearchWithCriteria631c808f-4a22-4095-b367-28aa834f3d60 Writer Name [PERSON_NAME]" at bounding box center [652, 191] width 1259 height 48
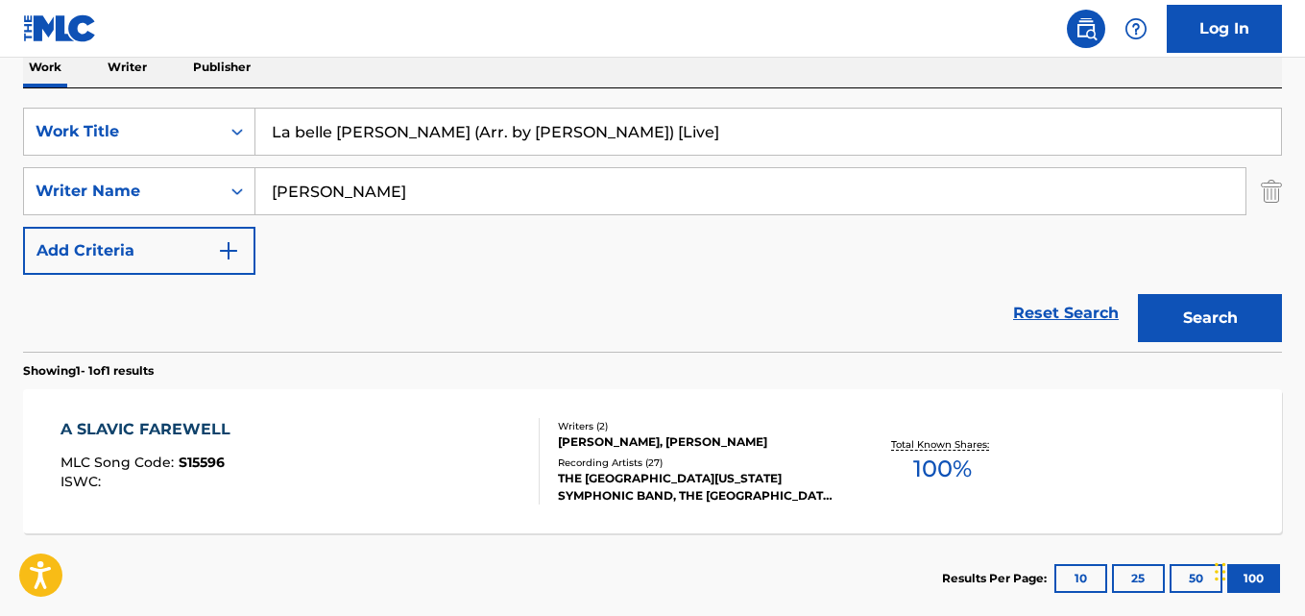
type input "[PERSON_NAME]"
click at [1138, 294] on button "Search" at bounding box center [1210, 318] width 144 height 48
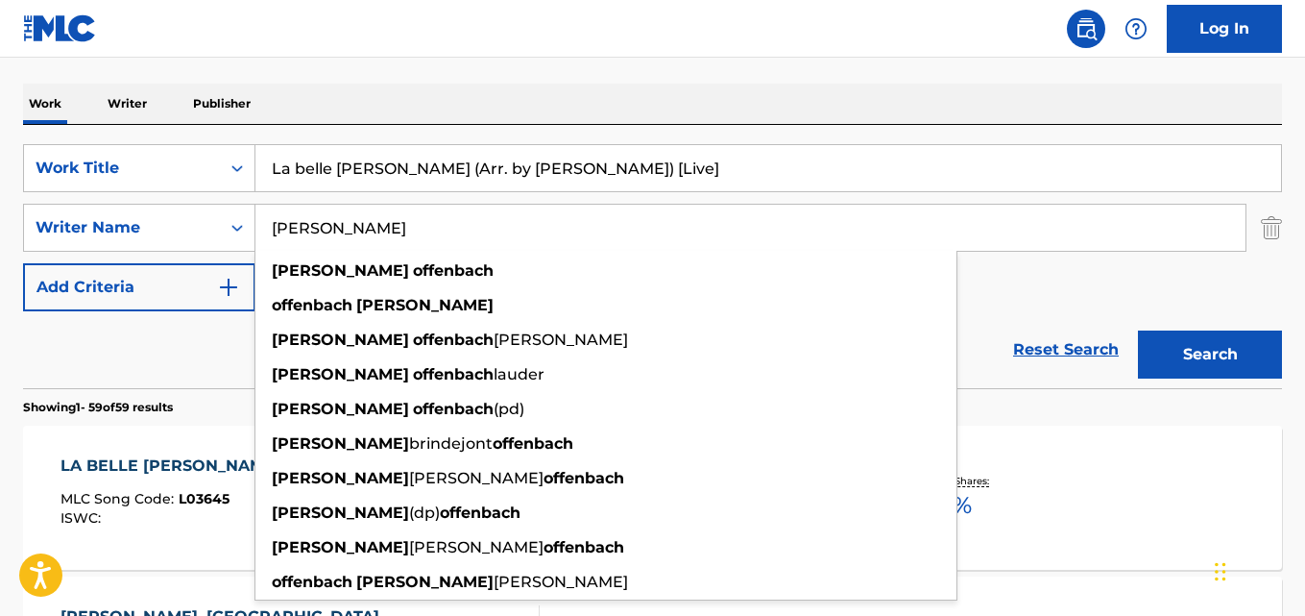
scroll to position [224, 0]
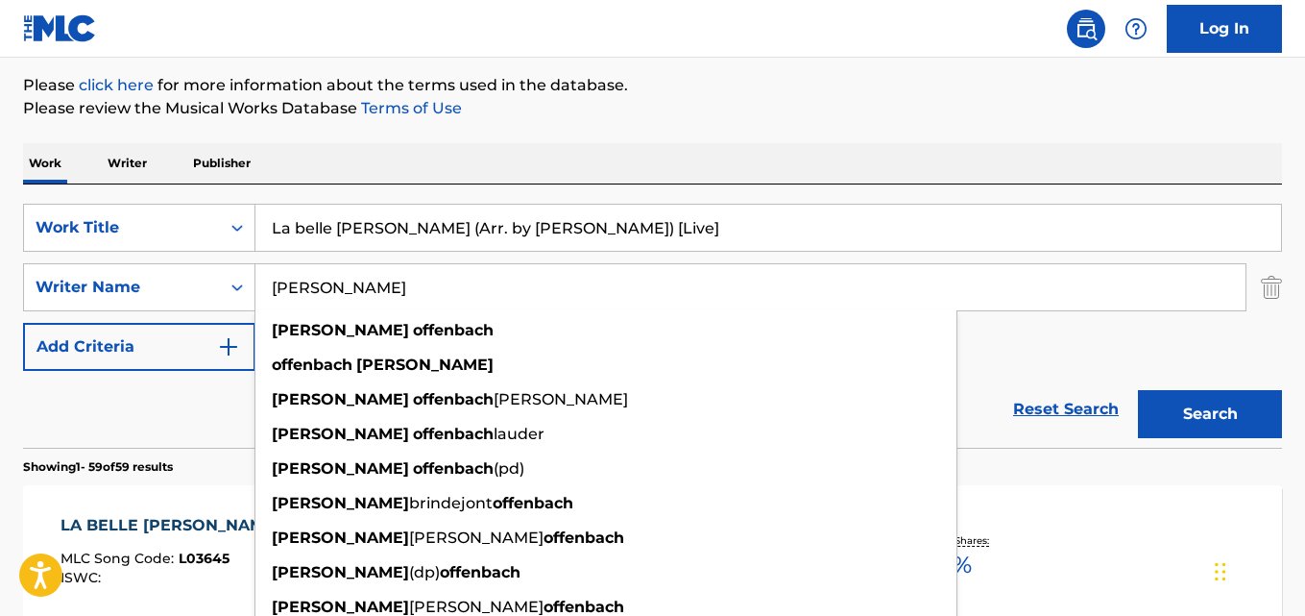
click at [665, 220] on input "La belle [PERSON_NAME] (Arr. by [PERSON_NAME]) [Live]" at bounding box center [768, 228] width 1026 height 46
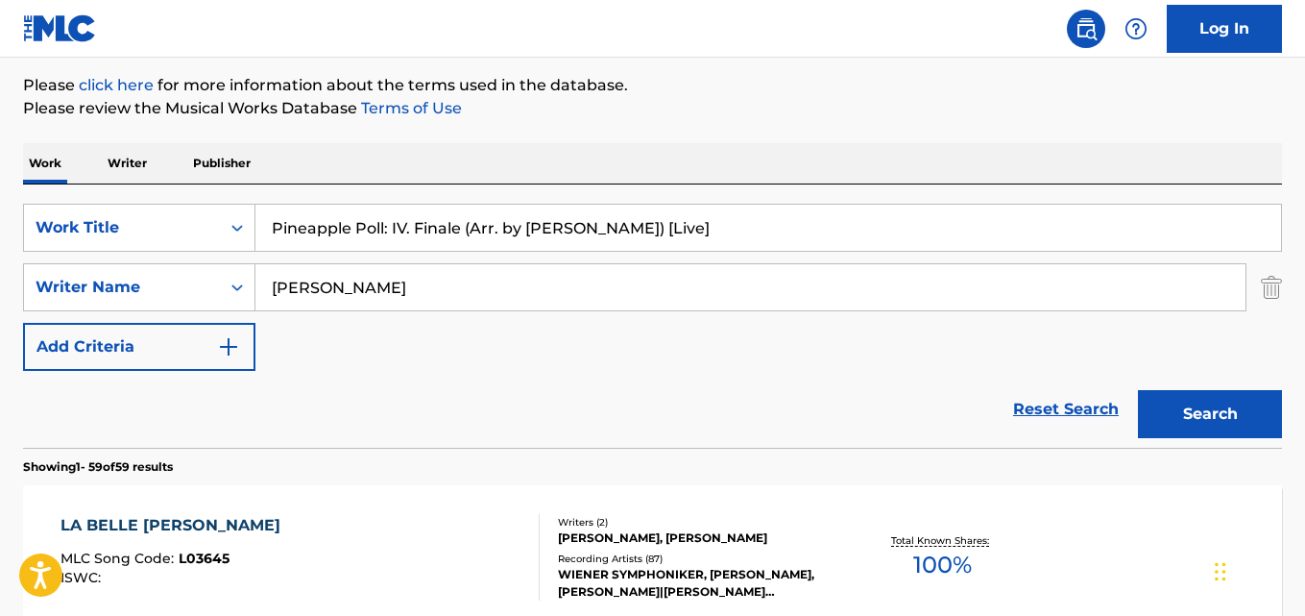
type input "Pineapple Poll: IV. Finale (Arr. by [PERSON_NAME]) [Live]"
drag, startPoint x: 30, startPoint y: 244, endPoint x: 0, endPoint y: 237, distance: 30.5
type input "[PERSON_NAME]"
click at [1138, 390] on button "Search" at bounding box center [1210, 414] width 144 height 48
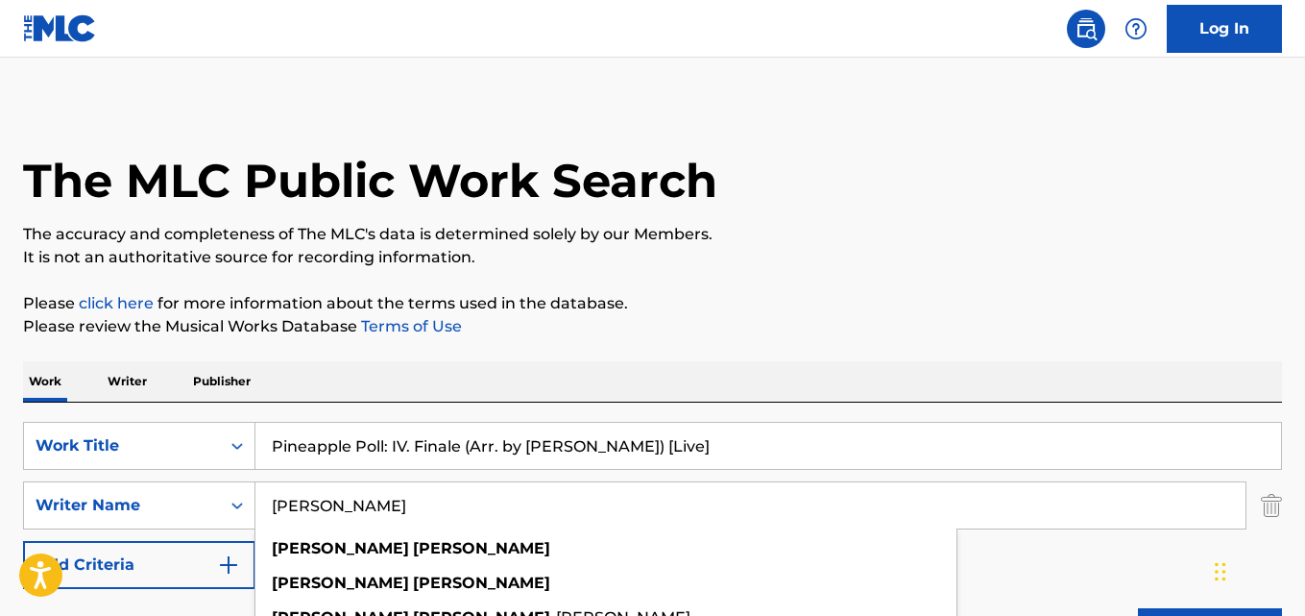
scroll to position [0, 0]
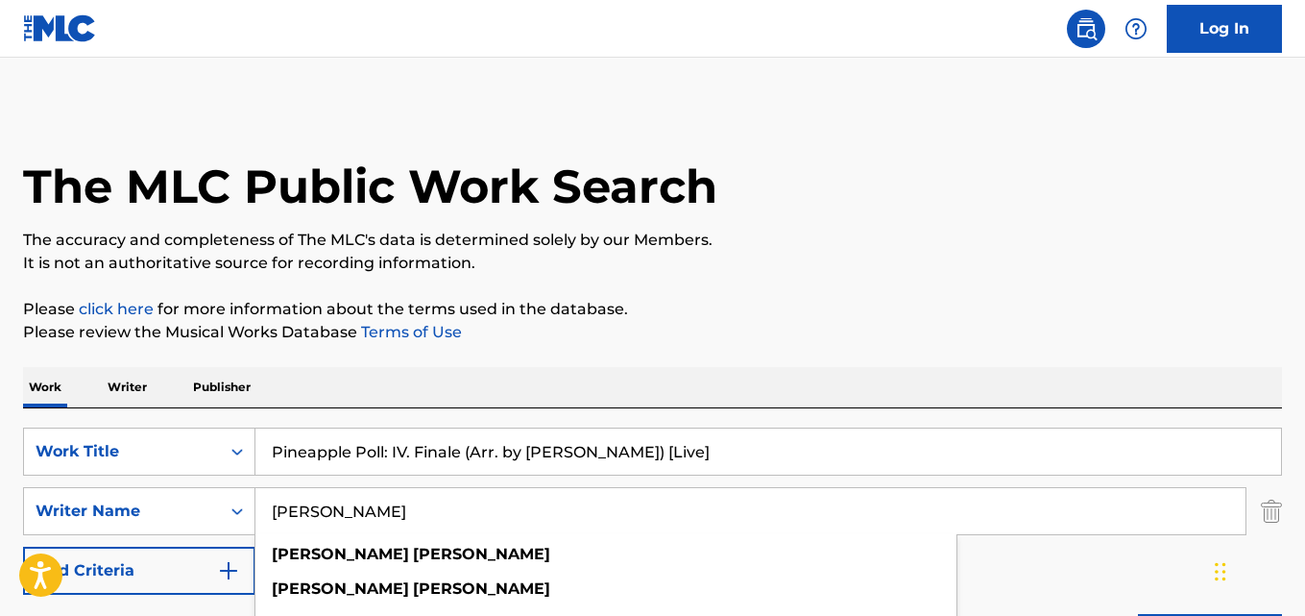
click at [474, 452] on input "Pineapple Poll: IV. Finale (Arr. by [PERSON_NAME]) [Live]" at bounding box center [768, 451] width 1026 height 46
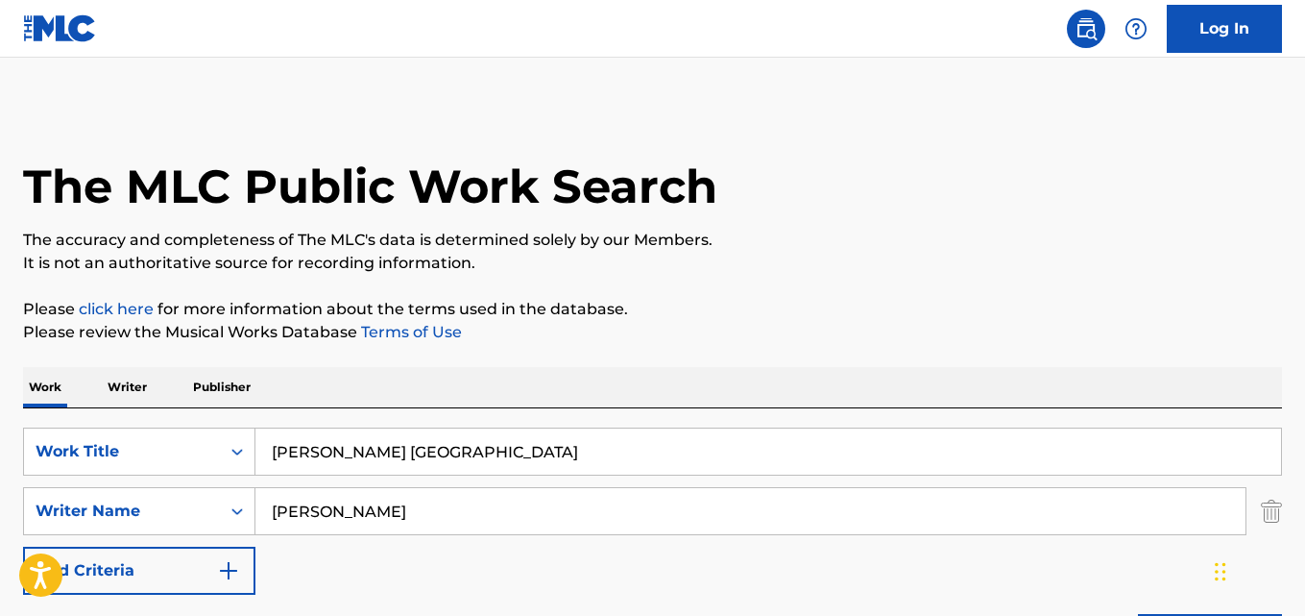
type input "[PERSON_NAME] [GEOGRAPHIC_DATA]"
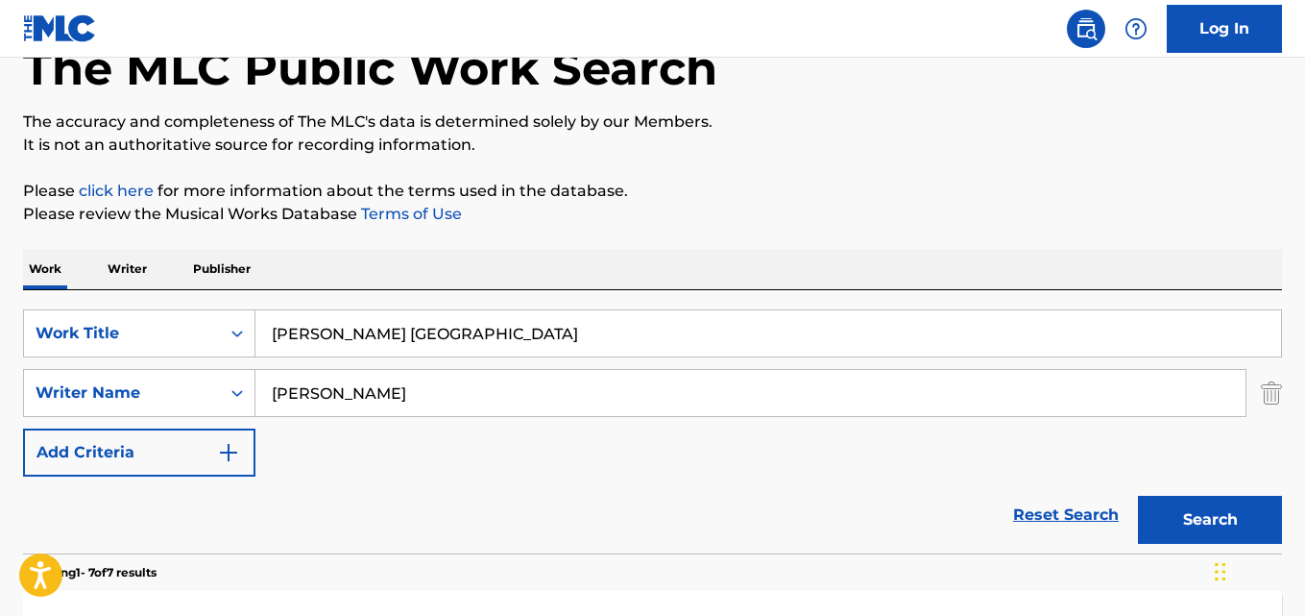
scroll to position [192, 0]
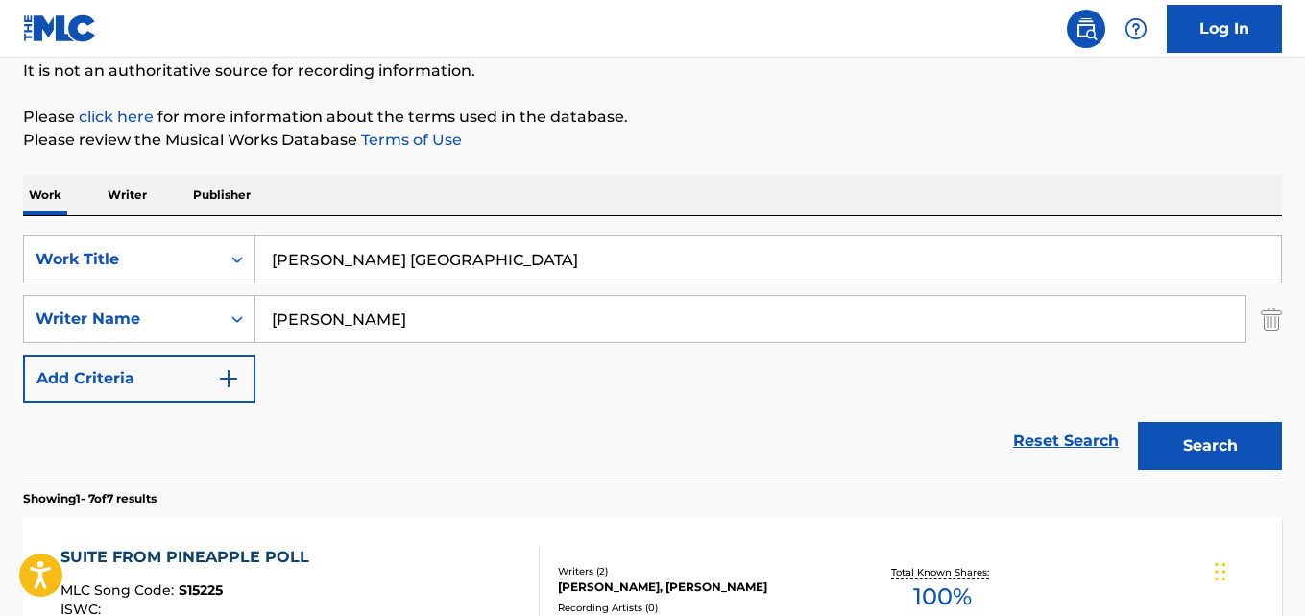
drag, startPoint x: 410, startPoint y: 327, endPoint x: 0, endPoint y: 310, distance: 410.5
type input "Bünyamin Taş"
drag, startPoint x: 337, startPoint y: 264, endPoint x: 4, endPoint y: 267, distance: 333.3
click at [26, 267] on div "SearchWithCriteria28ae07e9-a377-4ffb-9205-c10d40972450 Work Title [PERSON_NAME]…" at bounding box center [652, 259] width 1259 height 48
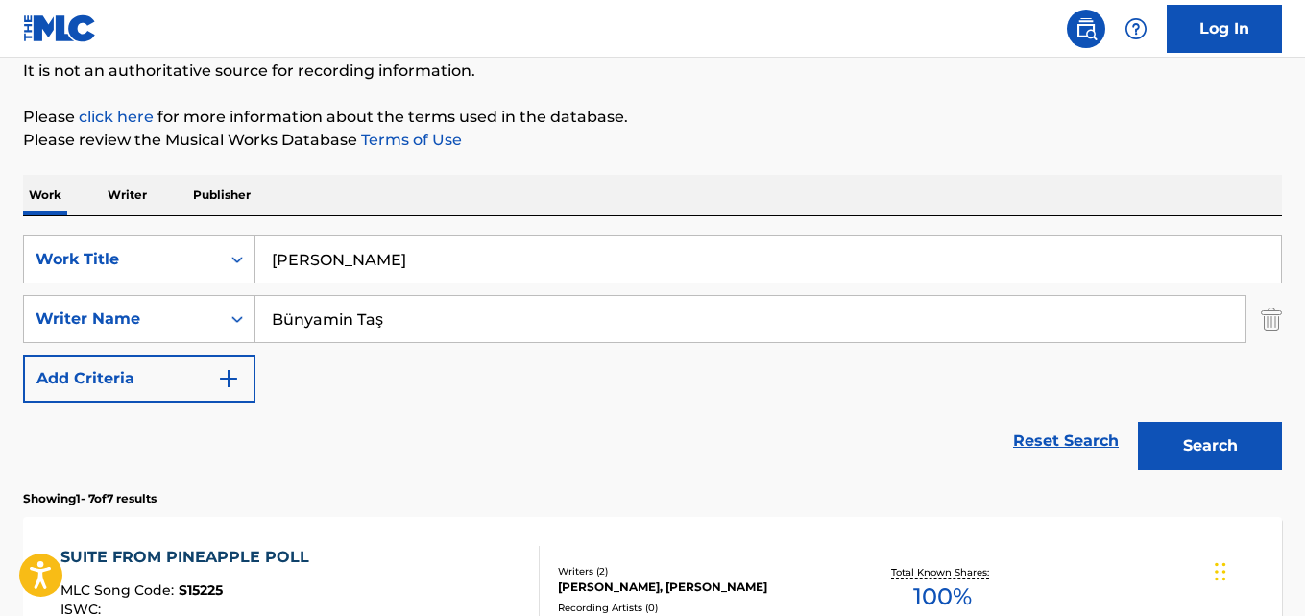
type input "[PERSON_NAME]"
drag, startPoint x: 400, startPoint y: 312, endPoint x: 20, endPoint y: 315, distance: 379.4
type input "[PERSON_NAME]"
click at [1138, 422] on button "Search" at bounding box center [1210, 446] width 144 height 48
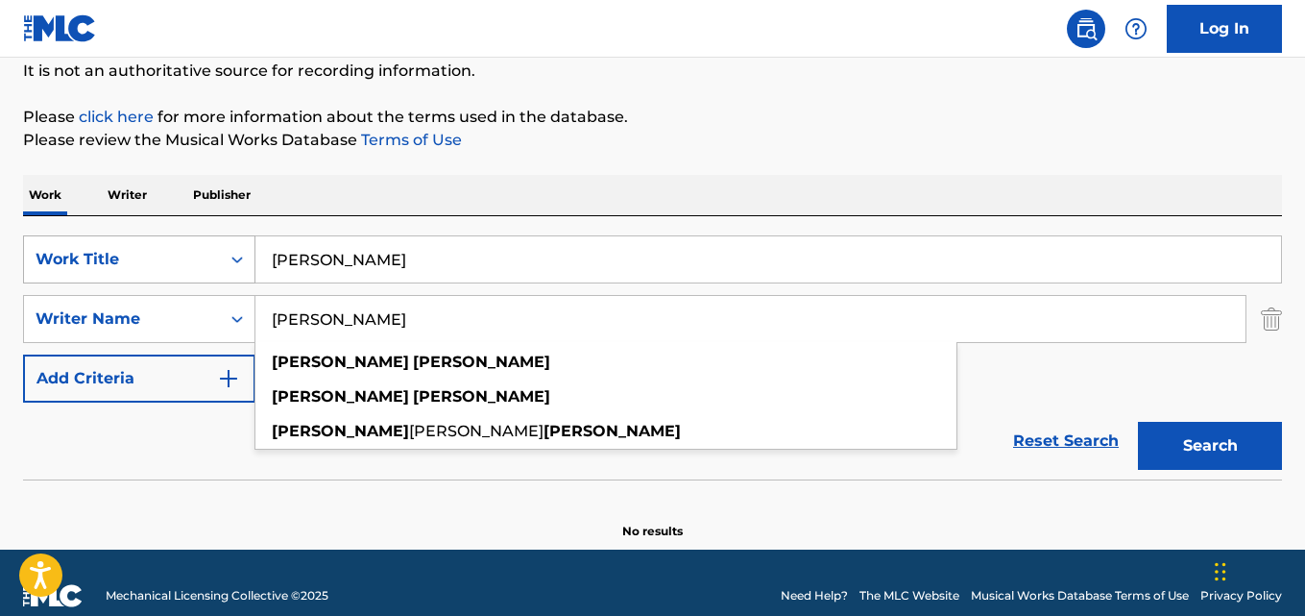
drag, startPoint x: 407, startPoint y: 263, endPoint x: 66, endPoint y: 269, distance: 341.0
click at [108, 271] on div "SearchWithCriteria28ae07e9-a377-4ffb-9205-c10d40972450 Work Title [PERSON_NAME]" at bounding box center [652, 259] width 1259 height 48
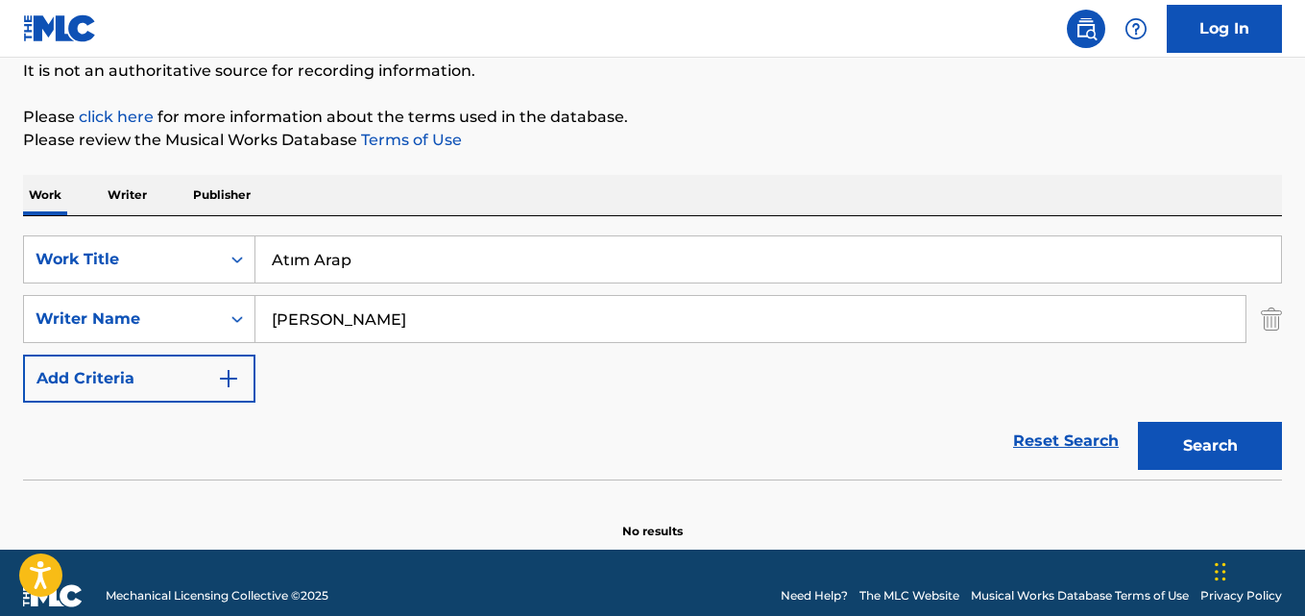
click at [294, 258] on input "Atım Arap" at bounding box center [768, 259] width 1026 height 46
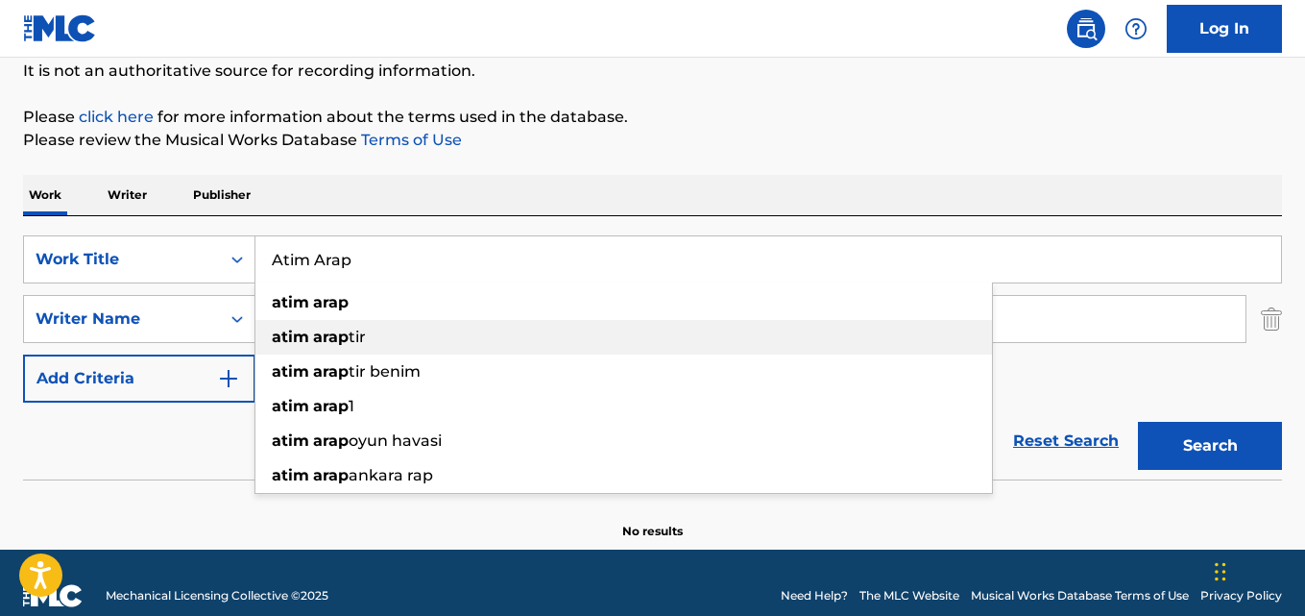
click at [382, 324] on div "atim arap tir" at bounding box center [623, 337] width 737 height 35
type input "atim araptir"
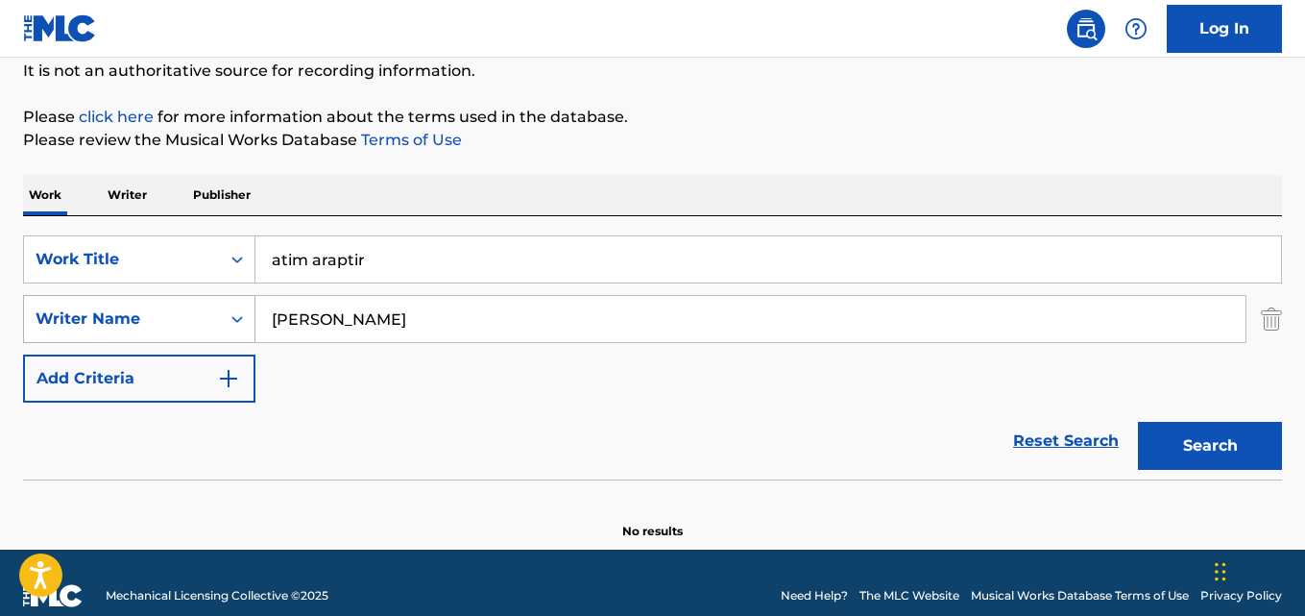
drag, startPoint x: 401, startPoint y: 307, endPoint x: 70, endPoint y: 303, distance: 330.4
click at [78, 303] on div "SearchWithCriteria631c808f-4a22-4095-b367-28aa834f3d60 Writer Name [PERSON_NAME]" at bounding box center [652, 319] width 1259 height 48
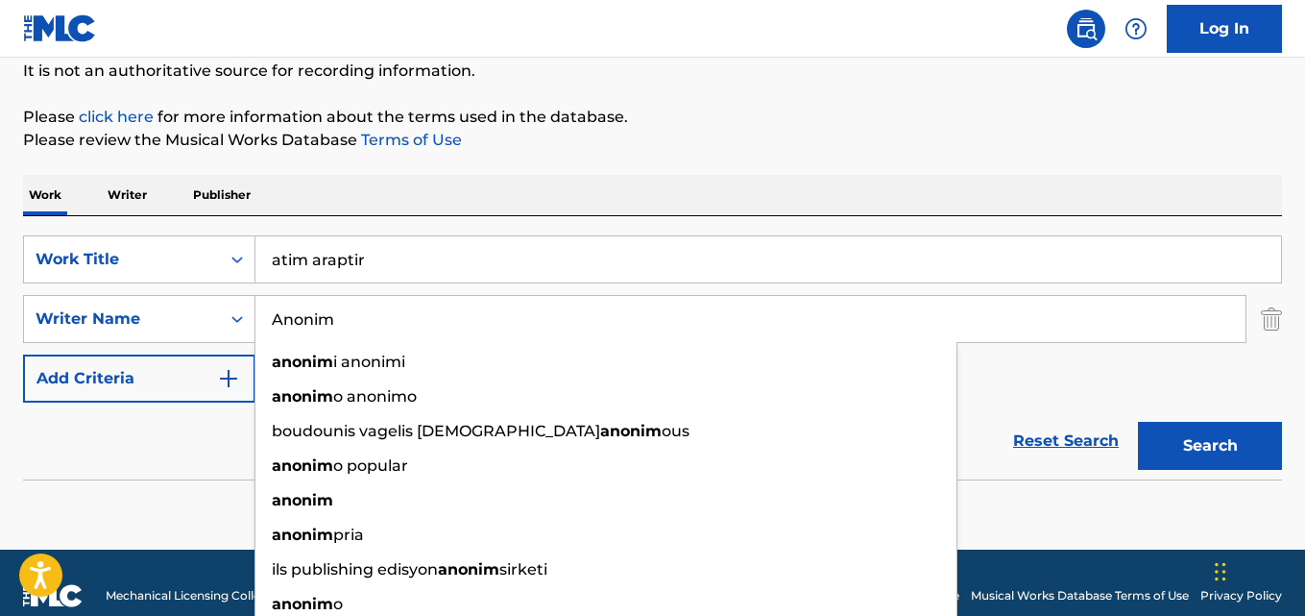
type input "Anonim"
click at [1138, 422] on button "Search" at bounding box center [1210, 446] width 144 height 48
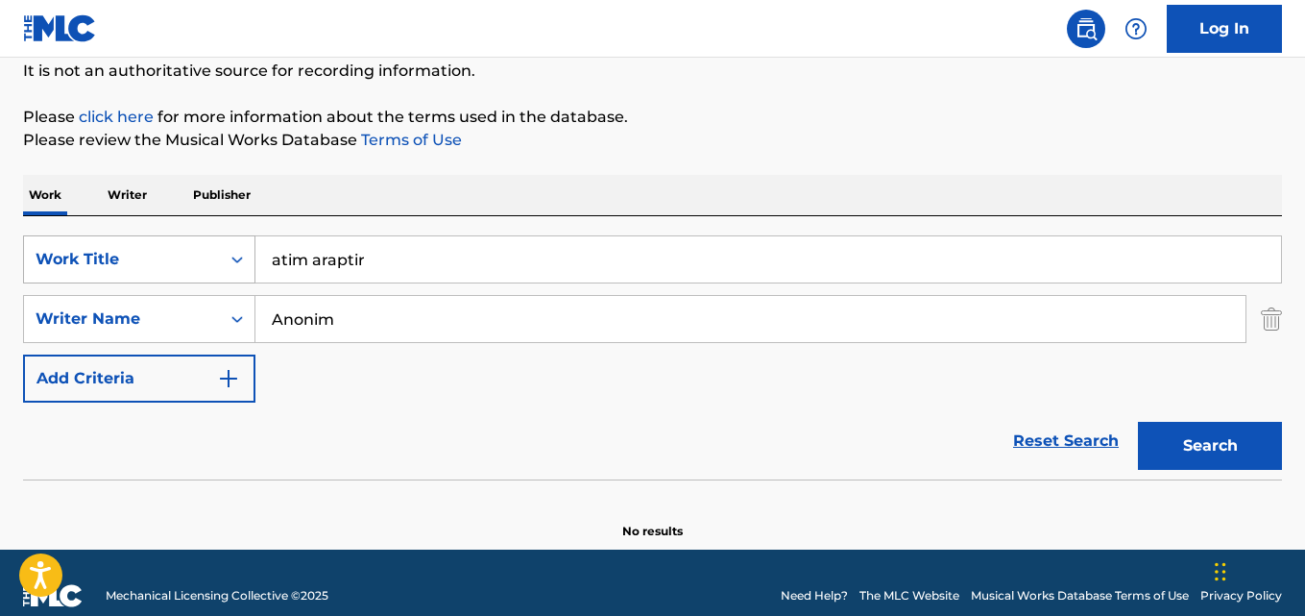
drag, startPoint x: 403, startPoint y: 254, endPoint x: 137, endPoint y: 246, distance: 266.2
click at [162, 246] on div "SearchWithCriteria28ae07e9-a377-4ffb-9205-c10d40972450 Work Title atim araptir" at bounding box center [652, 259] width 1259 height 48
click at [145, 246] on div "Work Title" at bounding box center [122, 259] width 196 height 36
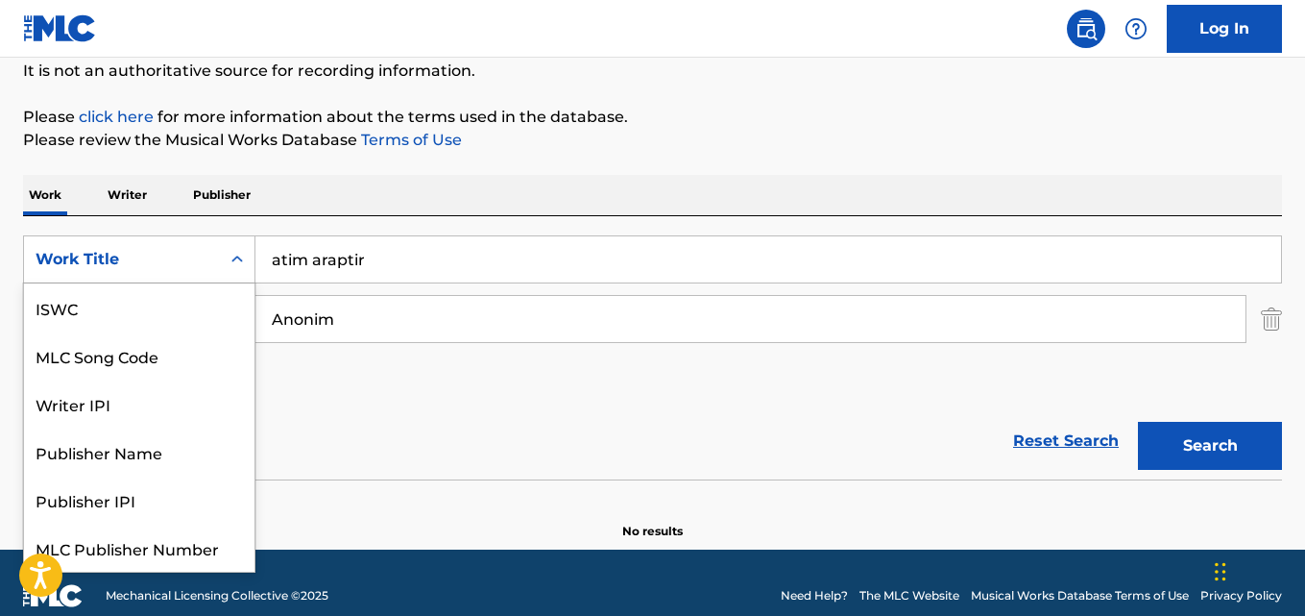
scroll to position [48, 0]
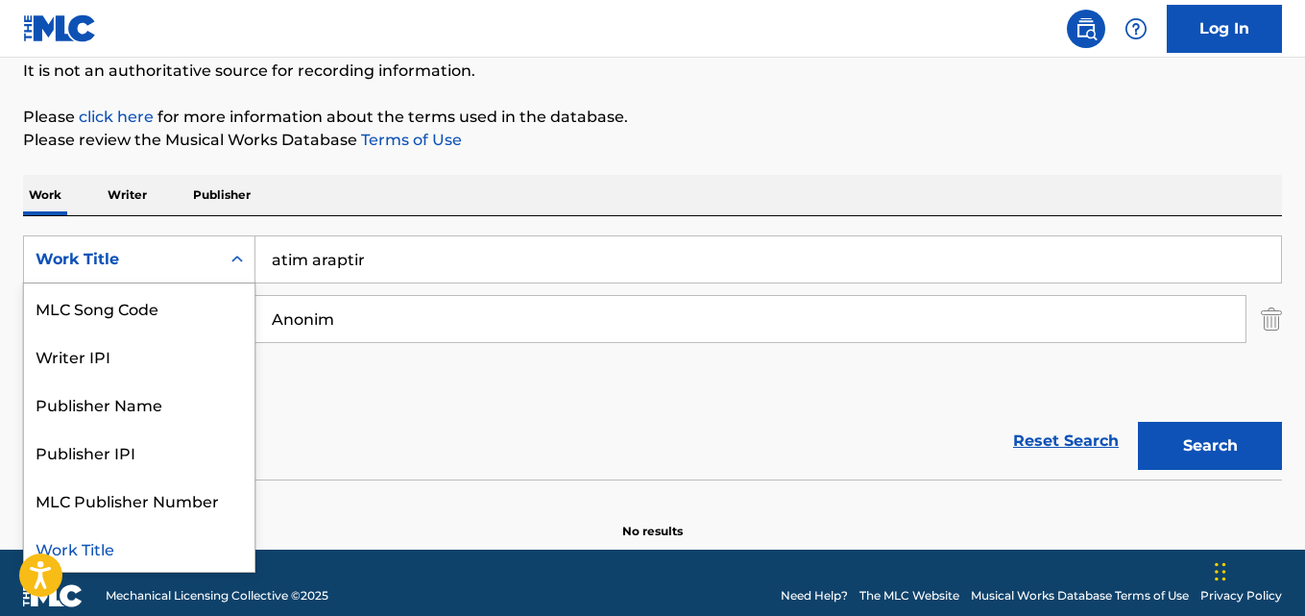
click at [385, 261] on input "atim araptir" at bounding box center [768, 259] width 1026 height 46
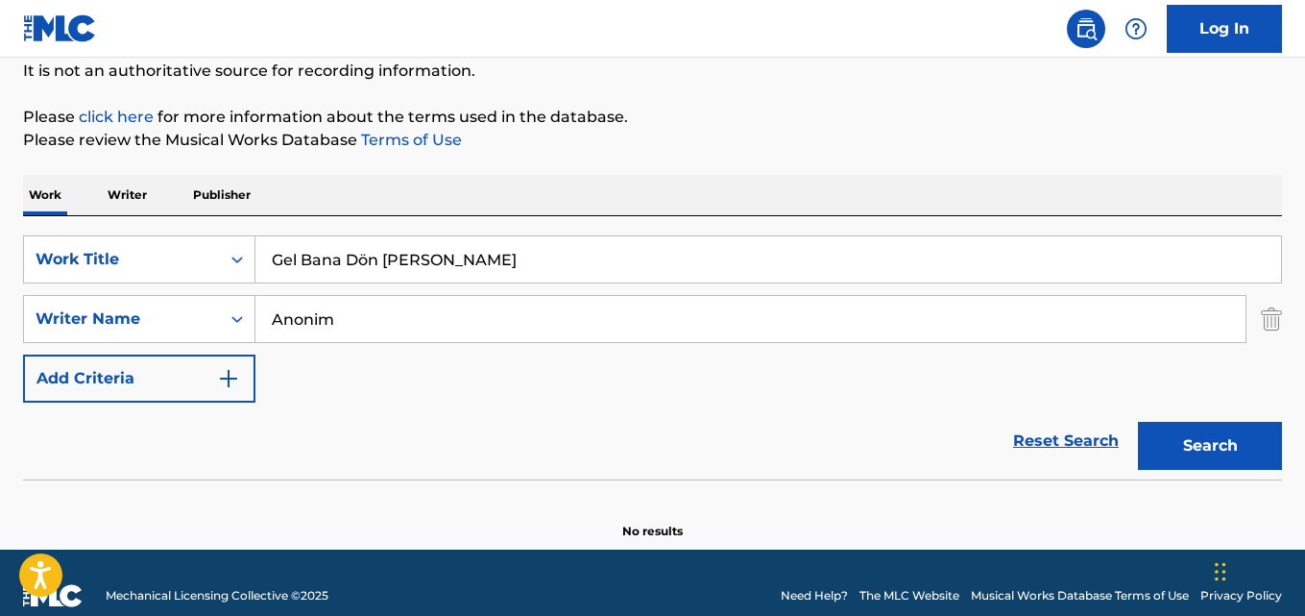
click at [366, 258] on input "Gel Bana Dön [PERSON_NAME]" at bounding box center [768, 259] width 1026 height 46
type input "Gel [PERSON_NAME] [PERSON_NAME]"
drag, startPoint x: 347, startPoint y: 330, endPoint x: 173, endPoint y: 317, distance: 174.4
click at [175, 317] on div "SearchWithCriteria631c808f-4a22-4095-b367-28aa834f3d60 Writer Name Anonim" at bounding box center [652, 319] width 1259 height 48
type input "[PERSON_NAME]"
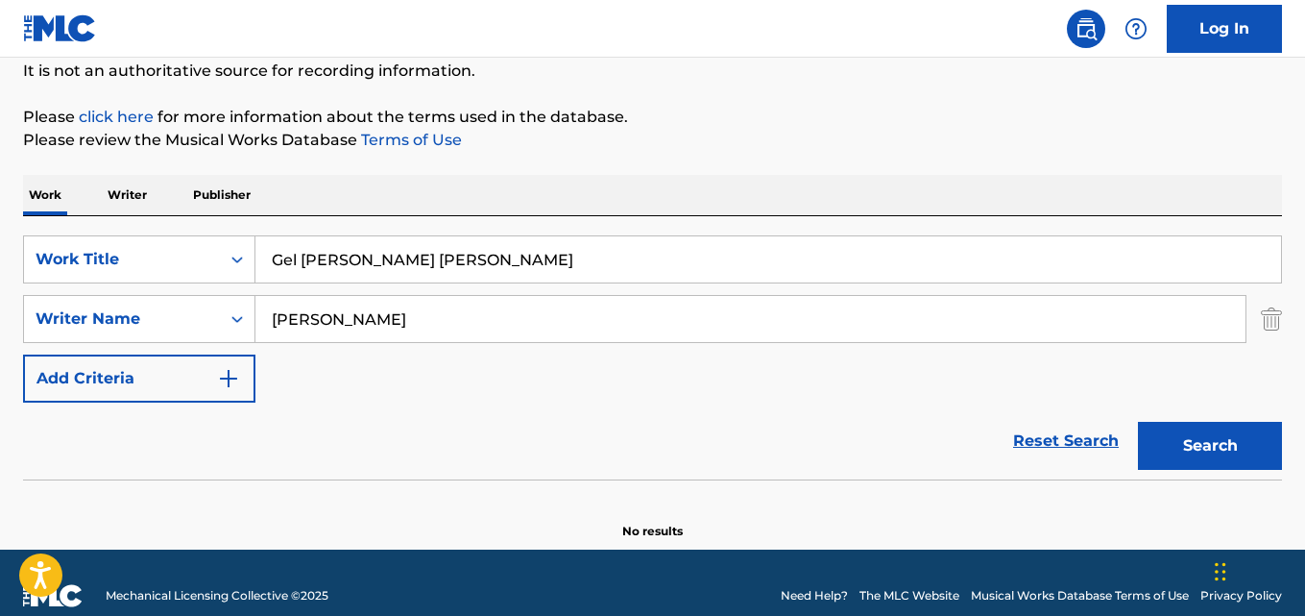
click at [1138, 422] on button "Search" at bounding box center [1210, 446] width 144 height 48
drag, startPoint x: 435, startPoint y: 262, endPoint x: 130, endPoint y: 228, distance: 307.4
click at [132, 229] on div "SearchWithCriteria28ae07e9-a377-4ffb-9205-c10d40972450 Work Title Gel Bana Don …" at bounding box center [652, 347] width 1259 height 263
click at [293, 255] on input "Céad Míle Fáilte (A Hundred Thousand Welcomes)" at bounding box center [768, 259] width 1026 height 46
type input "Cead Mile Failte (A Hundred Thousand Welcomes)"
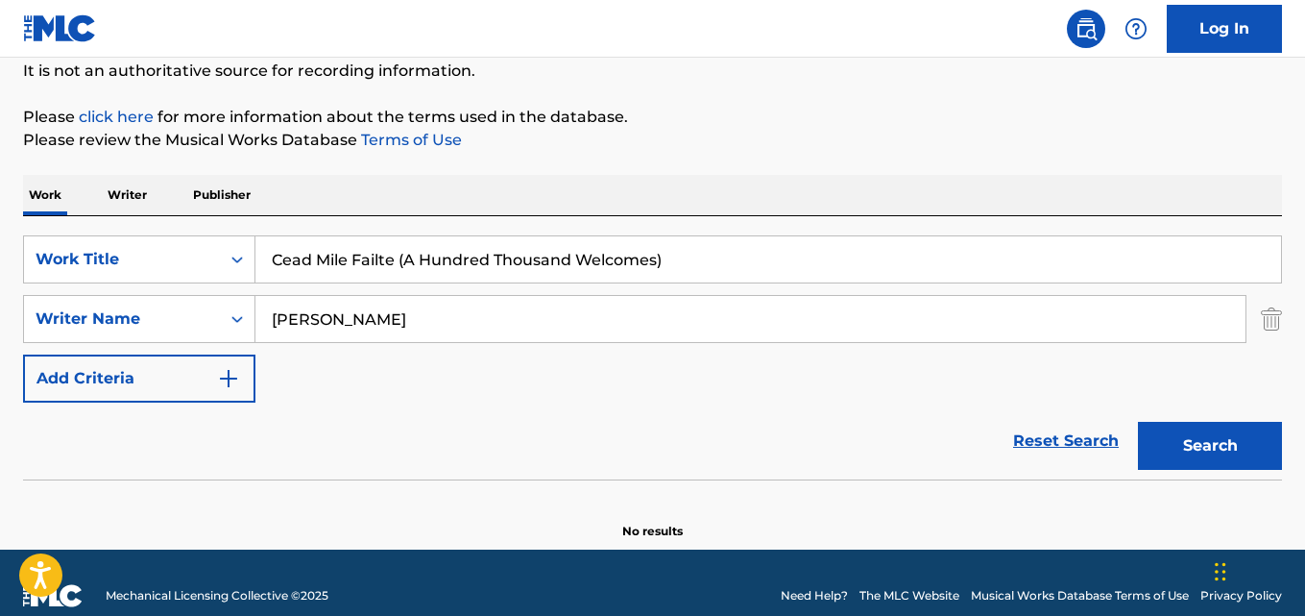
click at [418, 327] on input "[PERSON_NAME]" at bounding box center [750, 319] width 990 height 46
drag, startPoint x: 418, startPoint y: 327, endPoint x: 109, endPoint y: 302, distance: 309.3
click at [114, 302] on div "SearchWithCriteria631c808f-4a22-4095-b367-28aa834f3d60 Writer Name [PERSON_NAME]" at bounding box center [652, 319] width 1259 height 48
type input "Traditional, Arr. [PERSON_NAME]"
click at [1138, 422] on button "Search" at bounding box center [1210, 446] width 144 height 48
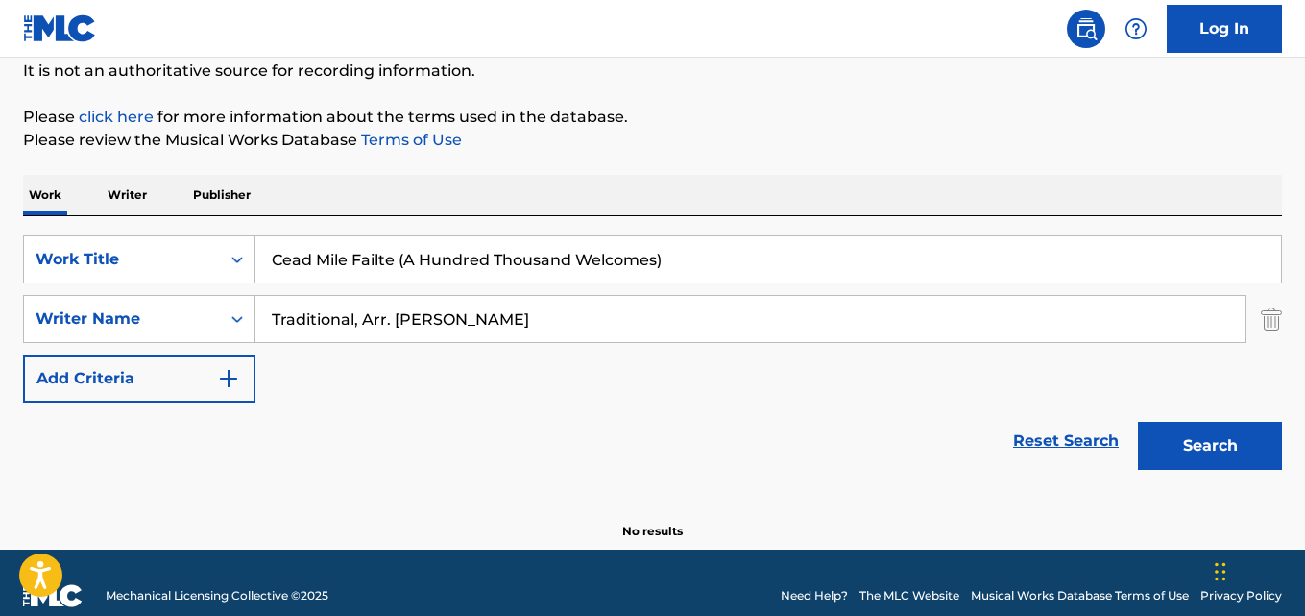
click at [536, 262] on input "Cead Mile Failte (A Hundred Thousand Welcomes)" at bounding box center [768, 259] width 1026 height 46
type input "There's A Little Bit Of Irish"
drag, startPoint x: 514, startPoint y: 315, endPoint x: 118, endPoint y: 310, distance: 395.8
click at [128, 311] on div "SearchWithCriteria631c808f-4a22-4095-b367-28aa834f3d60 Writer Name Traditional,…" at bounding box center [652, 319] width 1259 height 48
click at [1138, 422] on button "Search" at bounding box center [1210, 446] width 144 height 48
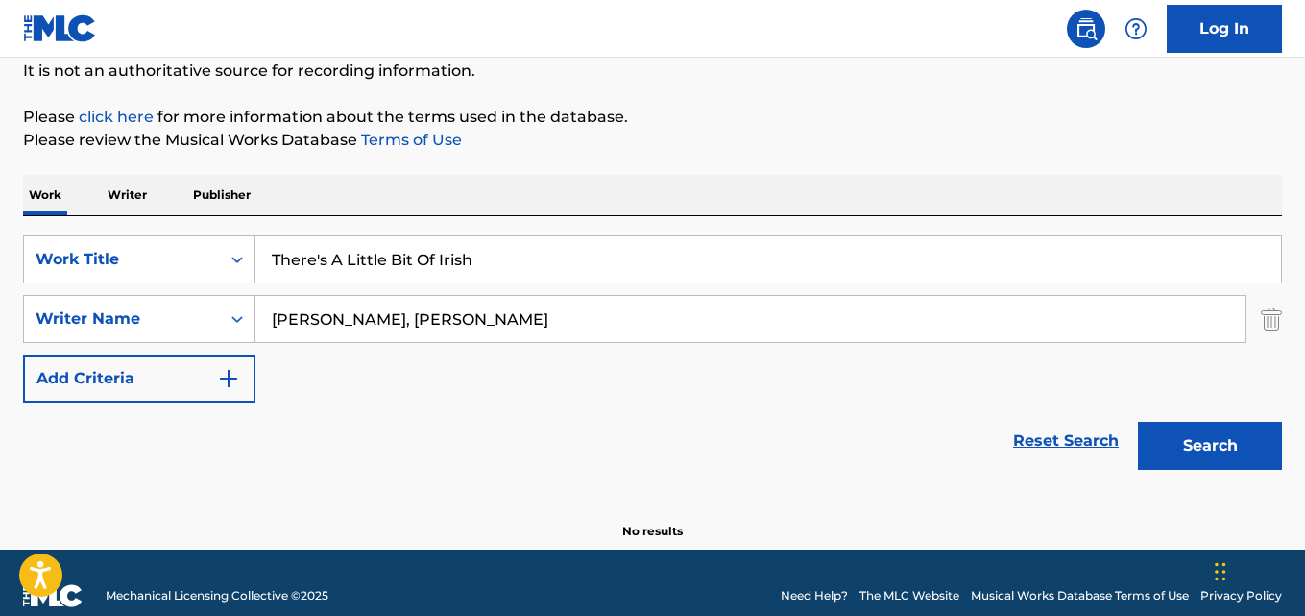
click at [377, 317] on input "[PERSON_NAME], [PERSON_NAME]" at bounding box center [750, 319] width 990 height 46
type input "[PERSON_NAME]"
click at [1138, 422] on button "Search" at bounding box center [1210, 446] width 144 height 48
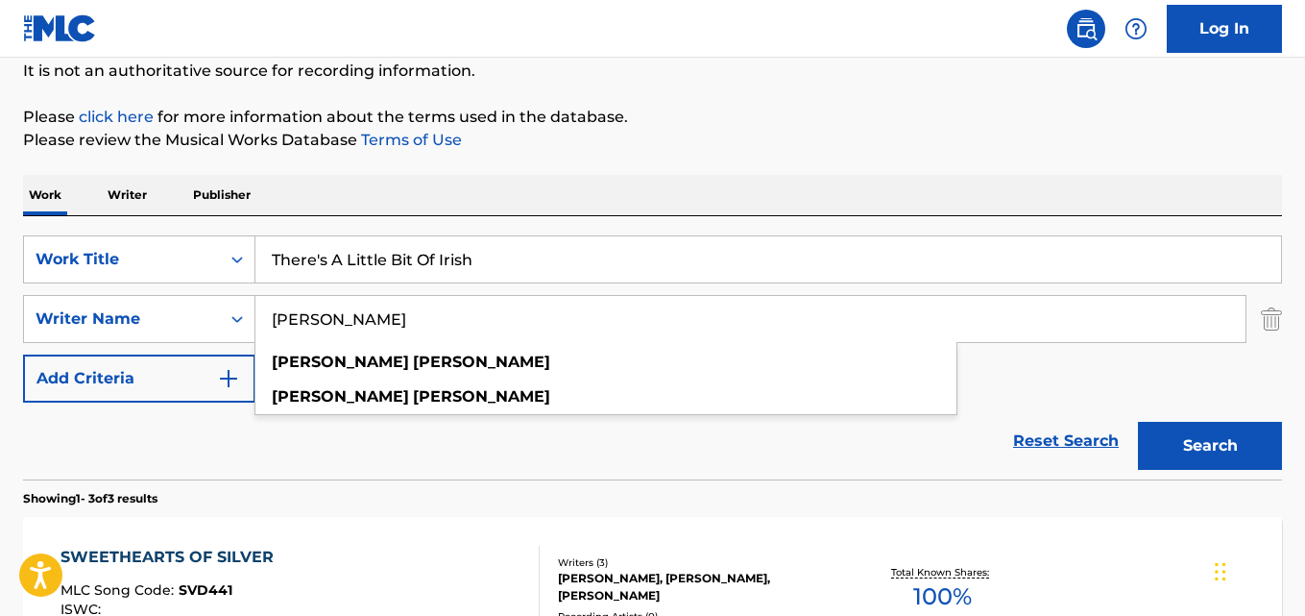
click at [363, 458] on div "Reset Search Search" at bounding box center [652, 440] width 1259 height 77
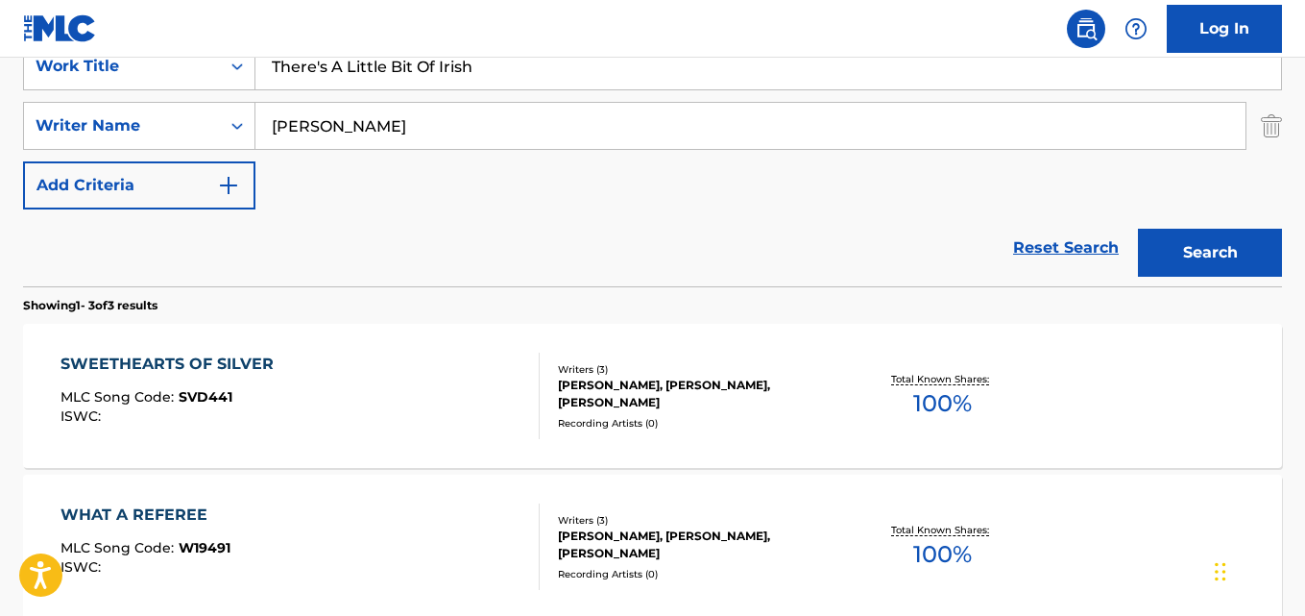
scroll to position [192, 0]
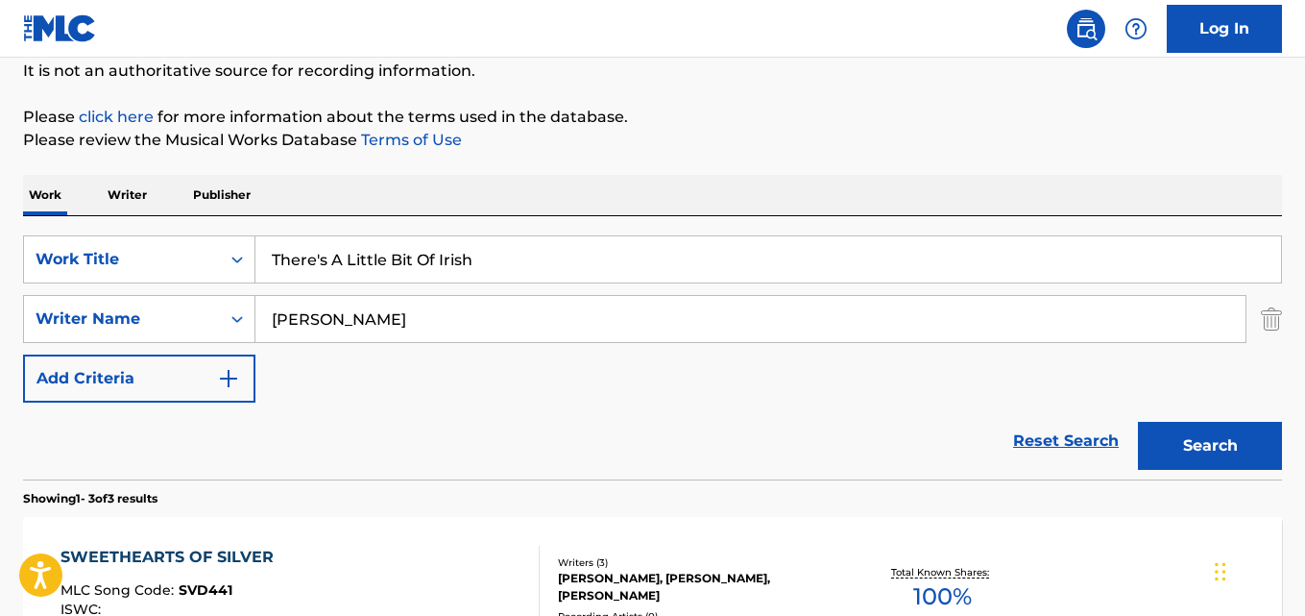
click at [507, 274] on input "There's A Little Bit Of Irish" at bounding box center [768, 259] width 1026 height 46
drag, startPoint x: 485, startPoint y: 269, endPoint x: 132, endPoint y: 236, distance: 355.0
click at [135, 236] on div "SearchWithCriteria28ae07e9-a377-4ffb-9205-c10d40972450 Work Title There's A Lit…" at bounding box center [652, 259] width 1259 height 48
type input "Boulavogue"
drag, startPoint x: 405, startPoint y: 304, endPoint x: 140, endPoint y: 328, distance: 266.2
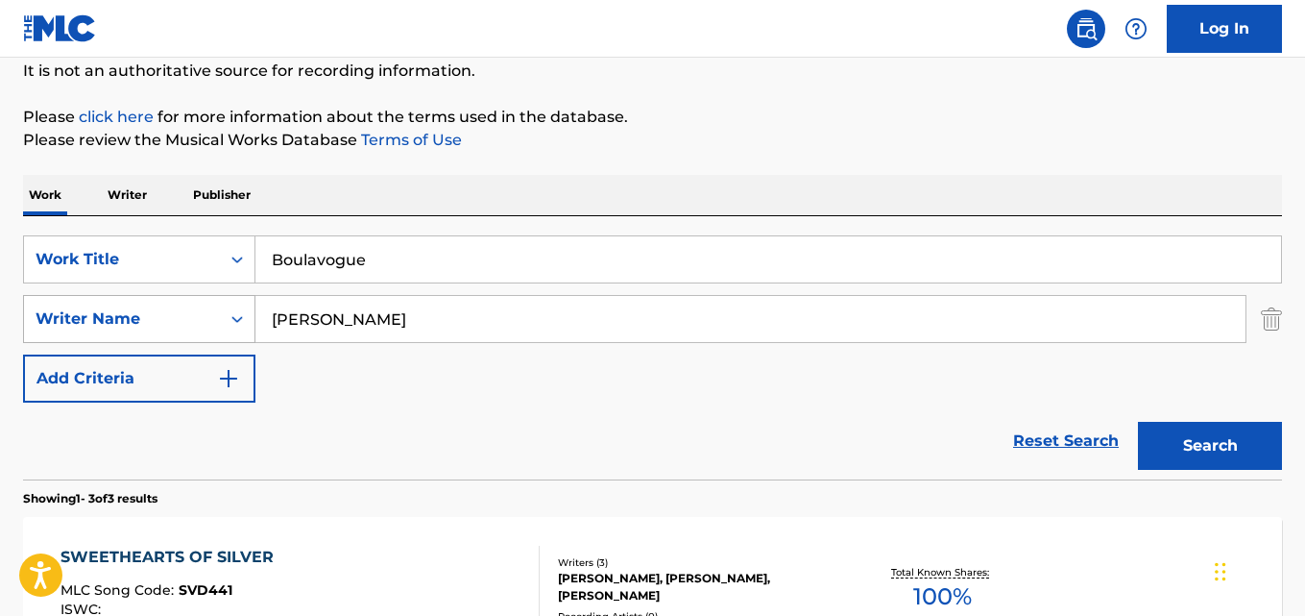
click at [74, 324] on div "SearchWithCriteria631c808f-4a22-4095-b367-28aa834f3d60 Writer Name [PERSON_NAME]" at bounding box center [652, 319] width 1259 height 48
type input "Traditional, Arr. [PERSON_NAME]"
click at [1138, 422] on button "Search" at bounding box center [1210, 446] width 144 height 48
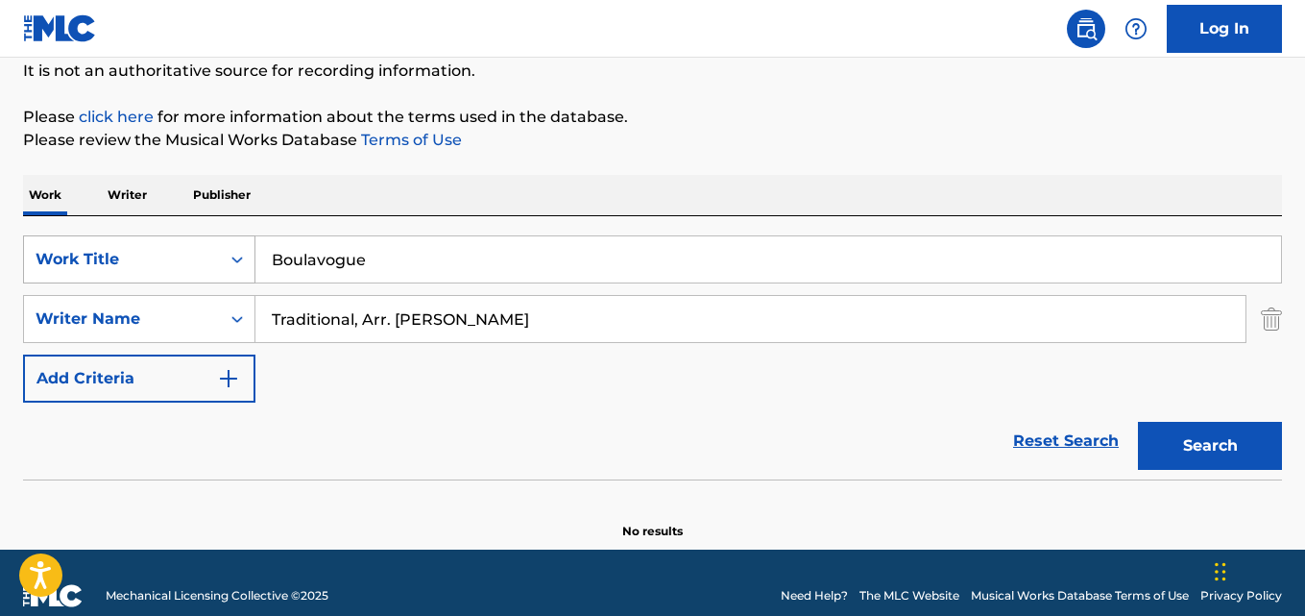
drag, startPoint x: 385, startPoint y: 255, endPoint x: 200, endPoint y: 252, distance: 185.4
click at [219, 252] on div "SearchWithCriteria28ae07e9-a377-4ffb-9205-c10d40972450 Work Title Boulavogue" at bounding box center [652, 259] width 1259 height 48
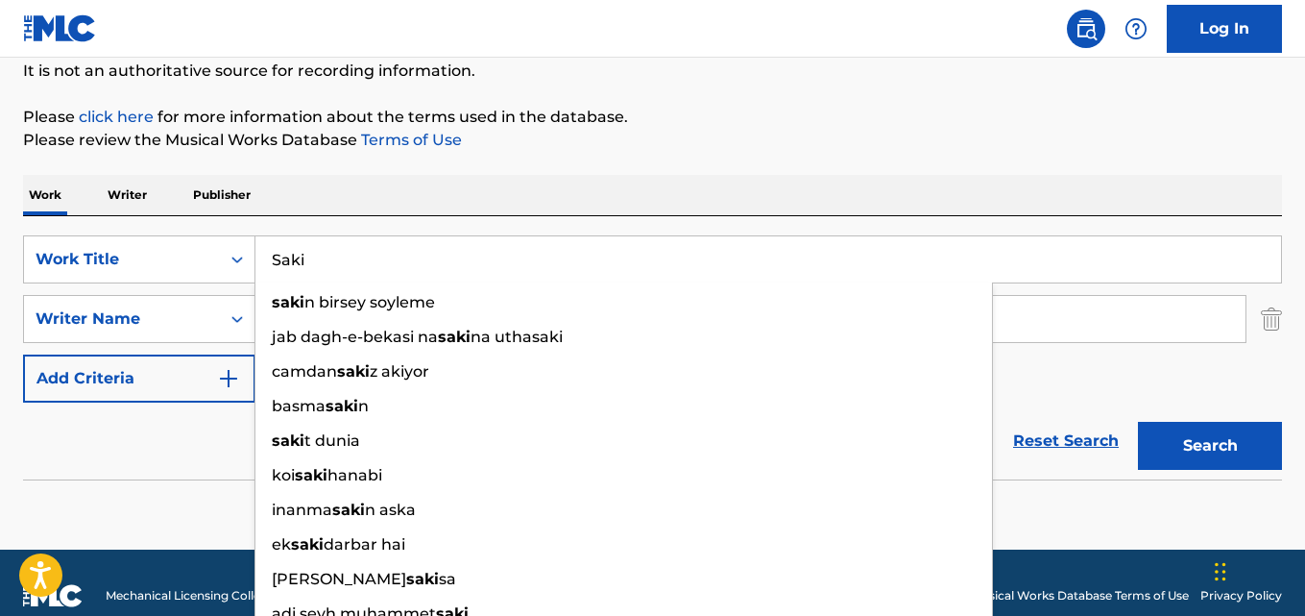
type input "Saki"
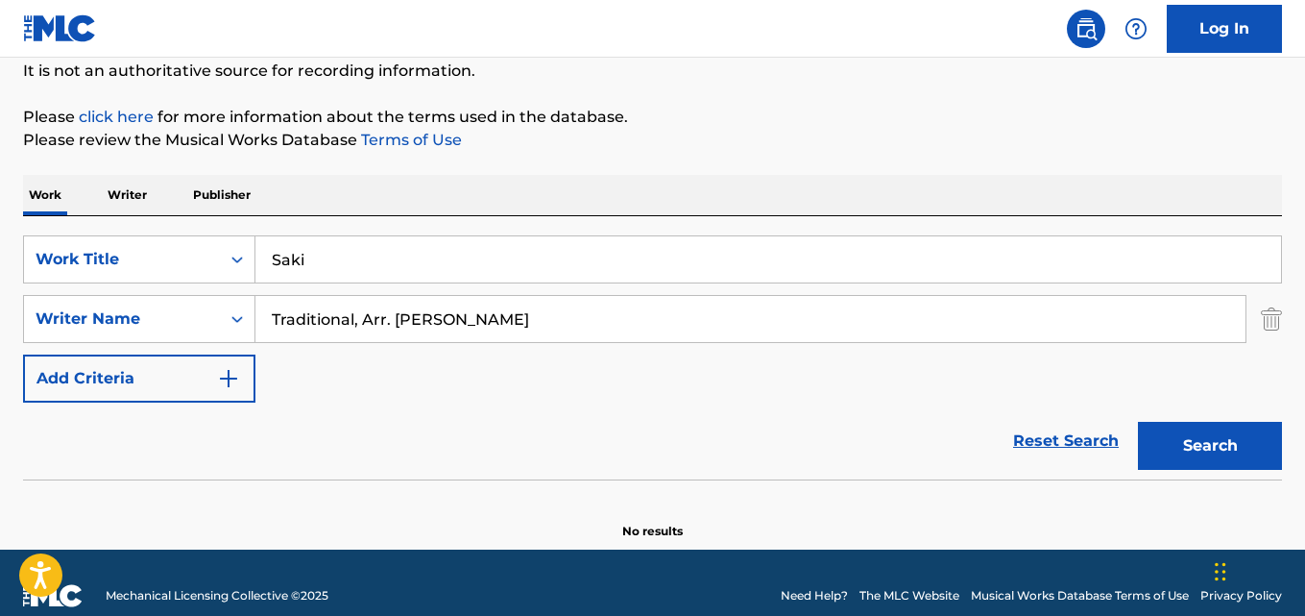
drag, startPoint x: 527, startPoint y: 316, endPoint x: 19, endPoint y: 304, distance: 508.2
click at [114, 306] on div "SearchWithCriteria631c808f-4a22-4095-b367-28aa834f3d60 Writer Name Traditional,…" at bounding box center [652, 319] width 1259 height 48
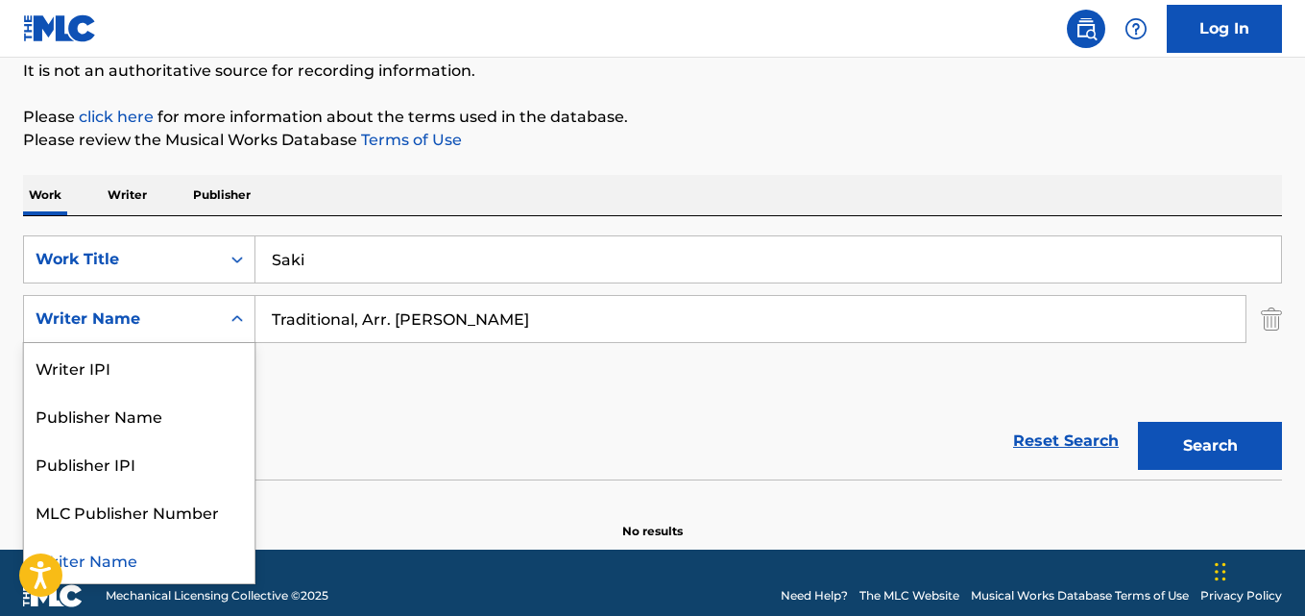
drag, startPoint x: 19, startPoint y: 304, endPoint x: 0, endPoint y: 304, distance: 19.2
click at [0, 304] on div "The MLC Public Work Search The accuracy and completeness of The MLC's data is d…" at bounding box center [652, 227] width 1305 height 626
click at [344, 321] on input "Traditional, Arr. [PERSON_NAME]" at bounding box center [750, 319] width 990 height 46
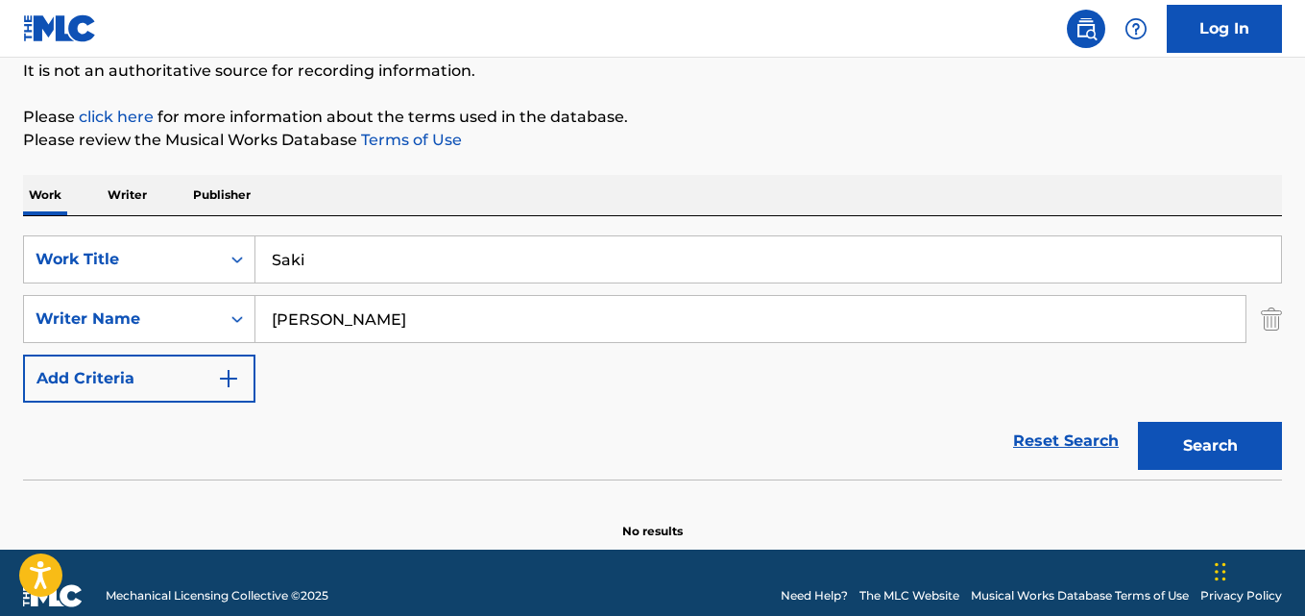
click at [282, 316] on input "[PERSON_NAME]" at bounding box center [750, 319] width 990 height 46
type input "Ozgur Koc"
click at [1138, 422] on button "Search" at bounding box center [1210, 446] width 144 height 48
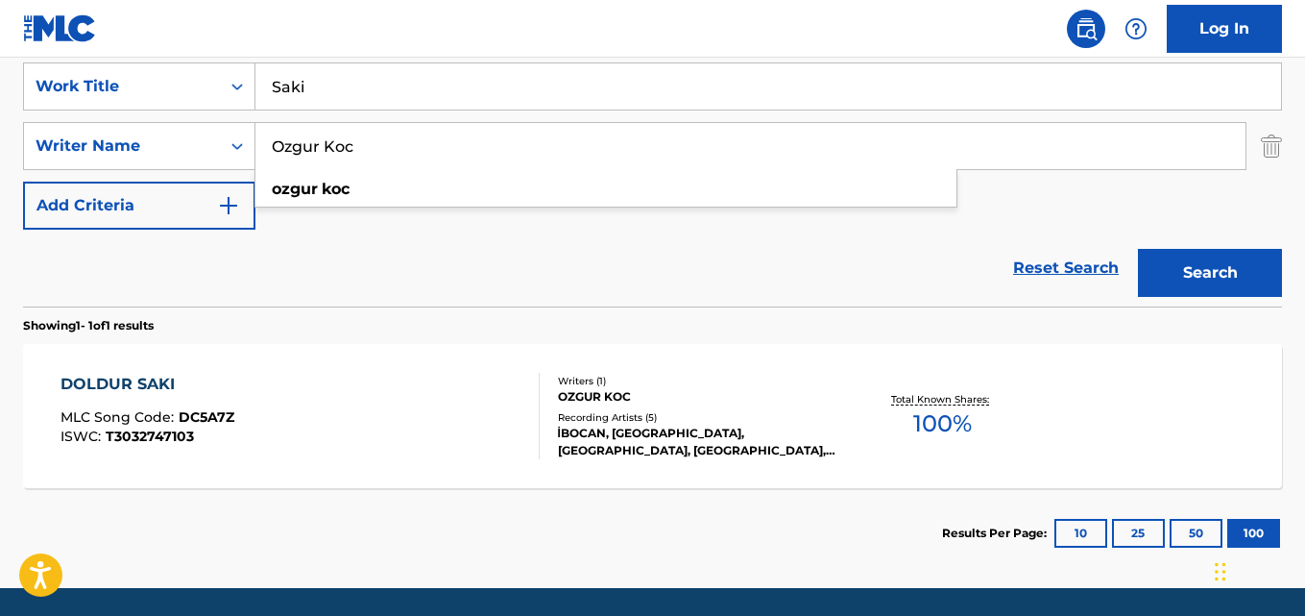
scroll to position [333, 0]
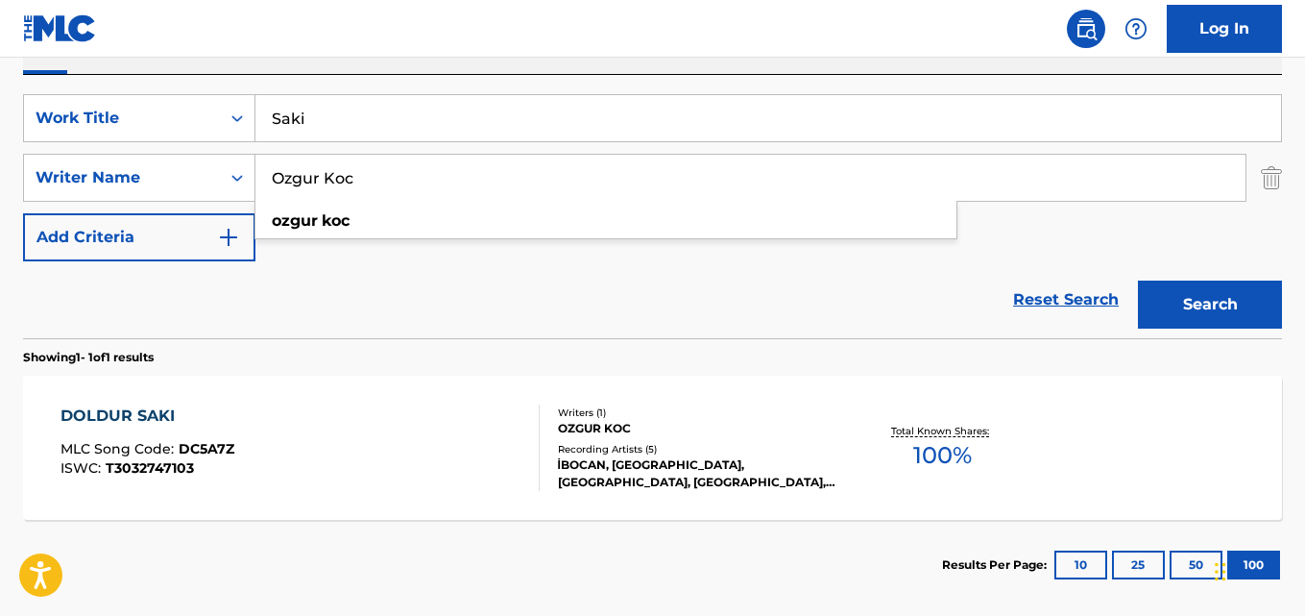
click at [422, 290] on div "Reset Search Search" at bounding box center [652, 299] width 1259 height 77
click at [294, 427] on div "DOLDUR SAKI MLC Song Code : DC5A7Z ISWC : T3032747103" at bounding box center [300, 447] width 478 height 86
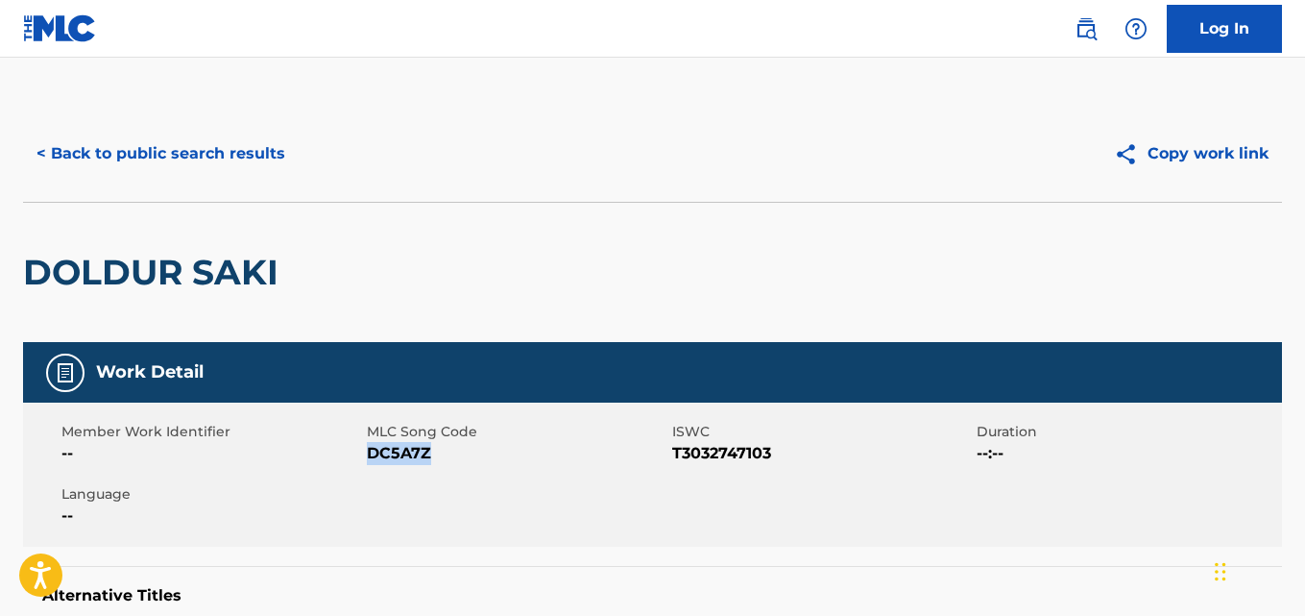
drag, startPoint x: 439, startPoint y: 457, endPoint x: 366, endPoint y: 450, distance: 73.4
click at [367, 450] on span "DC5A7Z" at bounding box center [517, 453] width 301 height 23
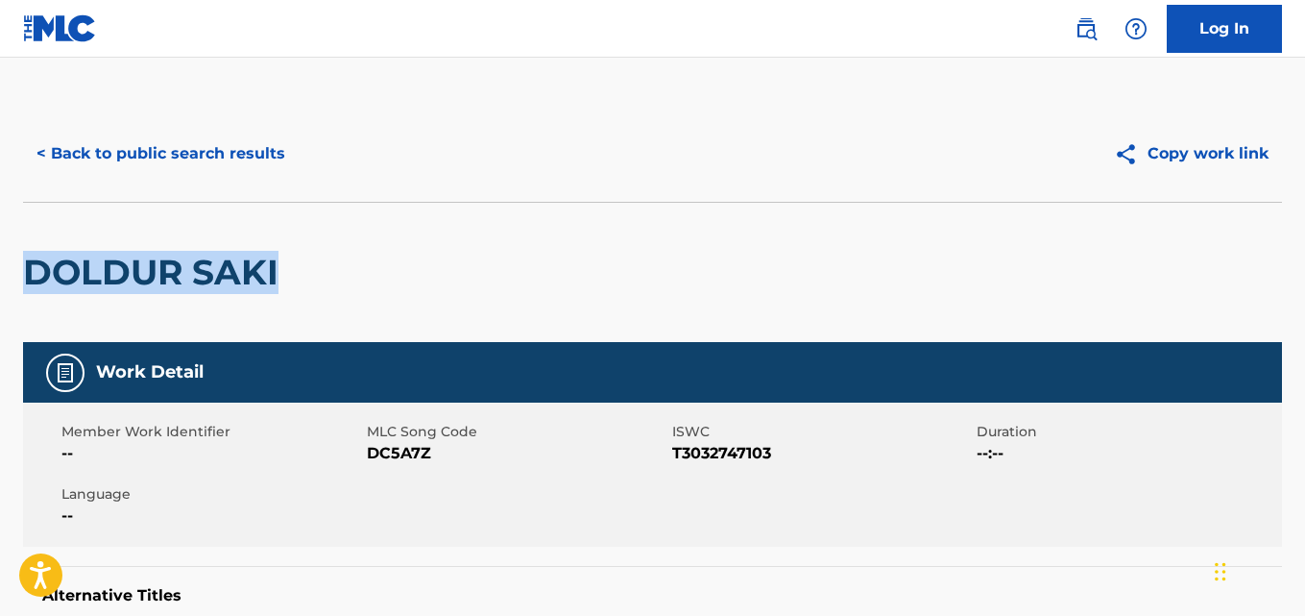
drag, startPoint x: 304, startPoint y: 275, endPoint x: 265, endPoint y: 281, distance: 40.0
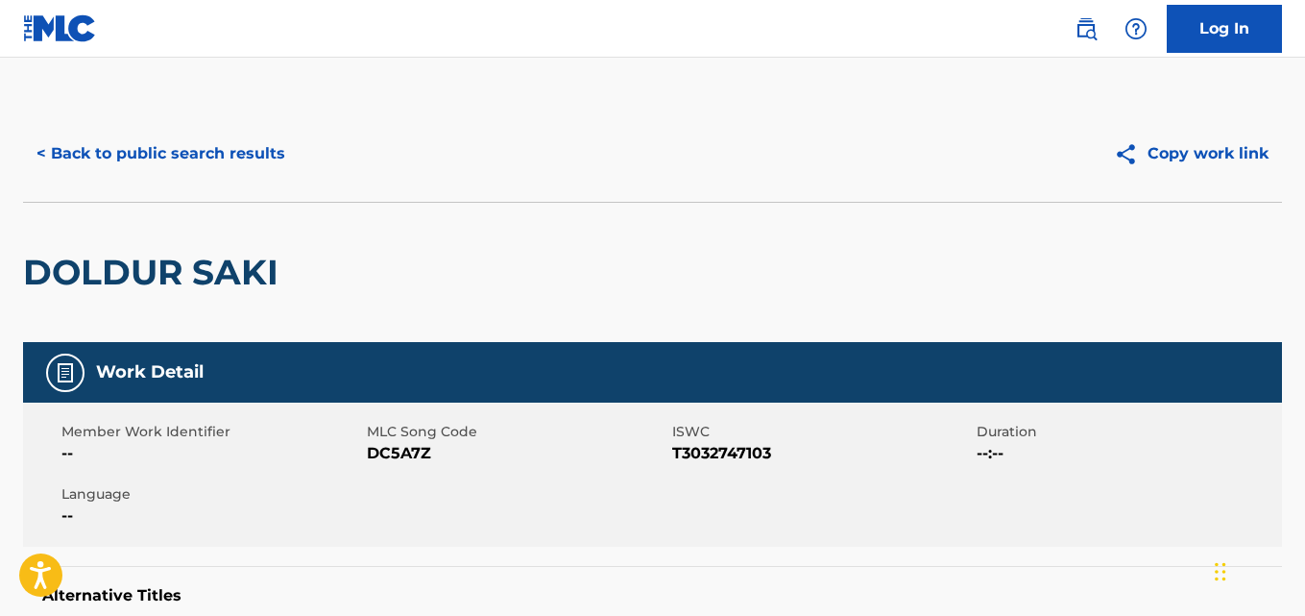
scroll to position [320, 0]
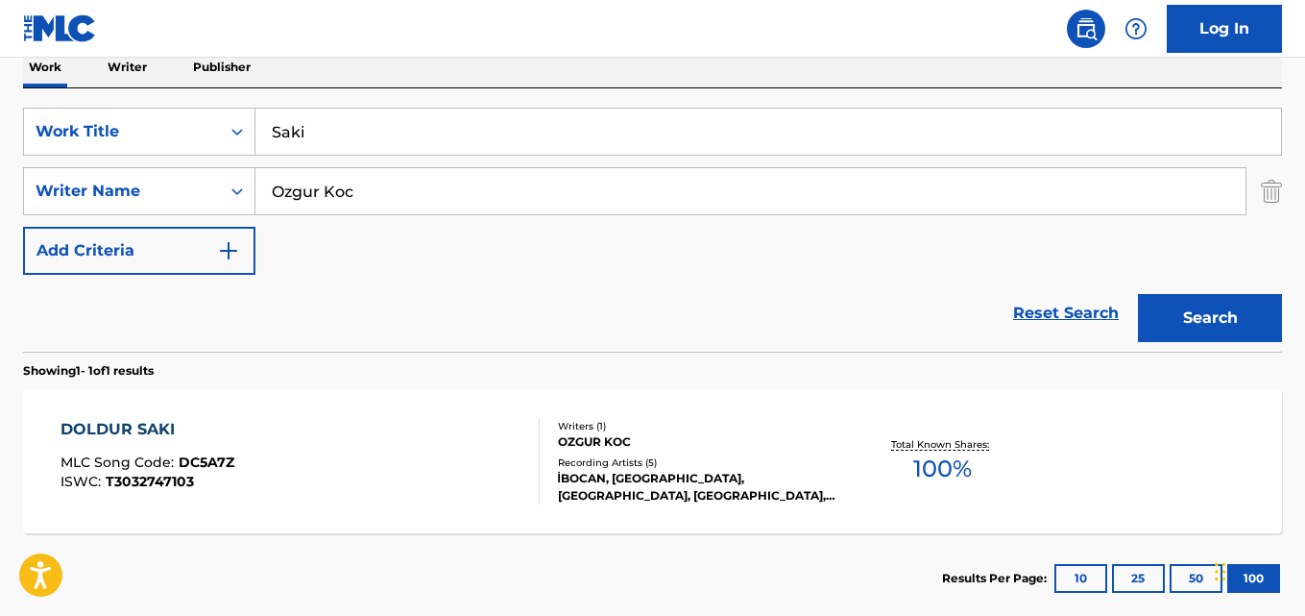
drag, startPoint x: 333, startPoint y: 133, endPoint x: 0, endPoint y: 98, distance: 335.1
click at [0, 98] on div "The MLC Public Work Search The accuracy and completeness of The MLC's data is d…" at bounding box center [652, 205] width 1305 height 838
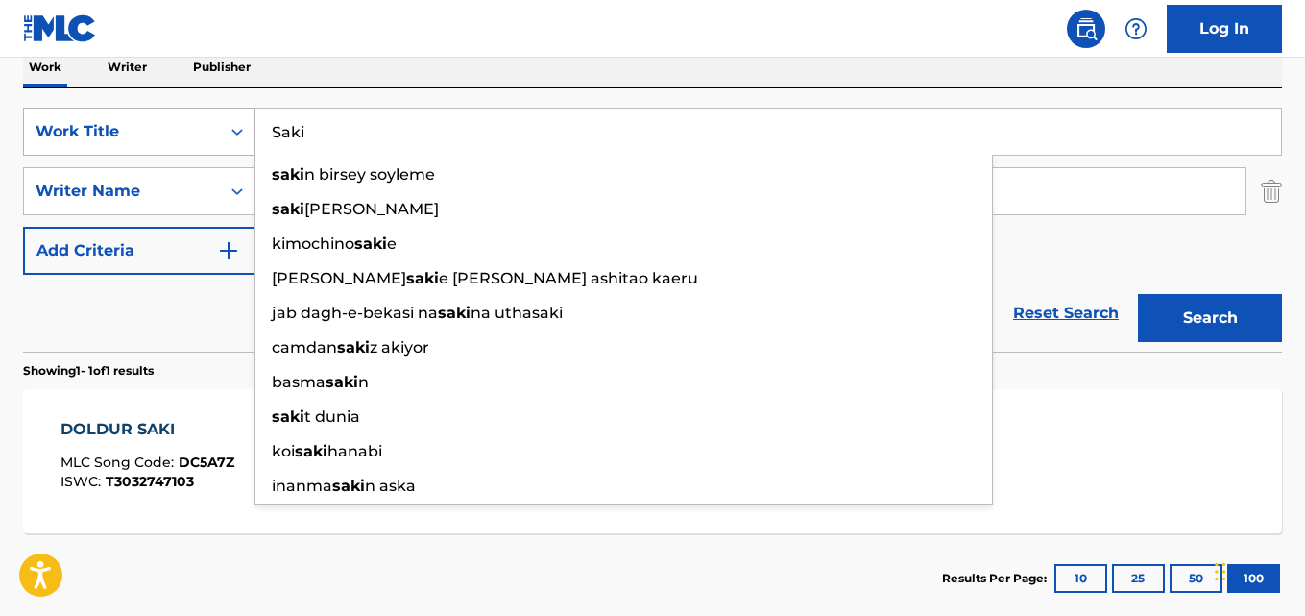
drag, startPoint x: 333, startPoint y: 117, endPoint x: 199, endPoint y: 123, distance: 134.6
click at [197, 123] on div "SearchWithCriteria28ae07e9-a377-4ffb-9205-c10d40972450 Work Title Saki saki n b…" at bounding box center [652, 132] width 1259 height 48
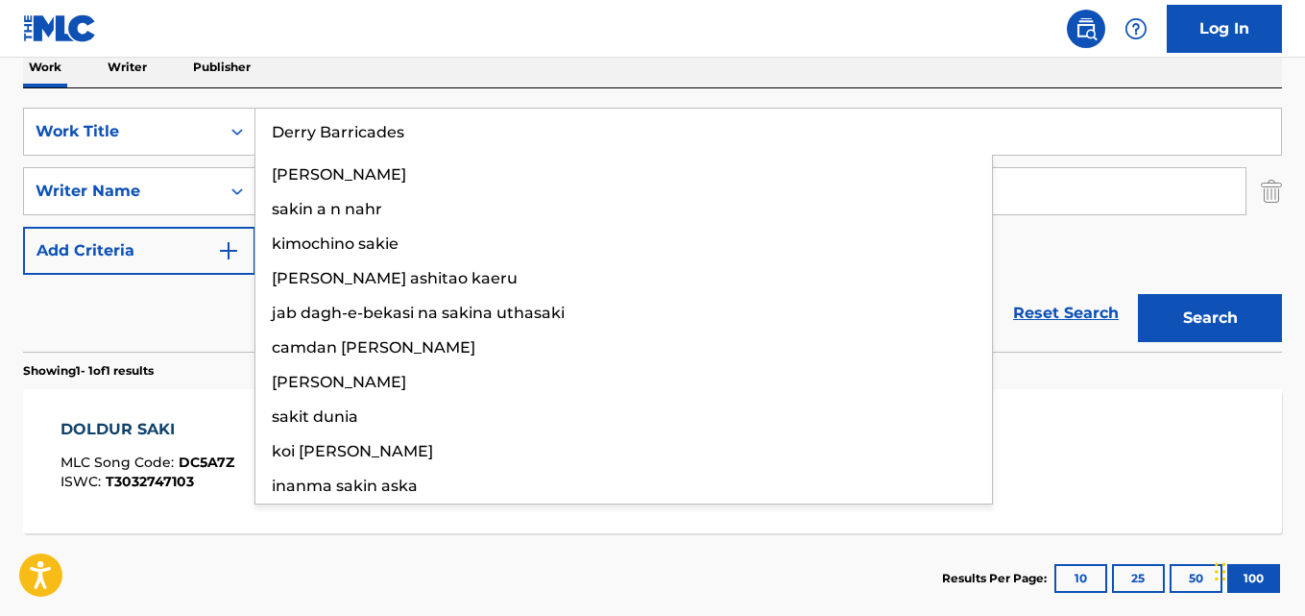
type input "Derry Barricades"
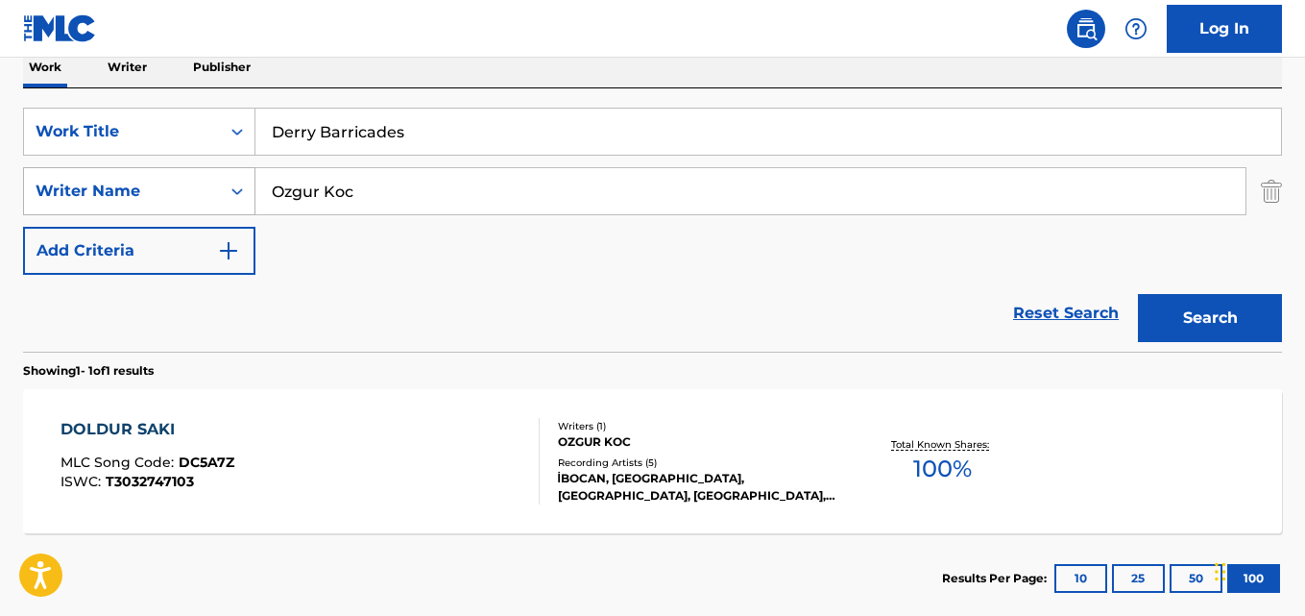
drag, startPoint x: 307, startPoint y: 199, endPoint x: 186, endPoint y: 195, distance: 121.1
click at [197, 195] on div "SearchWithCriteria631c808f-4a22-4095-b367-28aa834f3d60 Writer Name [PERSON_NAME]" at bounding box center [652, 191] width 1259 height 48
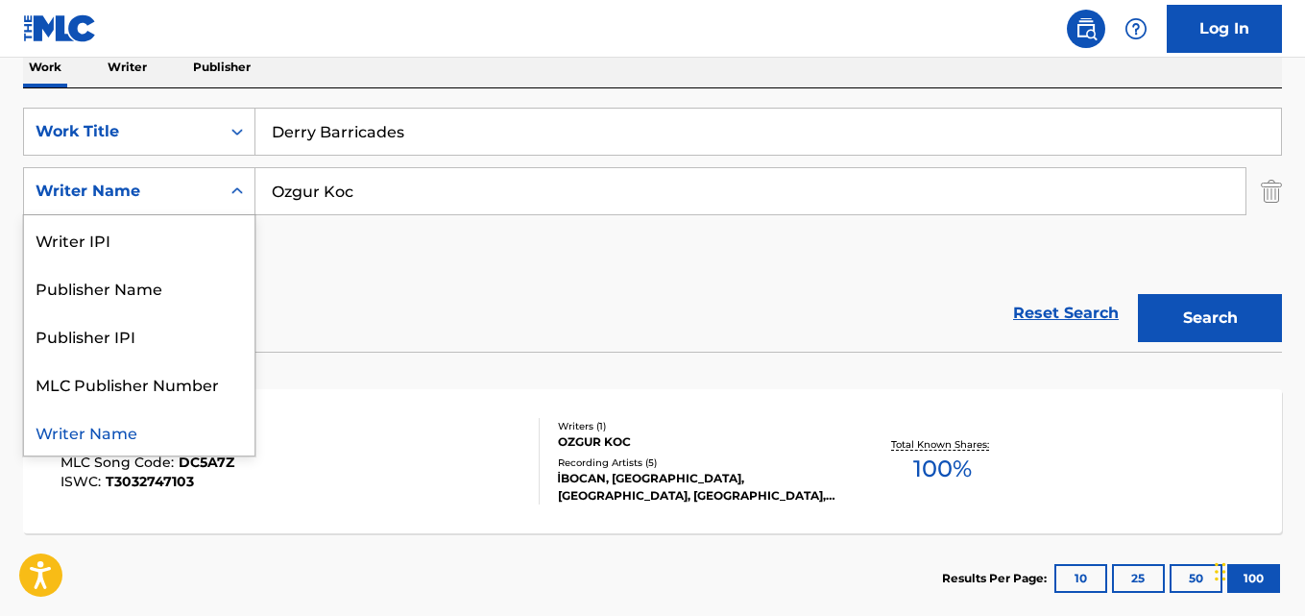
click at [186, 195] on div "Writer Name" at bounding box center [122, 191] width 173 height 23
click at [406, 204] on input "Ozgur Koc" at bounding box center [750, 191] width 990 height 46
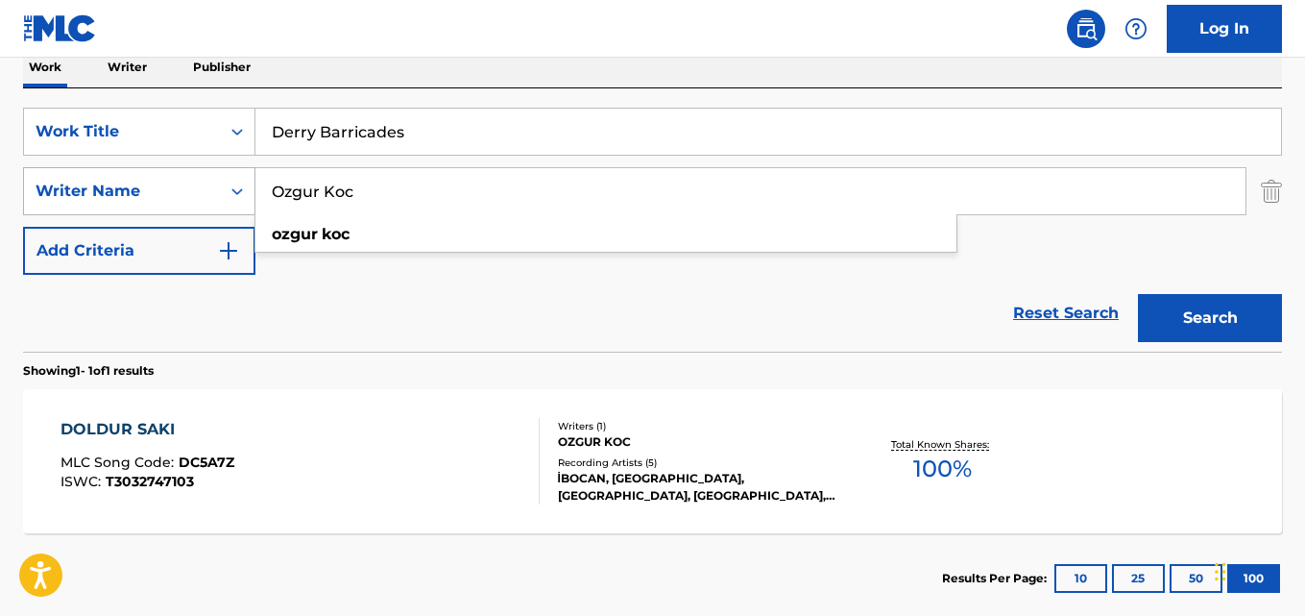
drag, startPoint x: 399, startPoint y: 197, endPoint x: 165, endPoint y: 184, distance: 233.7
click at [165, 184] on div "SearchWithCriteria631c808f-4a22-4095-b367-28aa834f3d60 Writer Name [PERSON_NAME…" at bounding box center [652, 191] width 1259 height 48
type input "Arr. [PERSON_NAME]"
click at [1138, 294] on button "Search" at bounding box center [1210, 318] width 144 height 48
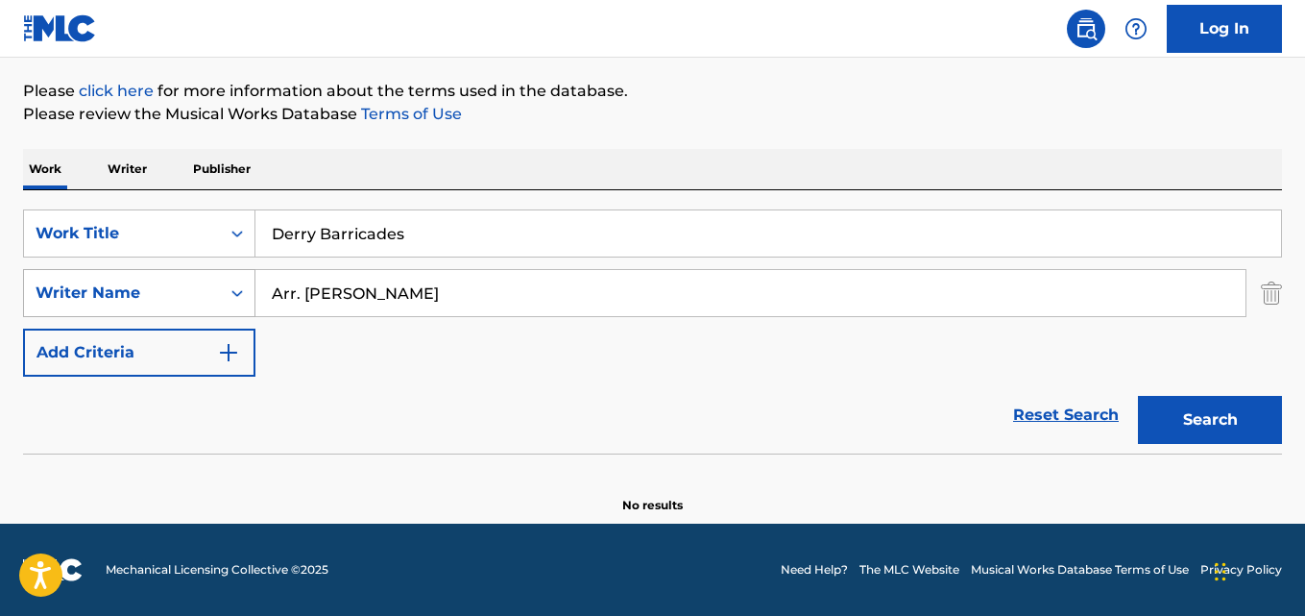
scroll to position [218, 0]
drag, startPoint x: 426, startPoint y: 228, endPoint x: 101, endPoint y: 206, distance: 325.4
click at [134, 206] on div "SearchWithCriteria28ae07e9-a377-4ffb-9205-c10d40972450 Work Title Derry Barrica…" at bounding box center [652, 321] width 1259 height 263
click at [105, 206] on div "SearchWithCriteria28ae07e9-a377-4ffb-9205-c10d40972450 Work Title Derry Barrica…" at bounding box center [652, 321] width 1259 height 263
click at [431, 245] on input "Derry Barricades" at bounding box center [768, 233] width 1026 height 46
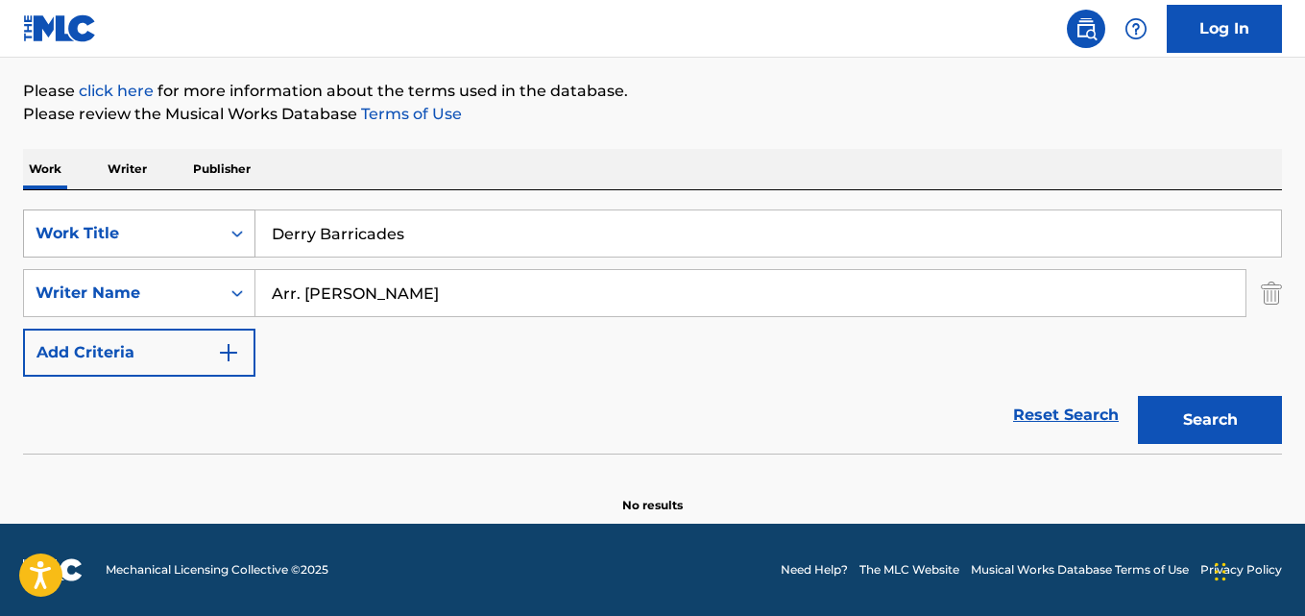
drag, startPoint x: 248, startPoint y: 233, endPoint x: 186, endPoint y: 232, distance: 61.5
click at [191, 232] on div "SearchWithCriteria28ae07e9-a377-4ffb-9205-c10d40972450 Work Title Derry Barrica…" at bounding box center [652, 233] width 1259 height 48
type input "A Mother As Lovely As You"
drag, startPoint x: 426, startPoint y: 293, endPoint x: 81, endPoint y: 285, distance: 344.9
click at [81, 285] on div "SearchWithCriteria631c808f-4a22-4095-b367-28aa834f3d60 Writer Name Arr. [PERSON…" at bounding box center [652, 293] width 1259 height 48
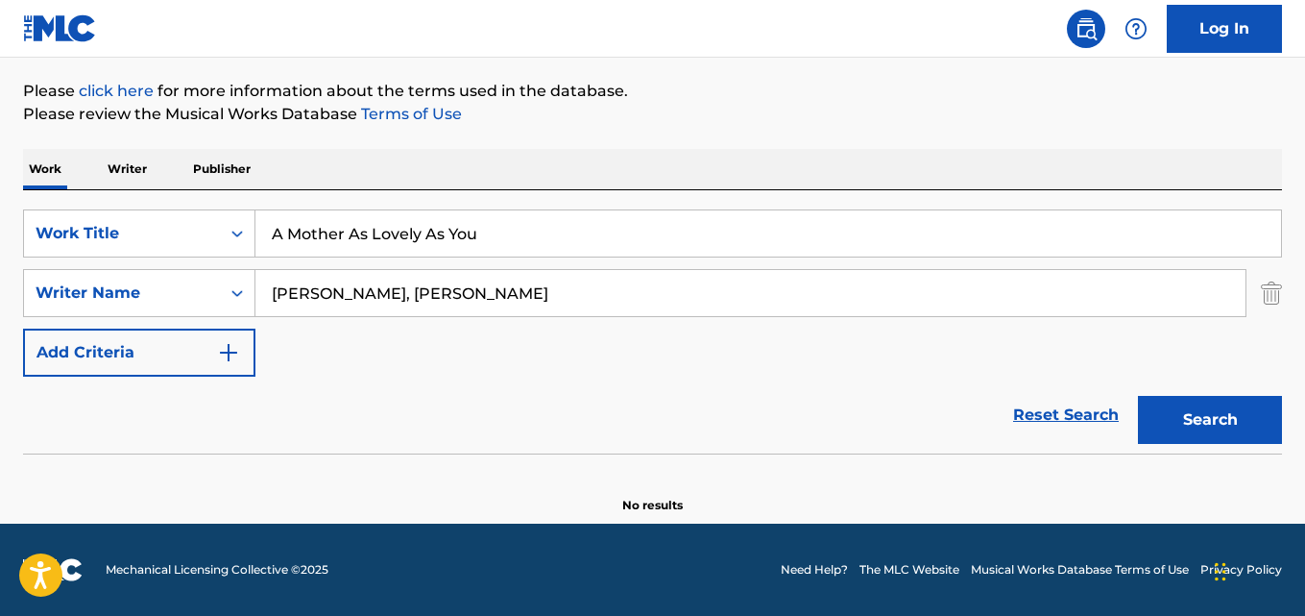
click at [1138, 396] on button "Search" at bounding box center [1210, 420] width 144 height 48
click at [326, 293] on input "[PERSON_NAME], [PERSON_NAME]" at bounding box center [750, 293] width 990 height 46
type input "[PERSON_NAME]"
click at [1138, 396] on button "Search" at bounding box center [1210, 420] width 144 height 48
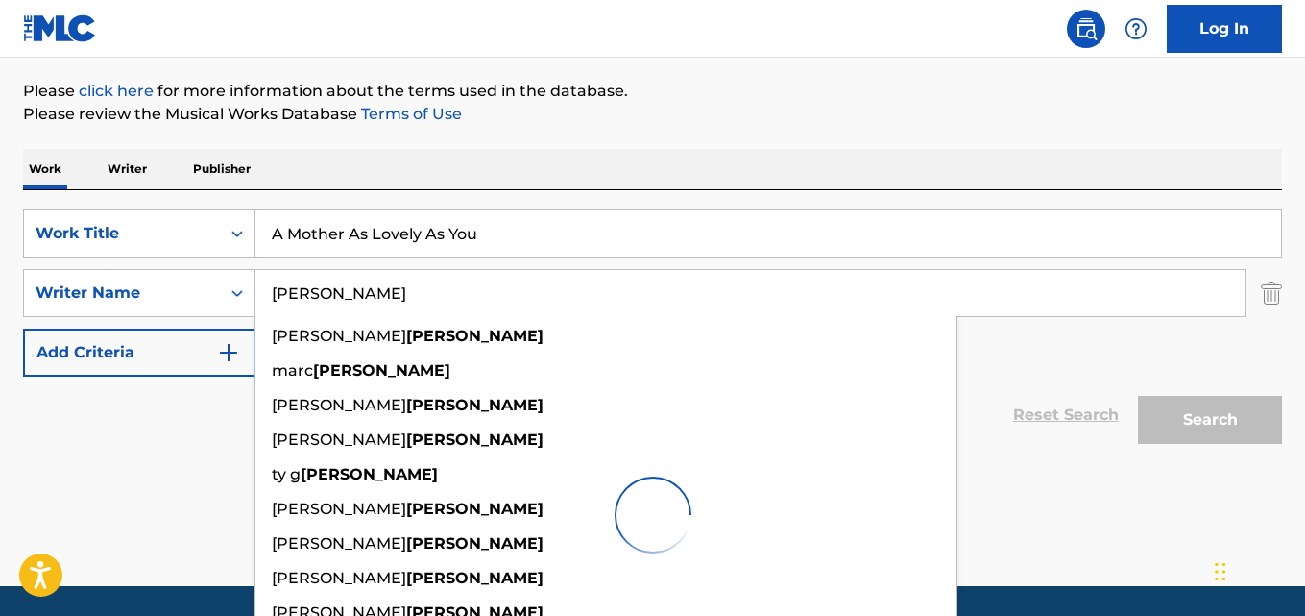
click at [182, 462] on div at bounding box center [652, 514] width 1259 height 123
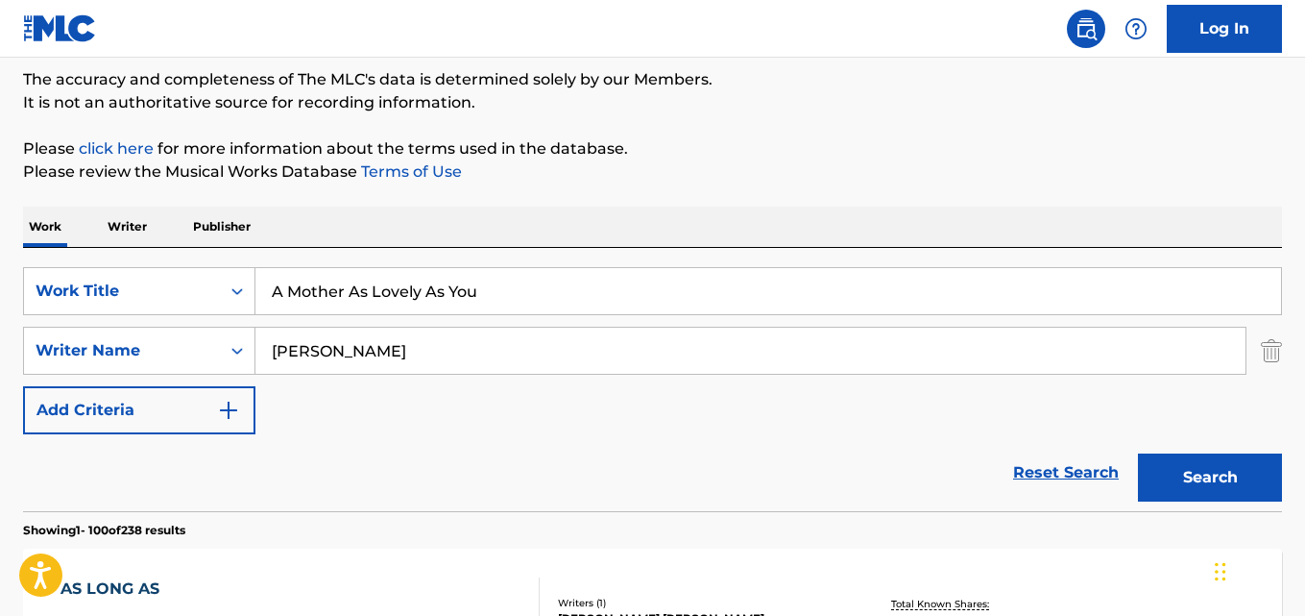
scroll to position [26, 0]
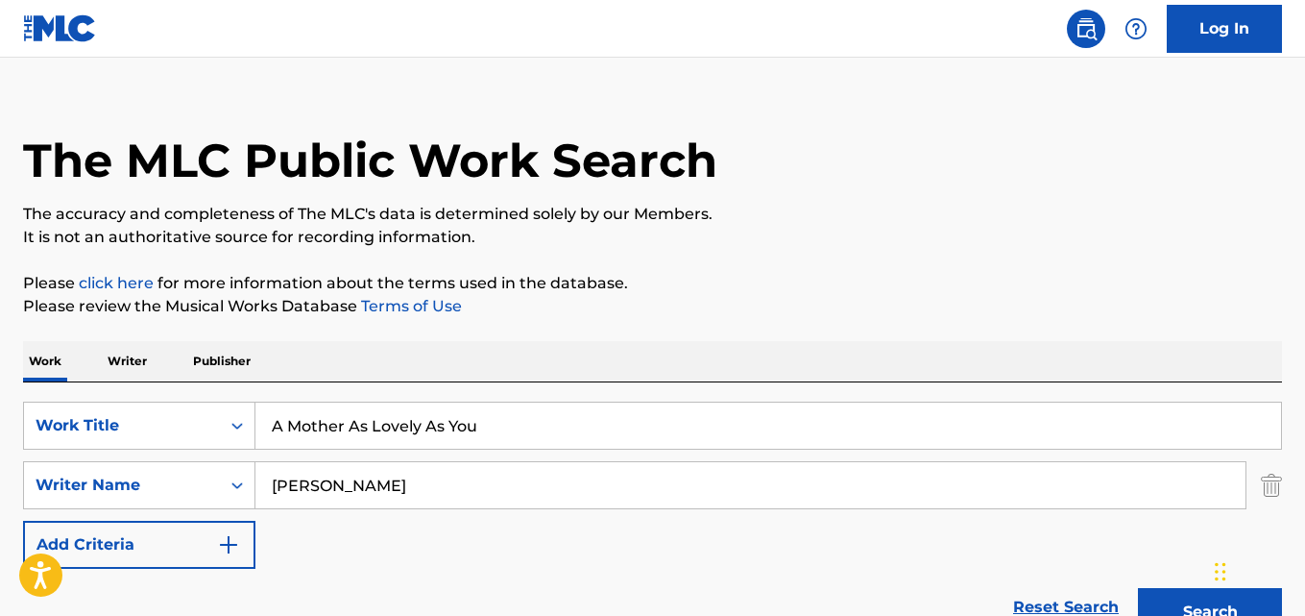
click at [475, 419] on input "A Mother As Lovely As You" at bounding box center [768, 425] width 1026 height 46
drag, startPoint x: 368, startPoint y: 413, endPoint x: 158, endPoint y: 411, distance: 210.4
click at [158, 411] on div "SearchWithCriteria28ae07e9-a377-4ffb-9205-c10d40972450 Work Title A Mother As L…" at bounding box center [652, 425] width 1259 height 48
click at [296, 426] on input "Hüdaydau" at bounding box center [768, 425] width 1026 height 46
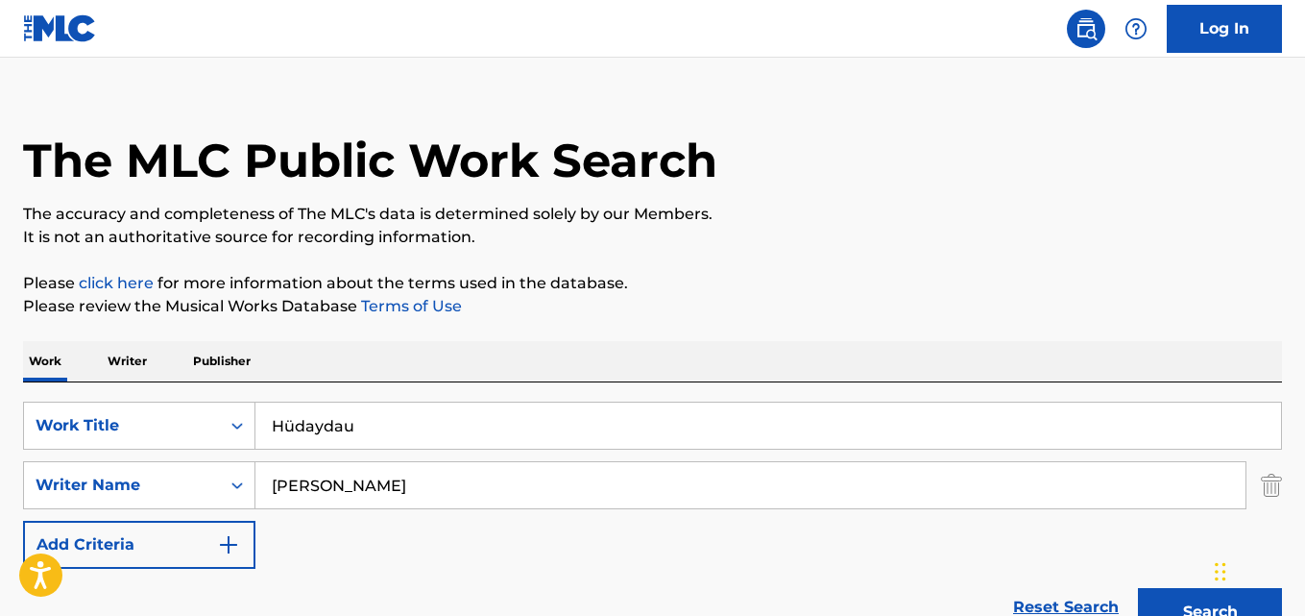
click at [294, 430] on input "Hüdaydau" at bounding box center [768, 425] width 1026 height 46
type input "Hudaydau"
drag, startPoint x: 268, startPoint y: 475, endPoint x: 100, endPoint y: 463, distance: 168.6
click at [101, 463] on div "SearchWithCriteria631c808f-4a22-4095-b367-28aa834f3d60 Writer Name [PERSON_NAME]" at bounding box center [652, 485] width 1259 height 48
type input "Anonim"
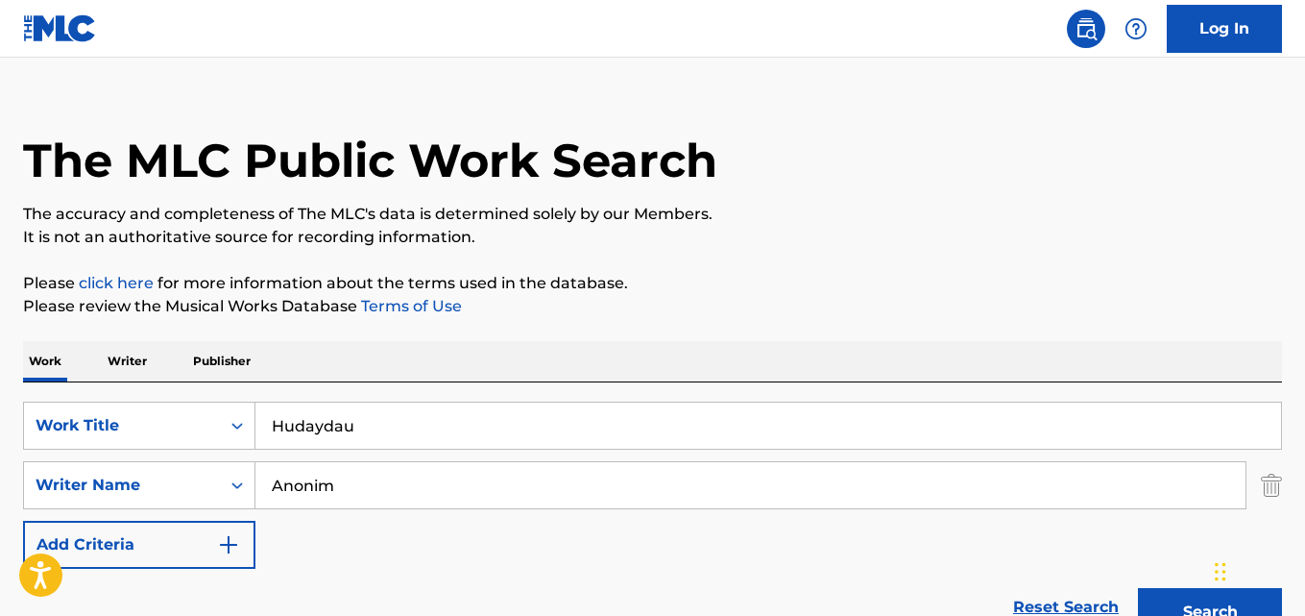
click at [1138, 588] on button "Search" at bounding box center [1210, 612] width 144 height 48
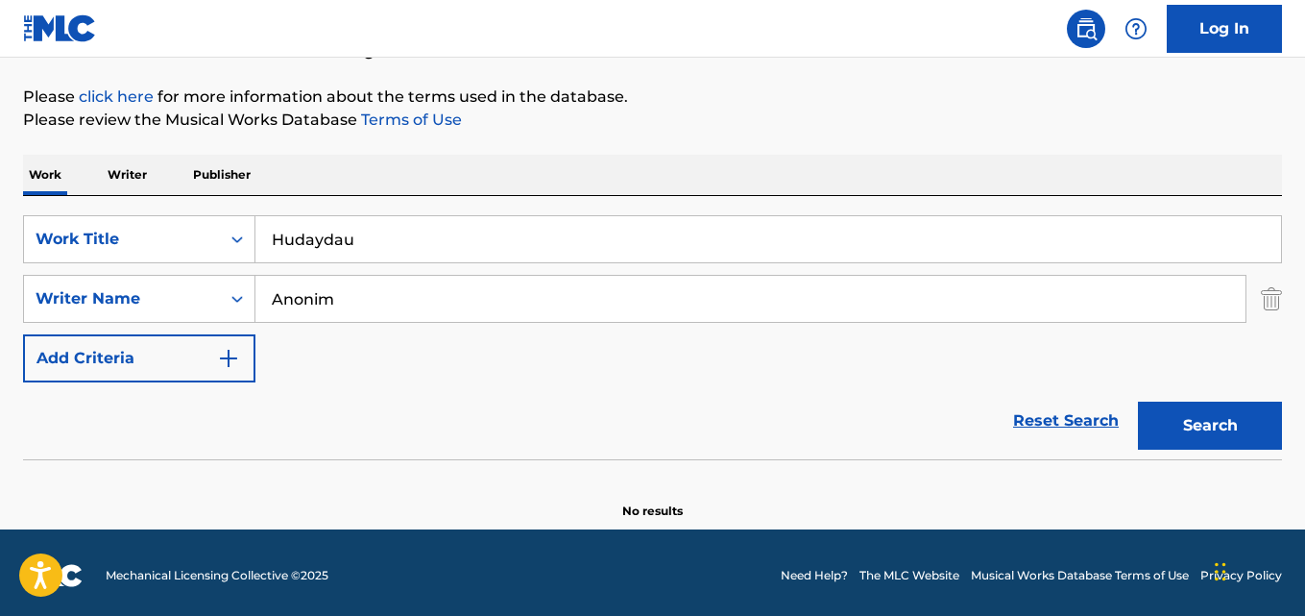
scroll to position [218, 0]
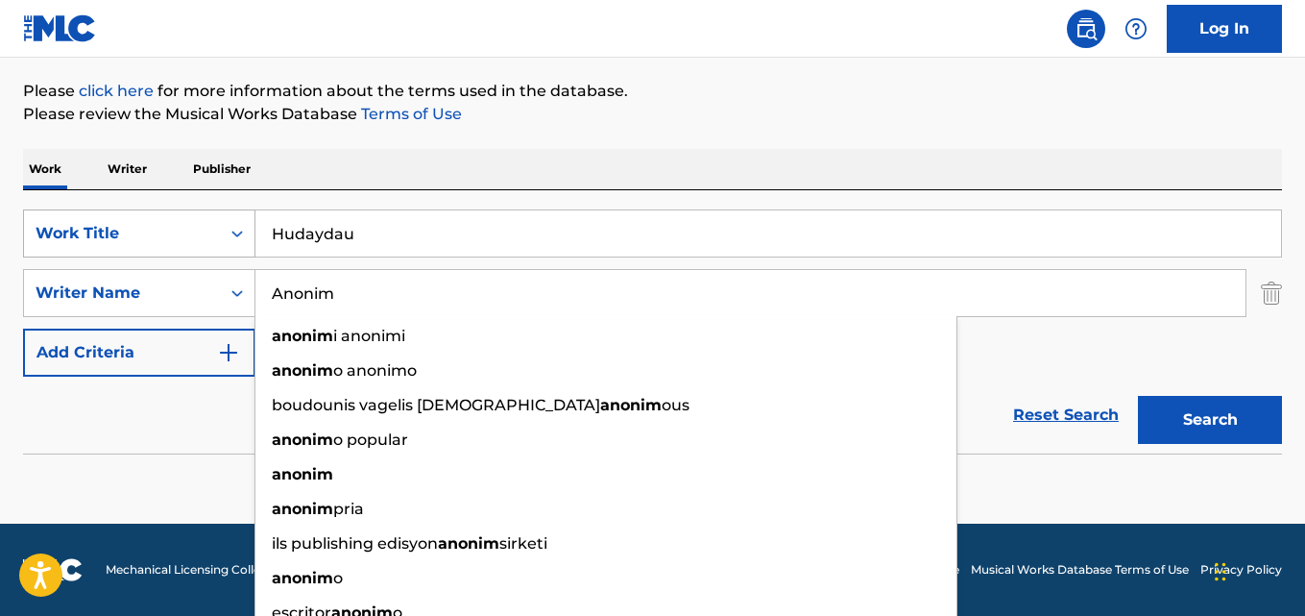
drag, startPoint x: 395, startPoint y: 240, endPoint x: 41, endPoint y: 218, distance: 354.2
click at [44, 218] on div "SearchWithCriteria28ae07e9-a377-4ffb-9205-c10d40972450 Work Title Hudaydau" at bounding box center [652, 233] width 1259 height 48
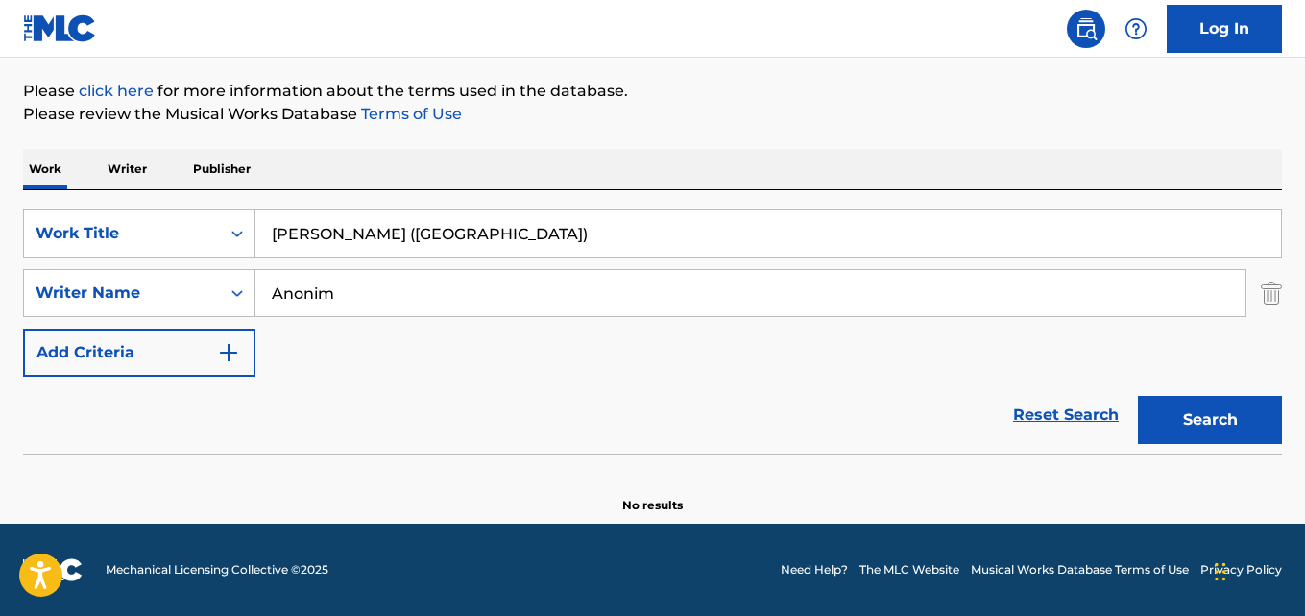
type input "[PERSON_NAME] ([GEOGRAPHIC_DATA])"
drag, startPoint x: 226, startPoint y: 275, endPoint x: 212, endPoint y: 278, distance: 13.8
click at [187, 274] on div "SearchWithCriteria631c808f-4a22-4095-b367-28aa834f3d60 Writer Name Anonim" at bounding box center [652, 293] width 1259 height 48
type input "[PERSON_NAME]"
click at [1138, 396] on button "Search" at bounding box center [1210, 420] width 144 height 48
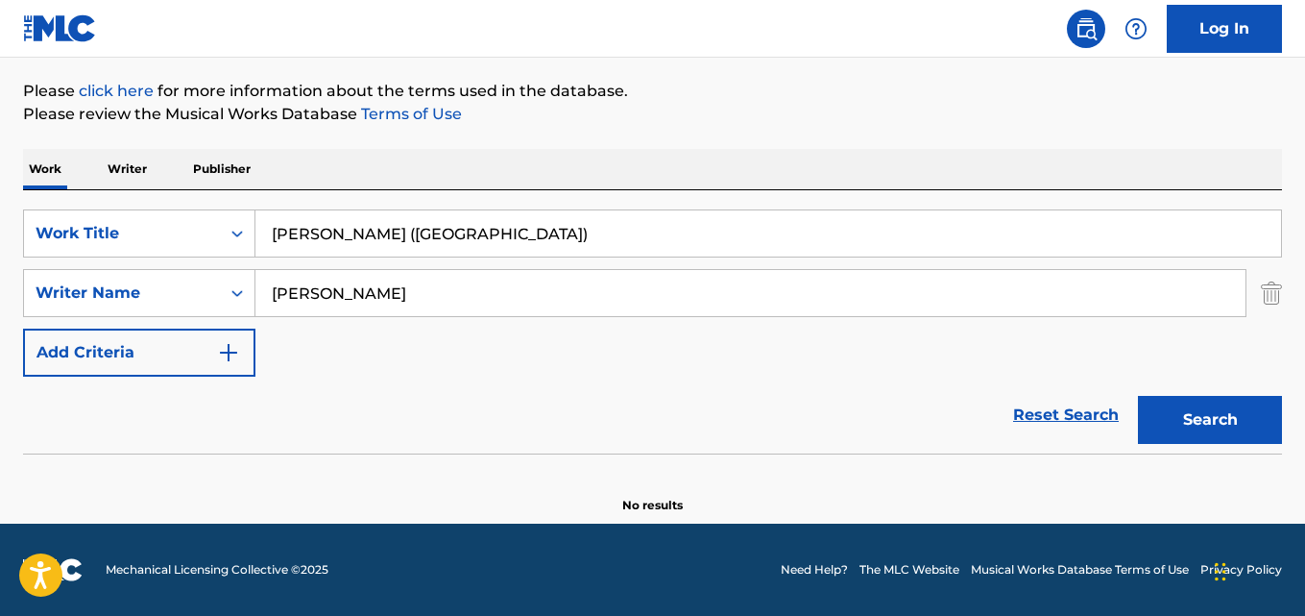
drag, startPoint x: 516, startPoint y: 233, endPoint x: 0, endPoint y: 215, distance: 516.1
click at [0, 216] on div "The MLC Public Work Search The accuracy and completeness of The MLC's data is d…" at bounding box center [652, 201] width 1305 height 626
click at [1138, 396] on button "Search" at bounding box center [1210, 420] width 144 height 48
drag, startPoint x: 450, startPoint y: 234, endPoint x: 126, endPoint y: 231, distance: 323.7
click at [123, 230] on div "SearchWithCriteria28ae07e9-a377-4ffb-9205-c10d40972450 Work Title Estradas Secu…" at bounding box center [652, 233] width 1259 height 48
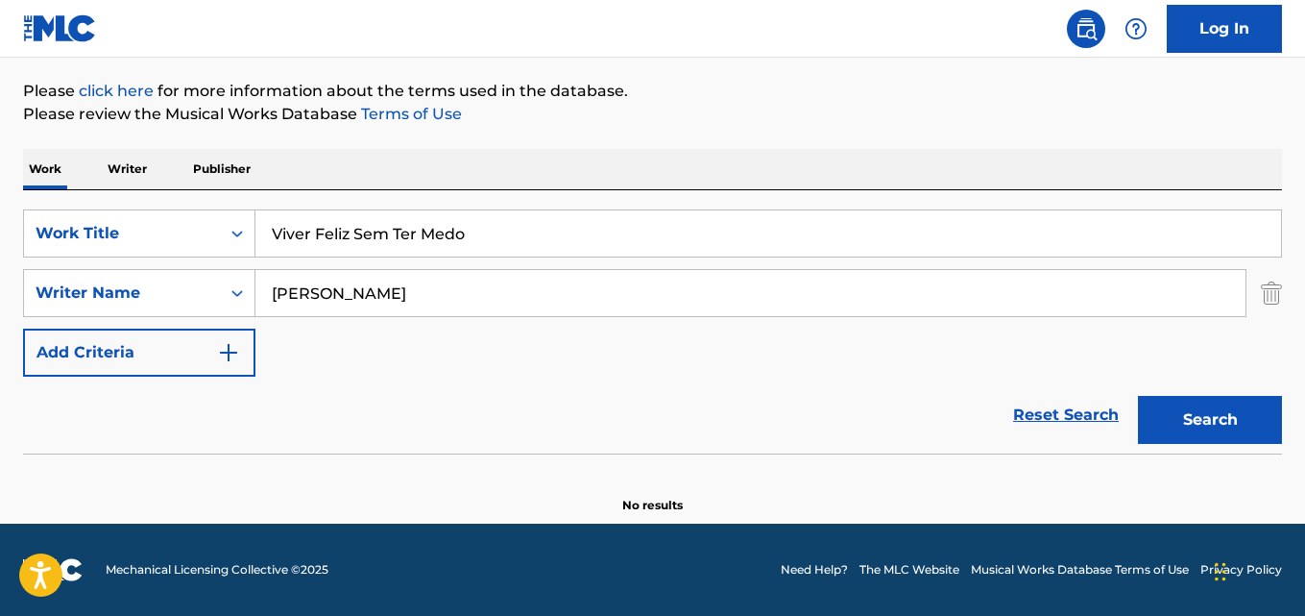
click at [1138, 396] on button "Search" at bounding box center [1210, 420] width 144 height 48
drag, startPoint x: 494, startPoint y: 243, endPoint x: 47, endPoint y: 236, distance: 446.7
click at [47, 236] on div "SearchWithCriteria28ae07e9-a377-4ffb-9205-c10d40972450 Work Title Viver Feliz S…" at bounding box center [652, 233] width 1259 height 48
click at [1138, 396] on button "Search" at bounding box center [1210, 420] width 144 height 48
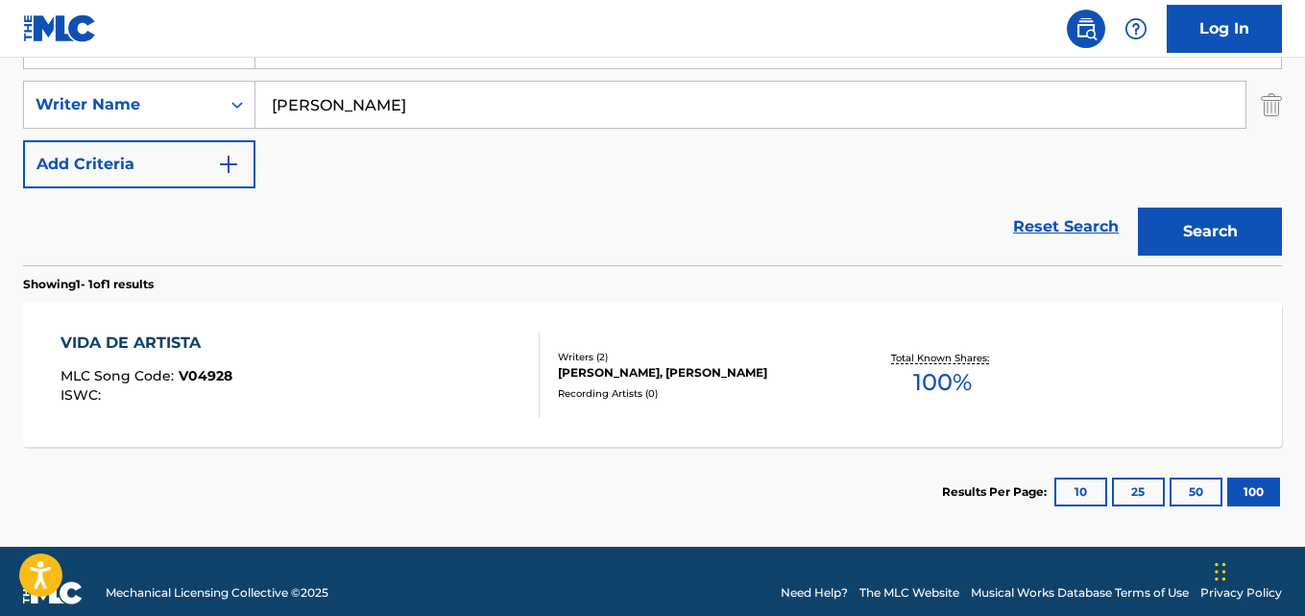
scroll to position [237, 0]
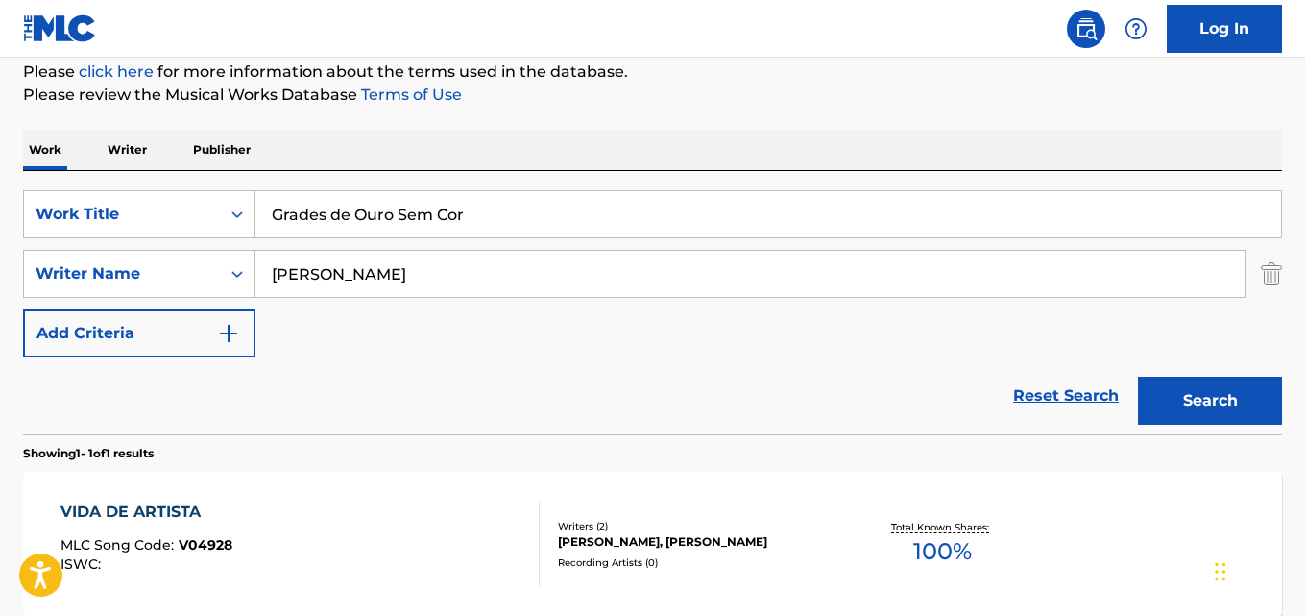
drag, startPoint x: 497, startPoint y: 207, endPoint x: 115, endPoint y: 187, distance: 381.9
click at [117, 187] on div "SearchWithCriteria28ae07e9-a377-4ffb-9205-c10d40972450 Work Title Grades de Our…" at bounding box center [652, 302] width 1259 height 263
type input "Chora Coração"
click at [1138, 377] on button "Search" at bounding box center [1210, 401] width 144 height 48
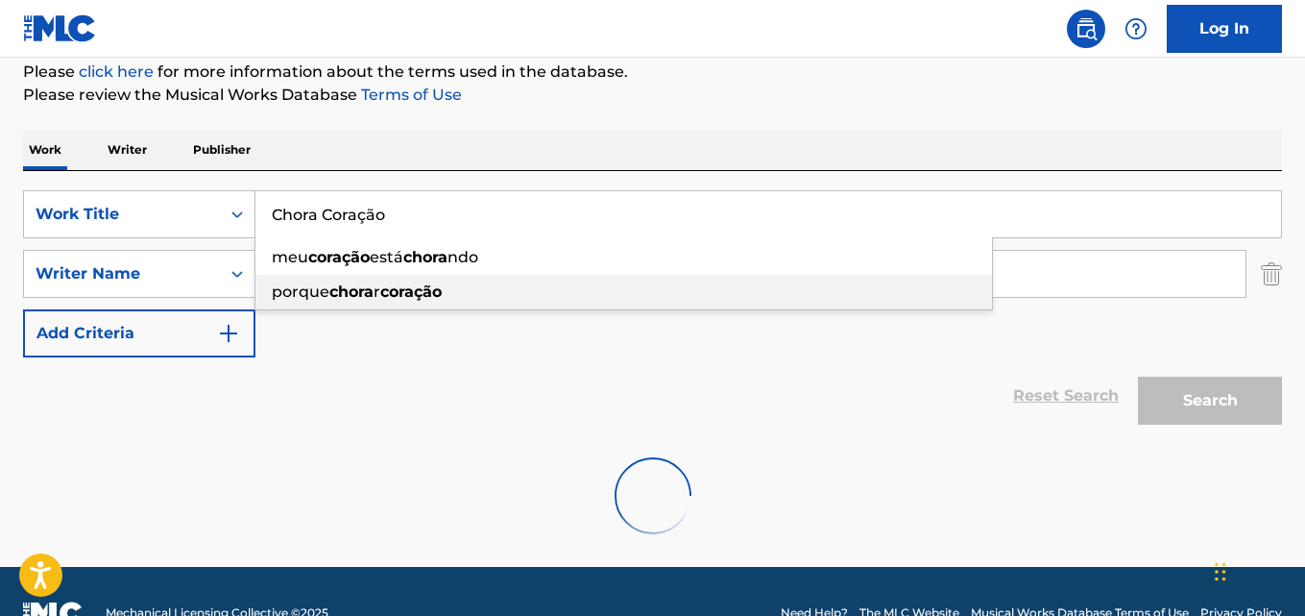
scroll to position [218, 0]
